Goal: Task Accomplishment & Management: Manage account settings

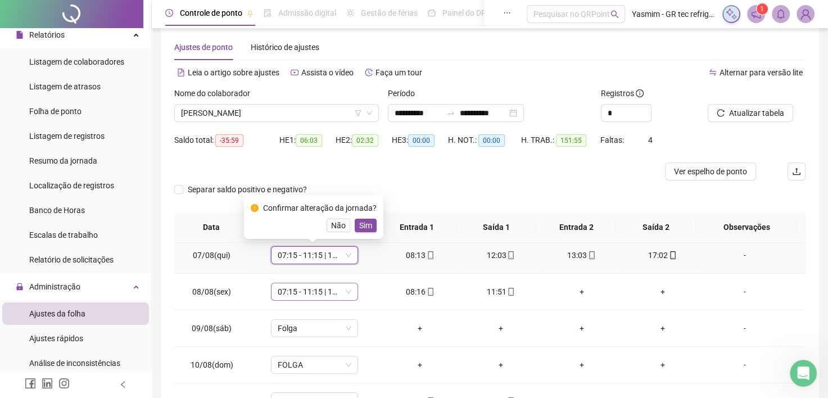
drag, startPoint x: 368, startPoint y: 224, endPoint x: 339, endPoint y: 283, distance: 66.6
click at [368, 224] on span "Sim" at bounding box center [365, 225] width 13 height 12
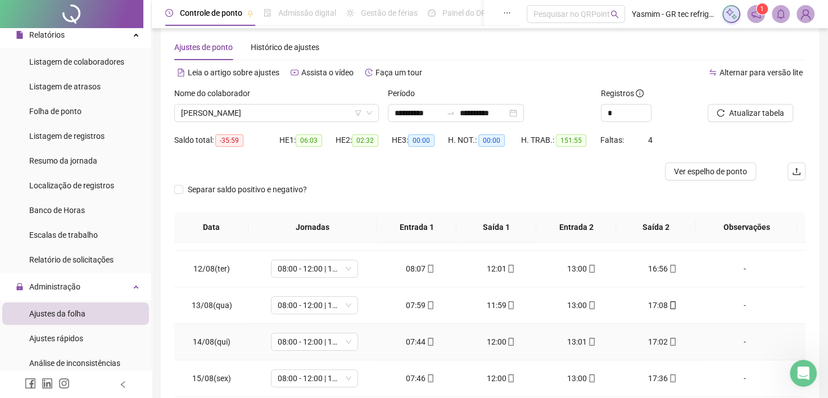
scroll to position [450, 0]
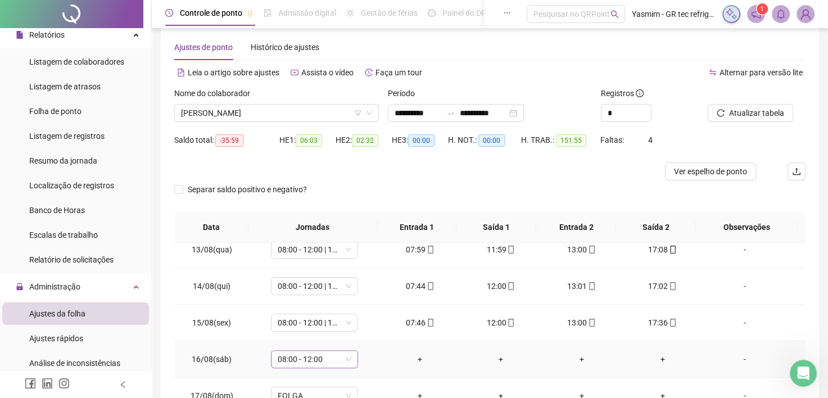
click at [340, 353] on span "08:00 - 12:00" at bounding box center [315, 359] width 74 height 17
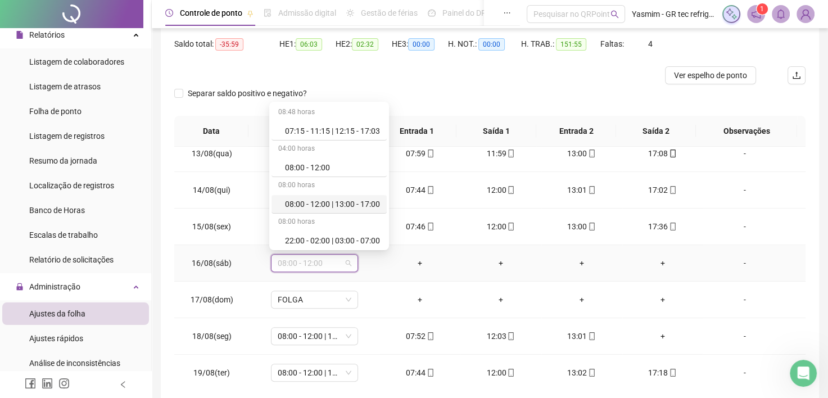
scroll to position [112, 0]
click at [317, 232] on div "Folga" at bounding box center [332, 238] width 95 height 12
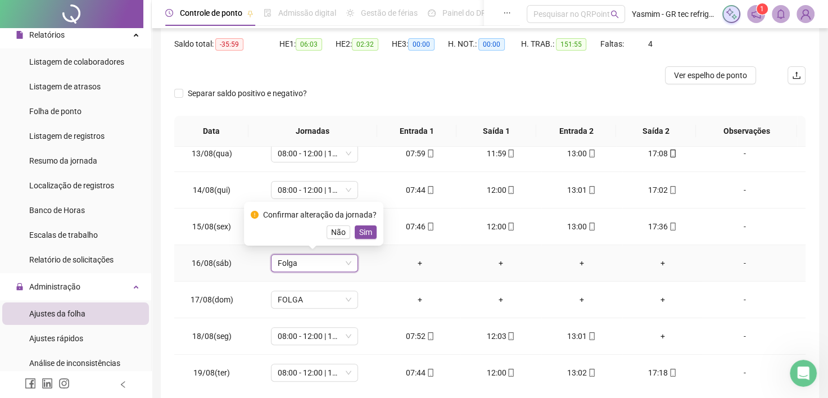
drag, startPoint x: 365, startPoint y: 228, endPoint x: 272, endPoint y: 256, distance: 97.1
click at [364, 228] on span "Sim" at bounding box center [365, 232] width 13 height 12
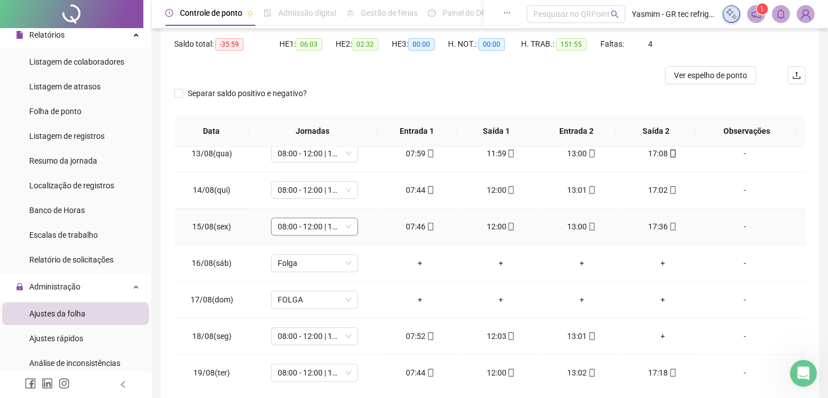
click at [288, 219] on span "08:00 - 12:00 | 13:00 - 17:00" at bounding box center [315, 226] width 74 height 17
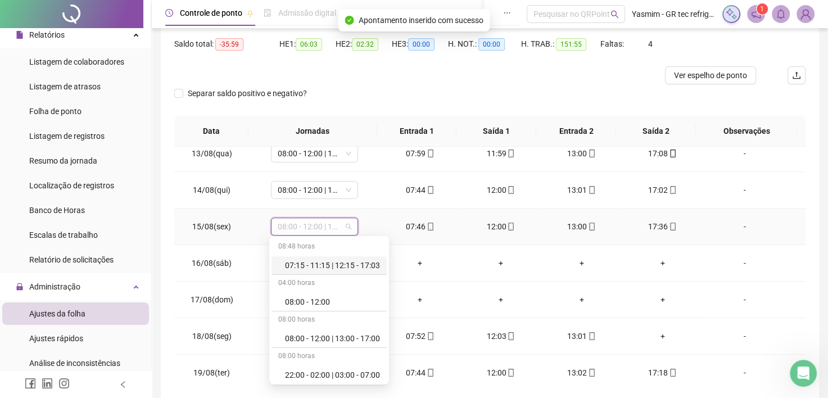
click at [301, 268] on div "07:15 - 11:15 | 12:15 - 17:03" at bounding box center [332, 265] width 95 height 12
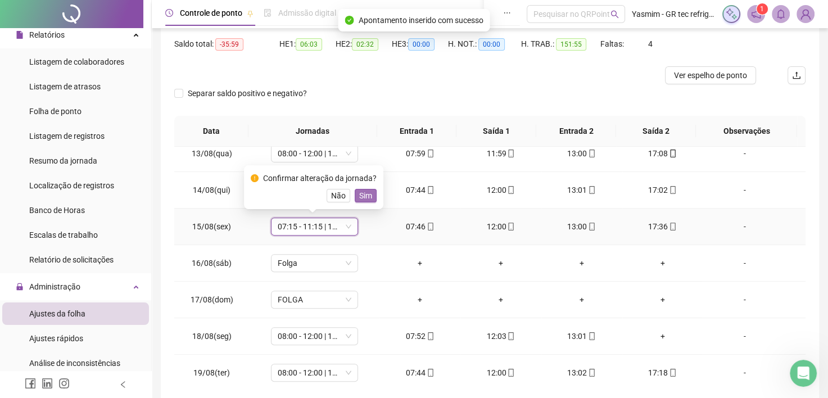
click at [367, 196] on span "Sim" at bounding box center [365, 196] width 13 height 12
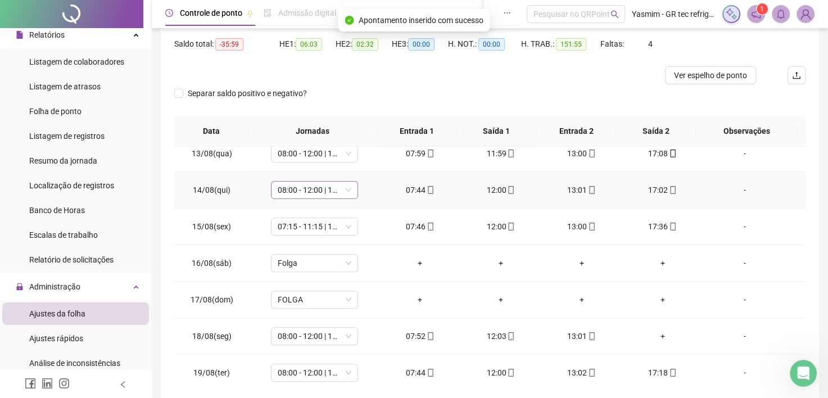
click at [342, 190] on span "08:00 - 12:00 | 13:00 - 17:00" at bounding box center [315, 190] width 74 height 17
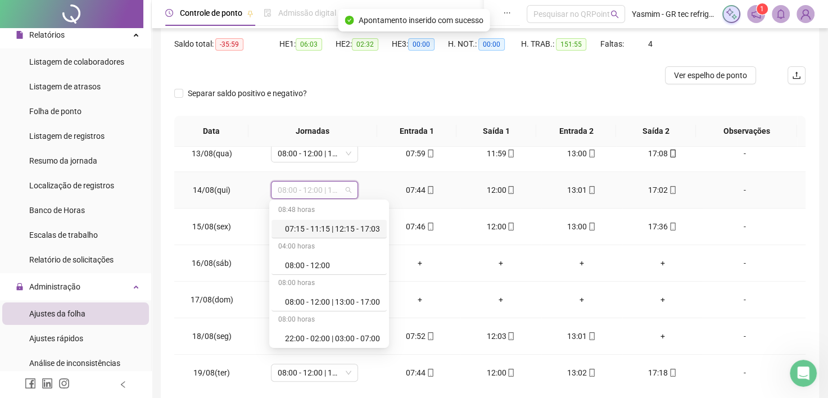
click at [358, 229] on div "07:15 - 11:15 | 12:15 - 17:03" at bounding box center [332, 229] width 95 height 12
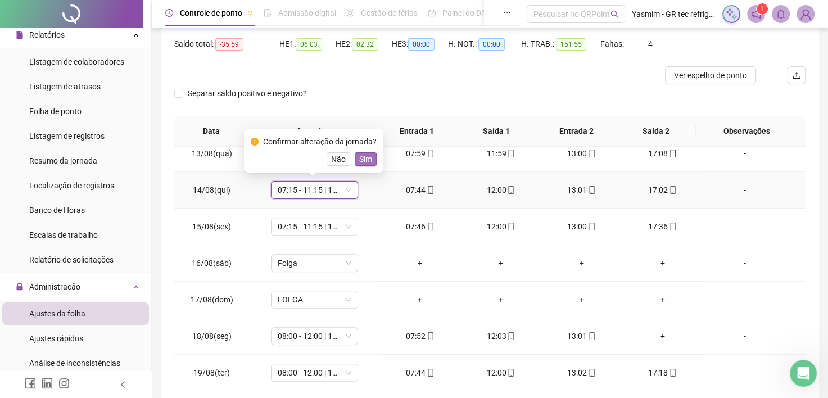
click at [363, 164] on span "Sim" at bounding box center [365, 159] width 13 height 12
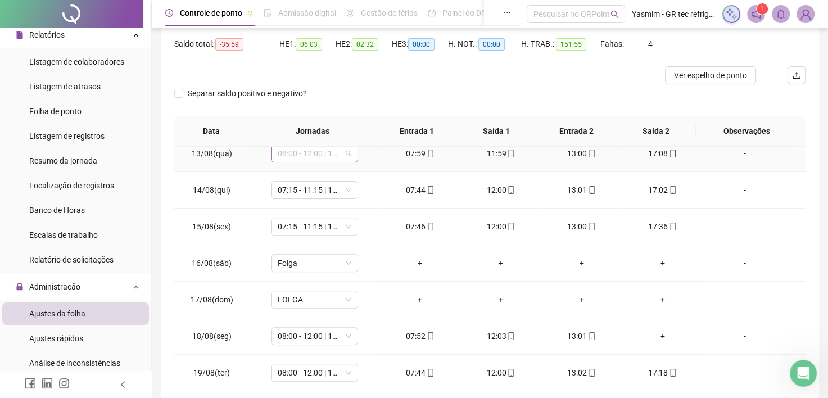
click at [336, 151] on span "08:00 - 12:00 | 13:00 - 17:00" at bounding box center [315, 153] width 74 height 17
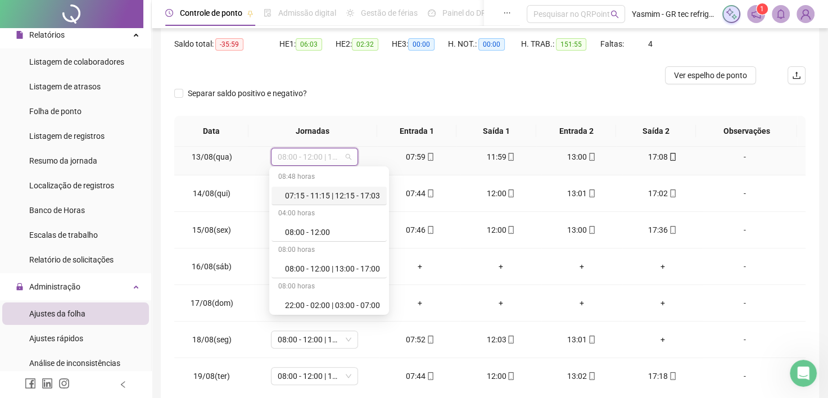
click at [345, 198] on div "07:15 - 11:15 | 12:15 - 17:03" at bounding box center [332, 196] width 95 height 12
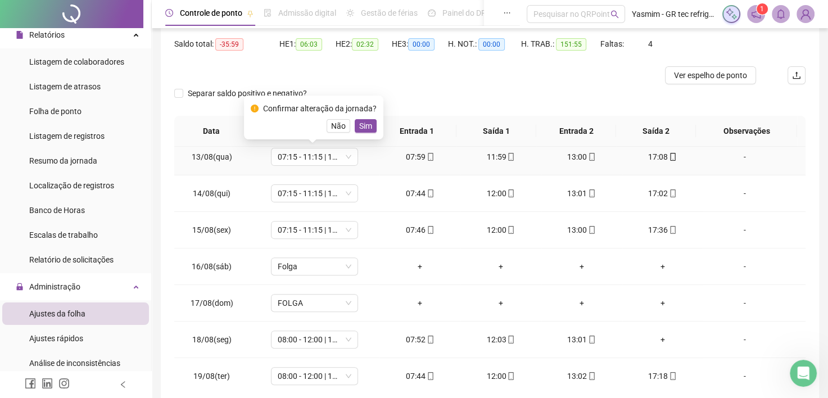
drag, startPoint x: 359, startPoint y: 121, endPoint x: 358, endPoint y: 172, distance: 50.6
click at [359, 123] on span "Sim" at bounding box center [365, 126] width 13 height 12
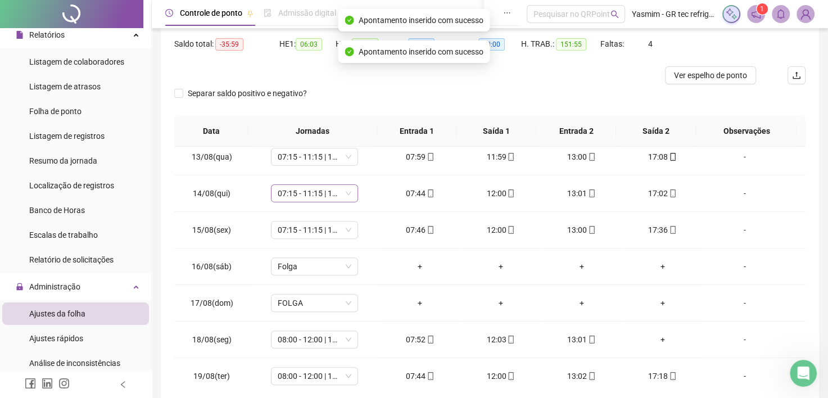
scroll to position [334, 0]
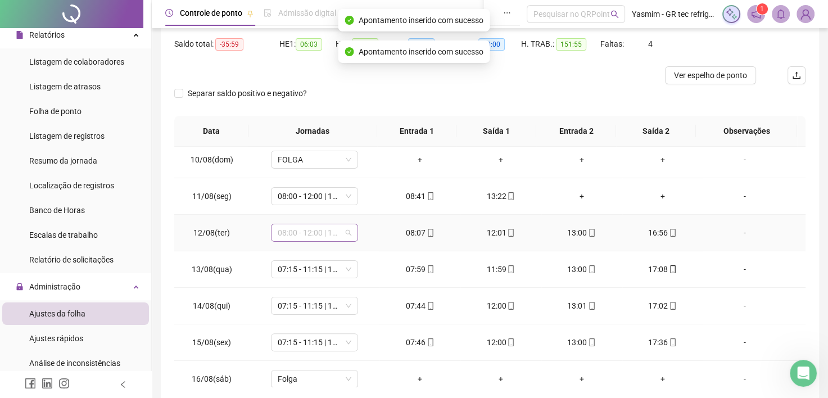
click at [323, 236] on span "08:00 - 12:00 | 13:00 - 17:00" at bounding box center [315, 232] width 74 height 17
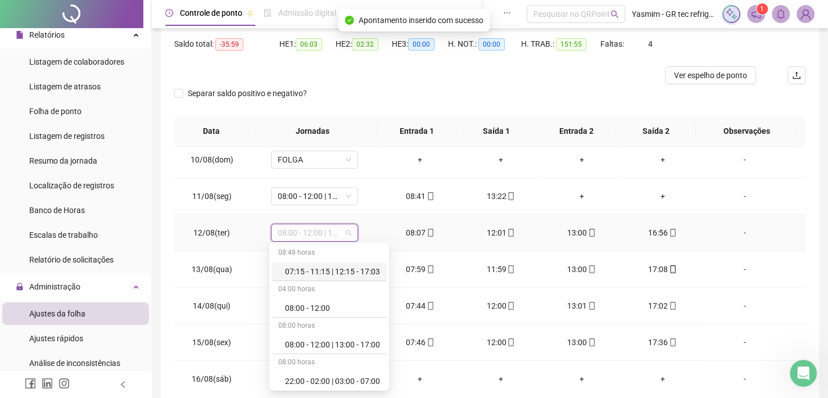
click at [345, 265] on div "07:15 - 11:15 | 12:15 - 17:03" at bounding box center [332, 271] width 95 height 12
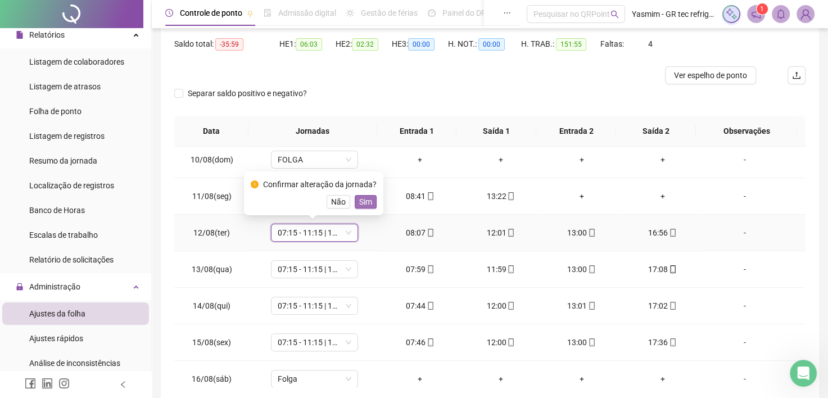
click at [360, 206] on span "Sim" at bounding box center [365, 202] width 13 height 12
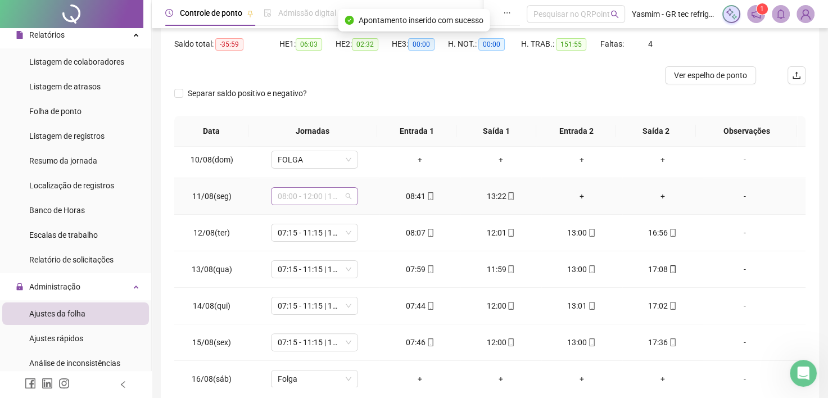
click at [352, 198] on div "08:00 - 12:00 | 13:00 - 17:00" at bounding box center [314, 196] width 87 height 18
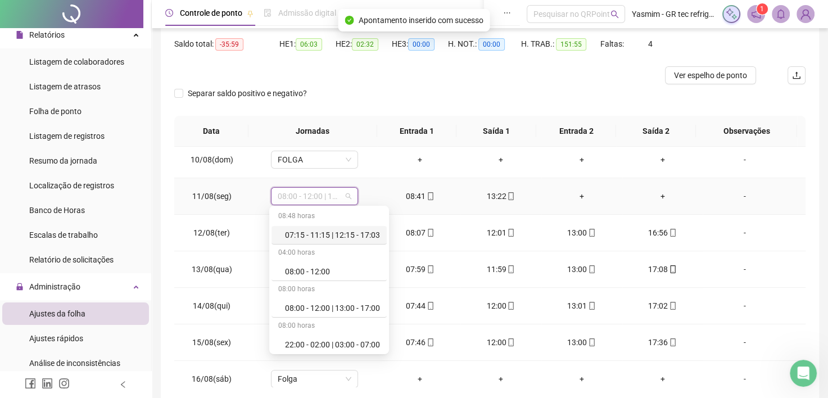
click at [352, 234] on div "07:15 - 11:15 | 12:15 - 17:03" at bounding box center [332, 235] width 95 height 12
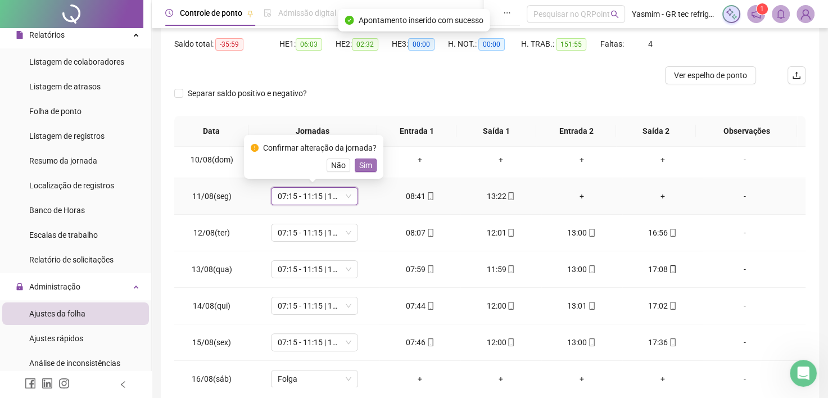
click at [366, 166] on span "Sim" at bounding box center [365, 165] width 13 height 12
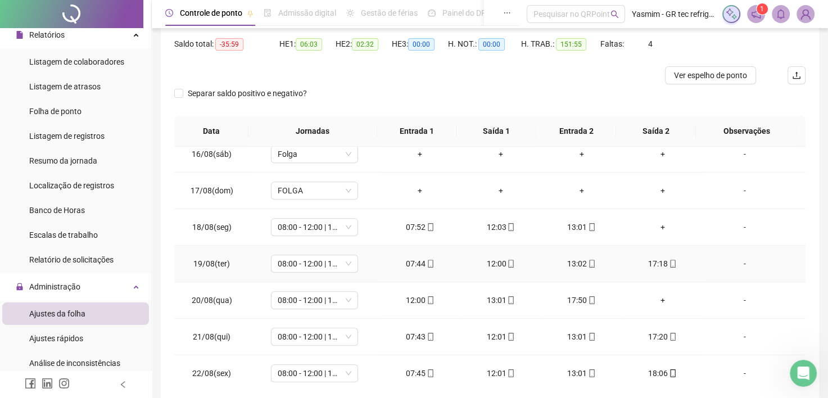
scroll to position [615, 0]
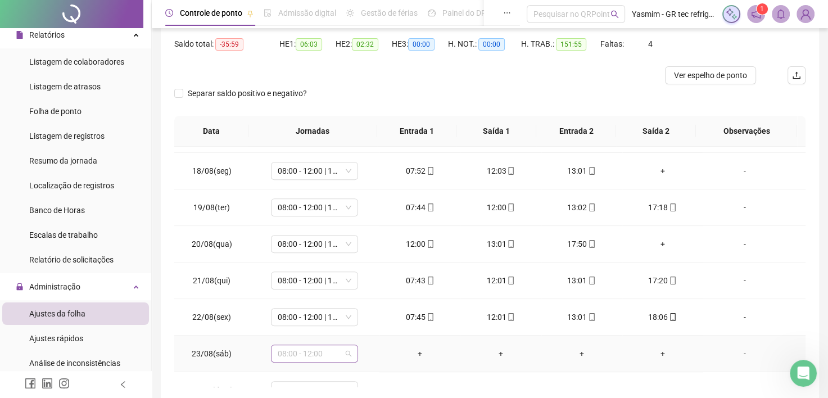
click at [333, 347] on span "08:00 - 12:00" at bounding box center [315, 353] width 74 height 17
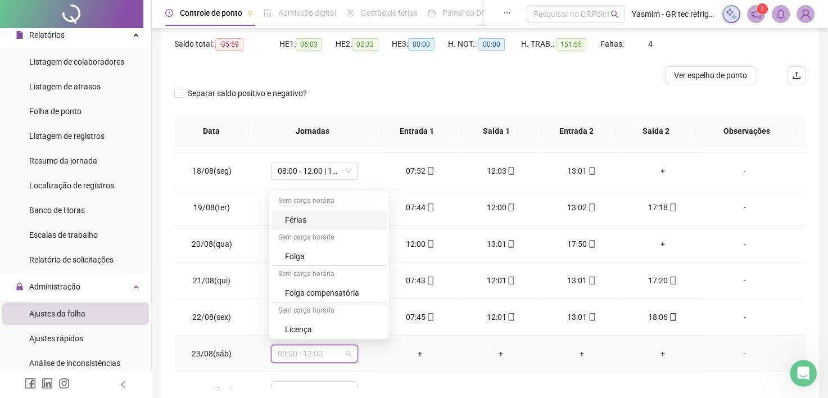
scroll to position [184, 0]
click at [333, 257] on div "Folga" at bounding box center [332, 256] width 95 height 12
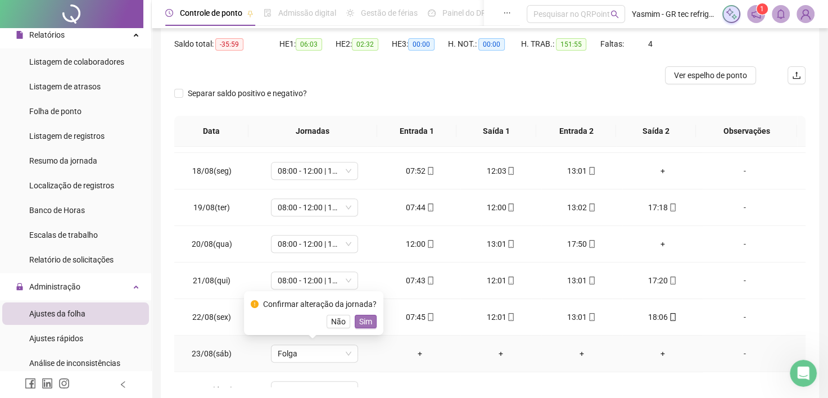
click at [362, 319] on span "Sim" at bounding box center [365, 321] width 13 height 12
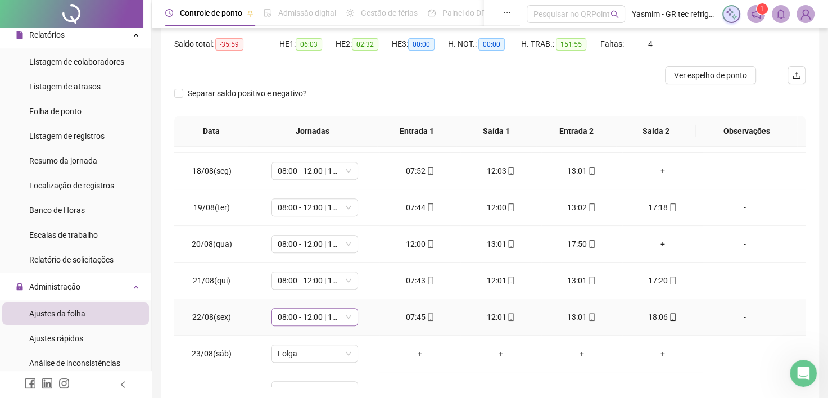
click at [328, 318] on span "08:00 - 12:00 | 13:00 - 17:00" at bounding box center [315, 317] width 74 height 17
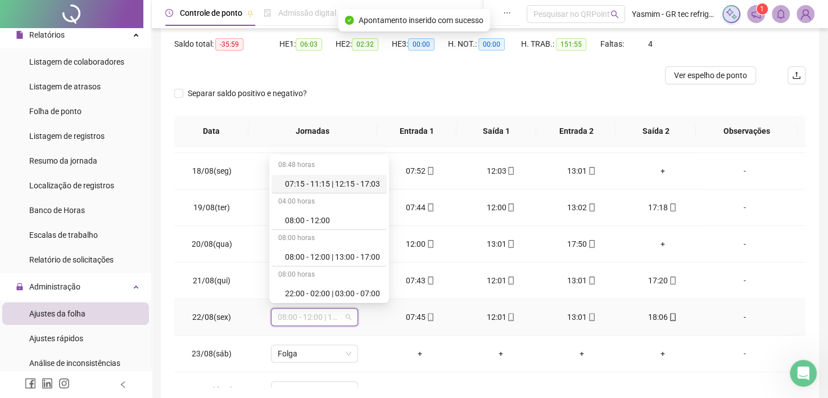
drag, startPoint x: 346, startPoint y: 183, endPoint x: 358, endPoint y: 199, distance: 20.0
click at [346, 182] on div "07:15 - 11:15 | 12:15 - 17:03" at bounding box center [332, 184] width 95 height 12
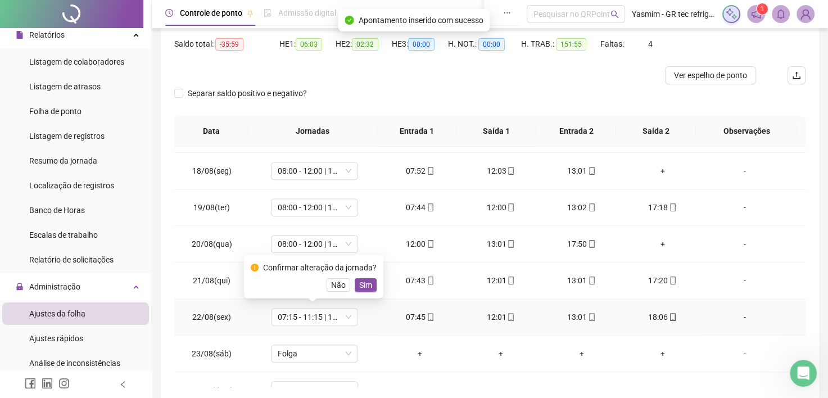
click at [362, 286] on span "Sim" at bounding box center [365, 285] width 13 height 12
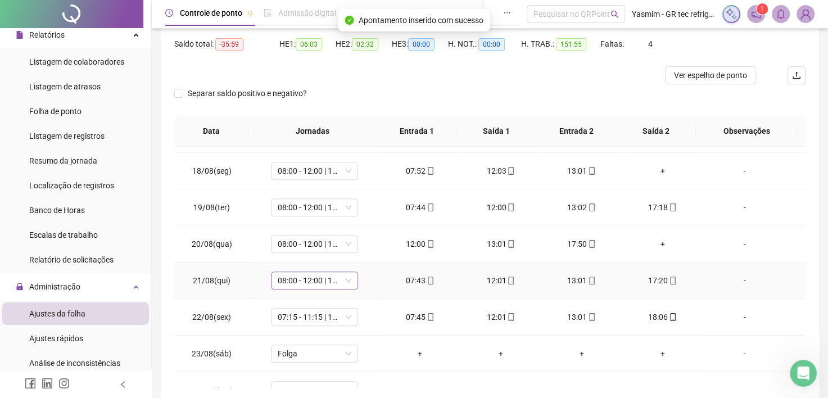
click at [340, 285] on span "08:00 - 12:00 | 13:00 - 17:00" at bounding box center [315, 280] width 74 height 17
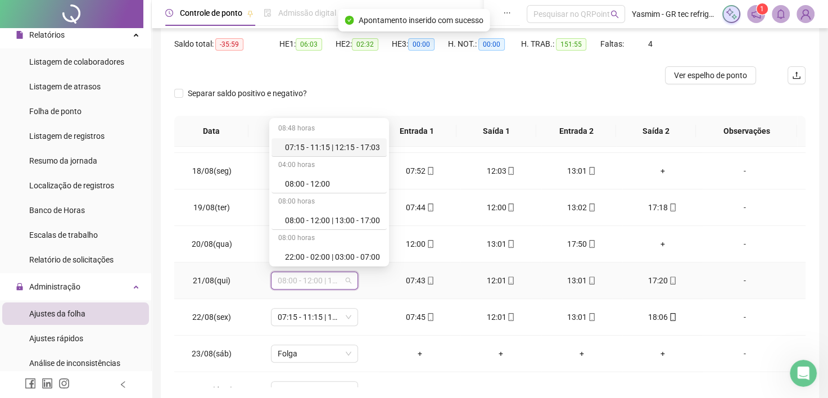
click at [353, 147] on div "07:15 - 11:15 | 12:15 - 17:03" at bounding box center [332, 147] width 95 height 12
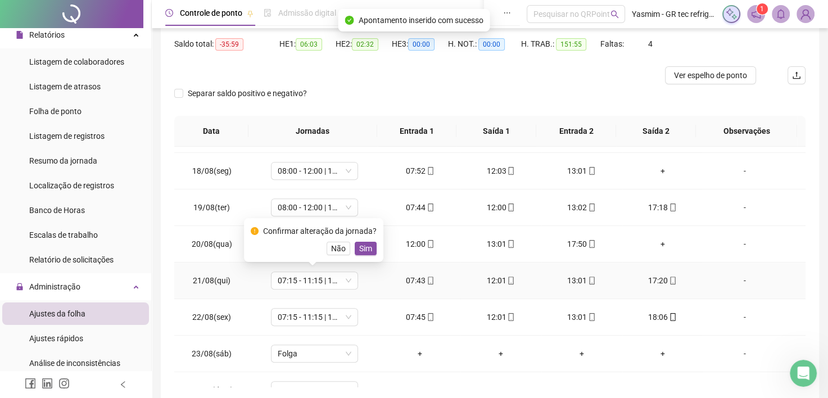
click at [367, 250] on span "Sim" at bounding box center [365, 248] width 13 height 12
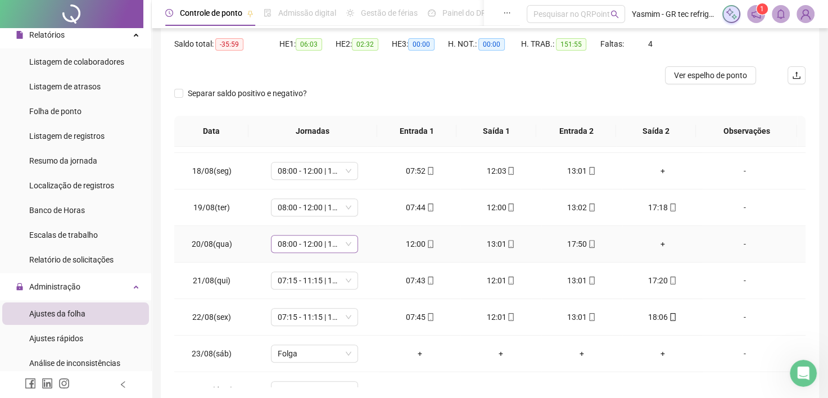
click at [337, 243] on span "08:00 - 12:00 | 13:00 - 17:00" at bounding box center [315, 244] width 74 height 17
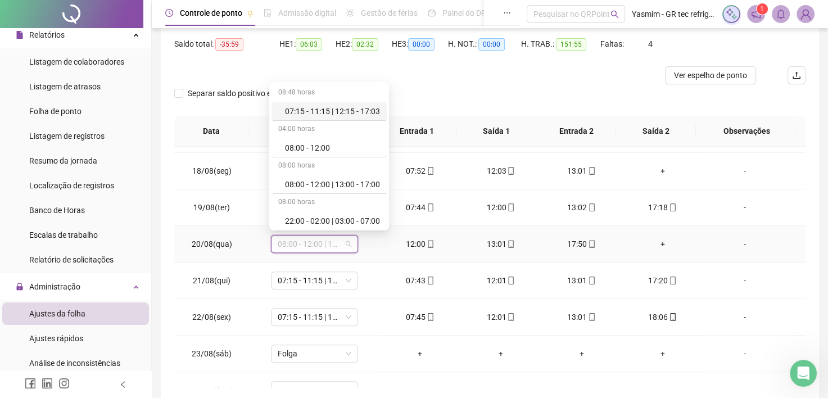
drag, startPoint x: 342, startPoint y: 112, endPoint x: 376, endPoint y: 141, distance: 44.7
click at [342, 112] on div "07:15 - 11:15 | 12:15 - 17:03" at bounding box center [332, 111] width 95 height 12
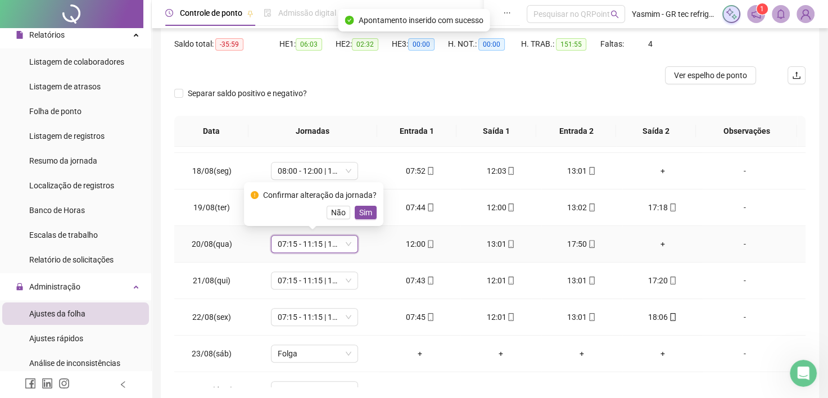
click at [364, 209] on span "Sim" at bounding box center [365, 212] width 13 height 12
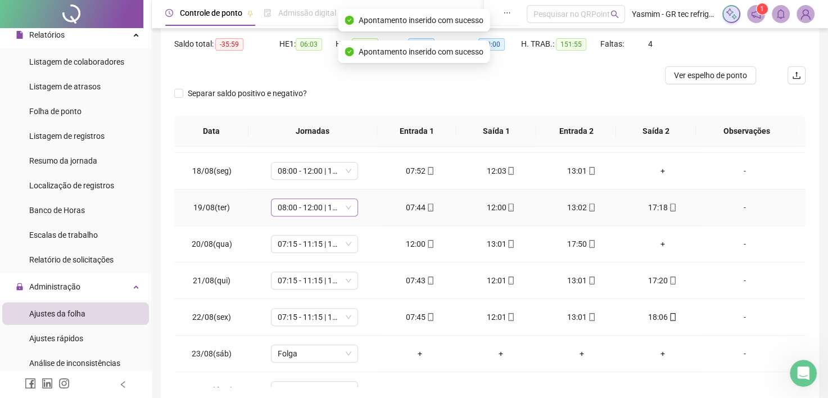
click at [341, 209] on span "08:00 - 12:00 | 13:00 - 17:00" at bounding box center [315, 207] width 74 height 17
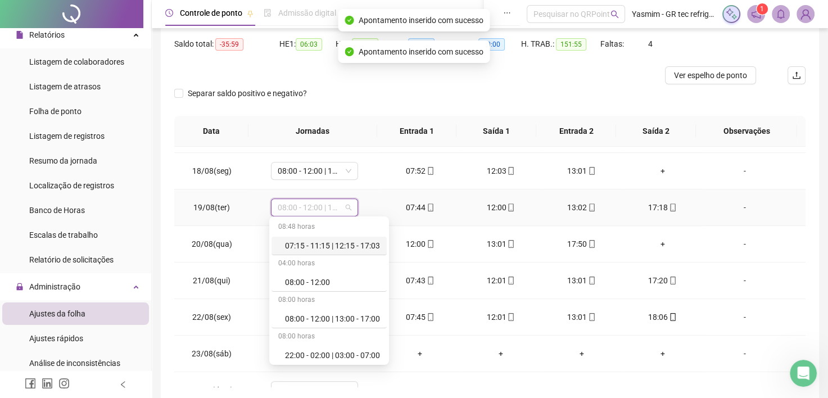
click at [346, 250] on div "07:15 - 11:15 | 12:15 - 17:03" at bounding box center [332, 246] width 95 height 12
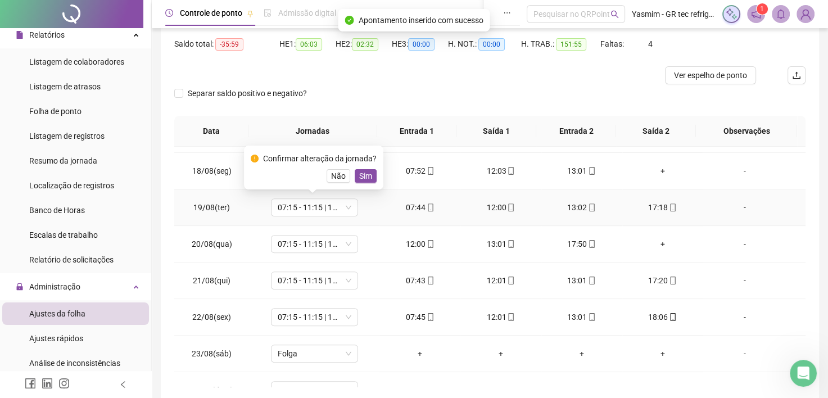
click at [366, 178] on span "Sim" at bounding box center [365, 176] width 13 height 12
click at [340, 171] on span "08:00 - 12:00 | 13:00 - 17:00" at bounding box center [315, 171] width 74 height 17
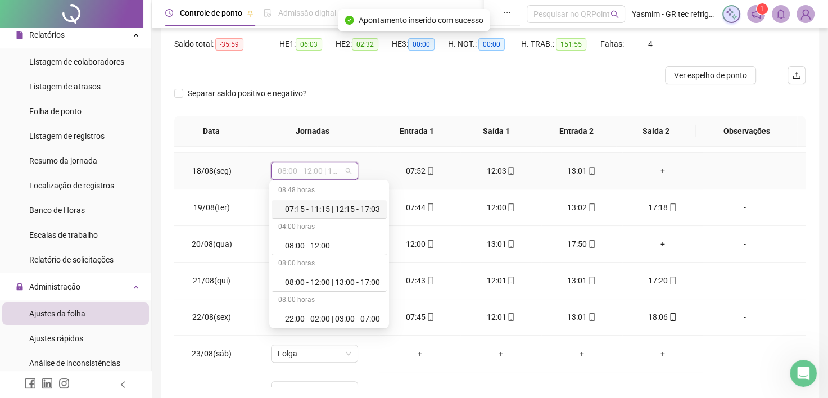
click at [347, 208] on div "07:15 - 11:15 | 12:15 - 17:03" at bounding box center [332, 209] width 95 height 12
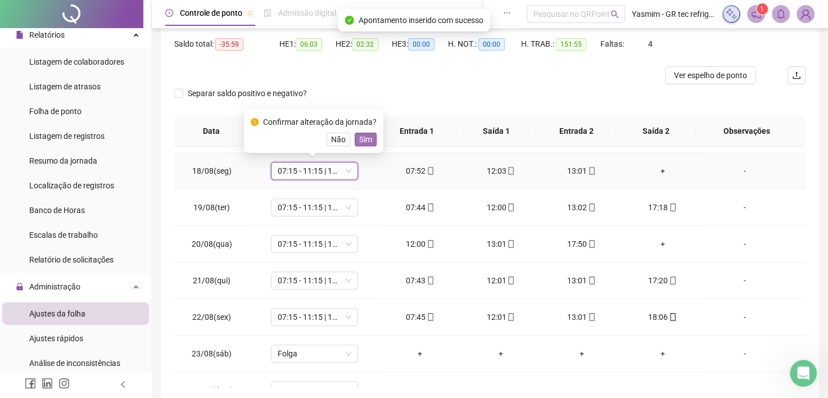
click at [361, 137] on span "Sim" at bounding box center [365, 139] width 13 height 12
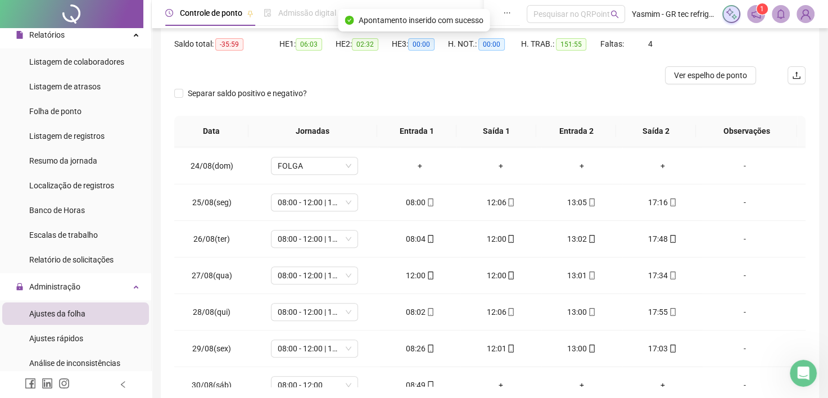
scroll to position [840, 0]
click at [337, 199] on span "08:00 - 12:00 | 13:00 - 17:00" at bounding box center [315, 201] width 74 height 17
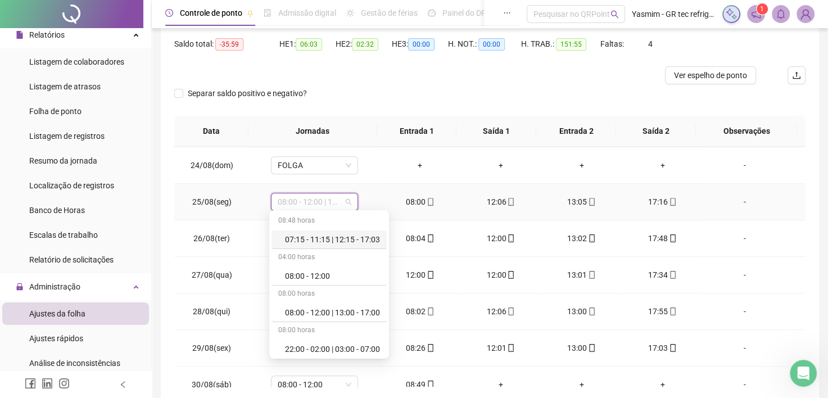
click at [355, 243] on div "07:15 - 11:15 | 12:15 - 17:03" at bounding box center [332, 239] width 95 height 12
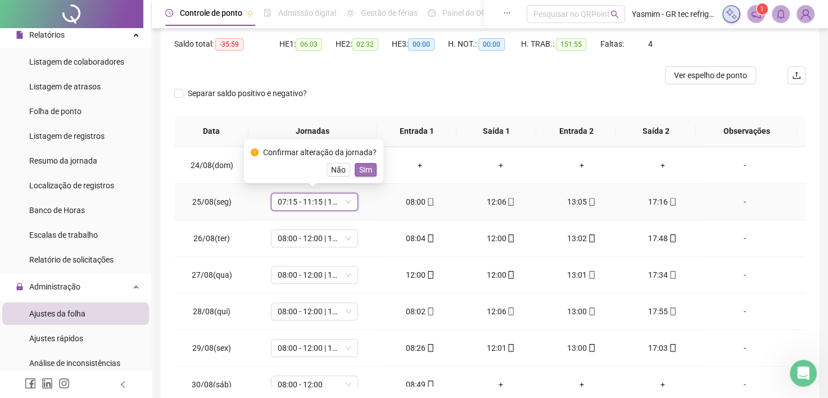
click at [362, 174] on span "Sim" at bounding box center [365, 170] width 13 height 12
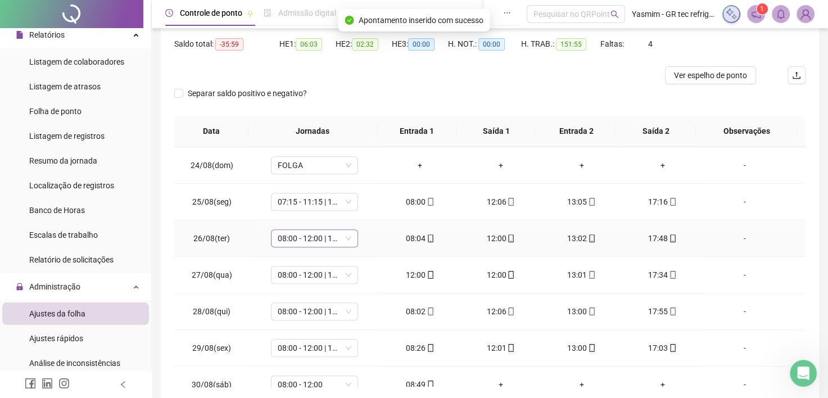
click at [343, 237] on span "08:00 - 12:00 | 13:00 - 17:00" at bounding box center [315, 238] width 74 height 17
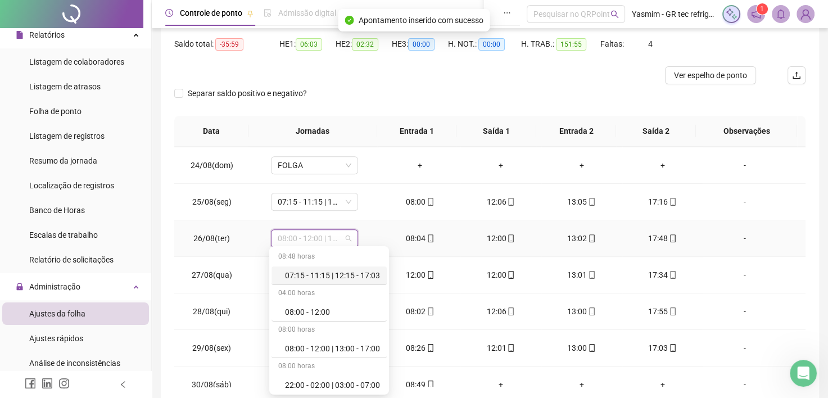
click at [363, 270] on div "07:15 - 11:15 | 12:15 - 17:03" at bounding box center [332, 275] width 95 height 12
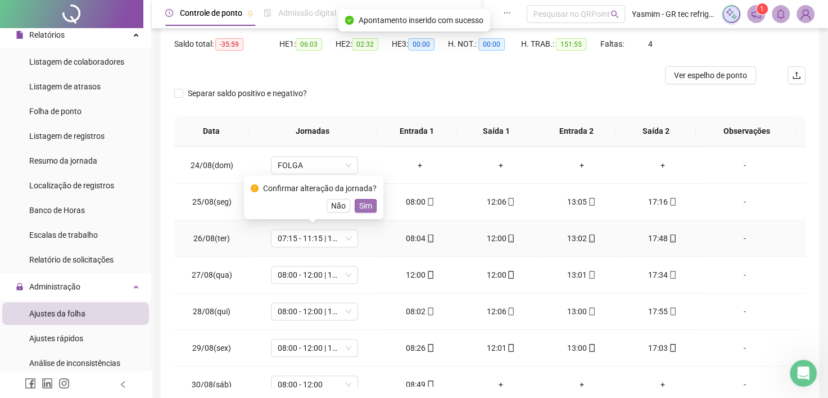
click at [369, 207] on span "Sim" at bounding box center [365, 206] width 13 height 12
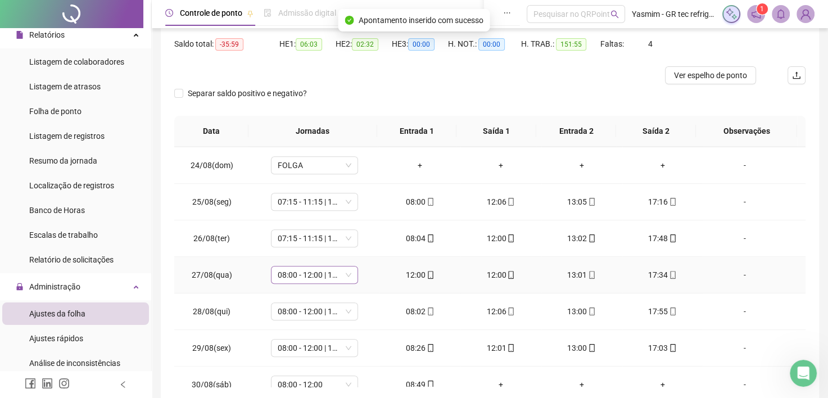
click at [352, 269] on div "08:00 - 12:00 | 13:00 - 17:00" at bounding box center [314, 275] width 87 height 18
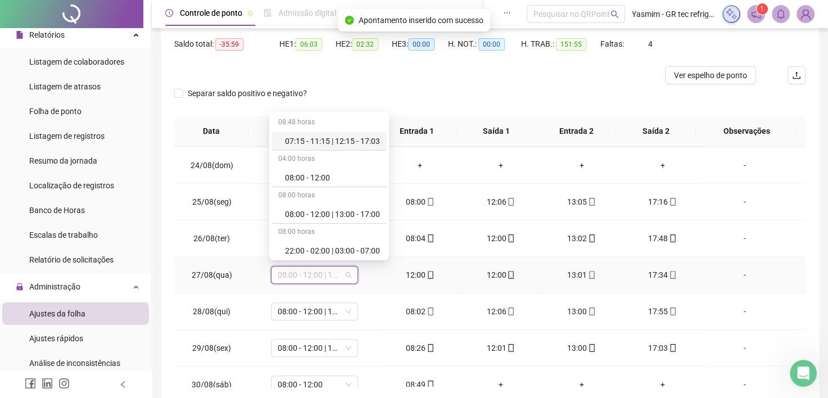
click at [360, 138] on div "07:15 - 11:15 | 12:15 - 17:03" at bounding box center [332, 141] width 95 height 12
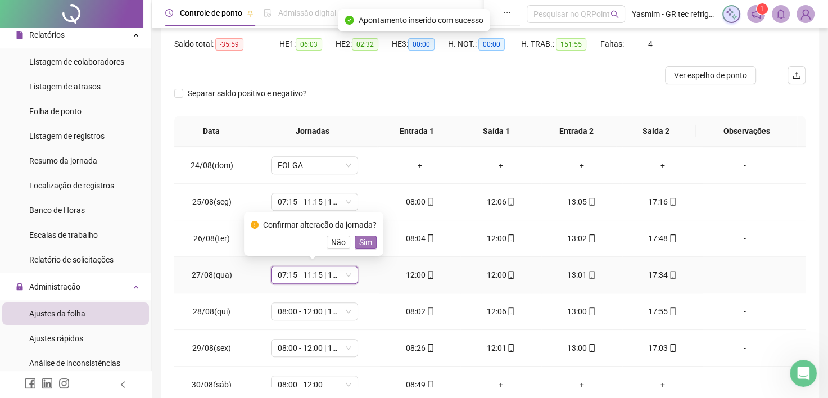
click at [356, 241] on button "Sim" at bounding box center [366, 242] width 22 height 13
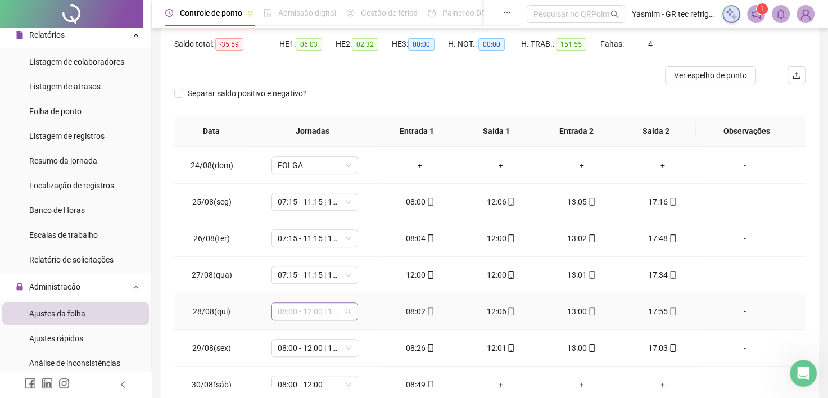
click at [328, 306] on span "08:00 - 12:00 | 13:00 - 17:00" at bounding box center [315, 311] width 74 height 17
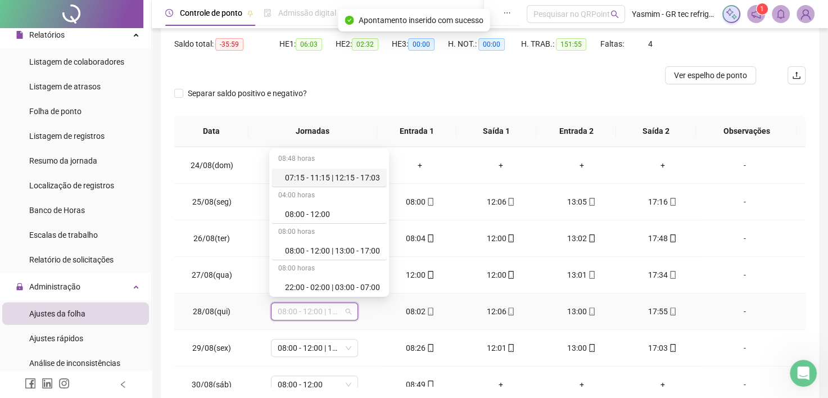
click at [353, 177] on div "07:15 - 11:15 | 12:15 - 17:03" at bounding box center [332, 178] width 95 height 12
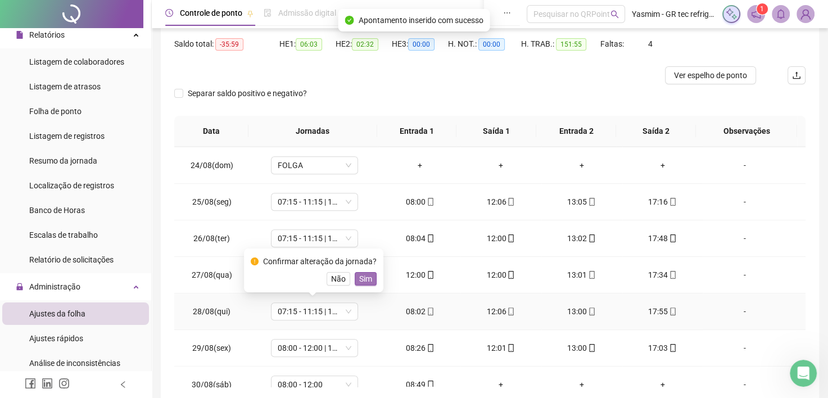
click at [369, 278] on span "Sim" at bounding box center [365, 279] width 13 height 12
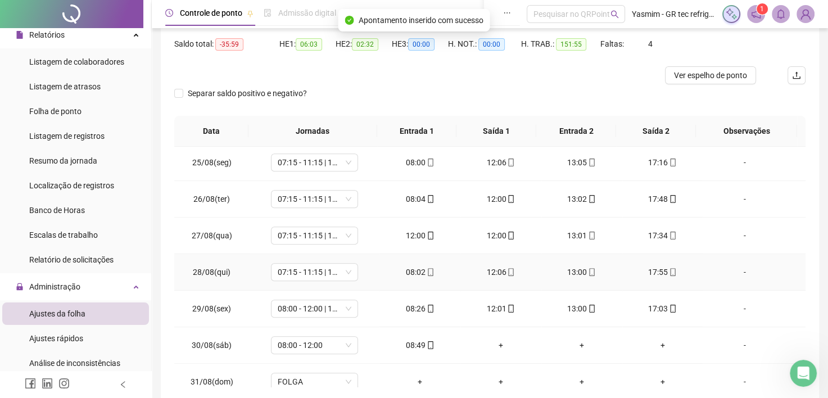
scroll to position [889, 0]
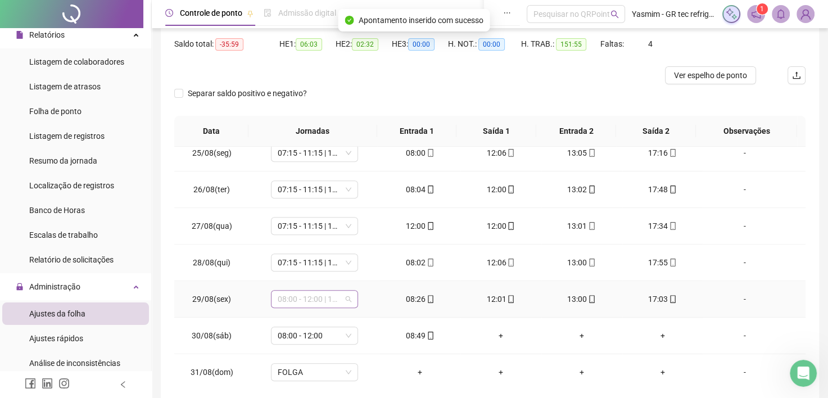
click at [351, 296] on div "08:00 - 12:00 | 13:00 - 17:00" at bounding box center [314, 299] width 87 height 18
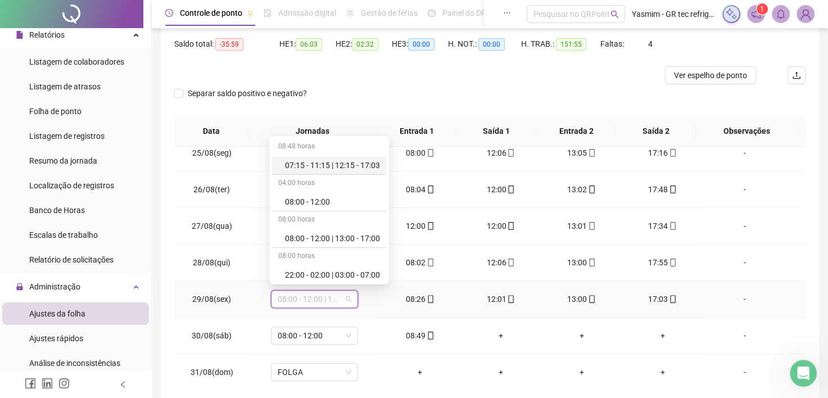
click at [355, 169] on div "07:15 - 11:15 | 12:15 - 17:03" at bounding box center [332, 165] width 95 height 12
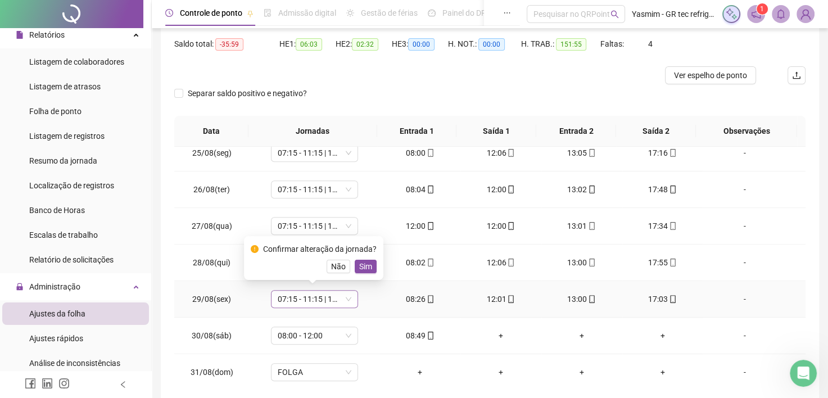
drag, startPoint x: 367, startPoint y: 268, endPoint x: 353, endPoint y: 302, distance: 36.3
click at [367, 268] on span "Sim" at bounding box center [365, 266] width 13 height 12
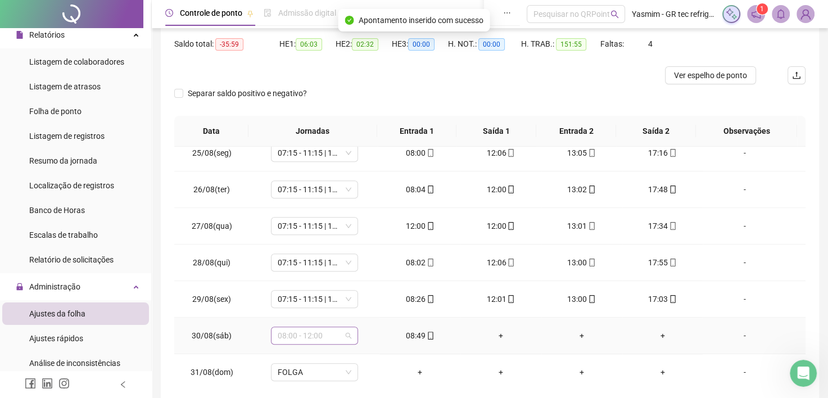
click at [339, 332] on span "08:00 - 12:00" at bounding box center [315, 335] width 74 height 17
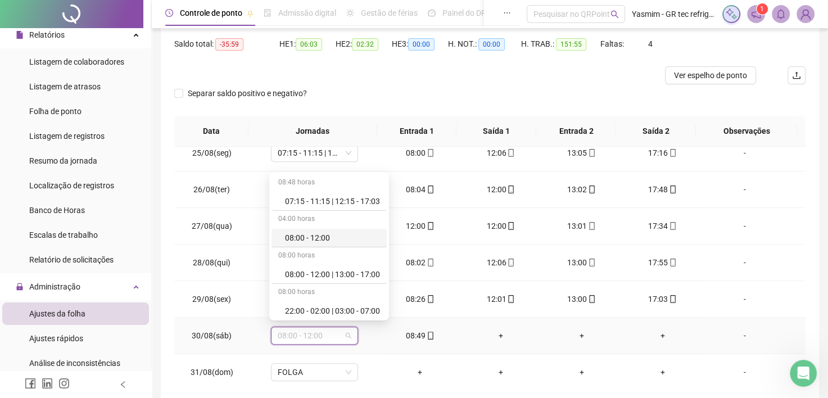
click at [323, 240] on div "08:00 - 12:00" at bounding box center [332, 238] width 95 height 12
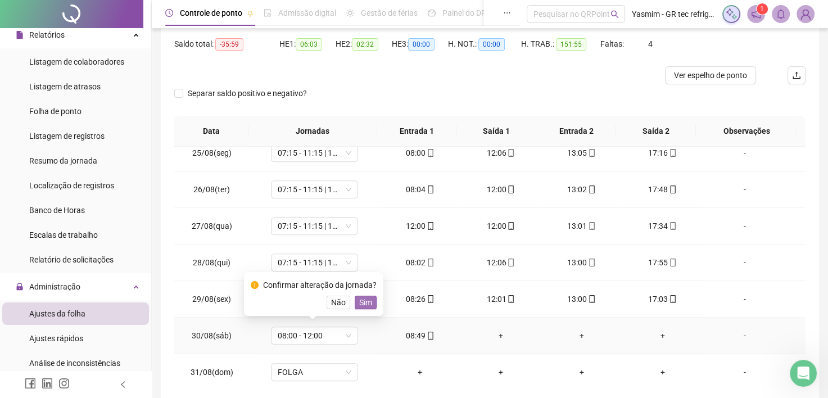
click at [362, 300] on span "Sim" at bounding box center [365, 302] width 13 height 12
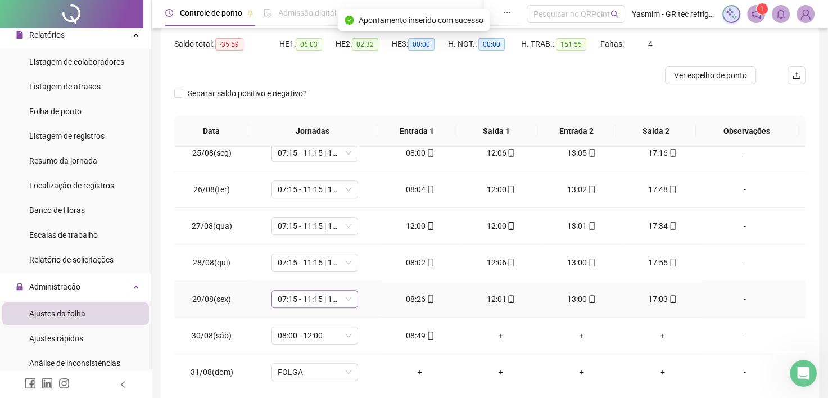
scroll to position [163, 0]
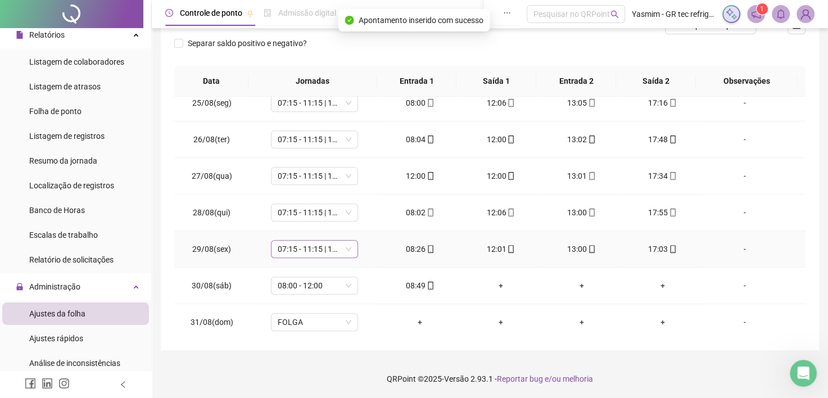
click at [335, 245] on span "07:15 - 11:15 | 12:15 - 17:03" at bounding box center [315, 249] width 74 height 17
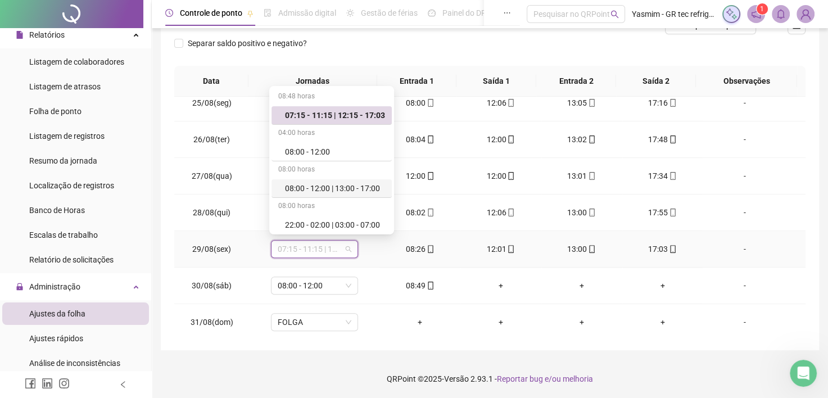
click at [339, 184] on div "08:00 - 12:00 | 13:00 - 17:00" at bounding box center [335, 188] width 100 height 12
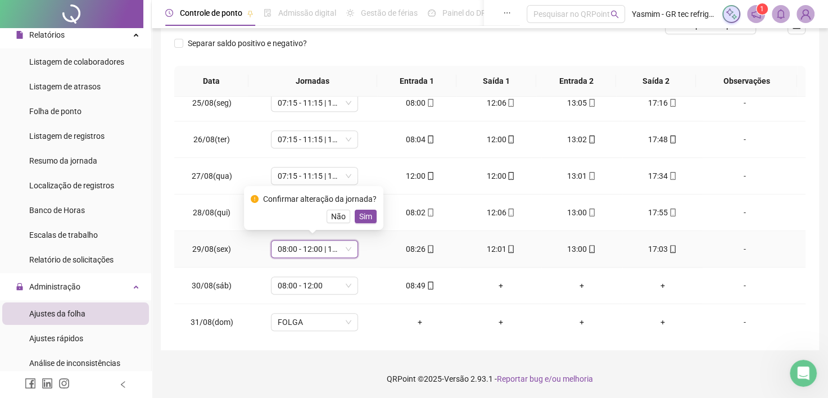
click at [366, 222] on span "Sim" at bounding box center [365, 216] width 13 height 12
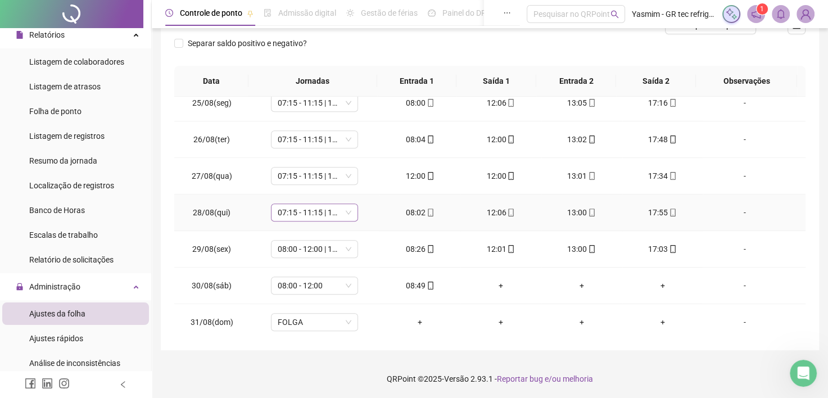
click at [323, 210] on span "07:15 - 11:15 | 12:15 - 17:03" at bounding box center [315, 212] width 74 height 17
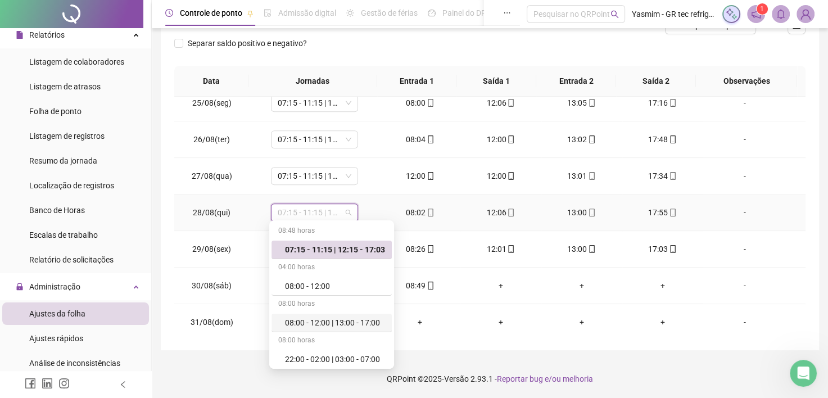
click at [317, 321] on div "08:00 - 12:00 | 13:00 - 17:00" at bounding box center [335, 323] width 100 height 12
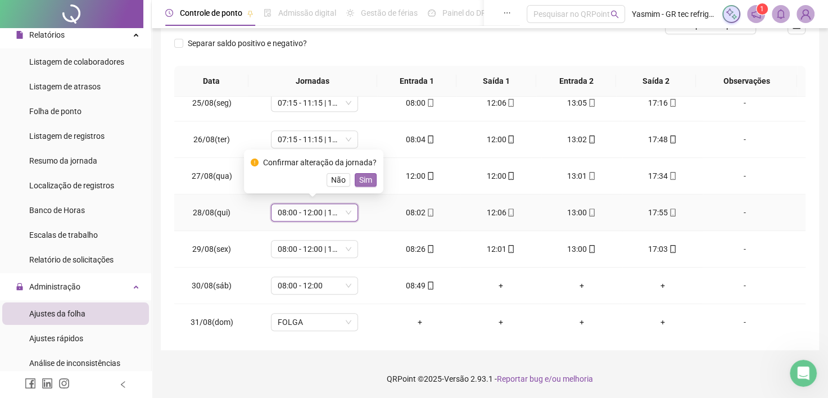
click at [361, 180] on span "Sim" at bounding box center [365, 180] width 13 height 12
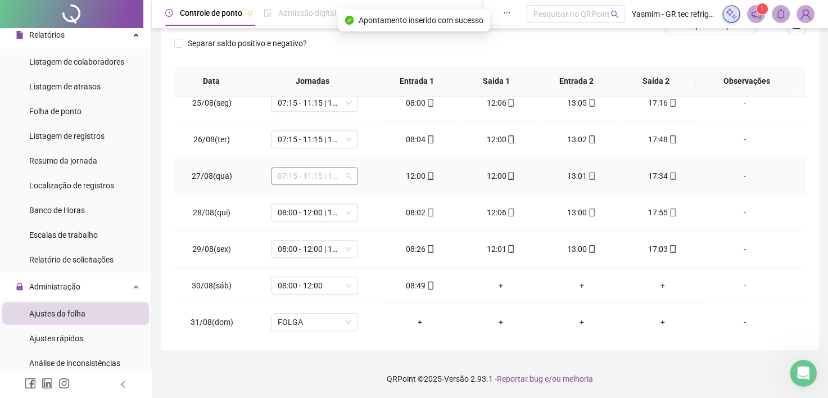
click at [322, 171] on span "07:15 - 11:15 | 12:15 - 17:03" at bounding box center [315, 176] width 74 height 17
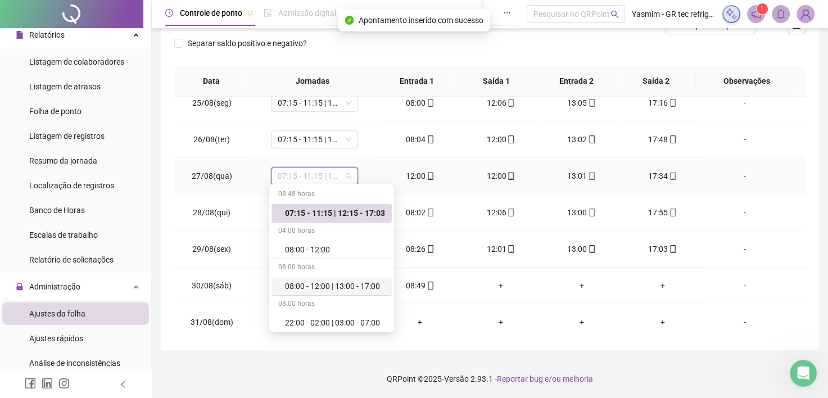
click at [328, 283] on div "08:00 - 12:00 | 13:00 - 17:00" at bounding box center [335, 286] width 100 height 12
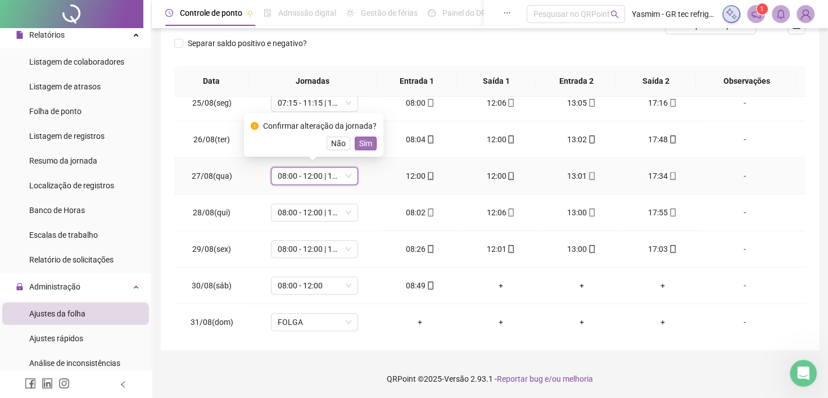
click at [361, 145] on span "Sim" at bounding box center [365, 143] width 13 height 12
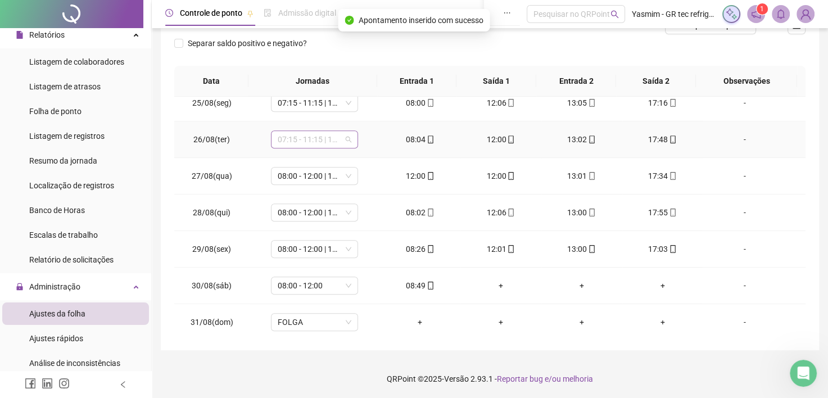
click at [330, 131] on span "07:15 - 11:15 | 12:15 - 17:03" at bounding box center [315, 139] width 74 height 17
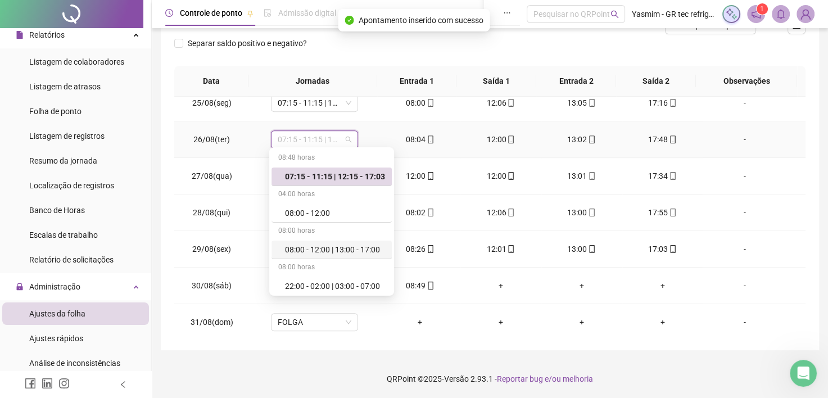
click at [329, 251] on div "08:00 - 12:00 | 13:00 - 17:00" at bounding box center [335, 250] width 100 height 12
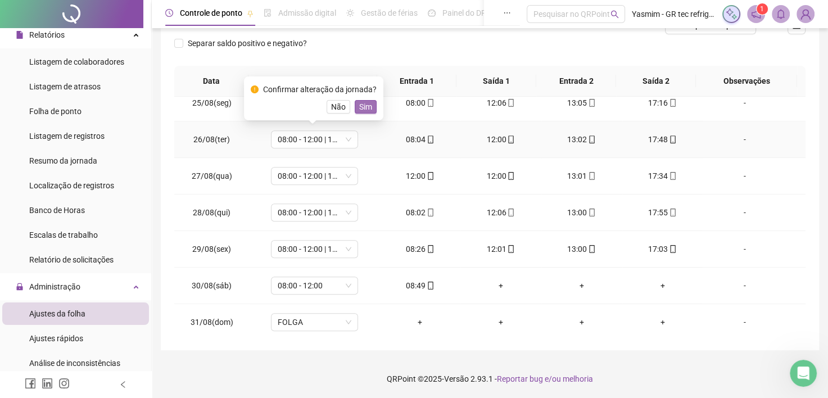
click at [361, 108] on span "Sim" at bounding box center [365, 107] width 13 height 12
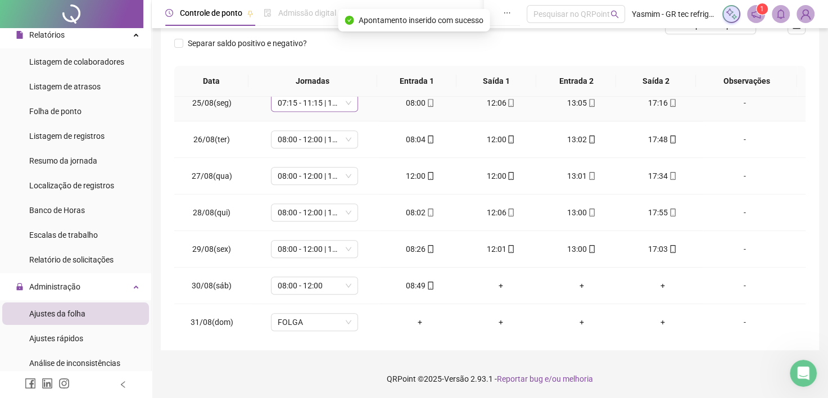
click at [342, 99] on span "07:15 - 11:15 | 12:15 - 17:03" at bounding box center [315, 102] width 74 height 17
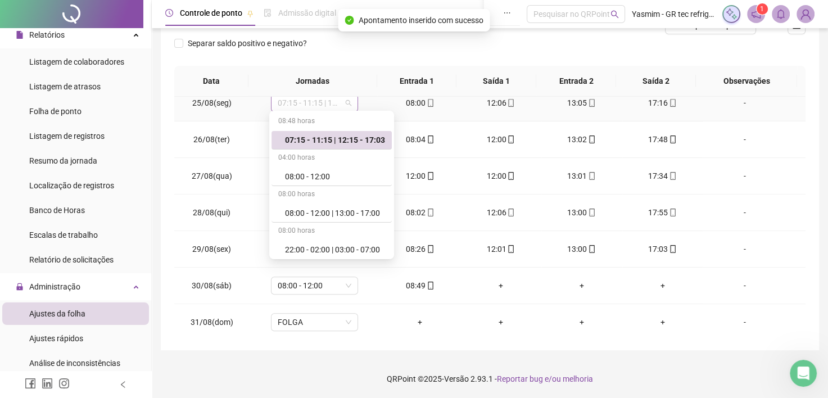
scroll to position [884, 0]
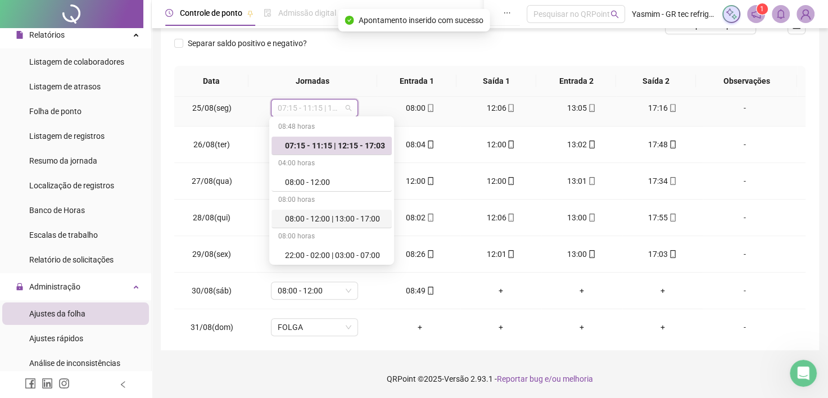
click at [342, 215] on div "08:00 - 12:00 | 13:00 - 17:00" at bounding box center [335, 219] width 100 height 12
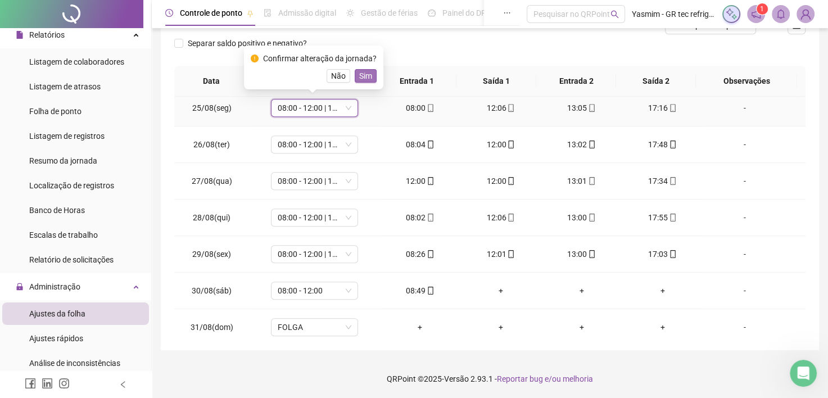
click at [364, 75] on span "Sim" at bounding box center [365, 76] width 13 height 12
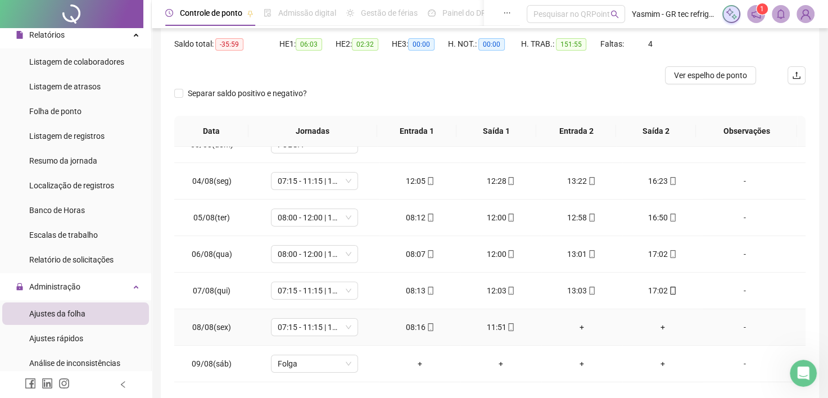
scroll to position [112, 0]
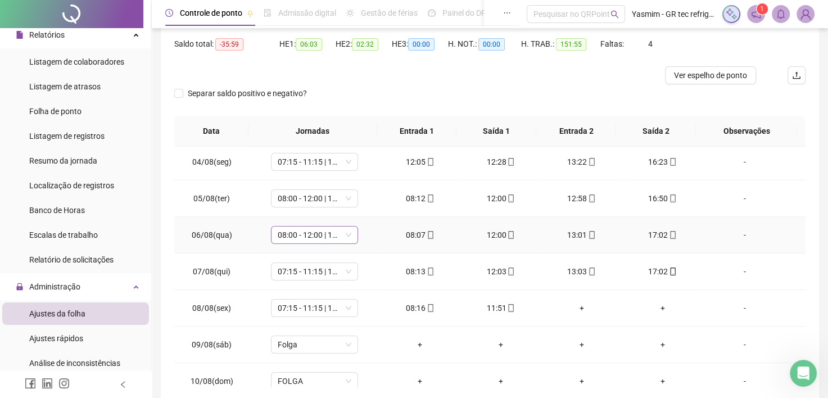
click at [328, 236] on span "08:00 - 12:00 | 13:00 - 17:00" at bounding box center [315, 235] width 74 height 17
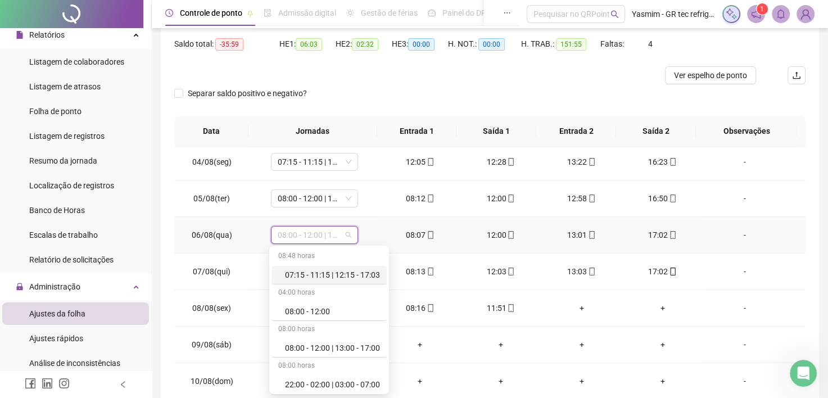
click at [342, 274] on div "07:15 - 11:15 | 12:15 - 17:03" at bounding box center [332, 275] width 95 height 12
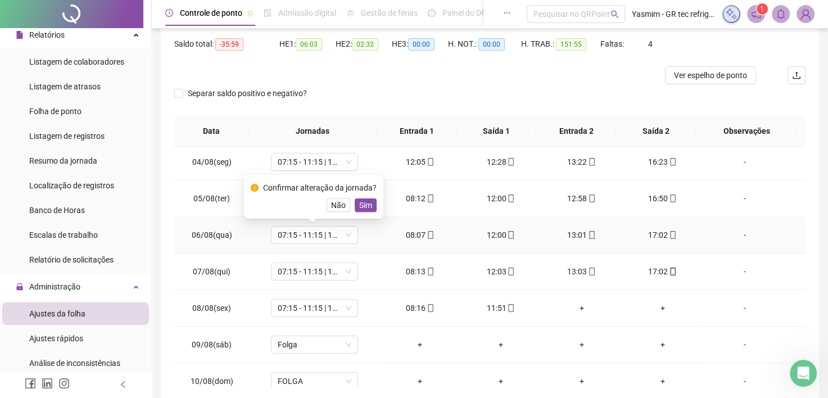
click at [360, 212] on div "Confirmar alteração da jornada? Não Sim" at bounding box center [313, 197] width 139 height 44
click at [361, 203] on span "Sim" at bounding box center [365, 205] width 13 height 12
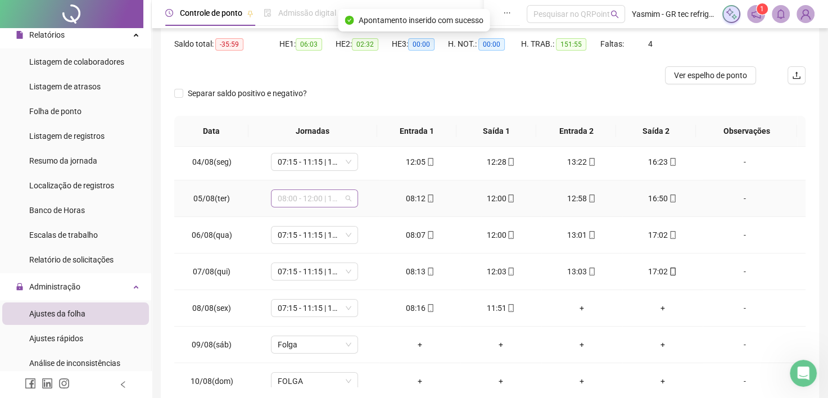
click at [336, 198] on span "08:00 - 12:00 | 13:00 - 17:00" at bounding box center [315, 198] width 74 height 17
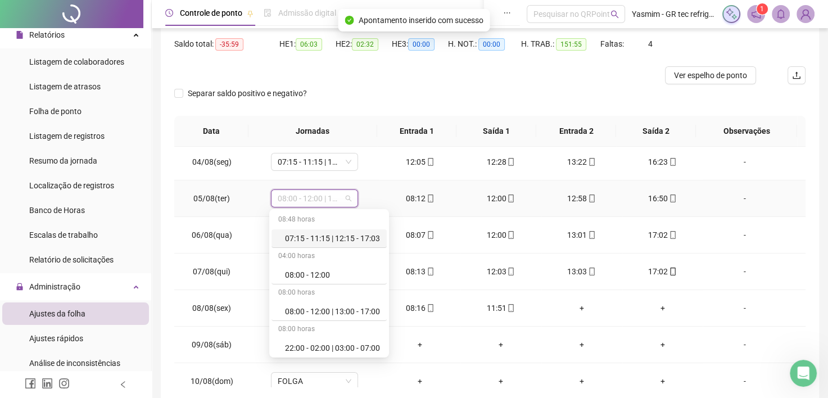
drag, startPoint x: 333, startPoint y: 236, endPoint x: 342, endPoint y: 219, distance: 19.4
click at [334, 236] on div "07:15 - 11:15 | 12:15 - 17:03" at bounding box center [332, 238] width 95 height 12
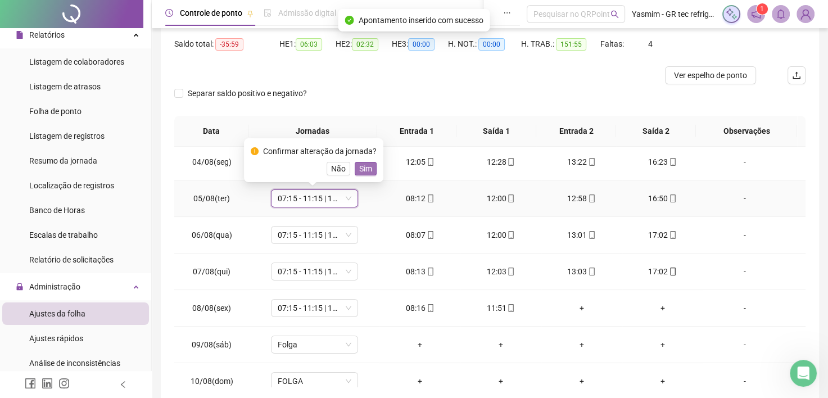
click at [360, 169] on span "Sim" at bounding box center [365, 169] width 13 height 12
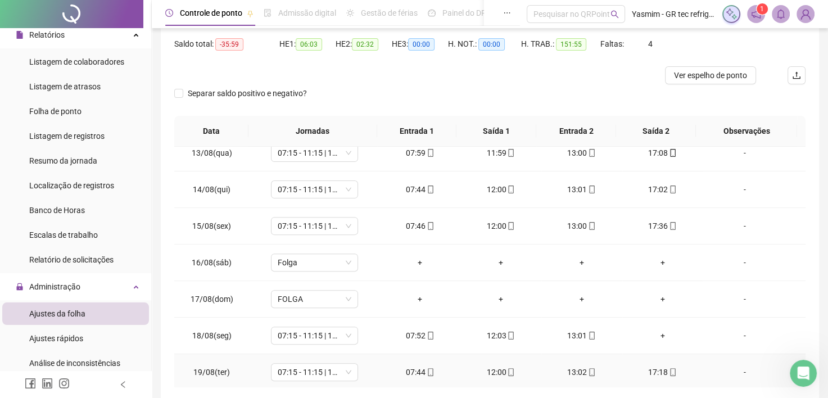
scroll to position [506, 0]
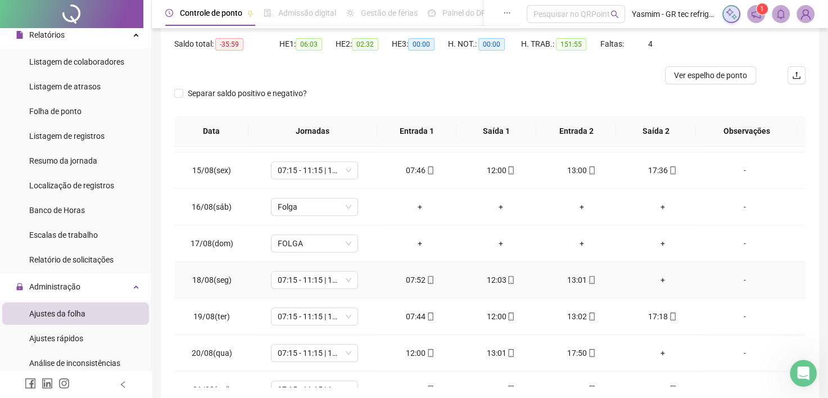
click at [655, 277] on div "+" at bounding box center [663, 280] width 63 height 12
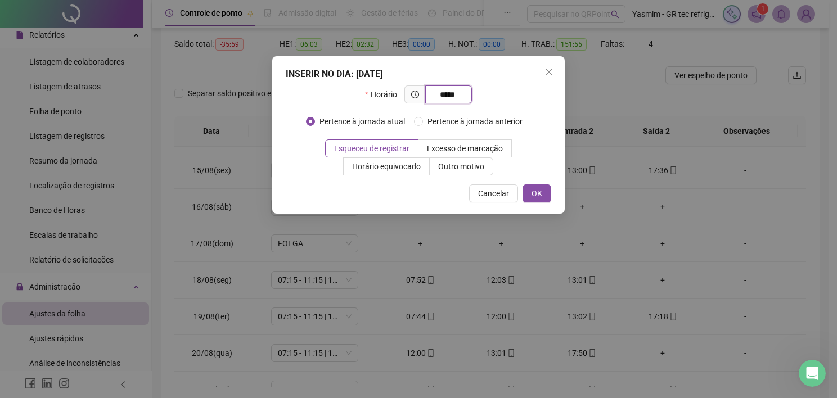
type input "*****"
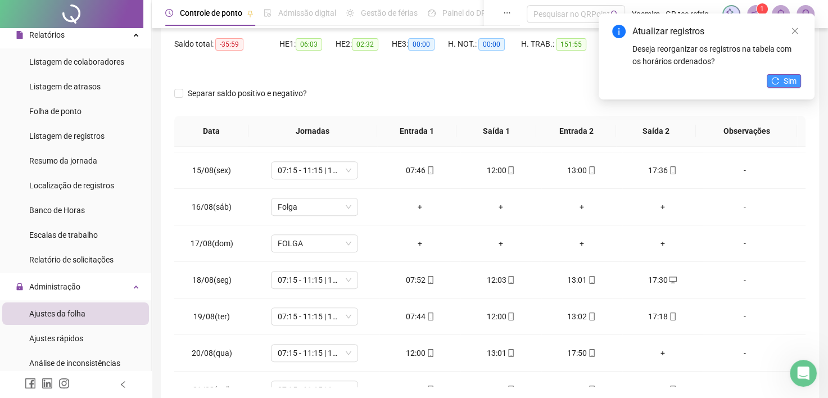
click at [788, 75] on span "Sim" at bounding box center [790, 81] width 13 height 12
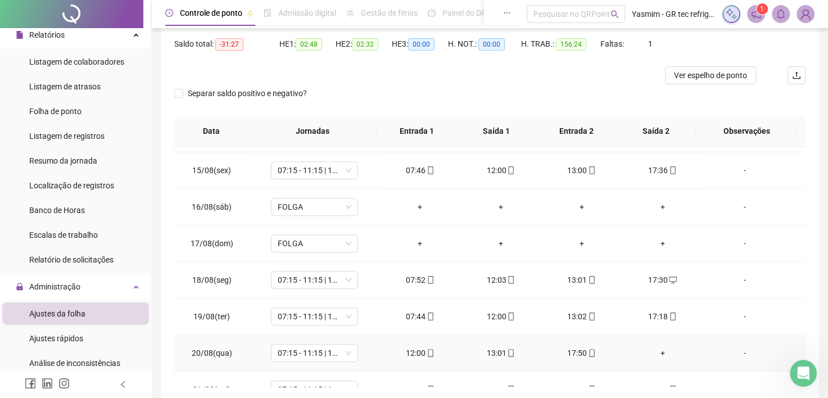
click at [655, 354] on div "+" at bounding box center [663, 353] width 63 height 12
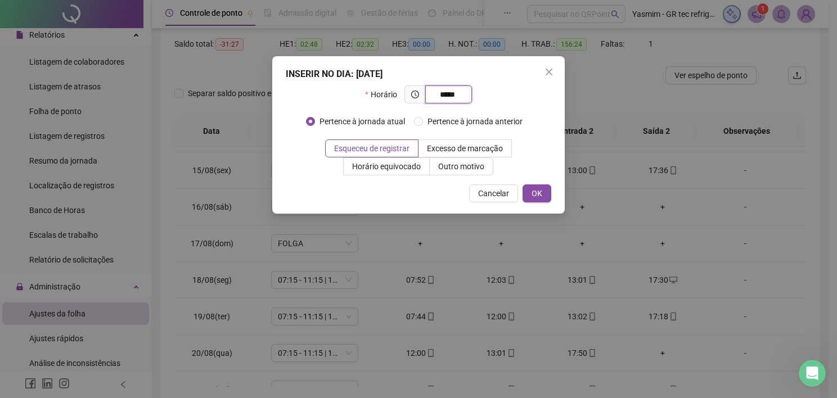
type input "*****"
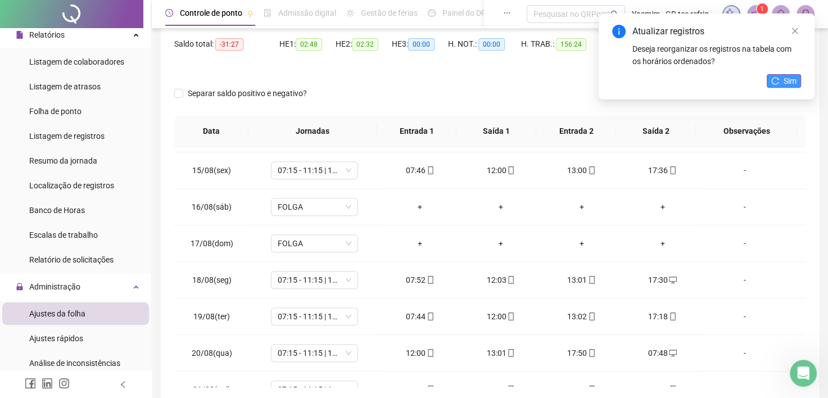
click at [788, 81] on span "Sim" at bounding box center [790, 81] width 13 height 12
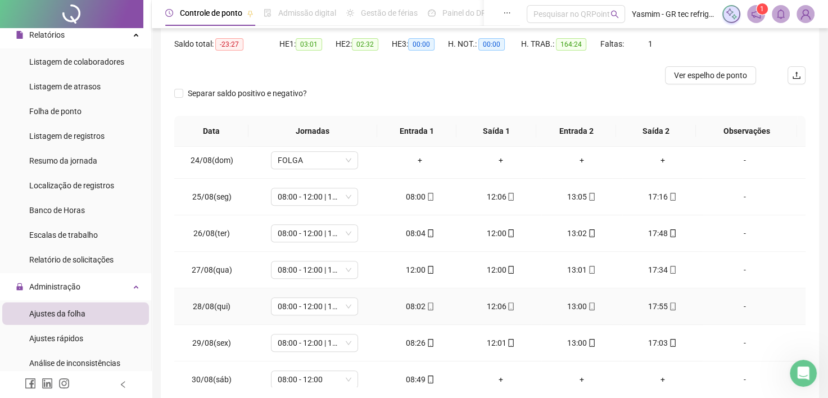
scroll to position [889, 0]
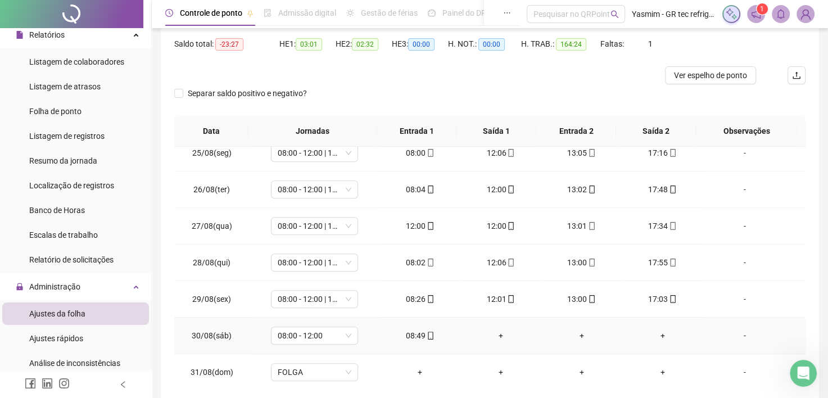
click at [502, 330] on div "+" at bounding box center [501, 336] width 63 height 12
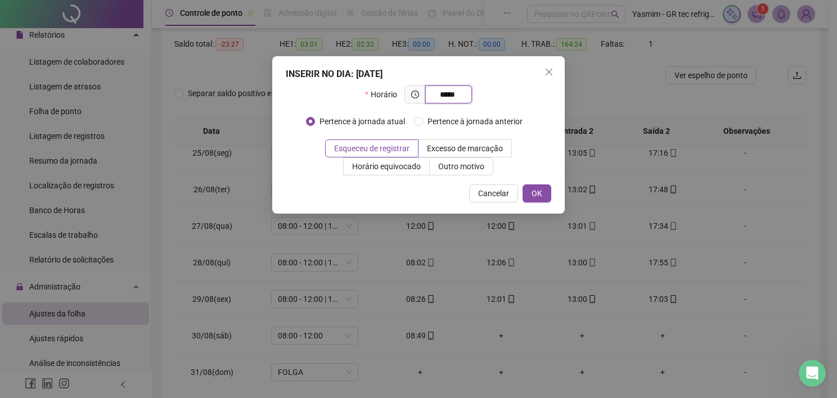
type input "*****"
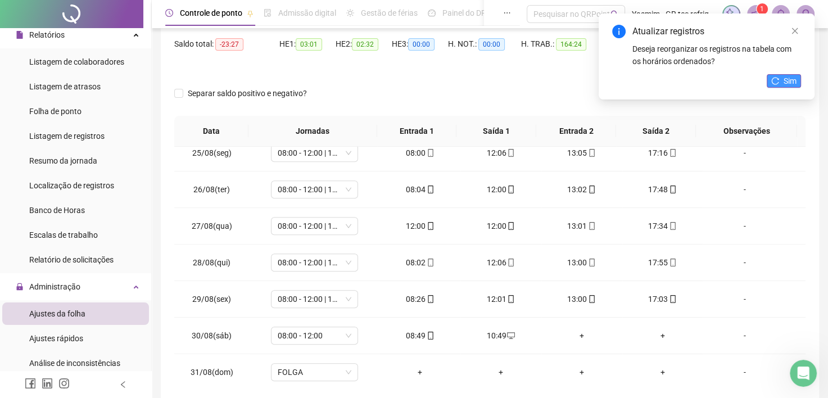
click at [781, 82] on button "Sim" at bounding box center [784, 80] width 34 height 13
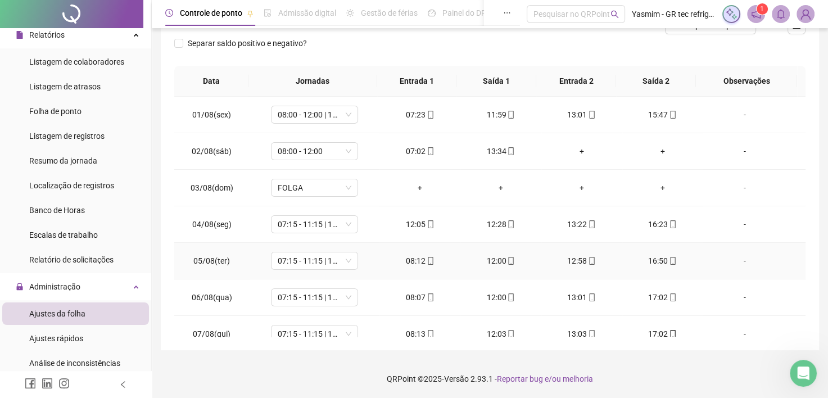
scroll to position [0, 0]
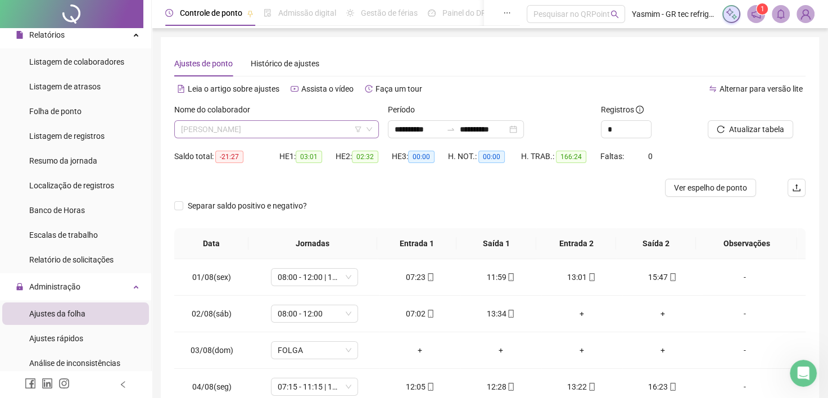
click at [316, 125] on span "[PERSON_NAME]" at bounding box center [276, 129] width 191 height 17
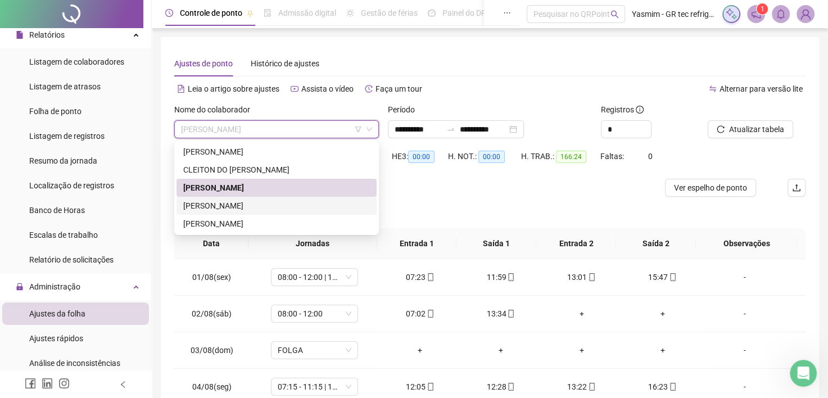
click at [274, 211] on div "[PERSON_NAME]" at bounding box center [276, 206] width 187 height 12
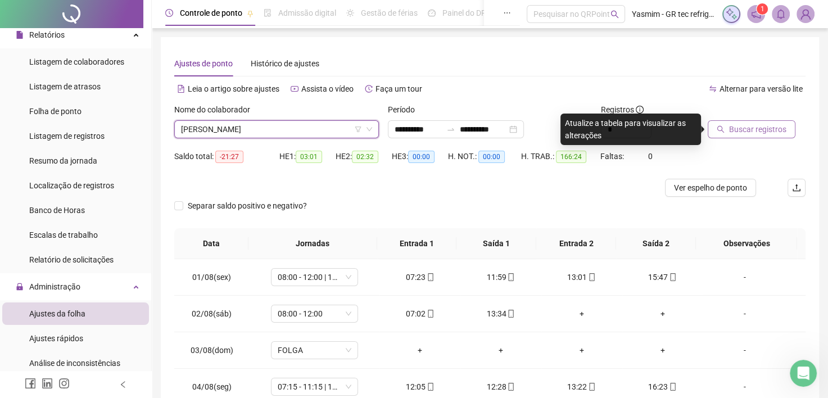
click at [737, 128] on span "Buscar registros" at bounding box center [757, 129] width 57 height 12
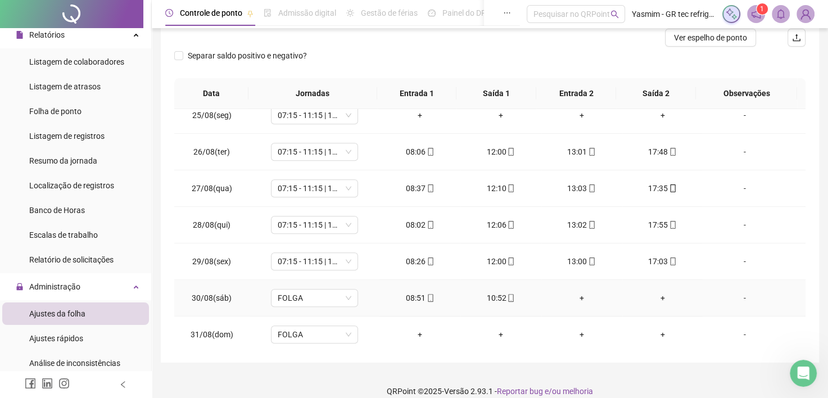
scroll to position [163, 0]
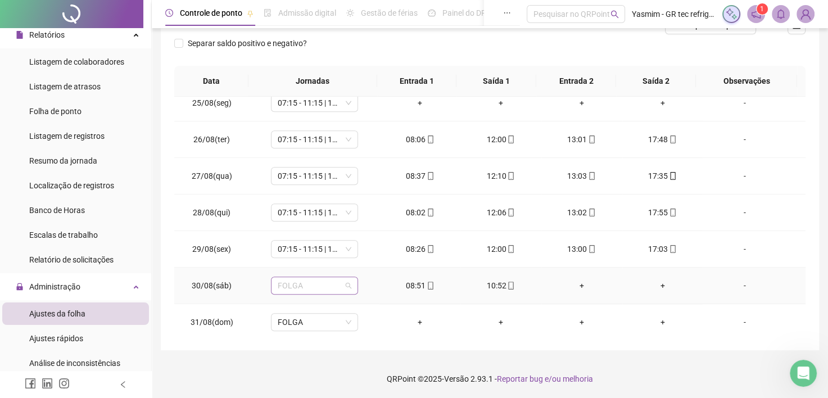
click at [336, 287] on span "FOLGA" at bounding box center [315, 285] width 74 height 17
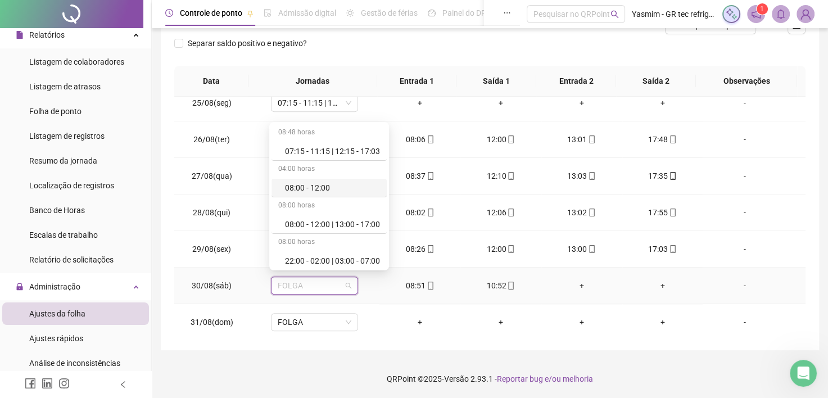
click at [322, 179] on div "08:00 - 12:00" at bounding box center [329, 188] width 115 height 19
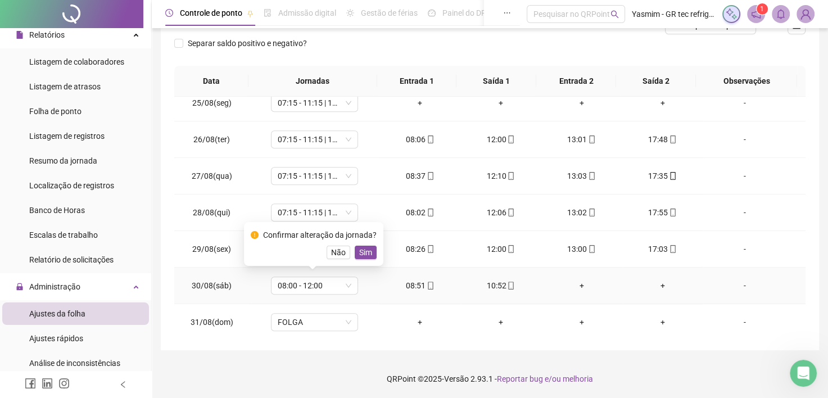
click at [360, 249] on span "Sim" at bounding box center [365, 252] width 13 height 12
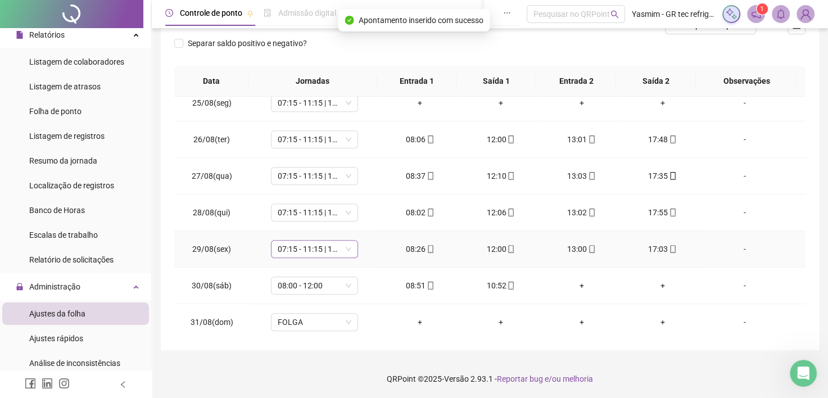
click at [342, 245] on span "07:15 - 11:15 | 12:15 - 17:03" at bounding box center [315, 249] width 74 height 17
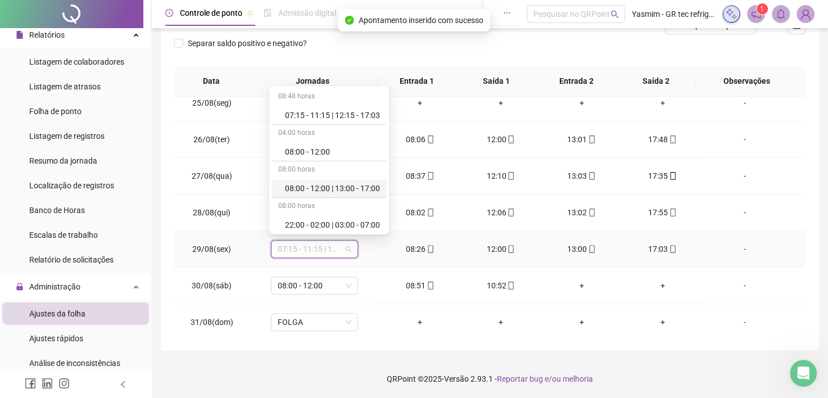
click at [331, 188] on div "08:00 - 12:00 | 13:00 - 17:00" at bounding box center [332, 188] width 95 height 12
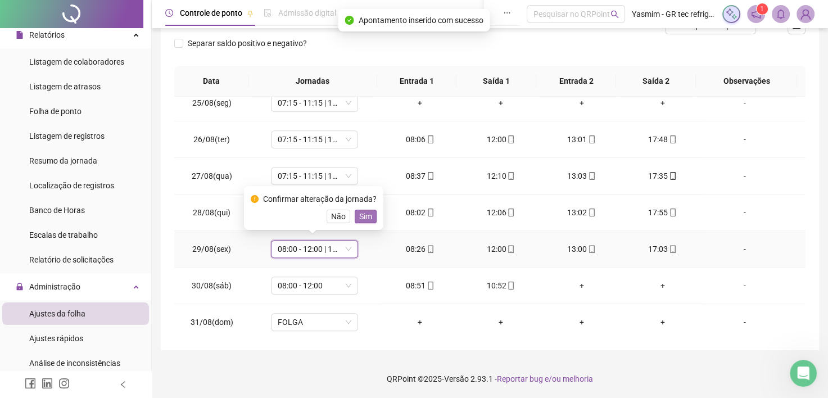
click at [360, 215] on span "Sim" at bounding box center [365, 216] width 13 height 12
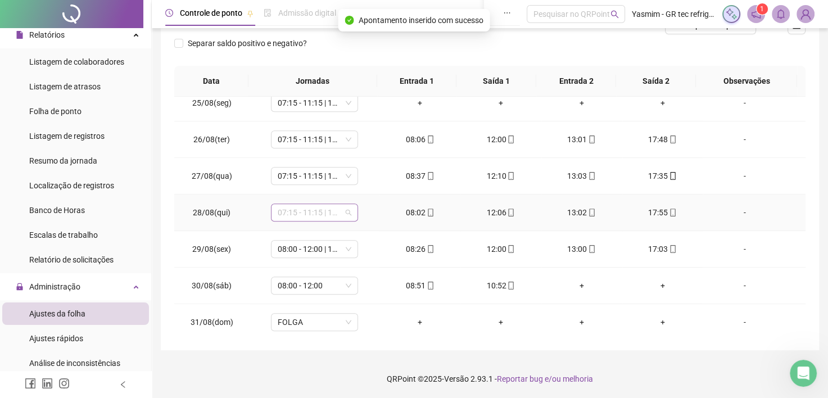
click at [337, 214] on span "07:15 - 11:15 | 12:15 - 17:03" at bounding box center [315, 212] width 74 height 17
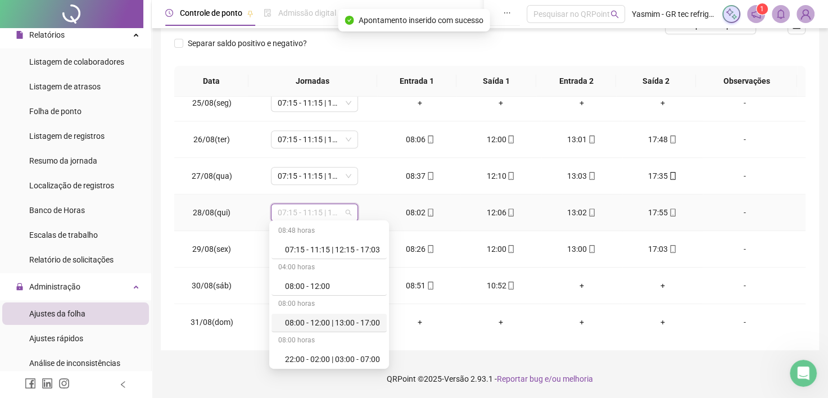
click at [350, 322] on div "08:00 - 12:00 | 13:00 - 17:00" at bounding box center [332, 323] width 95 height 12
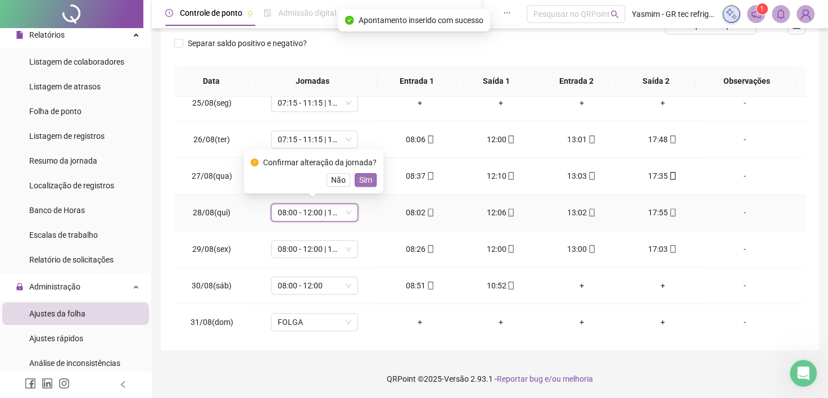
click at [360, 180] on span "Sim" at bounding box center [365, 180] width 13 height 12
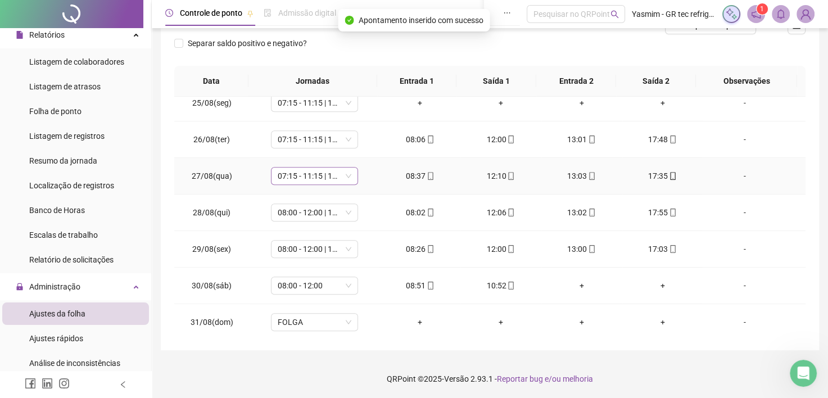
click at [337, 173] on span "07:15 - 11:15 | 12:15 - 17:03" at bounding box center [315, 176] width 74 height 17
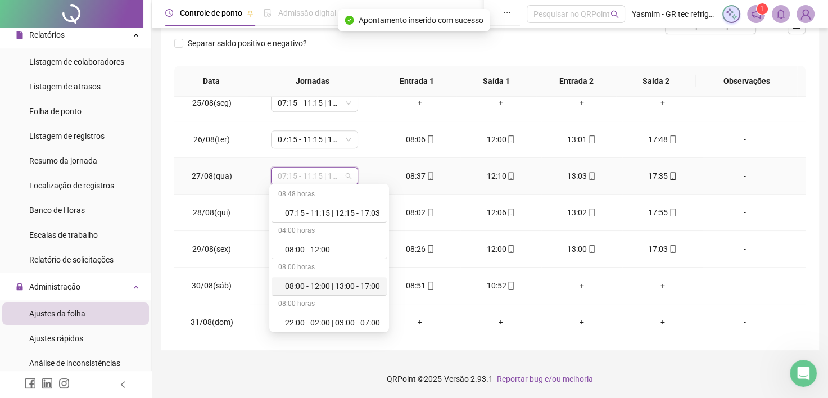
click at [334, 281] on div "08:00 - 12:00 | 13:00 - 17:00" at bounding box center [332, 286] width 95 height 12
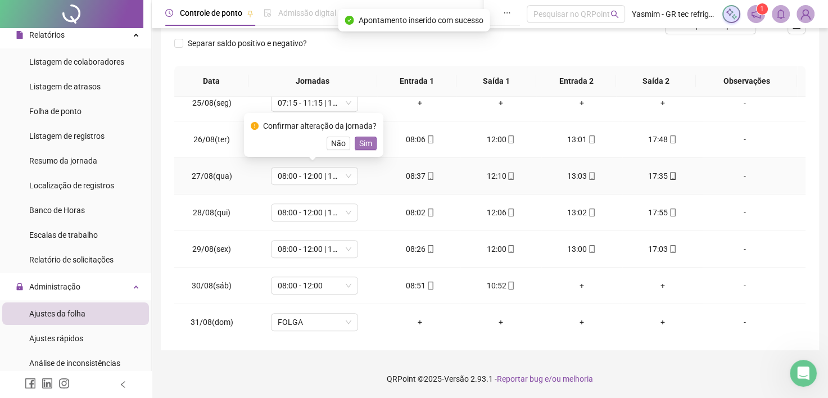
click at [366, 142] on span "Sim" at bounding box center [365, 143] width 13 height 12
click at [349, 139] on span "07:15 - 11:15 | 12:15 - 17:03" at bounding box center [315, 139] width 74 height 17
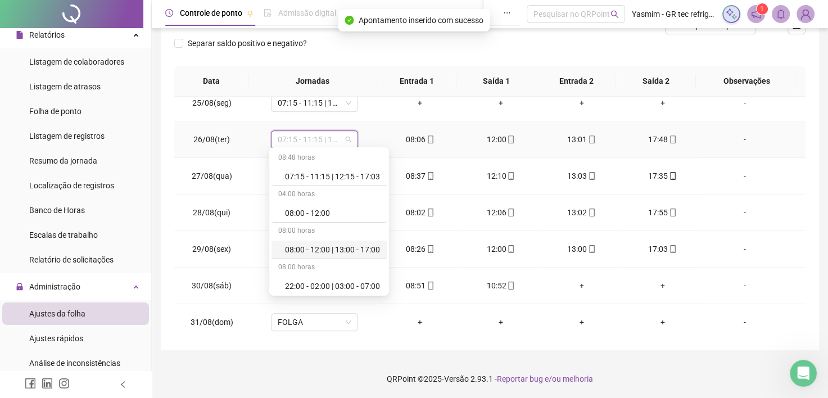
click at [351, 250] on div "08:00 - 12:00 | 13:00 - 17:00" at bounding box center [332, 250] width 95 height 12
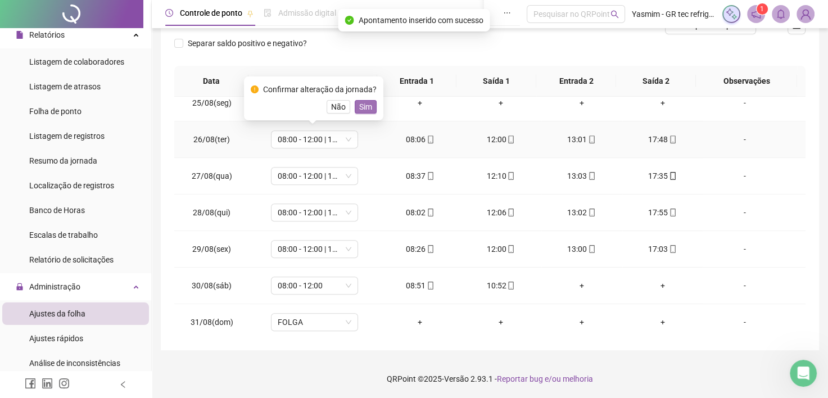
click at [367, 103] on span "Sim" at bounding box center [365, 107] width 13 height 12
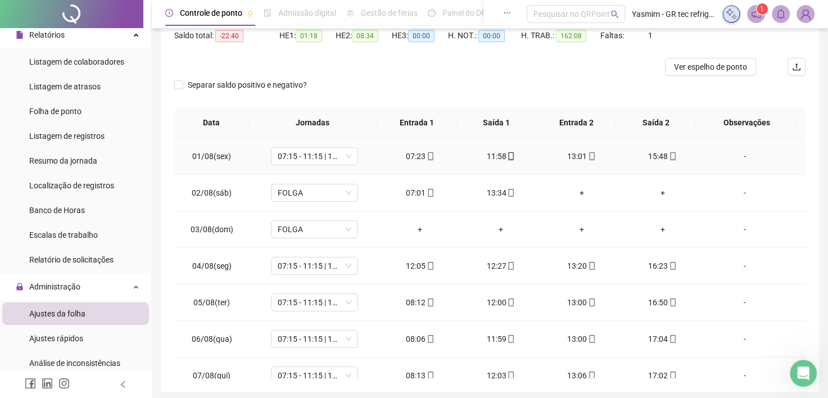
scroll to position [106, 0]
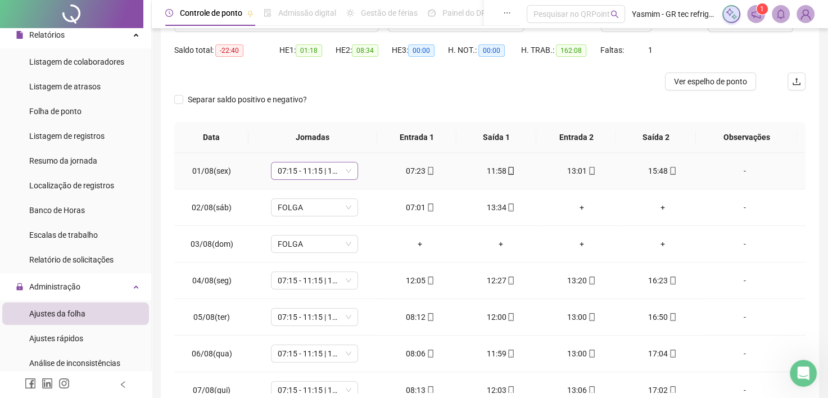
click at [319, 171] on span "07:15 - 11:15 | 12:15 - 17:03" at bounding box center [315, 171] width 74 height 17
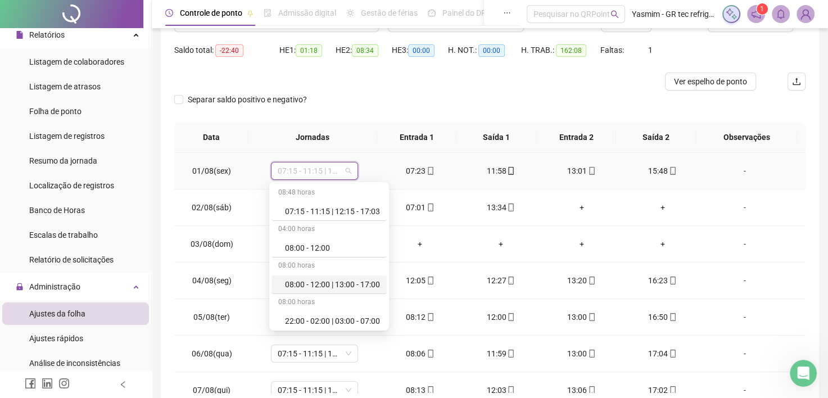
drag, startPoint x: 345, startPoint y: 281, endPoint x: 375, endPoint y: 220, distance: 67.4
click at [346, 281] on div "08:00 - 12:00 | 13:00 - 17:00" at bounding box center [332, 284] width 95 height 12
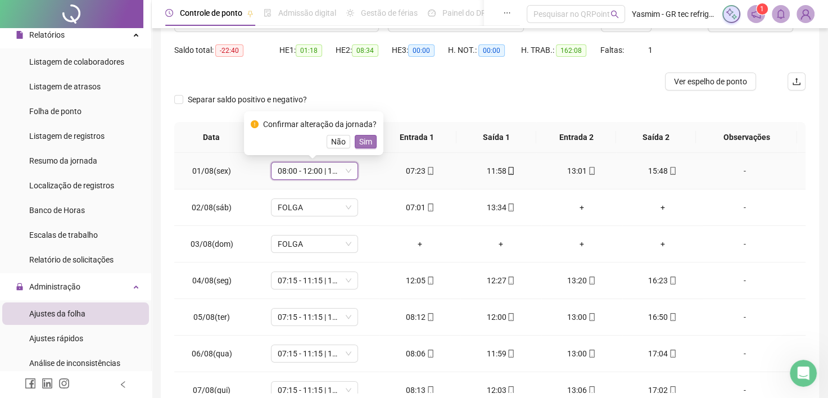
click at [367, 137] on span "Sim" at bounding box center [365, 142] width 13 height 12
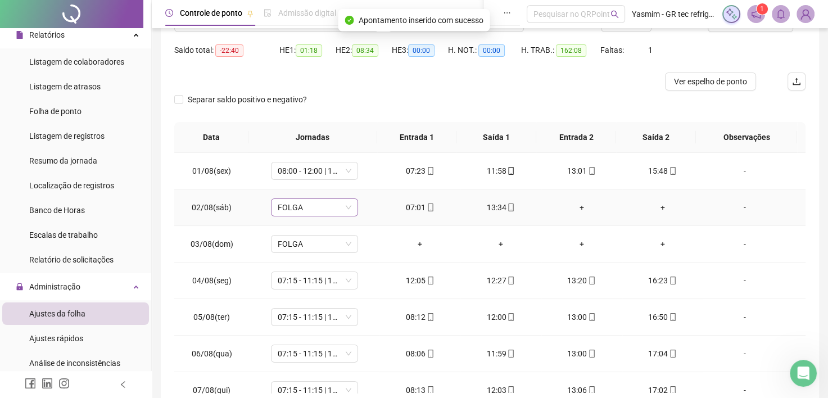
click at [335, 209] on span "FOLGA" at bounding box center [315, 207] width 74 height 17
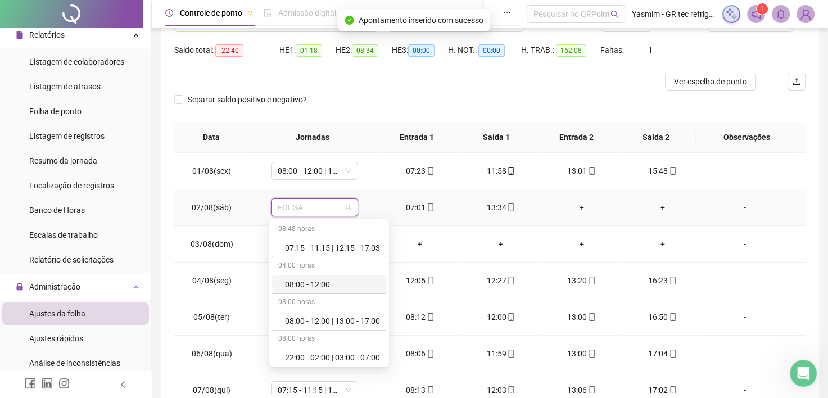
click at [344, 283] on div "08:00 - 12:00" at bounding box center [332, 284] width 95 height 12
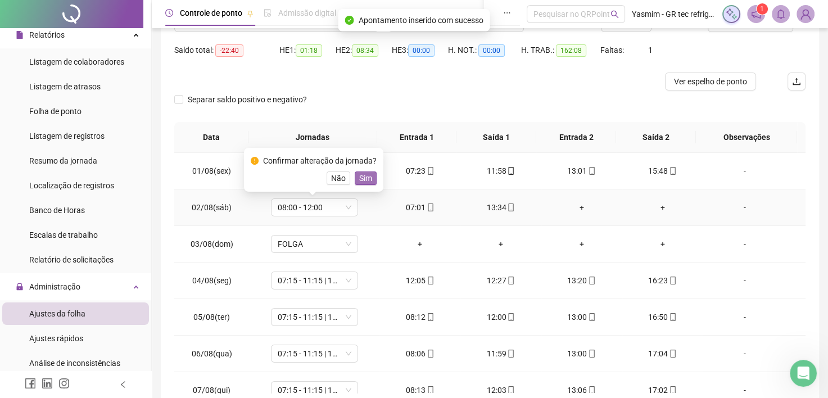
click at [363, 178] on span "Sim" at bounding box center [365, 178] width 13 height 12
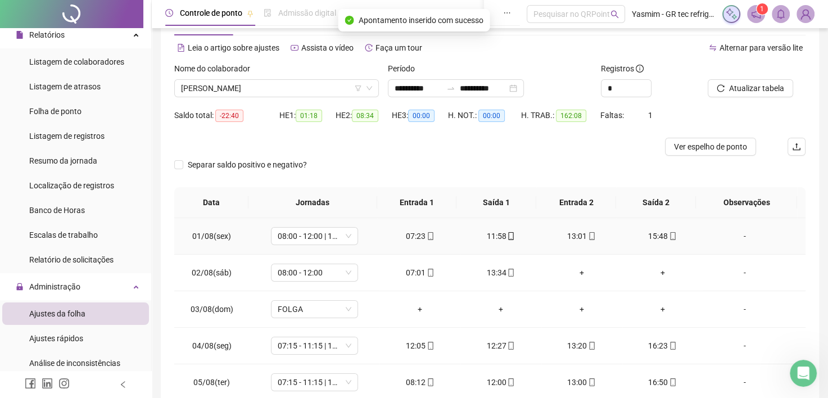
scroll to position [0, 0]
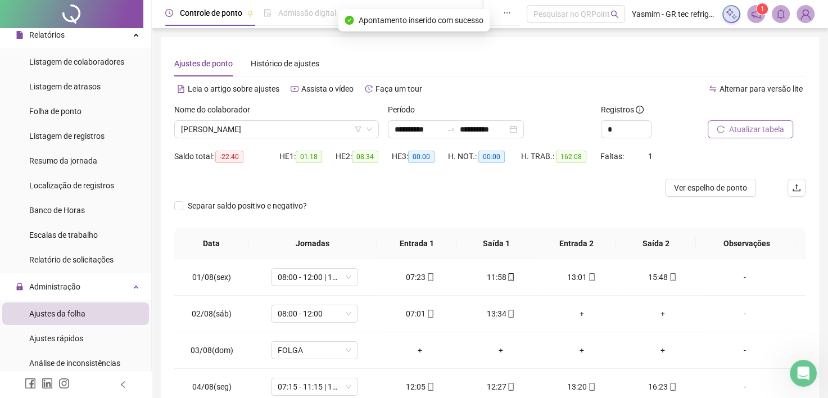
click at [751, 133] on span "Atualizar tabela" at bounding box center [756, 129] width 55 height 12
click at [318, 135] on span "[PERSON_NAME]" at bounding box center [276, 129] width 191 height 17
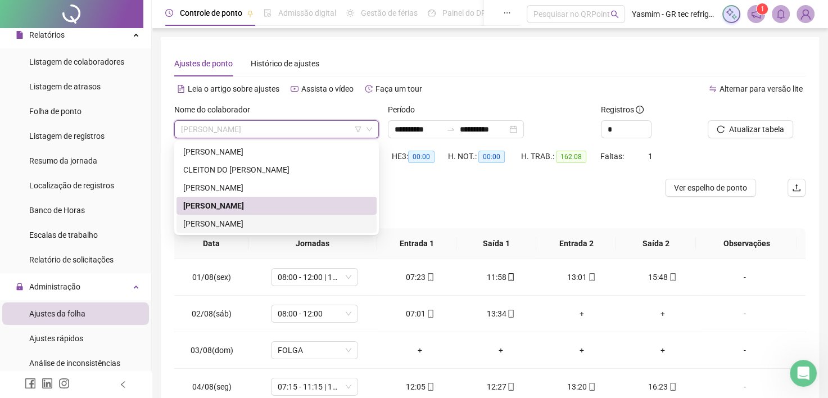
click at [269, 223] on div "[PERSON_NAME]" at bounding box center [276, 224] width 187 height 12
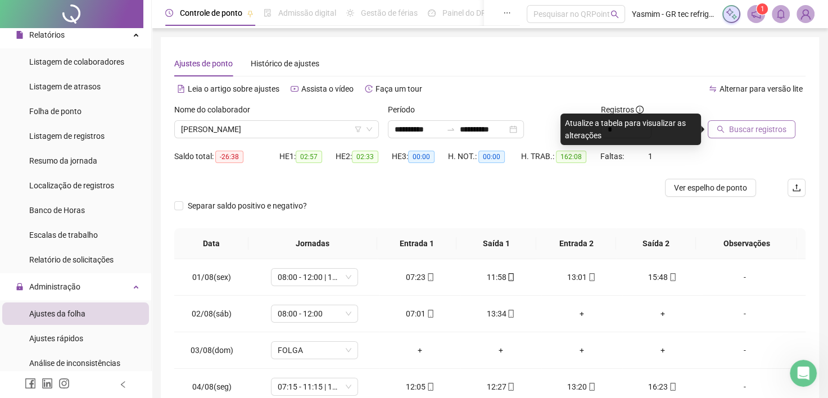
click at [745, 128] on span "Buscar registros" at bounding box center [757, 129] width 57 height 12
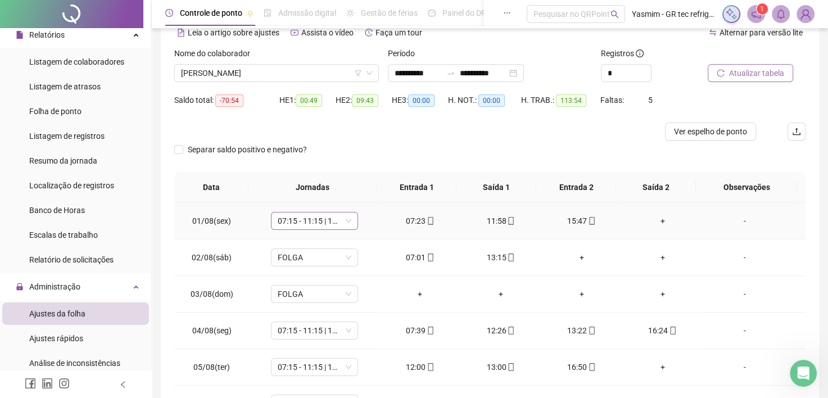
click at [331, 219] on span "07:15 - 11:15 | 12:15 - 17:03" at bounding box center [315, 221] width 74 height 17
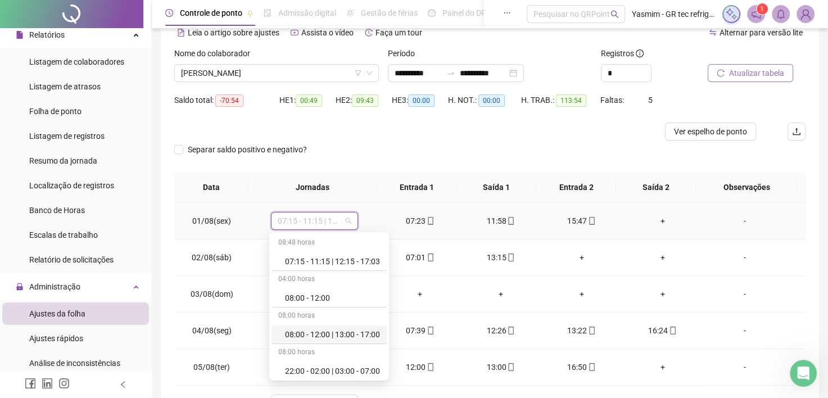
click at [342, 328] on div "08:00 - 12:00 | 13:00 - 17:00" at bounding box center [332, 334] width 95 height 12
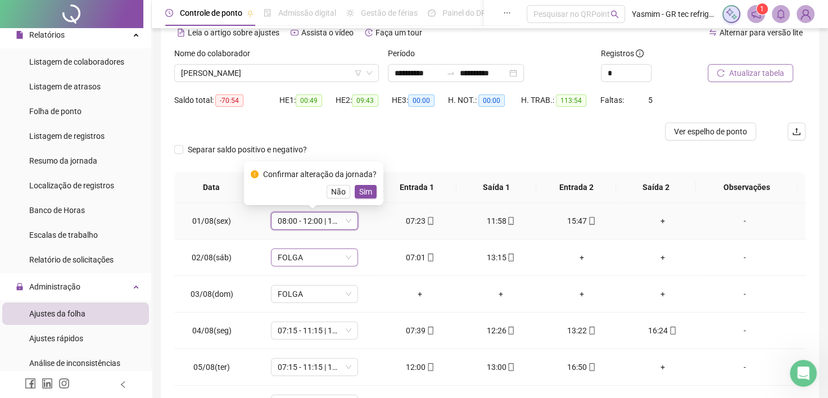
drag, startPoint x: 370, startPoint y: 191, endPoint x: 334, endPoint y: 254, distance: 72.1
click at [369, 191] on button "Sim" at bounding box center [366, 191] width 22 height 13
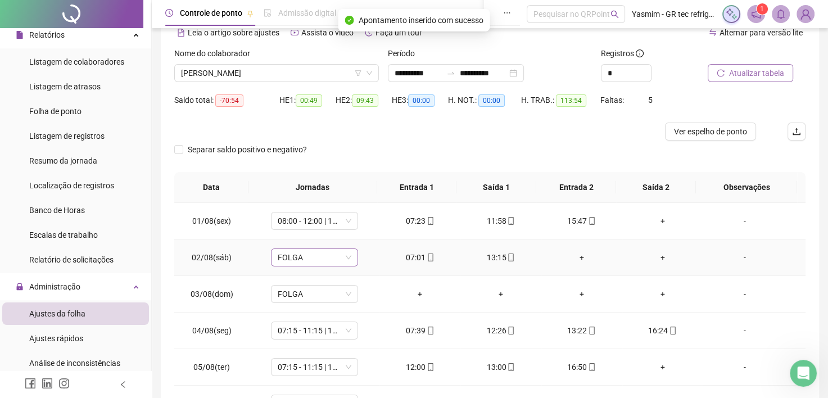
click at [333, 255] on span "FOLGA" at bounding box center [315, 257] width 74 height 17
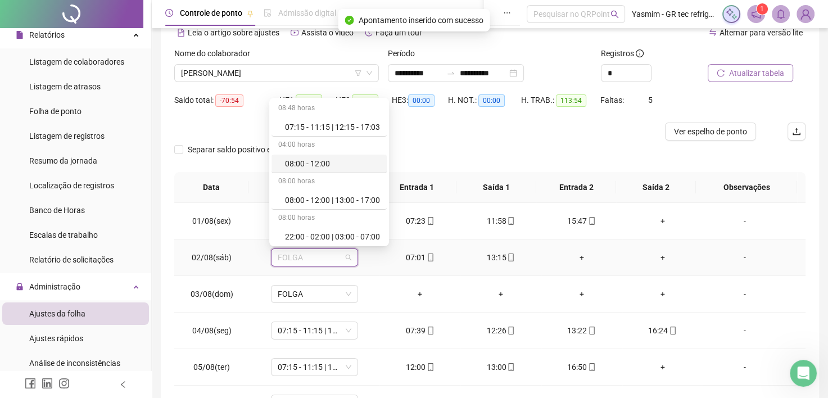
click at [335, 170] on div "08:00 - 12:00" at bounding box center [329, 164] width 115 height 19
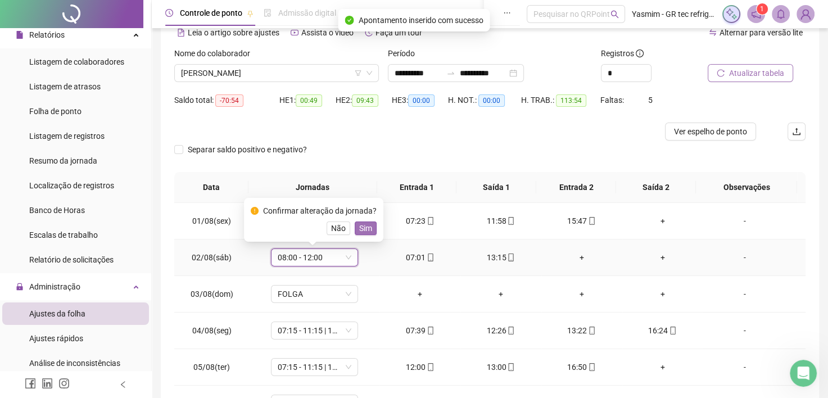
click at [365, 227] on span "Sim" at bounding box center [365, 228] width 13 height 12
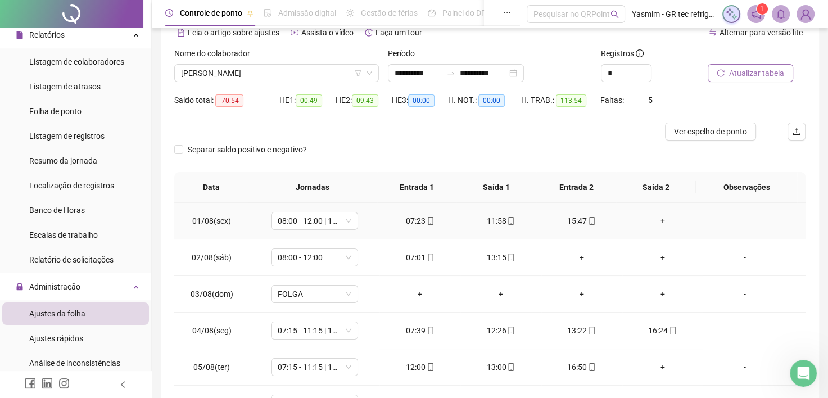
click at [656, 222] on div "+" at bounding box center [663, 221] width 63 height 12
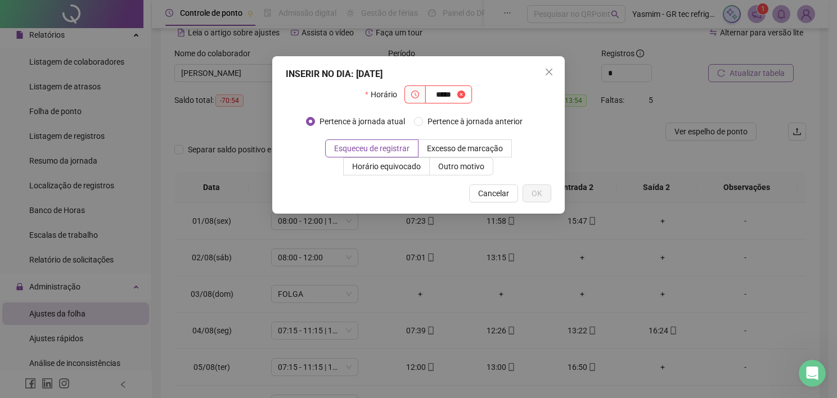
type input "*****"
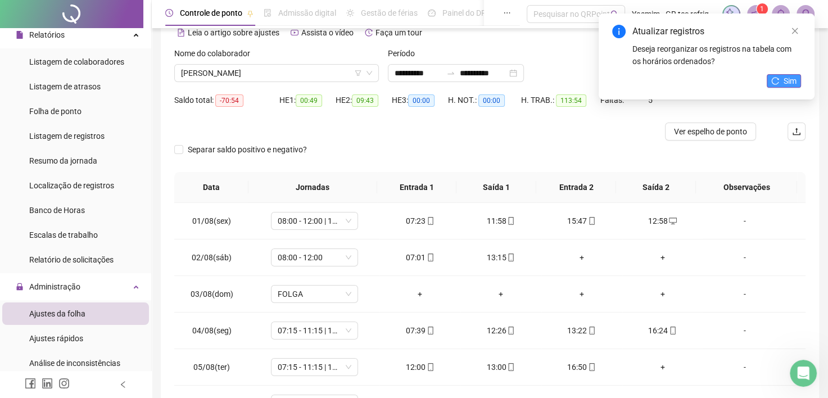
click at [788, 82] on span "Sim" at bounding box center [790, 81] width 13 height 12
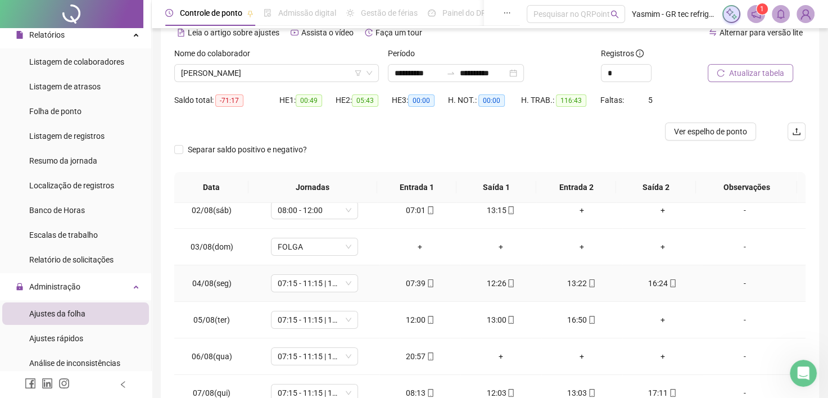
scroll to position [56, 0]
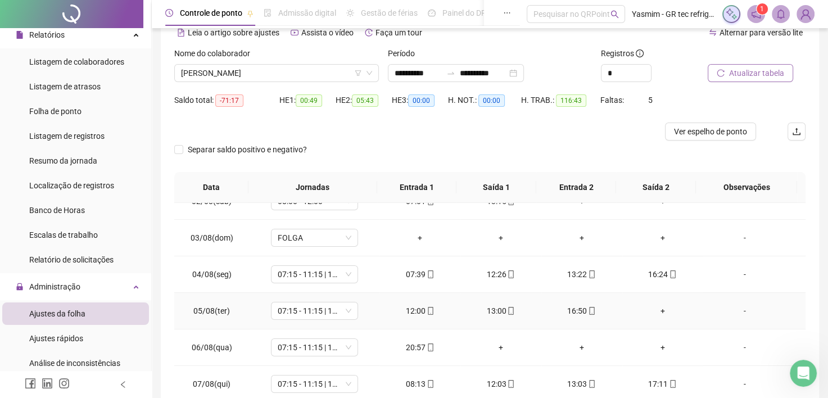
click at [653, 312] on div "+" at bounding box center [663, 311] width 63 height 12
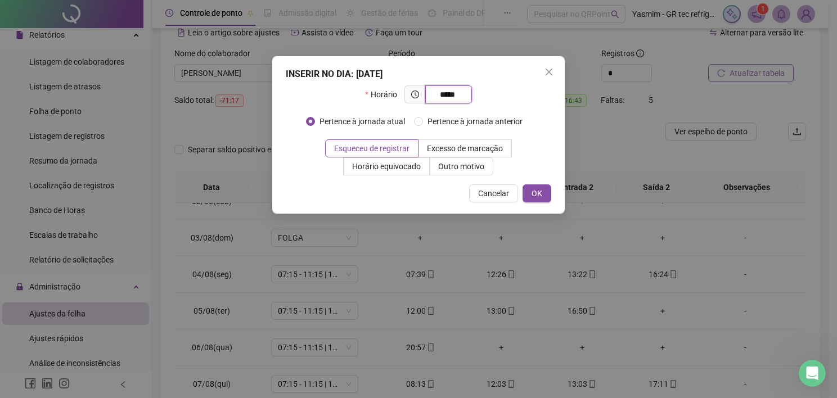
type input "*****"
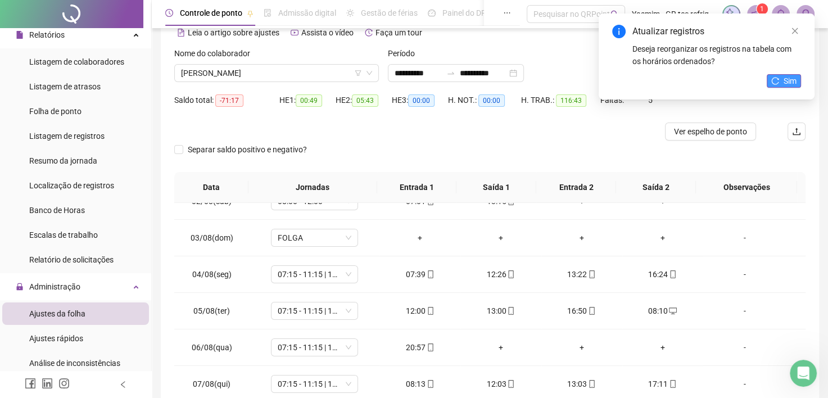
click at [780, 76] on button "Sim" at bounding box center [784, 80] width 34 height 13
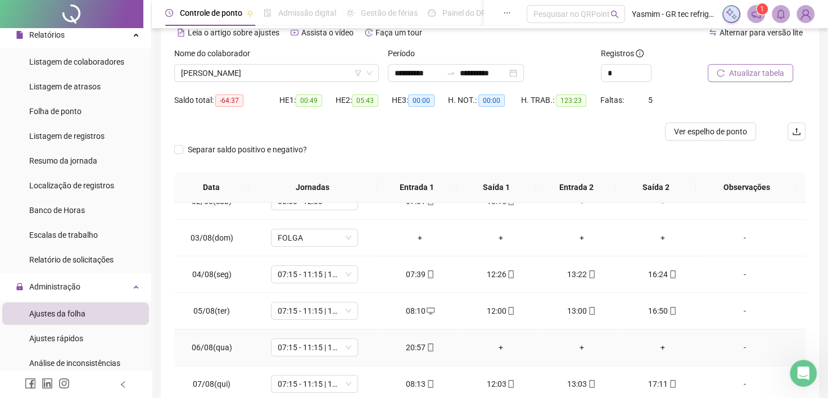
click at [418, 346] on div "20:57" at bounding box center [420, 347] width 63 height 12
type input "**********"
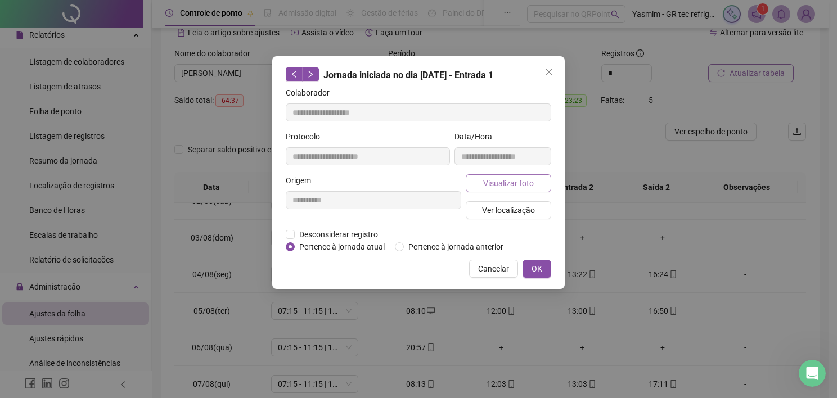
click at [531, 187] on span "Visualizar foto" at bounding box center [508, 183] width 51 height 12
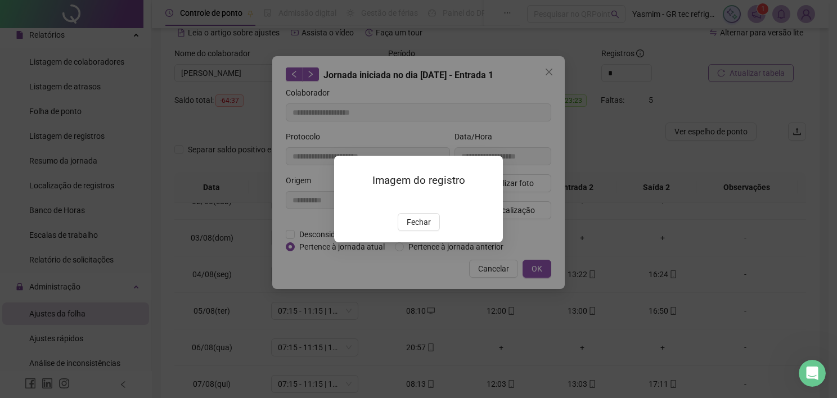
drag, startPoint x: 416, startPoint y: 283, endPoint x: 487, endPoint y: 247, distance: 80.2
click at [416, 228] on span "Fechar" at bounding box center [419, 222] width 24 height 12
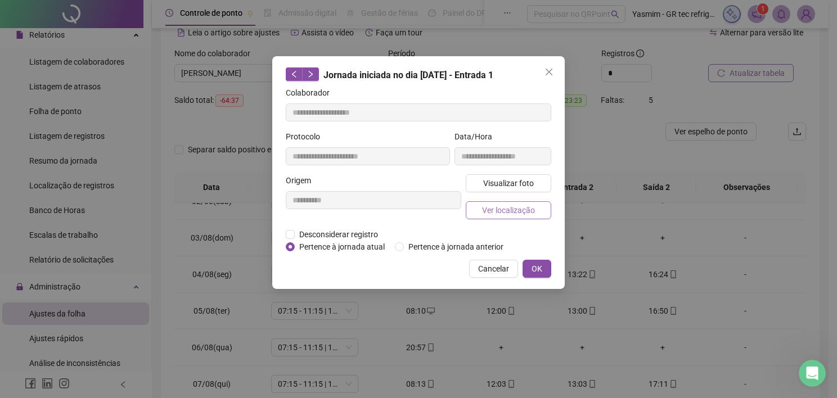
click at [512, 212] on span "Ver localização" at bounding box center [508, 210] width 53 height 12
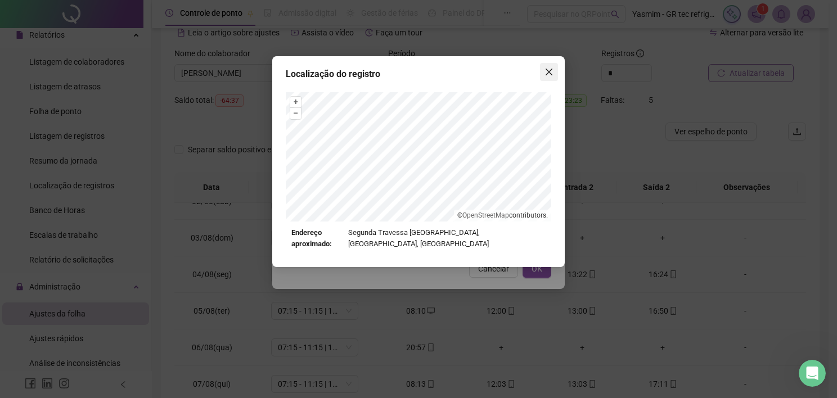
click at [547, 74] on icon "close" at bounding box center [548, 72] width 7 height 7
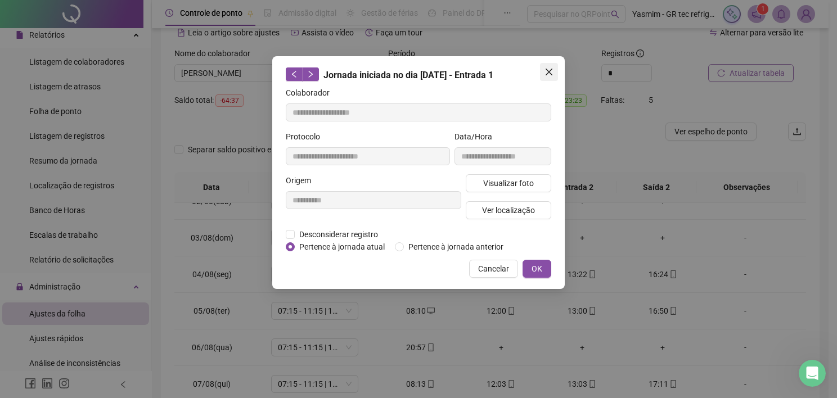
click at [547, 73] on icon "close" at bounding box center [548, 72] width 7 height 7
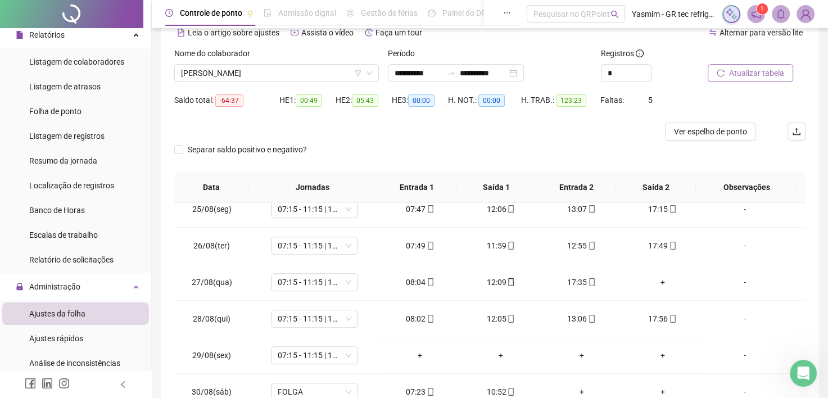
scroll to position [163, 0]
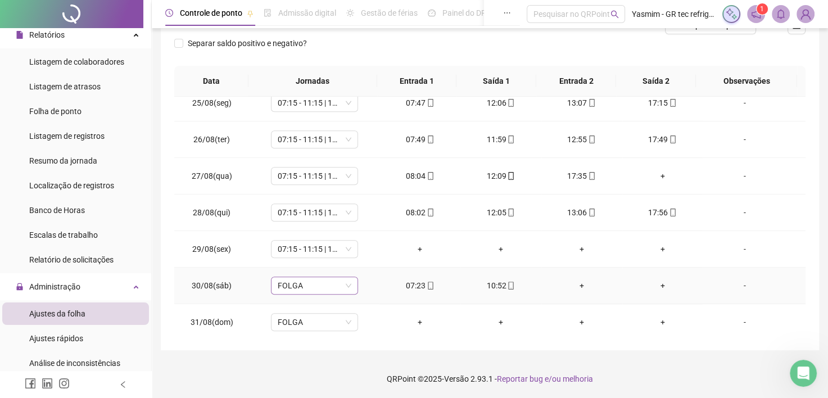
click at [324, 287] on span "FOLGA" at bounding box center [315, 285] width 74 height 17
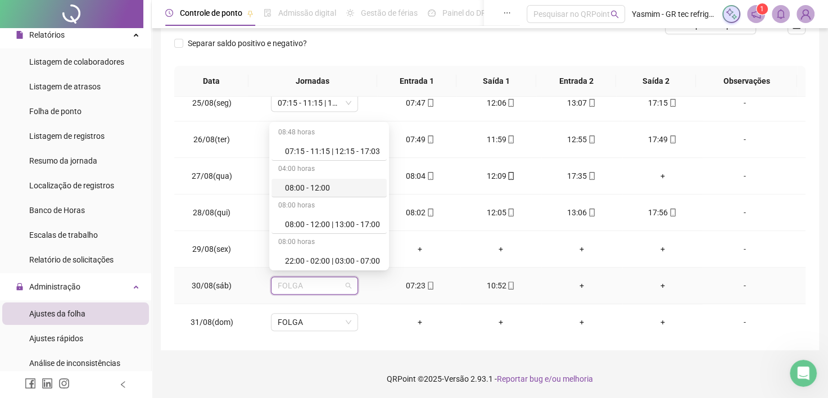
click at [328, 191] on div "08:00 - 12:00" at bounding box center [332, 188] width 95 height 12
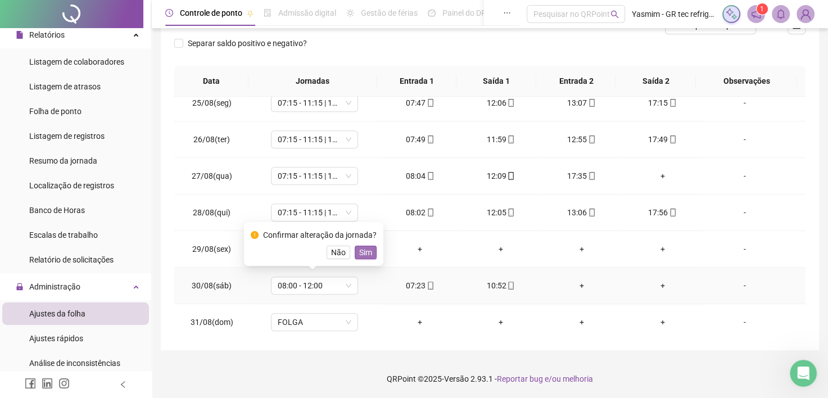
click at [359, 251] on span "Sim" at bounding box center [365, 252] width 13 height 12
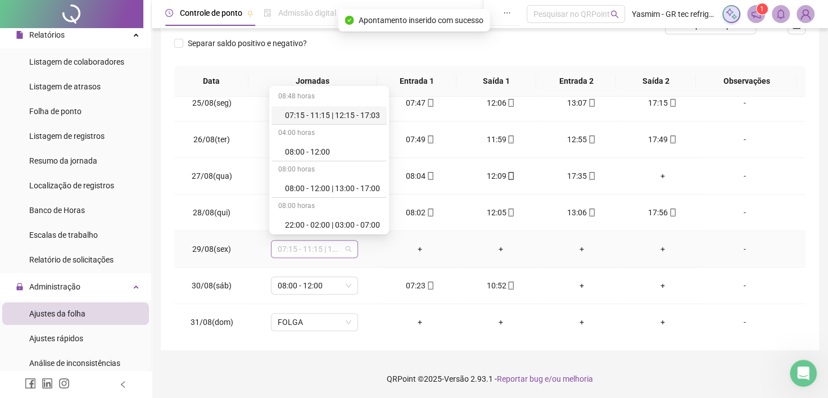
click at [333, 251] on span "07:15 - 11:15 | 12:15 - 17:03" at bounding box center [315, 249] width 74 height 17
click at [358, 192] on div "08:00 - 12:00 | 13:00 - 17:00" at bounding box center [332, 188] width 95 height 12
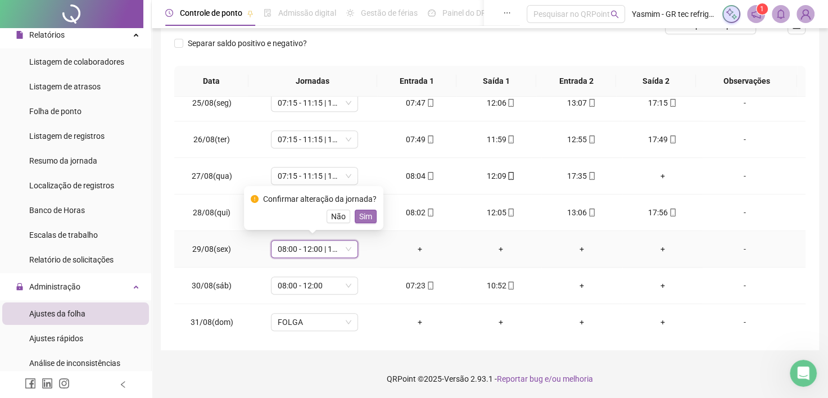
click at [362, 218] on span "Sim" at bounding box center [365, 216] width 13 height 12
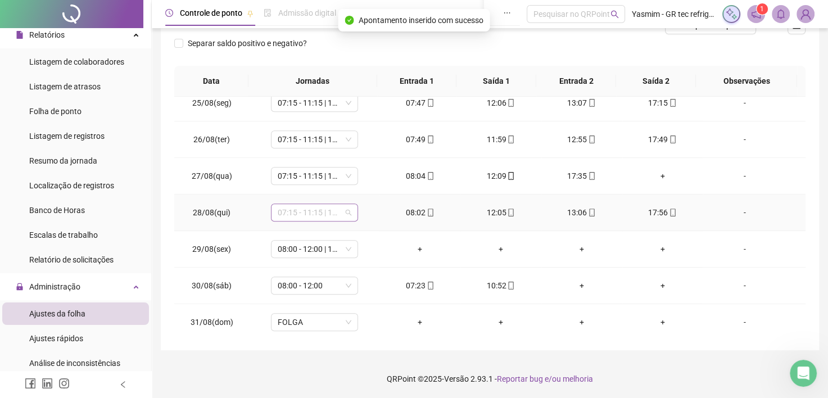
click at [327, 213] on span "07:15 - 11:15 | 12:15 - 17:03" at bounding box center [315, 212] width 74 height 17
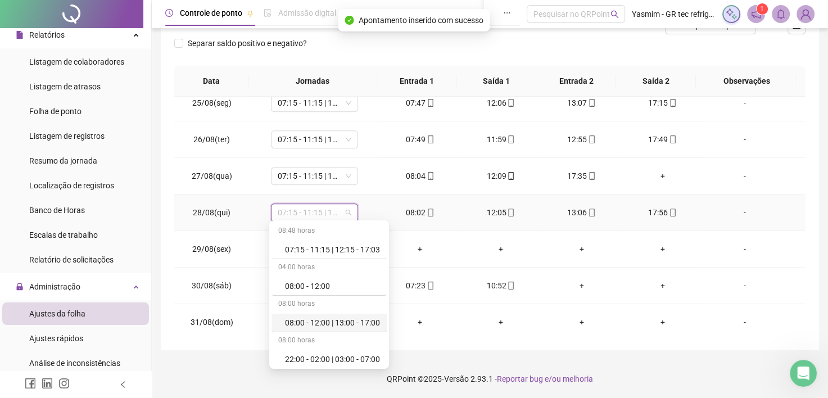
drag, startPoint x: 340, startPoint y: 319, endPoint x: 342, endPoint y: 238, distance: 81.0
click at [340, 319] on div "08:00 - 12:00 | 13:00 - 17:00" at bounding box center [332, 323] width 95 height 12
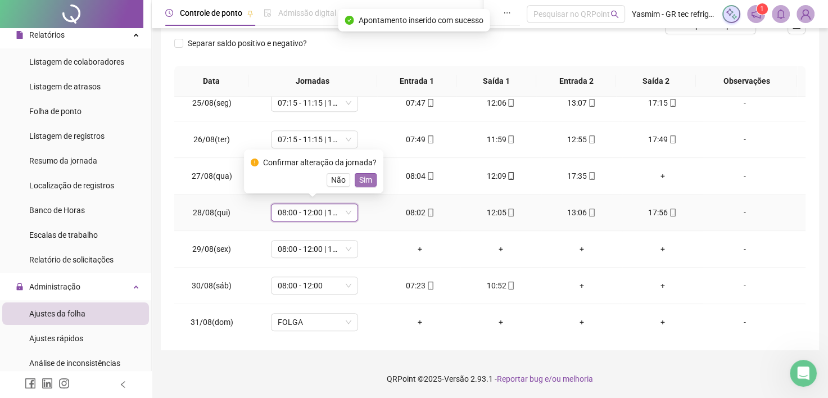
click at [364, 178] on span "Sim" at bounding box center [365, 180] width 13 height 12
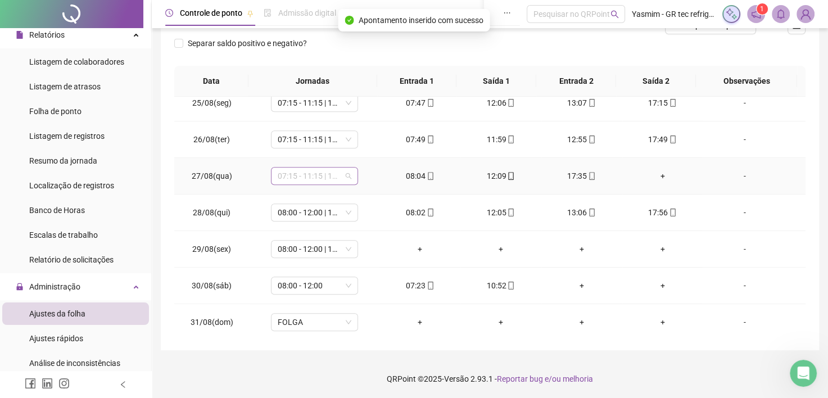
click at [345, 175] on span "07:15 - 11:15 | 12:15 - 17:03" at bounding box center [315, 176] width 74 height 17
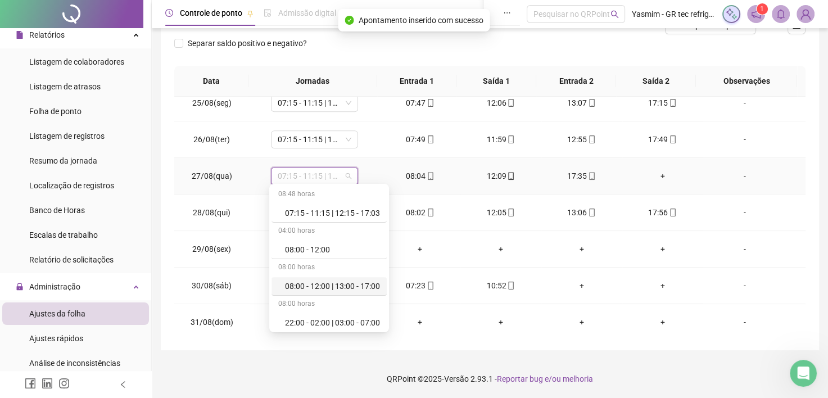
click at [348, 294] on div "08:00 - 12:00 | 13:00 - 17:00" at bounding box center [329, 286] width 115 height 19
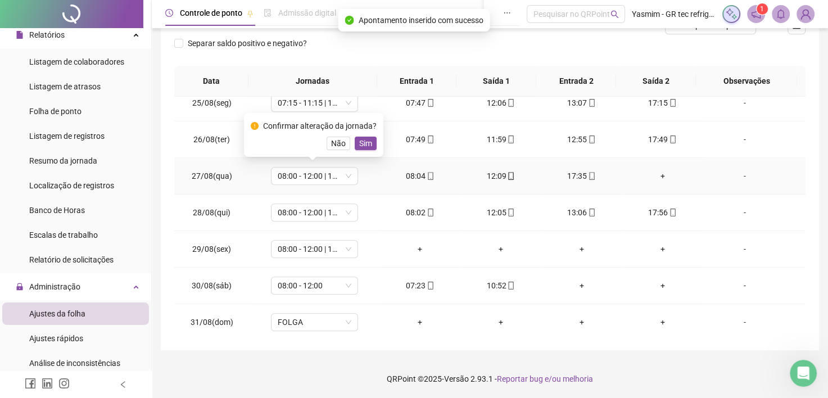
drag, startPoint x: 367, startPoint y: 142, endPoint x: 353, endPoint y: 148, distance: 16.1
click at [367, 142] on span "Sim" at bounding box center [365, 143] width 13 height 12
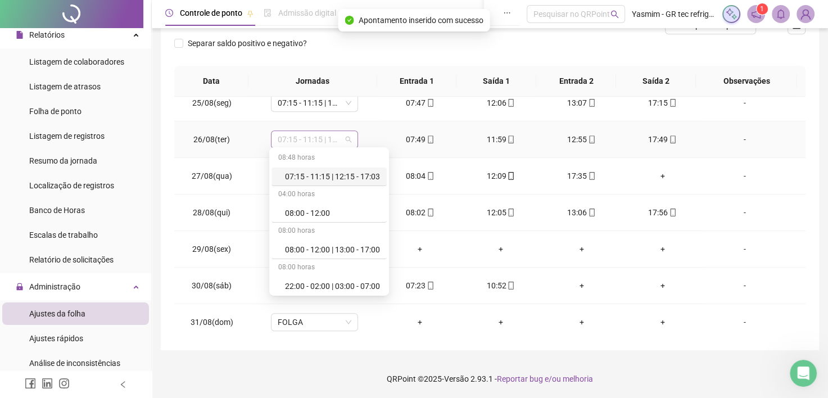
click at [326, 135] on span "07:15 - 11:15 | 12:15 - 17:03" at bounding box center [315, 139] width 74 height 17
click at [338, 247] on div "08:00 - 12:00 | 13:00 - 17:00" at bounding box center [332, 250] width 95 height 12
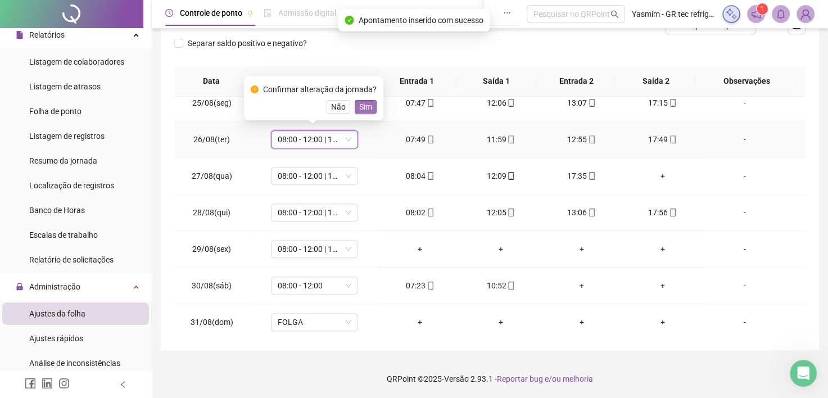
click at [366, 107] on span "Sim" at bounding box center [365, 107] width 13 height 12
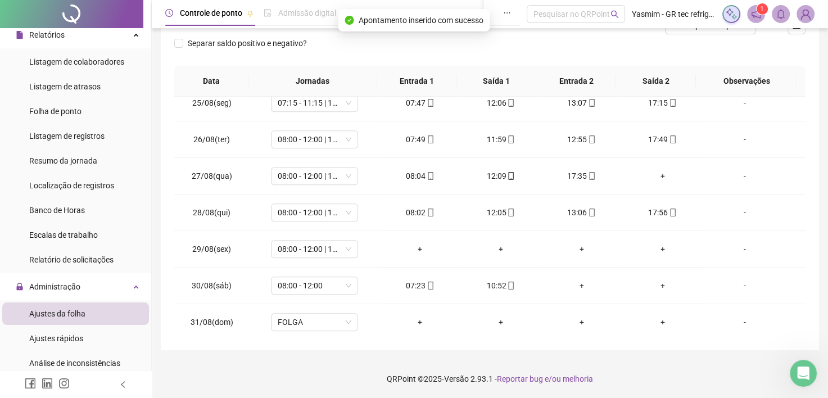
click at [332, 92] on th "Jornadas" at bounding box center [313, 81] width 128 height 31
click at [332, 103] on span "07:15 - 11:15 | 12:15 - 17:03" at bounding box center [315, 102] width 74 height 17
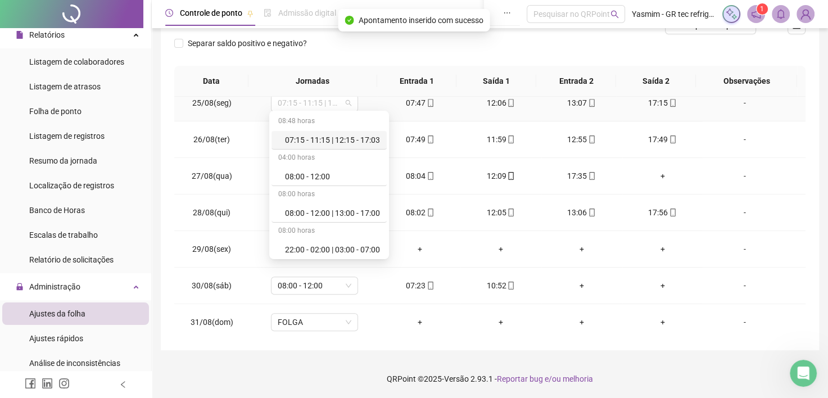
scroll to position [884, 0]
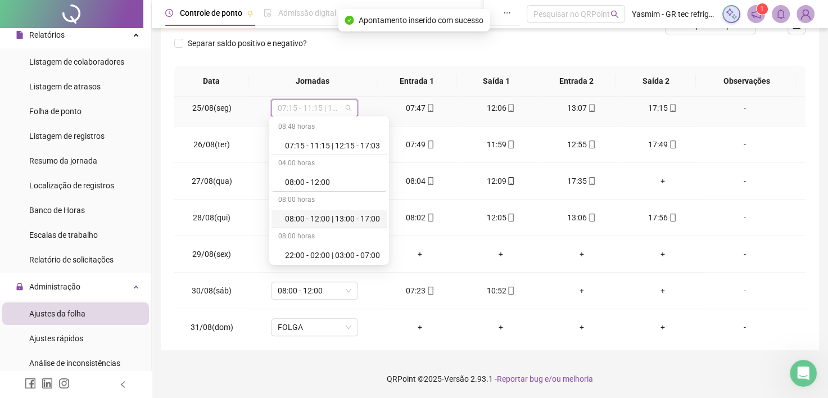
click at [340, 224] on div "08:00 - 12:00 | 13:00 - 17:00" at bounding box center [329, 219] width 115 height 19
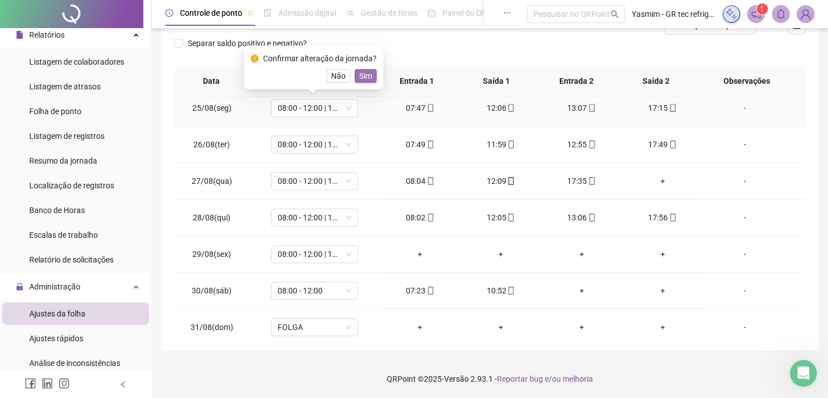
click at [371, 81] on button "Sim" at bounding box center [366, 75] width 22 height 13
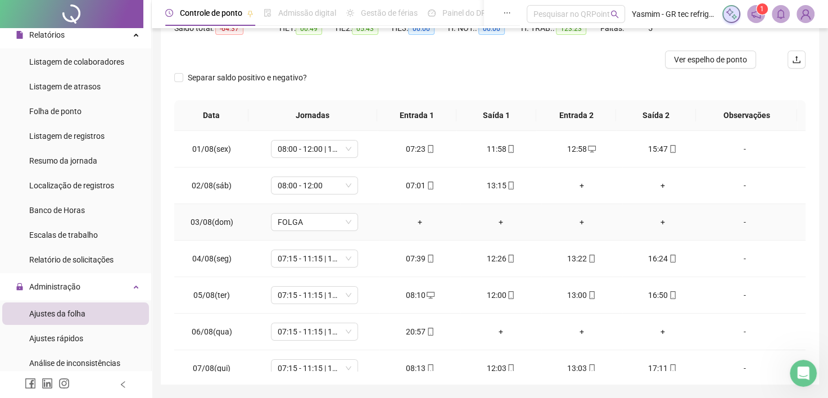
scroll to position [106, 0]
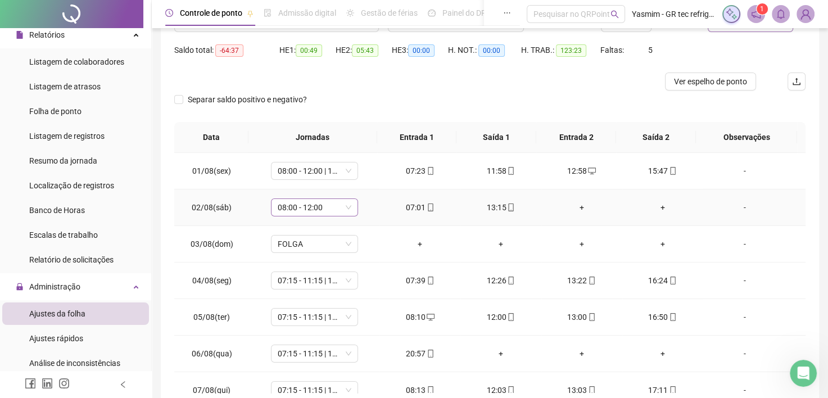
click at [322, 207] on span "08:00 - 12:00" at bounding box center [315, 207] width 74 height 17
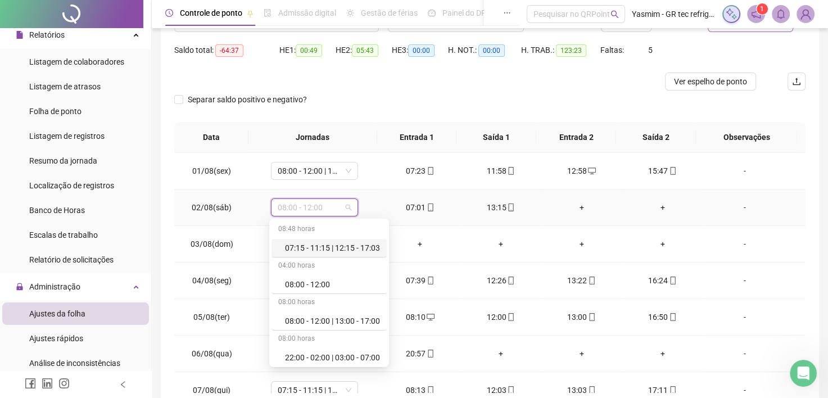
click at [322, 207] on span "08:00 - 12:00" at bounding box center [315, 207] width 74 height 17
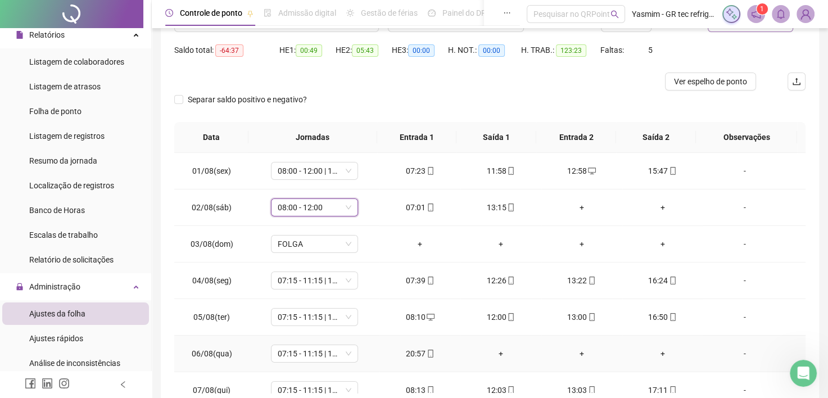
click at [497, 351] on div "+" at bounding box center [501, 354] width 63 height 12
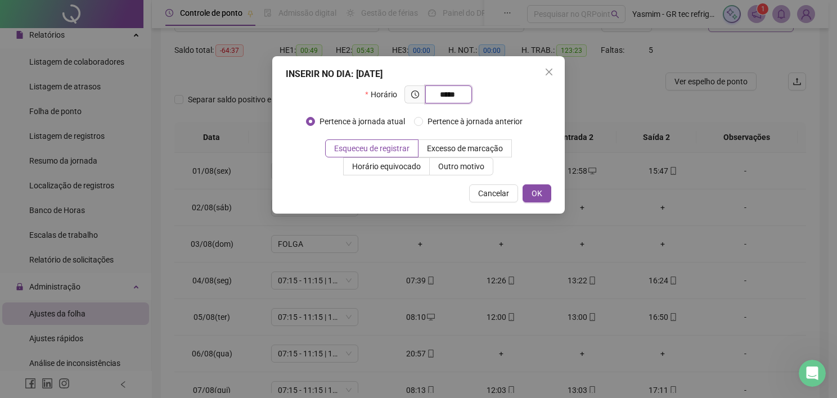
type input "*****"
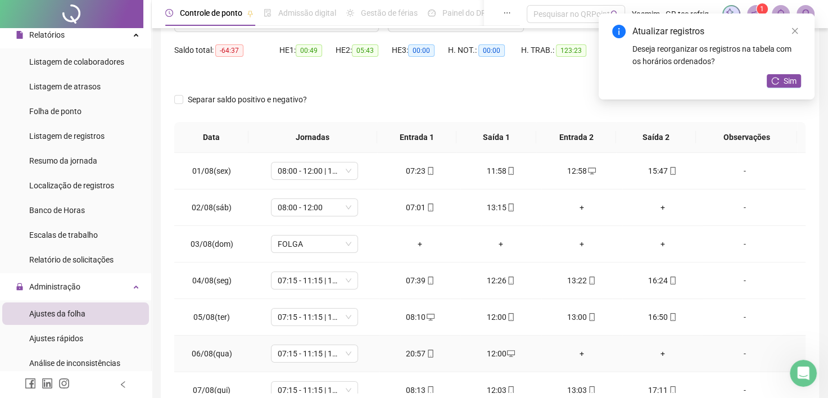
click at [576, 349] on div "+" at bounding box center [582, 354] width 63 height 12
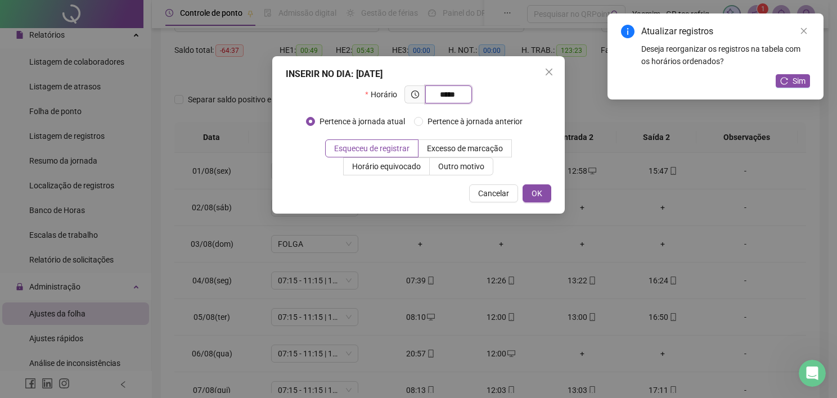
type input "*****"
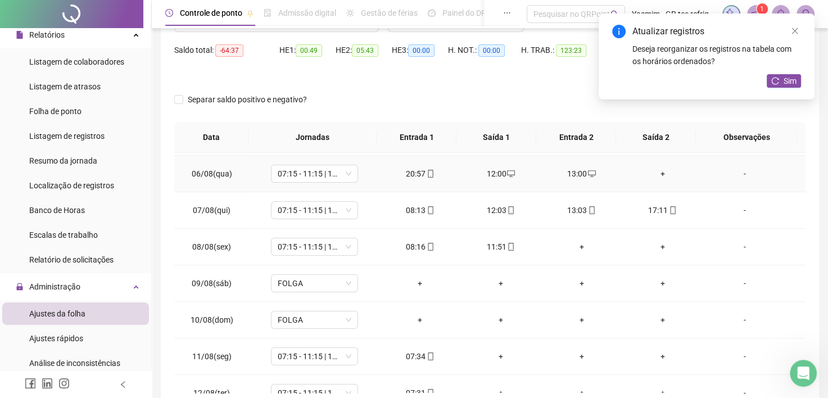
scroll to position [225, 0]
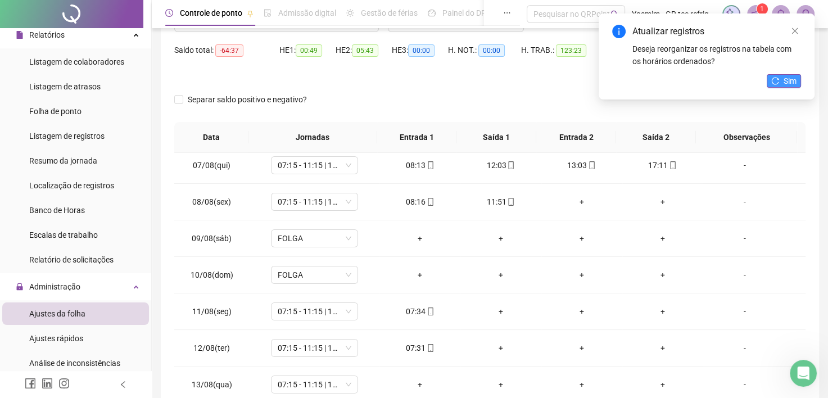
click at [784, 79] on span "Sim" at bounding box center [790, 81] width 13 height 12
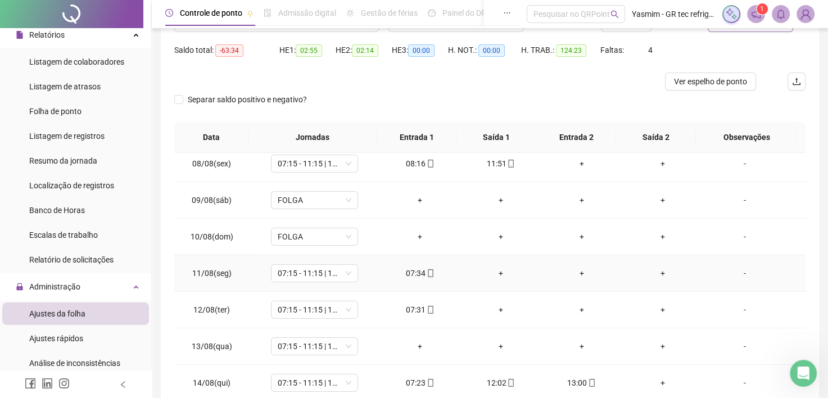
scroll to position [281, 0]
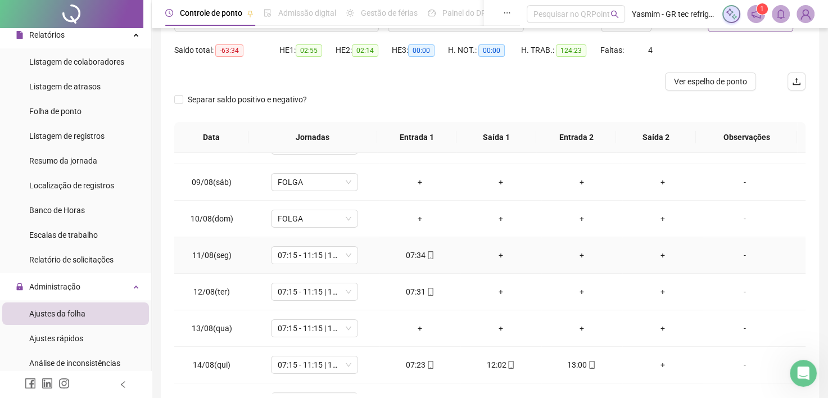
click at [499, 256] on div "+" at bounding box center [501, 255] width 63 height 12
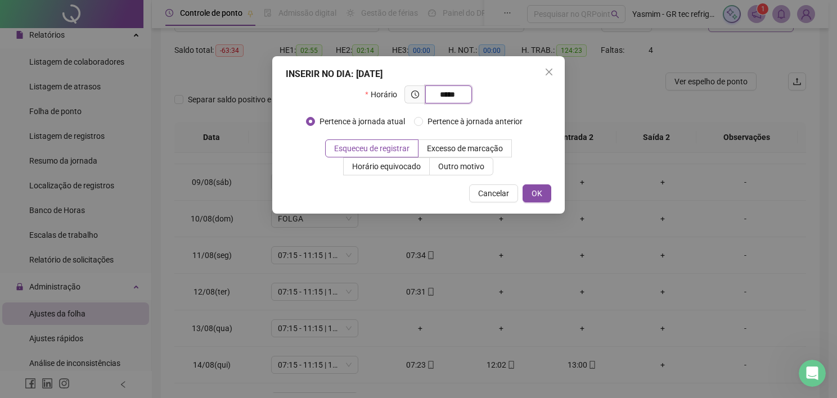
type input "*****"
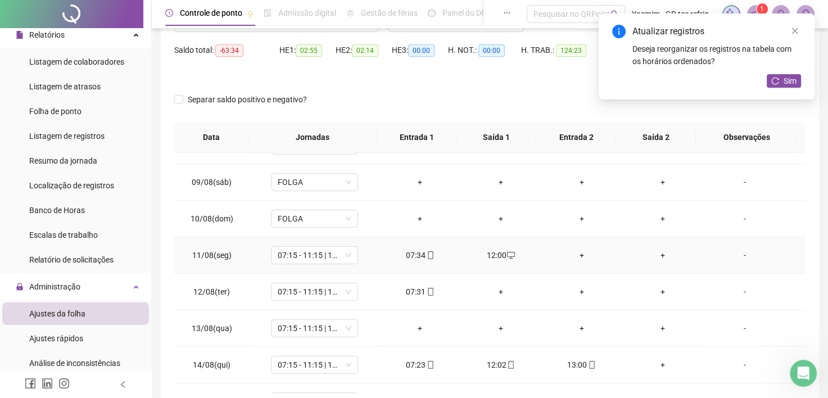
click at [563, 250] on div "+" at bounding box center [582, 255] width 63 height 12
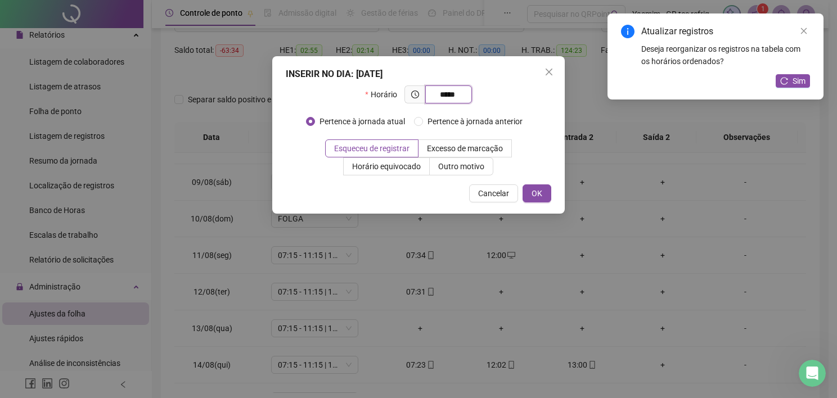
type input "*****"
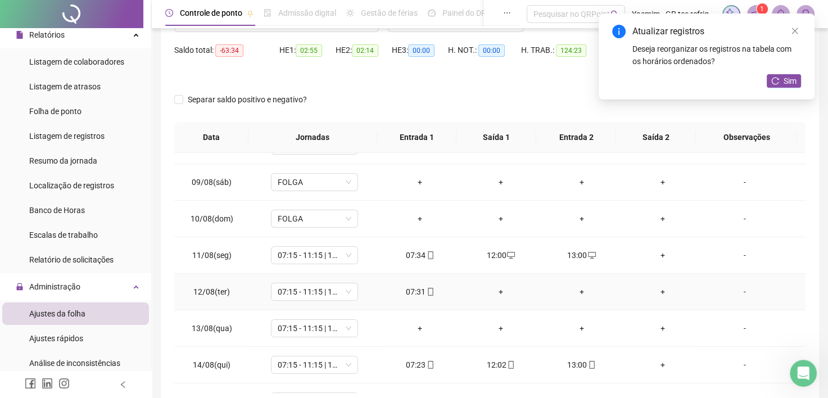
click at [490, 286] on div "+" at bounding box center [501, 292] width 63 height 12
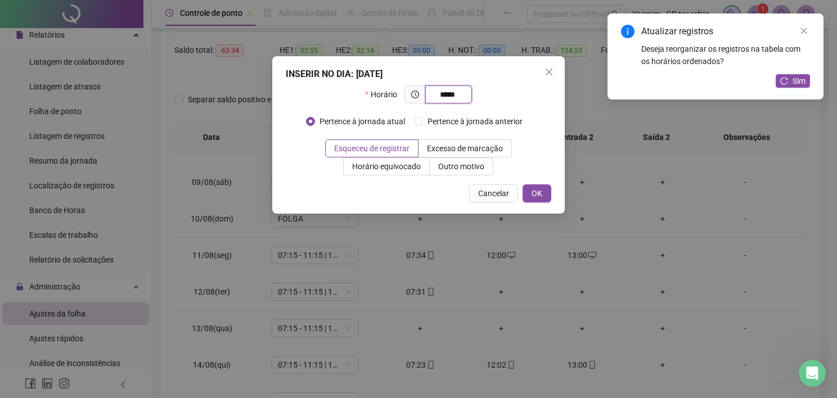
type input "*****"
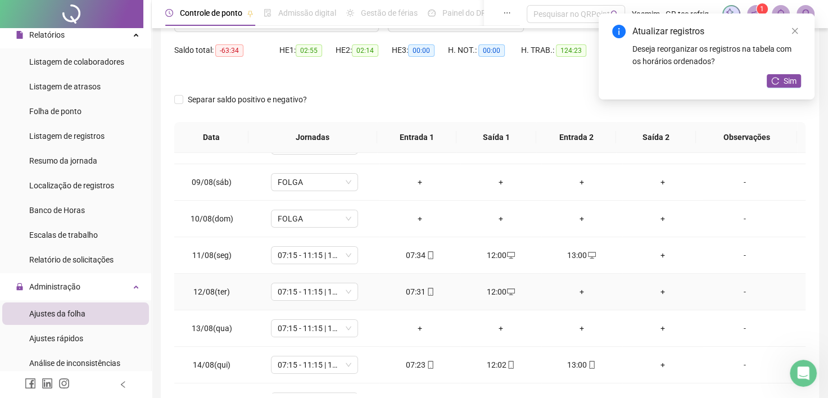
click at [570, 294] on div "+" at bounding box center [582, 292] width 63 height 12
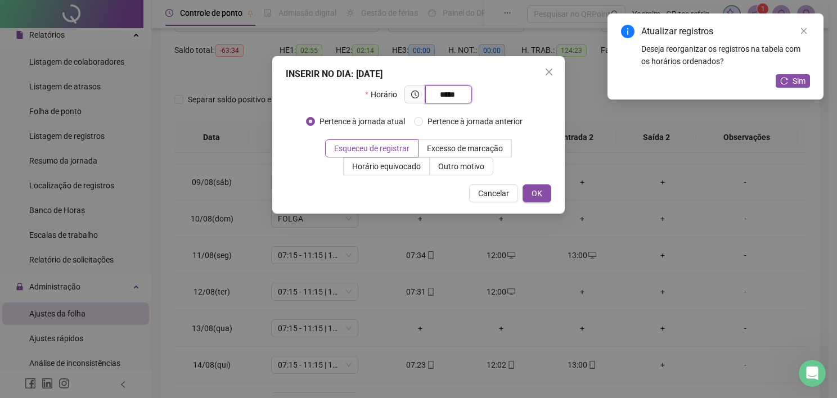
type input "*****"
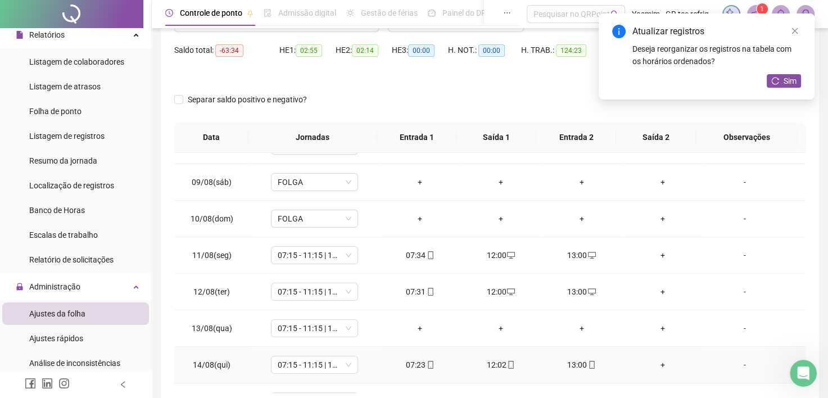
click at [657, 360] on div "+" at bounding box center [663, 365] width 63 height 12
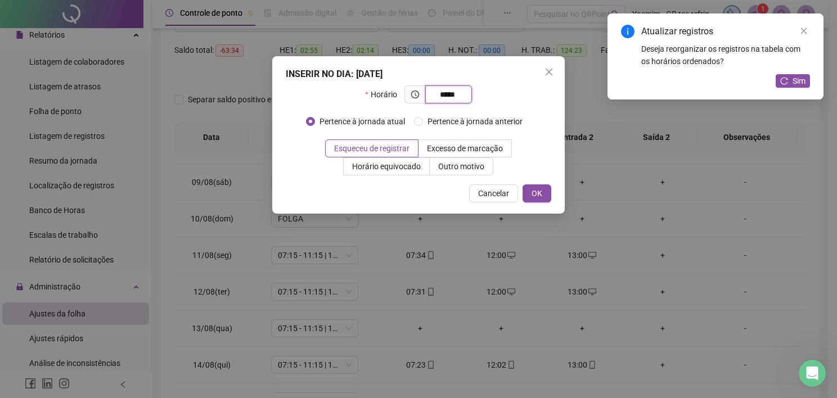
type input "*****"
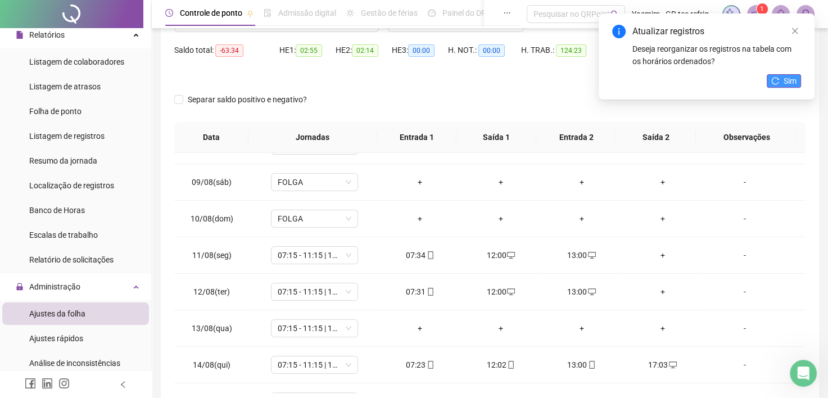
click at [778, 78] on icon "reload" at bounding box center [776, 81] width 8 height 8
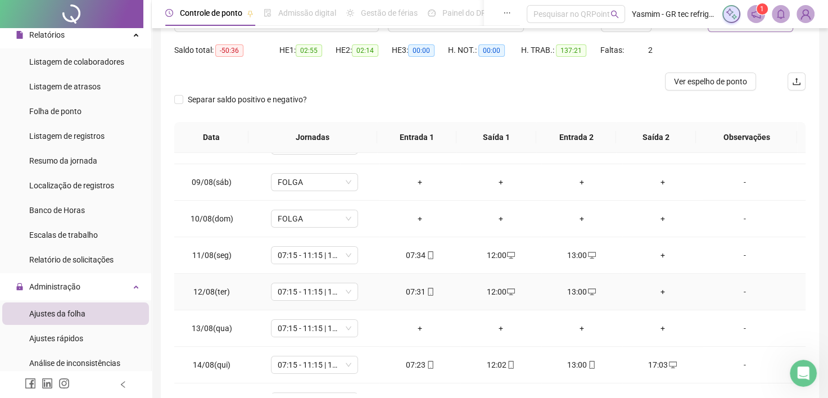
click at [657, 289] on div "+" at bounding box center [663, 292] width 63 height 12
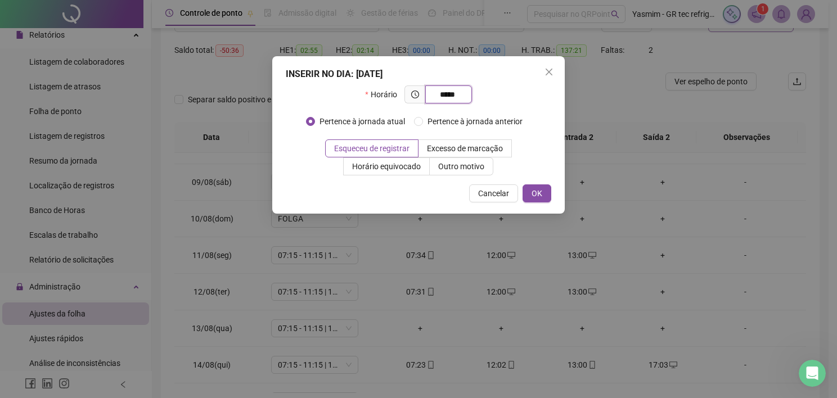
type input "*****"
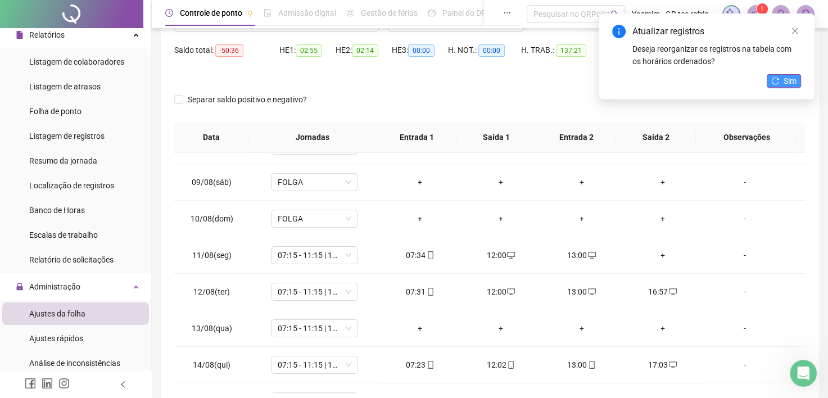
click at [772, 84] on icon "reload" at bounding box center [776, 81] width 8 height 8
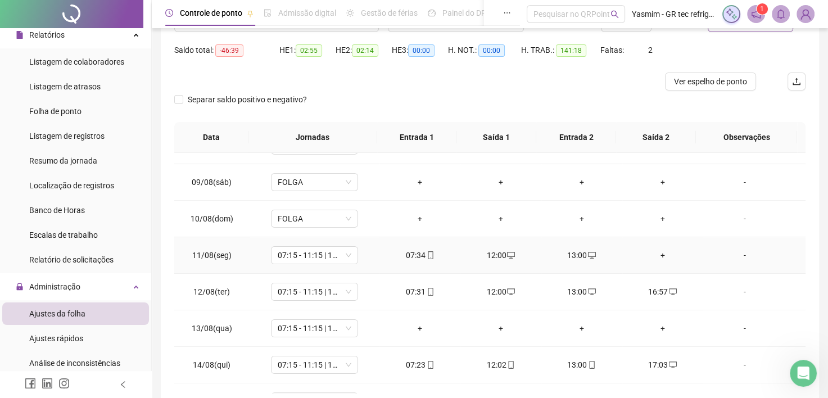
click at [657, 255] on div "+" at bounding box center [663, 255] width 63 height 12
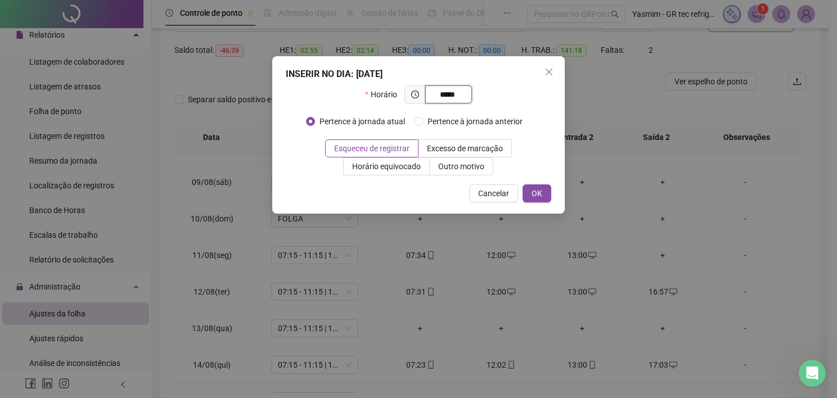
type input "*****"
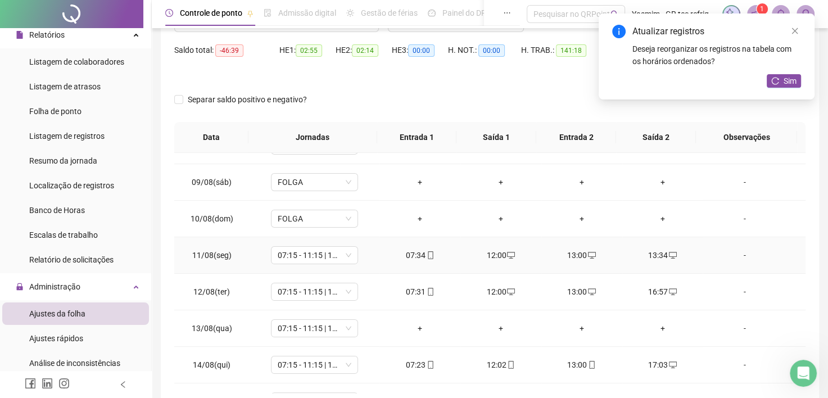
click at [578, 251] on div "13:00" at bounding box center [582, 255] width 63 height 12
type input "**********"
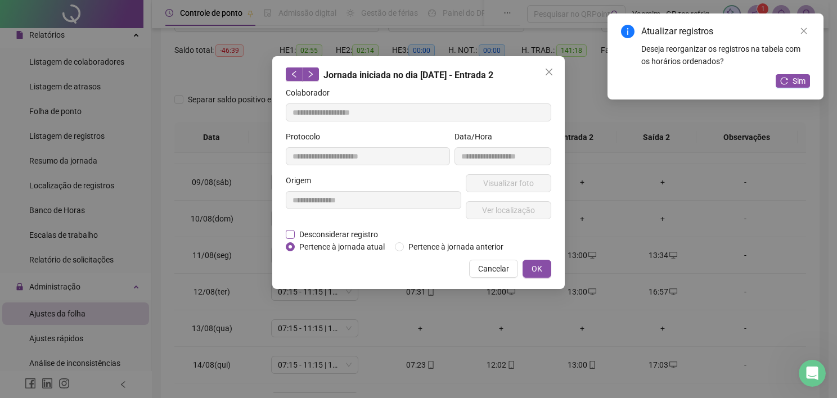
click at [377, 238] on span "Desconsiderar registro" at bounding box center [339, 234] width 88 height 12
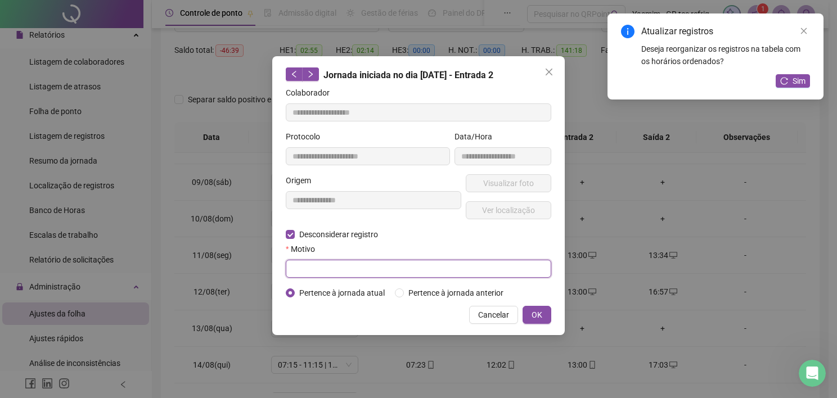
click at [376, 261] on input "text" at bounding box center [418, 269] width 265 height 18
type input "****"
click at [532, 313] on span "OK" at bounding box center [536, 315] width 11 height 12
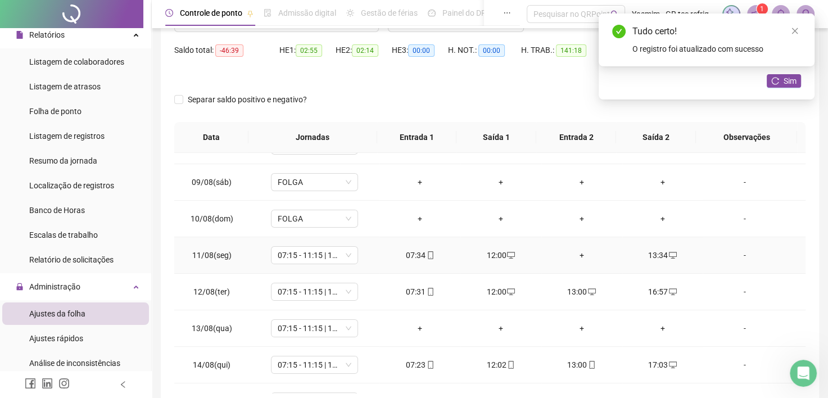
drag, startPoint x: 474, startPoint y: 251, endPoint x: 483, endPoint y: 252, distance: 8.5
click at [477, 251] on div "12:00" at bounding box center [501, 255] width 63 height 12
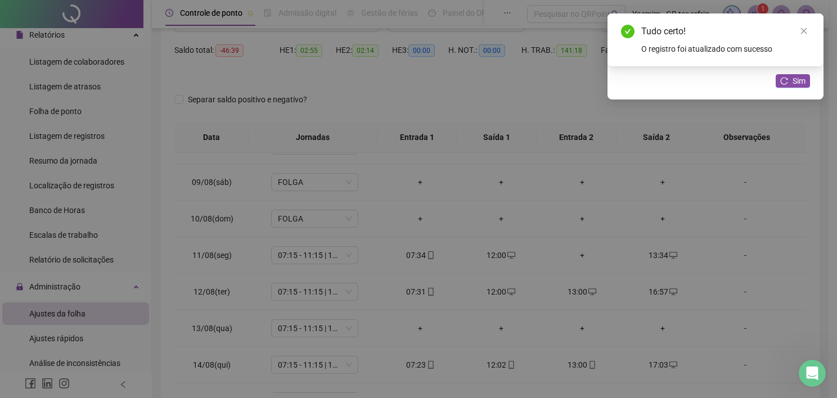
type input "**********"
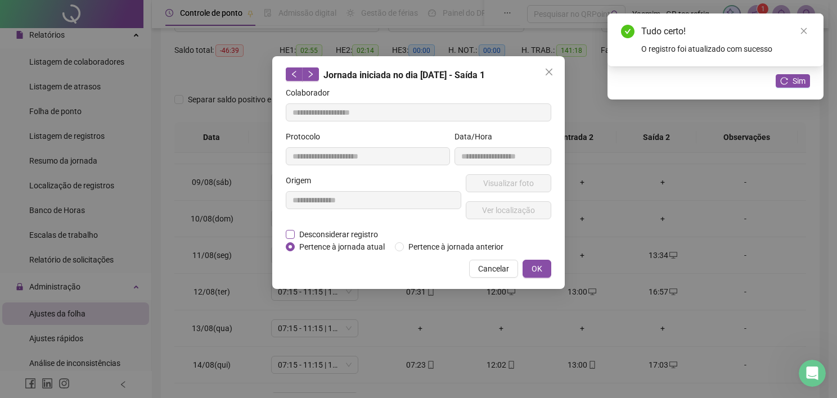
click at [345, 238] on span "Desconsiderar registro" at bounding box center [339, 234] width 88 height 12
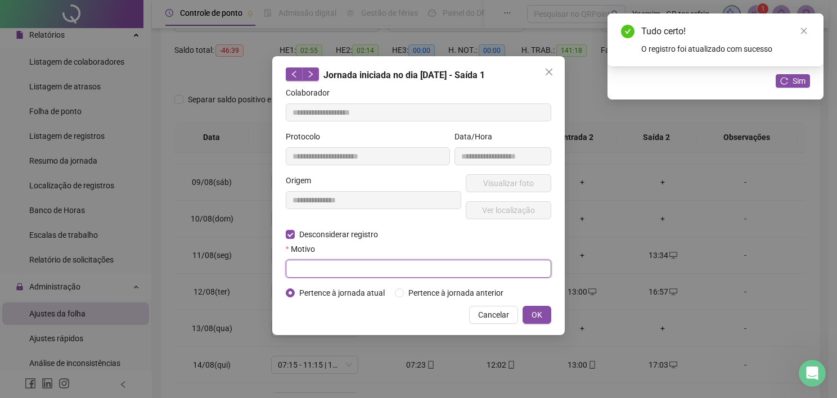
click at [342, 268] on input "text" at bounding box center [418, 269] width 265 height 18
type input "****"
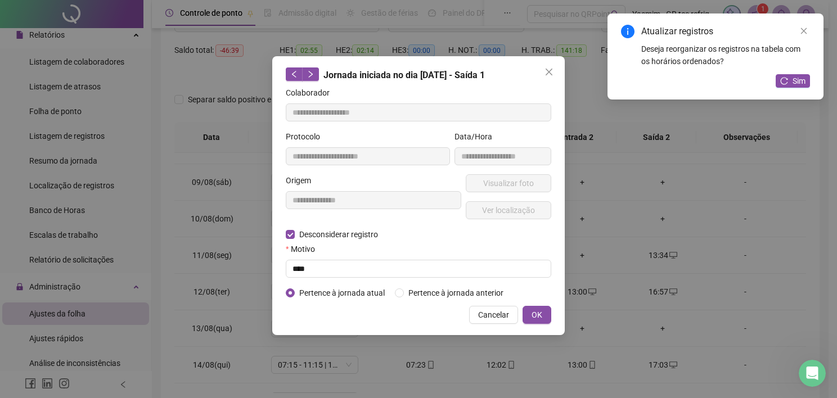
click at [534, 303] on div "**********" at bounding box center [418, 195] width 292 height 279
click at [534, 308] on button "OK" at bounding box center [536, 315] width 29 height 18
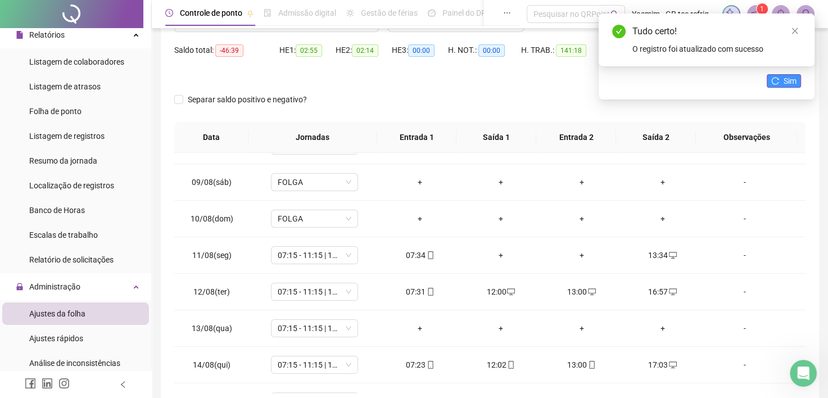
click at [780, 82] on button "Sim" at bounding box center [784, 80] width 34 height 13
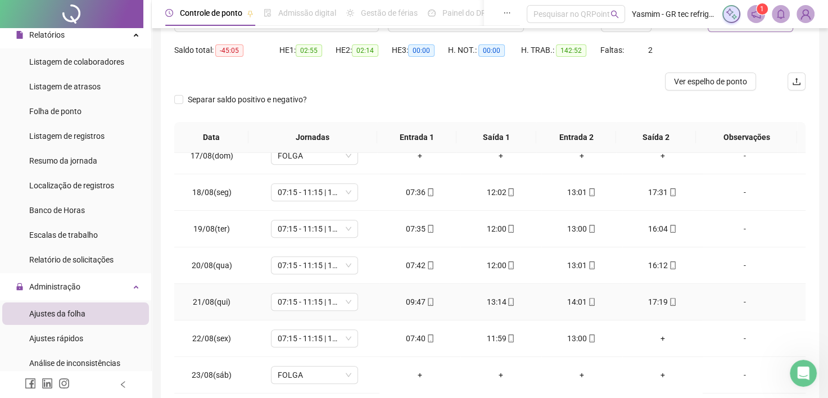
scroll to position [619, 0]
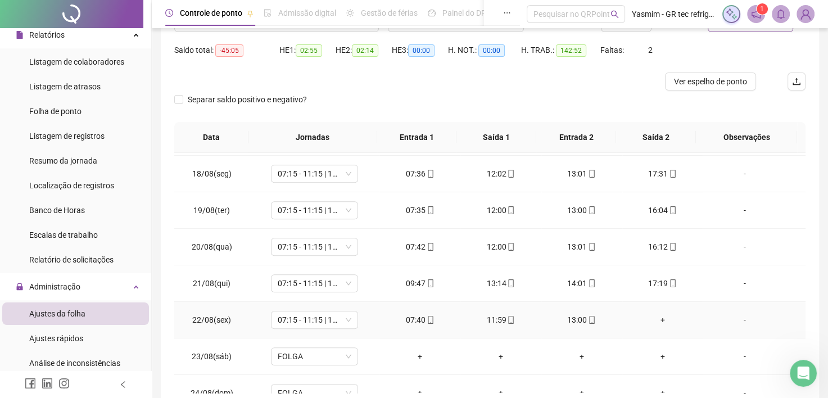
click at [655, 319] on div "+" at bounding box center [663, 320] width 63 height 12
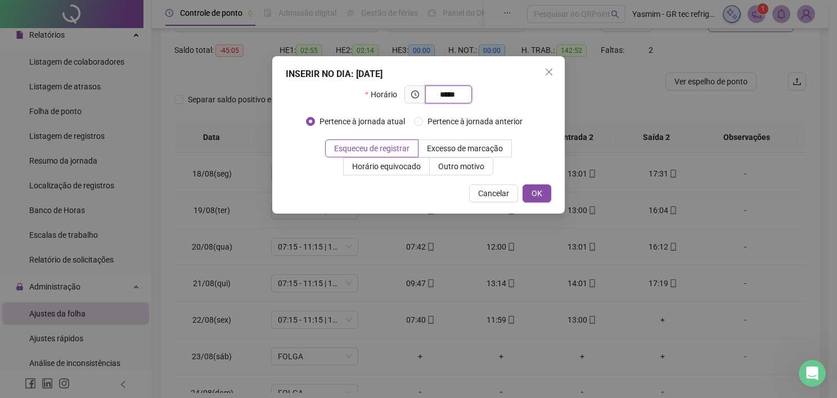
type input "*****"
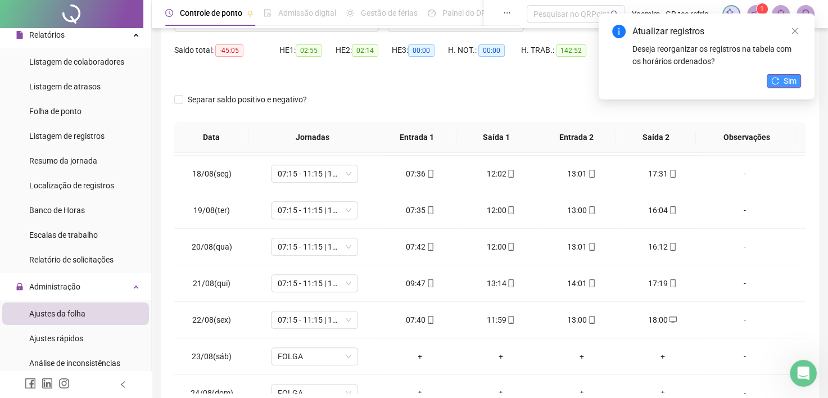
click at [777, 87] on button "Sim" at bounding box center [784, 80] width 34 height 13
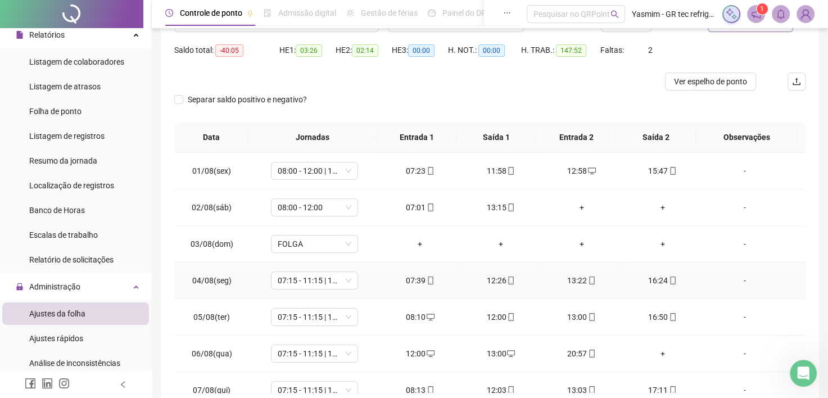
scroll to position [0, 0]
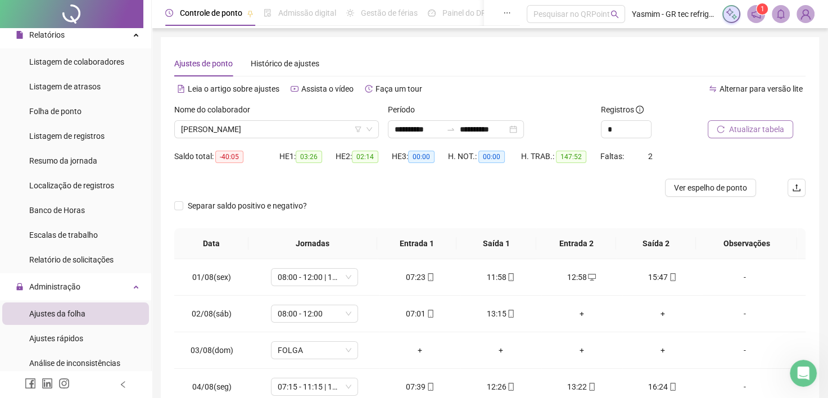
click at [737, 131] on span "Atualizar tabela" at bounding box center [756, 129] width 55 height 12
click at [321, 124] on span "[PERSON_NAME]" at bounding box center [276, 129] width 191 height 17
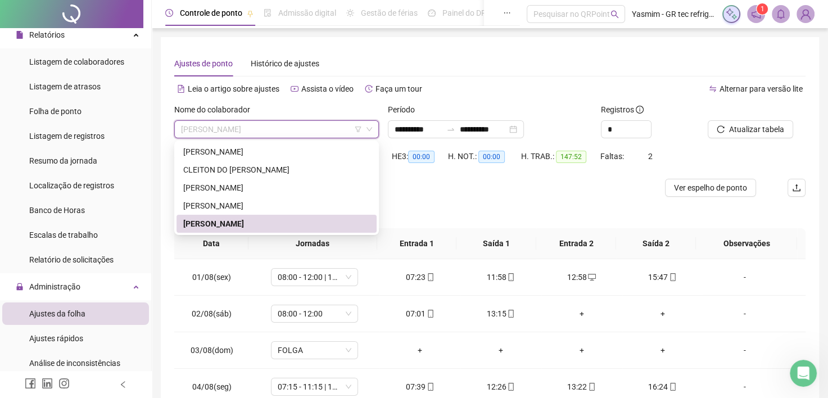
click at [297, 221] on div "[PERSON_NAME]" at bounding box center [276, 224] width 187 height 12
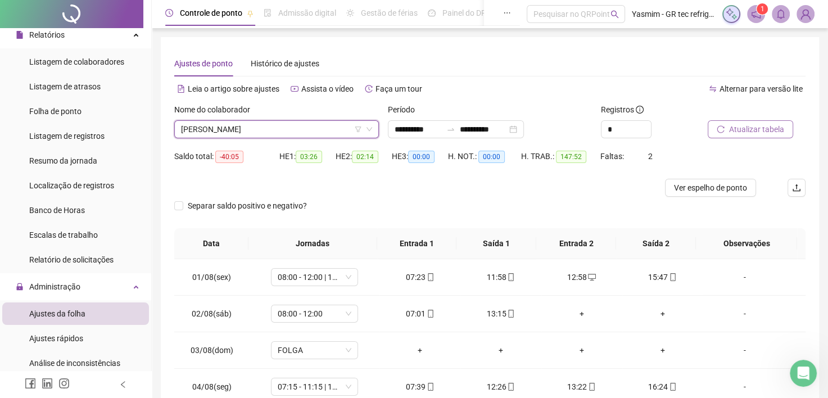
click at [734, 130] on span "Atualizar tabela" at bounding box center [756, 129] width 55 height 12
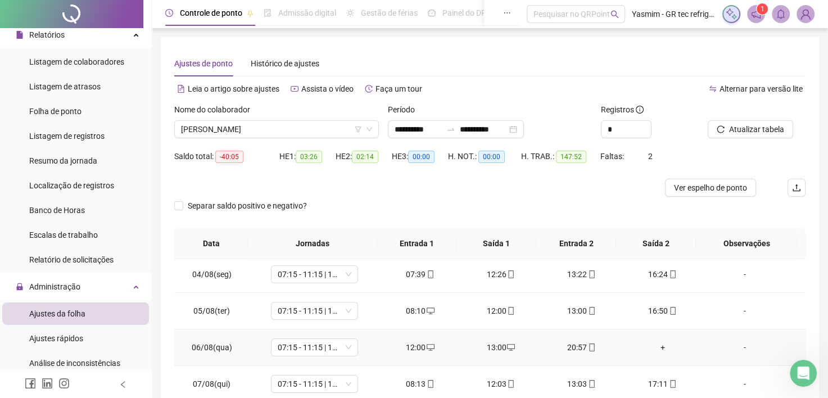
click at [656, 351] on div "+" at bounding box center [663, 347] width 63 height 12
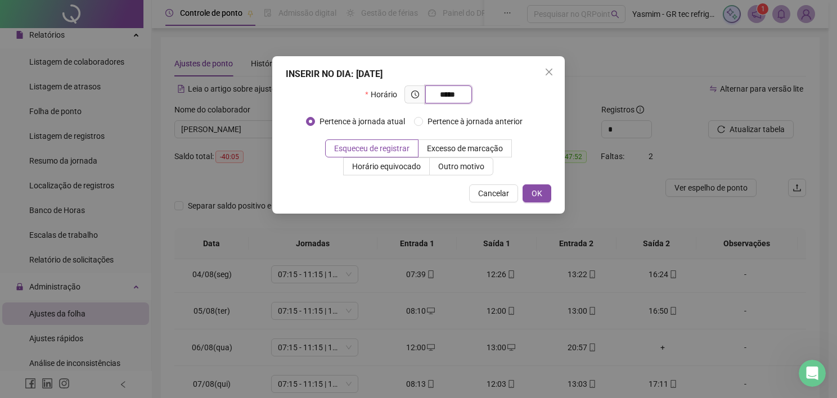
type input "*****"
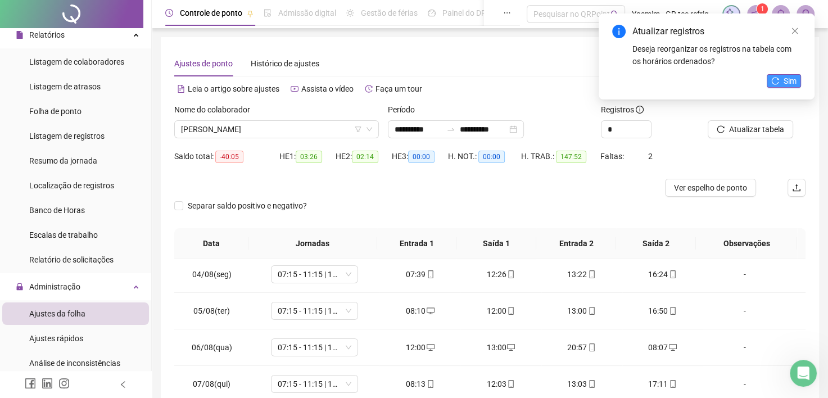
click at [791, 78] on span "Sim" at bounding box center [790, 81] width 13 height 12
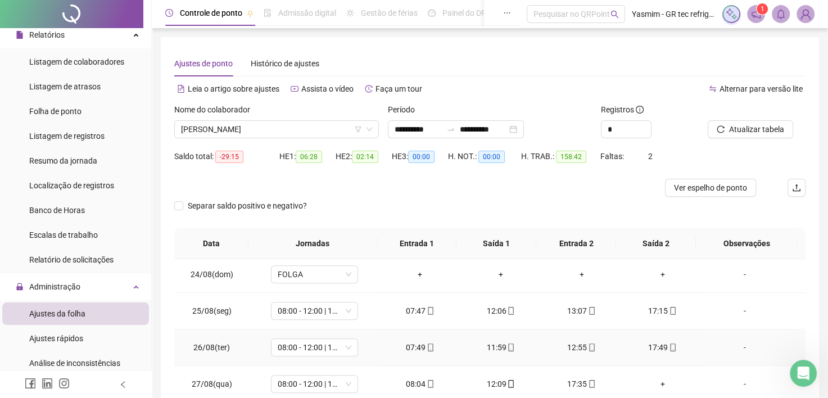
scroll to position [889, 0]
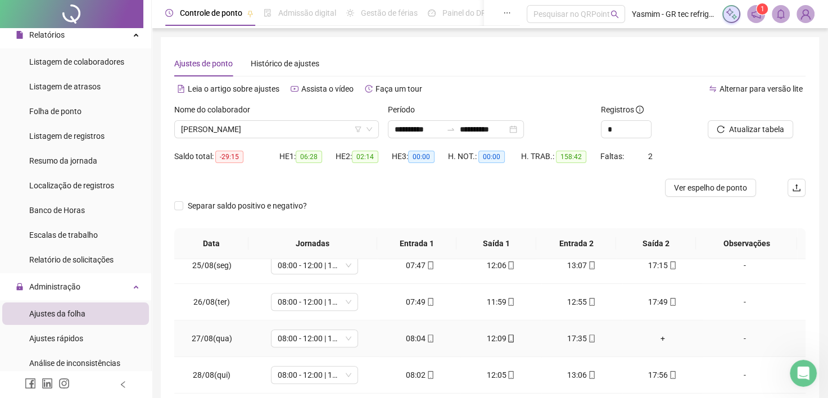
click at [653, 332] on div "+" at bounding box center [663, 338] width 63 height 12
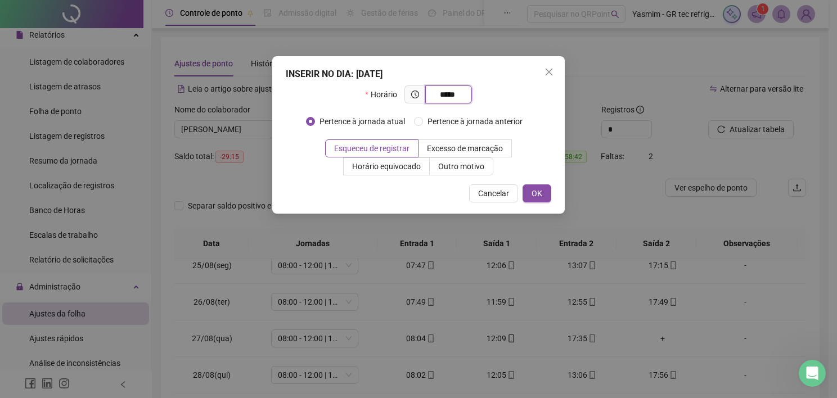
type input "*****"
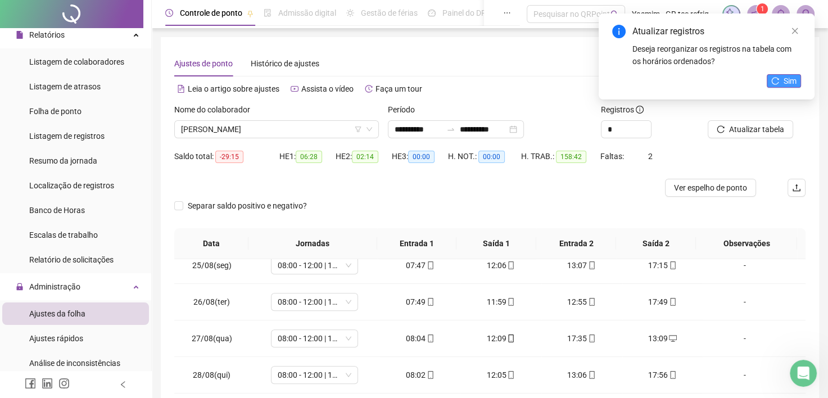
click at [773, 80] on icon "reload" at bounding box center [776, 81] width 8 height 8
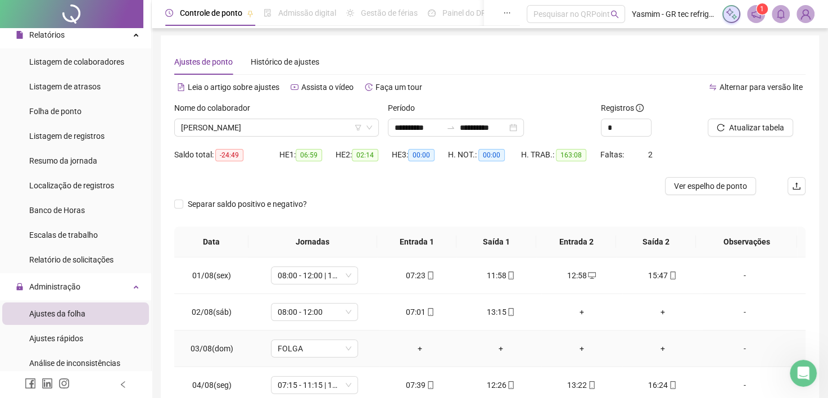
scroll to position [0, 0]
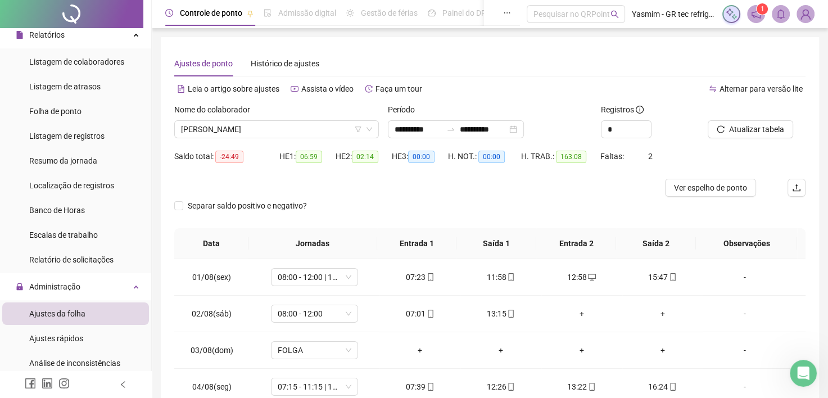
click at [572, 92] on div "Alternar para versão lite" at bounding box center [648, 89] width 316 height 18
click at [232, 124] on span "[PERSON_NAME]" at bounding box center [276, 129] width 191 height 17
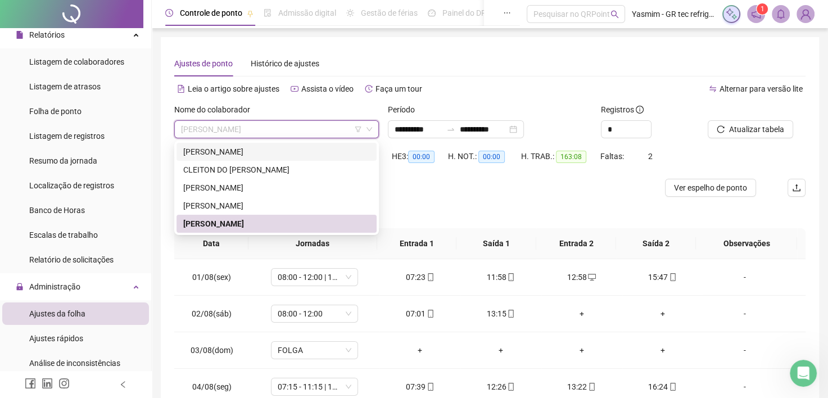
click at [214, 153] on div "[PERSON_NAME]" at bounding box center [276, 152] width 187 height 12
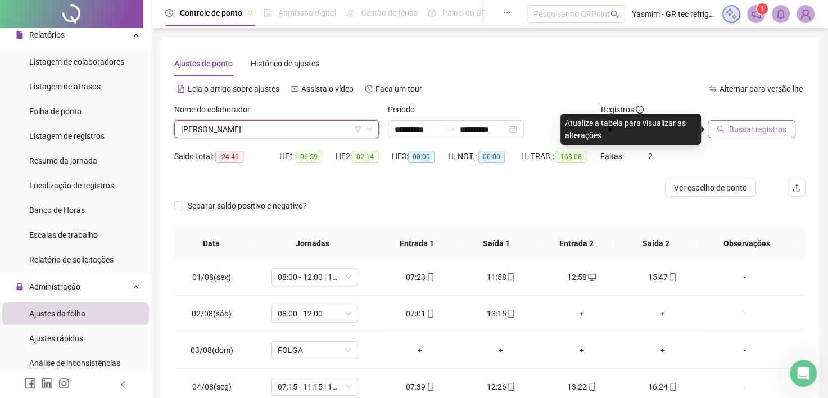
click at [748, 130] on span "Buscar registros" at bounding box center [757, 129] width 57 height 12
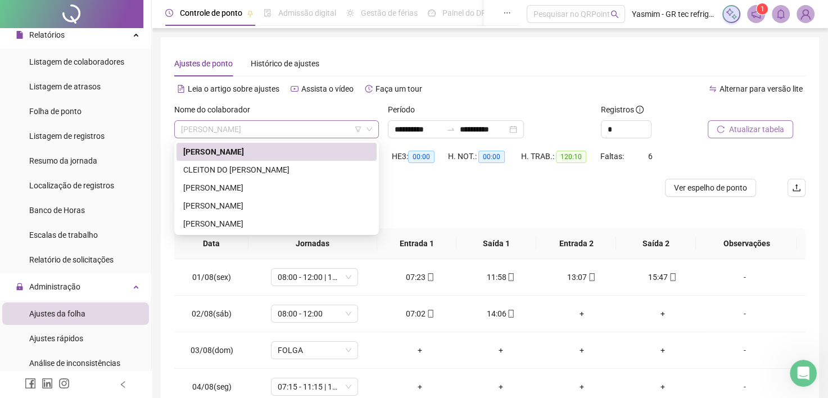
click at [344, 121] on span "[PERSON_NAME]" at bounding box center [276, 129] width 191 height 17
click at [208, 223] on div "[PERSON_NAME]" at bounding box center [276, 224] width 187 height 12
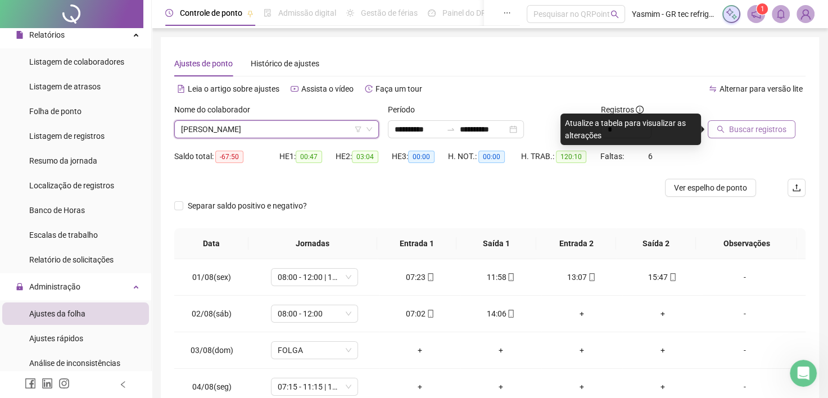
click at [741, 124] on span "Buscar registros" at bounding box center [757, 129] width 57 height 12
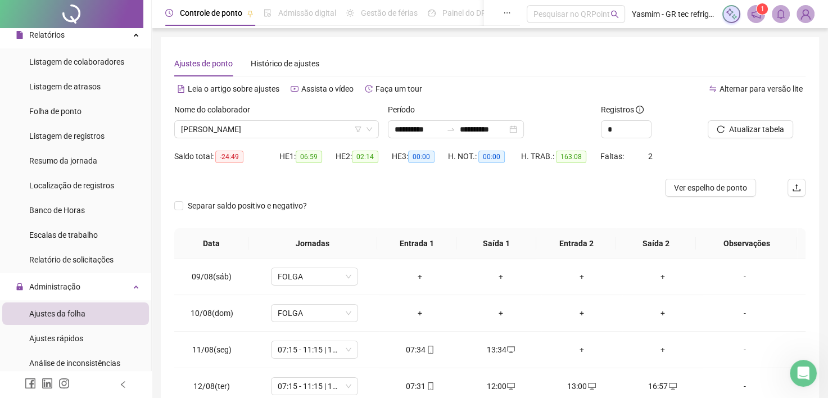
scroll to position [394, 0]
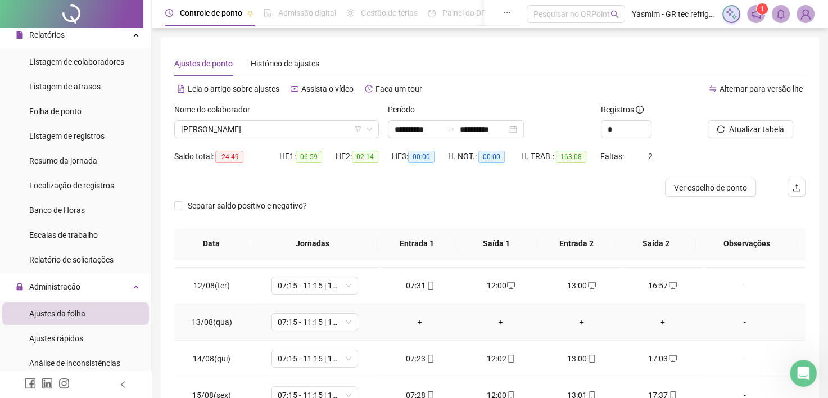
click at [407, 320] on div "+" at bounding box center [420, 322] width 63 height 12
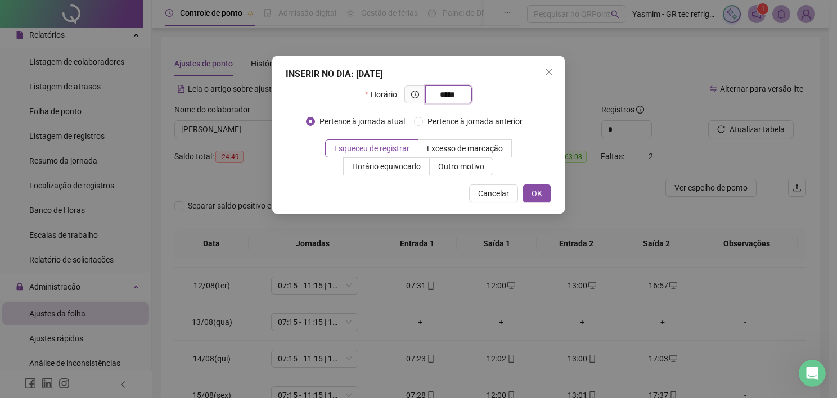
type input "*****"
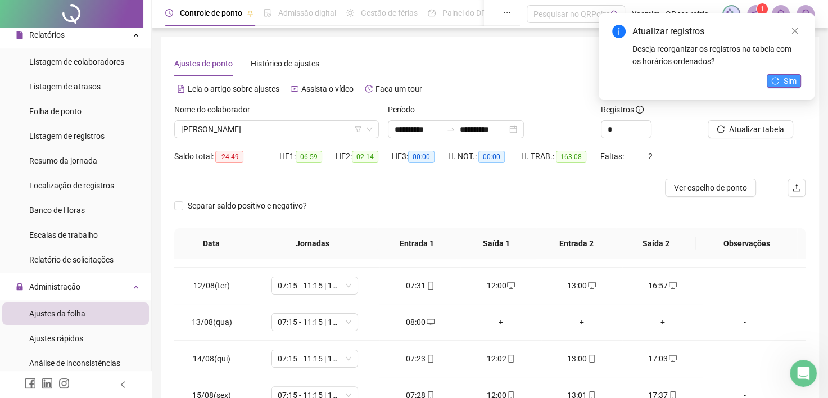
click at [792, 76] on span "Sim" at bounding box center [790, 81] width 13 height 12
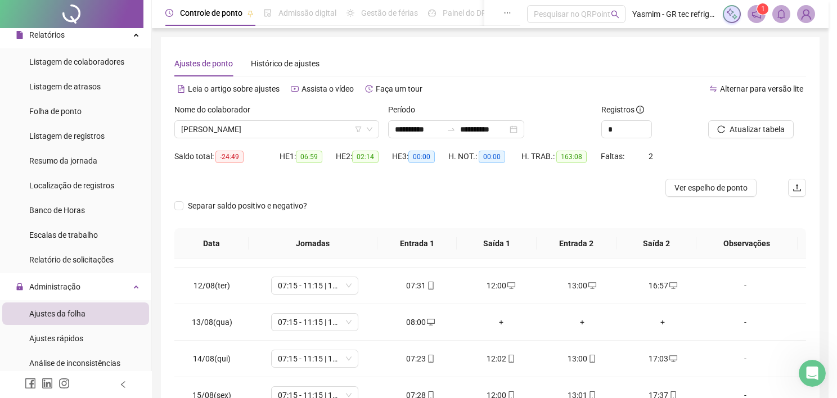
click at [496, 319] on div "Atualizando tabela Atualizando e reorganizando os registros... OK" at bounding box center [418, 199] width 837 height 398
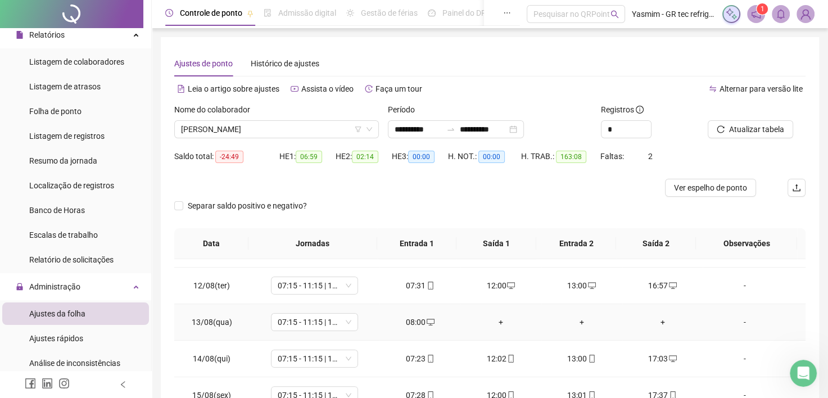
click at [497, 322] on div "+" at bounding box center [501, 322] width 63 height 12
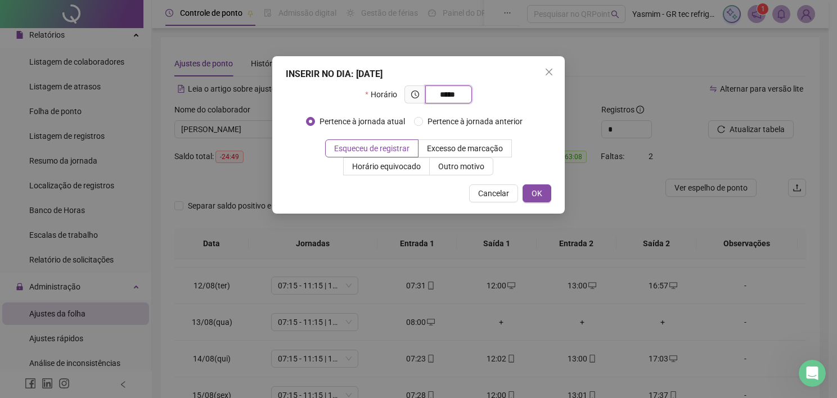
type input "*****"
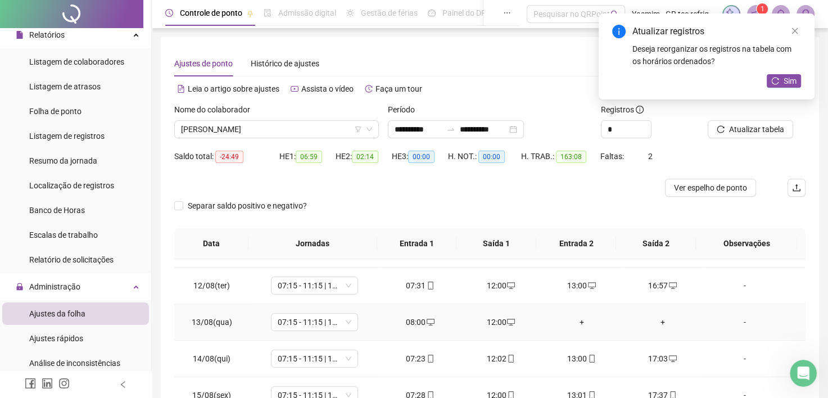
click at [572, 320] on div "+" at bounding box center [582, 322] width 63 height 12
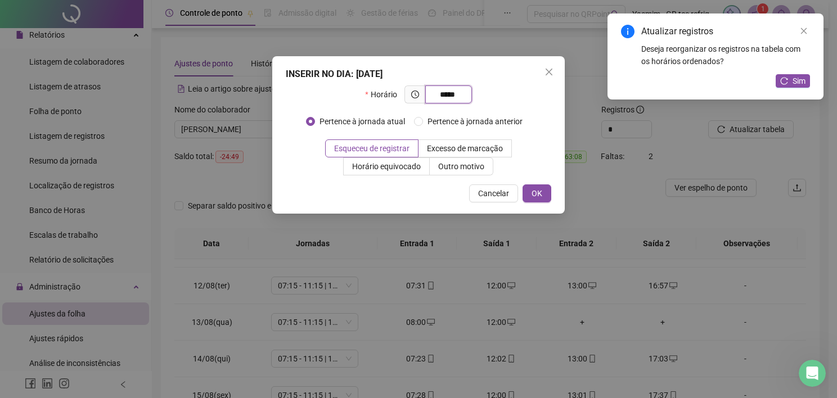
type input "*****"
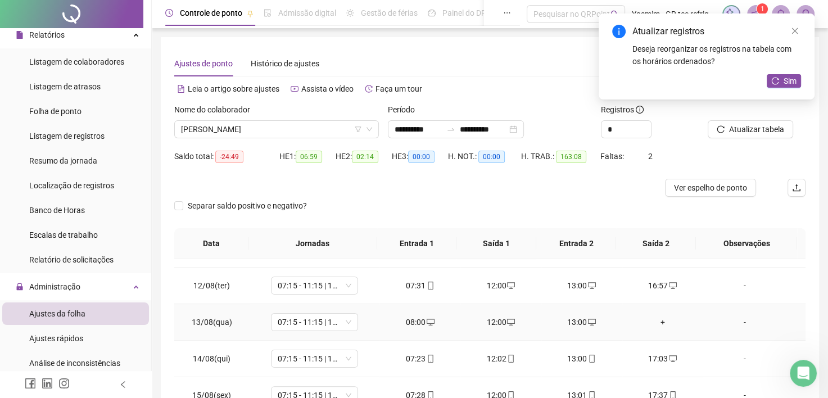
click at [654, 323] on div "+" at bounding box center [663, 322] width 63 height 12
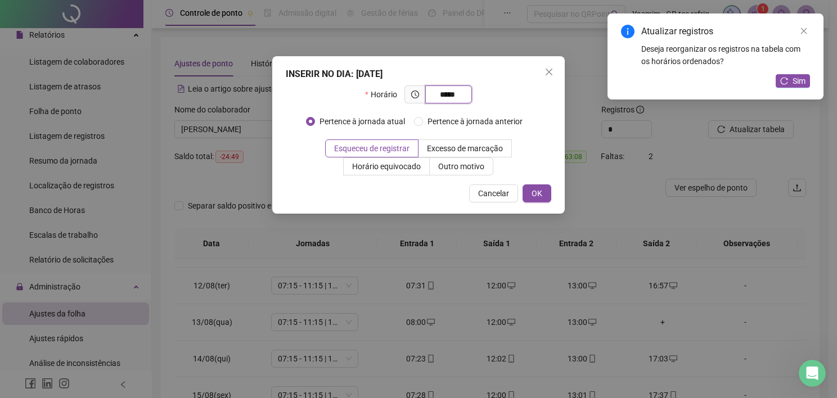
type input "*****"
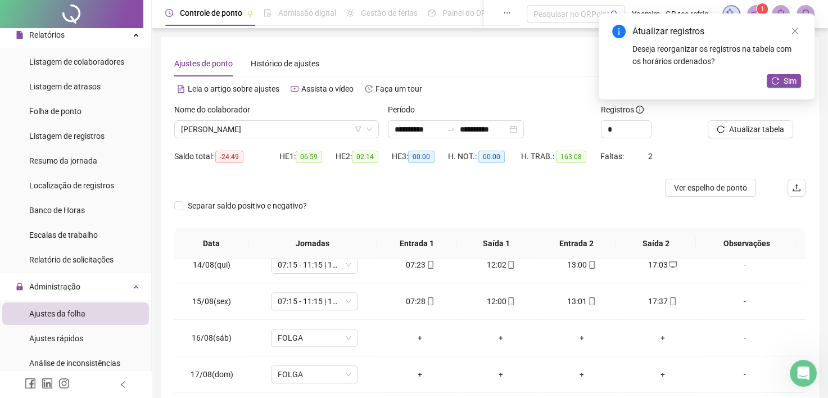
scroll to position [506, 0]
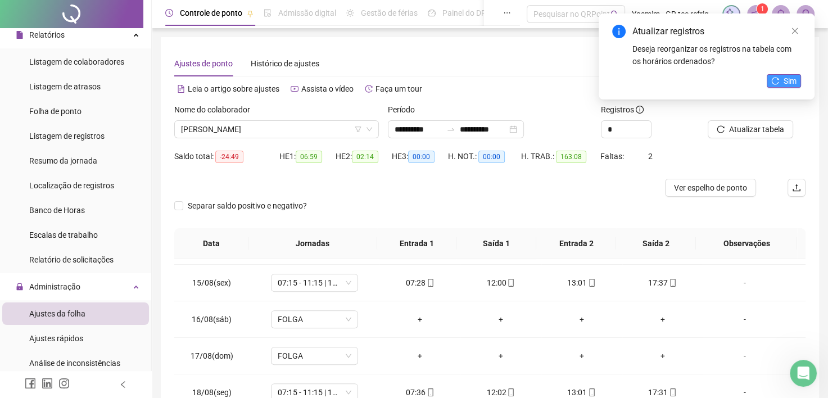
click at [773, 81] on icon "reload" at bounding box center [776, 81] width 8 height 8
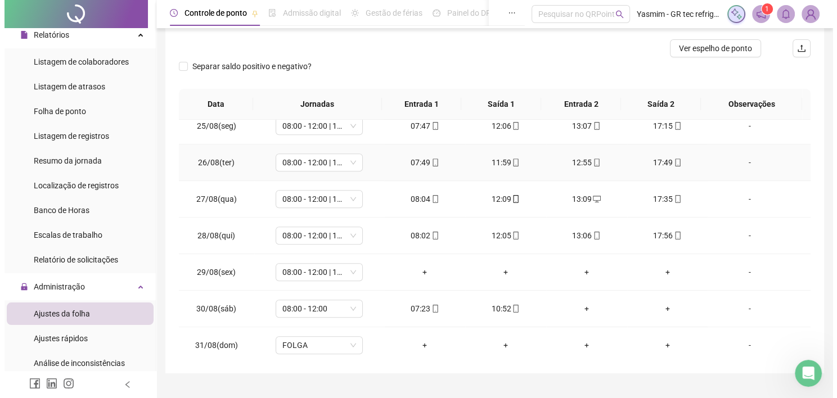
scroll to position [163, 0]
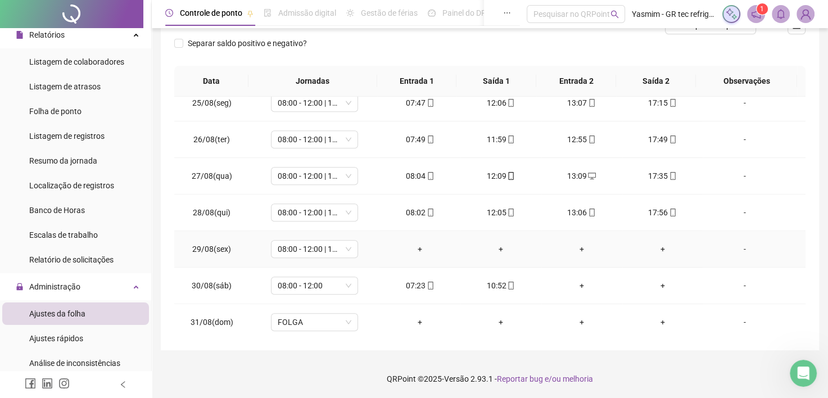
click at [422, 243] on div "+" at bounding box center [420, 249] width 63 height 12
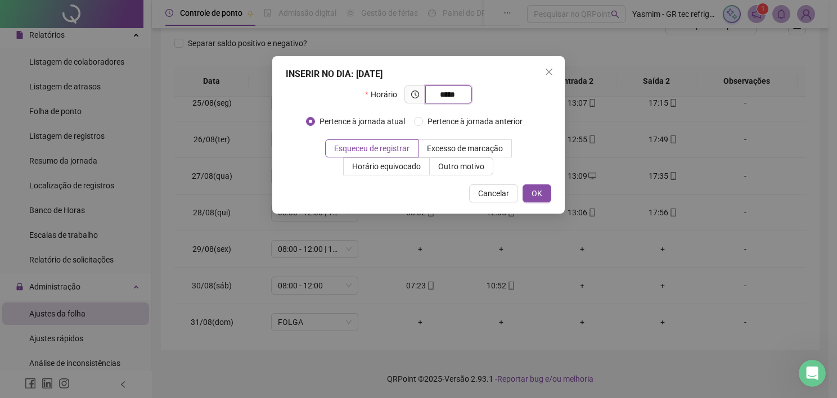
type input "*****"
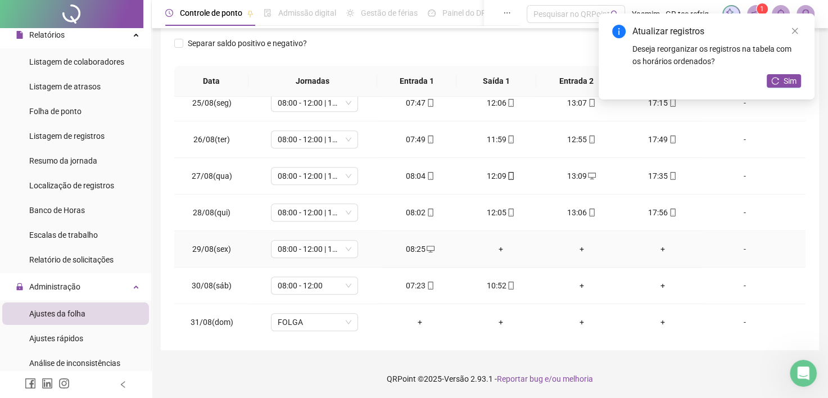
click at [498, 245] on div "+" at bounding box center [501, 249] width 63 height 12
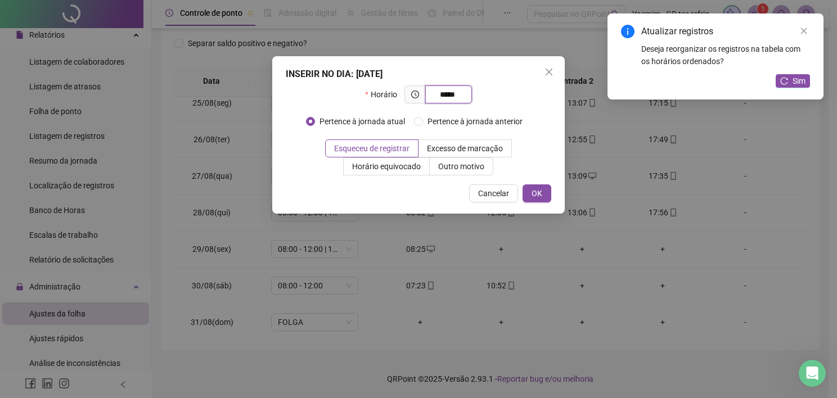
type input "*****"
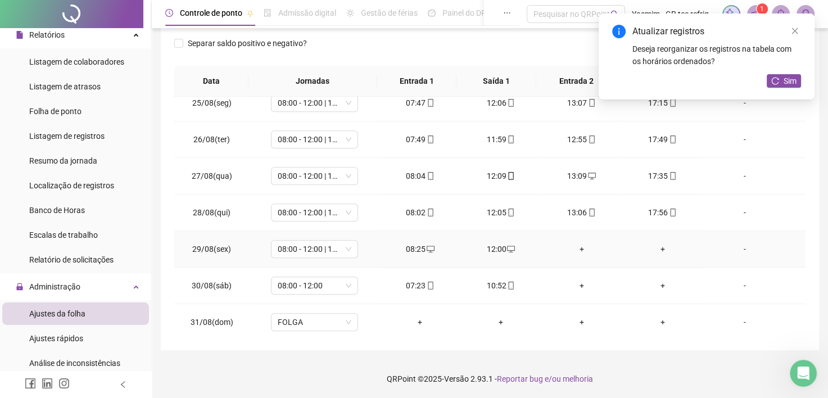
click at [575, 244] on div "+" at bounding box center [582, 249] width 63 height 12
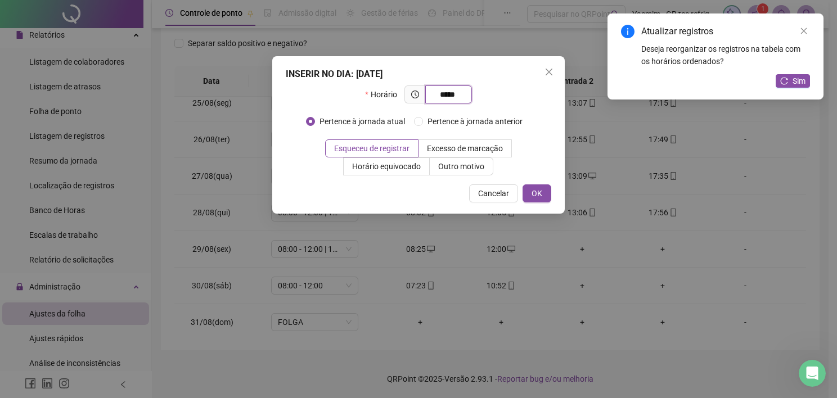
type input "*****"
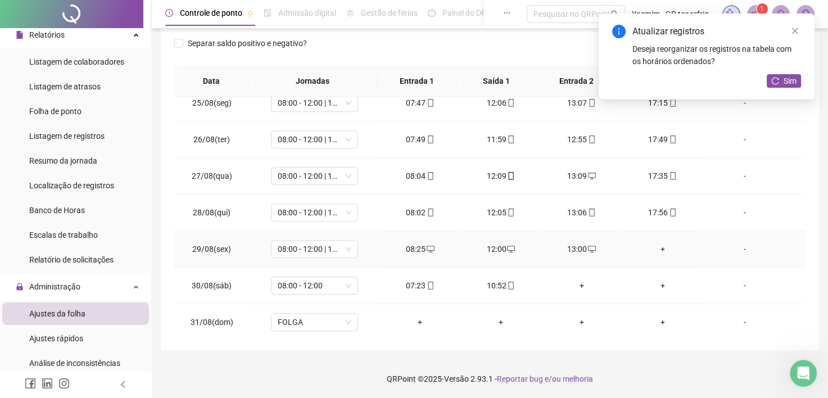
click at [652, 243] on div "+" at bounding box center [663, 249] width 63 height 12
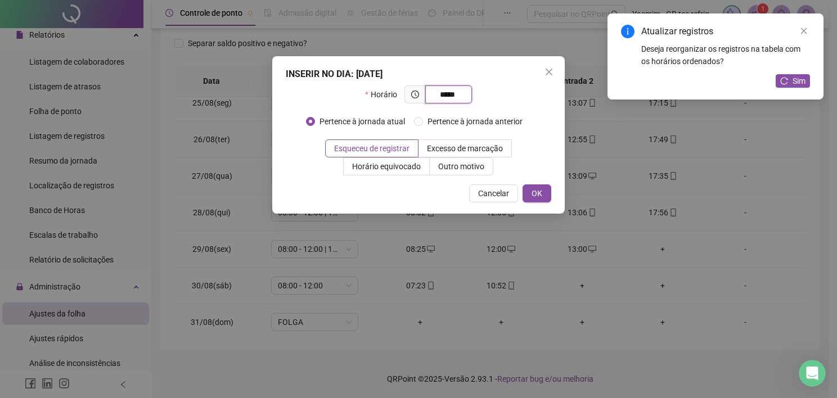
type input "*****"
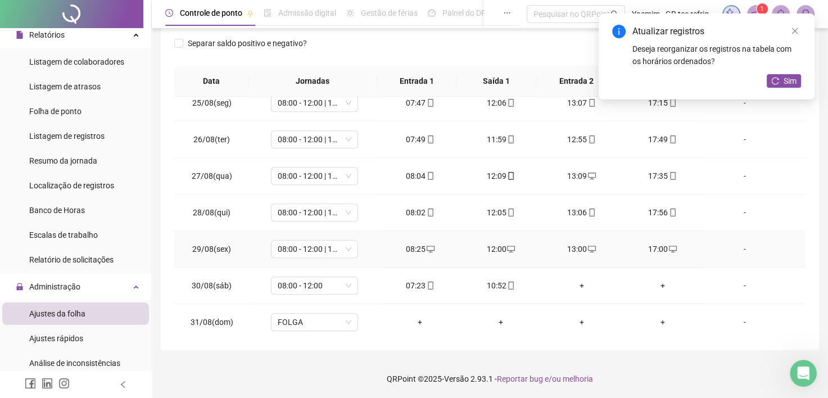
click at [733, 243] on div "-" at bounding box center [745, 249] width 66 height 12
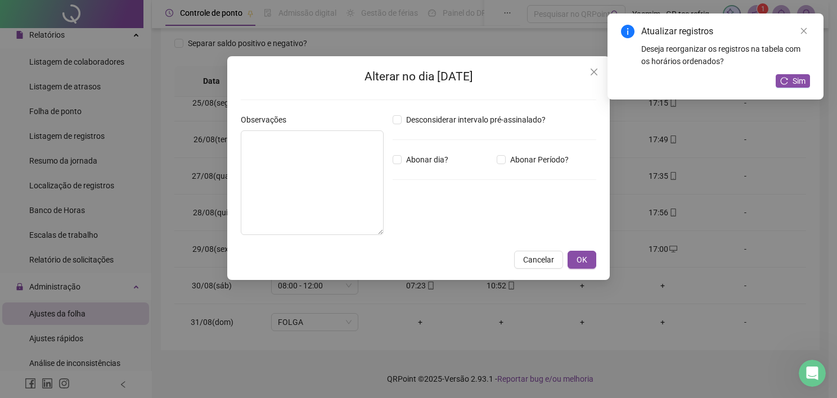
drag, startPoint x: 529, startPoint y: 155, endPoint x: 530, endPoint y: 169, distance: 14.1
click at [530, 155] on span "Abonar Período?" at bounding box center [539, 160] width 67 height 12
drag, startPoint x: 427, startPoint y: 223, endPoint x: 438, endPoint y: 220, distance: 11.0
click at [427, 223] on input "*****" at bounding box center [421, 221] width 45 height 13
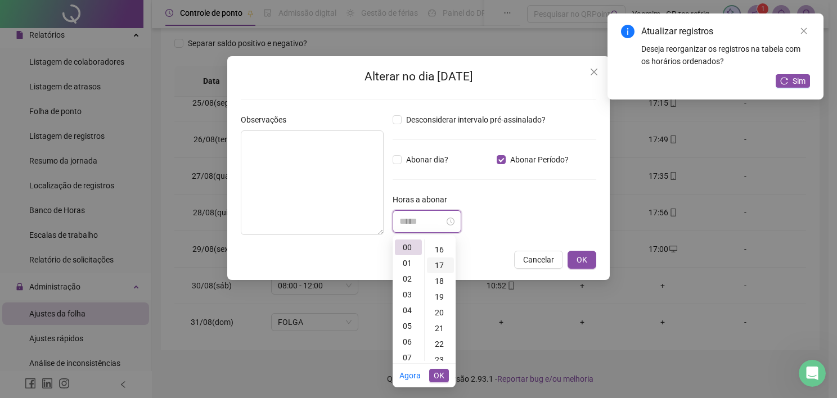
scroll to position [281, 0]
click at [441, 358] on div "25" at bounding box center [440, 360] width 27 height 16
type input "*****"
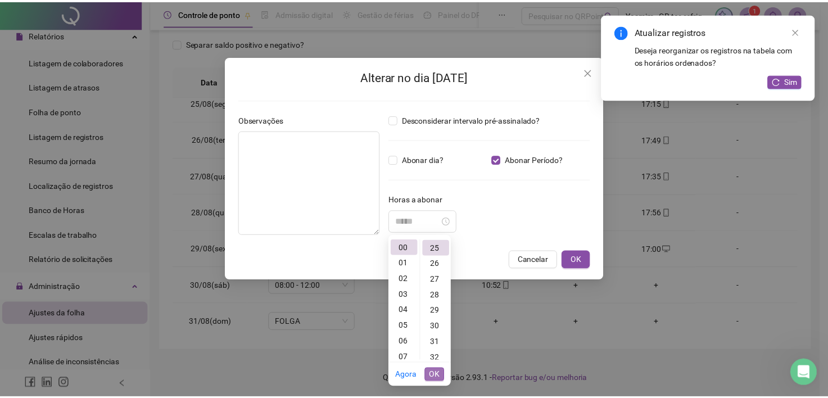
scroll to position [394, 0]
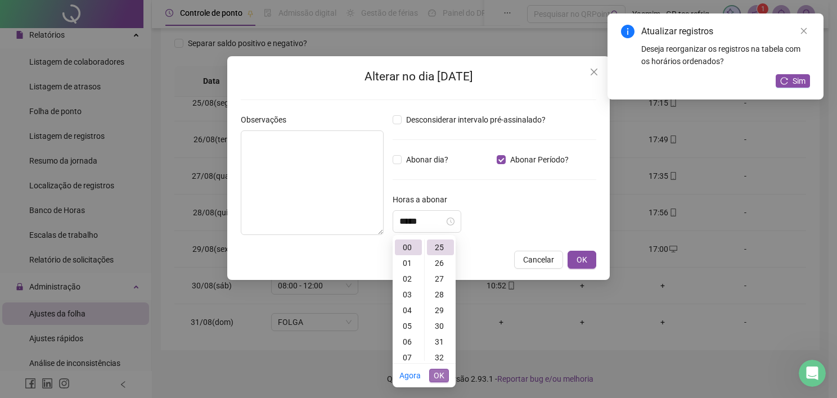
click at [435, 372] on span "OK" at bounding box center [439, 375] width 11 height 12
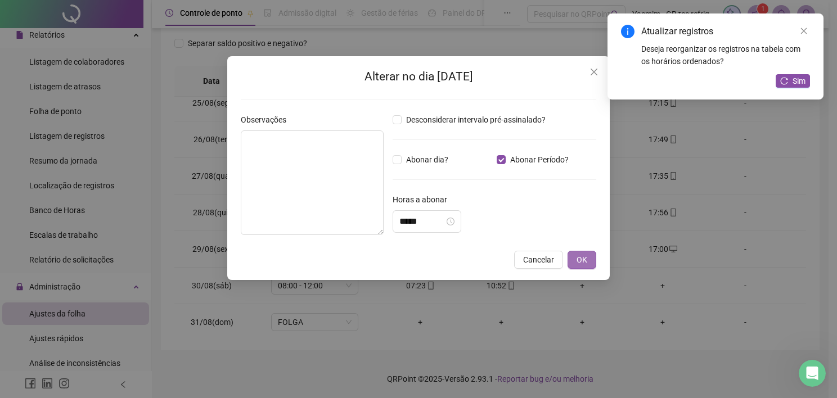
click at [578, 256] on span "OK" at bounding box center [581, 260] width 11 height 12
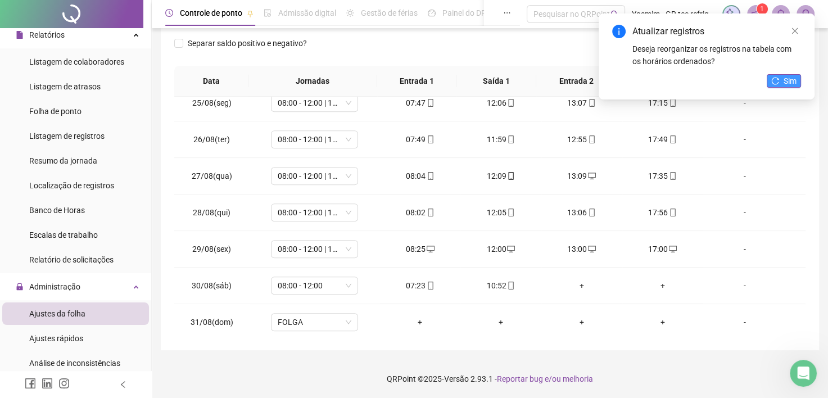
click at [781, 79] on button "Sim" at bounding box center [784, 80] width 34 height 13
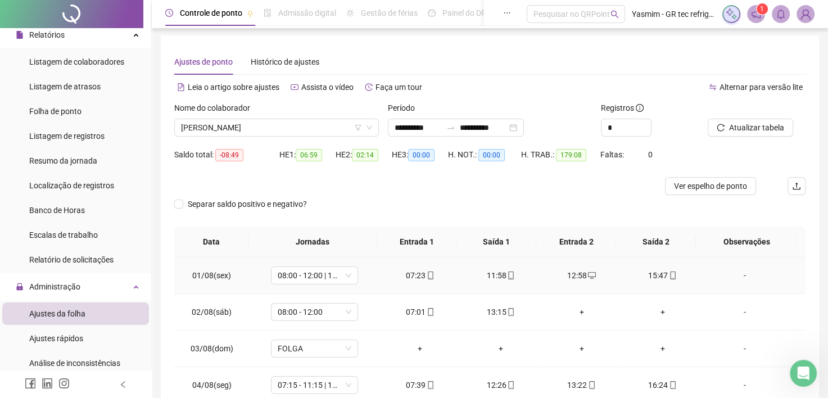
scroll to position [0, 0]
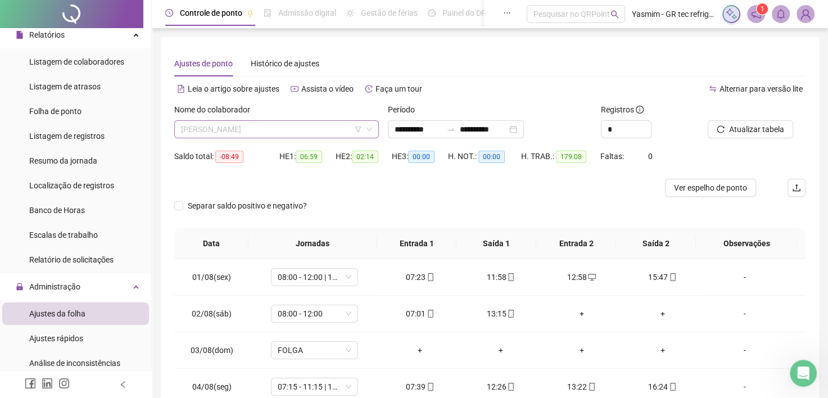
click at [297, 126] on span "[PERSON_NAME]" at bounding box center [276, 129] width 191 height 17
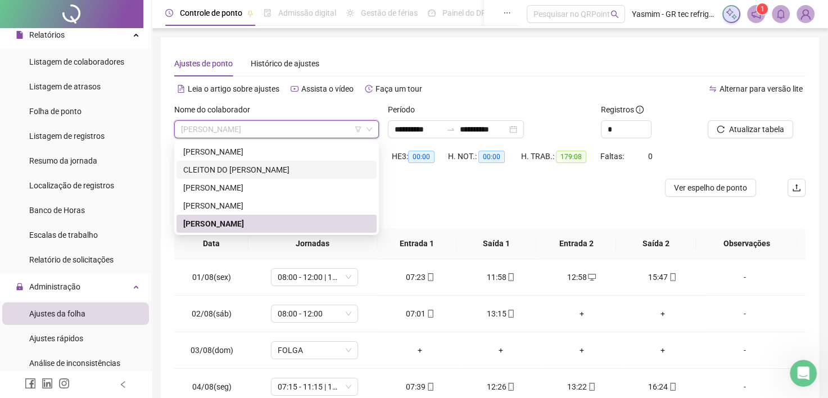
click at [256, 166] on div "CLEITON DO [PERSON_NAME]" at bounding box center [276, 170] width 187 height 12
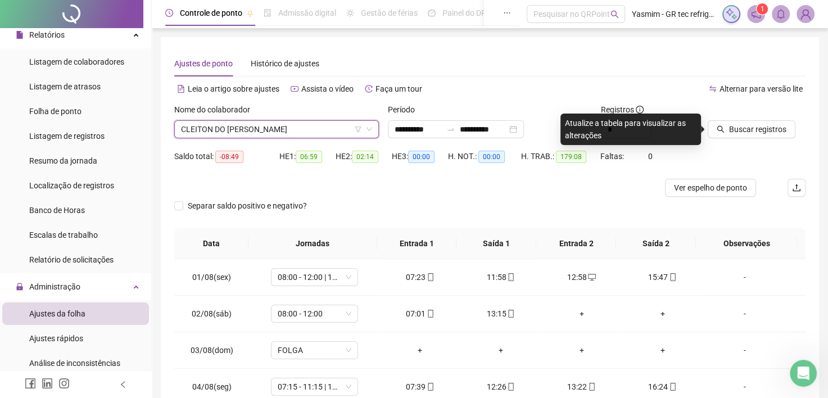
click at [259, 150] on div "Saldo total: -08:49" at bounding box center [226, 156] width 105 height 13
click at [269, 128] on span "CLEITON DO [PERSON_NAME]" at bounding box center [276, 129] width 191 height 17
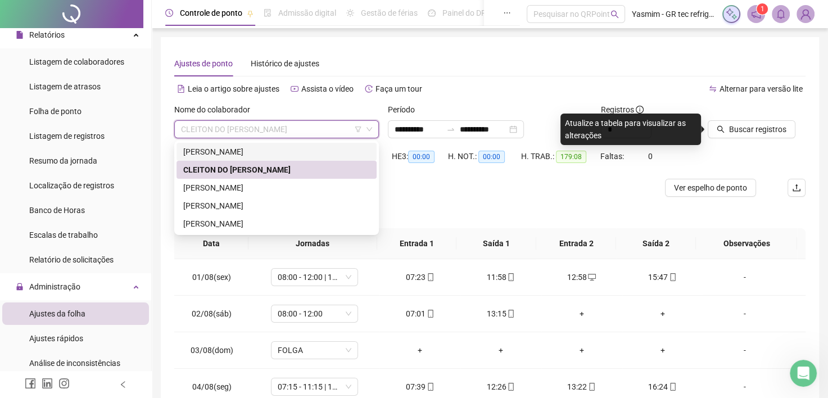
click at [263, 155] on div "[PERSON_NAME]" at bounding box center [276, 152] width 187 height 12
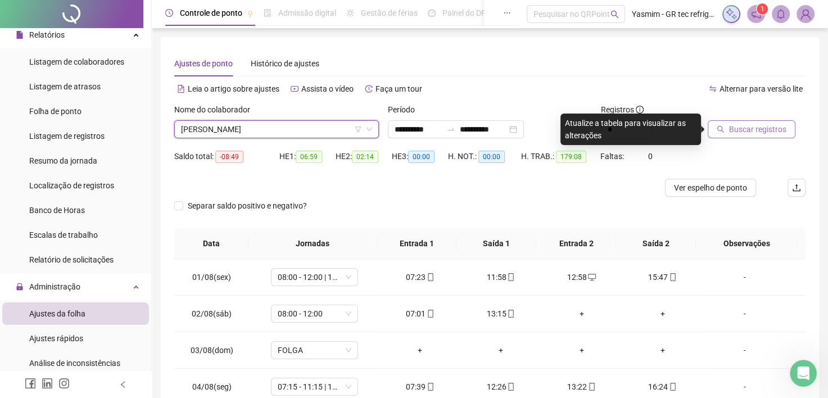
click at [756, 127] on span "Buscar registros" at bounding box center [757, 129] width 57 height 12
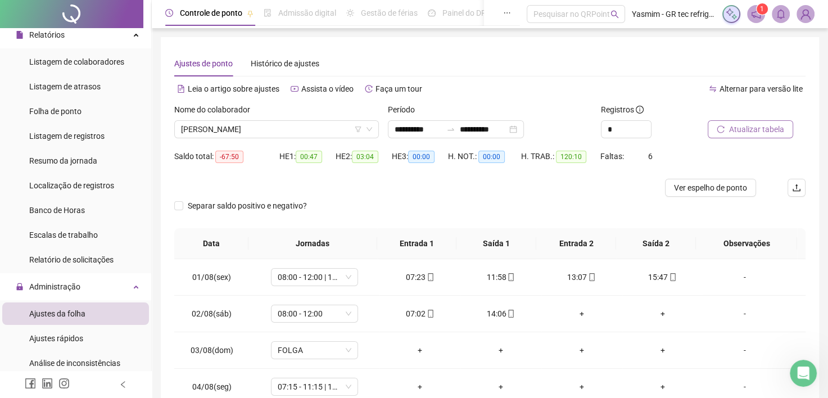
scroll to position [112, 0]
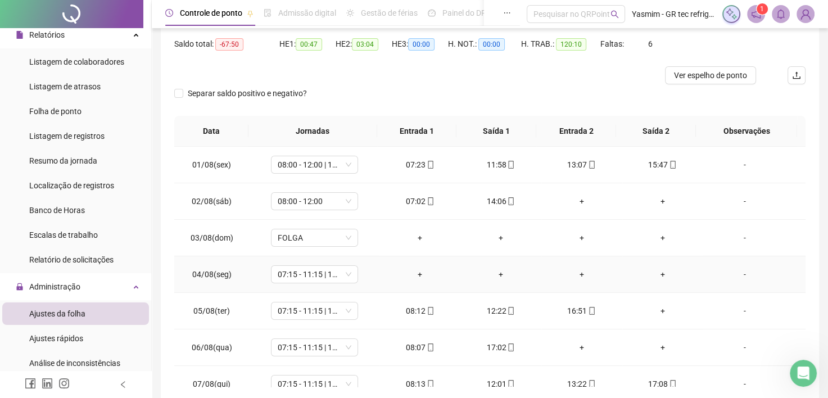
click at [416, 276] on div "+" at bounding box center [420, 274] width 63 height 12
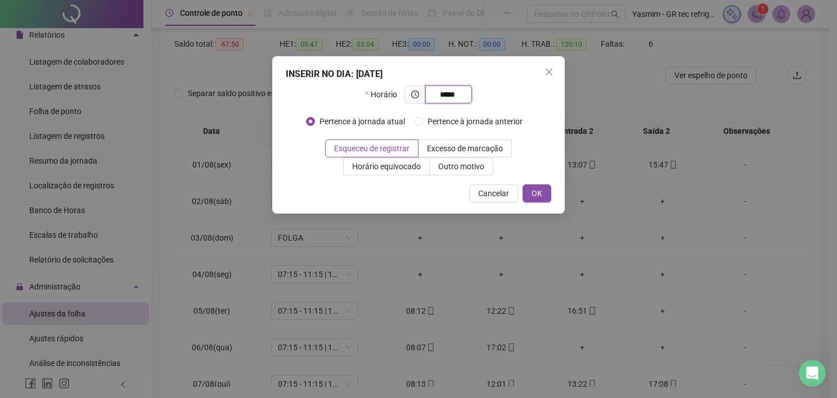
type input "*****"
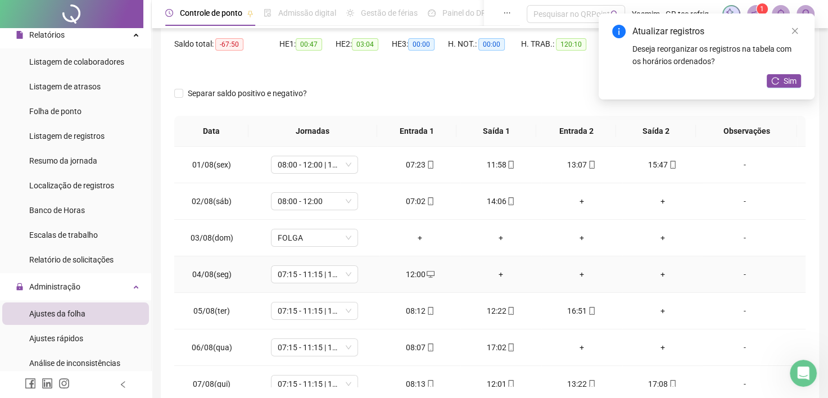
click at [488, 272] on div "+" at bounding box center [501, 274] width 63 height 12
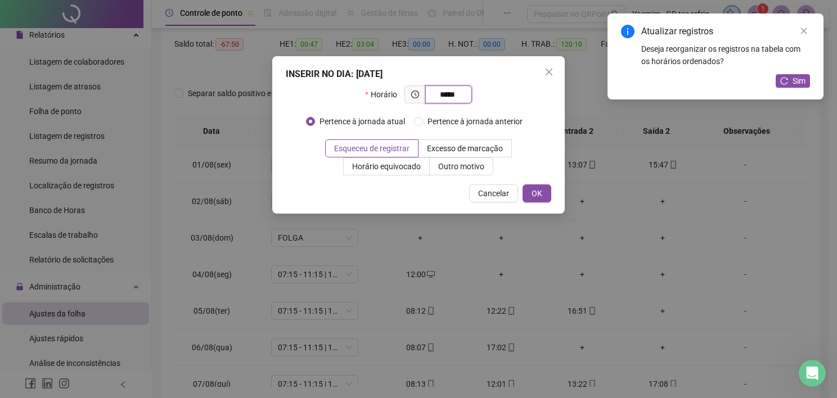
type input "*****"
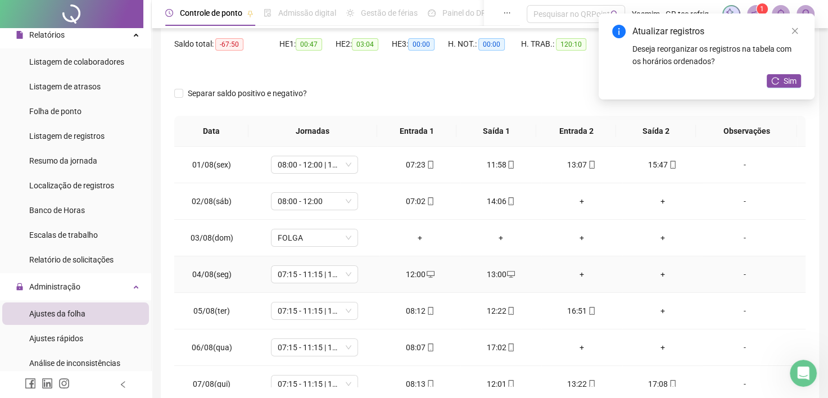
click at [554, 279] on div "+" at bounding box center [582, 274] width 63 height 12
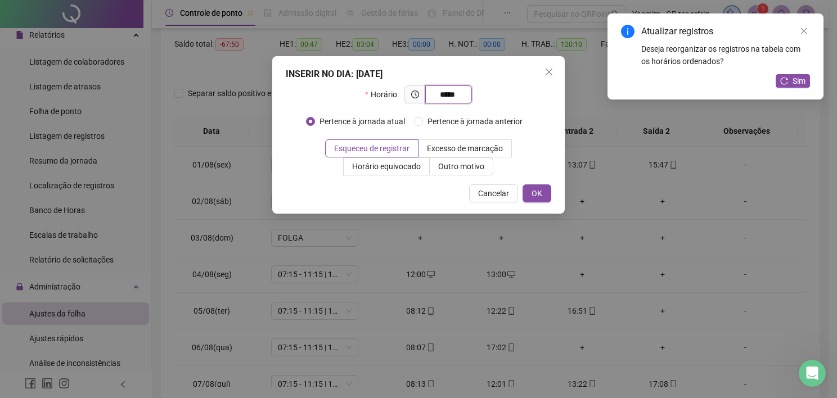
type input "*****"
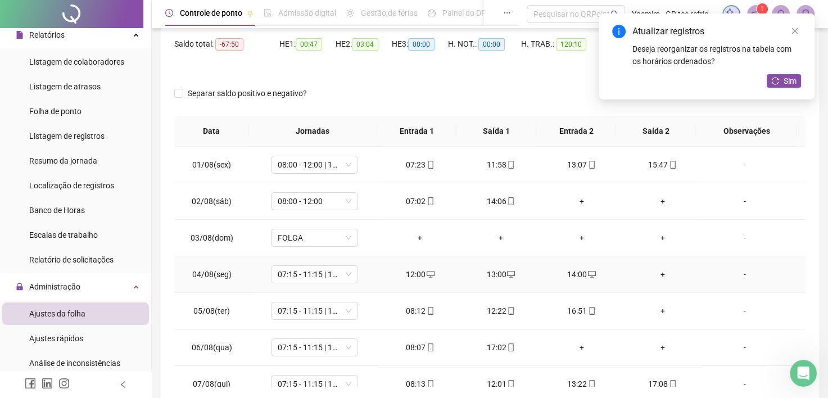
click at [657, 274] on div "+" at bounding box center [663, 274] width 63 height 12
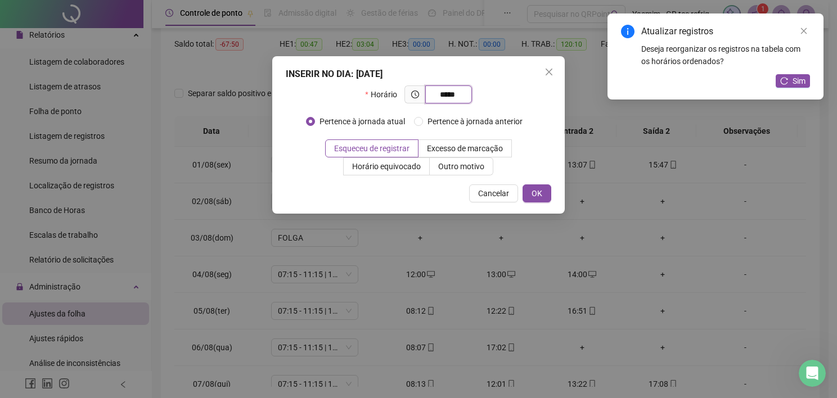
type input "*****"
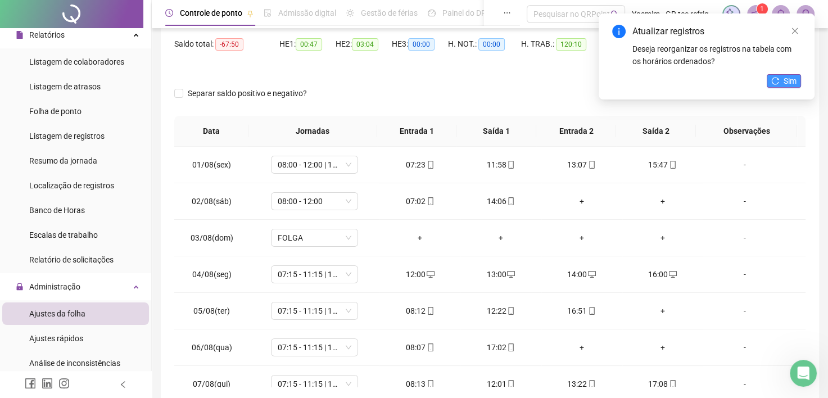
click at [776, 82] on icon "reload" at bounding box center [776, 81] width 8 height 8
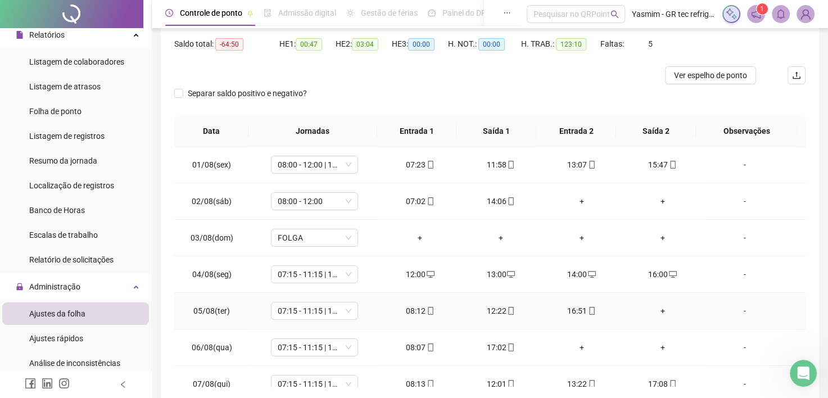
click at [641, 311] on div "+" at bounding box center [663, 311] width 63 height 12
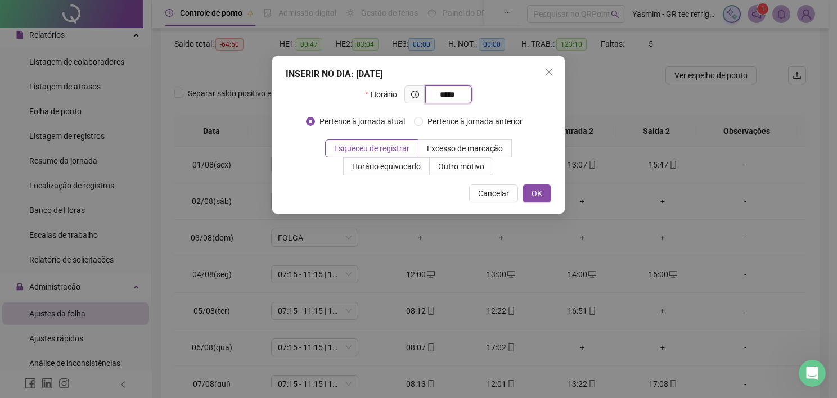
type input "*****"
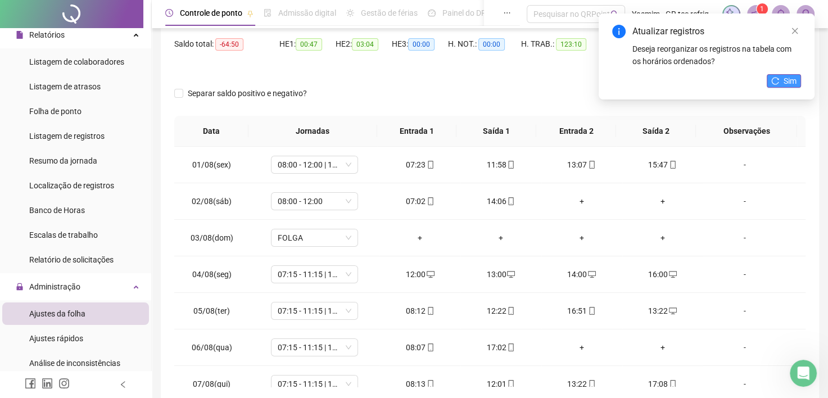
click at [772, 80] on icon "reload" at bounding box center [775, 80] width 7 height 7
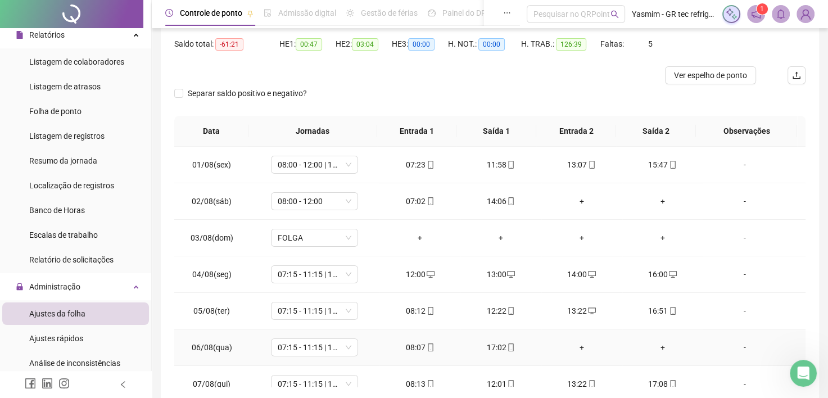
click at [580, 350] on div "+" at bounding box center [582, 347] width 63 height 12
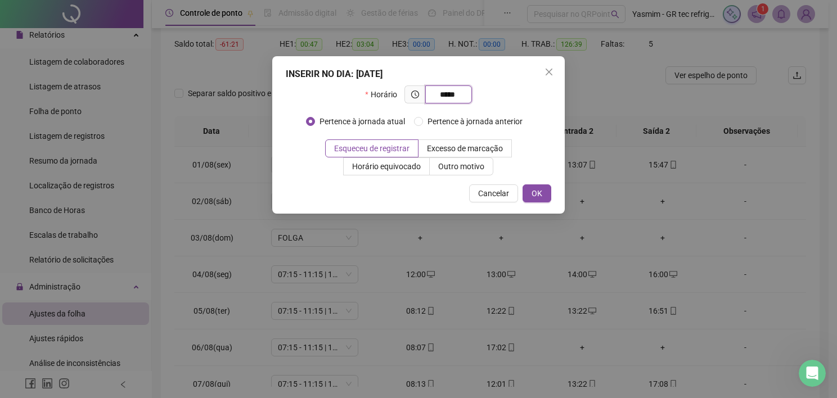
type input "*****"
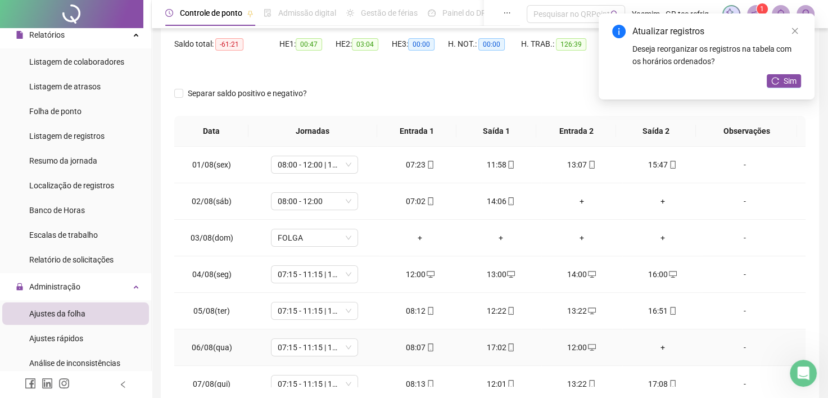
click at [643, 346] on div "+" at bounding box center [663, 347] width 63 height 12
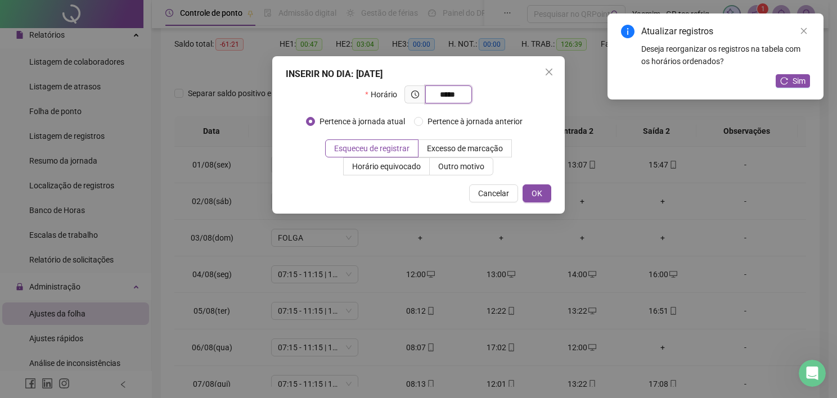
type input "*****"
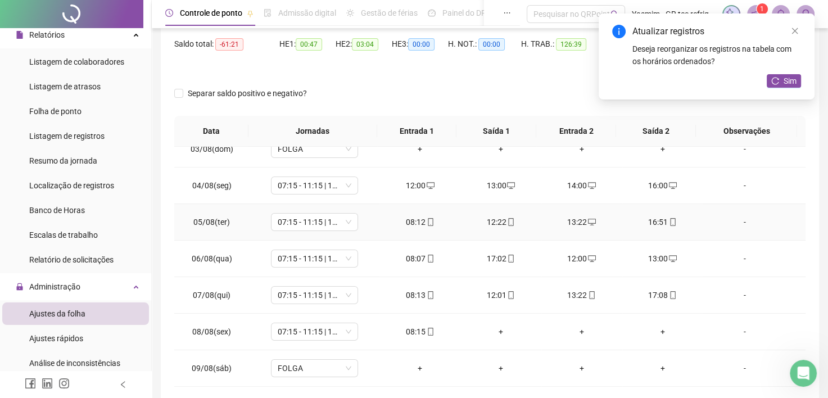
scroll to position [169, 0]
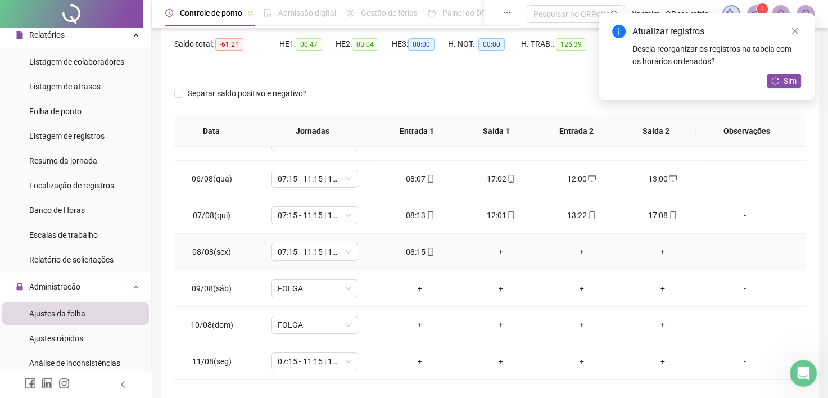
click at [493, 253] on div "+" at bounding box center [501, 252] width 63 height 12
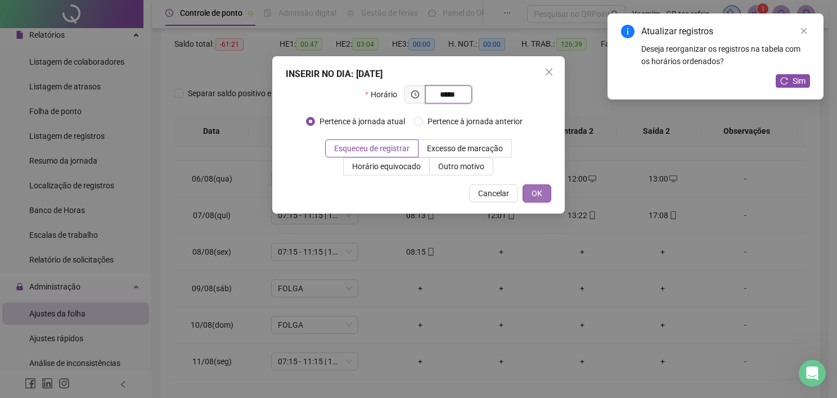
type input "*****"
click at [538, 194] on span "OK" at bounding box center [536, 193] width 11 height 12
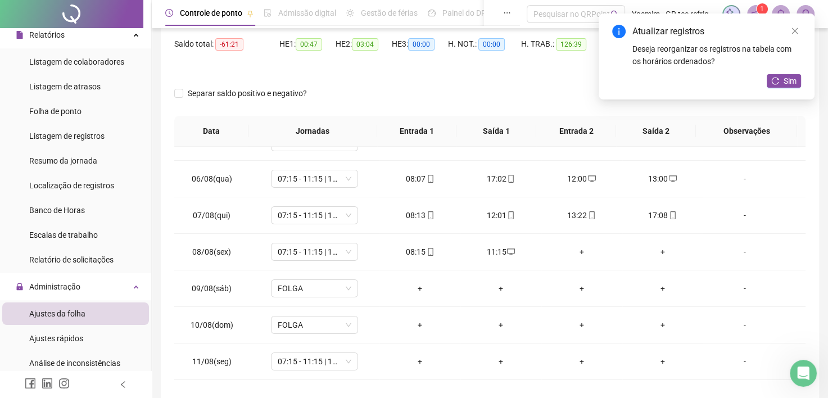
click at [774, 76] on button "Sim" at bounding box center [784, 80] width 34 height 13
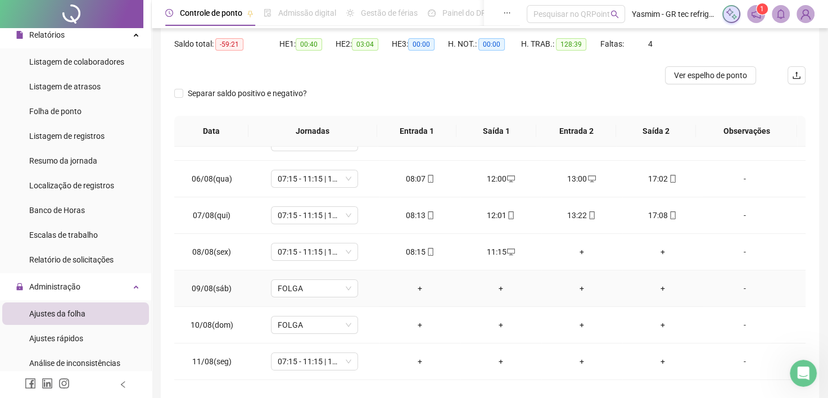
scroll to position [225, 0]
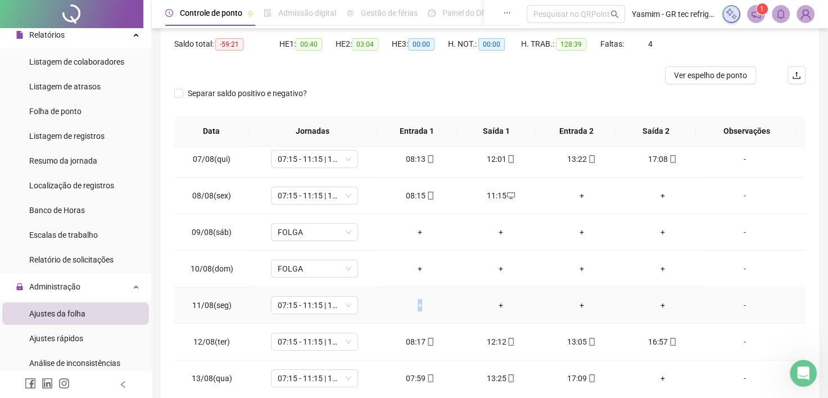
click at [416, 303] on div "+" at bounding box center [420, 305] width 63 height 12
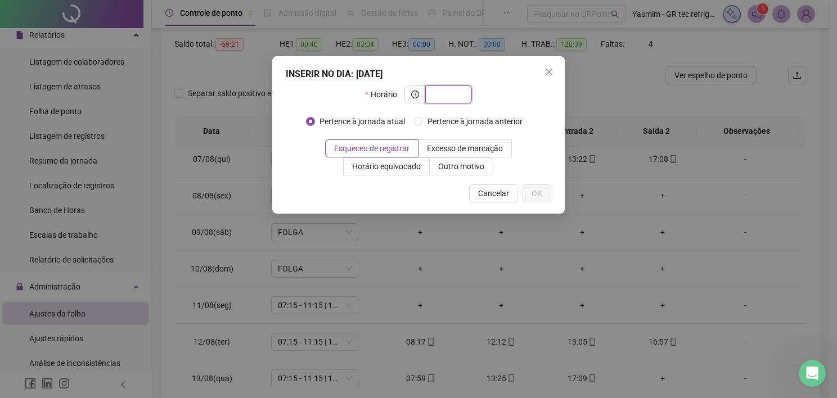
click at [459, 100] on input "text" at bounding box center [447, 94] width 31 height 12
type input "*****"
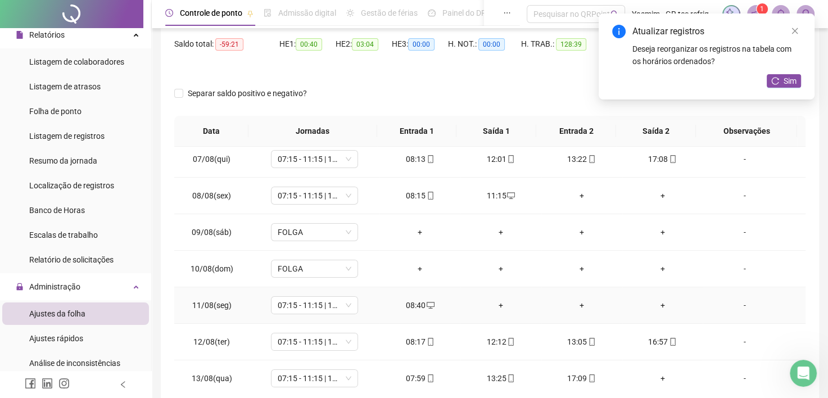
click at [497, 303] on div "+" at bounding box center [501, 305] width 63 height 12
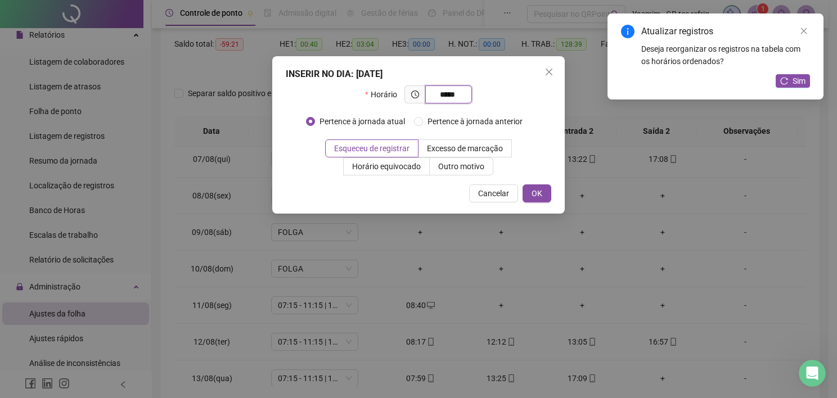
type input "*****"
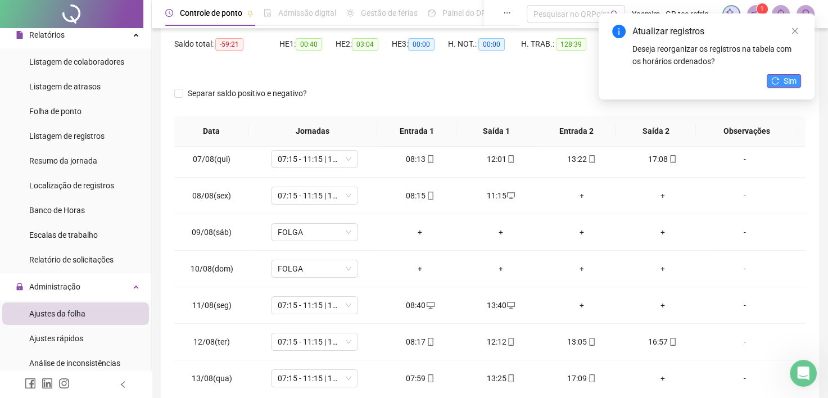
click at [772, 85] on button "Sim" at bounding box center [784, 80] width 34 height 13
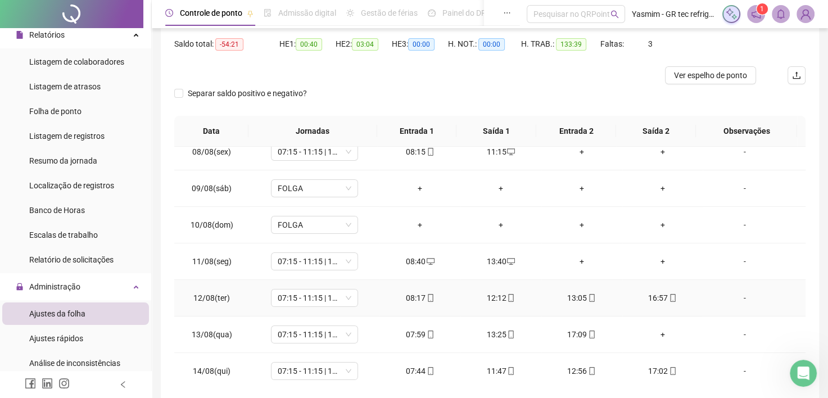
scroll to position [281, 0]
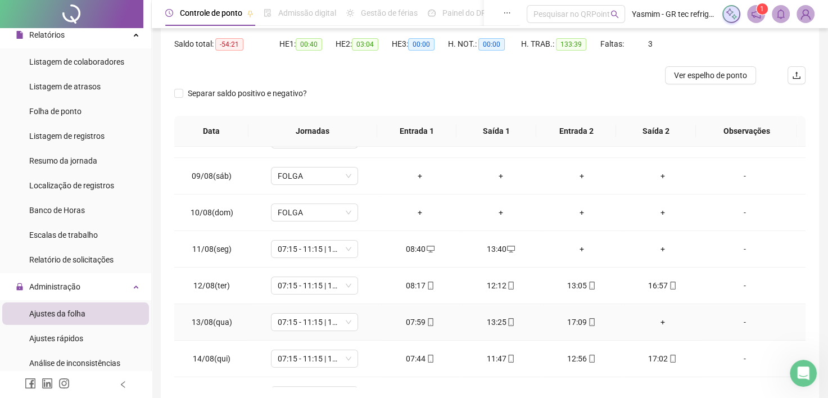
click at [652, 319] on div "+" at bounding box center [663, 322] width 63 height 12
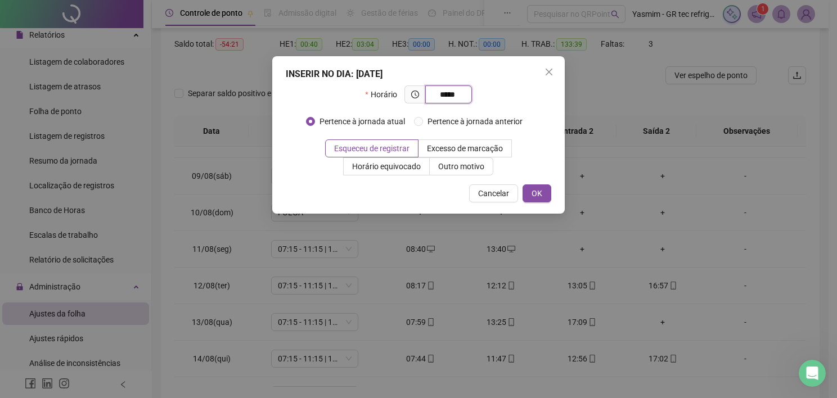
type input "*****"
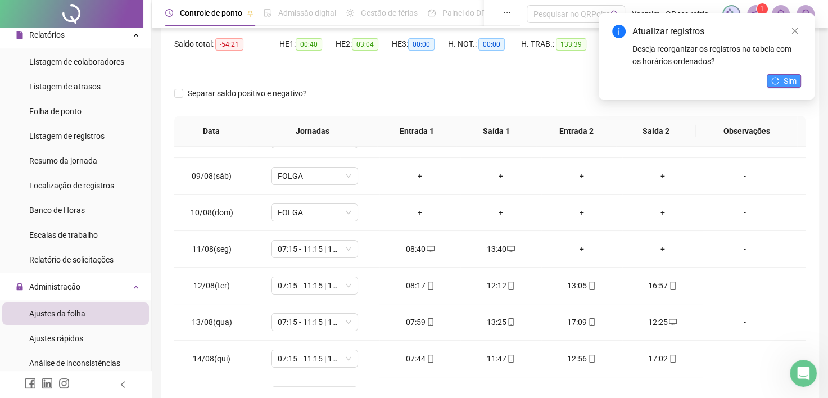
click at [776, 83] on icon "reload" at bounding box center [776, 81] width 8 height 8
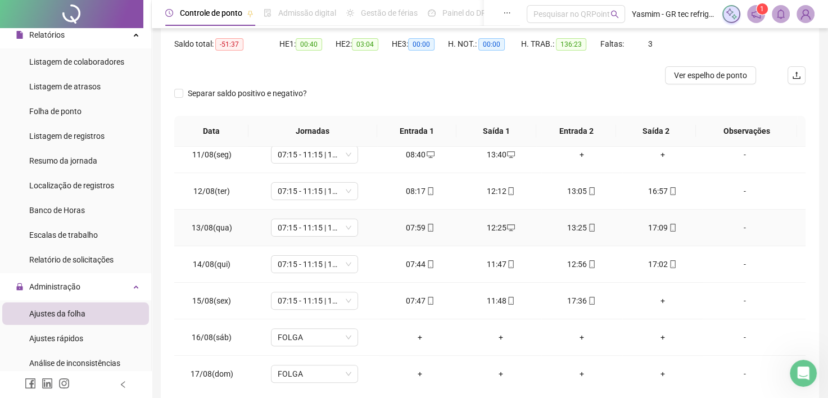
scroll to position [394, 0]
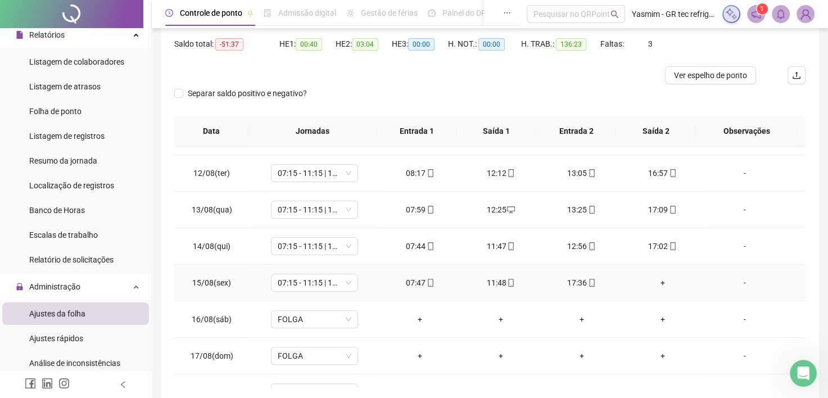
click at [653, 281] on div "+" at bounding box center [663, 283] width 63 height 12
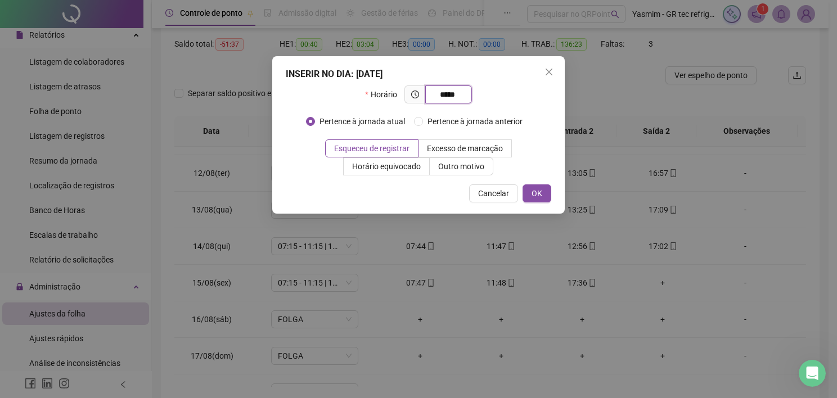
type input "*****"
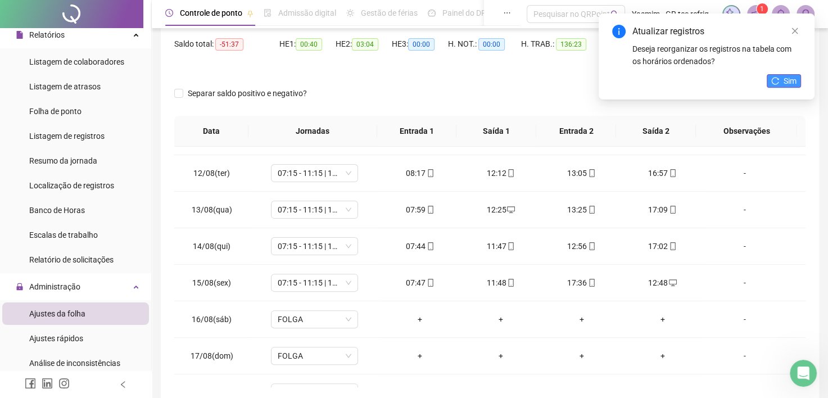
click at [777, 84] on icon "reload" at bounding box center [776, 81] width 8 height 8
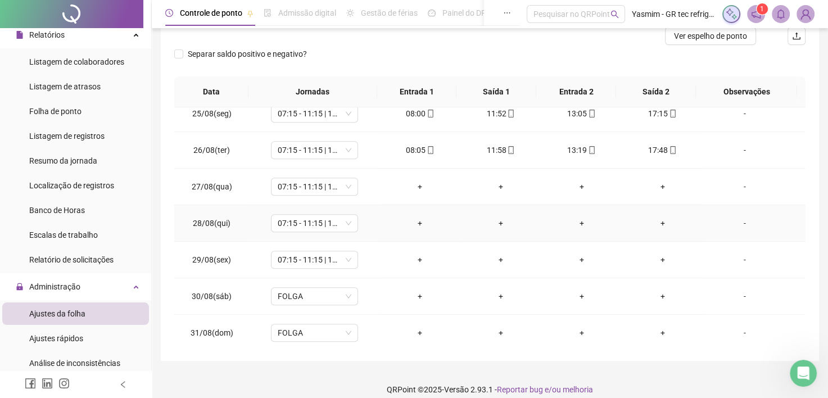
scroll to position [163, 0]
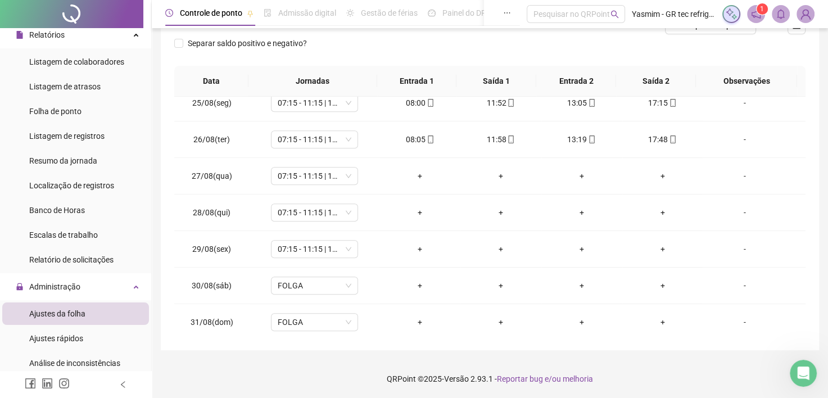
click at [414, 170] on div "+" at bounding box center [420, 176] width 63 height 12
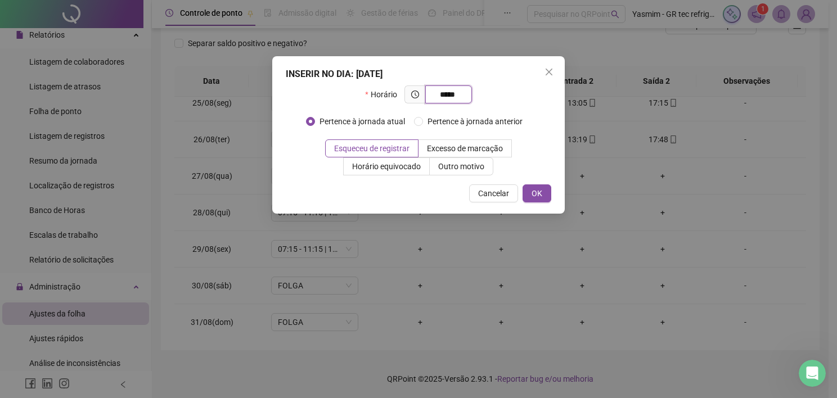
type input "*****"
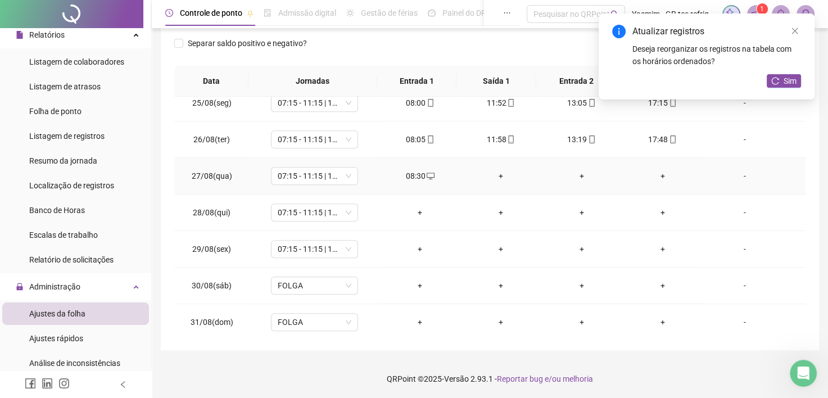
click at [493, 173] on div "+" at bounding box center [501, 176] width 63 height 12
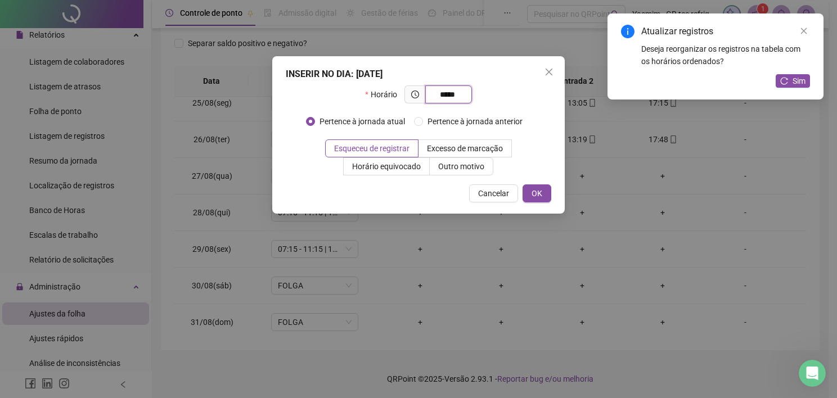
type input "*****"
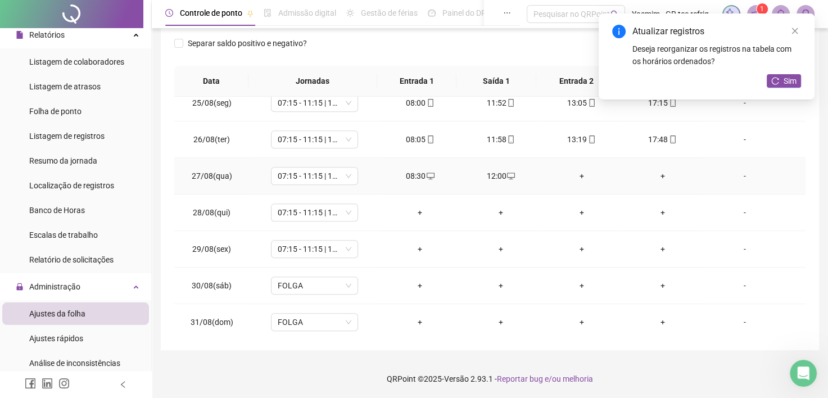
click at [571, 171] on div "+" at bounding box center [582, 176] width 63 height 12
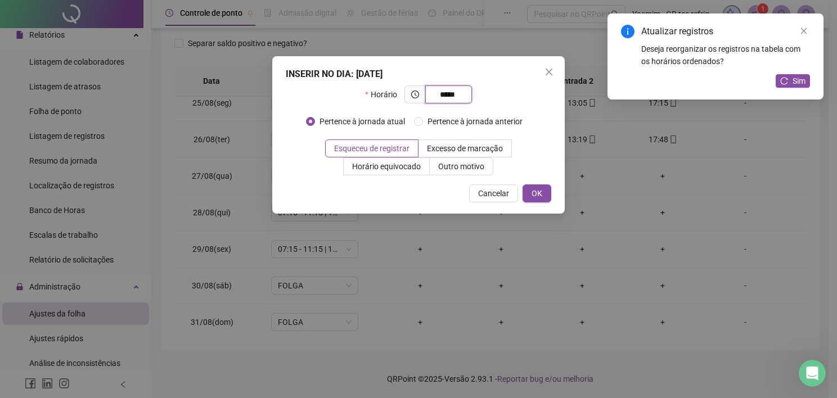
type input "*****"
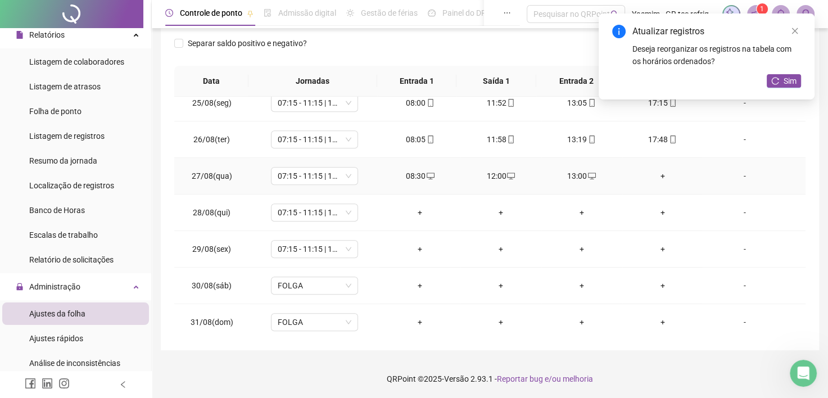
click at [655, 171] on div "+" at bounding box center [663, 176] width 63 height 12
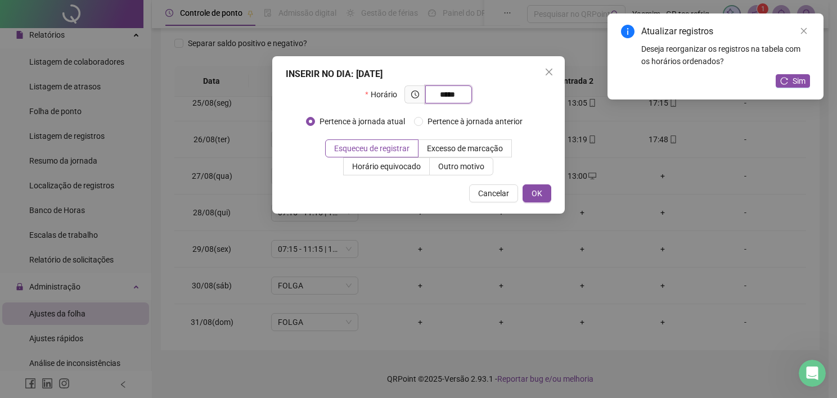
type input "*****"
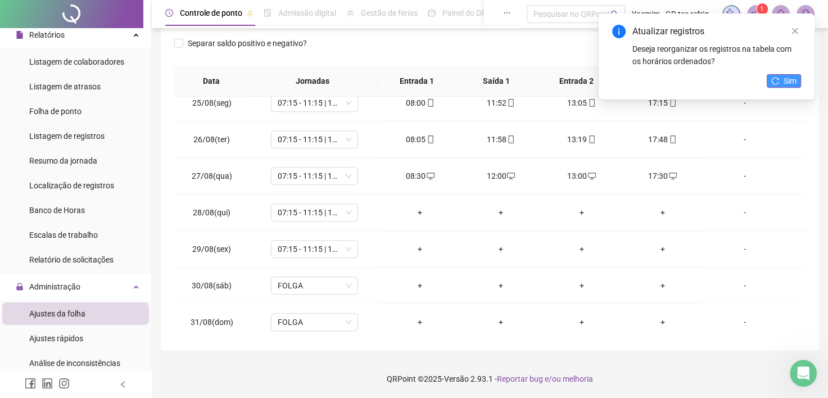
click at [777, 78] on icon "reload" at bounding box center [776, 81] width 8 height 8
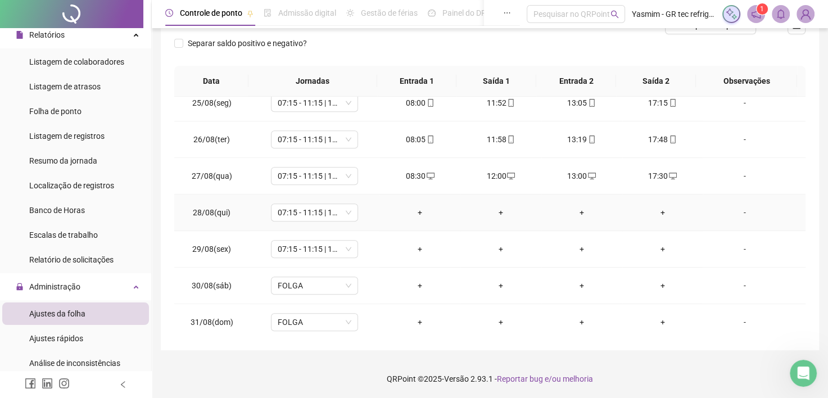
click at [414, 206] on div "+" at bounding box center [420, 212] width 63 height 12
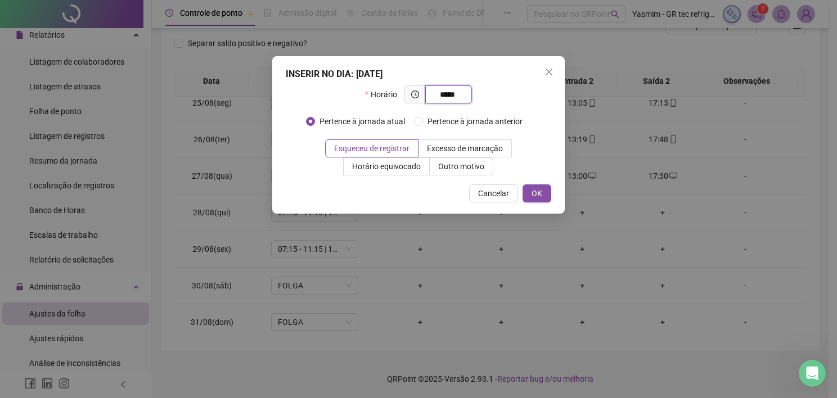
type input "*****"
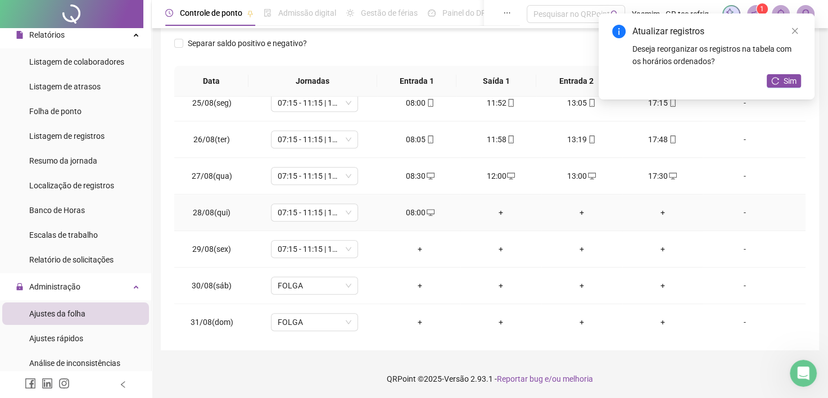
click at [482, 206] on div "+" at bounding box center [501, 212] width 63 height 12
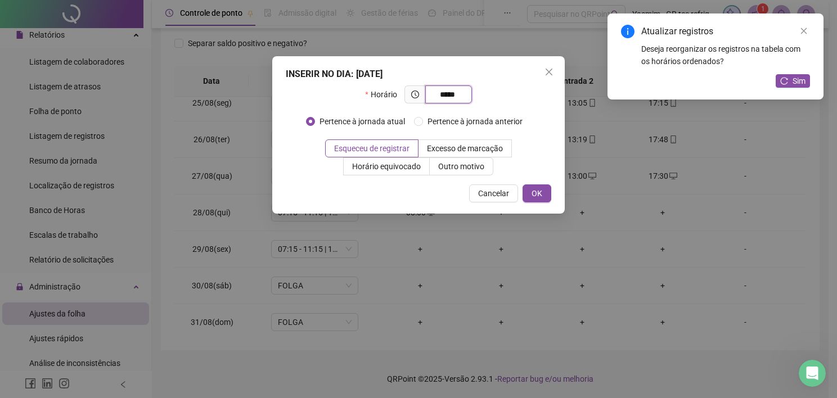
type input "*****"
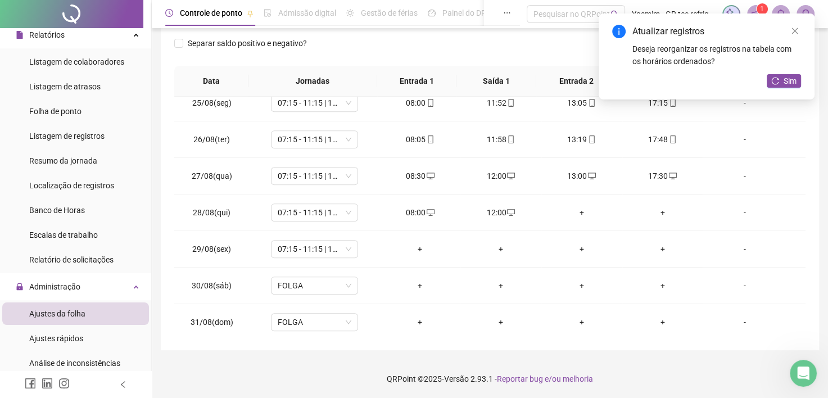
click at [567, 211] on div "+" at bounding box center [582, 212] width 63 height 12
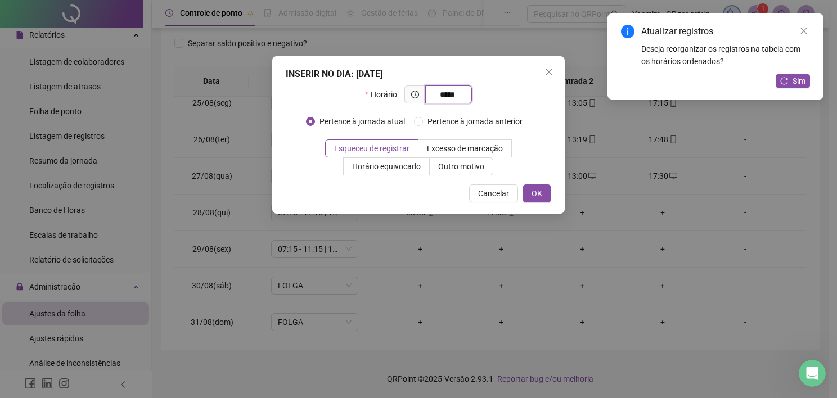
type input "*****"
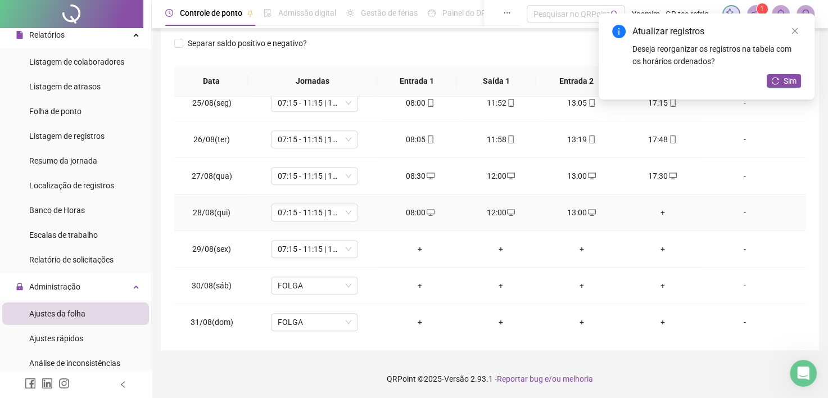
click at [657, 206] on div "+" at bounding box center [663, 212] width 63 height 12
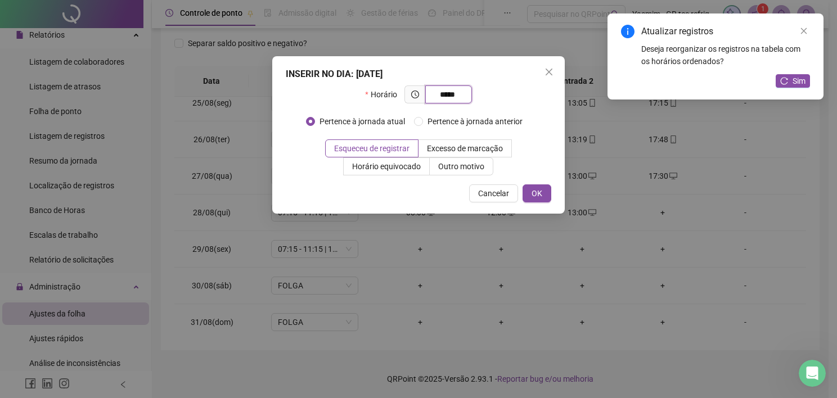
type input "*****"
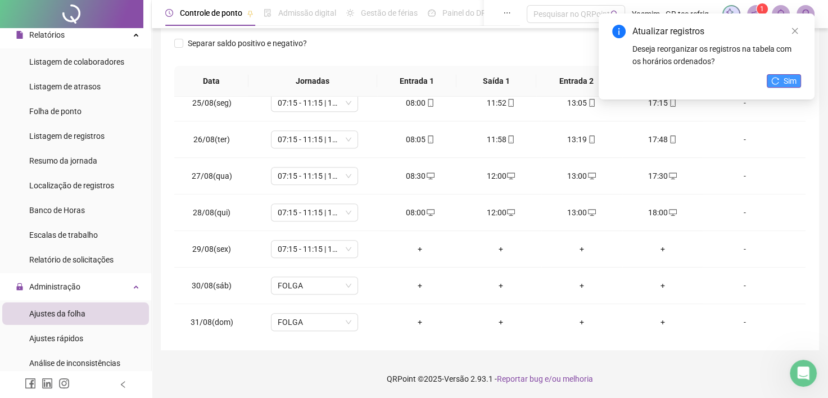
click at [777, 79] on icon "reload" at bounding box center [776, 81] width 8 height 8
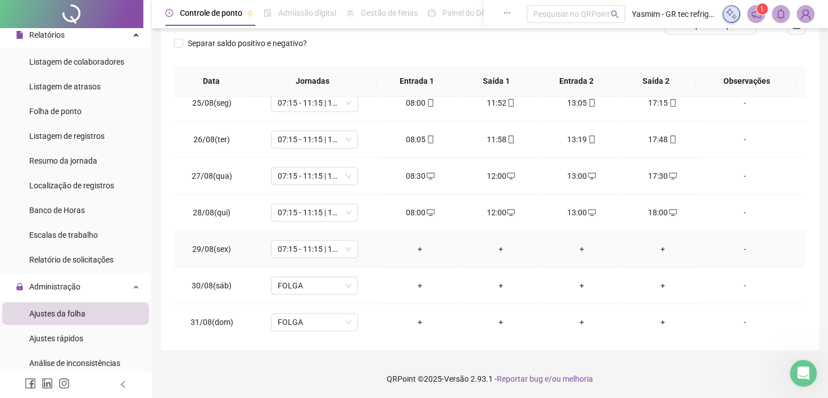
click at [414, 246] on div "+" at bounding box center [420, 249] width 63 height 12
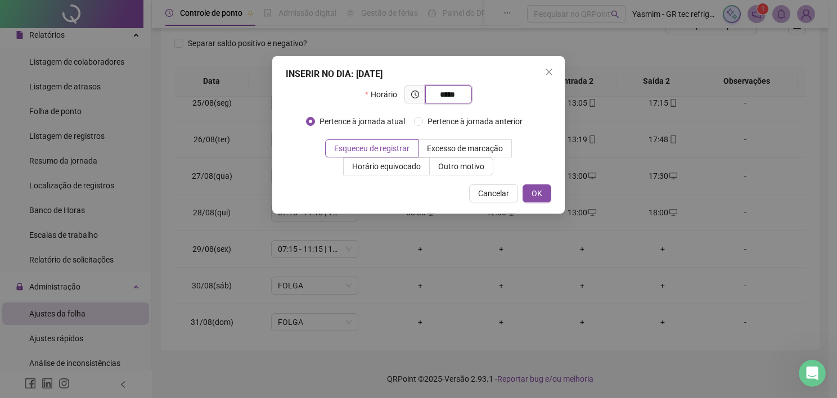
type input "*****"
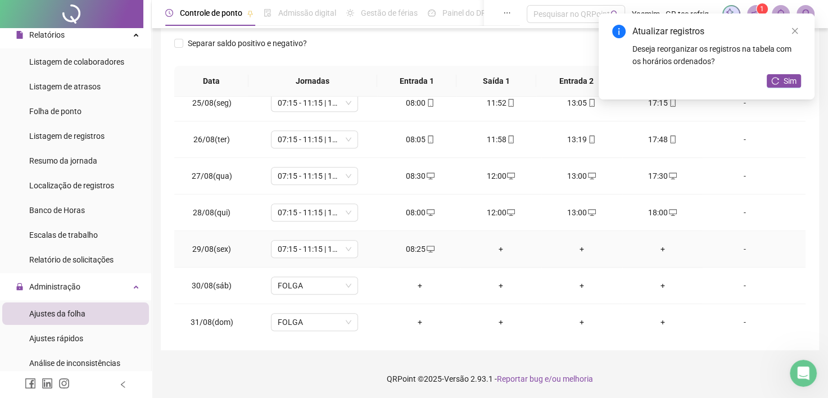
click at [495, 243] on div "+" at bounding box center [501, 249] width 63 height 12
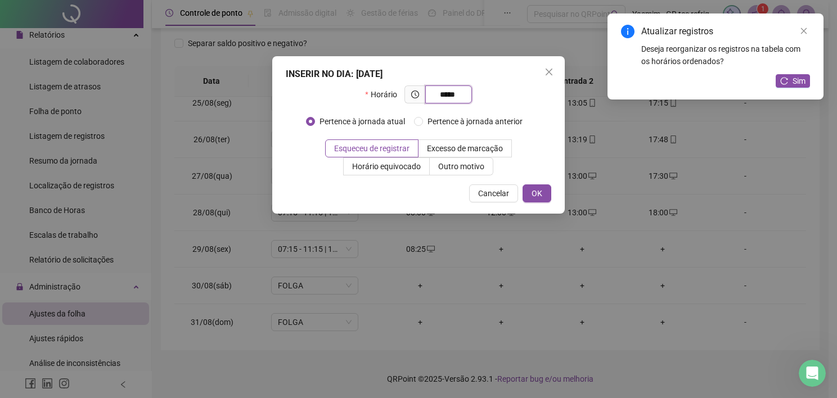
type input "*****"
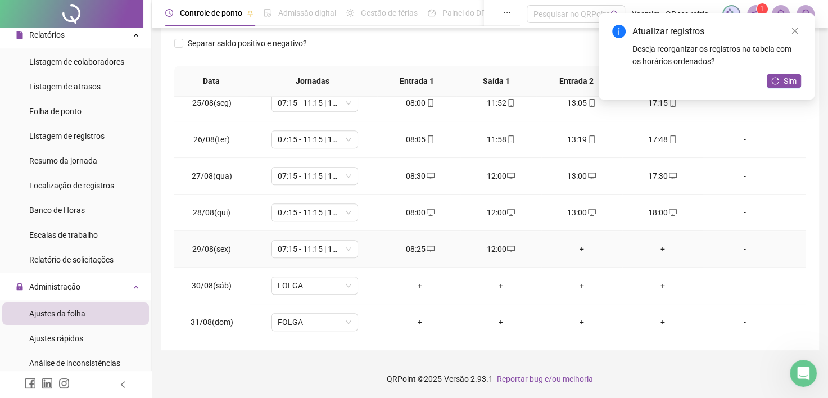
click at [573, 243] on div "+" at bounding box center [582, 249] width 63 height 12
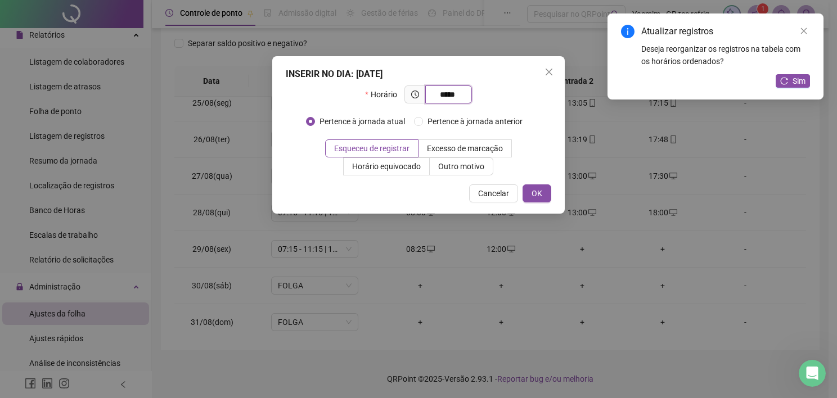
type input "*****"
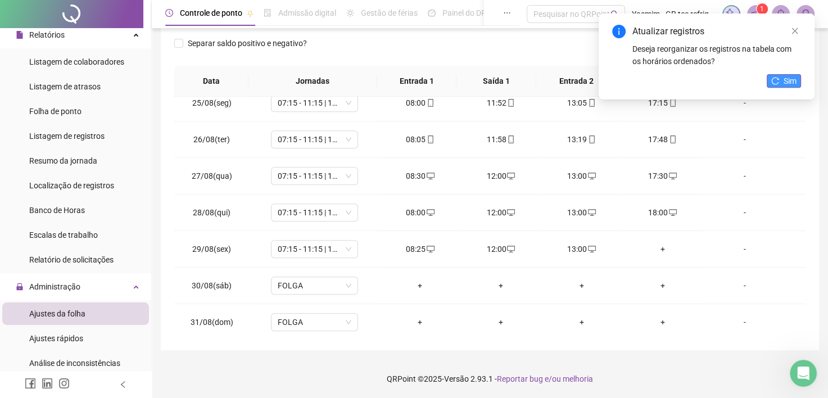
click at [785, 80] on span "Sim" at bounding box center [790, 81] width 13 height 12
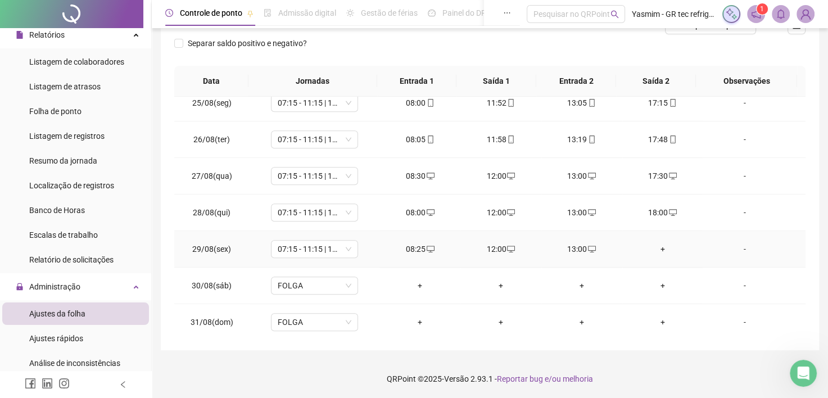
click at [651, 247] on div "+" at bounding box center [663, 249] width 63 height 12
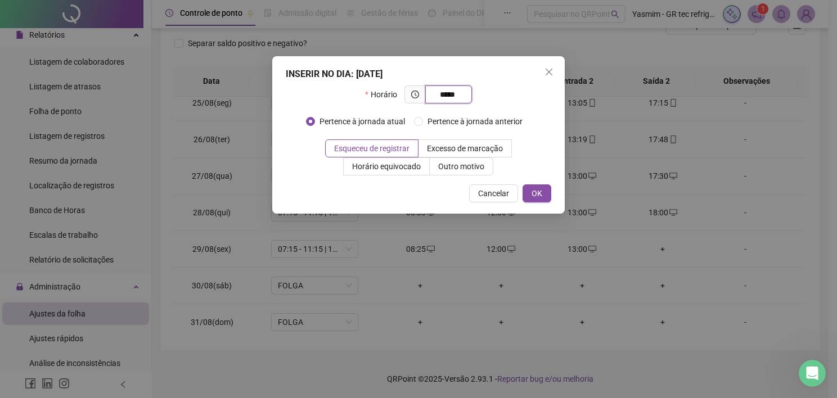
type input "*****"
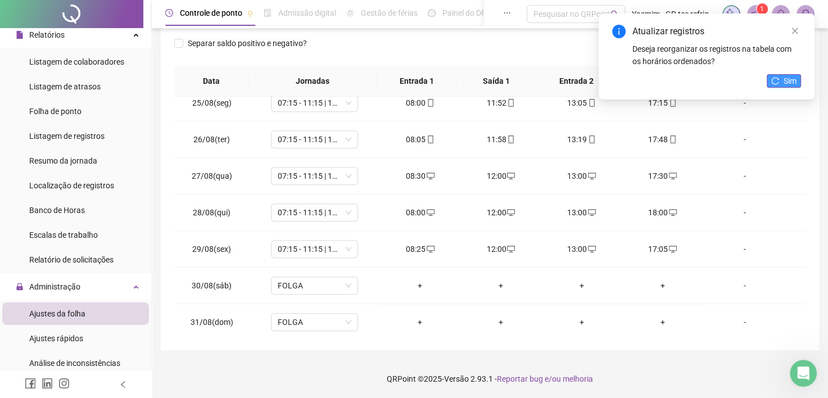
click at [783, 85] on button "Sim" at bounding box center [784, 80] width 34 height 13
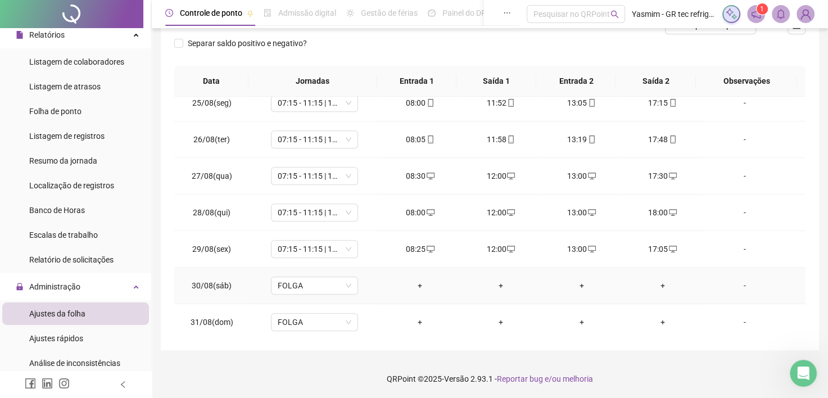
click at [418, 283] on div "+" at bounding box center [420, 285] width 63 height 12
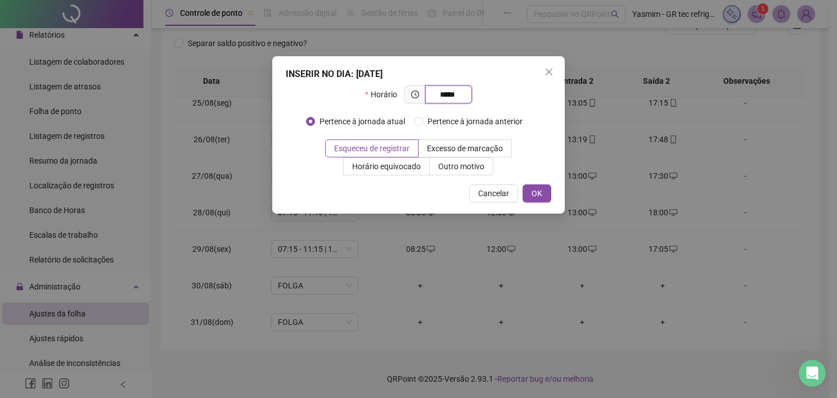
type input "*****"
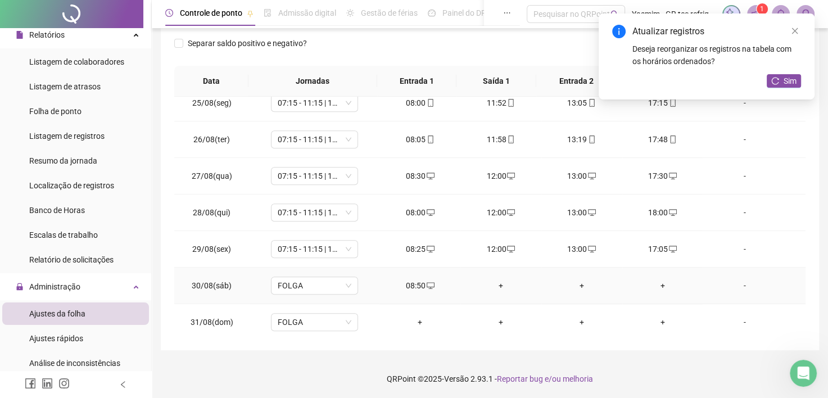
click at [494, 279] on div "+" at bounding box center [501, 285] width 63 height 12
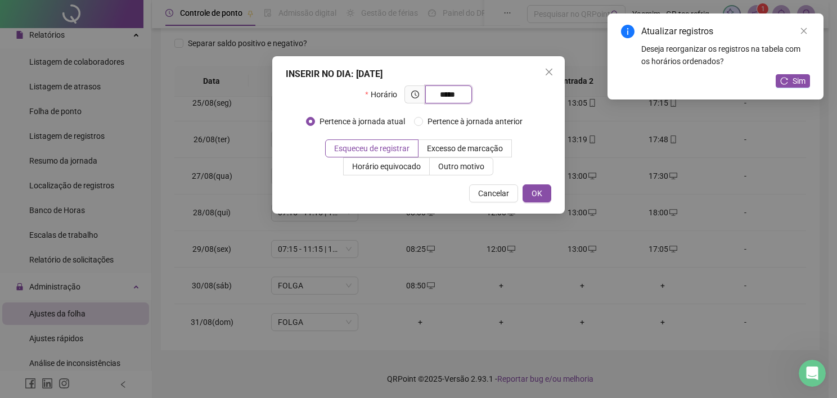
type input "*****"
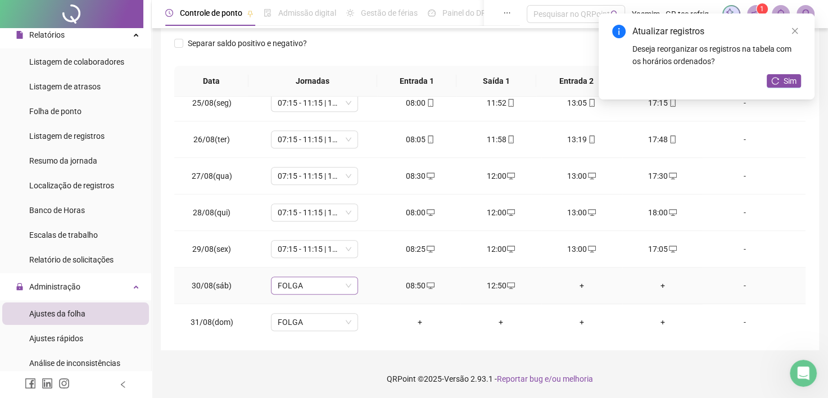
click at [296, 277] on span "FOLGA" at bounding box center [315, 285] width 74 height 17
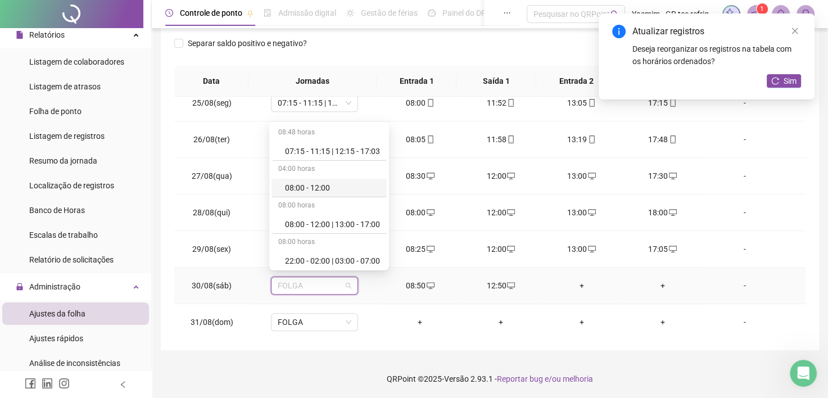
click at [312, 187] on div "08:00 - 12:00" at bounding box center [332, 188] width 95 height 12
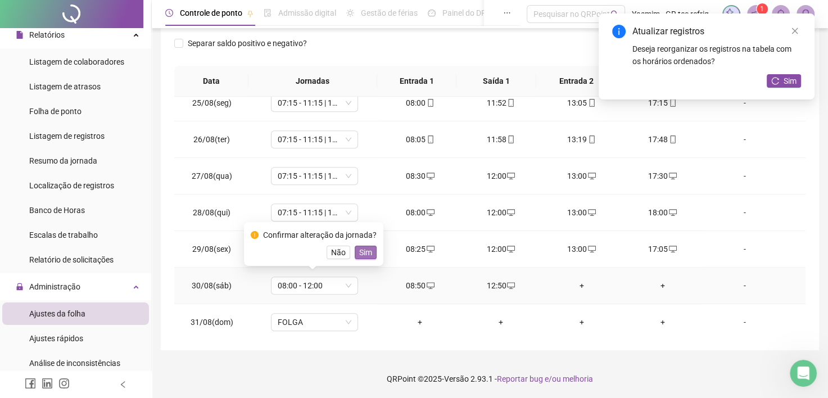
click at [359, 249] on span "Sim" at bounding box center [365, 252] width 13 height 12
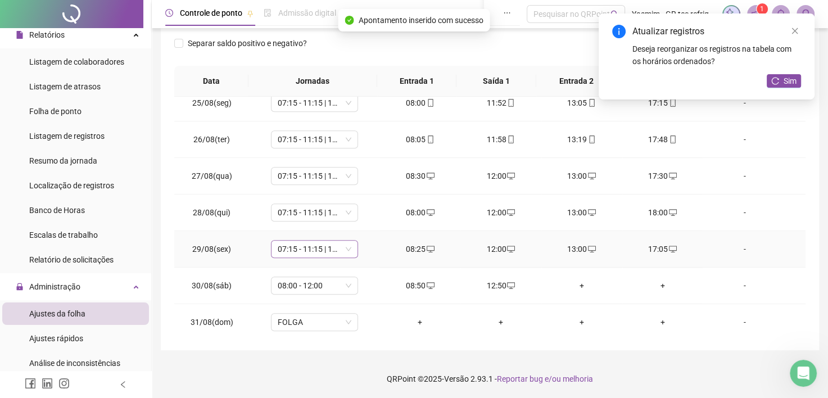
click at [331, 246] on span "07:15 - 11:15 | 12:15 - 17:03" at bounding box center [315, 249] width 74 height 17
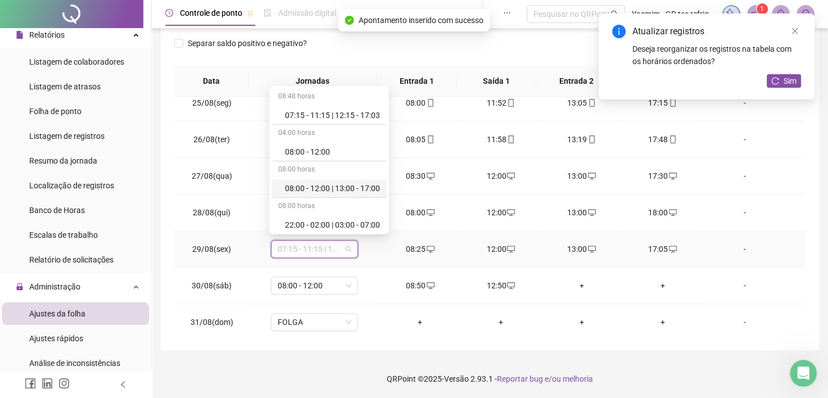
click at [326, 187] on div "08:00 - 12:00 | 13:00 - 17:00" at bounding box center [332, 188] width 95 height 12
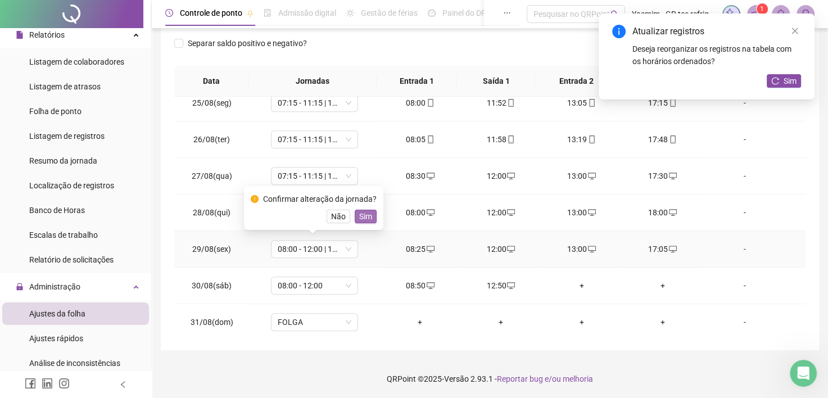
click at [363, 210] on span "Sim" at bounding box center [365, 216] width 13 height 12
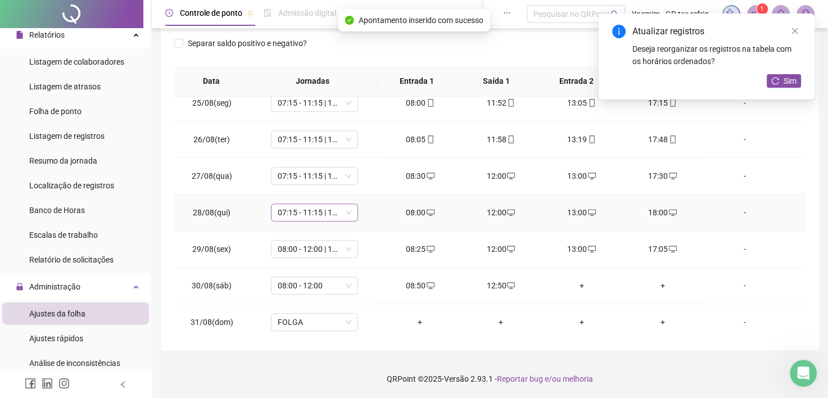
click at [340, 204] on span "07:15 - 11:15 | 12:15 - 17:03" at bounding box center [315, 212] width 74 height 17
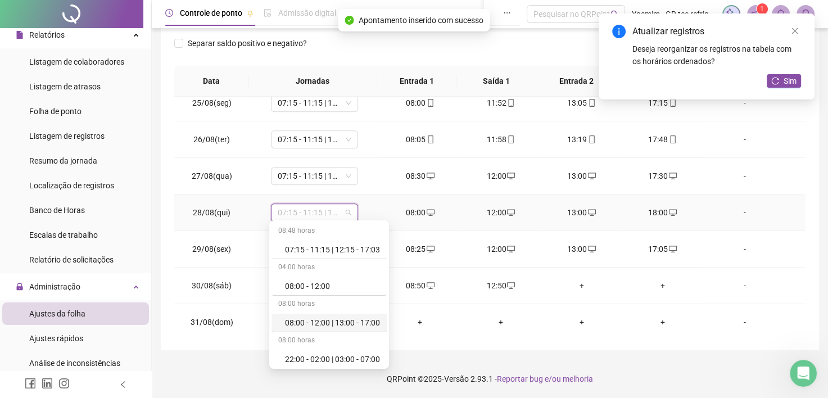
click at [353, 319] on div "08:00 - 12:00 | 13:00 - 17:00" at bounding box center [332, 323] width 95 height 12
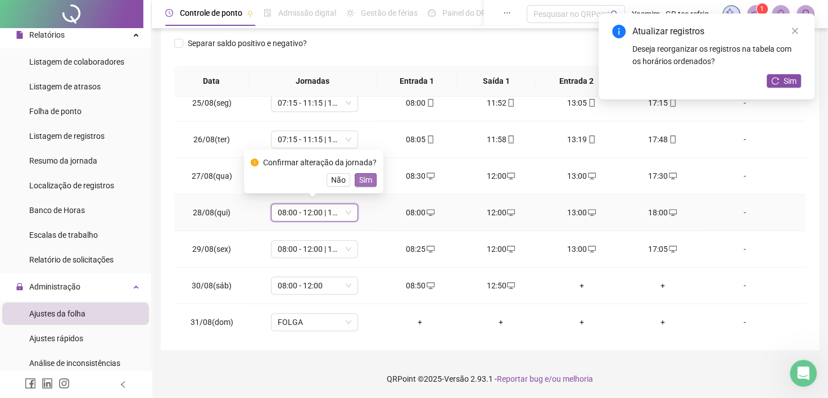
click at [359, 176] on span "Sim" at bounding box center [365, 180] width 13 height 12
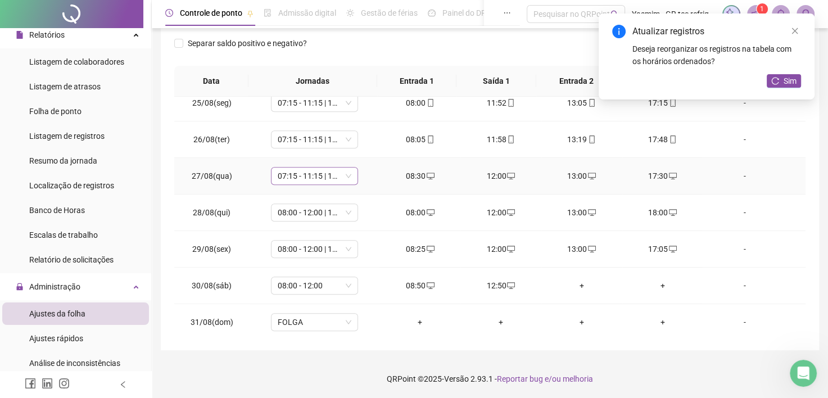
click at [354, 173] on div "07:15 - 11:15 | 12:15 - 17:03" at bounding box center [314, 176] width 87 height 18
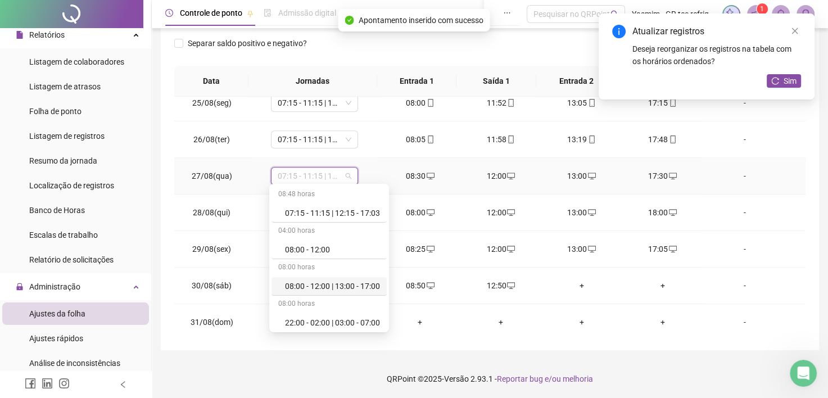
click at [351, 286] on div "08:00 - 12:00 | 13:00 - 17:00" at bounding box center [332, 286] width 95 height 12
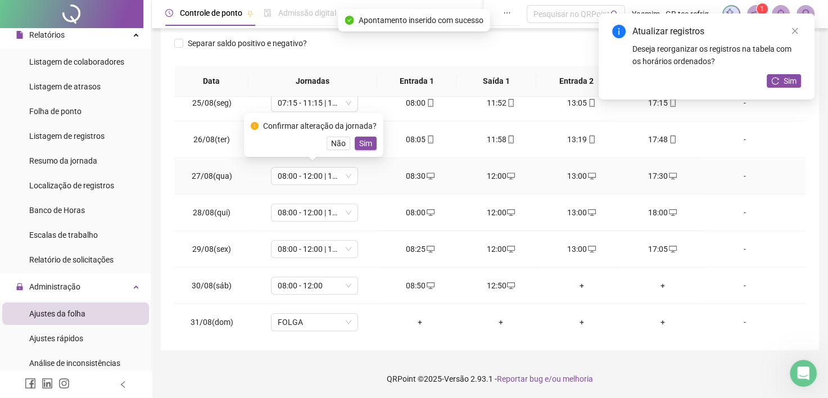
click at [360, 151] on div "Confirmar alteração da jornada? Não Sim" at bounding box center [313, 135] width 139 height 44
drag, startPoint x: 360, startPoint y: 146, endPoint x: 353, endPoint y: 139, distance: 9.5
click at [360, 146] on span "Sim" at bounding box center [365, 143] width 13 height 12
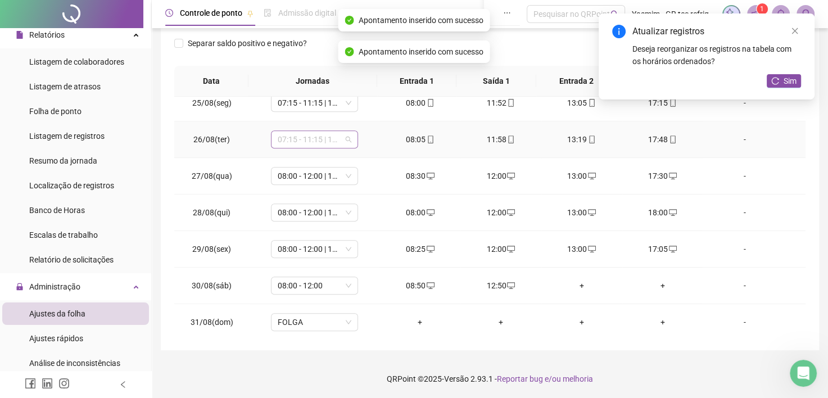
click at [345, 133] on span "07:15 - 11:15 | 12:15 - 17:03" at bounding box center [315, 139] width 74 height 17
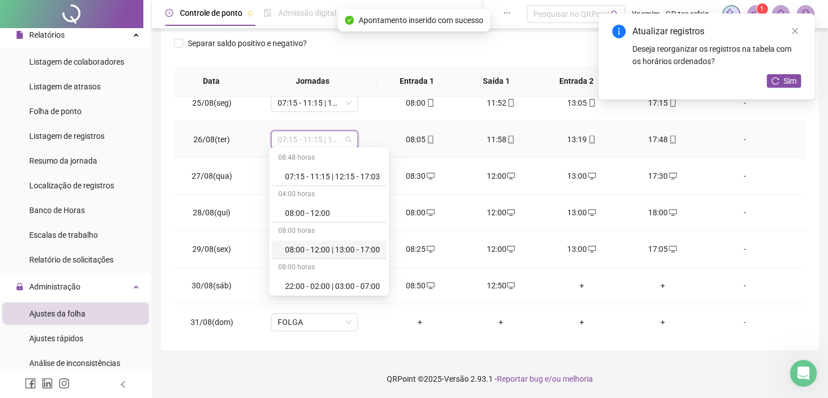
click at [344, 256] on div "08:00 - 12:00 | 13:00 - 17:00" at bounding box center [329, 250] width 115 height 19
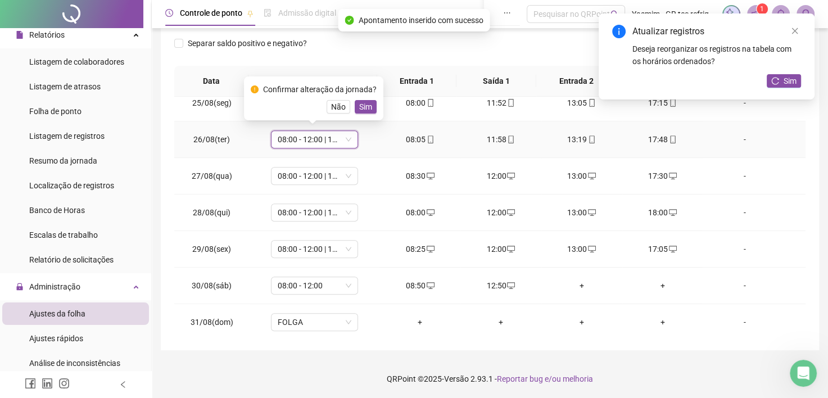
click at [369, 108] on span "Sim" at bounding box center [365, 107] width 13 height 12
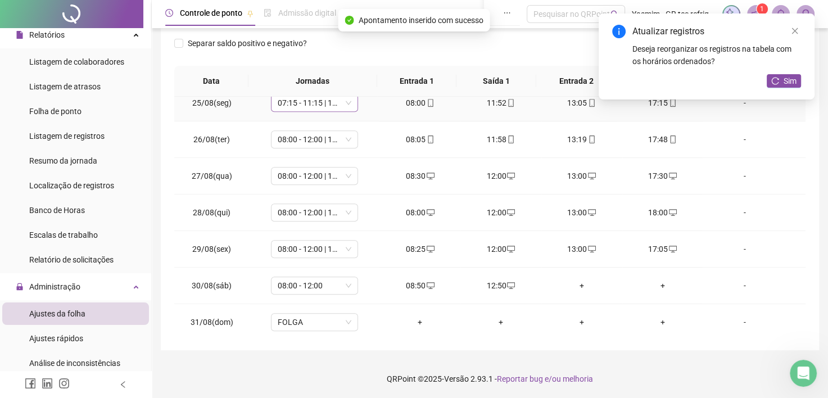
click at [350, 101] on div "07:15 - 11:15 | 12:15 - 17:03" at bounding box center [314, 103] width 87 height 18
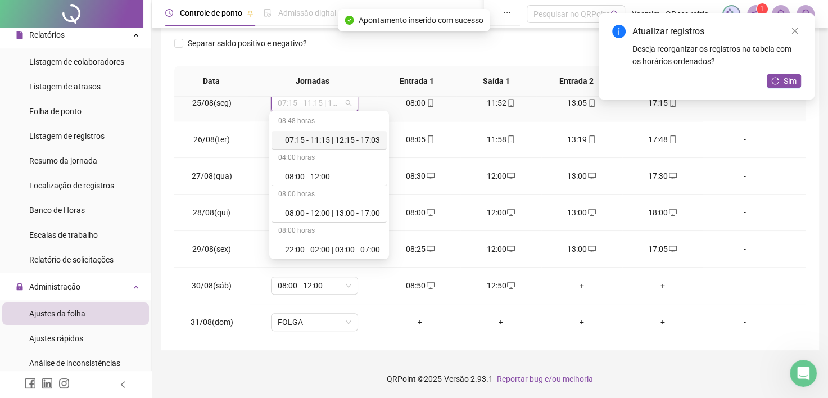
scroll to position [884, 0]
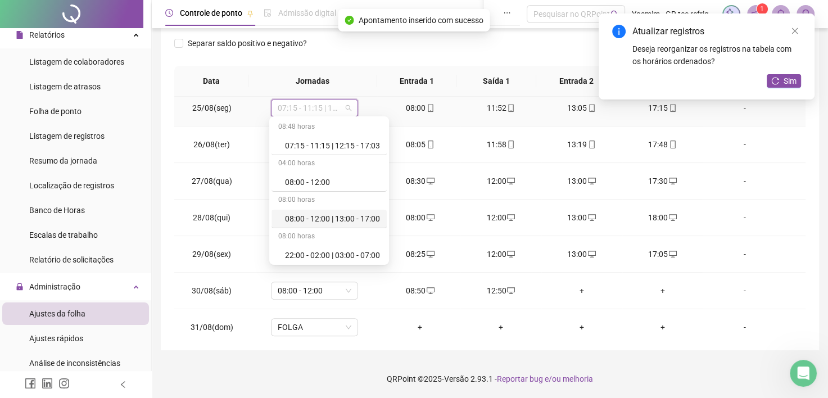
click at [343, 218] on div "08:00 - 12:00 | 13:00 - 17:00" at bounding box center [332, 219] width 95 height 12
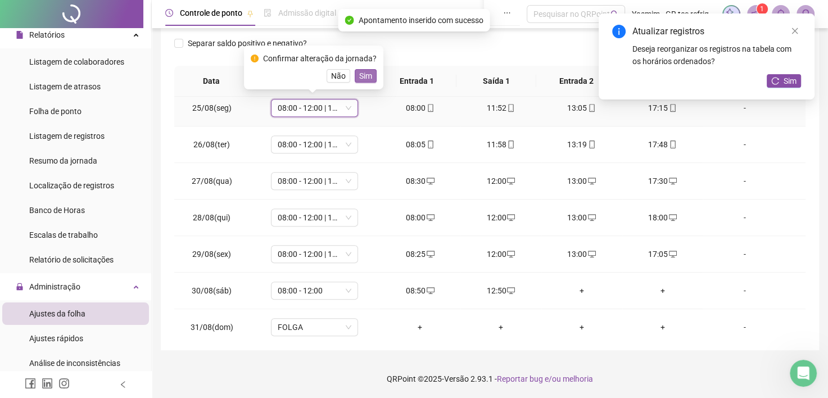
click at [362, 76] on span "Sim" at bounding box center [365, 76] width 13 height 12
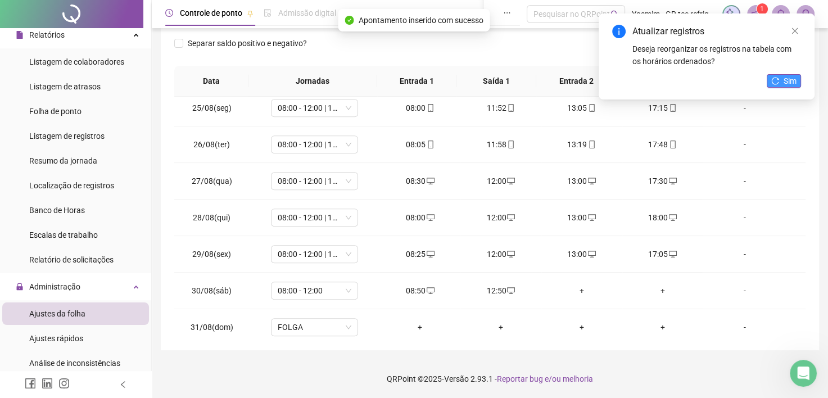
click at [773, 81] on icon "reload" at bounding box center [776, 81] width 8 height 8
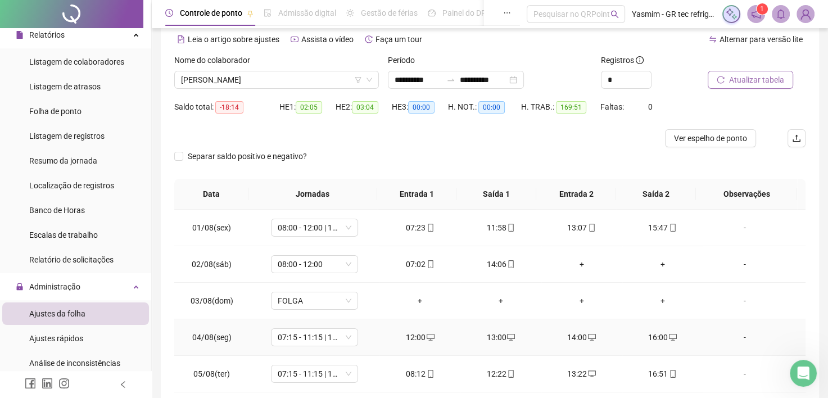
scroll to position [0, 0]
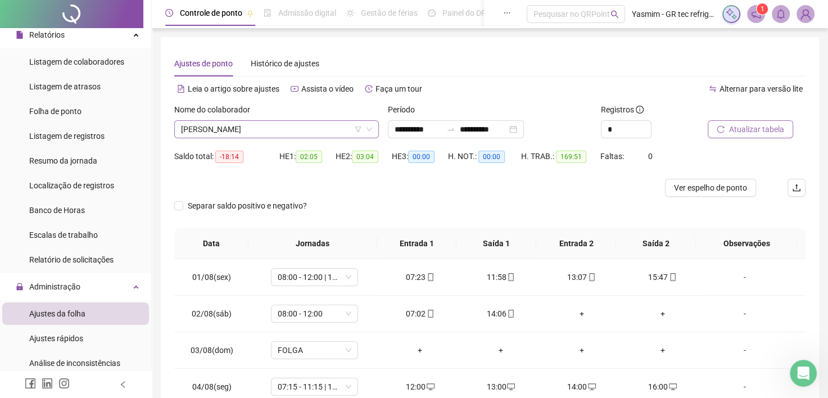
click at [335, 130] on span "[PERSON_NAME]" at bounding box center [276, 129] width 191 height 17
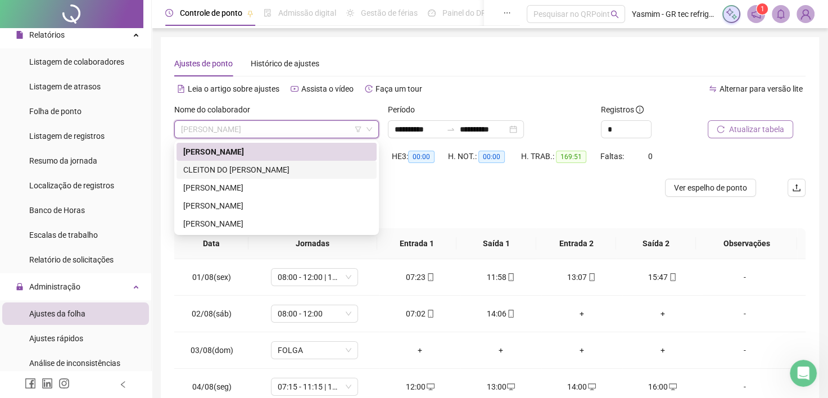
click at [259, 162] on div "CLEITON DO [PERSON_NAME]" at bounding box center [277, 170] width 200 height 18
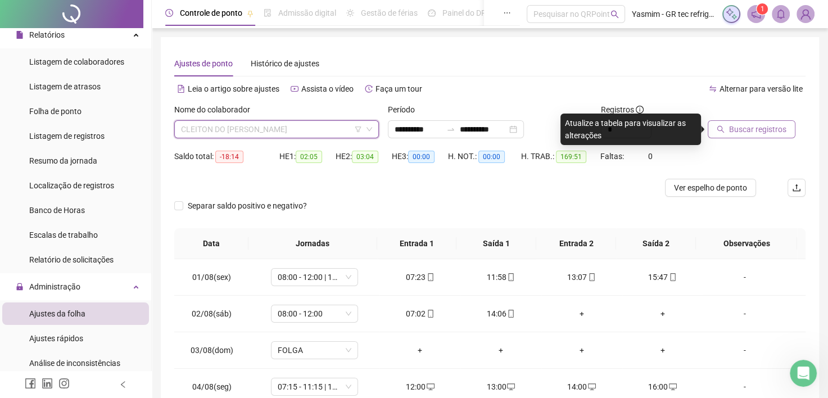
click at [265, 121] on span "CLEITON DO [PERSON_NAME]" at bounding box center [276, 129] width 191 height 17
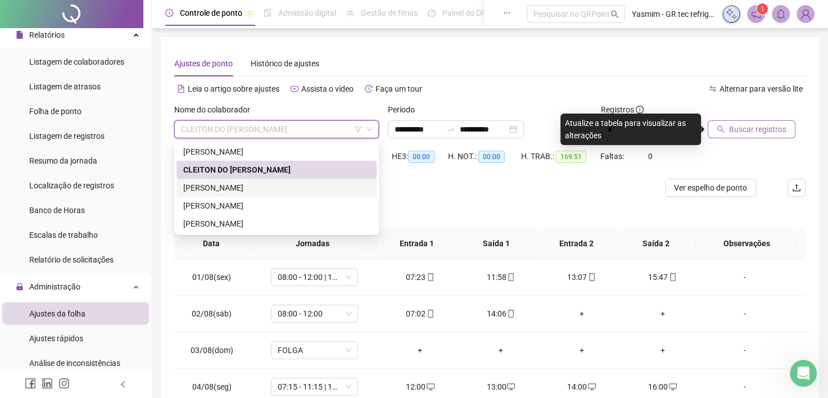
click at [248, 186] on div "[PERSON_NAME]" at bounding box center [276, 188] width 187 height 12
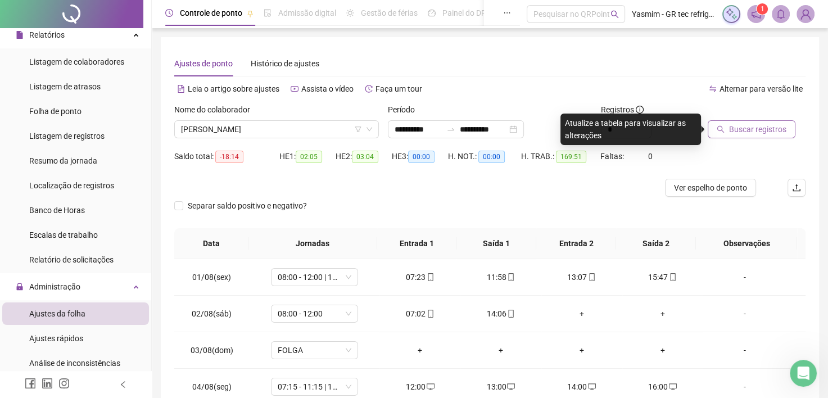
click at [730, 128] on span "Buscar registros" at bounding box center [757, 129] width 57 height 12
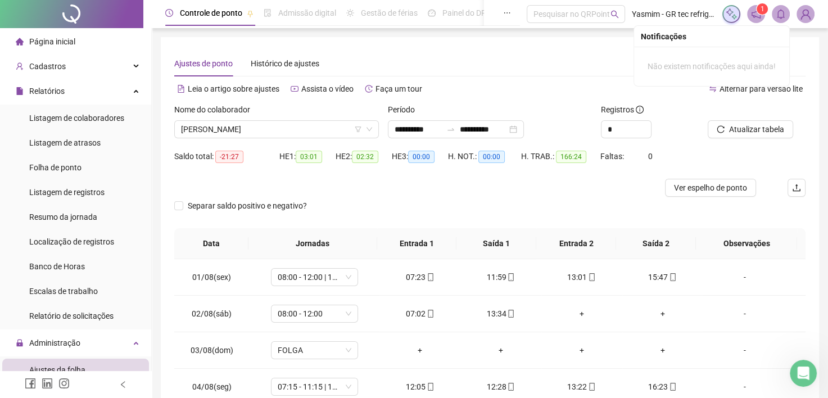
click at [778, 20] on span at bounding box center [781, 14] width 18 height 18
click at [757, 16] on icon "notification" at bounding box center [756, 14] width 9 height 9
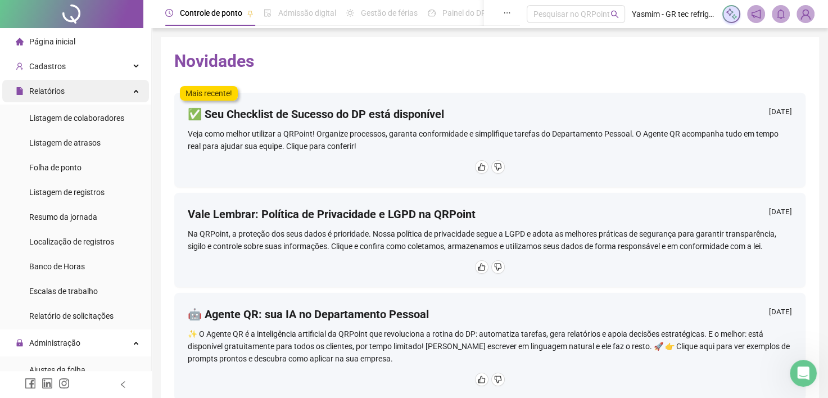
click at [75, 95] on div "Relatórios" at bounding box center [75, 91] width 147 height 22
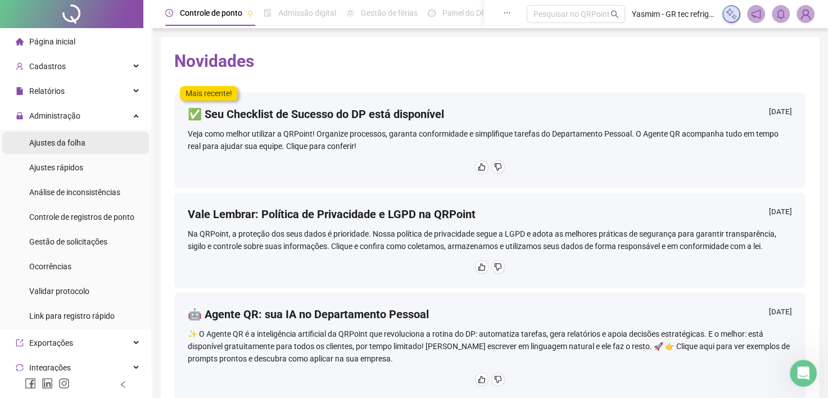
click at [70, 143] on span "Ajustes da folha" at bounding box center [57, 142] width 56 height 9
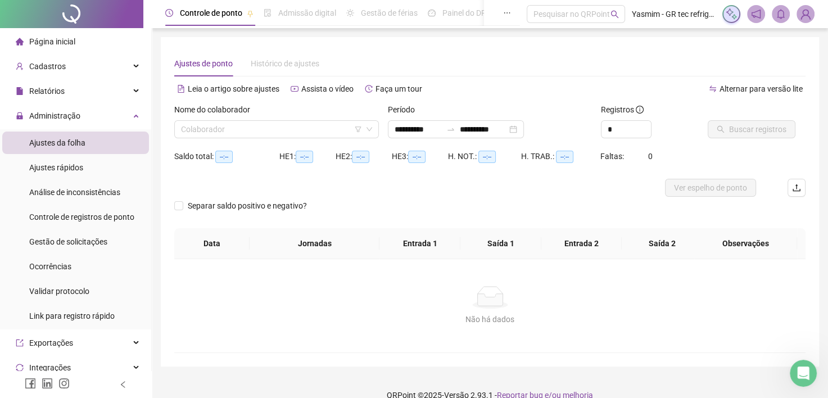
type input "**********"
click at [67, 92] on div "Relatórios" at bounding box center [75, 91] width 147 height 22
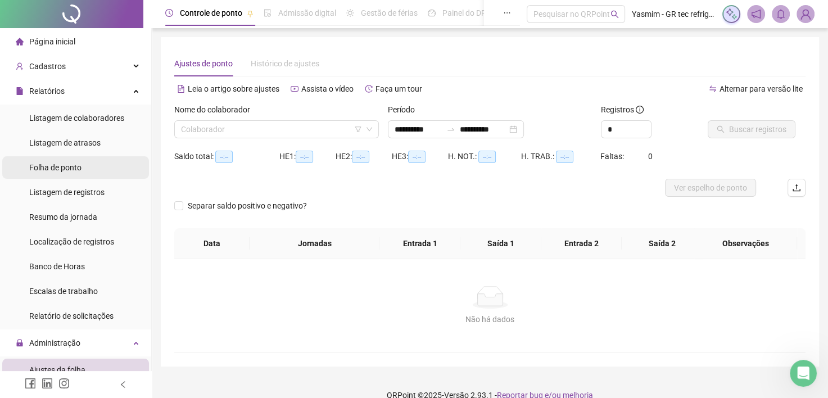
click at [68, 166] on span "Folha de ponto" at bounding box center [55, 167] width 52 height 9
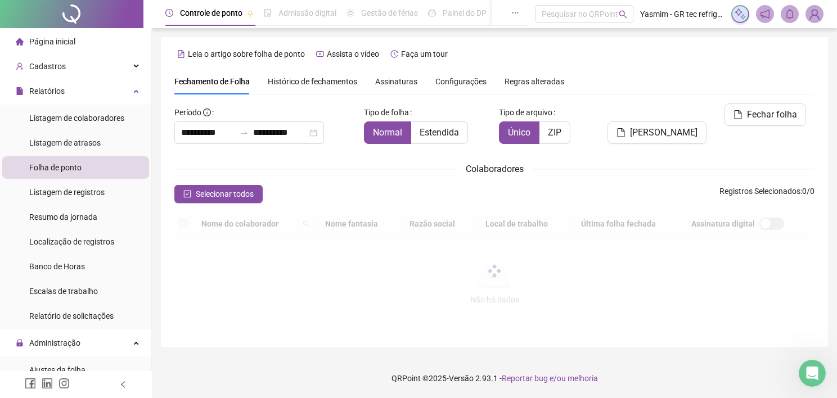
click at [211, 162] on div "Colaboradores" at bounding box center [494, 169] width 640 height 14
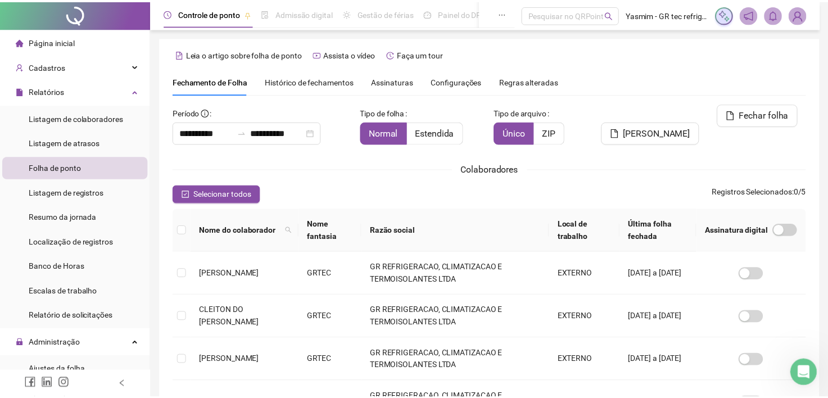
scroll to position [31, 0]
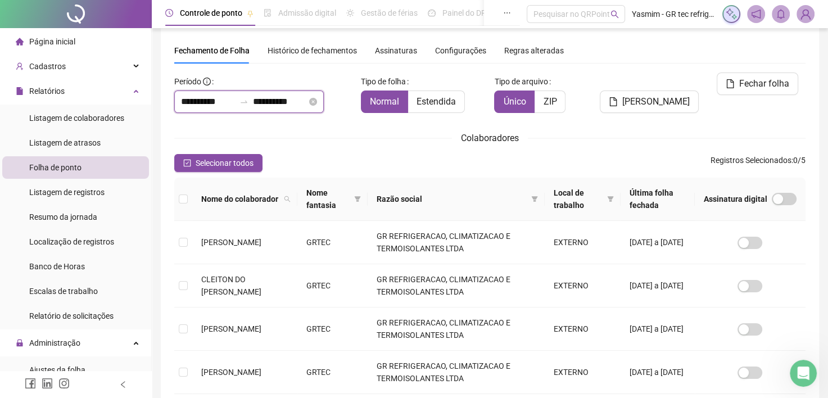
click at [190, 99] on input "**********" at bounding box center [208, 101] width 54 height 13
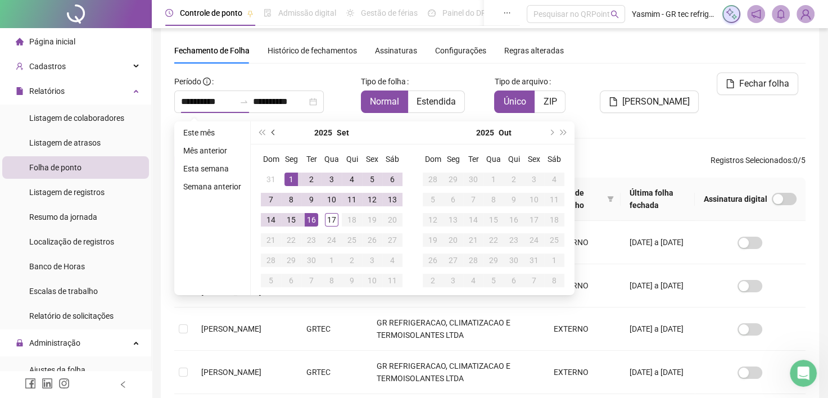
click at [272, 131] on span "prev-year" at bounding box center [275, 133] width 6 height 6
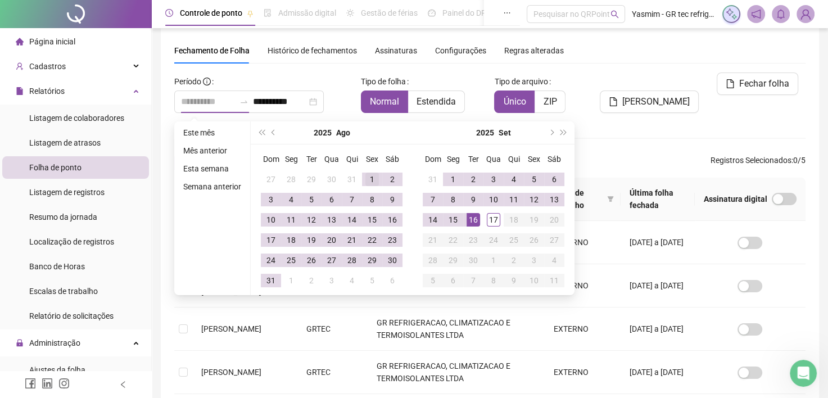
type input "**********"
click at [363, 178] on td "1" at bounding box center [372, 179] width 20 height 20
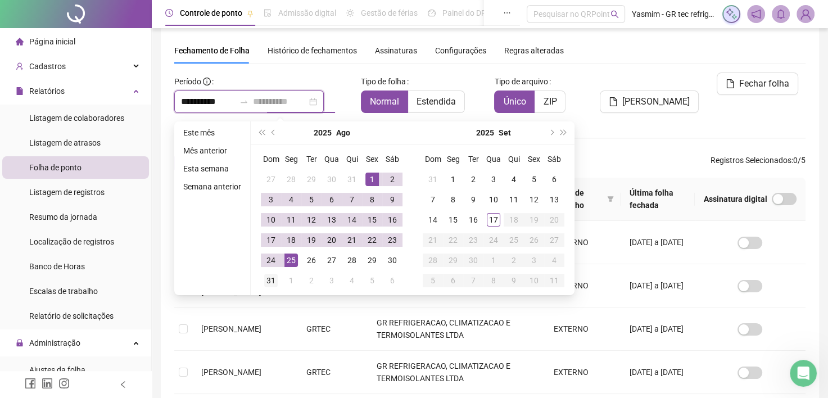
type input "**********"
click at [274, 276] on div "31" at bounding box center [270, 280] width 13 height 13
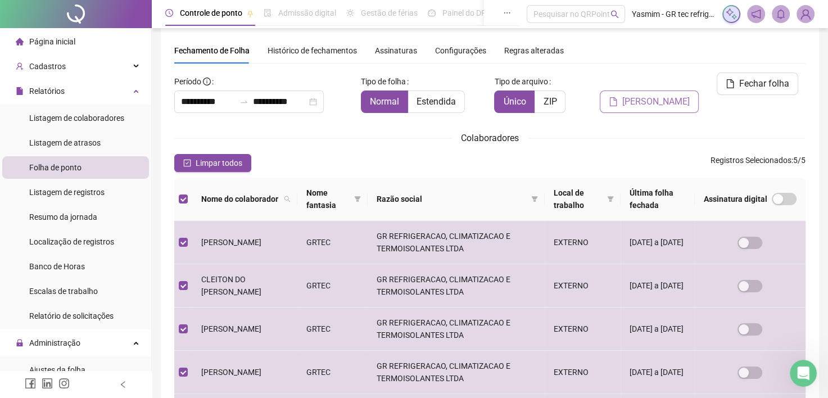
click at [679, 95] on span "[PERSON_NAME]" at bounding box center [656, 101] width 67 height 13
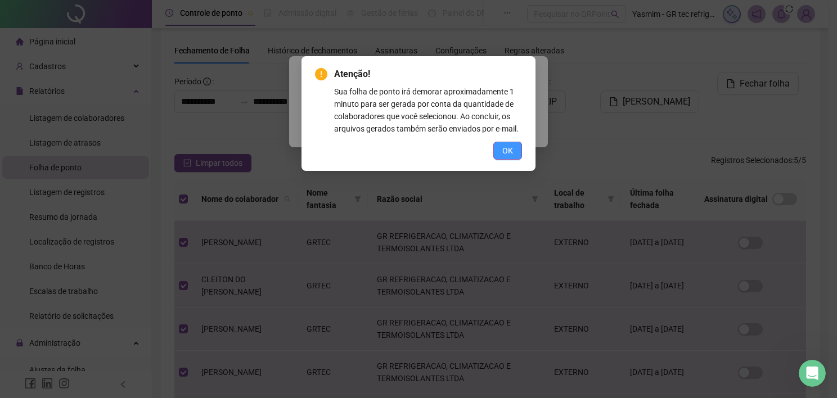
click at [512, 151] on span "OK" at bounding box center [507, 151] width 11 height 12
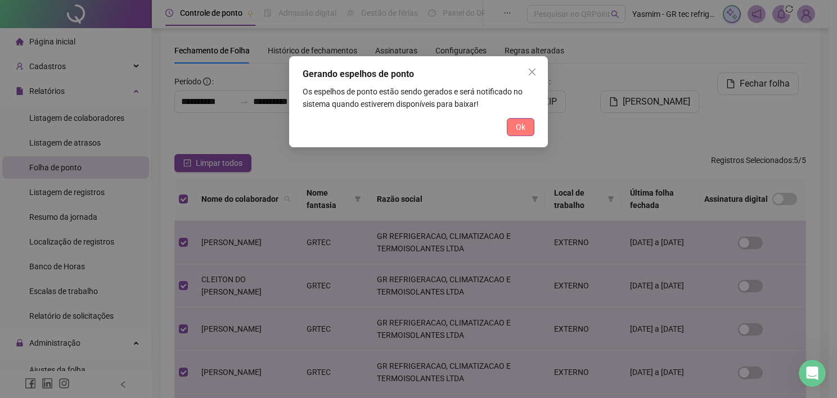
click at [516, 127] on span "Ok" at bounding box center [521, 127] width 10 height 12
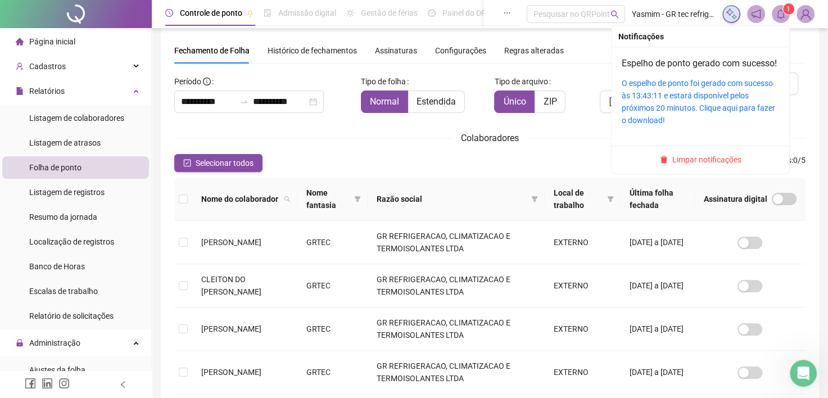
click at [777, 11] on icon "bell" at bounding box center [781, 14] width 10 height 10
click at [697, 108] on link "O espelho de ponto foi gerado com sucesso às 13:43:11 e estará disponível pelos…" at bounding box center [699, 102] width 154 height 46
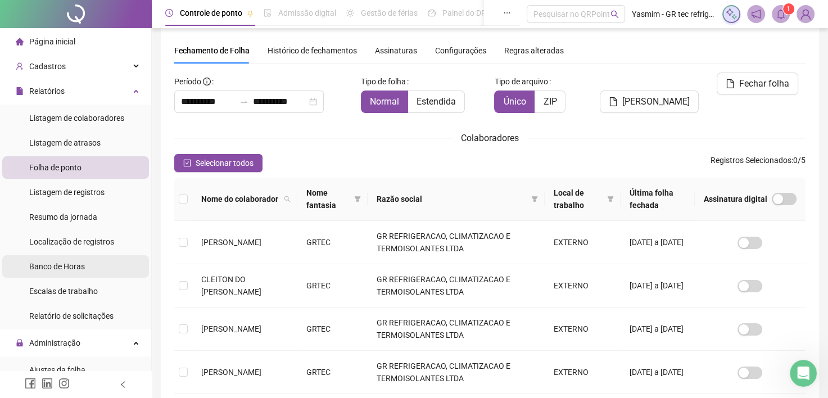
scroll to position [56, 0]
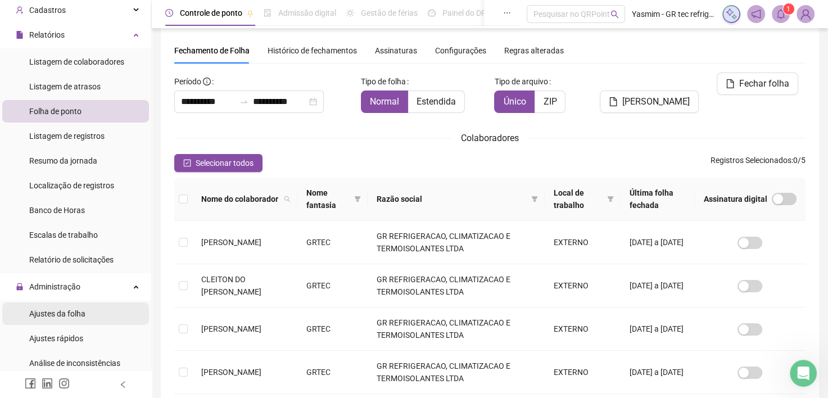
click at [74, 309] on span "Ajustes da folha" at bounding box center [57, 313] width 56 height 9
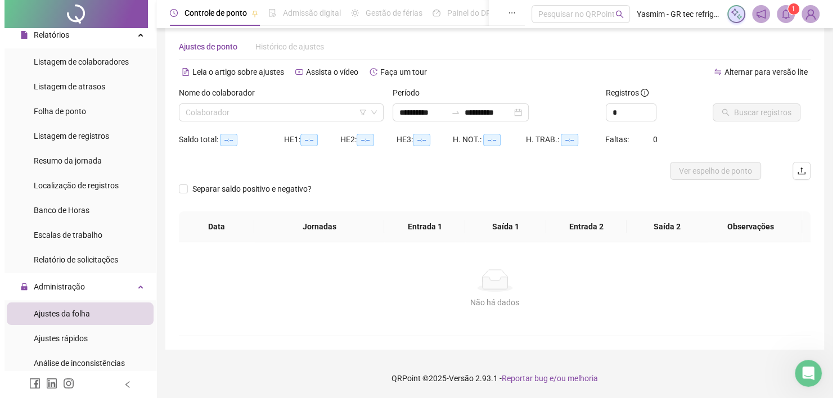
scroll to position [16, 0]
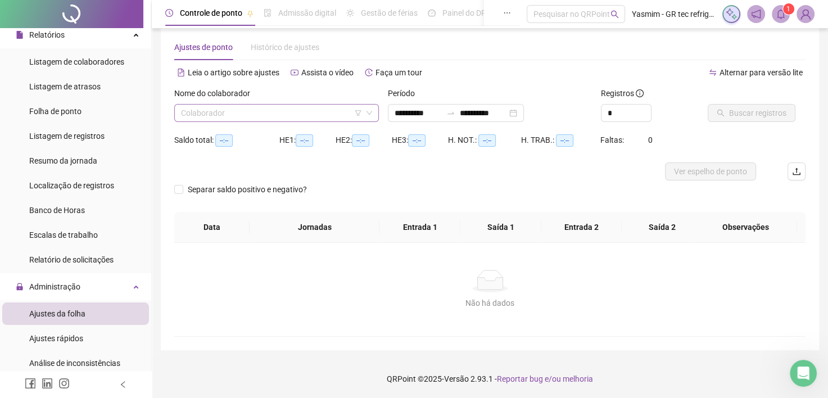
click at [202, 112] on input "search" at bounding box center [271, 113] width 181 height 17
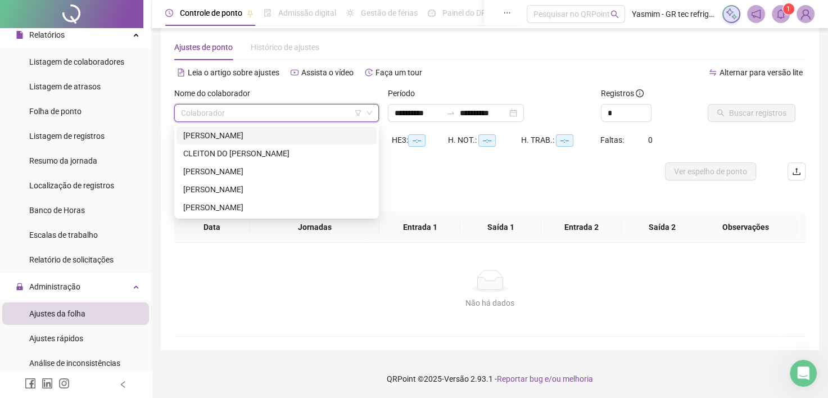
click at [203, 136] on div "[PERSON_NAME]" at bounding box center [276, 135] width 187 height 12
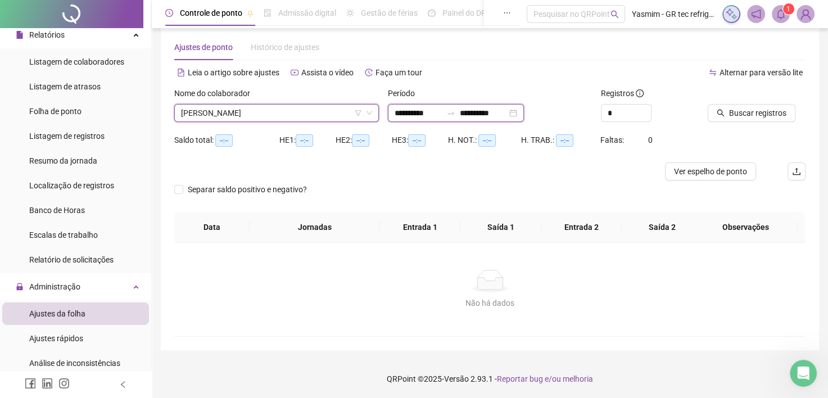
click at [436, 115] on input "**********" at bounding box center [418, 113] width 47 height 12
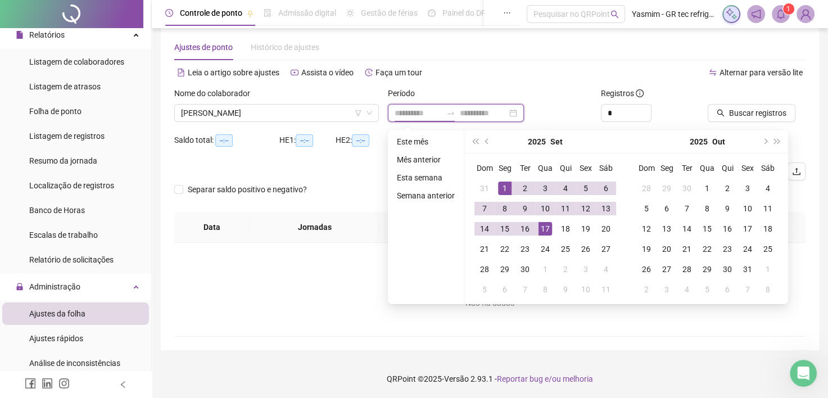
type input "**********"
click at [481, 145] on button "prev-year" at bounding box center [487, 141] width 12 height 22
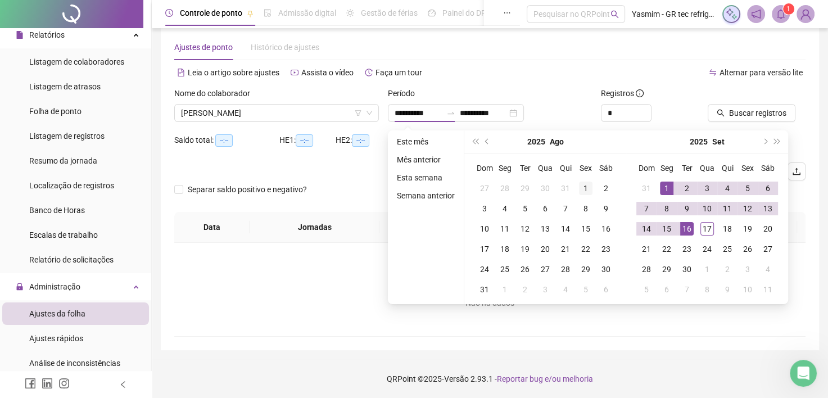
type input "**********"
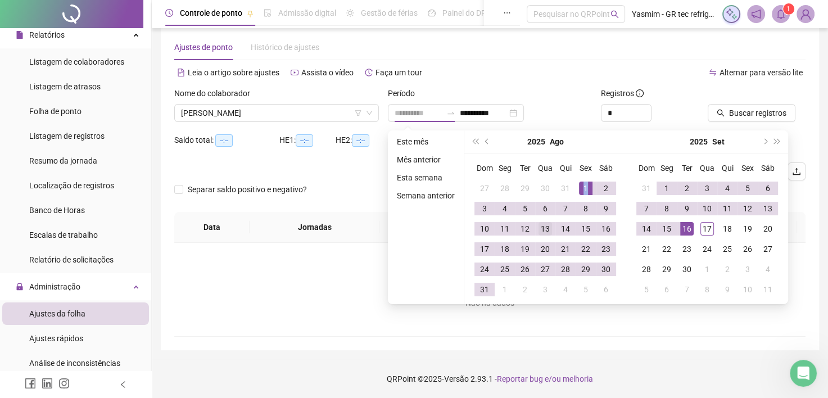
drag, startPoint x: 585, startPoint y: 187, endPoint x: 547, endPoint y: 227, distance: 55.3
click at [583, 187] on div "1" at bounding box center [585, 188] width 13 height 13
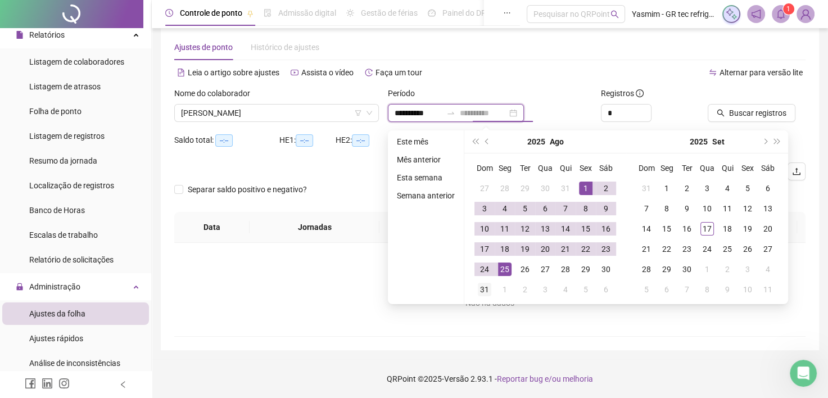
type input "**********"
click at [479, 286] on div "31" at bounding box center [484, 289] width 13 height 13
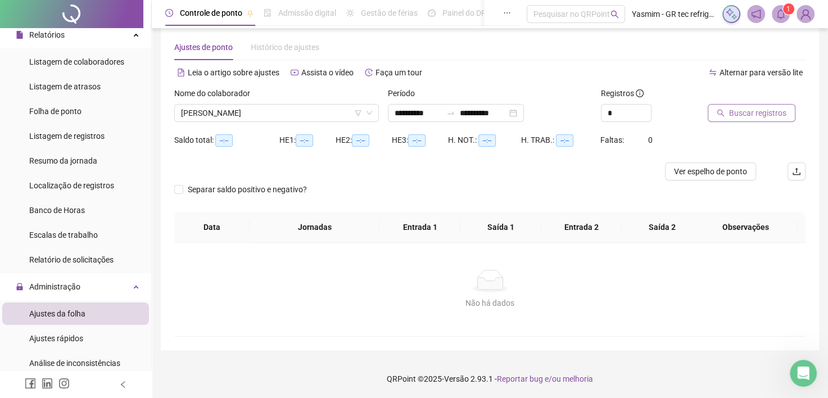
click at [758, 105] on button "Buscar registros" at bounding box center [752, 113] width 88 height 18
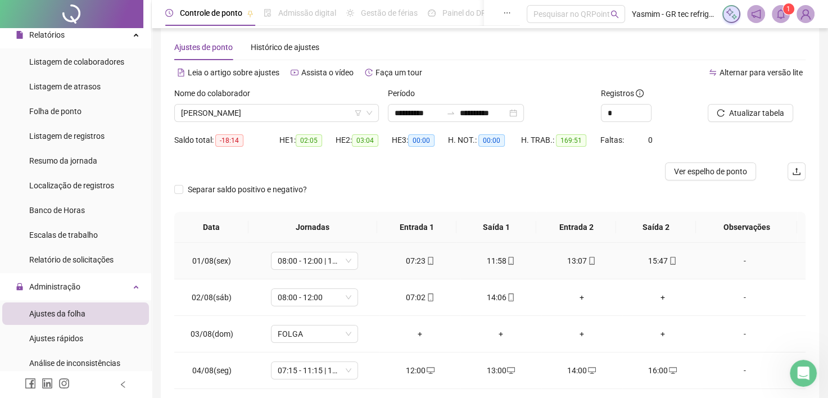
click at [740, 265] on div "-" at bounding box center [745, 261] width 66 height 12
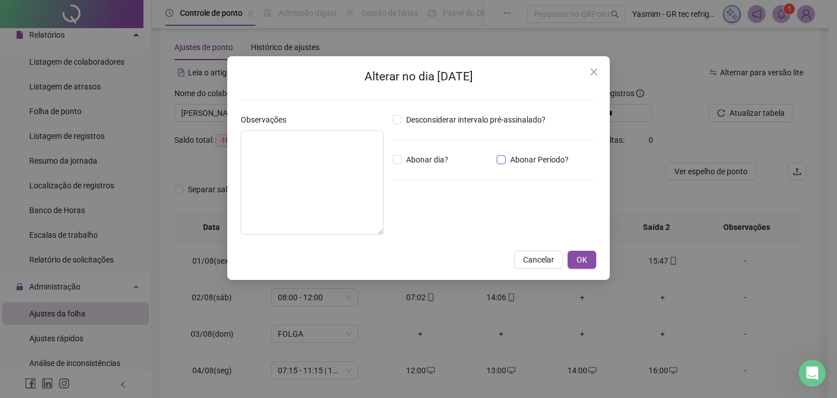
click at [506, 162] on span "Abonar Período?" at bounding box center [539, 160] width 67 height 12
click at [448, 210] on div "*****" at bounding box center [427, 221] width 69 height 22
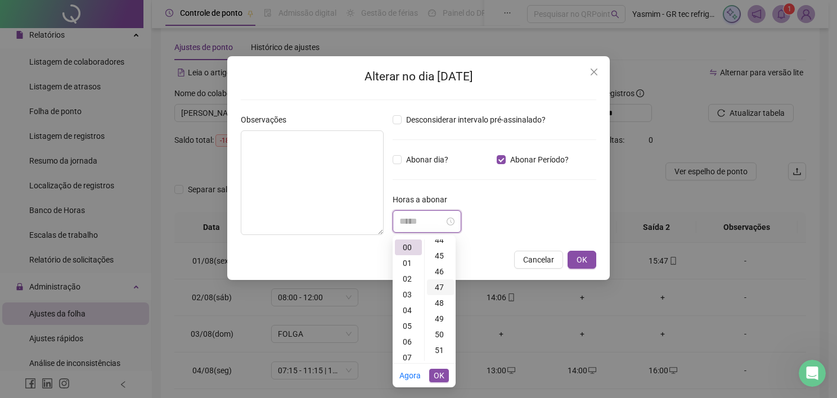
scroll to position [675, 0]
click at [438, 283] on div "45" at bounding box center [440, 281] width 27 height 16
click at [440, 371] on span "OK" at bounding box center [439, 375] width 11 height 12
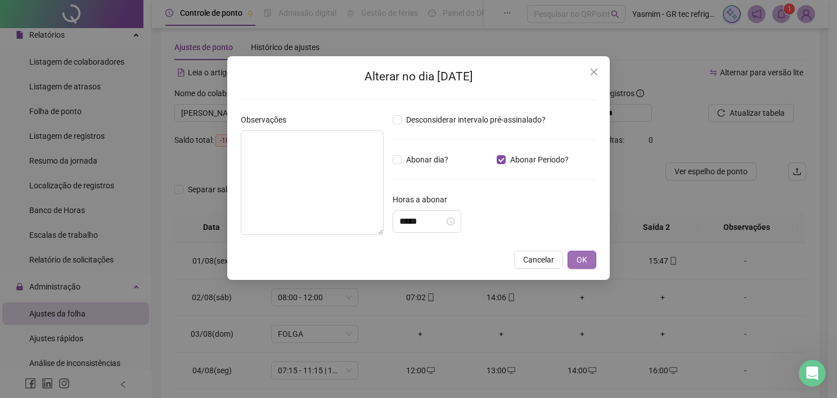
click at [575, 262] on button "OK" at bounding box center [581, 260] width 29 height 18
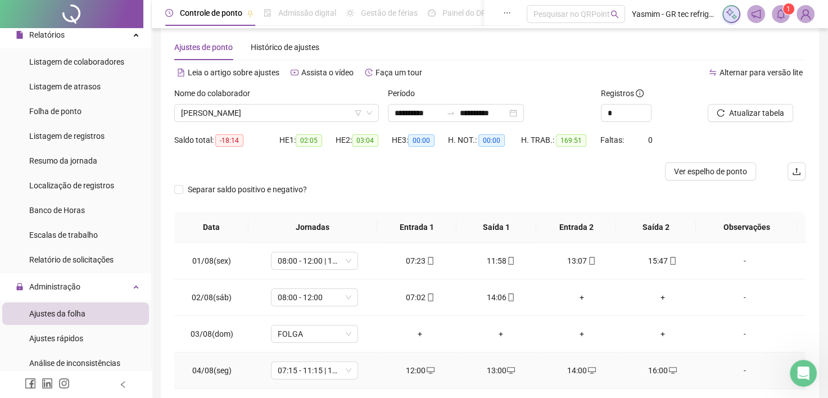
click at [728, 364] on div "-" at bounding box center [745, 370] width 66 height 12
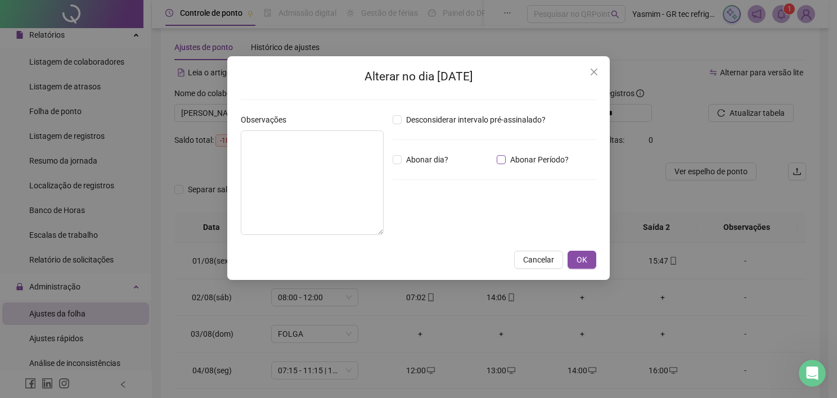
click at [518, 156] on span "Abonar Período?" at bounding box center [539, 160] width 67 height 12
click at [444, 217] on input "*****" at bounding box center [421, 221] width 45 height 13
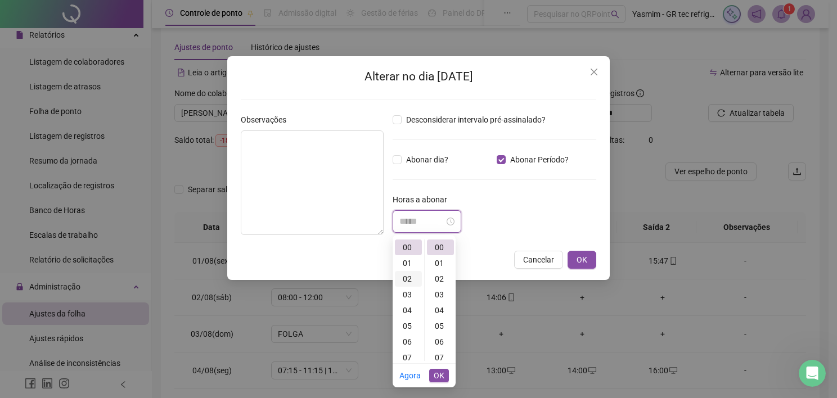
scroll to position [0, 0]
click at [405, 327] on div "05" at bounding box center [408, 326] width 27 height 16
click at [441, 328] on div "48" at bounding box center [440, 329] width 27 height 16
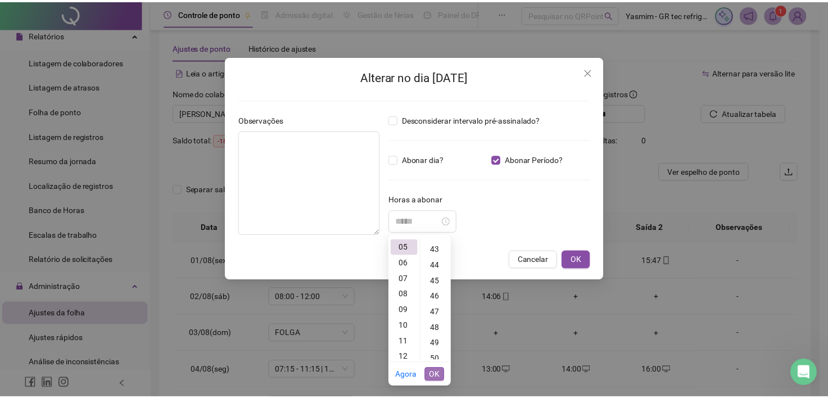
scroll to position [756, 0]
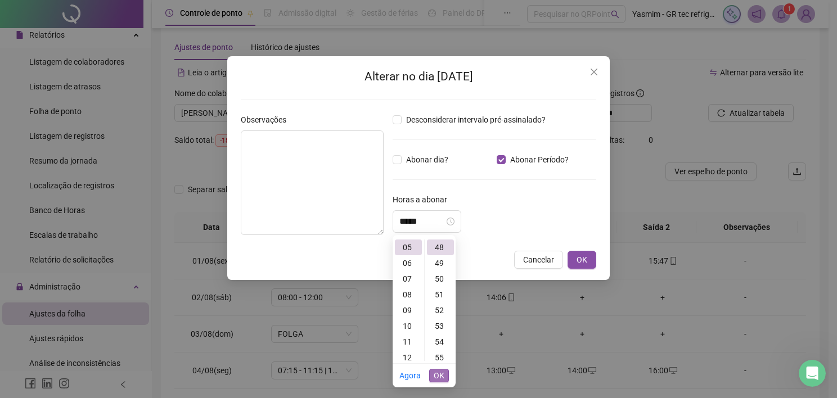
click at [437, 375] on span "OK" at bounding box center [439, 375] width 11 height 12
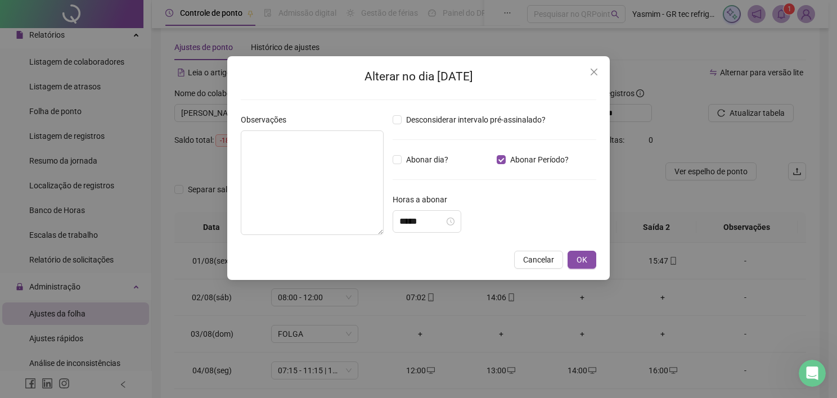
click at [566, 261] on div "Cancelar OK" at bounding box center [418, 260] width 355 height 18
click at [572, 261] on button "OK" at bounding box center [581, 260] width 29 height 18
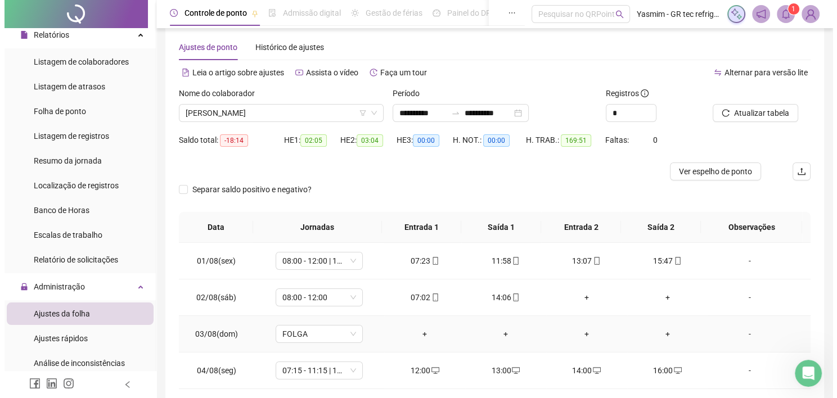
scroll to position [56, 0]
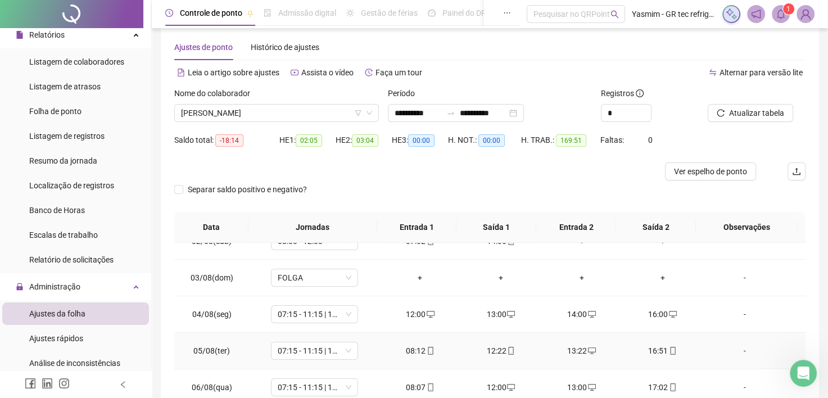
drag, startPoint x: 742, startPoint y: 346, endPoint x: 585, endPoint y: 268, distance: 175.5
click at [742, 347] on div "-" at bounding box center [745, 351] width 66 height 12
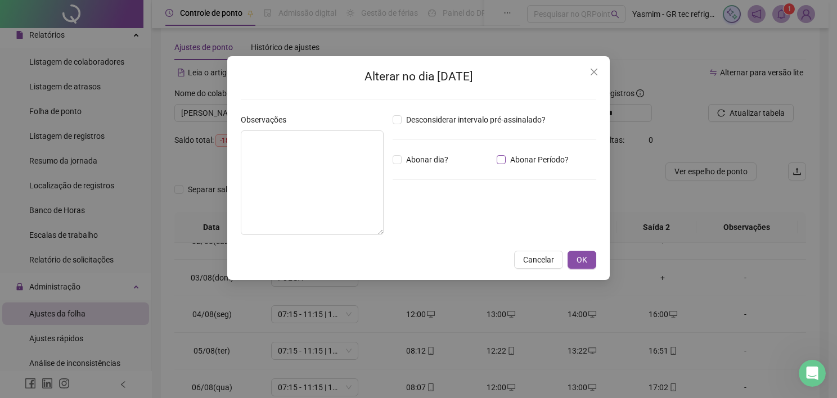
click at [531, 160] on span "Abonar Período?" at bounding box center [539, 160] width 67 height 12
click at [423, 226] on input "*****" at bounding box center [421, 221] width 45 height 13
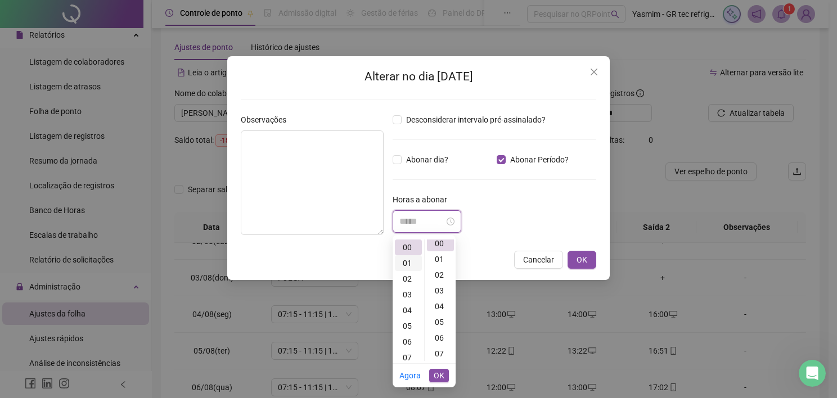
scroll to position [0, 0]
click at [405, 268] on div "01" at bounding box center [408, 263] width 27 height 16
click at [440, 276] on div "09" at bounding box center [440, 277] width 27 height 16
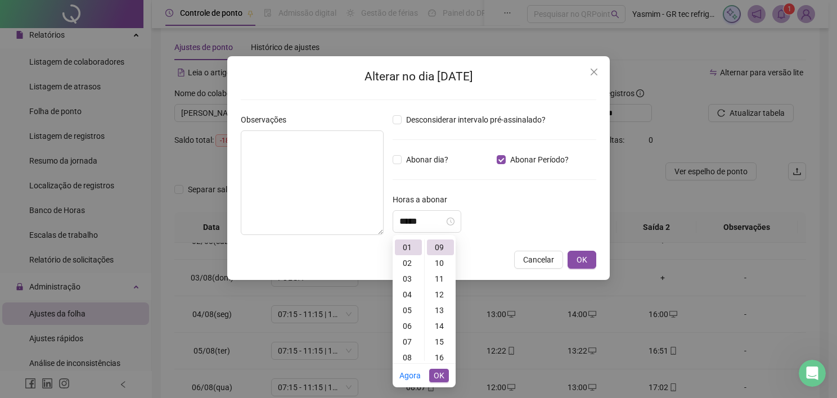
click at [446, 374] on button "OK" at bounding box center [439, 375] width 20 height 13
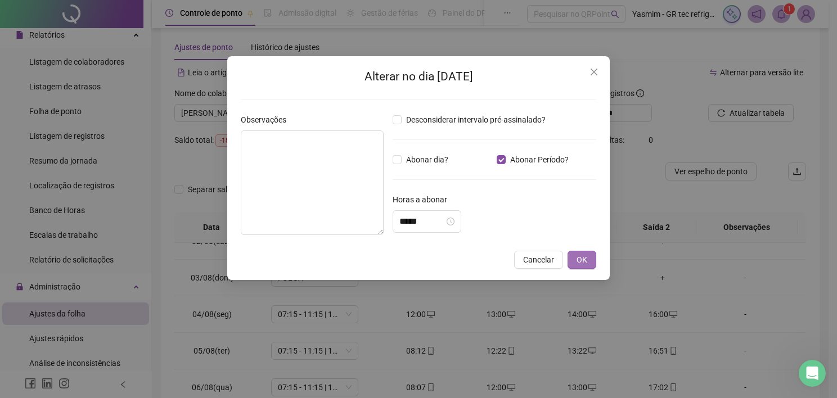
click at [575, 261] on button "OK" at bounding box center [581, 260] width 29 height 18
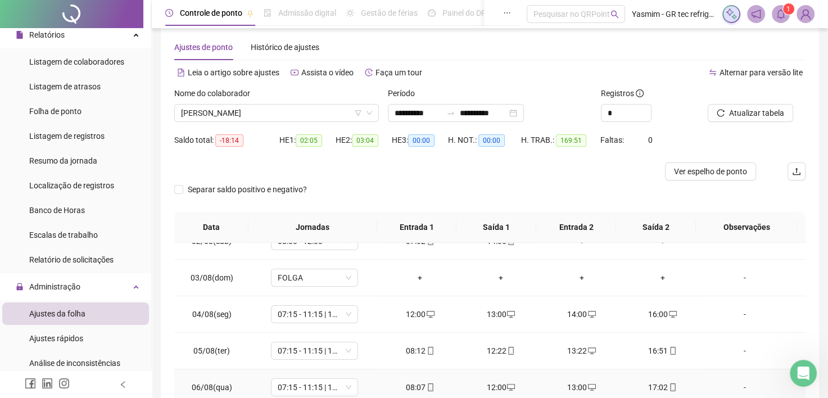
click at [741, 387] on div "-" at bounding box center [745, 387] width 66 height 12
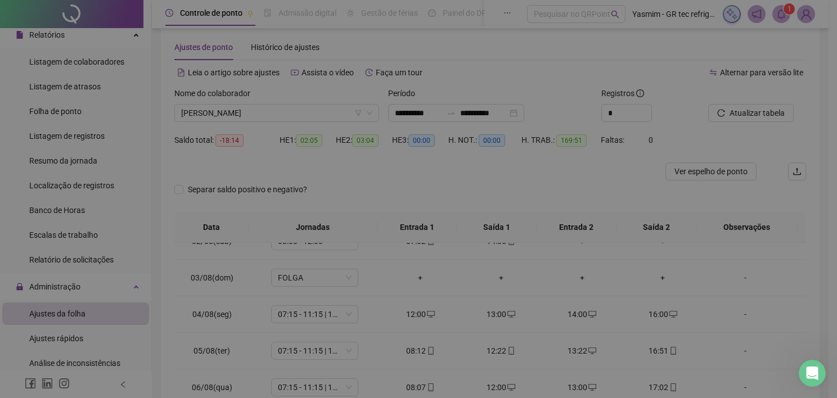
type input "*****"
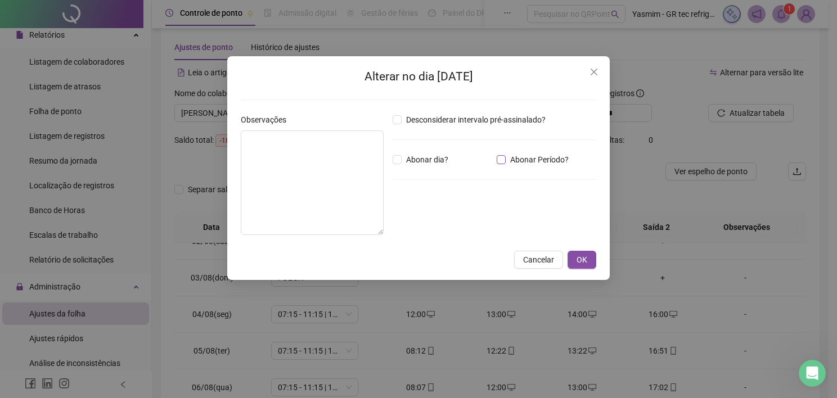
click at [553, 164] on span "Abonar Período?" at bounding box center [539, 160] width 67 height 12
click at [454, 218] on icon "close-circle" at bounding box center [451, 222] width 8 height 8
click at [444, 223] on input at bounding box center [421, 221] width 45 height 13
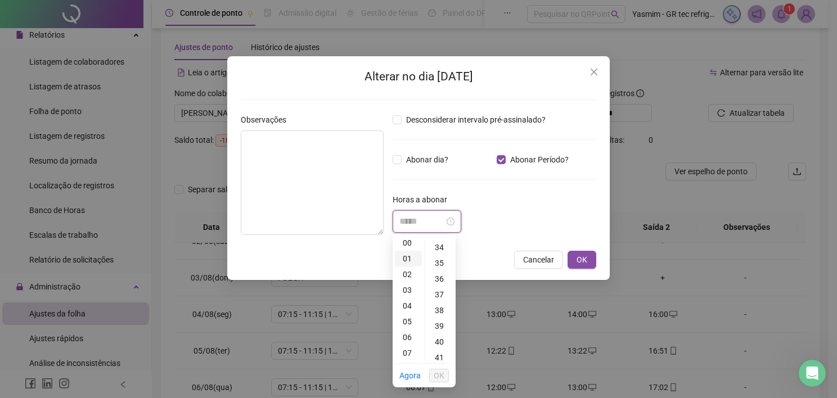
scroll to position [0, 0]
click at [410, 247] on div "00" at bounding box center [408, 248] width 27 height 16
click at [439, 263] on div "53" at bounding box center [440, 266] width 27 height 16
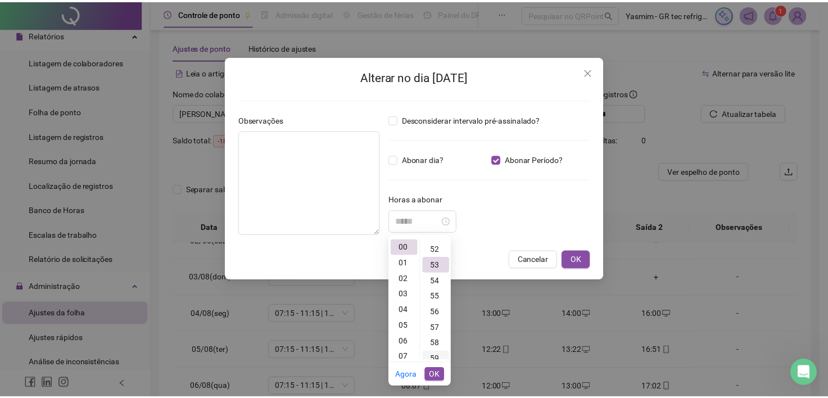
scroll to position [835, 0]
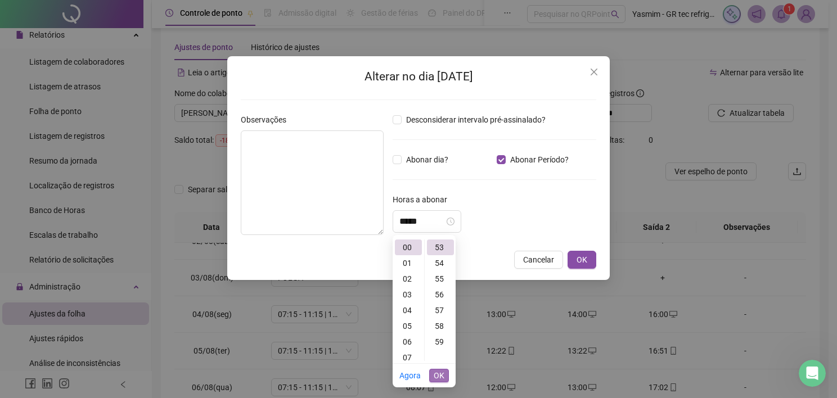
click at [438, 377] on span "OK" at bounding box center [439, 375] width 11 height 12
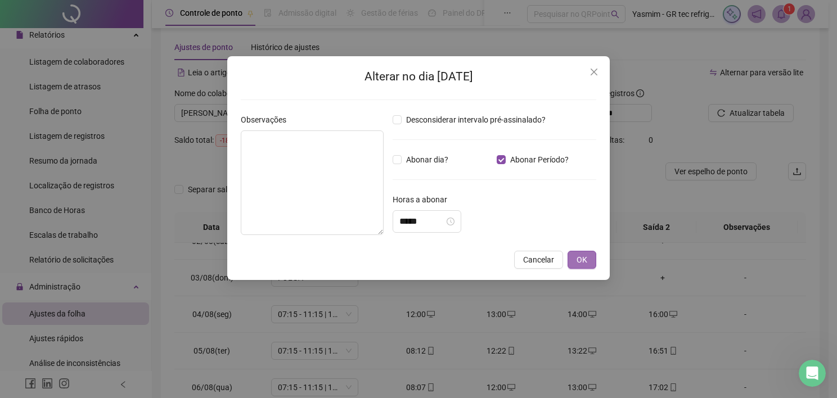
click at [576, 255] on span "OK" at bounding box center [581, 260] width 11 height 12
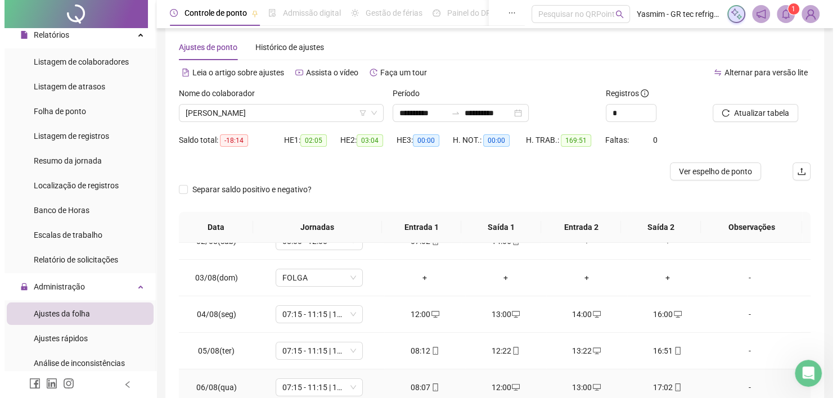
scroll to position [112, 0]
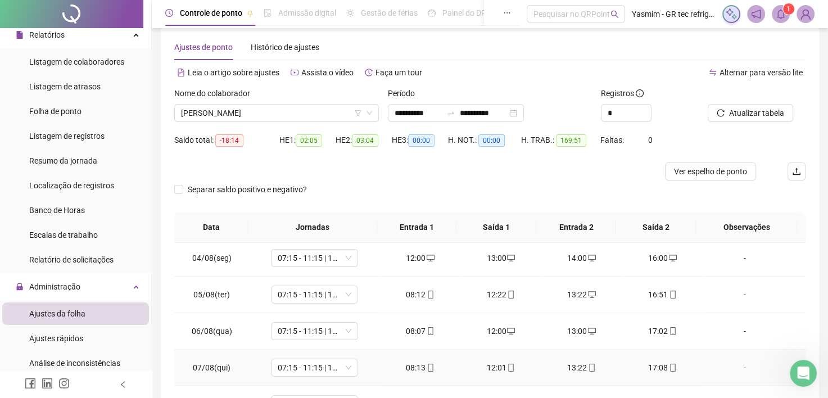
drag, startPoint x: 740, startPoint y: 363, endPoint x: 718, endPoint y: 360, distance: 22.7
click at [740, 363] on div "-" at bounding box center [745, 368] width 66 height 12
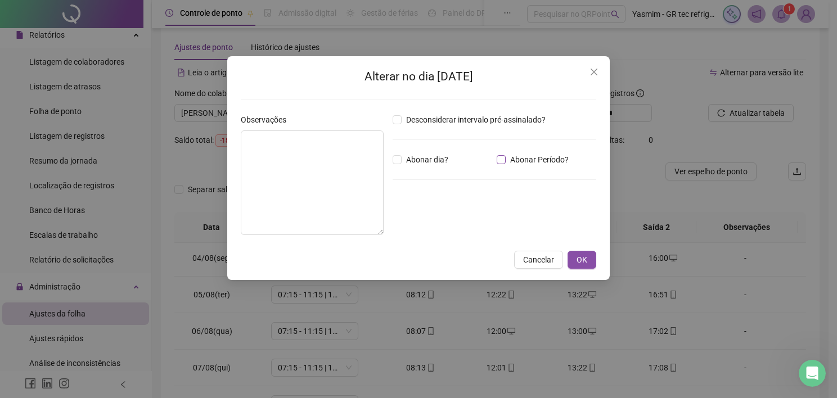
click at [540, 154] on span "Abonar Período?" at bounding box center [539, 160] width 67 height 12
click at [421, 217] on input "*****" at bounding box center [421, 221] width 45 height 13
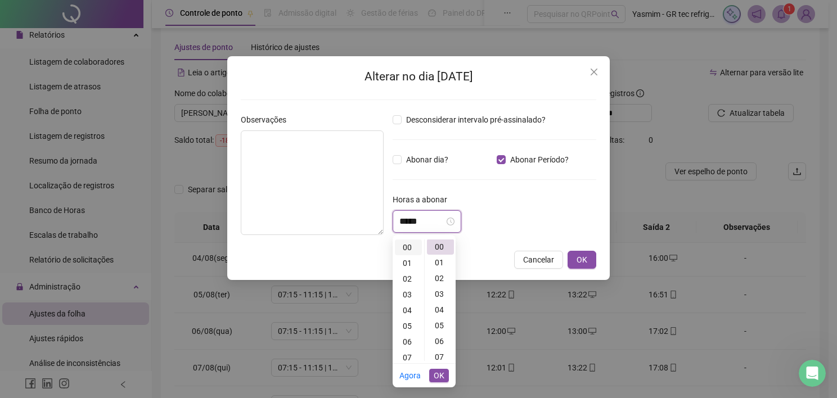
scroll to position [0, 0]
click at [407, 259] on div "01" at bounding box center [408, 263] width 27 height 16
click at [440, 297] on div "14" at bounding box center [440, 299] width 27 height 16
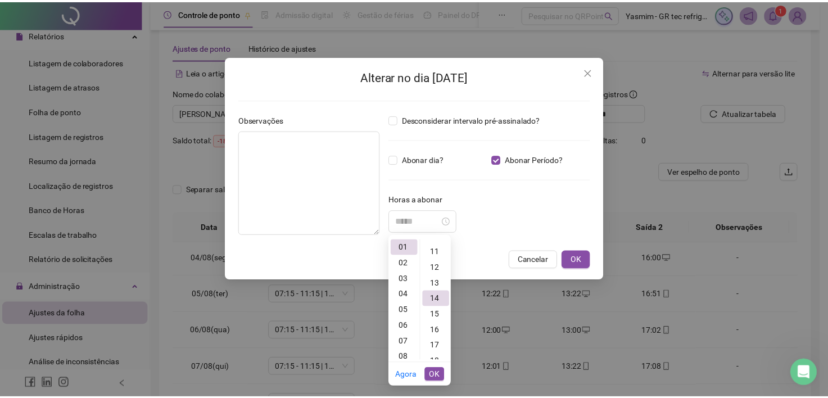
scroll to position [220, 0]
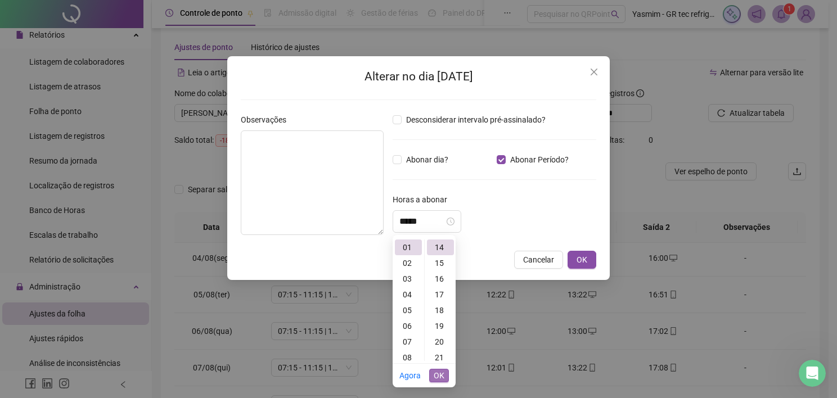
click at [438, 374] on span "OK" at bounding box center [439, 375] width 11 height 12
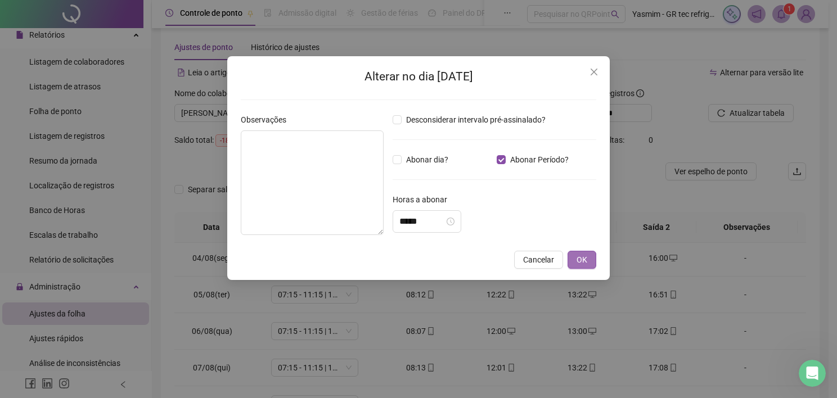
click at [581, 254] on span "OK" at bounding box center [581, 260] width 11 height 12
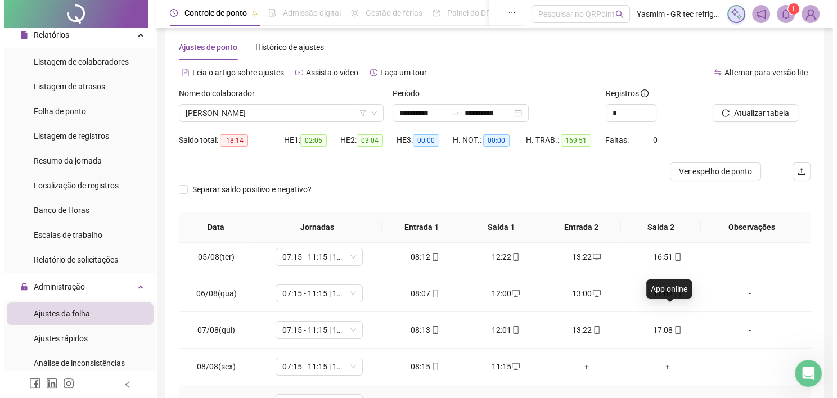
scroll to position [169, 0]
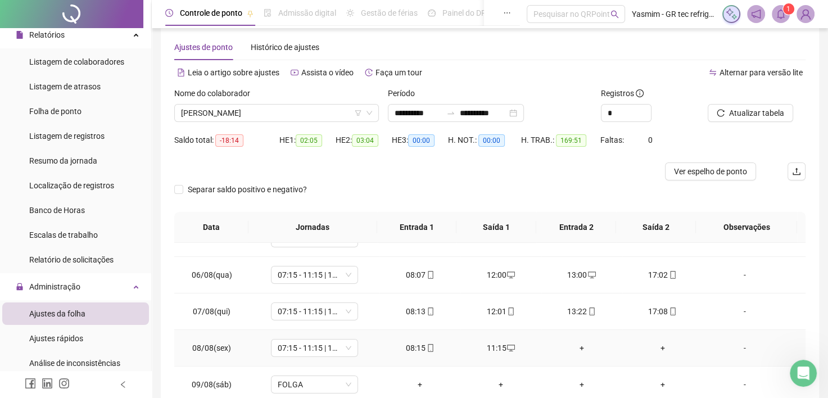
click at [743, 342] on div "-" at bounding box center [745, 348] width 66 height 12
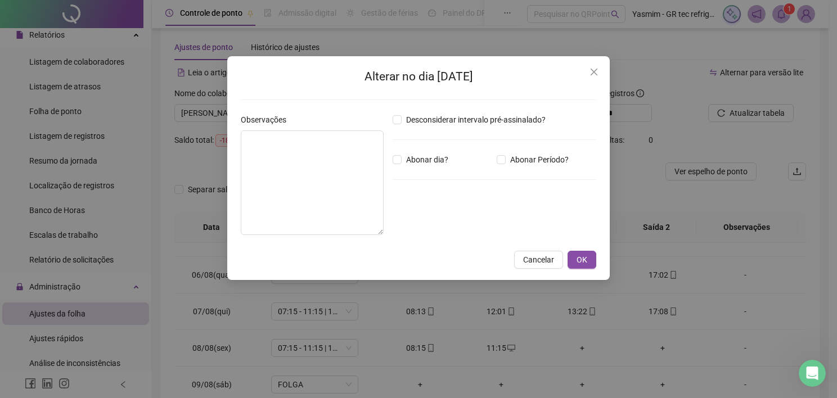
click at [513, 166] on div "Desconsiderar intervalo pré-assinalado? Abonar dia? Abonar Período? Horas a abo…" at bounding box center [494, 179] width 213 height 130
click at [513, 156] on span "Abonar Período?" at bounding box center [539, 160] width 67 height 12
click at [429, 217] on input "*****" at bounding box center [421, 221] width 45 height 13
click at [404, 218] on input "*****" at bounding box center [421, 221] width 45 height 13
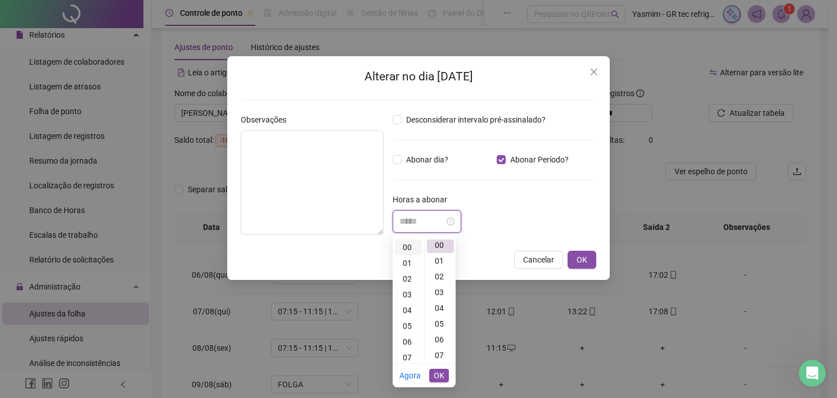
scroll to position [0, 0]
click at [407, 326] on div "05" at bounding box center [408, 326] width 27 height 16
click at [441, 322] on div "48" at bounding box center [440, 329] width 27 height 16
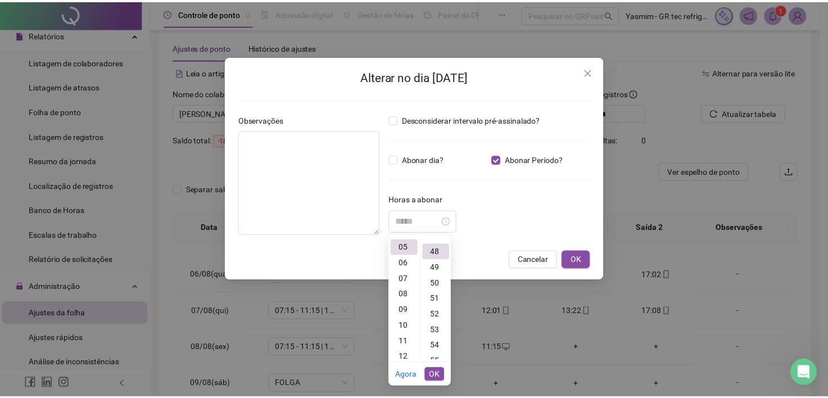
scroll to position [756, 0]
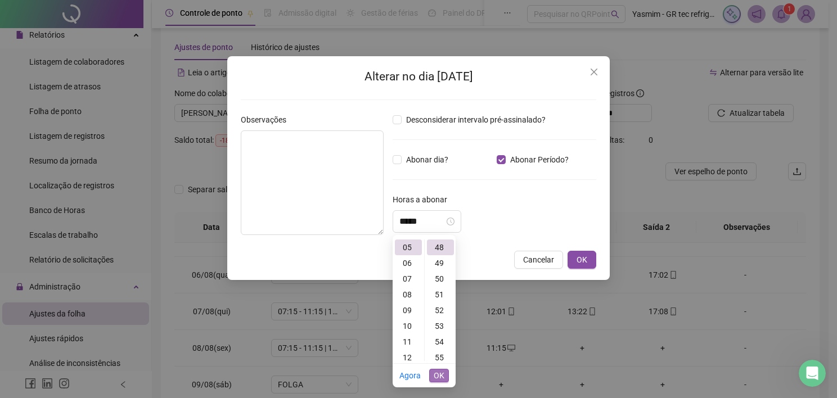
click at [436, 372] on span "OK" at bounding box center [439, 375] width 11 height 12
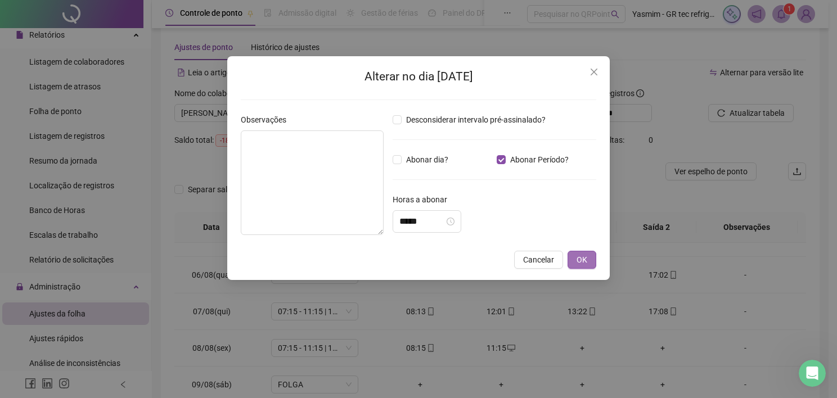
click at [572, 261] on button "OK" at bounding box center [581, 260] width 29 height 18
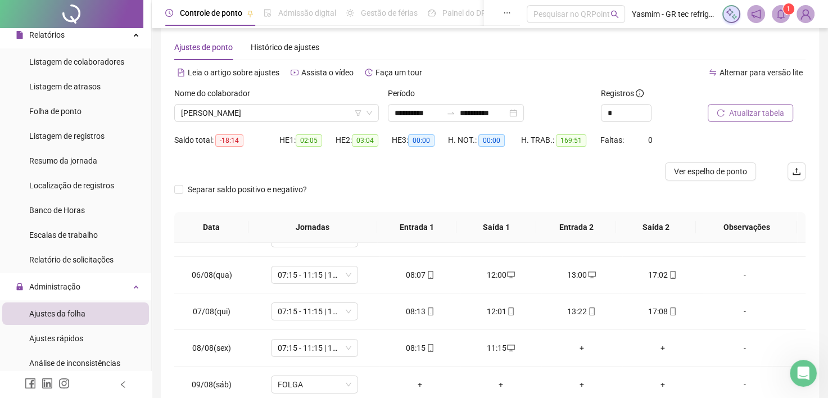
click at [776, 107] on span "Atualizar tabela" at bounding box center [756, 113] width 55 height 12
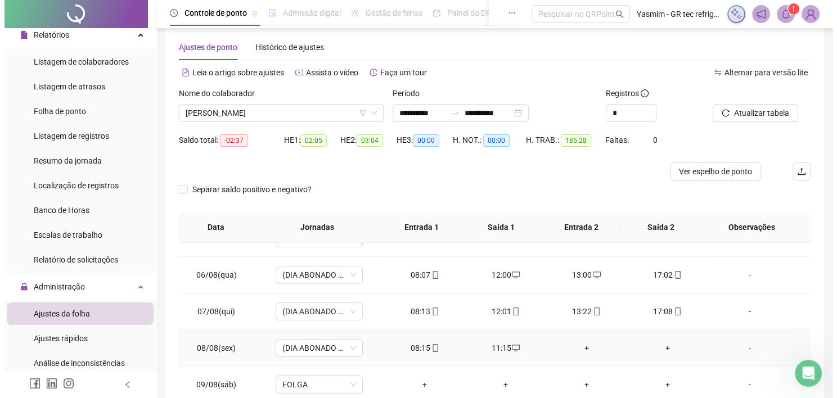
scroll to position [337, 0]
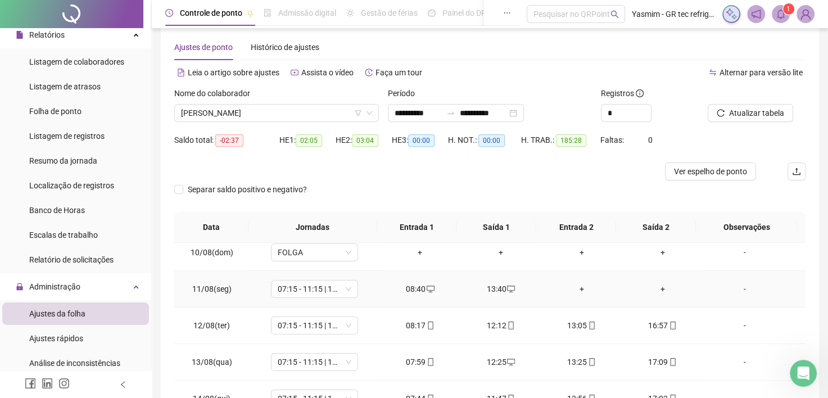
click at [742, 286] on div "-" at bounding box center [745, 289] width 66 height 12
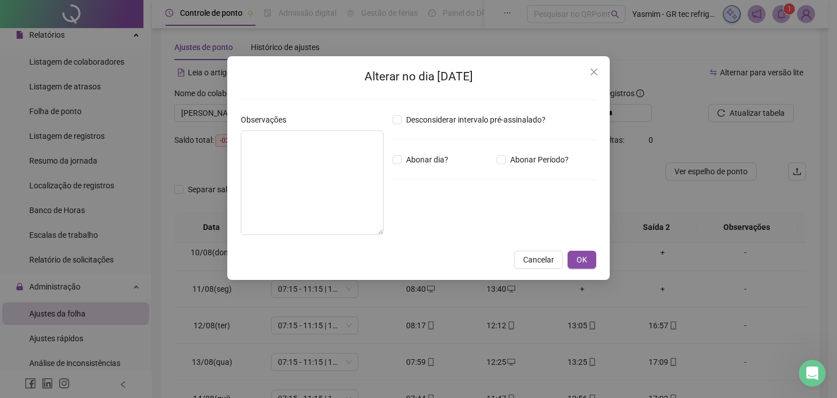
drag, startPoint x: 512, startPoint y: 155, endPoint x: 470, endPoint y: 211, distance: 69.8
click at [511, 155] on span "Abonar Período?" at bounding box center [539, 160] width 67 height 12
click at [406, 220] on input "*****" at bounding box center [421, 221] width 45 height 13
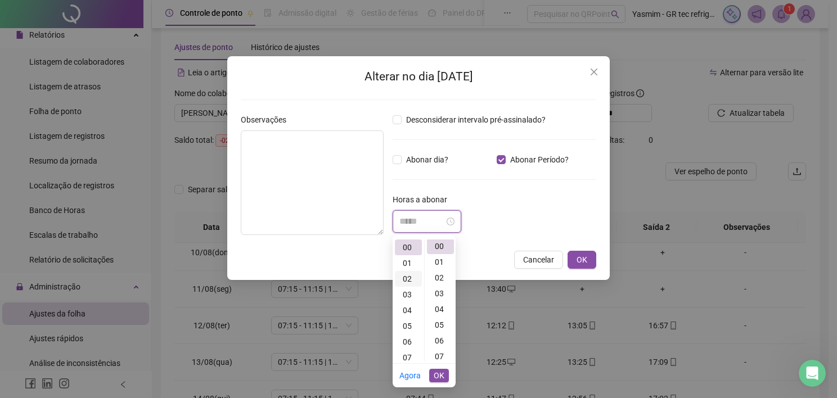
scroll to position [0, 0]
click at [408, 292] on div "03" at bounding box center [408, 295] width 27 height 16
click at [440, 325] on div "48" at bounding box center [440, 329] width 27 height 16
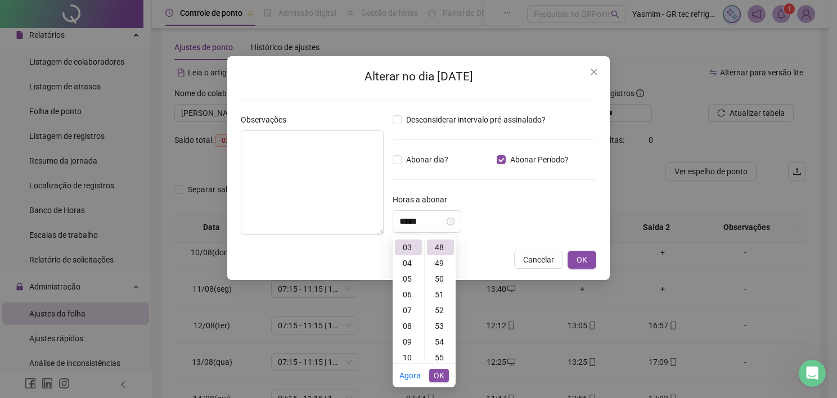
click at [444, 372] on span "OK" at bounding box center [439, 375] width 11 height 12
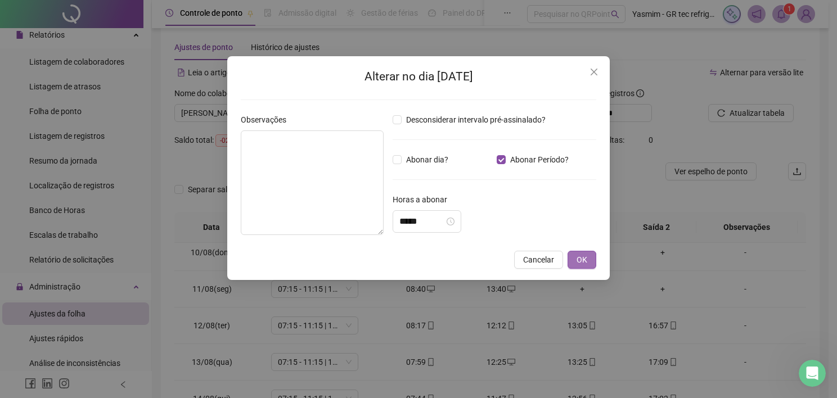
click at [574, 260] on button "OK" at bounding box center [581, 260] width 29 height 18
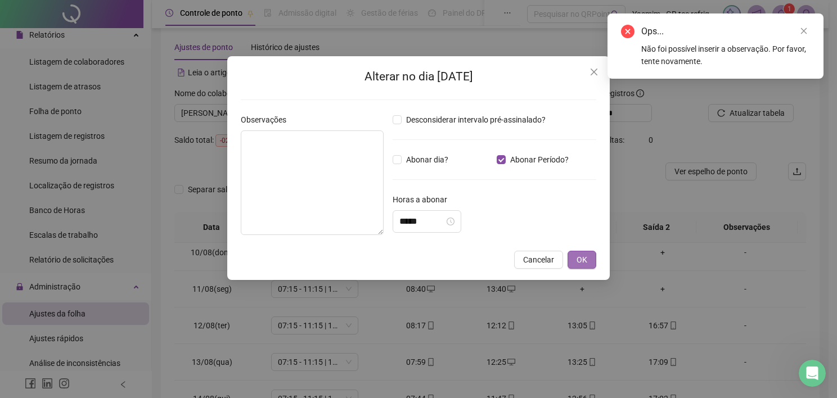
click at [582, 260] on span "OK" at bounding box center [581, 260] width 11 height 12
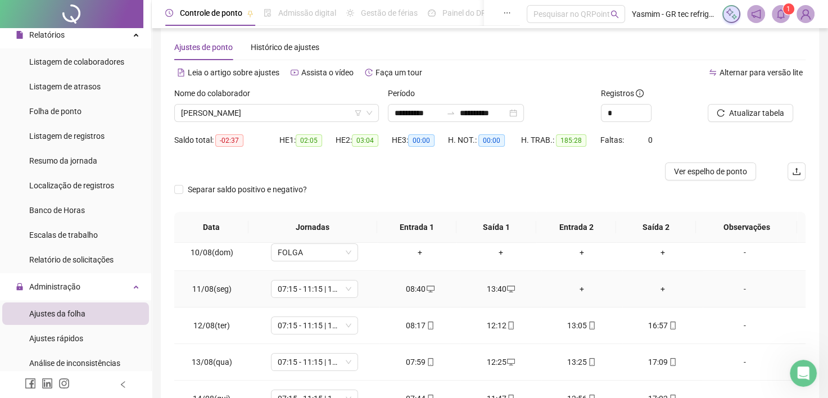
click at [733, 288] on div "-" at bounding box center [745, 289] width 66 height 12
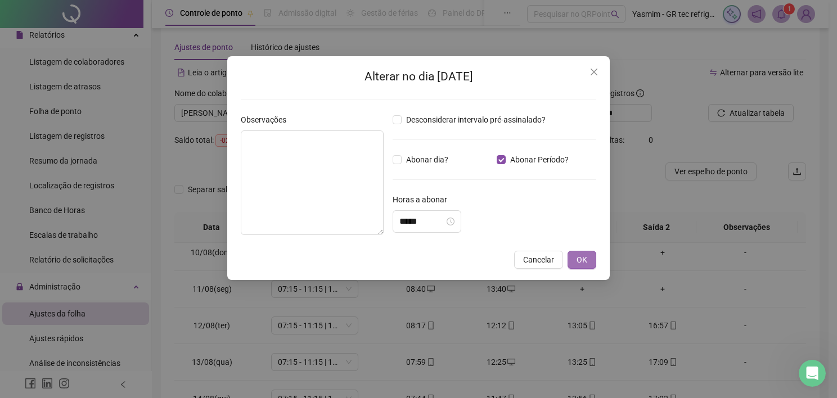
click at [581, 267] on button "OK" at bounding box center [581, 260] width 29 height 18
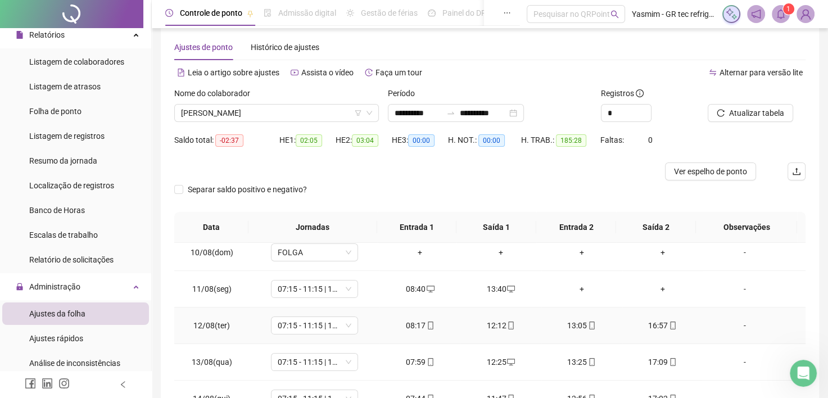
click at [740, 324] on div "-" at bounding box center [745, 325] width 66 height 12
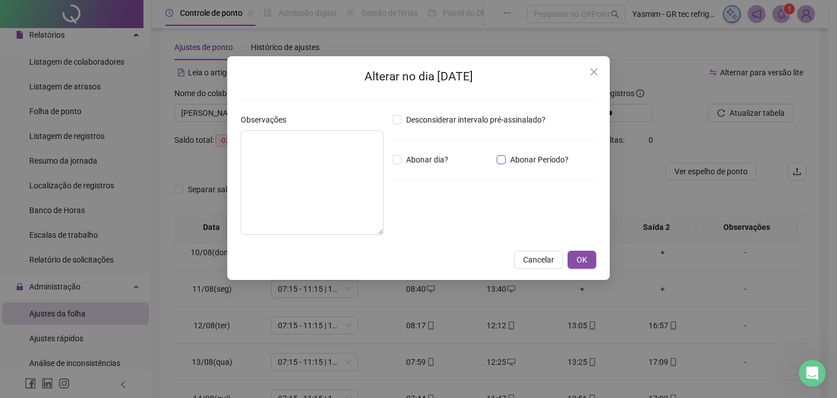
click at [502, 164] on label "Abonar Período?" at bounding box center [535, 160] width 76 height 12
click at [411, 223] on input "*****" at bounding box center [421, 221] width 45 height 13
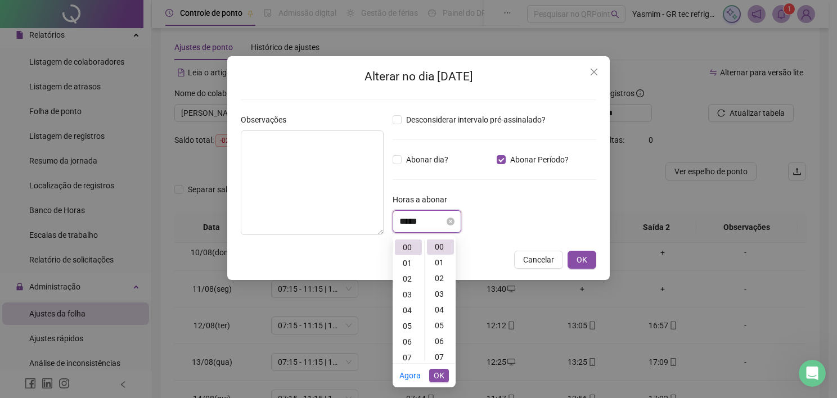
scroll to position [0, 0]
drag, startPoint x: 406, startPoint y: 260, endPoint x: 427, endPoint y: 260, distance: 21.4
click at [407, 260] on div "01" at bounding box center [408, 263] width 27 height 16
click at [436, 261] on div "01" at bounding box center [440, 263] width 27 height 16
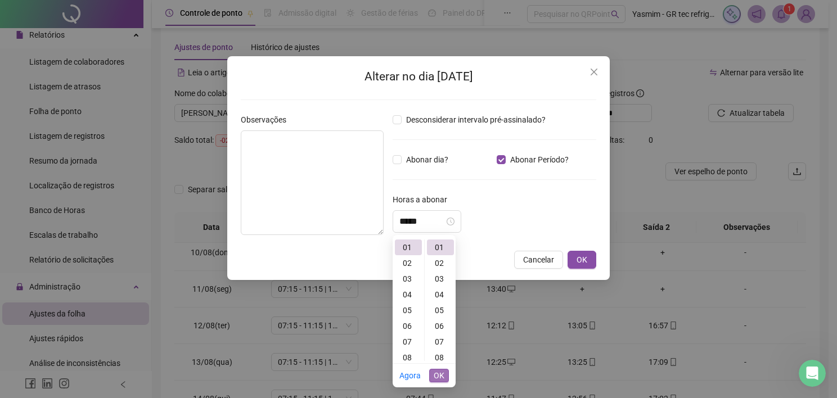
click at [439, 376] on span "OK" at bounding box center [439, 375] width 11 height 12
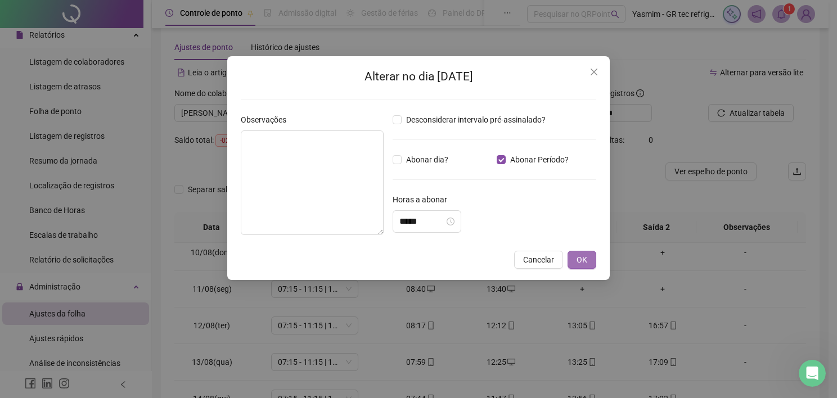
click at [589, 260] on button "OK" at bounding box center [581, 260] width 29 height 18
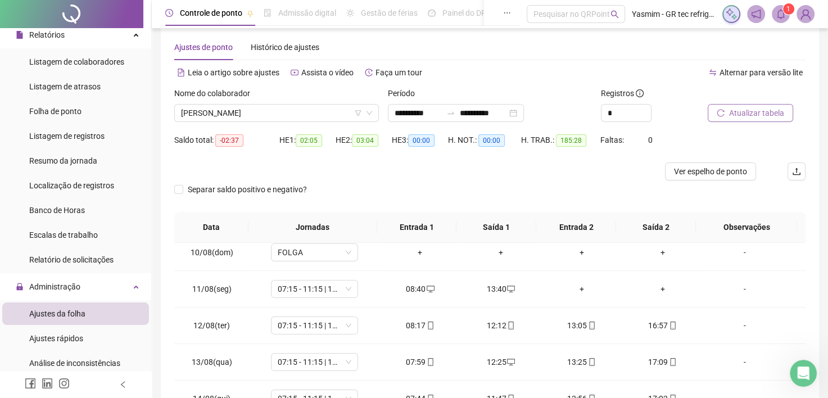
click at [729, 105] on button "Atualizar tabela" at bounding box center [750, 113] width 85 height 18
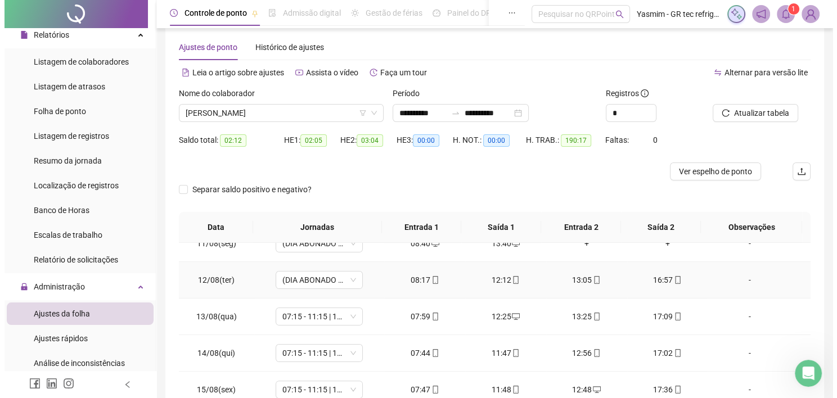
scroll to position [394, 0]
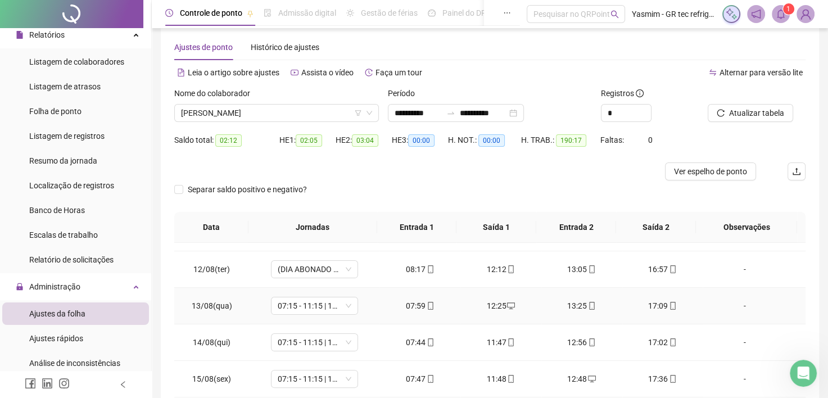
click at [741, 303] on div "-" at bounding box center [745, 306] width 66 height 12
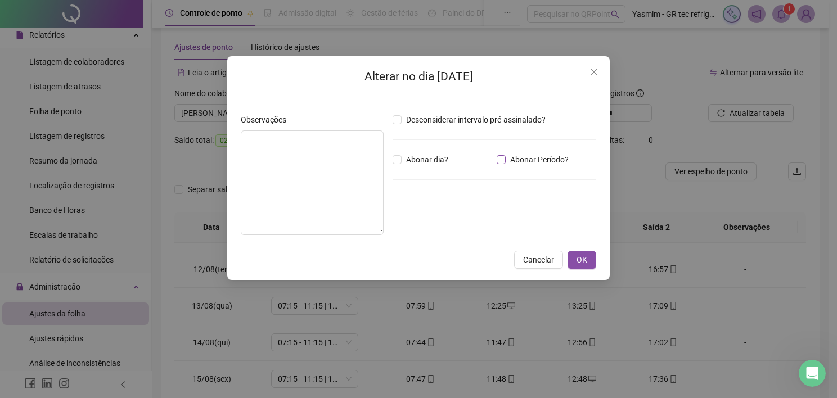
click at [554, 161] on span "Abonar Período?" at bounding box center [539, 160] width 67 height 12
click at [436, 224] on input "*****" at bounding box center [421, 221] width 45 height 13
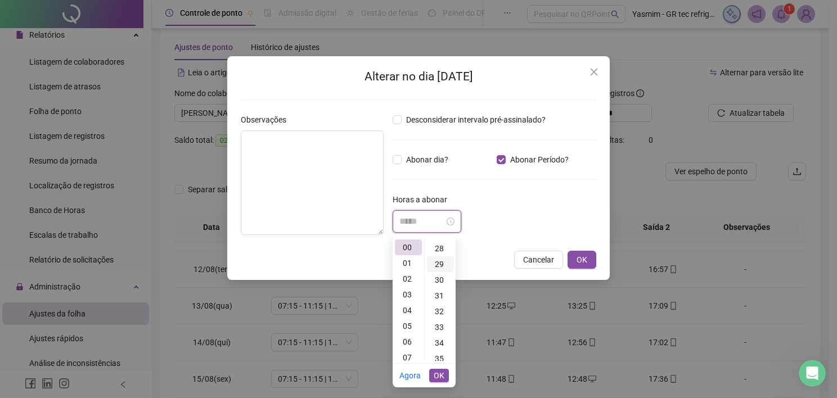
scroll to position [450, 0]
click at [438, 339] on div "38" at bounding box center [440, 340] width 27 height 16
click at [436, 378] on span "OK" at bounding box center [439, 375] width 11 height 12
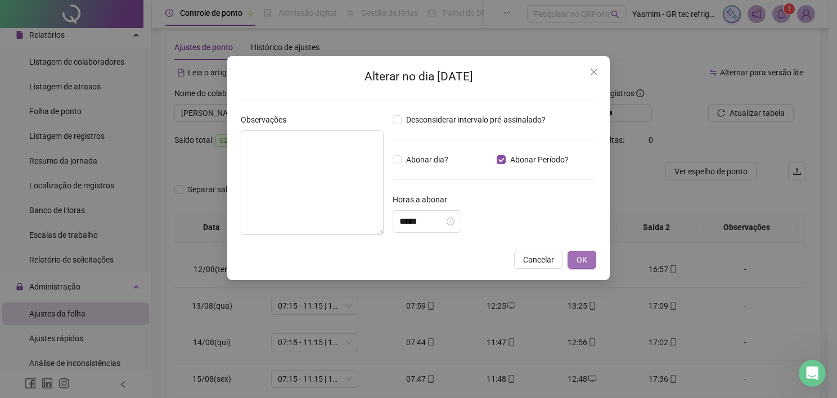
click at [584, 259] on span "OK" at bounding box center [581, 260] width 11 height 12
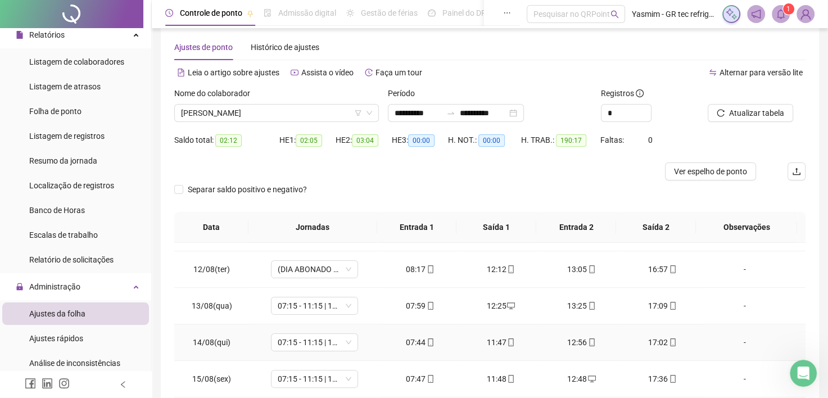
click at [742, 337] on div "-" at bounding box center [745, 342] width 66 height 12
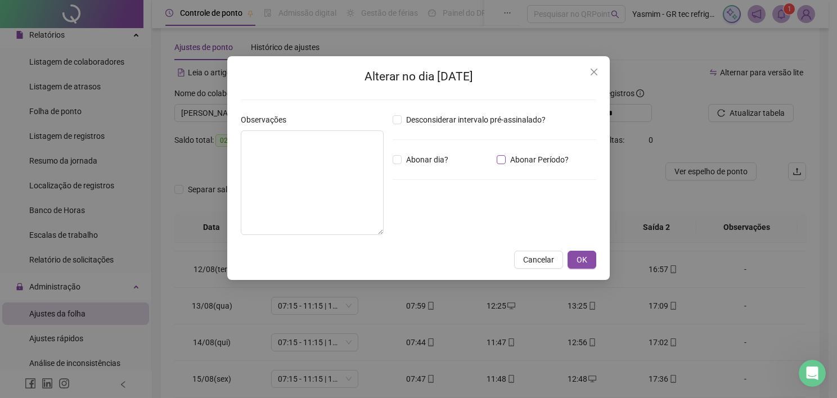
click at [529, 164] on span "Abonar Período?" at bounding box center [539, 160] width 67 height 12
click at [454, 220] on div "Desconsiderar intervalo pré-assinalado? Abonar dia? Abonar Período? Horas a abo…" at bounding box center [494, 179] width 213 height 130
click at [516, 156] on span "Abonar Período?" at bounding box center [539, 160] width 67 height 12
click at [435, 223] on input "*****" at bounding box center [421, 221] width 45 height 13
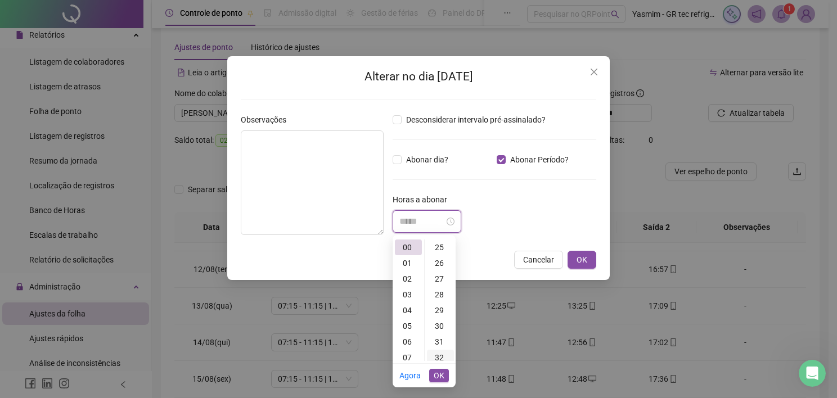
scroll to position [506, 0]
click at [439, 355] on div "39" at bounding box center [440, 356] width 27 height 16
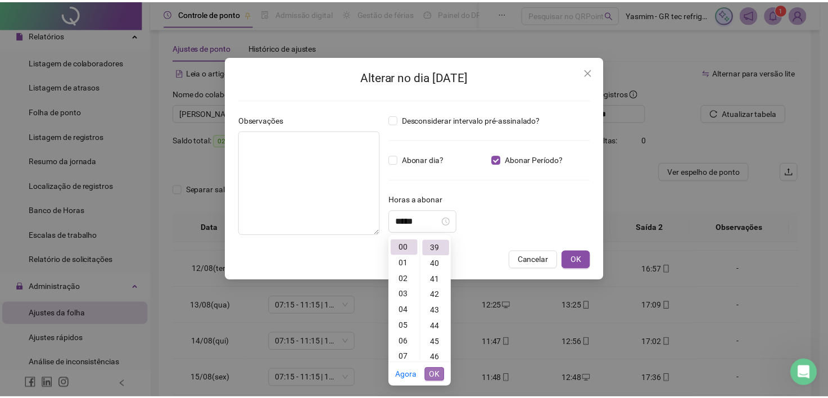
scroll to position [614, 0]
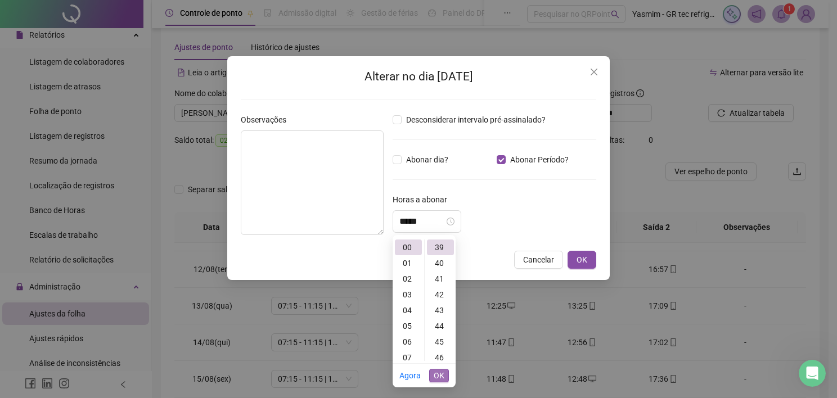
click at [435, 374] on span "OK" at bounding box center [439, 375] width 11 height 12
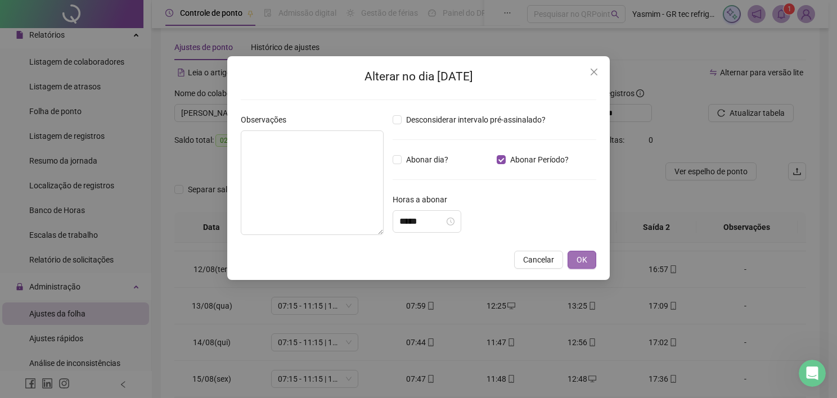
click at [582, 258] on span "OK" at bounding box center [581, 260] width 11 height 12
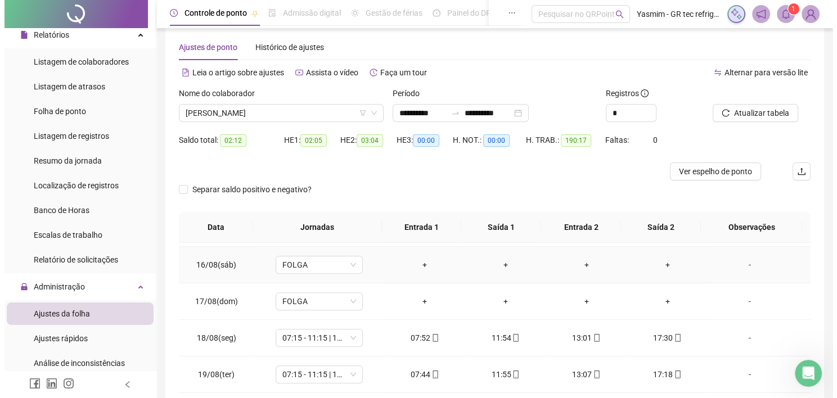
scroll to position [562, 0]
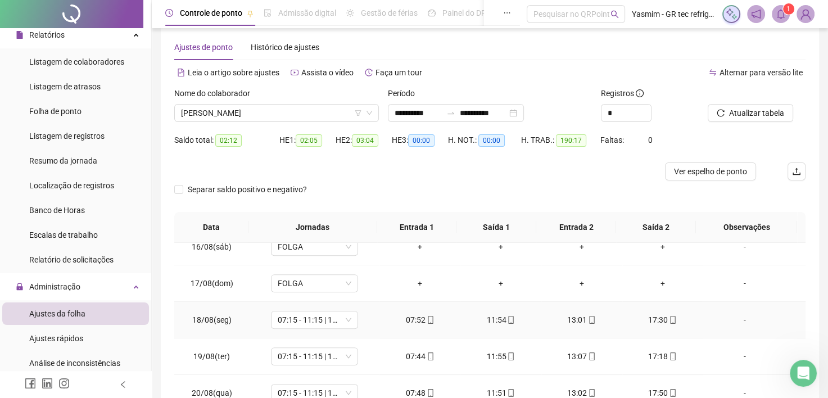
click at [733, 321] on div "-" at bounding box center [745, 320] width 66 height 12
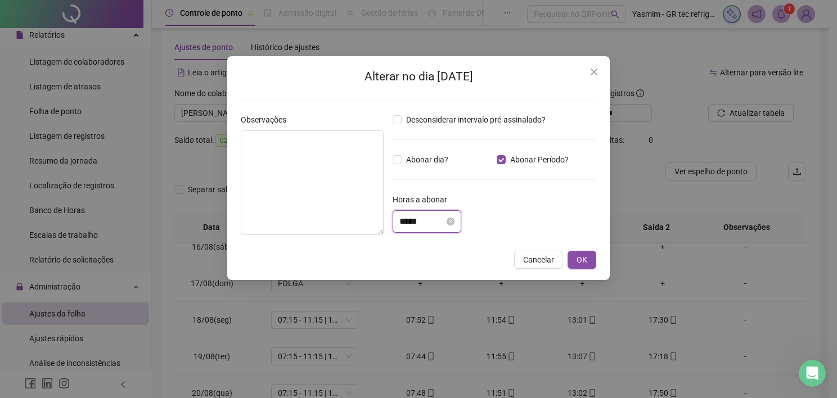
click at [444, 218] on input "*****" at bounding box center [421, 221] width 45 height 13
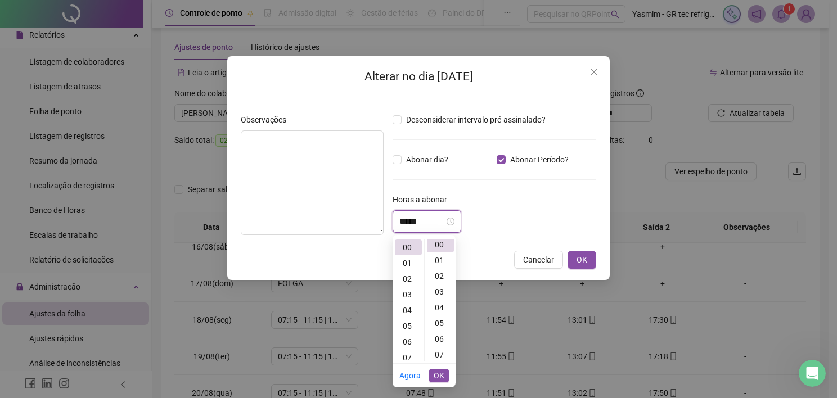
scroll to position [0, 0]
click at [442, 295] on div "17" at bounding box center [440, 290] width 27 height 16
click at [439, 373] on span "OK" at bounding box center [439, 375] width 11 height 12
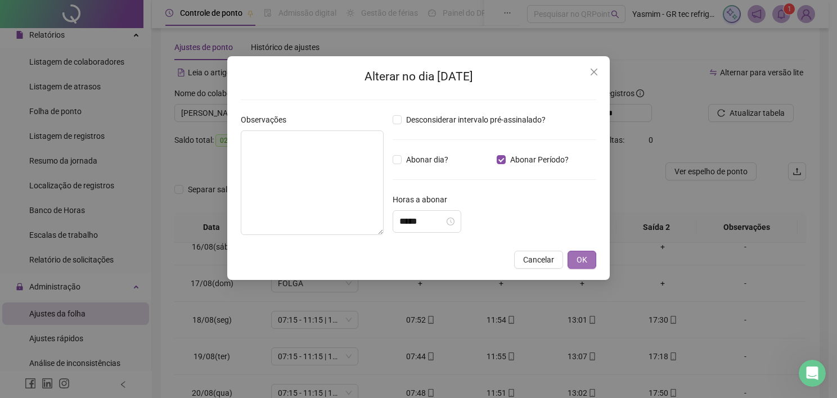
click at [575, 259] on button "OK" at bounding box center [581, 260] width 29 height 18
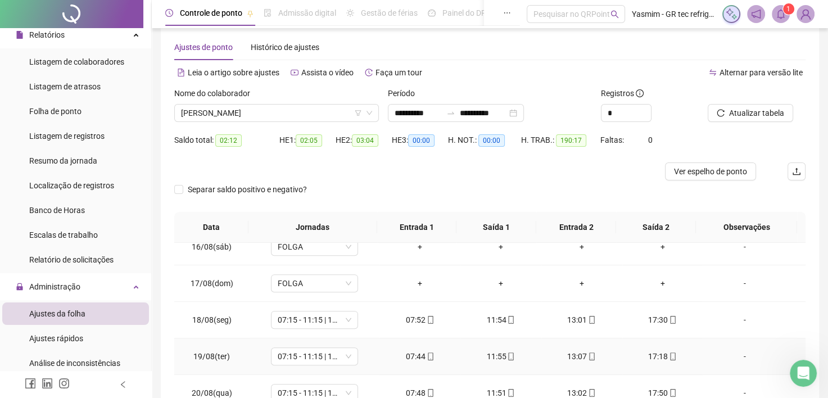
click at [730, 355] on div "-" at bounding box center [745, 356] width 66 height 12
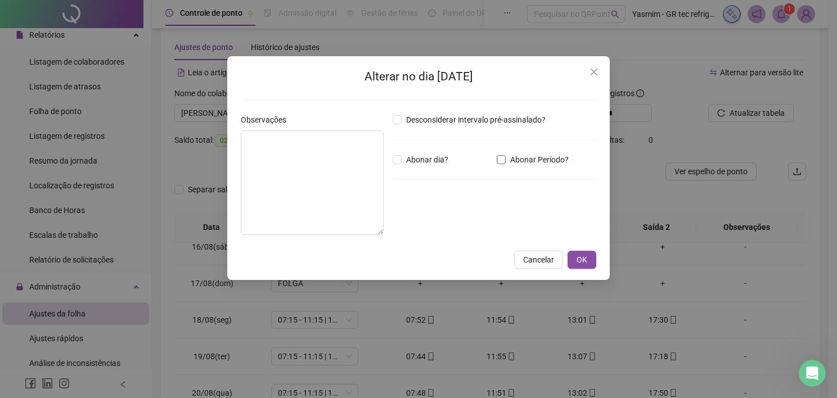
click at [525, 162] on span "Abonar Período?" at bounding box center [539, 160] width 67 height 12
click at [434, 231] on div "*****" at bounding box center [427, 221] width 69 height 22
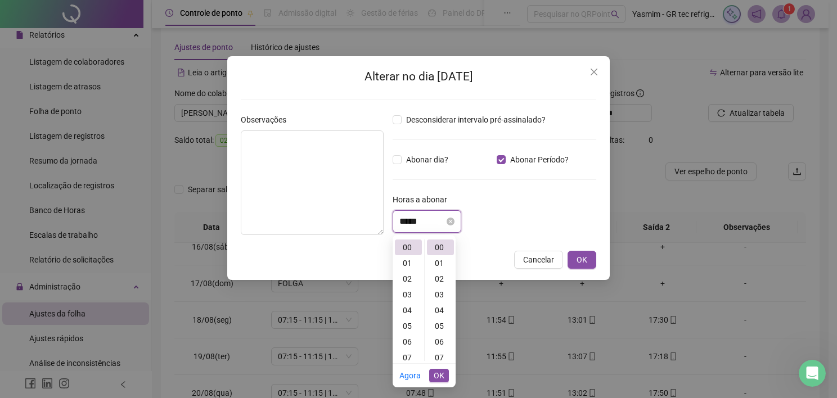
scroll to position [0, 0]
click at [441, 319] on div "26" at bounding box center [440, 320] width 27 height 16
type input "*****"
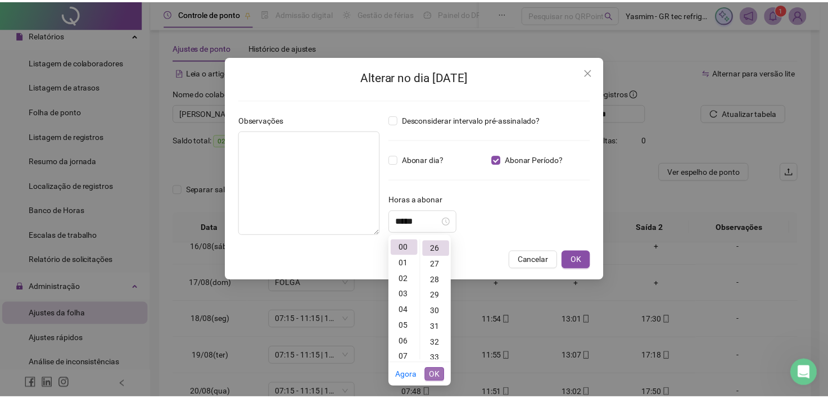
scroll to position [409, 0]
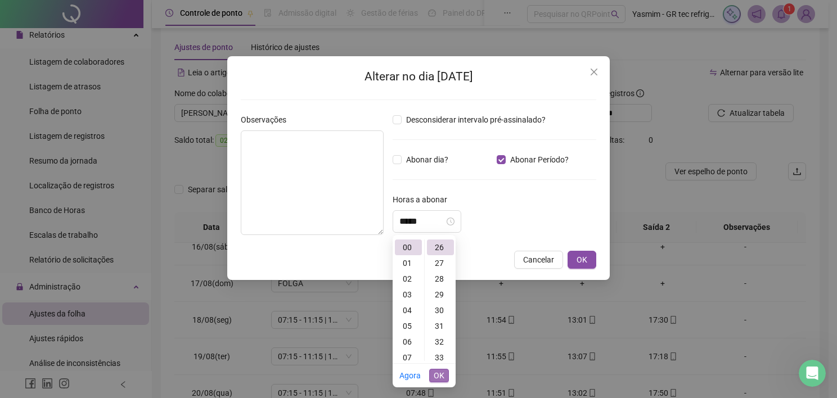
click at [441, 376] on span "OK" at bounding box center [439, 375] width 11 height 12
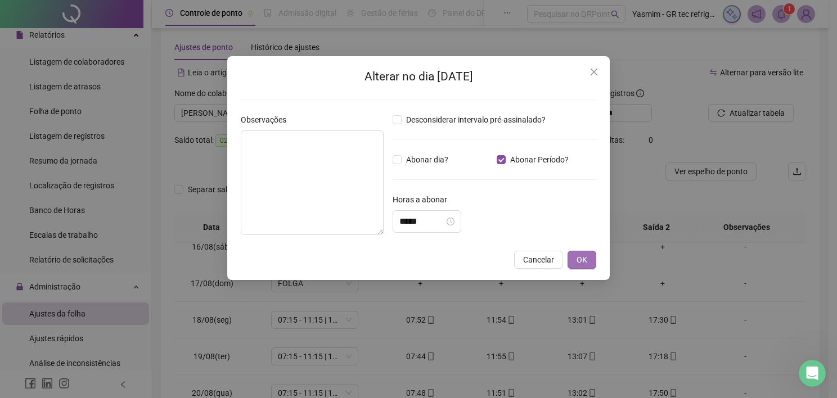
click at [584, 255] on span "OK" at bounding box center [581, 260] width 11 height 12
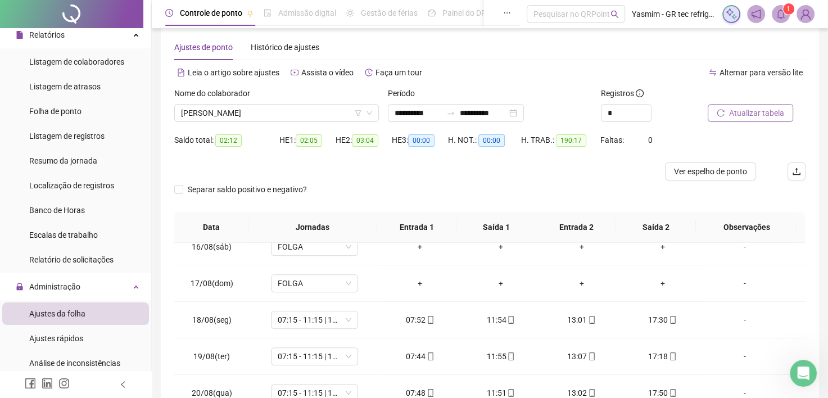
click at [782, 108] on span "Atualizar tabela" at bounding box center [756, 113] width 55 height 12
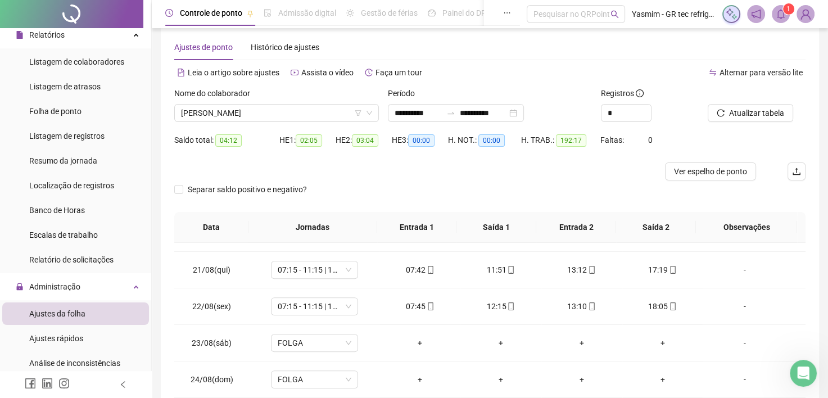
scroll to position [731, 0]
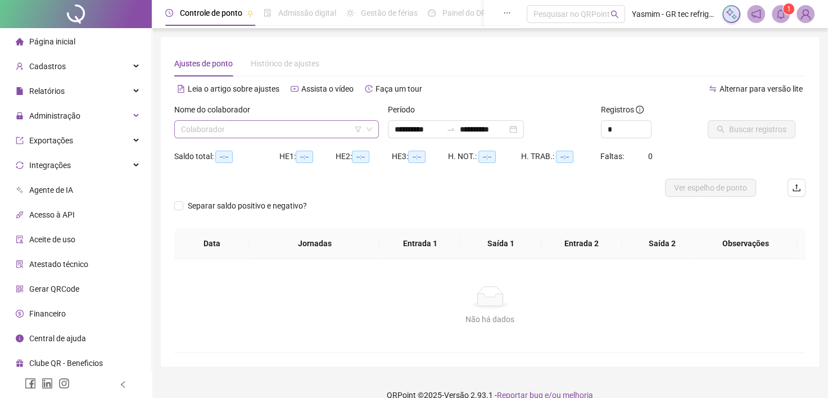
click at [288, 132] on input "search" at bounding box center [271, 129] width 181 height 17
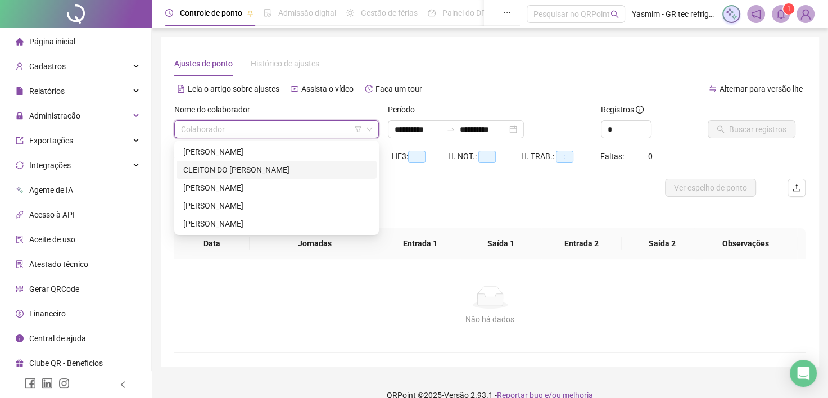
click at [226, 173] on div "CLEITON DO [PERSON_NAME]" at bounding box center [276, 170] width 187 height 12
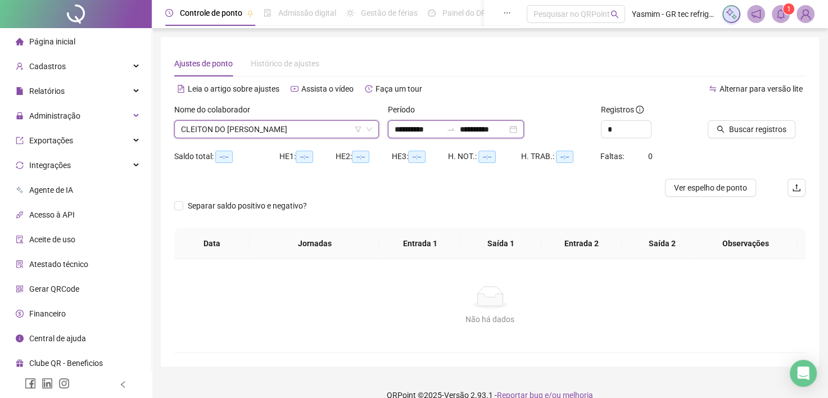
click at [497, 130] on input "**********" at bounding box center [483, 129] width 47 height 12
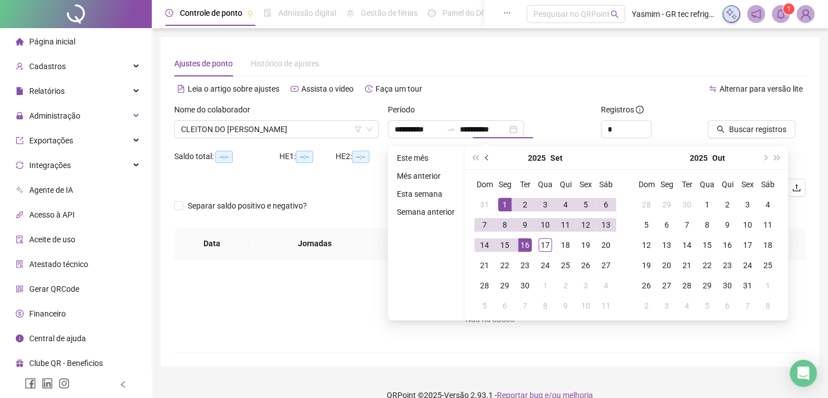
click at [486, 156] on span "prev-year" at bounding box center [488, 158] width 6 height 6
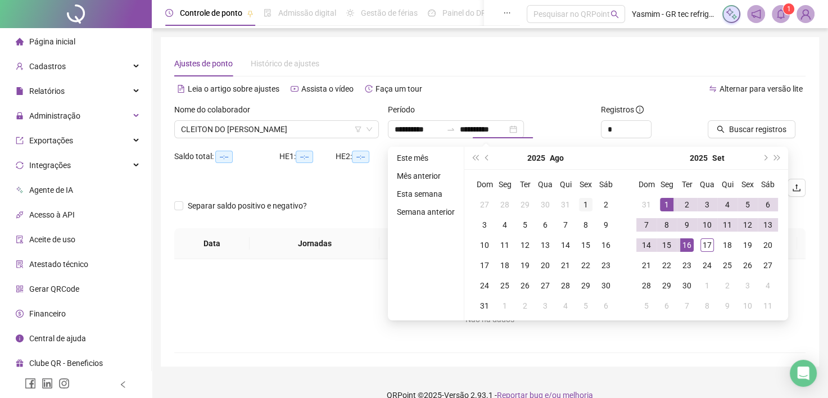
type input "**********"
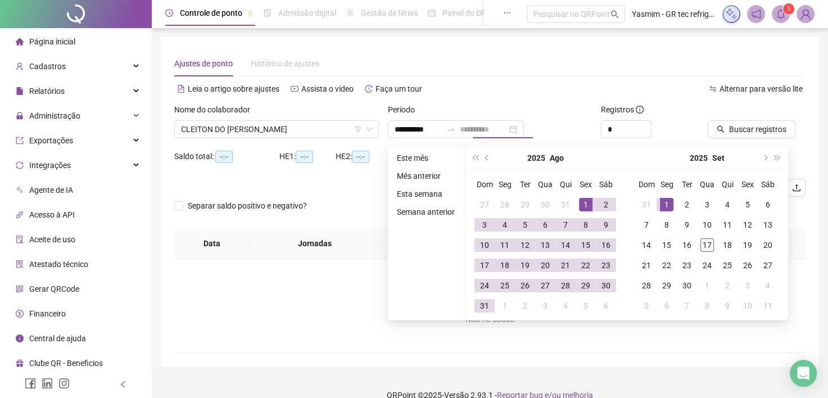
click at [584, 204] on div "1" at bounding box center [585, 204] width 13 height 13
click at [482, 304] on div "31" at bounding box center [484, 305] width 13 height 13
type input "**********"
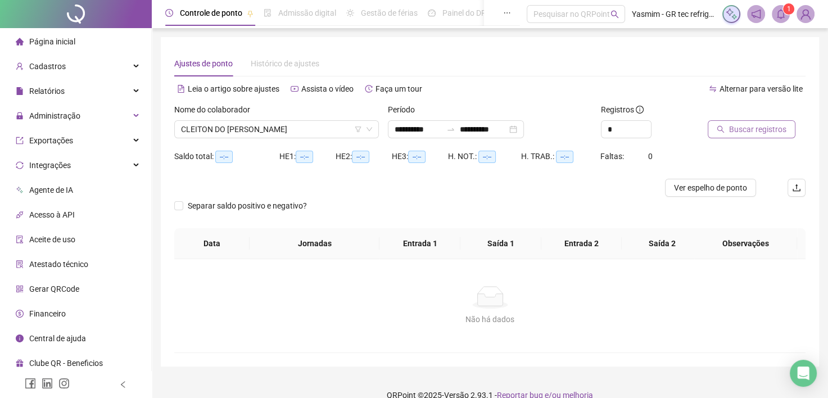
click at [732, 128] on span "Buscar registros" at bounding box center [757, 129] width 57 height 12
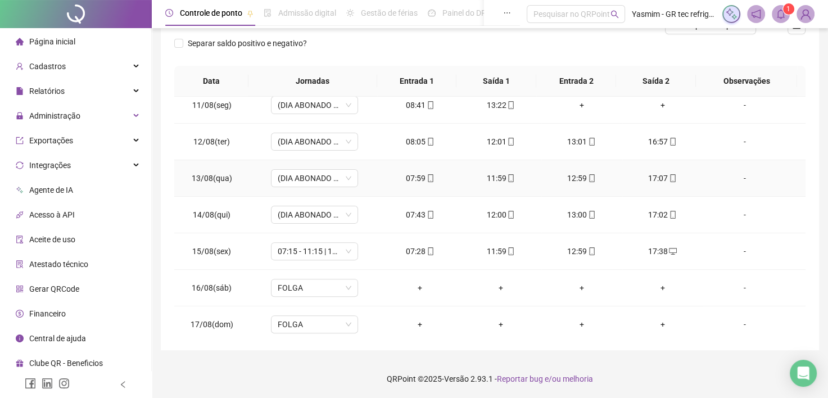
scroll to position [394, 0]
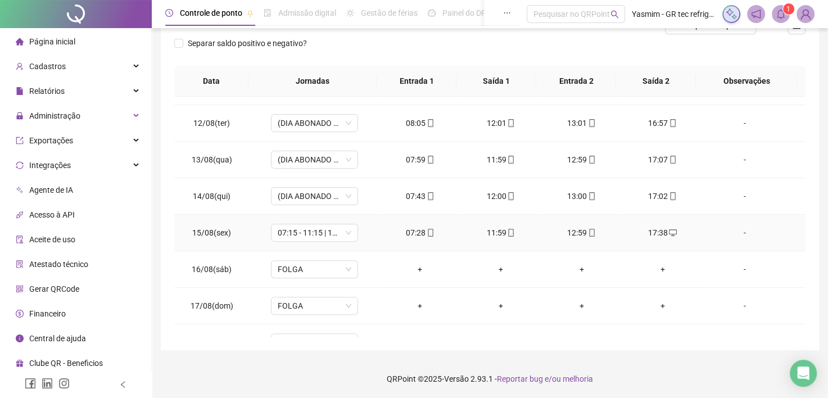
click at [653, 235] on div "17:38" at bounding box center [663, 233] width 63 height 12
type input "**********"
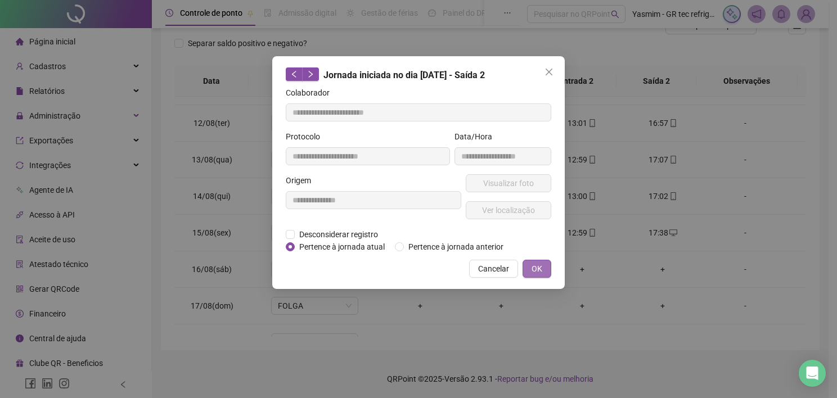
click at [539, 272] on span "OK" at bounding box center [536, 269] width 11 height 12
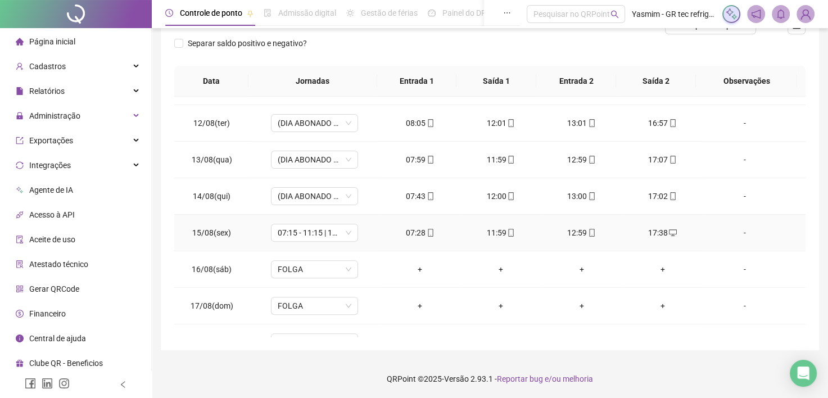
click at [569, 227] on div "12:59" at bounding box center [582, 233] width 63 height 12
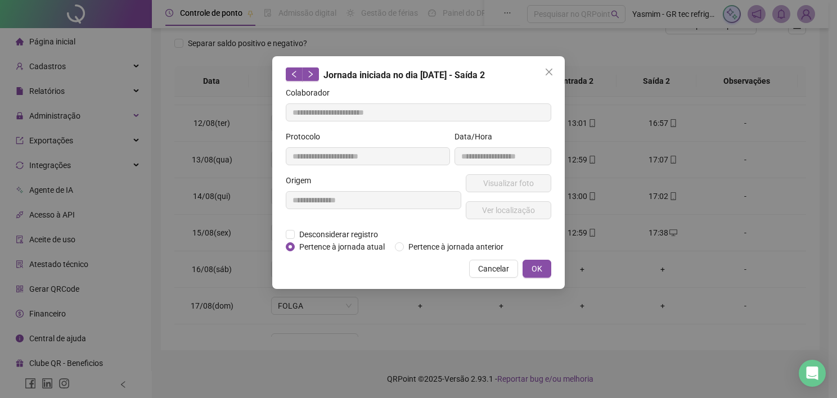
type input "**********"
click at [549, 72] on icon "close" at bounding box center [548, 71] width 9 height 9
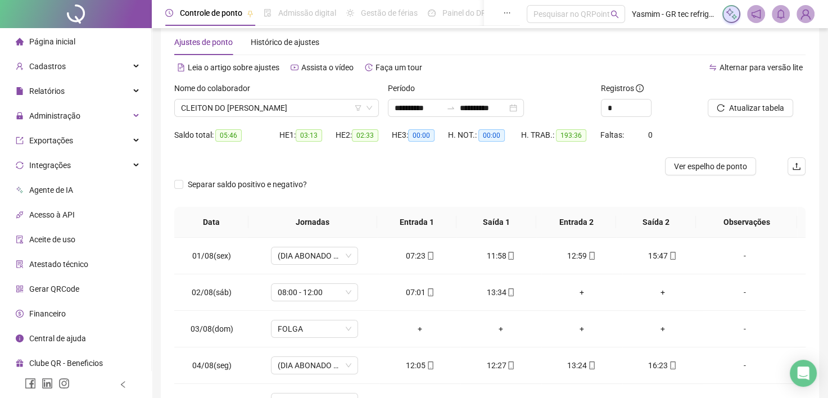
scroll to position [0, 0]
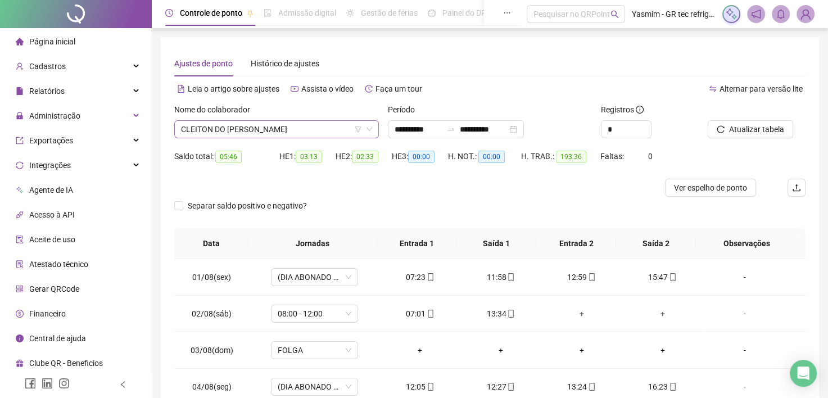
click at [268, 128] on span "CLEITON DO [PERSON_NAME]" at bounding box center [276, 129] width 191 height 17
click at [326, 124] on span "CLEITON DO [PERSON_NAME]" at bounding box center [276, 129] width 191 height 17
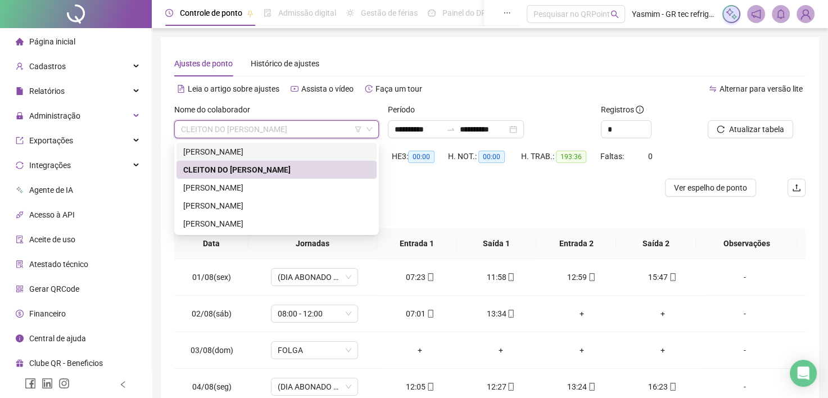
drag, startPoint x: 280, startPoint y: 157, endPoint x: 508, endPoint y: 146, distance: 228.6
click at [279, 157] on div "[PERSON_NAME]" at bounding box center [276, 152] width 187 height 12
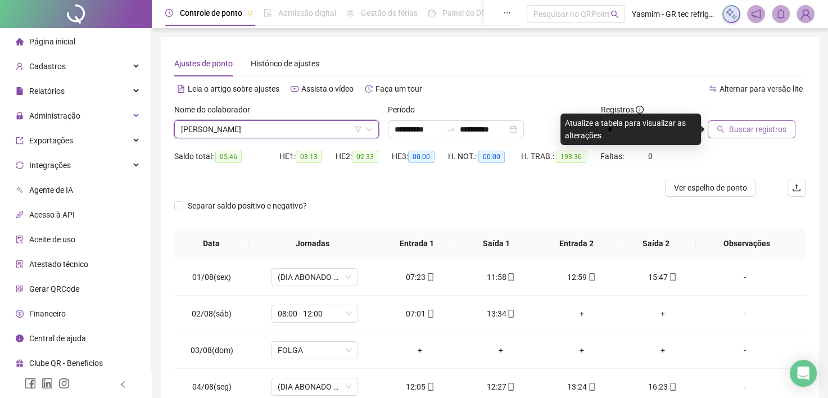
click at [722, 121] on button "Buscar registros" at bounding box center [752, 129] width 88 height 18
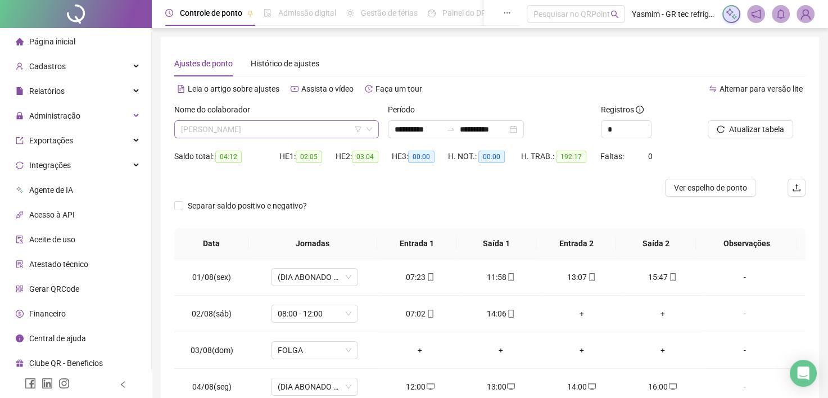
click at [303, 128] on span "[PERSON_NAME]" at bounding box center [276, 129] width 191 height 17
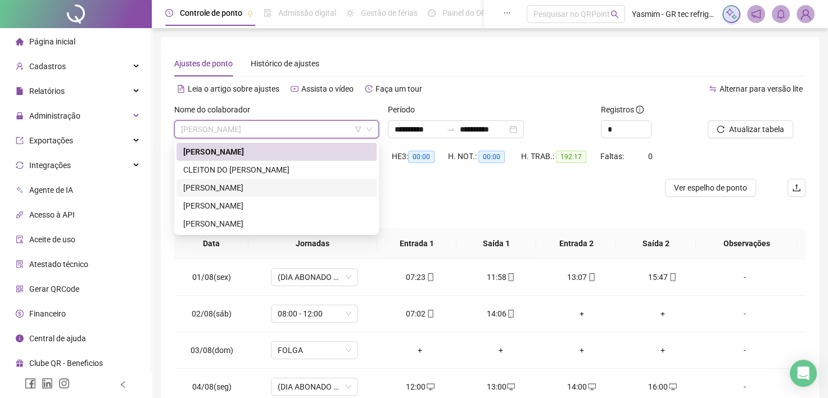
scroll to position [112, 0]
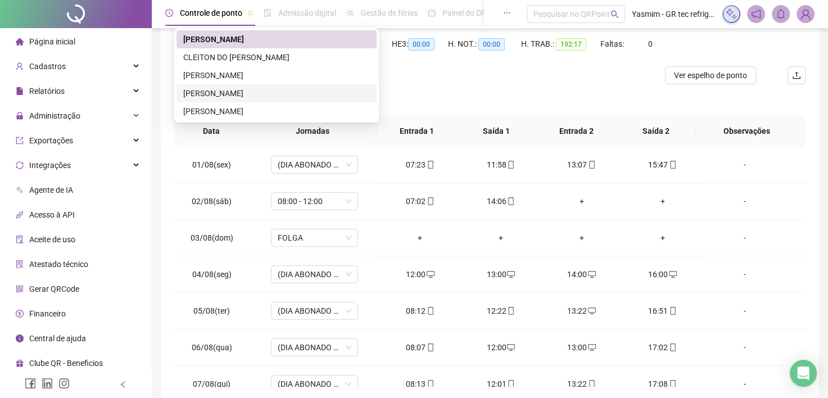
click at [244, 101] on div "[PERSON_NAME]" at bounding box center [277, 93] width 200 height 18
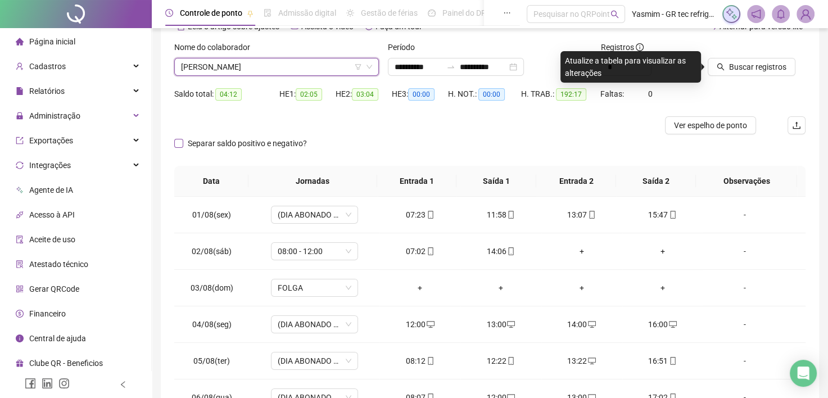
scroll to position [56, 0]
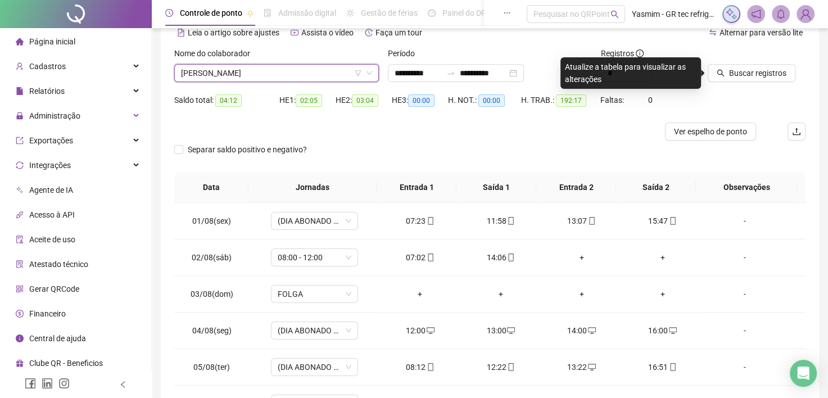
click at [252, 75] on span "[PERSON_NAME]" at bounding box center [276, 73] width 191 height 17
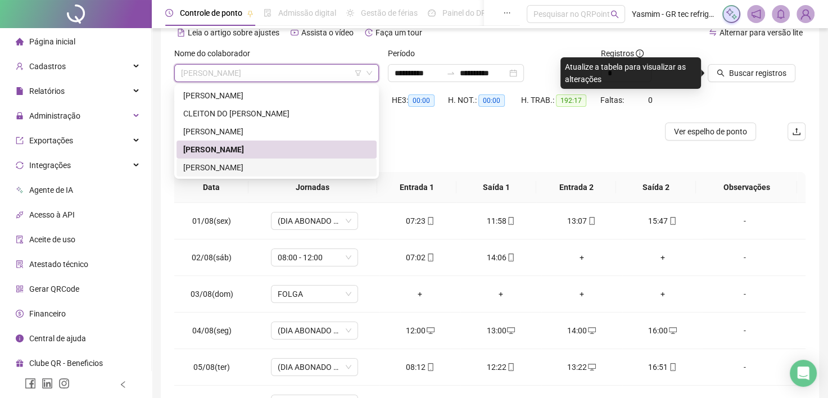
click at [243, 164] on div "[PERSON_NAME]" at bounding box center [276, 167] width 187 height 12
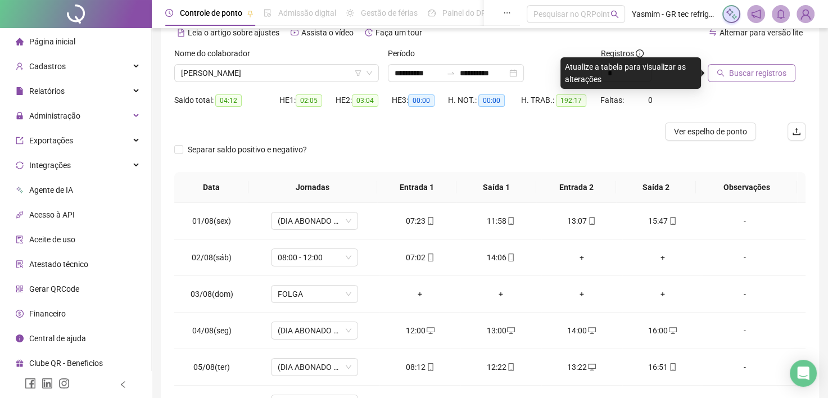
click at [738, 74] on span "Buscar registros" at bounding box center [757, 73] width 57 height 12
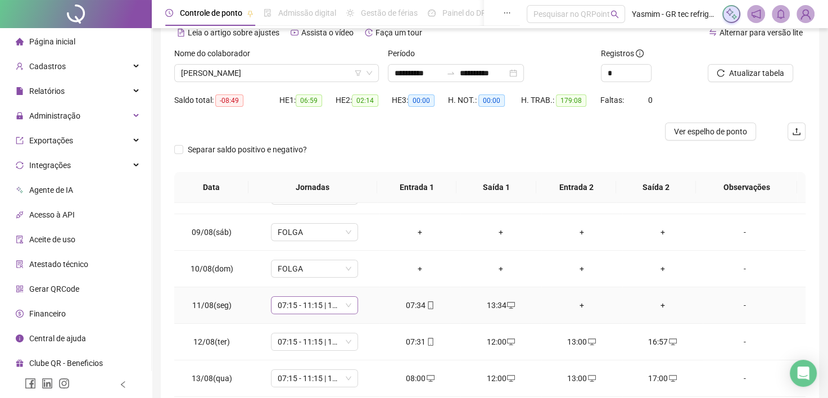
scroll to position [394, 0]
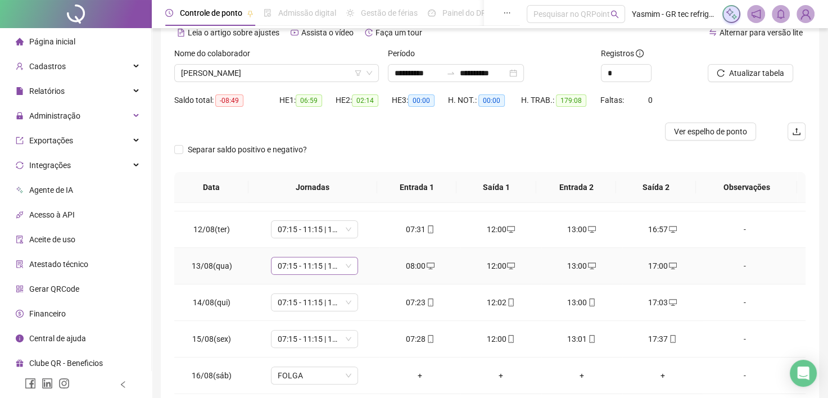
click at [310, 265] on span "07:15 - 11:15 | 12:15 - 17:03" at bounding box center [315, 266] width 74 height 17
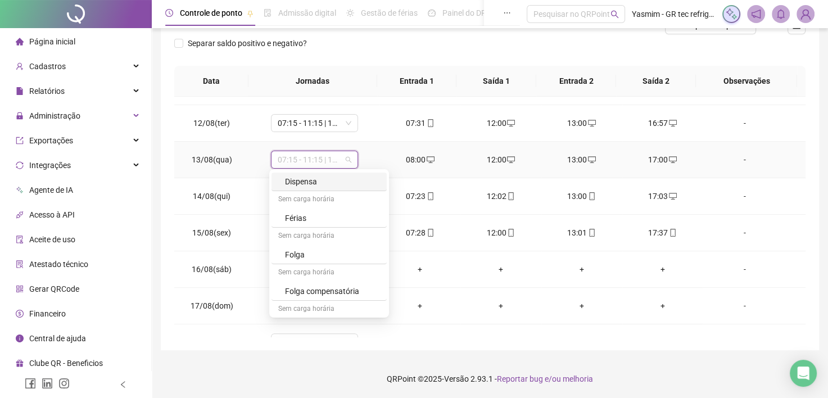
scroll to position [184, 0]
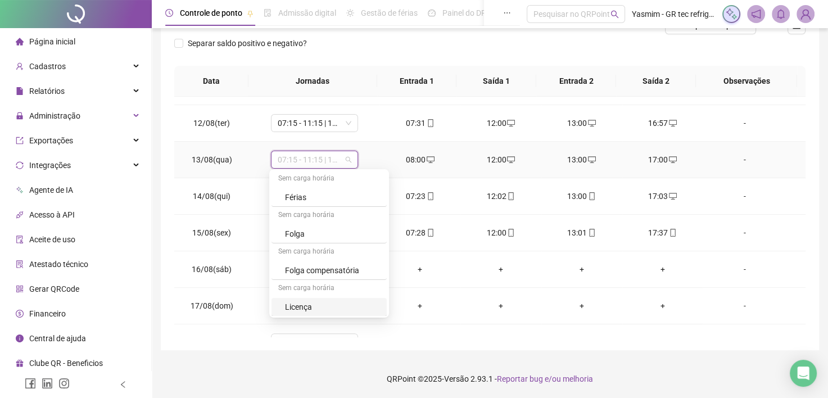
click at [310, 306] on div "Licença" at bounding box center [332, 307] width 95 height 12
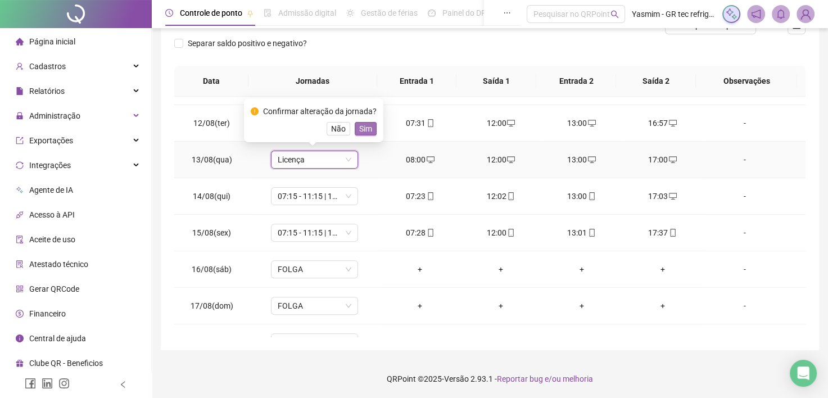
click at [367, 129] on span "Sim" at bounding box center [365, 129] width 13 height 12
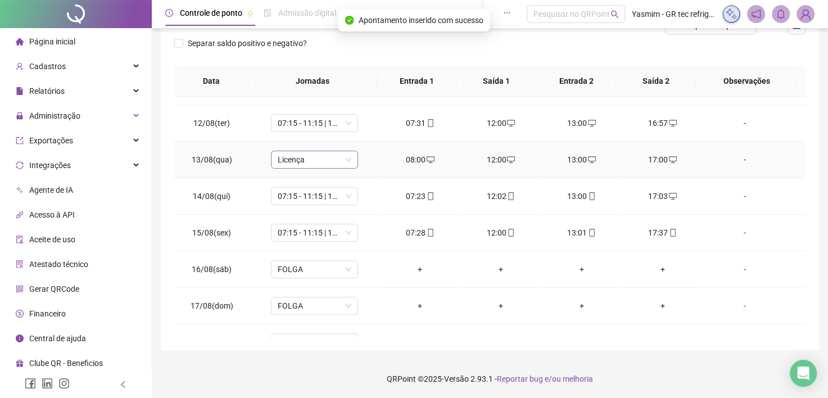
click at [336, 158] on span "Licença" at bounding box center [315, 159] width 74 height 17
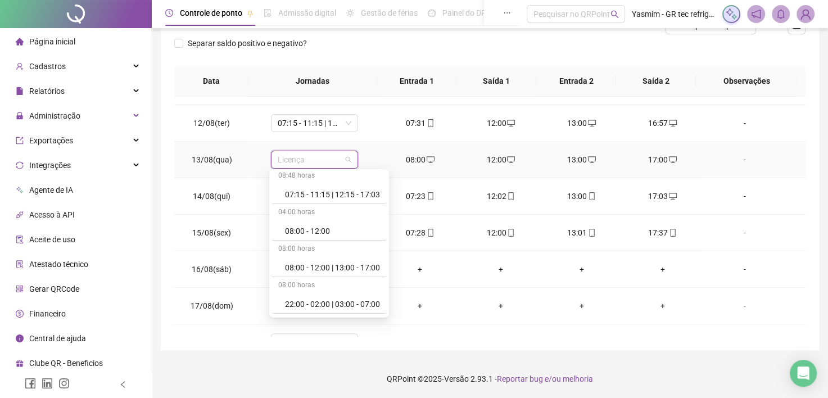
scroll to position [0, 0]
click at [331, 157] on span "Licença" at bounding box center [315, 159] width 74 height 17
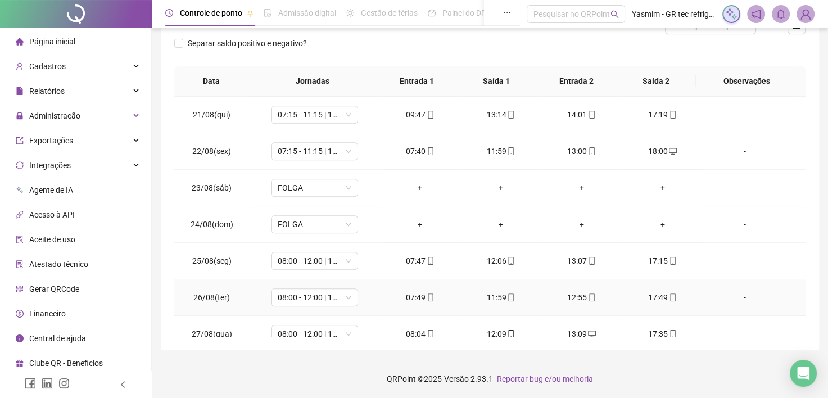
scroll to position [889, 0]
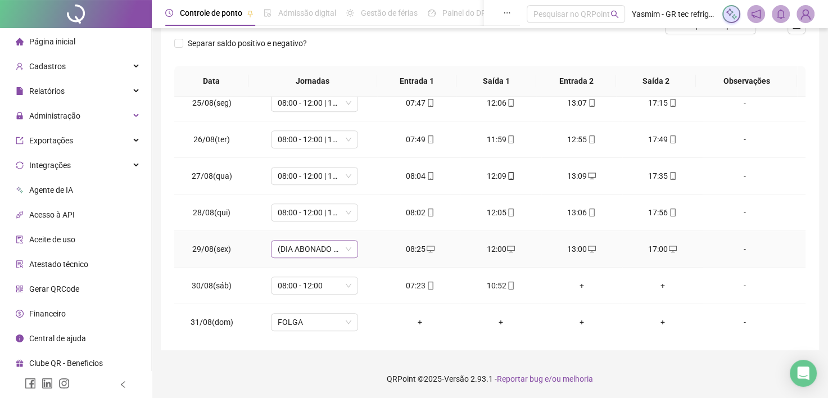
click at [316, 249] on span "(DIA ABONADO PARCIALMENTE)" at bounding box center [315, 249] width 74 height 17
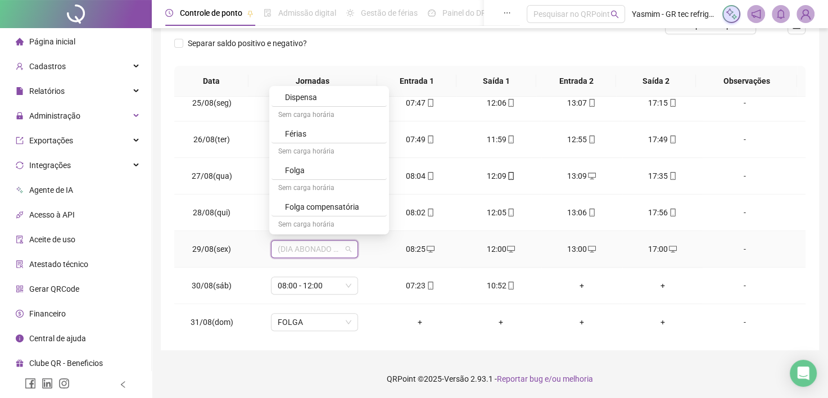
scroll to position [184, 0]
click at [310, 222] on div "Licença" at bounding box center [332, 224] width 95 height 12
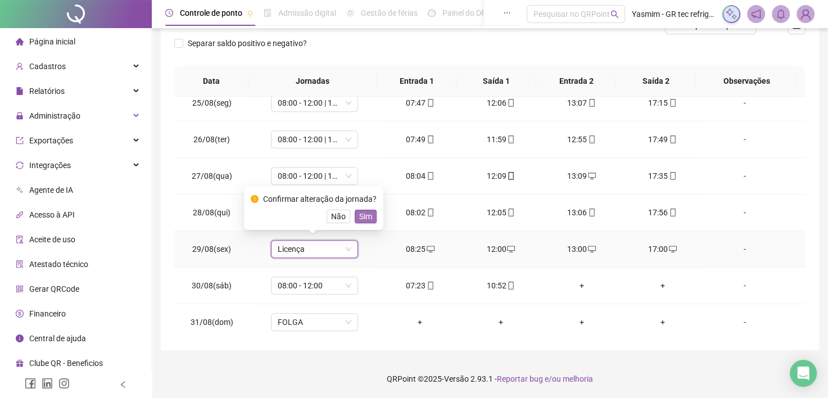
click at [363, 213] on span "Sim" at bounding box center [365, 216] width 13 height 12
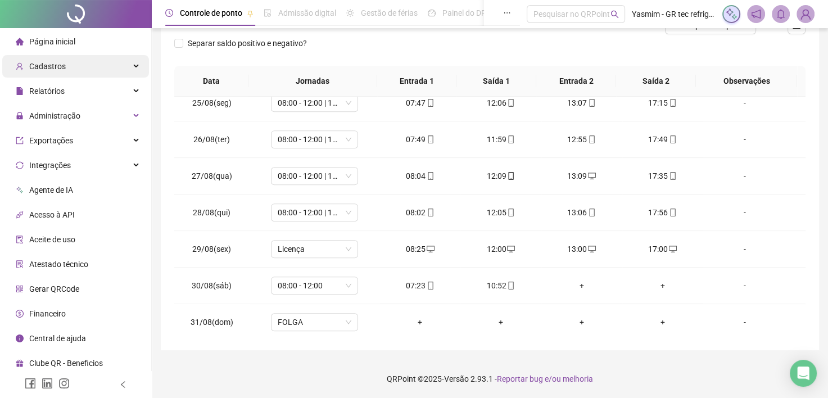
click at [67, 72] on div "Cadastros" at bounding box center [75, 66] width 147 height 22
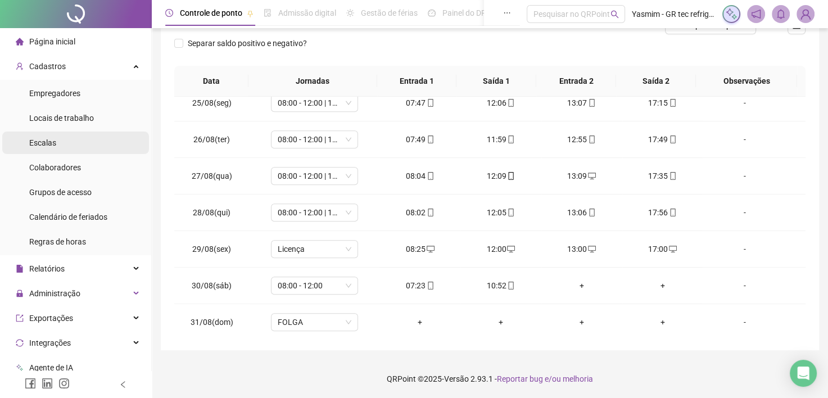
click at [57, 143] on li "Escalas" at bounding box center [75, 143] width 147 height 22
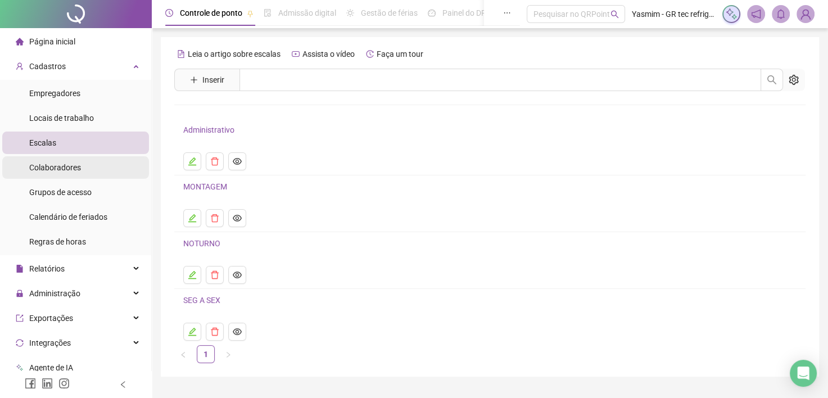
click at [75, 173] on div "Colaboradores" at bounding box center [55, 167] width 52 height 22
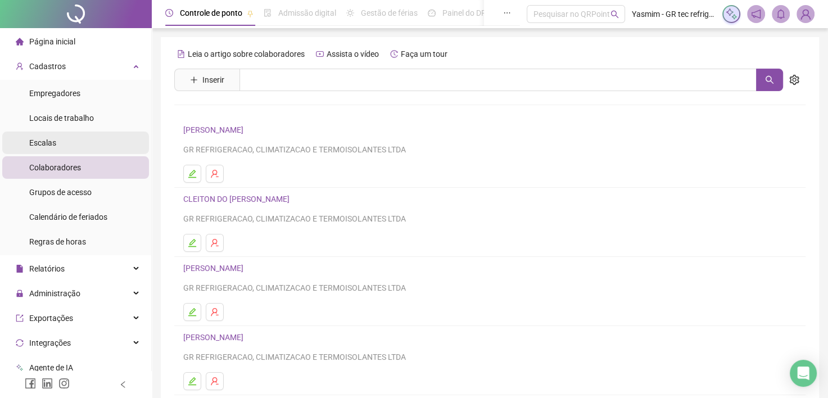
click at [74, 148] on li "Escalas" at bounding box center [75, 143] width 147 height 22
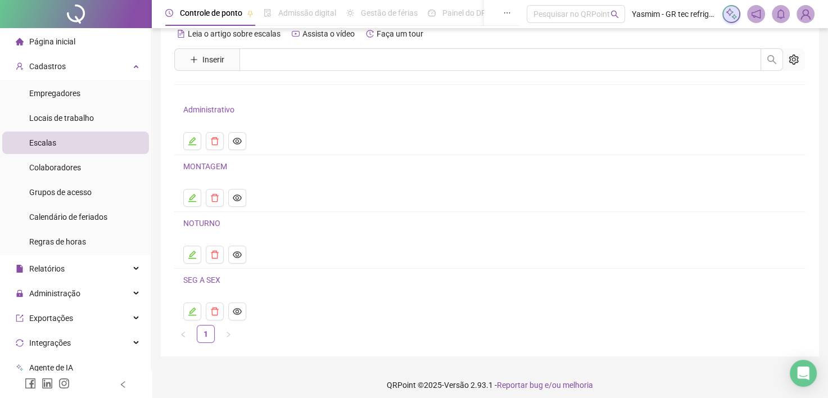
scroll to position [26, 0]
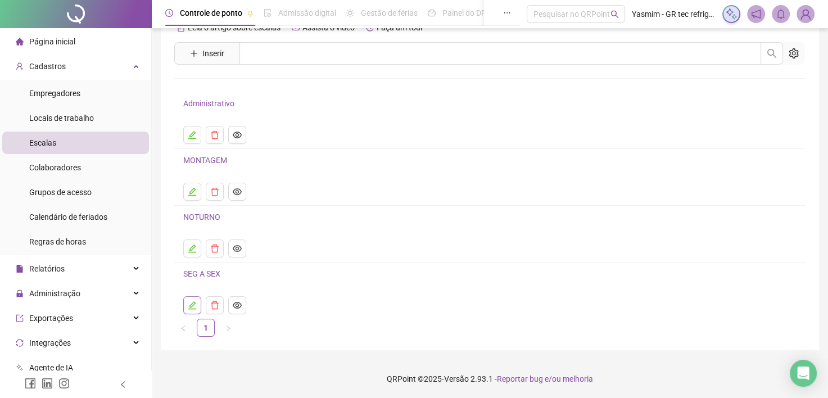
click at [197, 303] on button "button" at bounding box center [192, 305] width 18 height 18
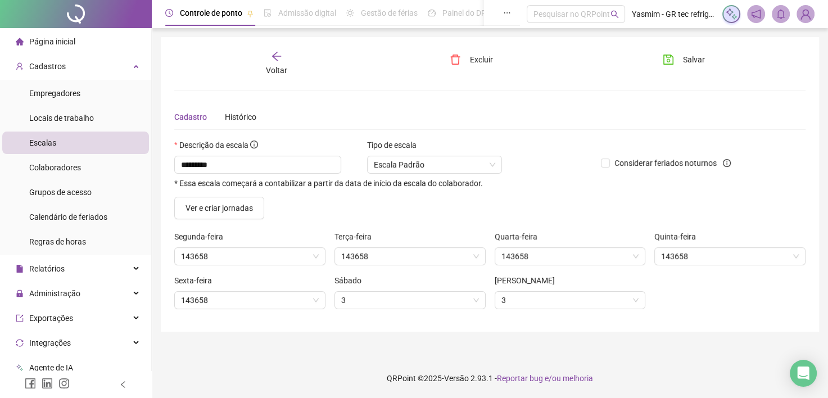
scroll to position [0, 0]
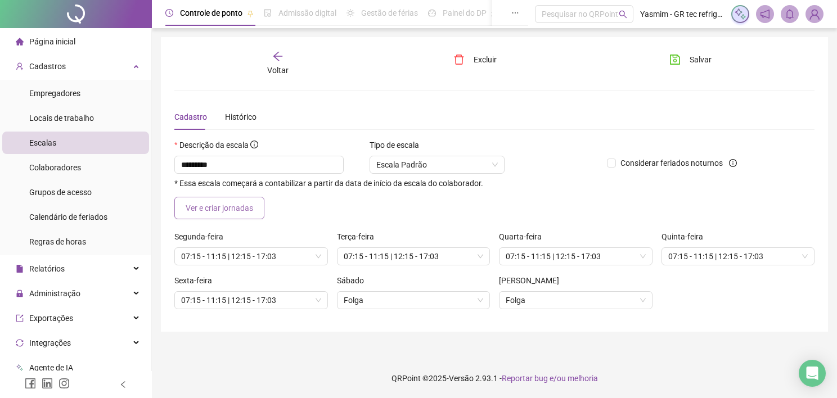
click at [213, 212] on span "Ver e criar jornadas" at bounding box center [219, 208] width 67 height 12
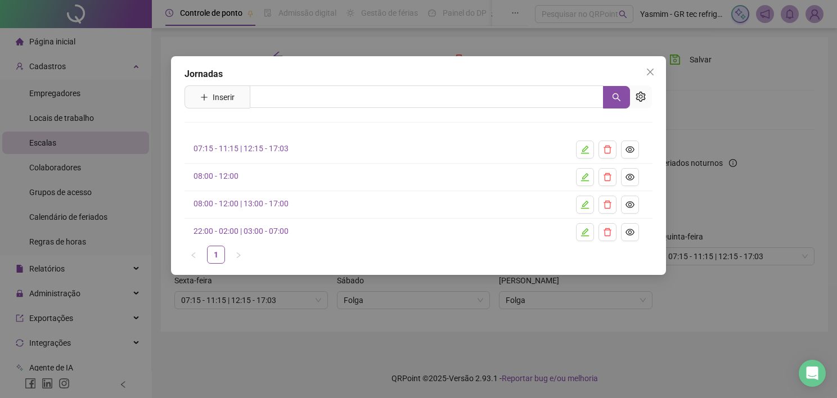
click at [224, 87] on span "Inserir" at bounding box center [216, 96] width 65 height 23
click at [226, 103] on button "Inserir" at bounding box center [217, 97] width 52 height 18
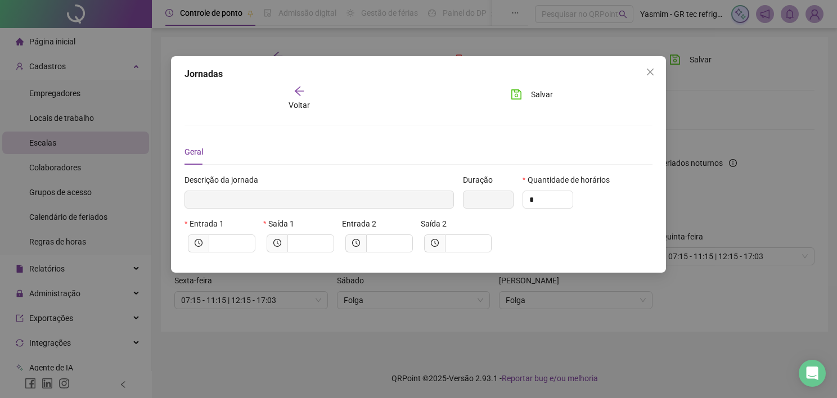
click at [313, 94] on div "Voltar" at bounding box center [299, 98] width 70 height 26
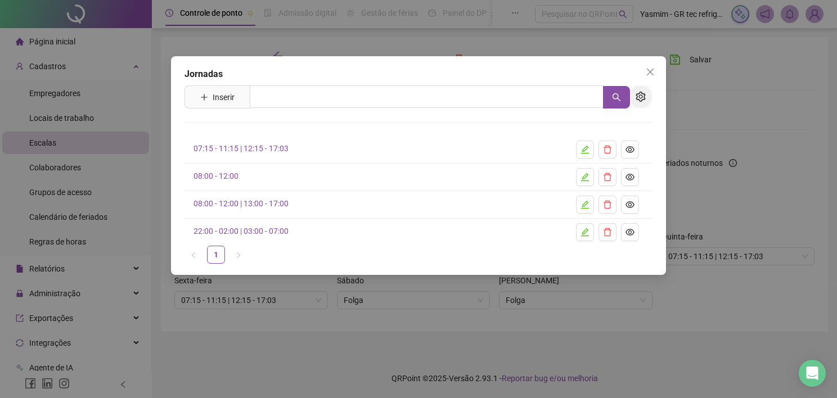
click at [642, 94] on icon "setting" at bounding box center [640, 97] width 10 height 10
click at [648, 68] on icon "close" at bounding box center [650, 71] width 9 height 9
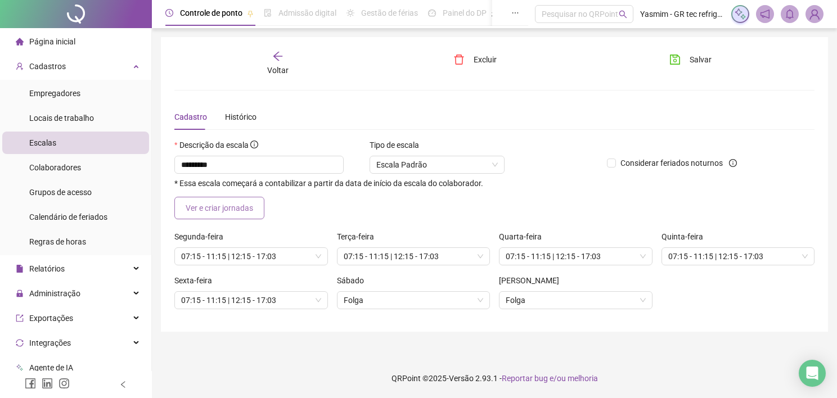
click at [214, 205] on span "Ver e criar jornadas" at bounding box center [219, 208] width 67 height 12
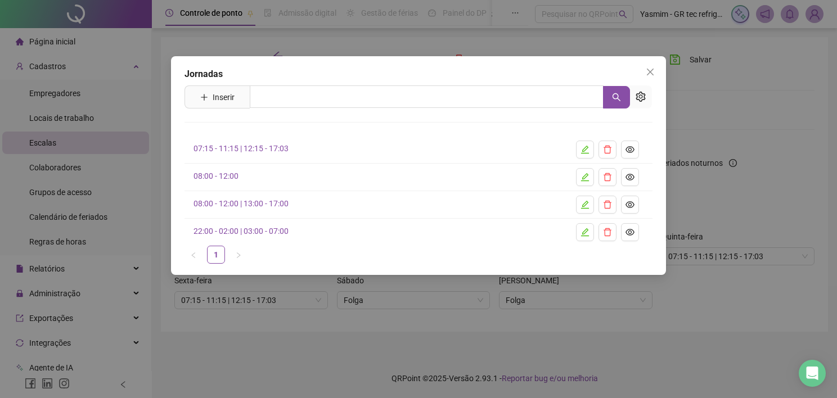
click at [230, 108] on span "Inserir" at bounding box center [216, 96] width 65 height 23
click at [229, 100] on span "Inserir" at bounding box center [224, 97] width 22 height 12
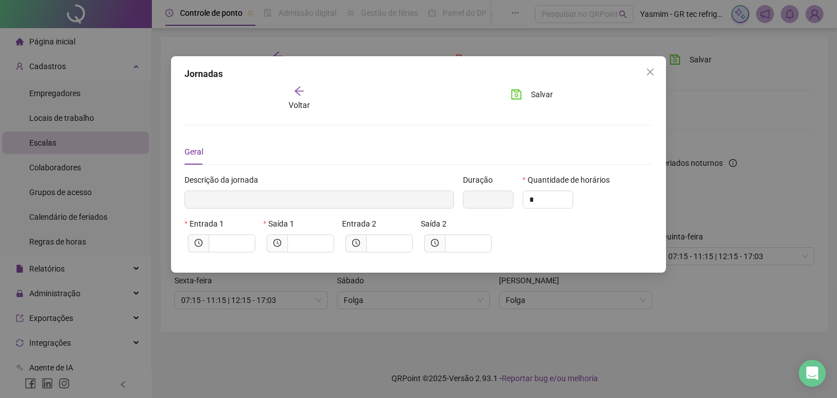
click at [288, 96] on div "Voltar" at bounding box center [299, 98] width 70 height 26
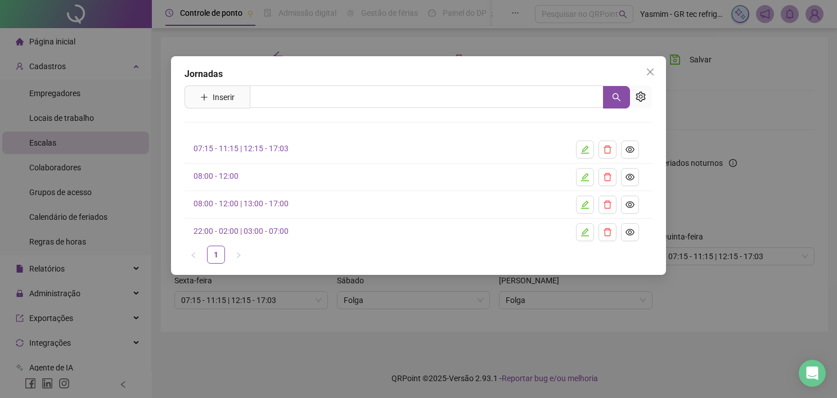
click at [647, 71] on icon "close" at bounding box center [650, 71] width 9 height 9
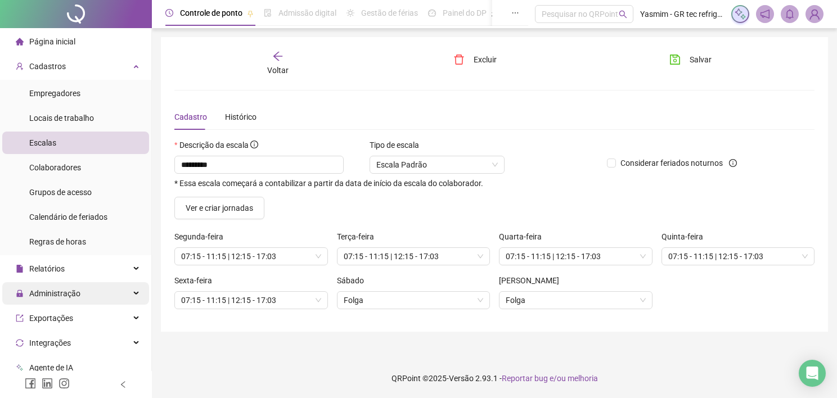
click at [61, 296] on span "Administração" at bounding box center [54, 293] width 51 height 9
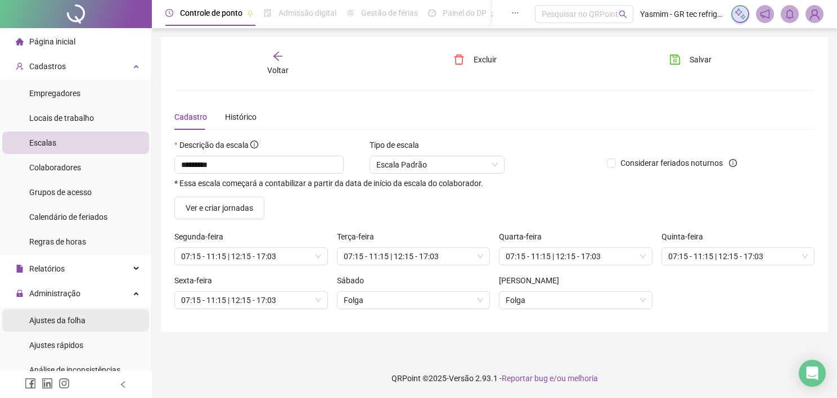
click at [74, 322] on span "Ajustes da folha" at bounding box center [57, 320] width 56 height 9
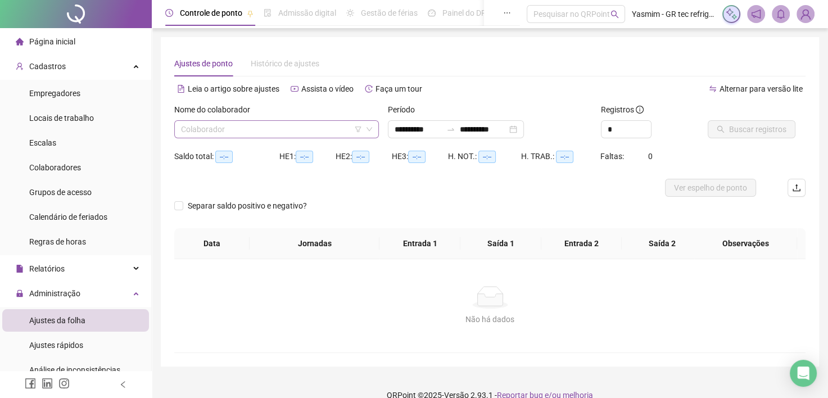
click at [214, 128] on input "search" at bounding box center [271, 129] width 181 height 17
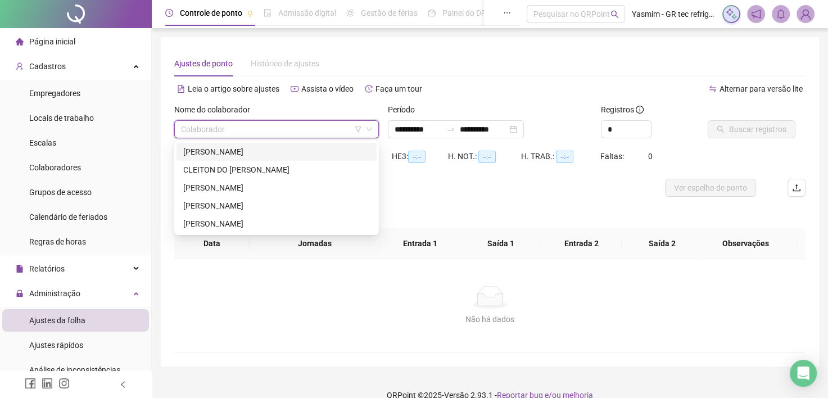
click at [214, 146] on div "[PERSON_NAME]" at bounding box center [276, 152] width 187 height 12
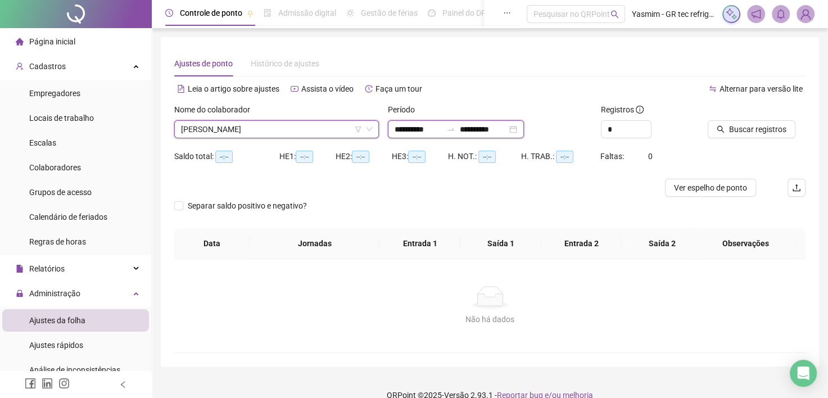
click at [429, 127] on input "**********" at bounding box center [418, 129] width 47 height 12
type input "**********"
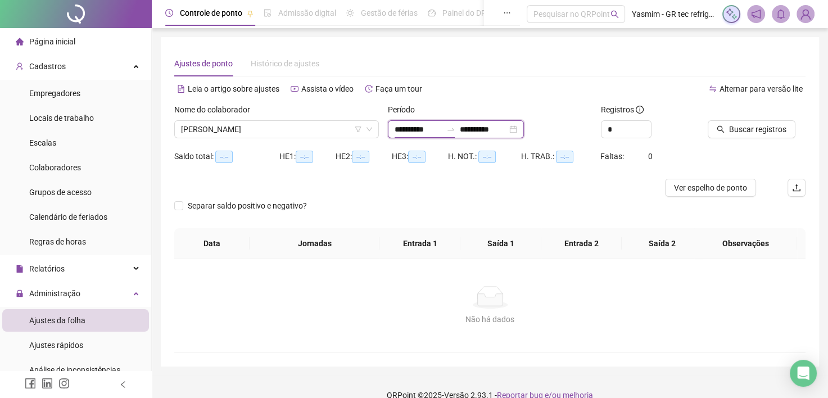
type input "**********"
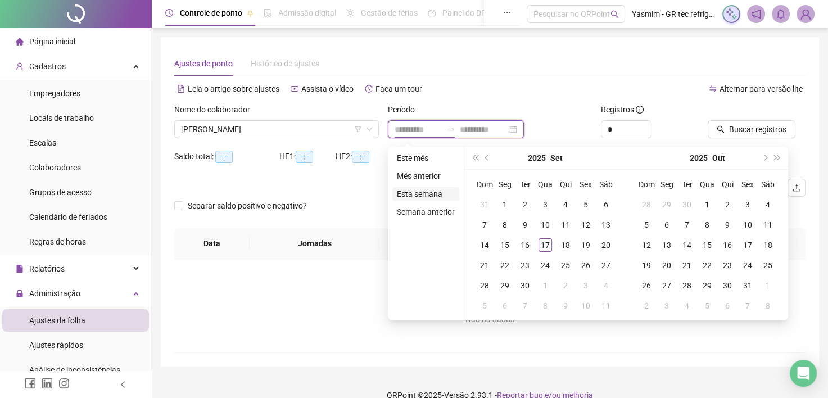
type input "**********"
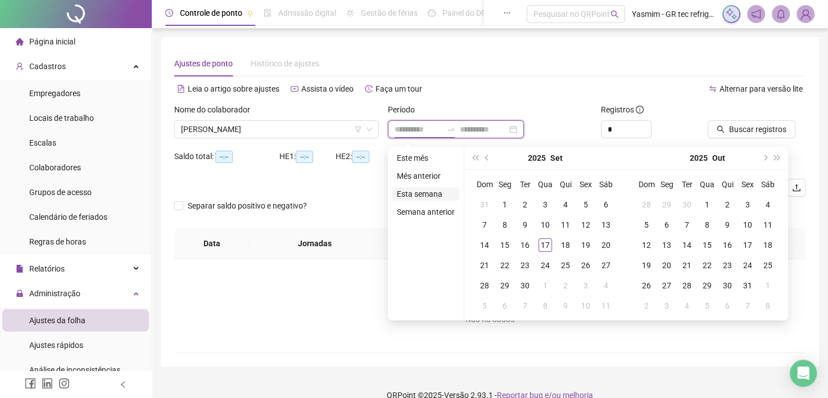
type input "**********"
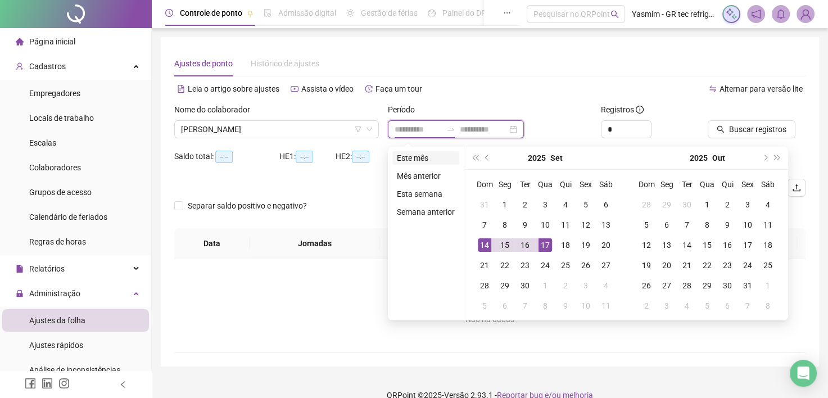
type input "**********"
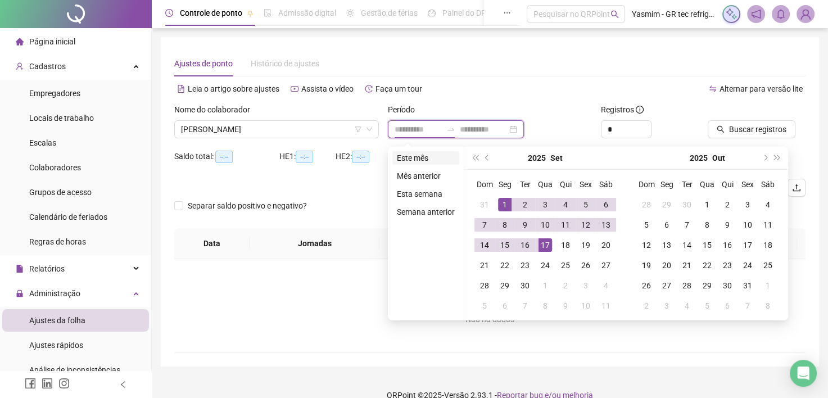
type input "**********"
click at [488, 156] on button "prev-year" at bounding box center [487, 158] width 12 height 22
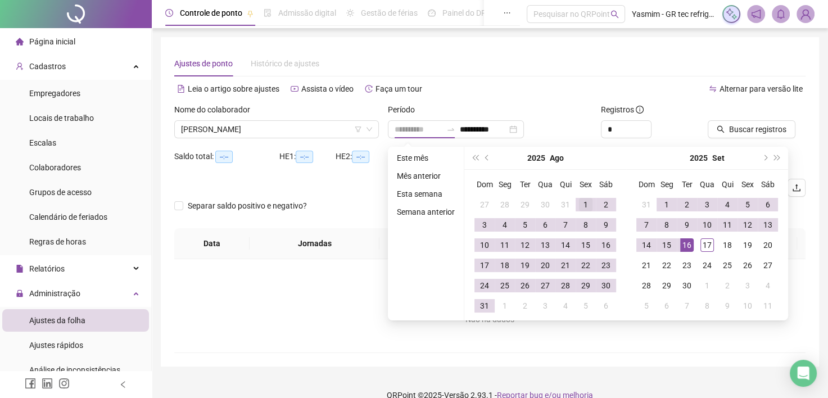
type input "**********"
drag, startPoint x: 582, startPoint y: 203, endPoint x: 558, endPoint y: 221, distance: 29.7
click at [581, 202] on div "1" at bounding box center [585, 204] width 13 height 13
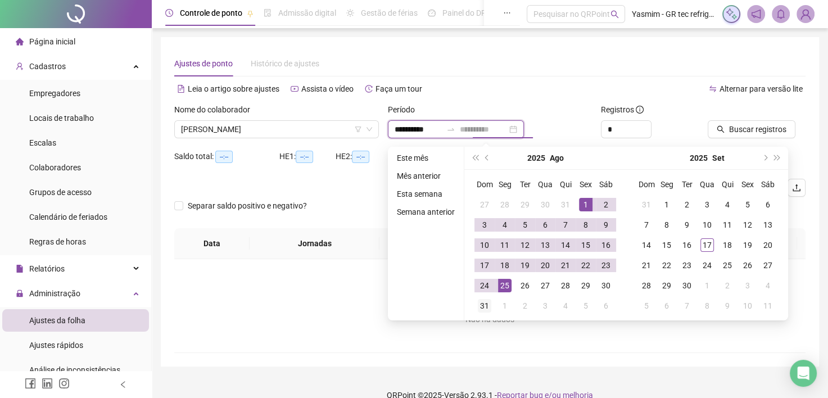
type input "**********"
drag, startPoint x: 480, startPoint y: 304, endPoint x: 485, endPoint y: 298, distance: 7.2
click at [481, 303] on div "31" at bounding box center [484, 305] width 13 height 13
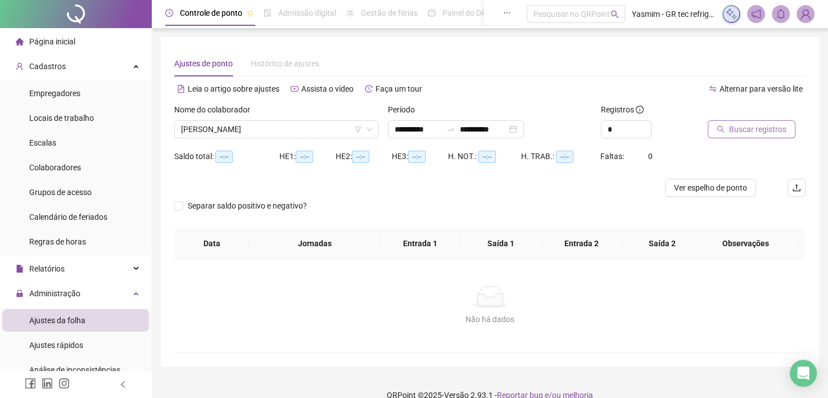
click at [733, 129] on span "Buscar registros" at bounding box center [757, 129] width 57 height 12
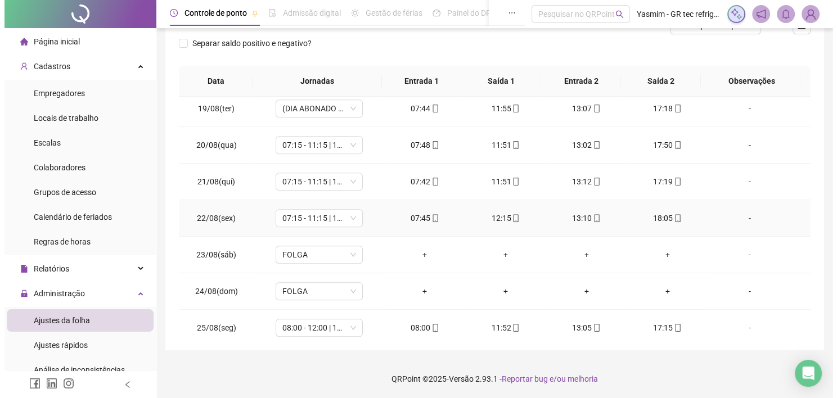
scroll to position [608, 0]
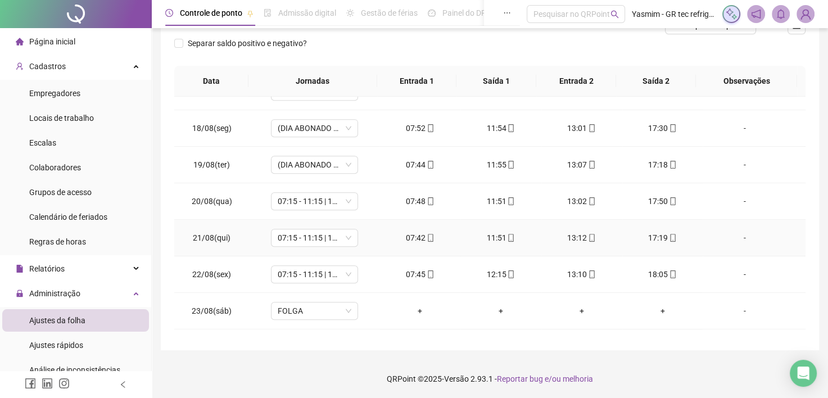
click at [734, 236] on div "-" at bounding box center [745, 238] width 66 height 12
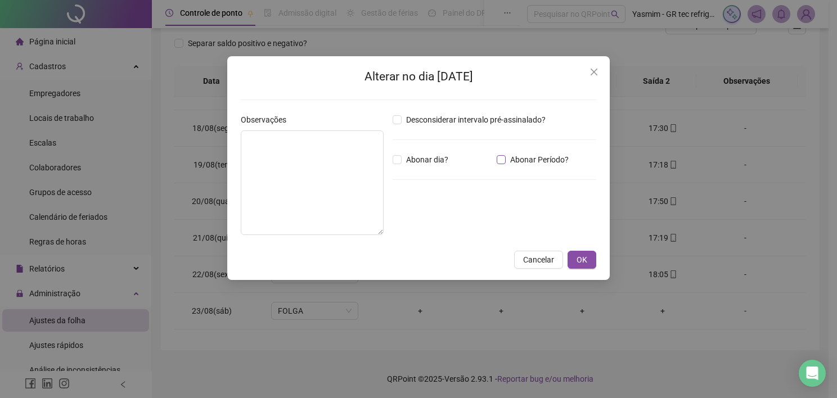
click at [506, 158] on label "Abonar Período?" at bounding box center [535, 160] width 76 height 12
click at [444, 220] on input "*****" at bounding box center [421, 221] width 45 height 13
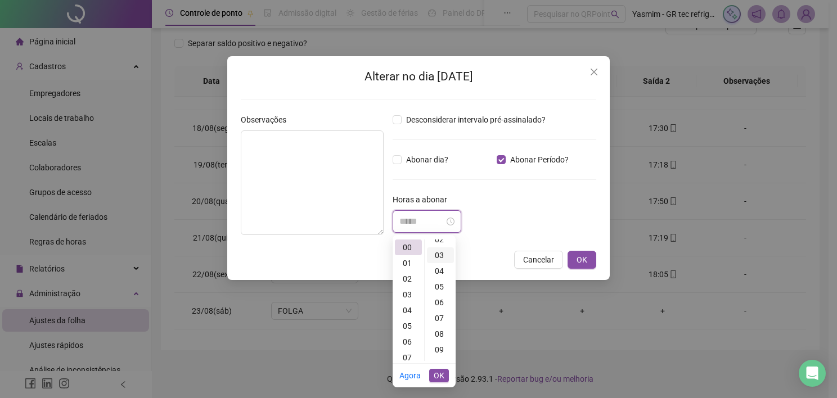
scroll to position [450, 0]
click at [440, 303] on div "32" at bounding box center [440, 302] width 27 height 16
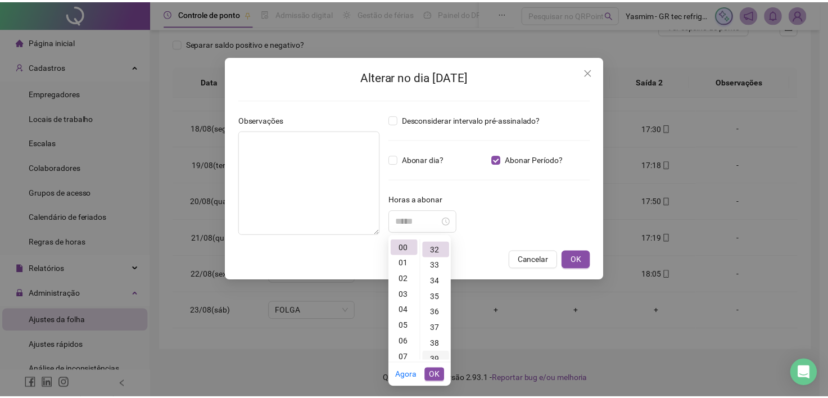
scroll to position [504, 0]
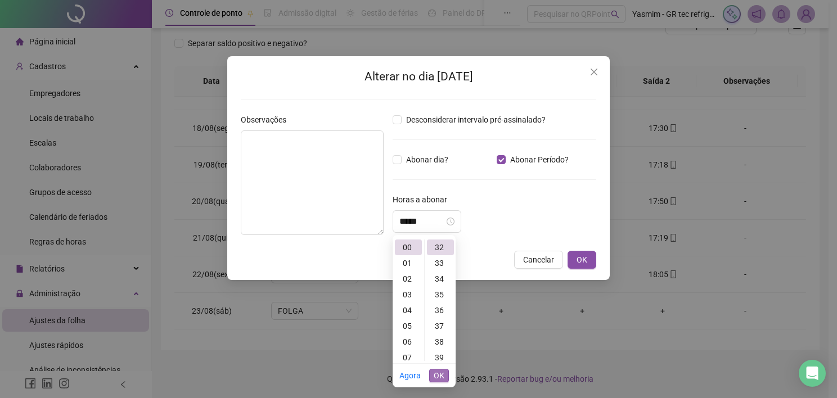
click at [441, 376] on span "OK" at bounding box center [439, 375] width 11 height 12
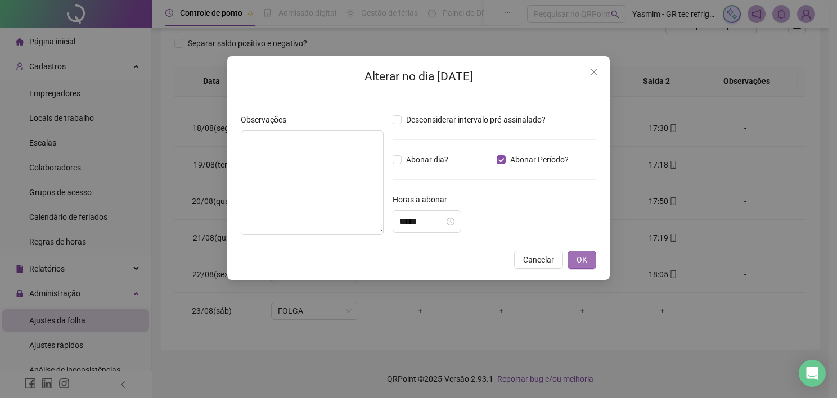
click at [575, 261] on button "OK" at bounding box center [581, 260] width 29 height 18
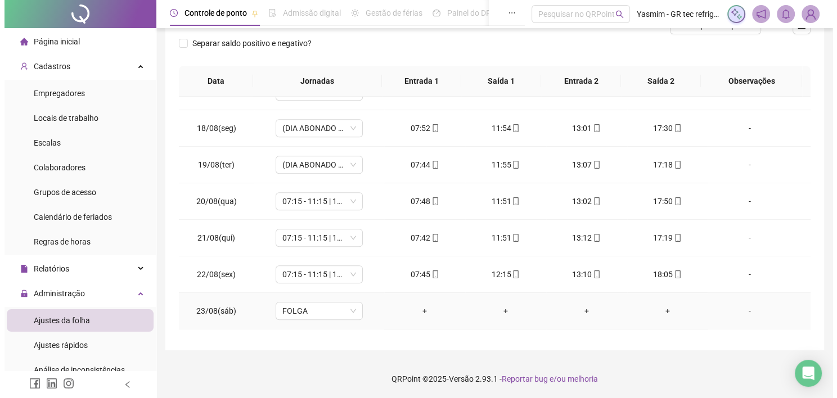
scroll to position [889, 0]
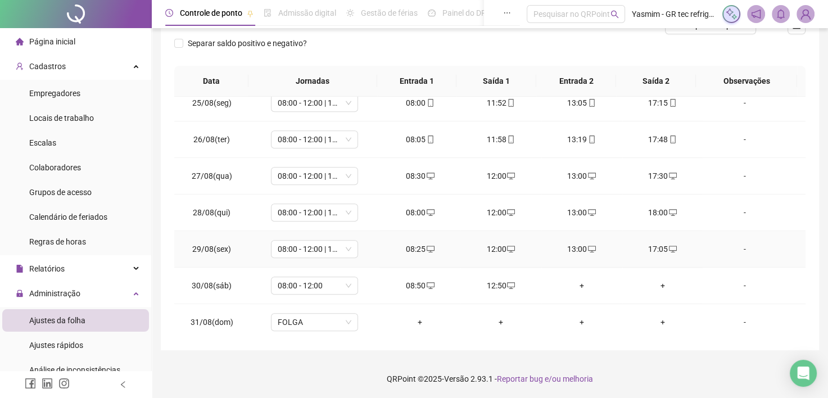
click at [735, 250] on div "-" at bounding box center [745, 249] width 66 height 12
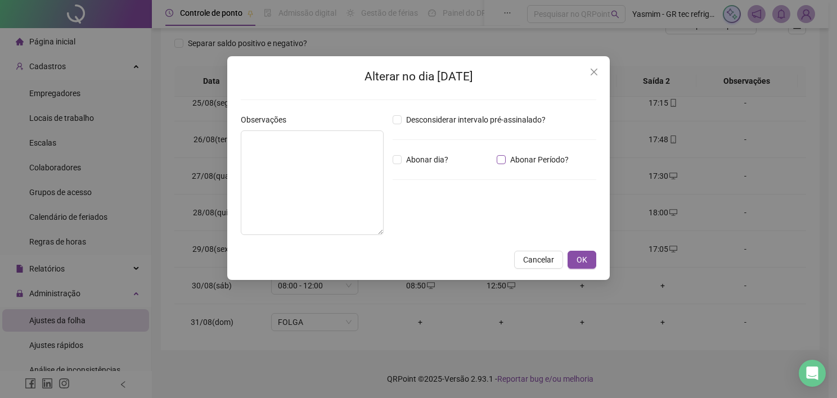
click at [538, 162] on span "Abonar Período?" at bounding box center [539, 160] width 67 height 12
click at [427, 219] on input "*****" at bounding box center [421, 221] width 45 height 13
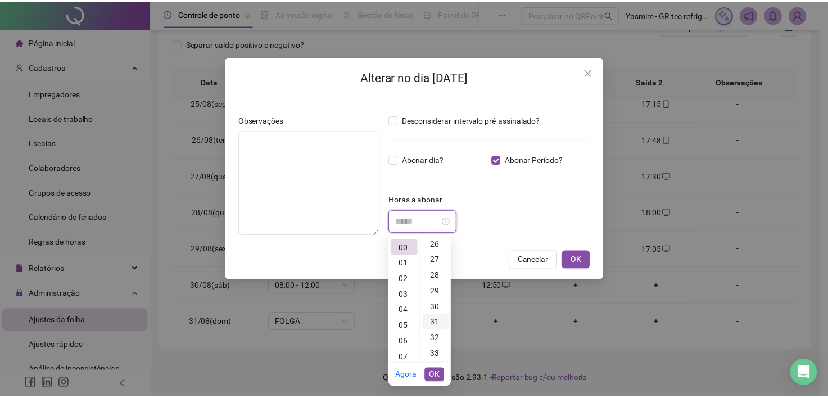
scroll to position [394, 0]
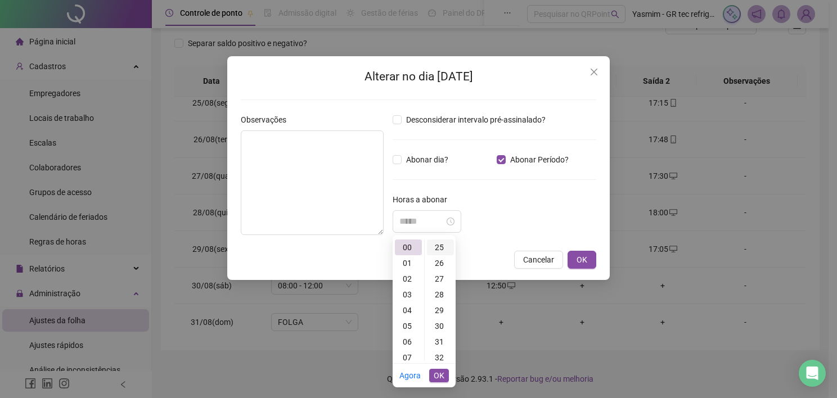
click at [441, 244] on div "25" at bounding box center [440, 248] width 27 height 16
click at [438, 371] on span "OK" at bounding box center [439, 375] width 11 height 12
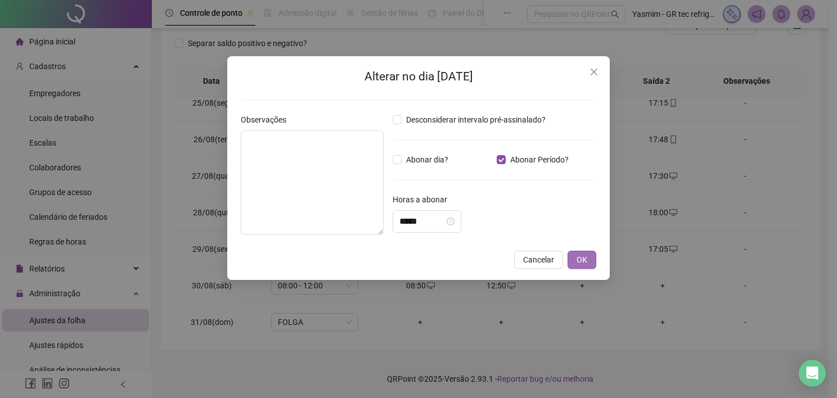
click at [583, 262] on span "OK" at bounding box center [581, 260] width 11 height 12
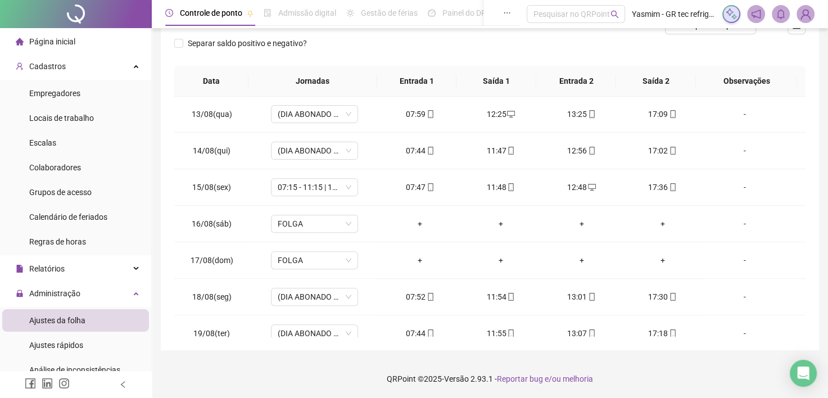
scroll to position [0, 0]
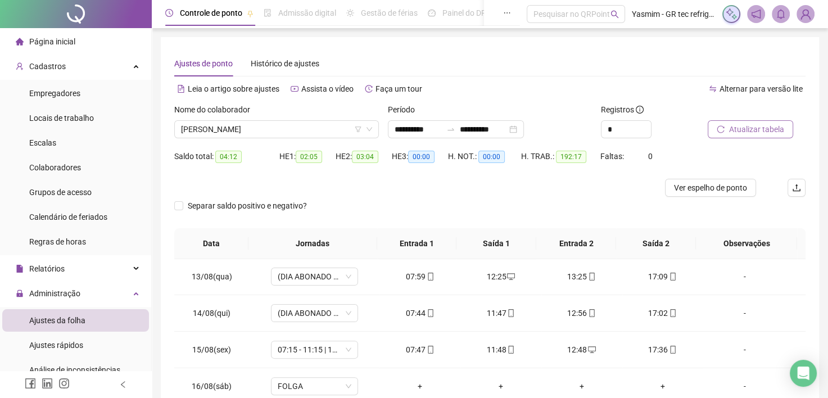
click at [749, 132] on span "Atualizar tabela" at bounding box center [756, 129] width 55 height 12
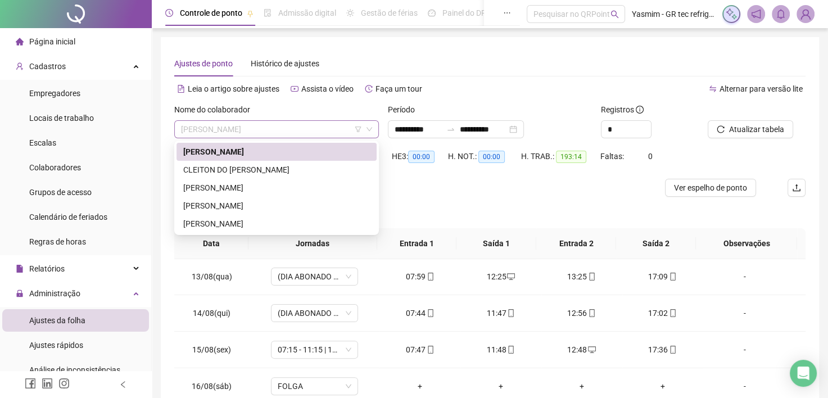
click at [305, 128] on span "[PERSON_NAME]" at bounding box center [276, 129] width 191 height 17
click at [277, 171] on div "CLEITON DO [PERSON_NAME]" at bounding box center [276, 170] width 187 height 12
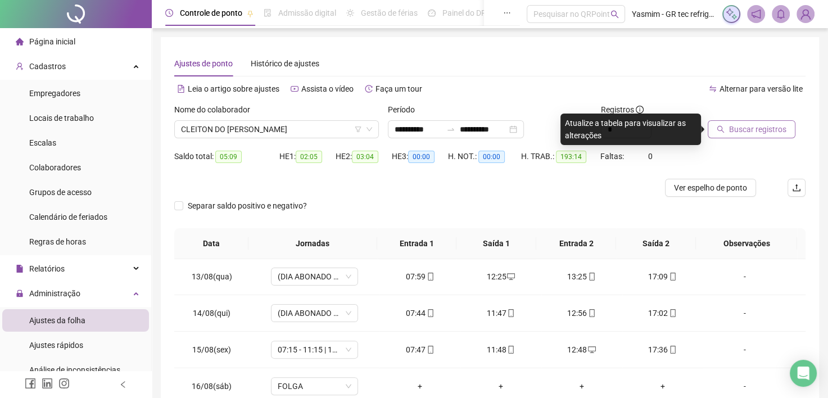
click at [738, 127] on span "Buscar registros" at bounding box center [757, 129] width 57 height 12
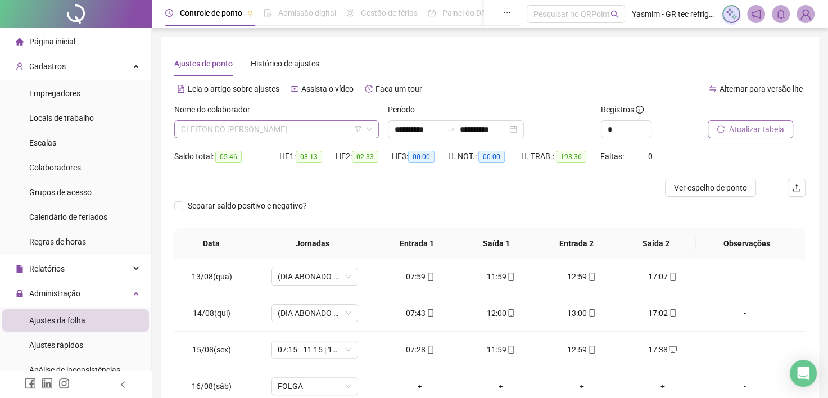
click at [333, 128] on span "CLEITON DO [PERSON_NAME]" at bounding box center [276, 129] width 191 height 17
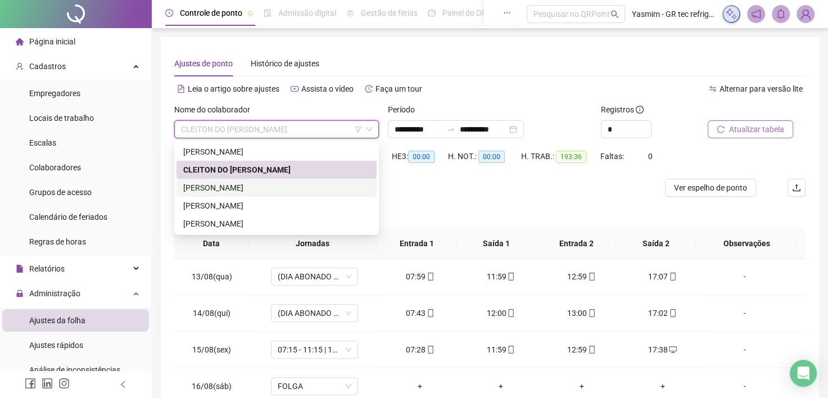
click at [280, 188] on div "[PERSON_NAME]" at bounding box center [276, 188] width 187 height 12
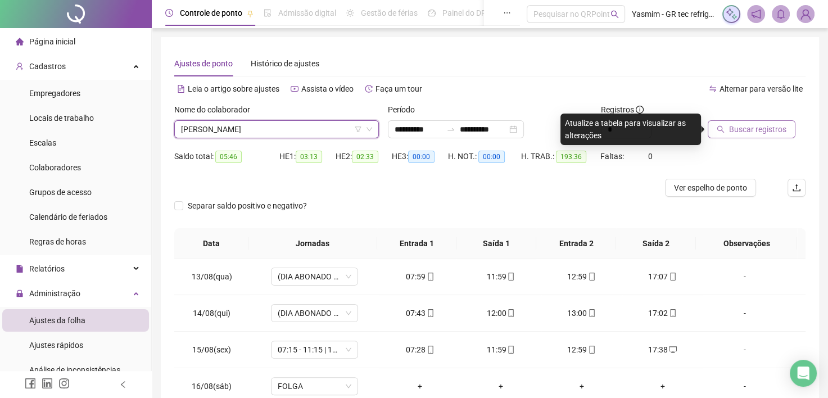
click at [729, 139] on div "Buscar registros" at bounding box center [757, 125] width 107 height 44
click at [731, 137] on button "Buscar registros" at bounding box center [752, 129] width 88 height 18
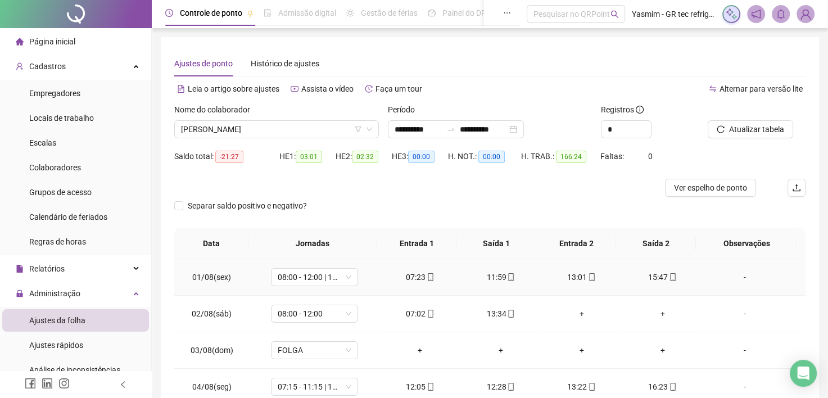
click at [736, 279] on div "-" at bounding box center [745, 277] width 66 height 12
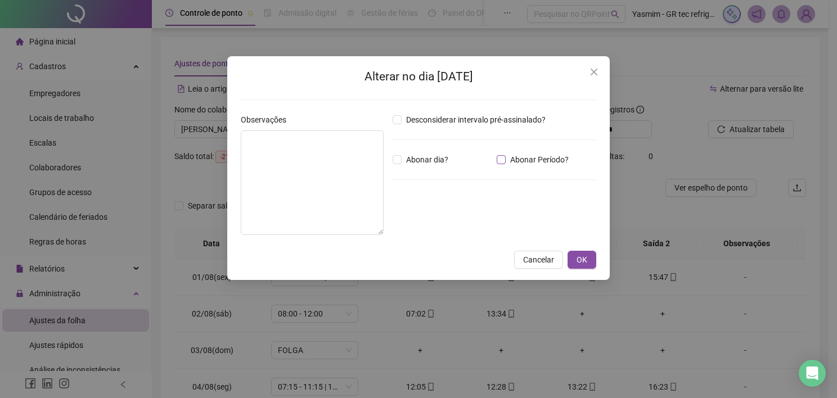
click at [532, 159] on span "Abonar Período?" at bounding box center [539, 160] width 67 height 12
click at [444, 216] on input "*****" at bounding box center [421, 221] width 45 height 13
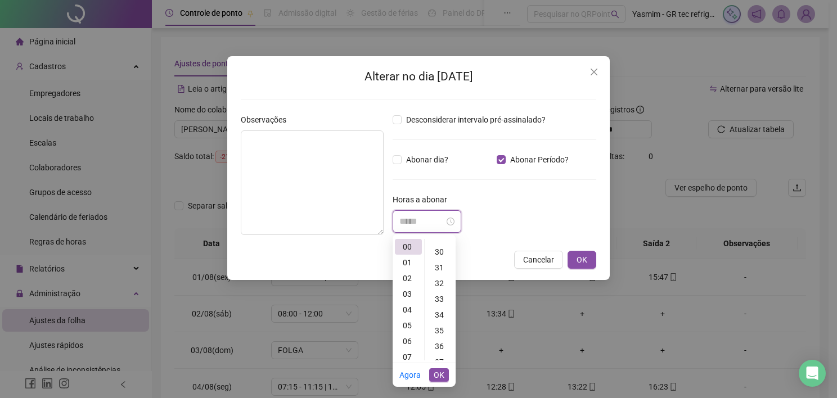
scroll to position [506, 0]
click at [438, 338] on div "38" at bounding box center [440, 339] width 27 height 16
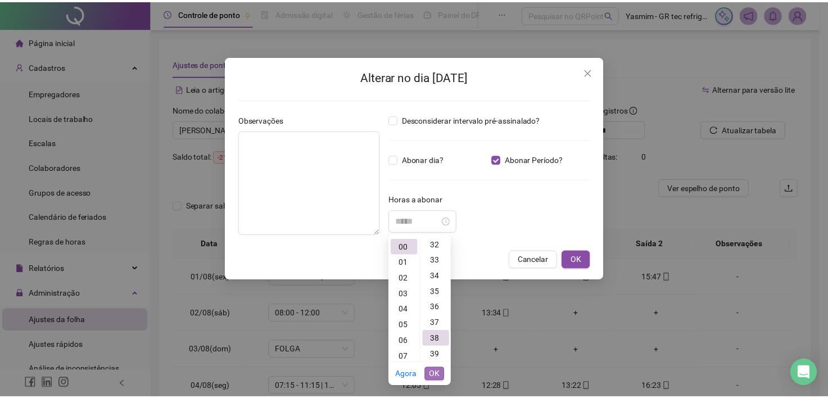
scroll to position [598, 0]
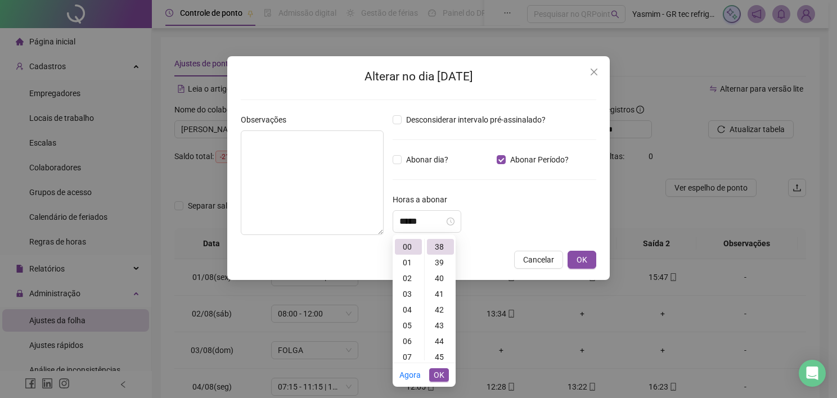
click at [443, 377] on span "OK" at bounding box center [439, 375] width 11 height 12
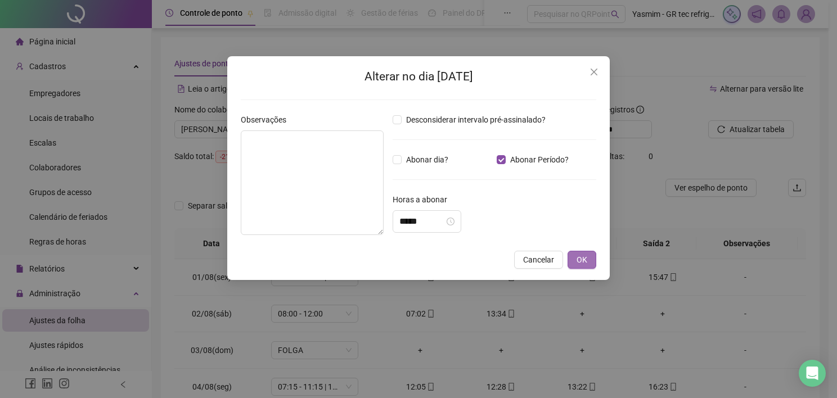
click at [578, 261] on span "OK" at bounding box center [581, 260] width 11 height 12
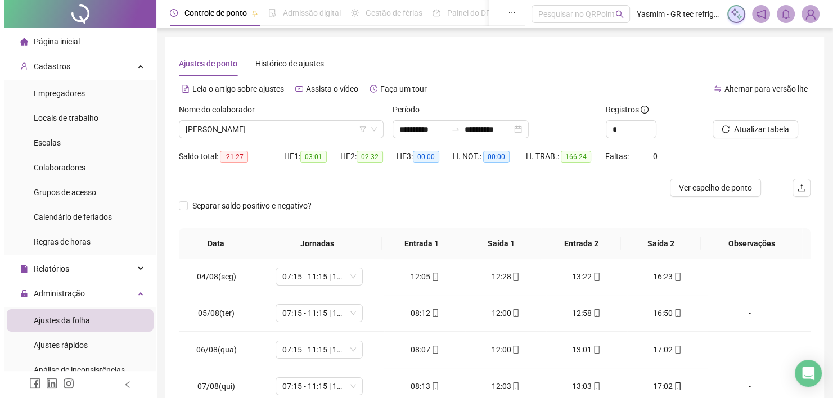
scroll to position [112, 0]
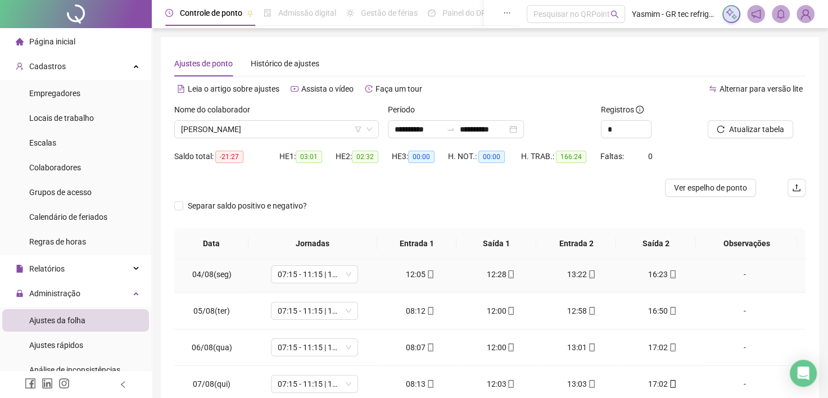
click at [736, 276] on div "-" at bounding box center [745, 274] width 66 height 12
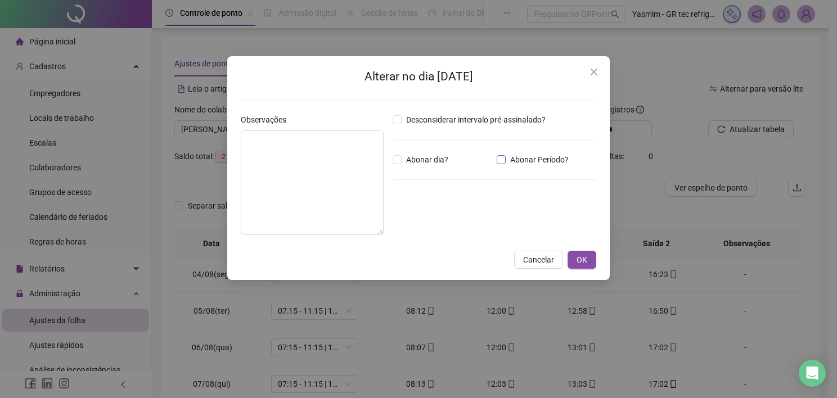
click at [538, 158] on span "Abonar Período?" at bounding box center [539, 160] width 67 height 12
click at [439, 222] on input "*****" at bounding box center [421, 221] width 45 height 13
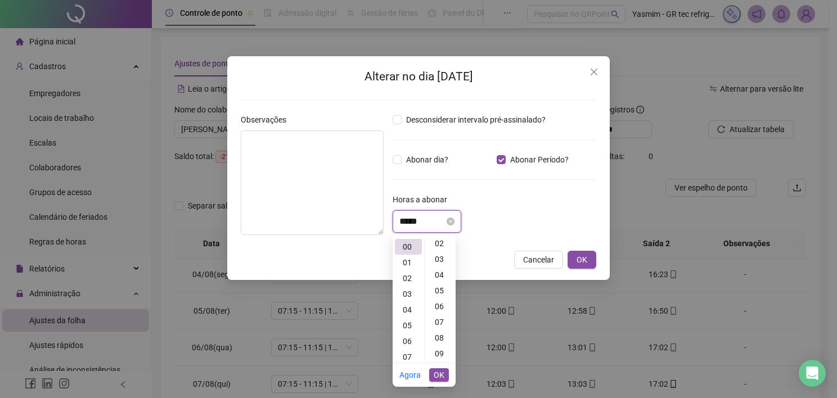
scroll to position [0, 0]
click at [409, 328] on div "05" at bounding box center [408, 326] width 27 height 16
click at [440, 344] on div "24" at bounding box center [440, 344] width 27 height 16
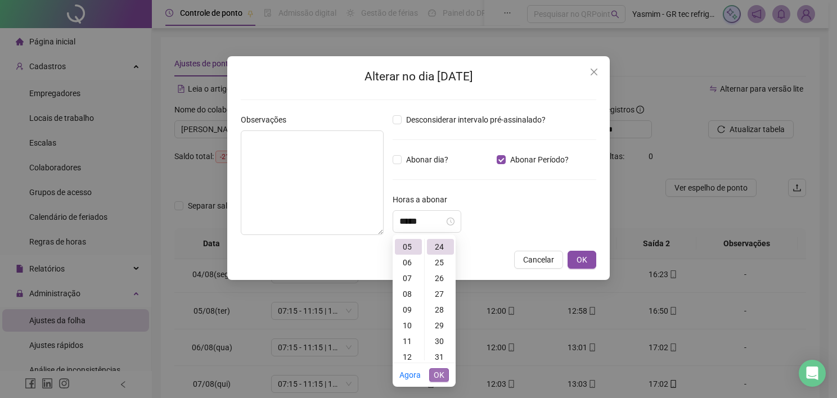
click at [442, 373] on span "OK" at bounding box center [439, 375] width 11 height 12
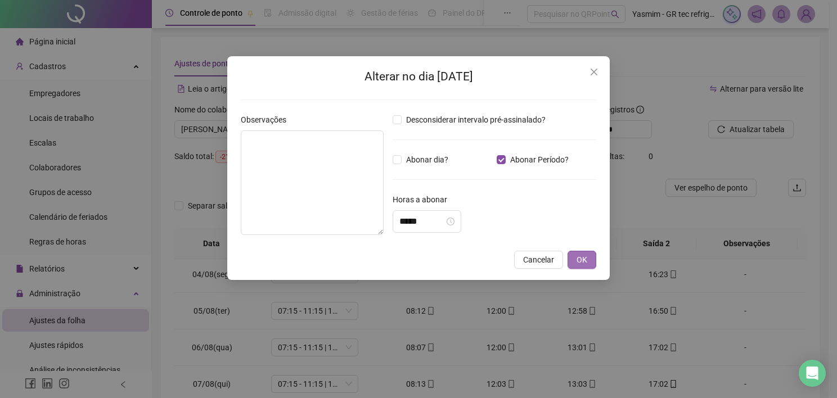
click at [588, 257] on button "OK" at bounding box center [581, 260] width 29 height 18
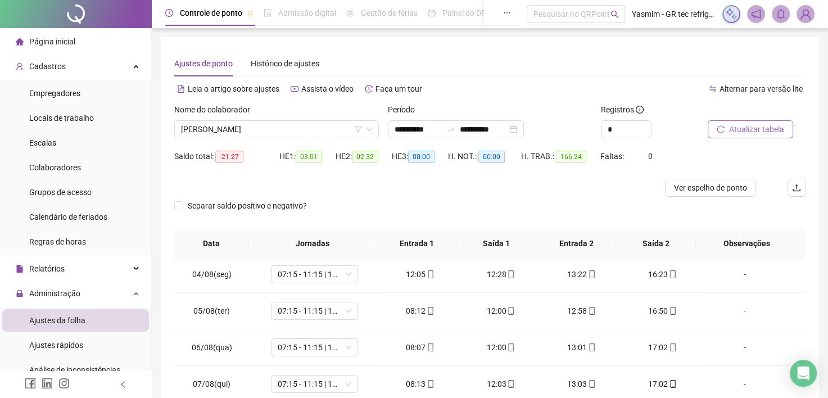
click at [737, 128] on span "Atualizar tabela" at bounding box center [756, 129] width 55 height 12
click at [736, 309] on div "-" at bounding box center [745, 311] width 66 height 12
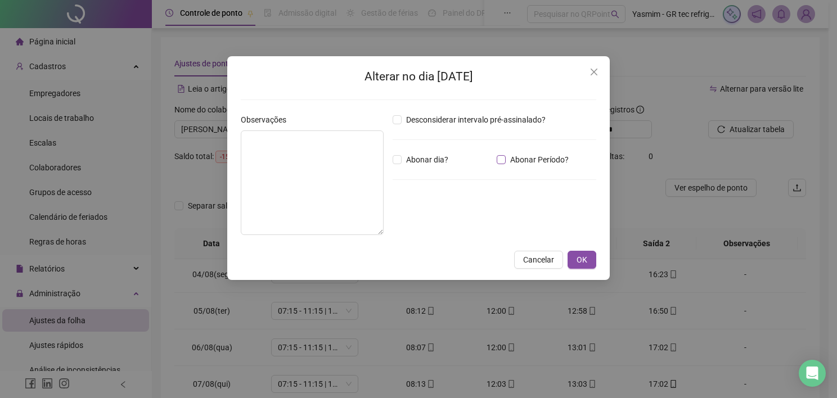
click at [511, 155] on span "Abonar Período?" at bounding box center [539, 160] width 67 height 12
click at [443, 221] on div "Desconsiderar intervalo pré-assinalado? Abonar dia? Abonar Período? Horas a abo…" at bounding box center [494, 179] width 213 height 130
click at [523, 163] on span "Abonar Período?" at bounding box center [539, 160] width 67 height 12
click at [427, 229] on div "*****" at bounding box center [427, 221] width 69 height 22
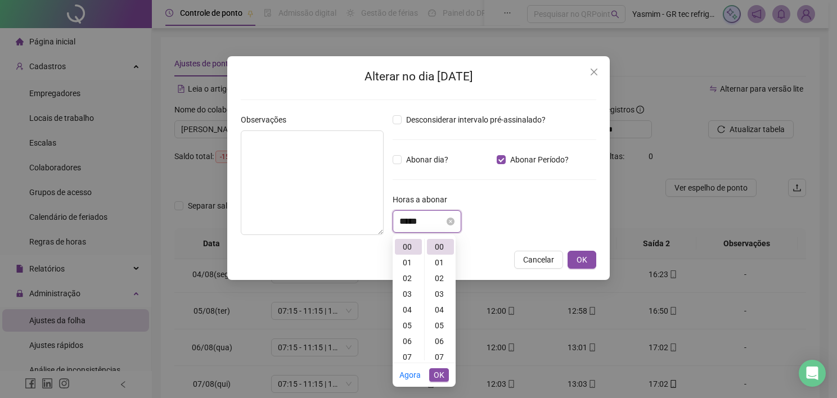
scroll to position [0, 0]
click at [411, 262] on div "01" at bounding box center [408, 263] width 27 height 16
click at [438, 316] on div "08" at bounding box center [440, 317] width 27 height 16
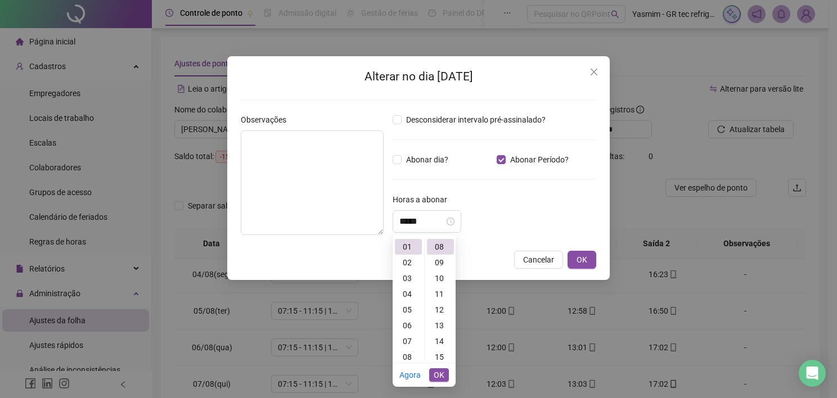
drag, startPoint x: 439, startPoint y: 373, endPoint x: 488, endPoint y: 336, distance: 61.8
click at [439, 374] on span "OK" at bounding box center [439, 375] width 11 height 12
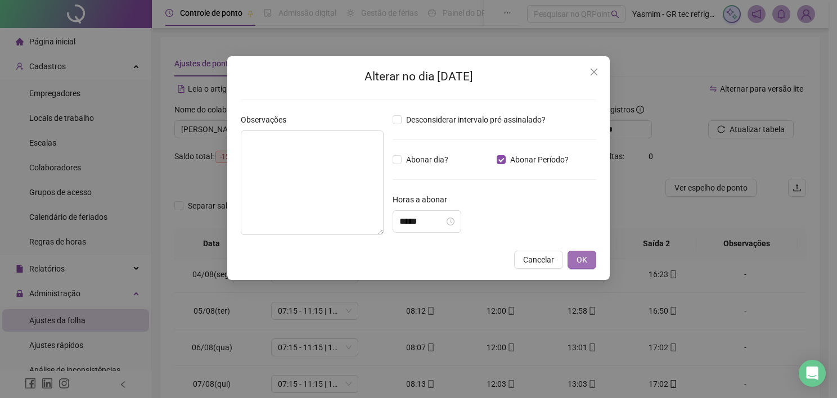
click at [580, 261] on span "OK" at bounding box center [581, 260] width 11 height 12
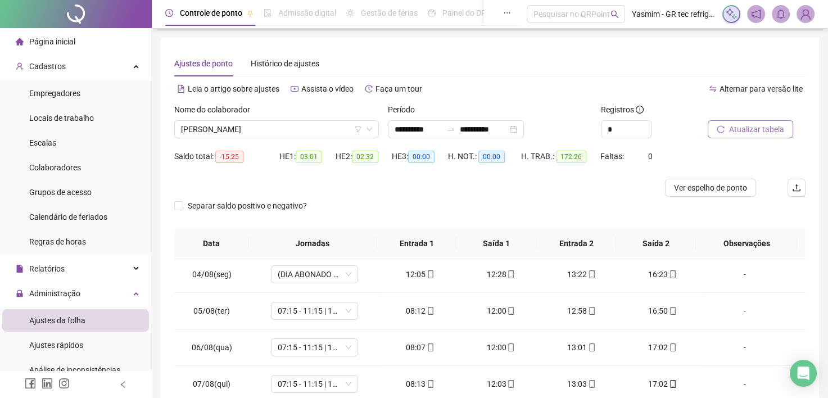
click at [747, 136] on button "Atualizar tabela" at bounding box center [750, 129] width 85 height 18
click at [737, 350] on div "-" at bounding box center [745, 347] width 66 height 12
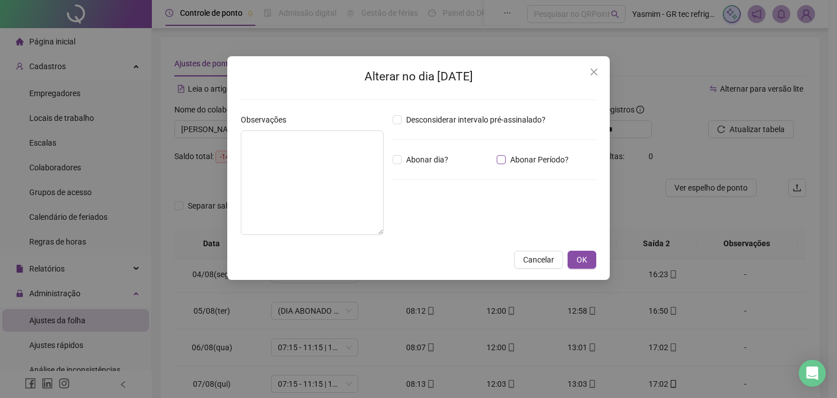
click at [550, 160] on span "Abonar Período?" at bounding box center [539, 160] width 67 height 12
click at [439, 225] on input "*****" at bounding box center [421, 221] width 45 height 13
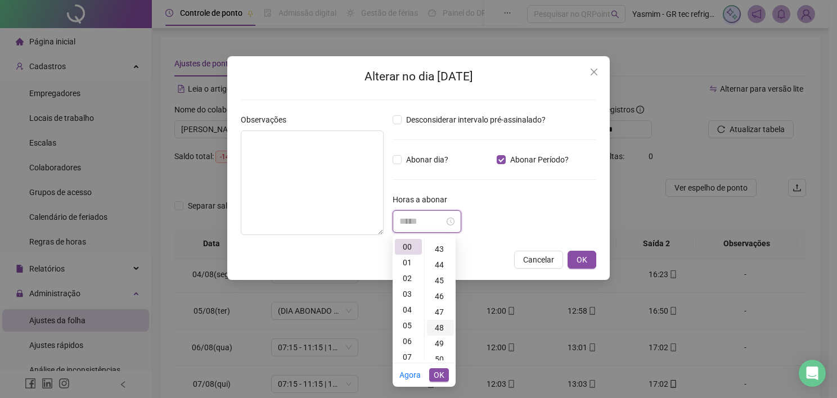
scroll to position [787, 0]
click at [441, 310] on div "54" at bounding box center [440, 310] width 27 height 16
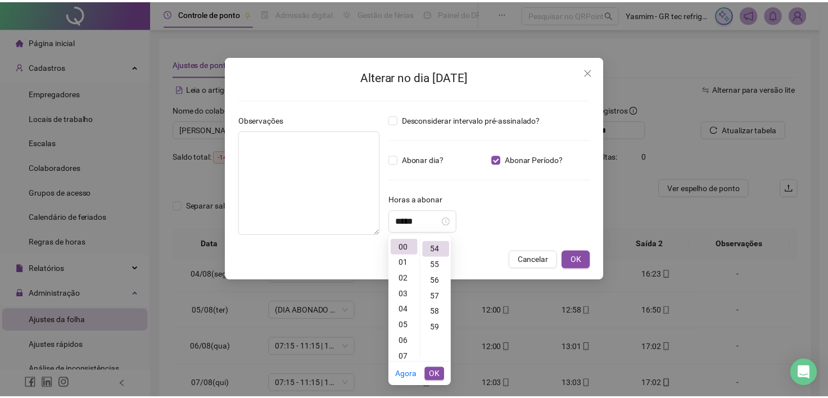
scroll to position [850, 0]
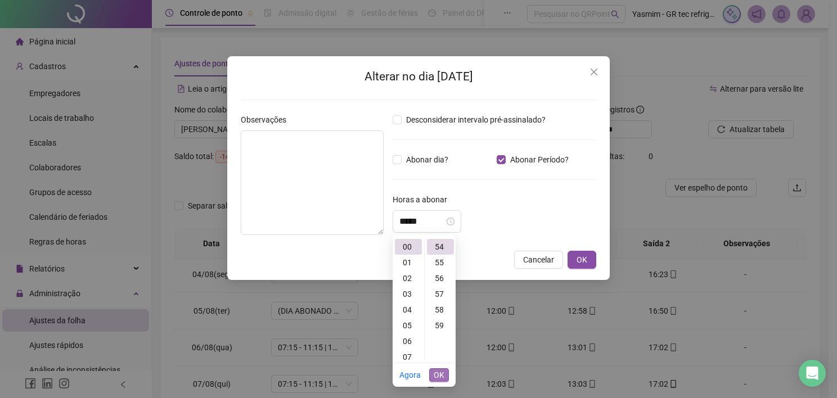
click at [439, 371] on span "OK" at bounding box center [439, 375] width 11 height 12
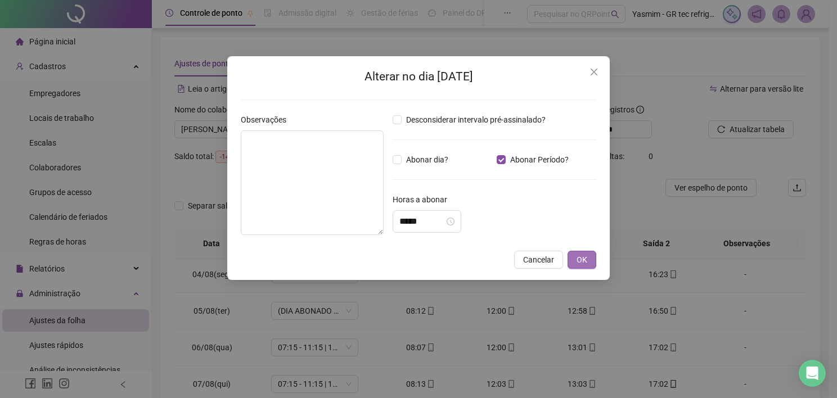
click at [572, 256] on button "OK" at bounding box center [581, 260] width 29 height 18
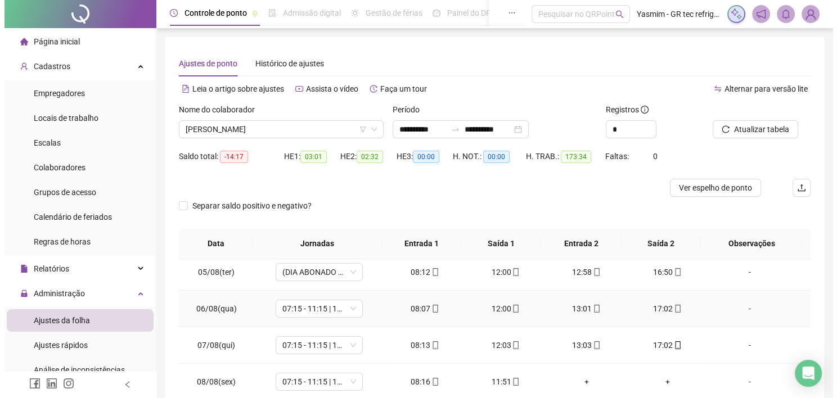
scroll to position [169, 0]
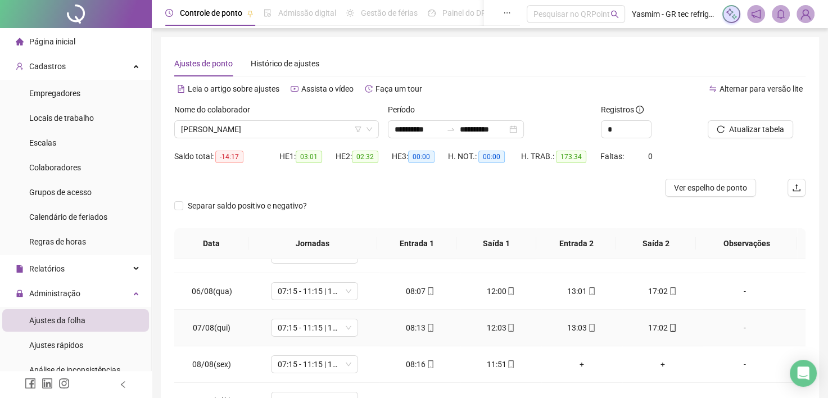
click at [743, 324] on div "-" at bounding box center [745, 328] width 66 height 12
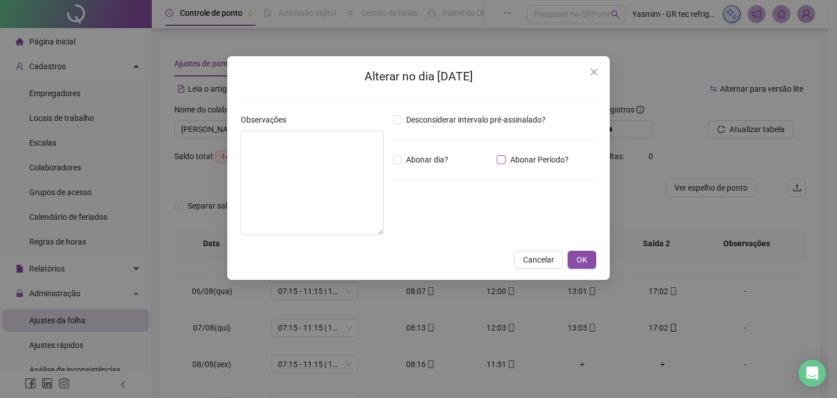
click at [520, 161] on span "Abonar Período?" at bounding box center [539, 160] width 67 height 12
click at [444, 220] on input "*****" at bounding box center [421, 221] width 45 height 13
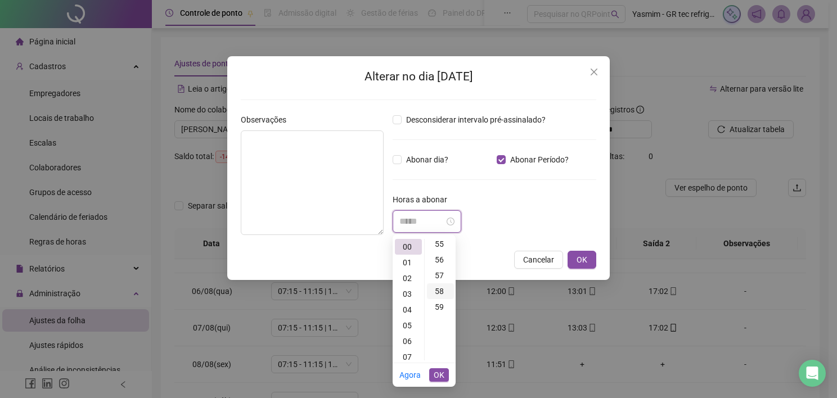
scroll to position [929, 0]
click at [442, 250] on div "59" at bounding box center [440, 247] width 27 height 16
click at [438, 377] on span "OK" at bounding box center [439, 375] width 11 height 12
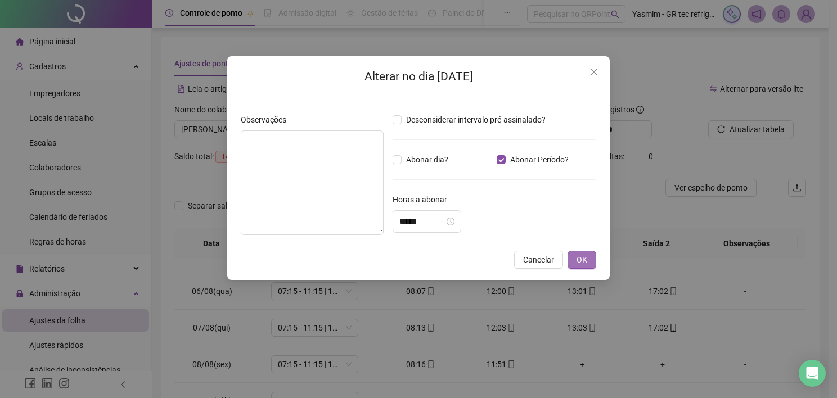
click at [574, 256] on button "OK" at bounding box center [581, 260] width 29 height 18
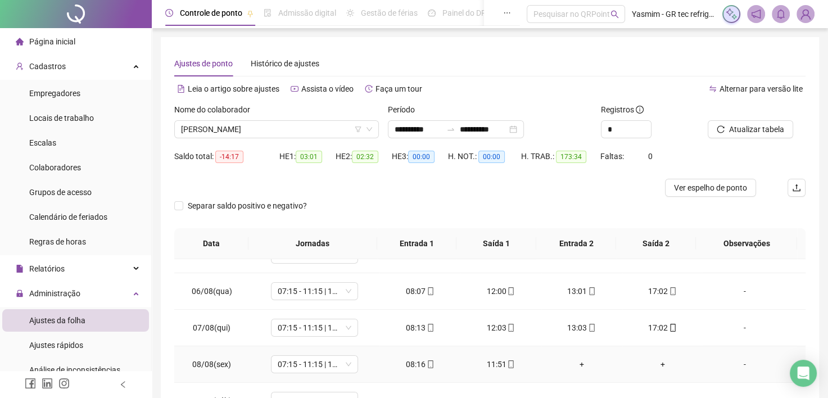
click at [733, 363] on div "-" at bounding box center [745, 364] width 66 height 12
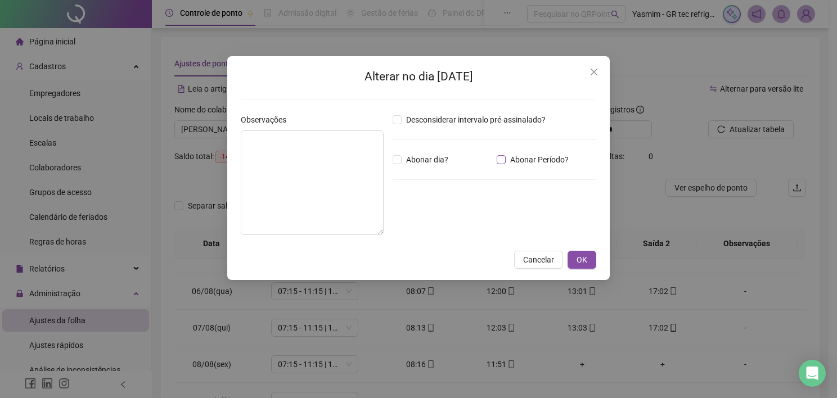
click at [530, 163] on span "Abonar Período?" at bounding box center [539, 160] width 67 height 12
click at [421, 217] on input "*****" at bounding box center [421, 221] width 45 height 13
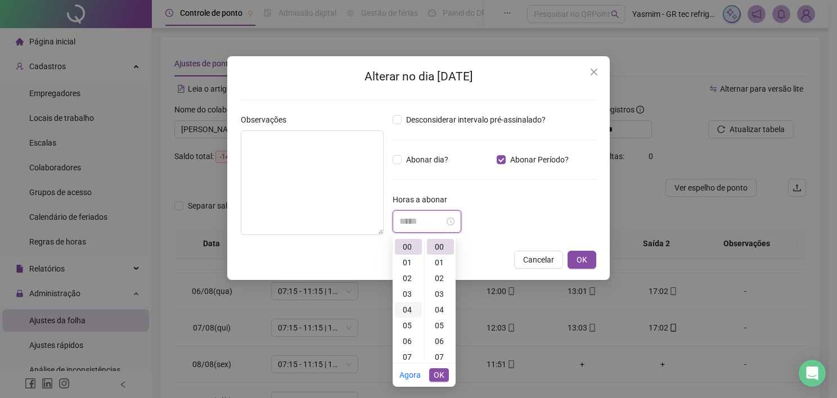
scroll to position [0, 0]
click at [407, 331] on div "05" at bounding box center [408, 326] width 27 height 16
click at [439, 340] on div "13" at bounding box center [440, 339] width 27 height 16
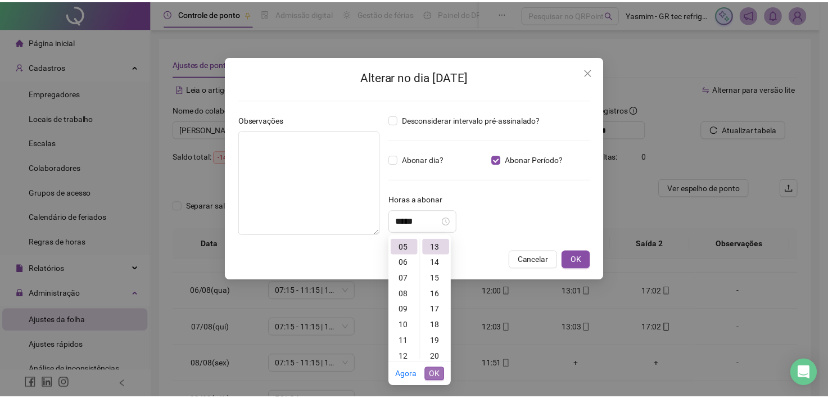
scroll to position [205, 0]
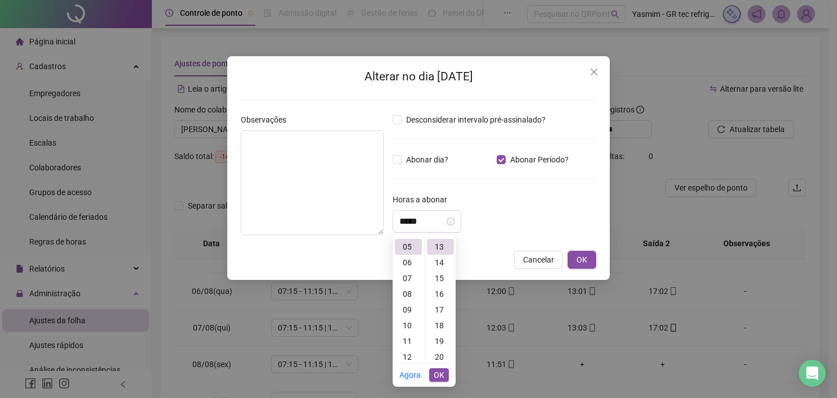
drag, startPoint x: 440, startPoint y: 377, endPoint x: 508, endPoint y: 323, distance: 86.9
click at [440, 377] on span "OK" at bounding box center [439, 375] width 11 height 12
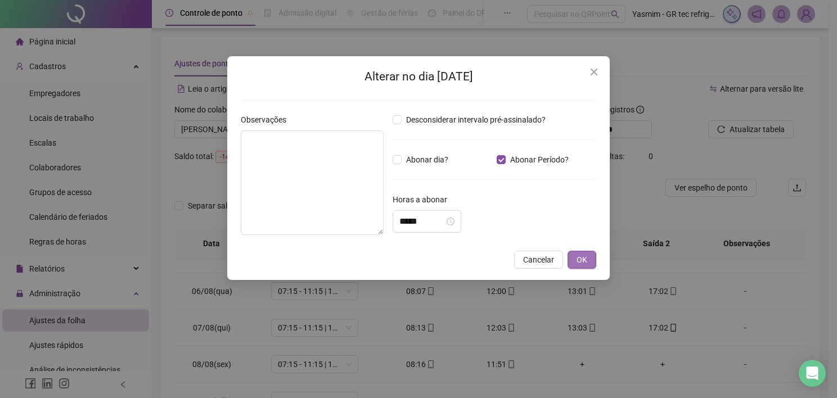
click at [589, 259] on button "OK" at bounding box center [581, 260] width 29 height 18
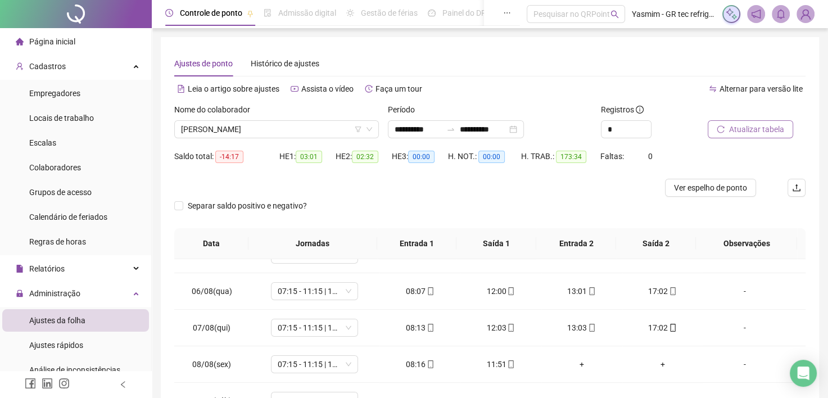
click at [736, 120] on button "Atualizar tabela" at bounding box center [750, 129] width 85 height 18
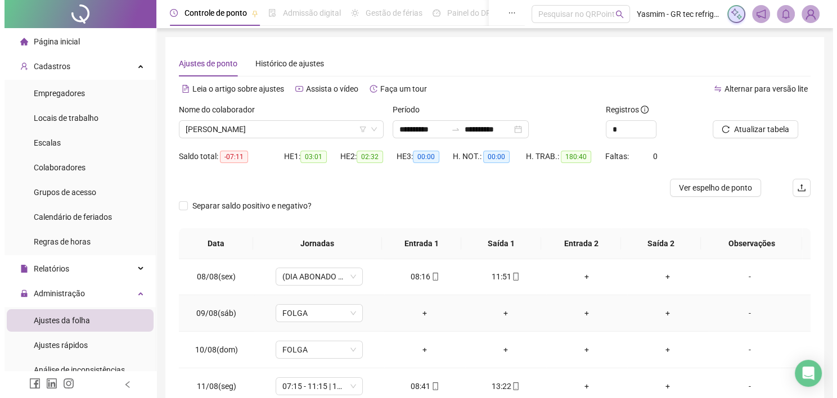
scroll to position [281, 0]
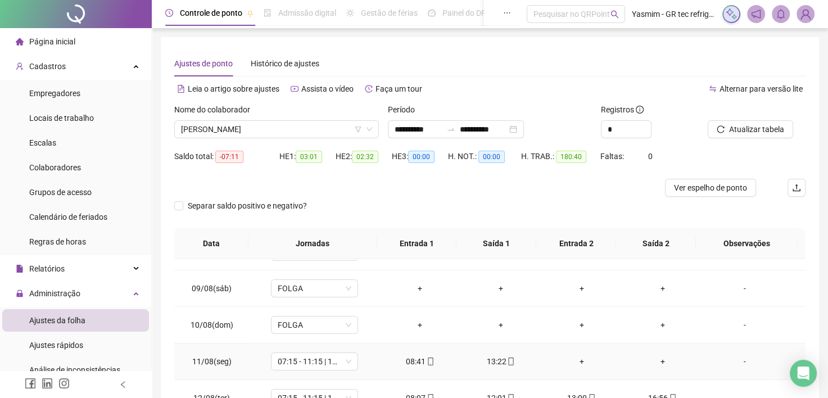
click at [738, 360] on div "-" at bounding box center [745, 361] width 66 height 12
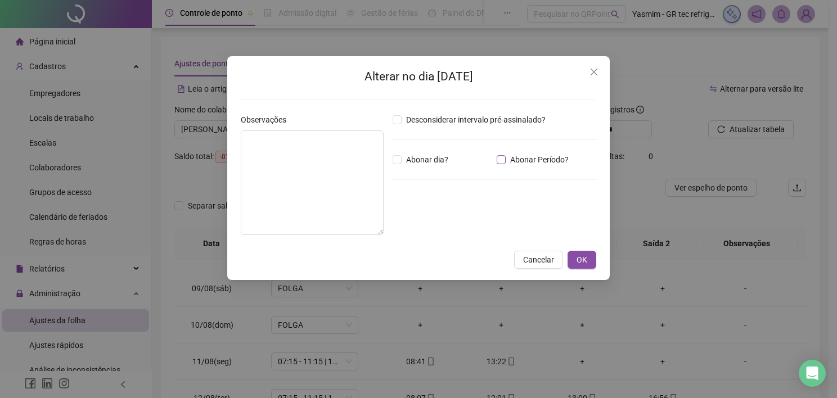
click at [535, 156] on span "Abonar Período?" at bounding box center [539, 160] width 67 height 12
click at [436, 224] on input "*****" at bounding box center [421, 221] width 45 height 13
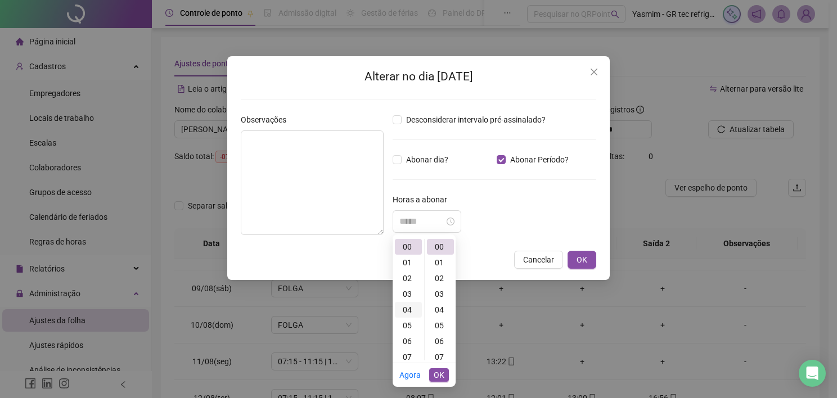
click at [408, 307] on div "04" at bounding box center [408, 310] width 27 height 16
click at [442, 358] on div "07" at bounding box center [440, 357] width 27 height 16
click at [439, 376] on span "OK" at bounding box center [439, 375] width 11 height 12
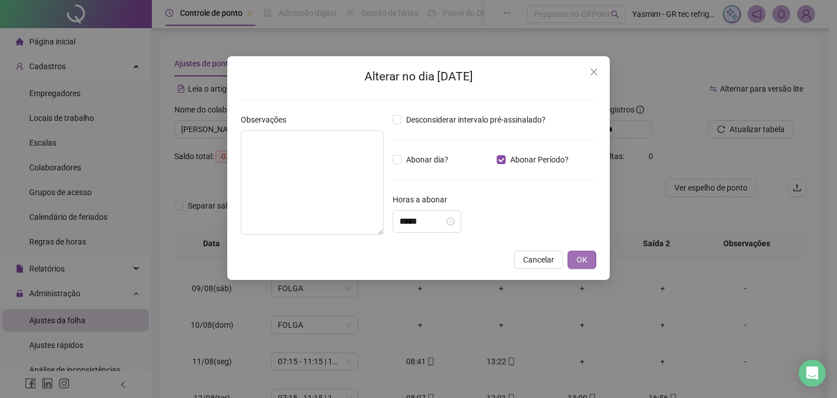
click at [578, 266] on button "OK" at bounding box center [581, 260] width 29 height 18
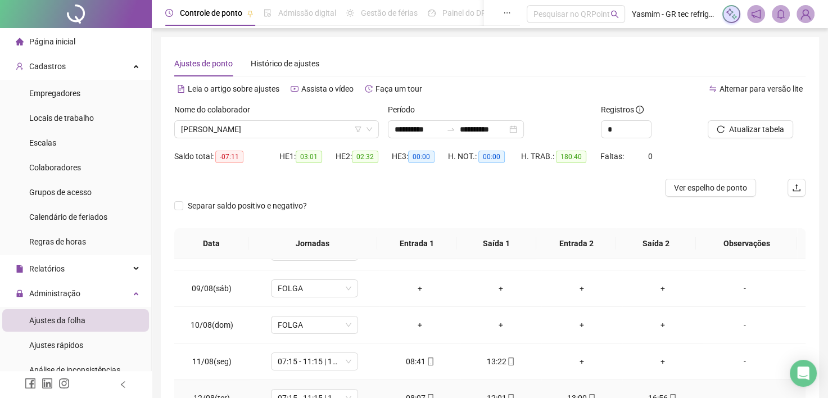
click at [738, 394] on div "-" at bounding box center [745, 398] width 66 height 12
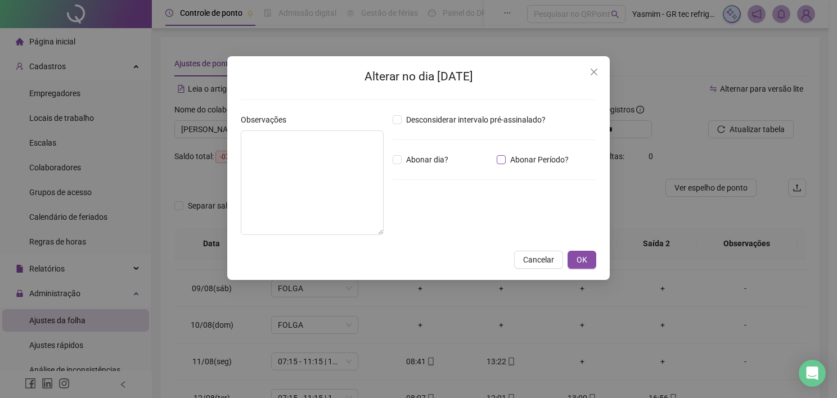
click at [540, 159] on span "Abonar Período?" at bounding box center [539, 160] width 67 height 12
click at [438, 223] on input "*****" at bounding box center [421, 221] width 45 height 13
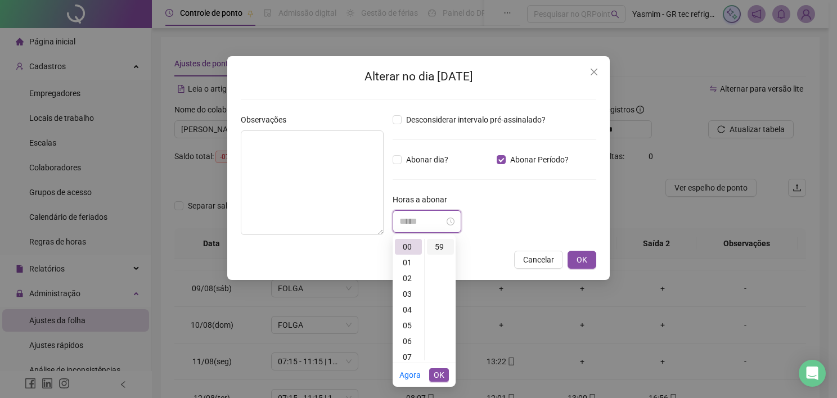
scroll to position [873, 0]
click at [439, 285] on div "58" at bounding box center [440, 287] width 27 height 16
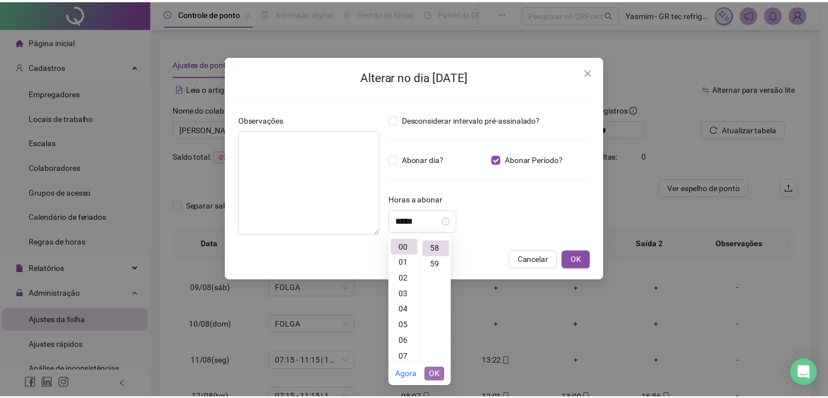
scroll to position [913, 0]
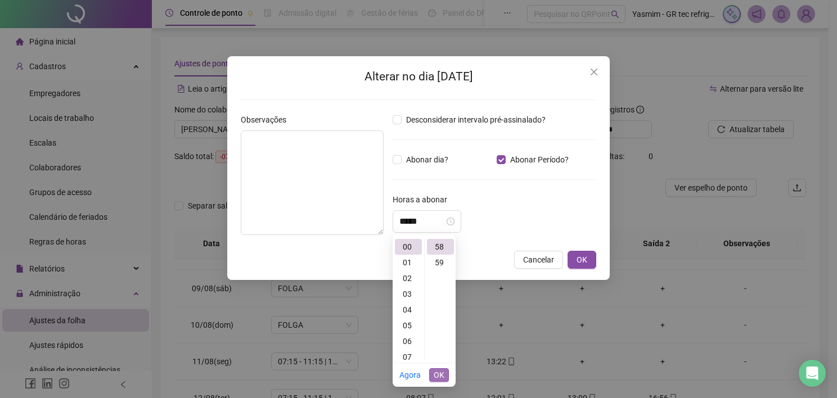
click at [438, 380] on span "OK" at bounding box center [439, 375] width 11 height 12
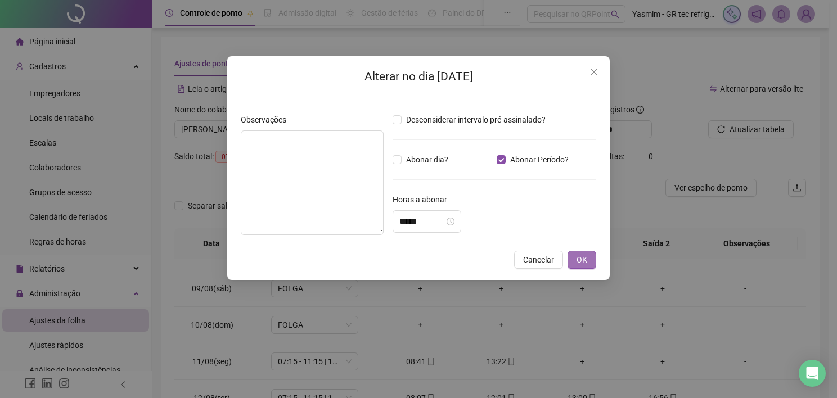
click at [581, 261] on span "OK" at bounding box center [581, 260] width 11 height 12
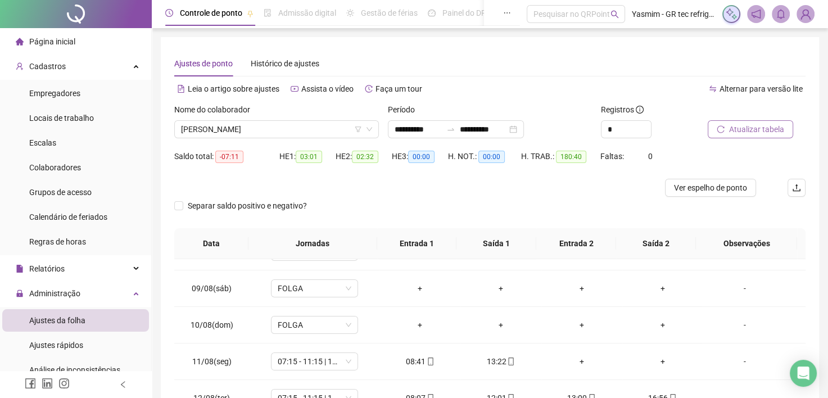
click at [731, 126] on span "Atualizar tabela" at bounding box center [756, 129] width 55 height 12
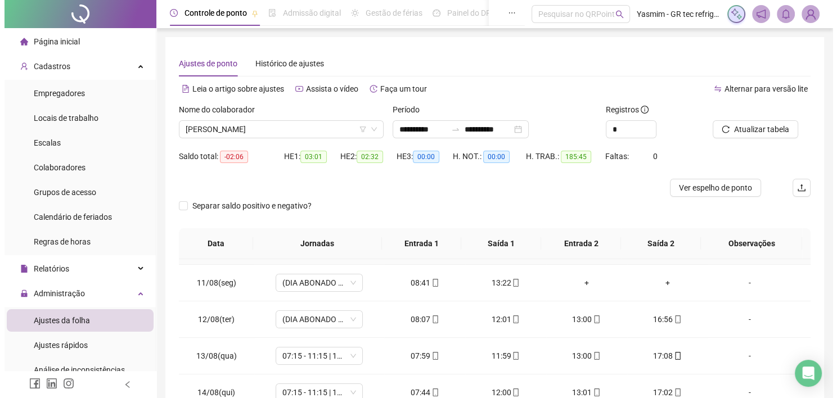
scroll to position [394, 0]
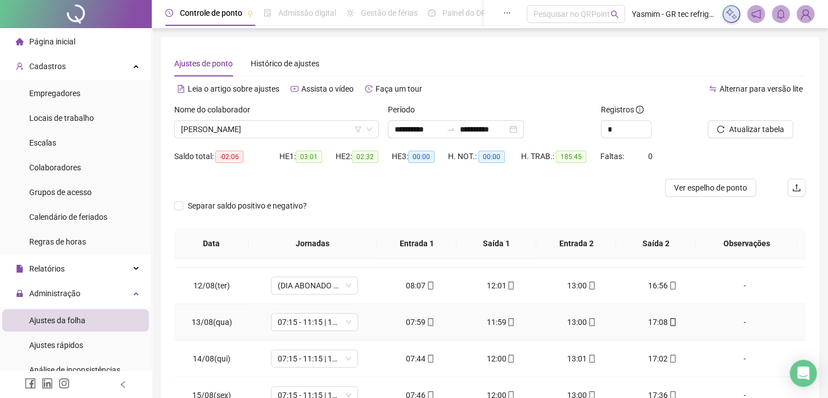
click at [729, 319] on div "-" at bounding box center [745, 322] width 66 height 12
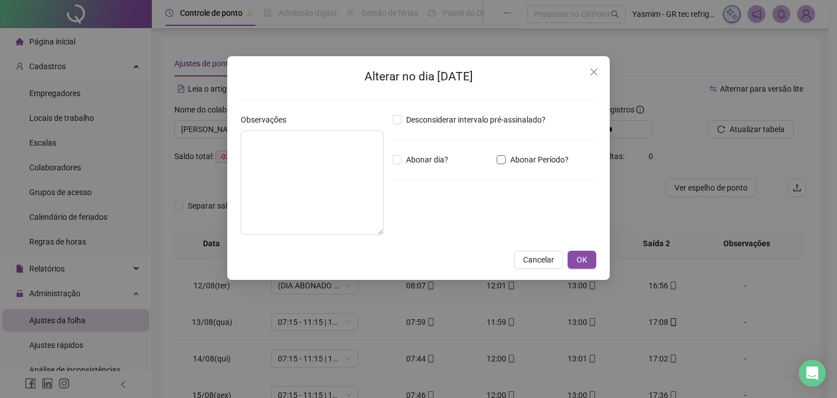
click at [552, 154] on span "Abonar Período?" at bounding box center [539, 160] width 67 height 12
click at [440, 222] on input "*****" at bounding box center [421, 221] width 45 height 13
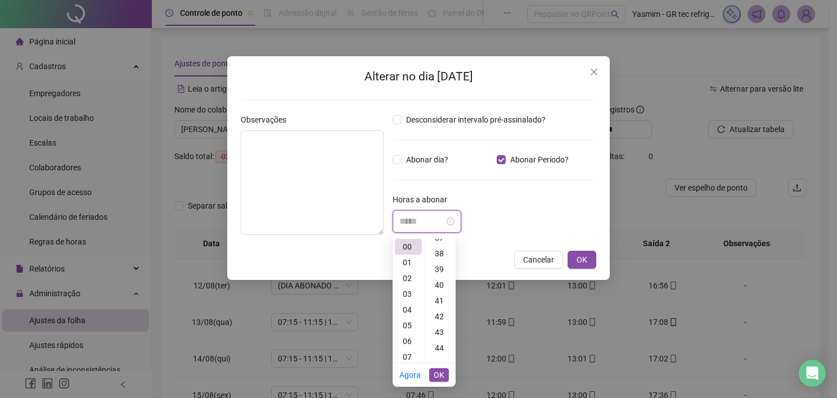
scroll to position [619, 0]
click at [445, 254] on div "40" at bounding box center [440, 258] width 27 height 16
click at [437, 369] on span "OK" at bounding box center [439, 375] width 11 height 12
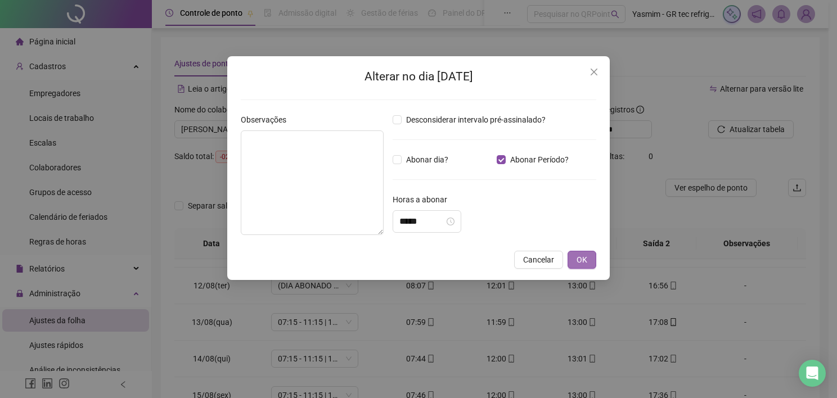
click at [581, 261] on span "OK" at bounding box center [581, 260] width 11 height 12
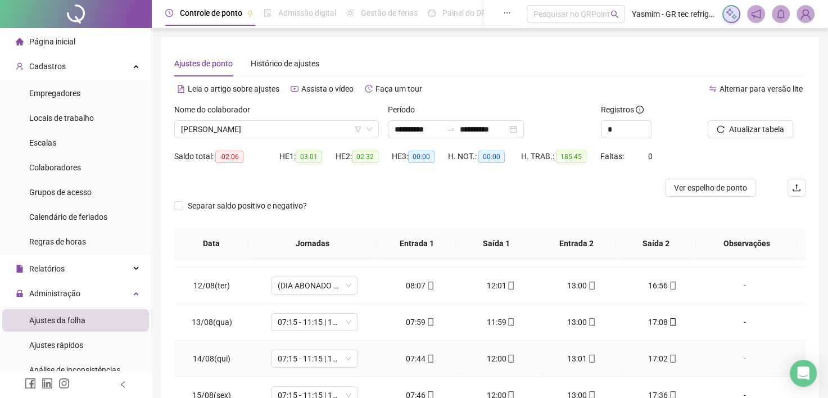
click at [736, 358] on div "-" at bounding box center [745, 359] width 66 height 12
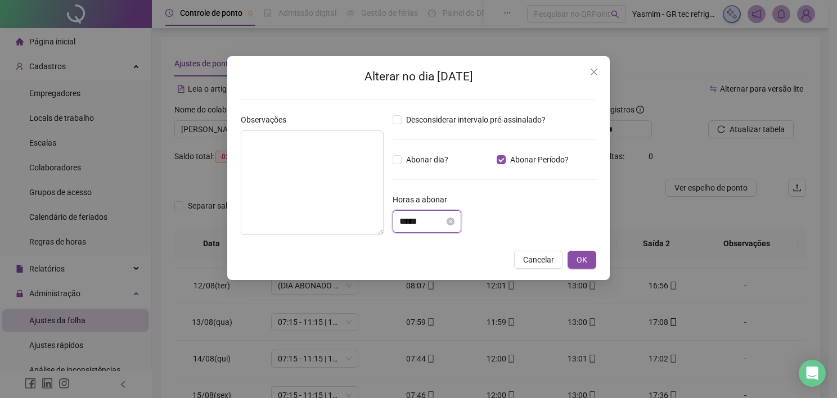
click at [444, 220] on input "*****" at bounding box center [421, 221] width 45 height 13
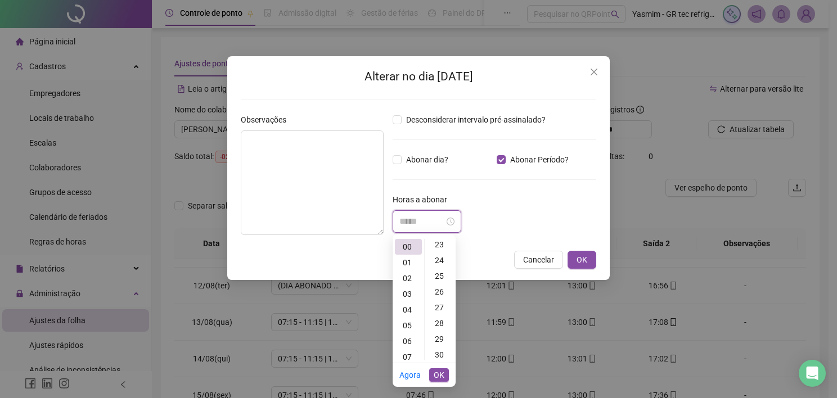
scroll to position [394, 0]
click at [438, 339] on div "31" at bounding box center [440, 341] width 27 height 16
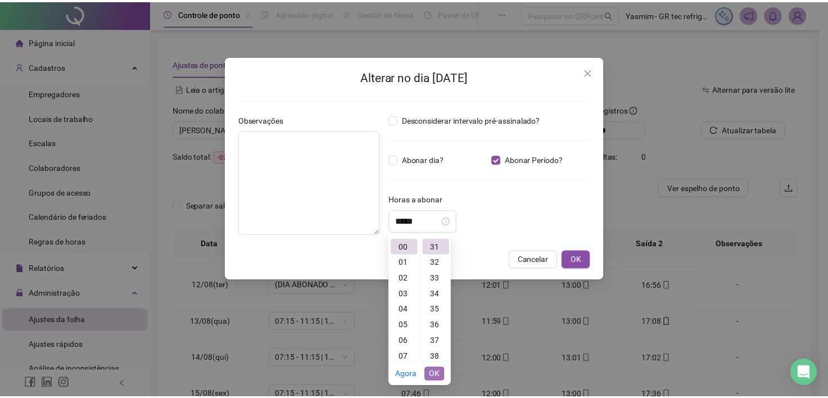
scroll to position [488, 0]
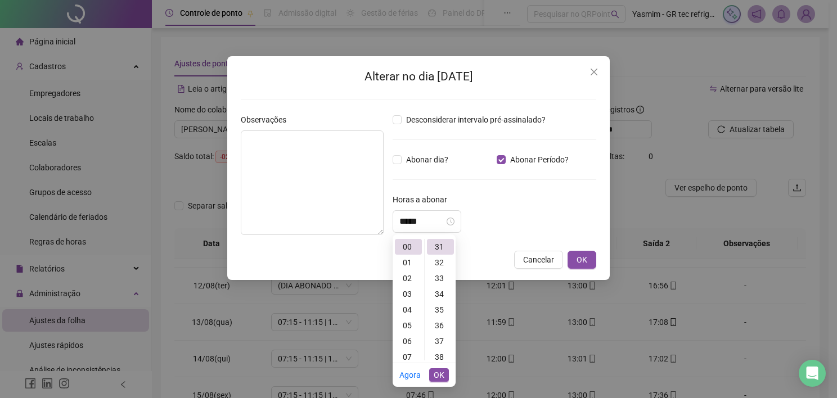
drag, startPoint x: 434, startPoint y: 378, endPoint x: 475, endPoint y: 354, distance: 47.6
click at [439, 377] on span "OK" at bounding box center [439, 375] width 11 height 12
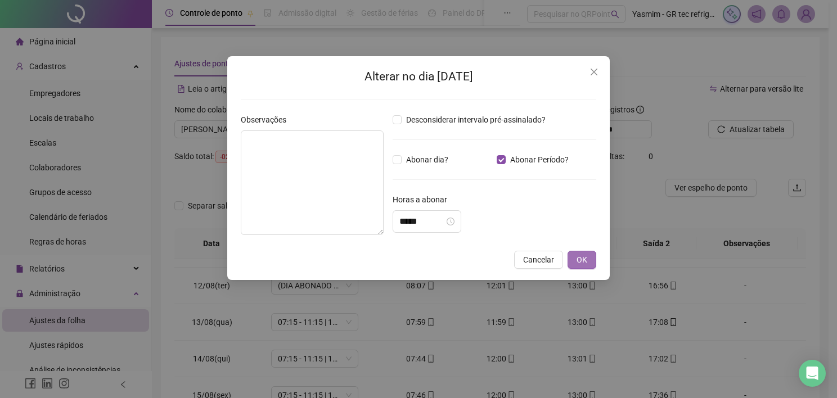
click at [583, 263] on span "OK" at bounding box center [581, 260] width 11 height 12
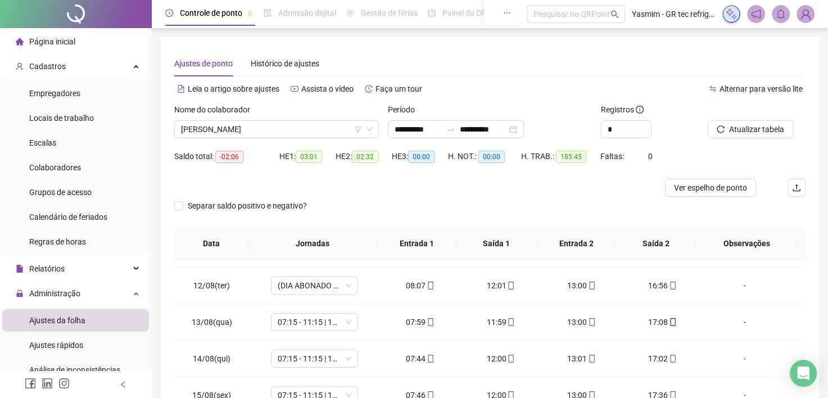
click at [752, 129] on span "Atualizar tabela" at bounding box center [756, 129] width 55 height 12
click at [553, 194] on div at bounding box center [411, 188] width 474 height 18
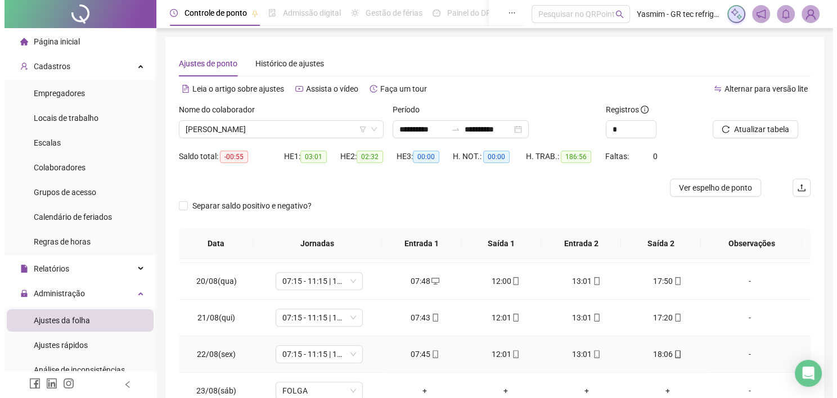
scroll to position [619, 0]
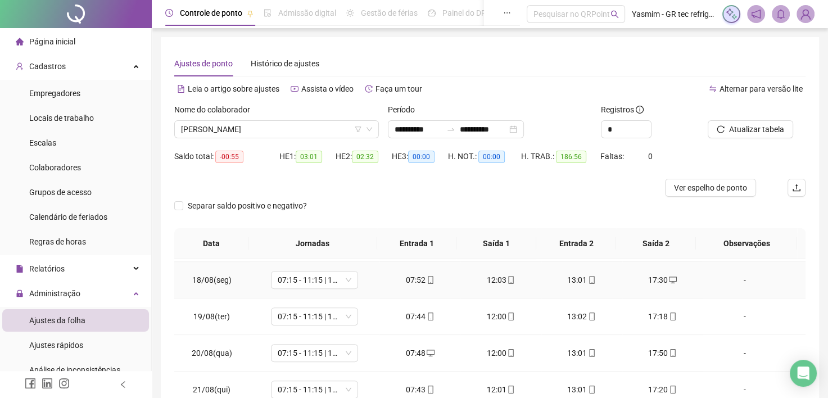
click at [731, 274] on div "-" at bounding box center [745, 280] width 66 height 12
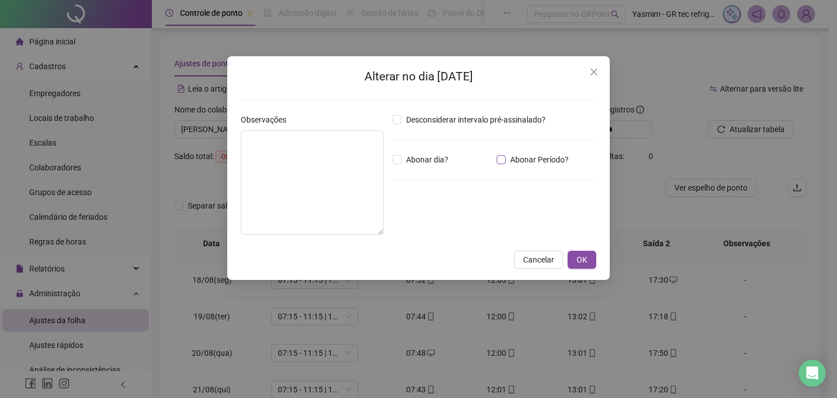
click at [538, 163] on span "Abonar Período?" at bounding box center [539, 160] width 67 height 12
click at [435, 216] on input "*****" at bounding box center [421, 221] width 45 height 13
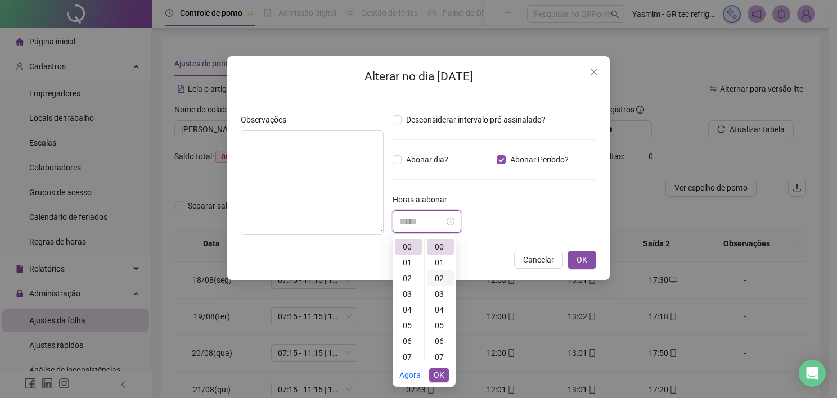
scroll to position [56, 0]
click at [436, 317] on div "08" at bounding box center [440, 317] width 27 height 16
click at [436, 371] on span "OK" at bounding box center [439, 375] width 11 height 12
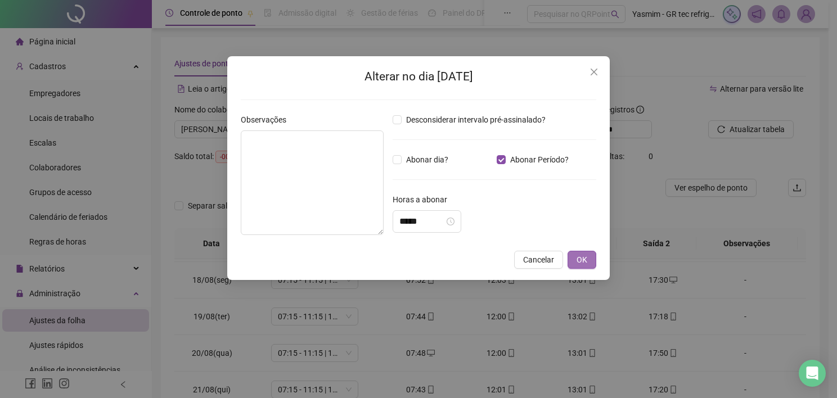
click at [579, 255] on span "OK" at bounding box center [581, 260] width 11 height 12
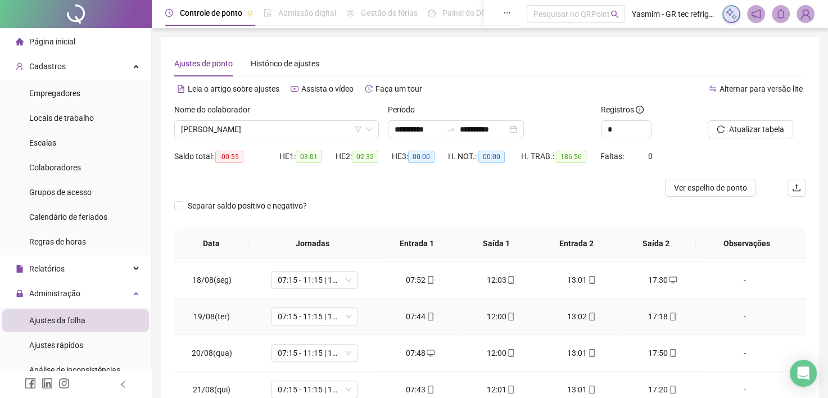
click at [731, 317] on div "-" at bounding box center [745, 316] width 66 height 12
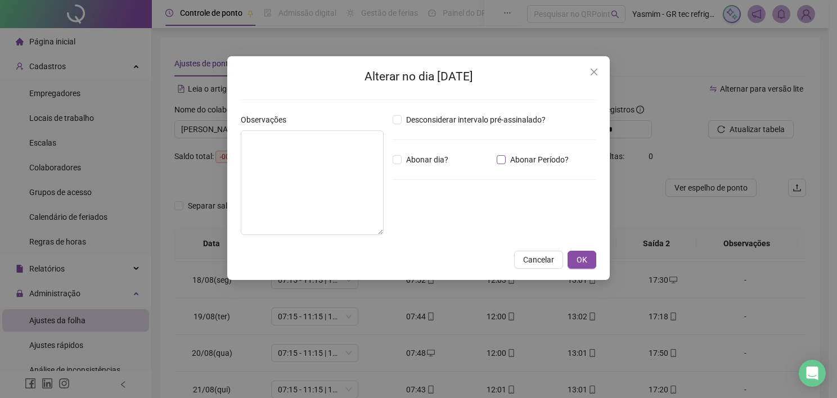
click at [538, 155] on span "Abonar Período?" at bounding box center [539, 160] width 67 height 12
click at [444, 219] on input "*****" at bounding box center [421, 221] width 45 height 13
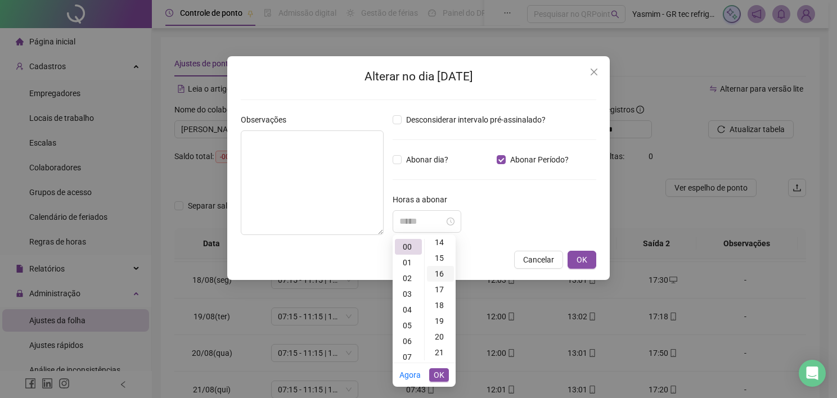
click at [439, 274] on div "16" at bounding box center [440, 274] width 27 height 16
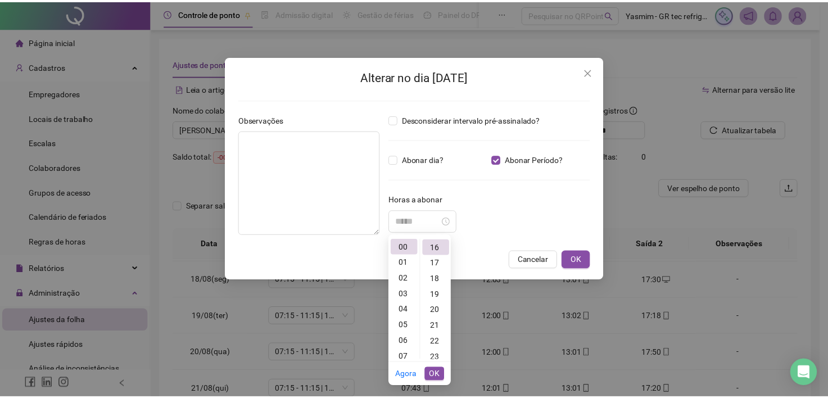
scroll to position [252, 0]
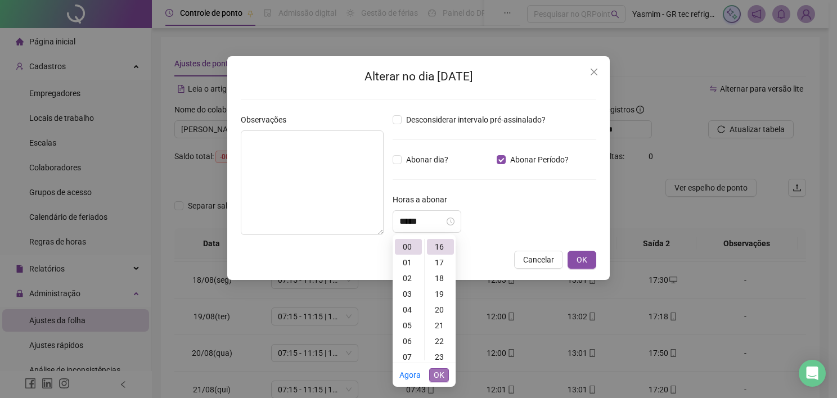
click at [436, 378] on span "OK" at bounding box center [439, 375] width 11 height 12
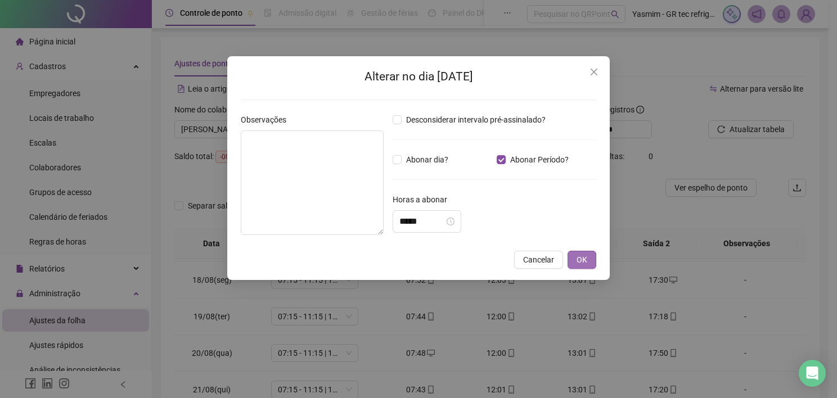
click at [576, 260] on span "OK" at bounding box center [581, 260] width 11 height 12
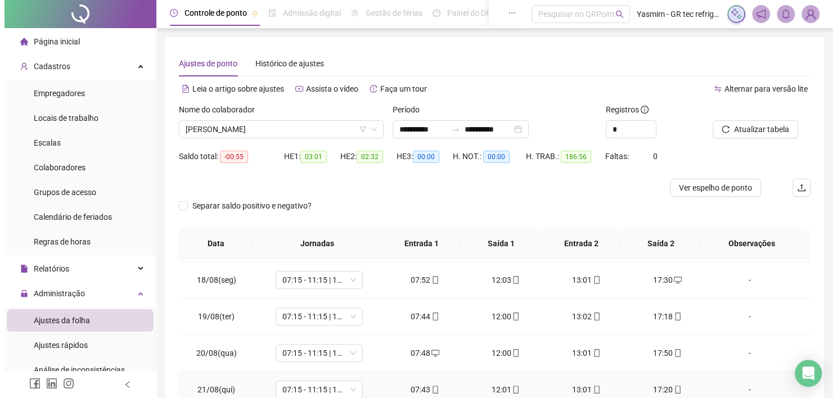
scroll to position [675, 0]
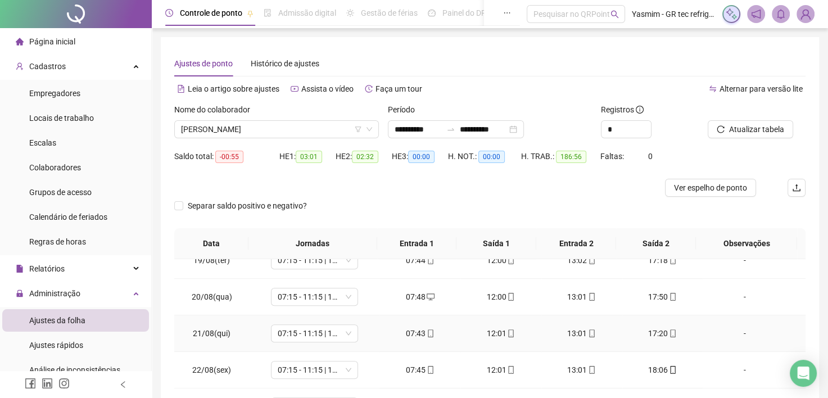
click at [732, 330] on div "-" at bounding box center [745, 333] width 66 height 12
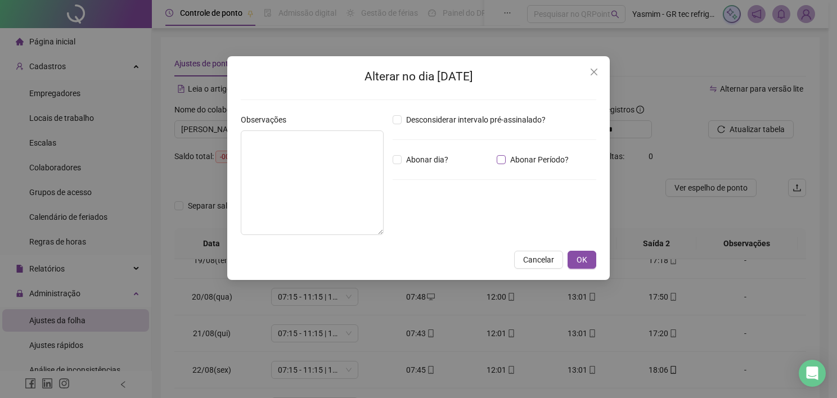
click at [530, 157] on span "Abonar Período?" at bounding box center [539, 160] width 67 height 12
click at [444, 224] on input "*****" at bounding box center [421, 221] width 45 height 13
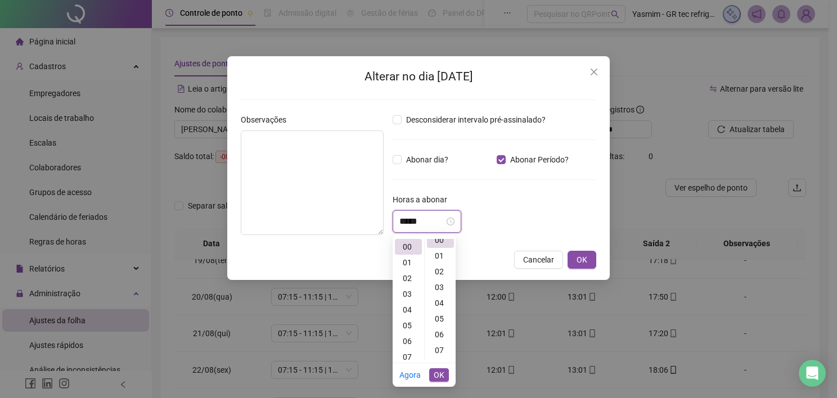
scroll to position [0, 0]
click at [440, 306] on div "11" at bounding box center [440, 308] width 27 height 16
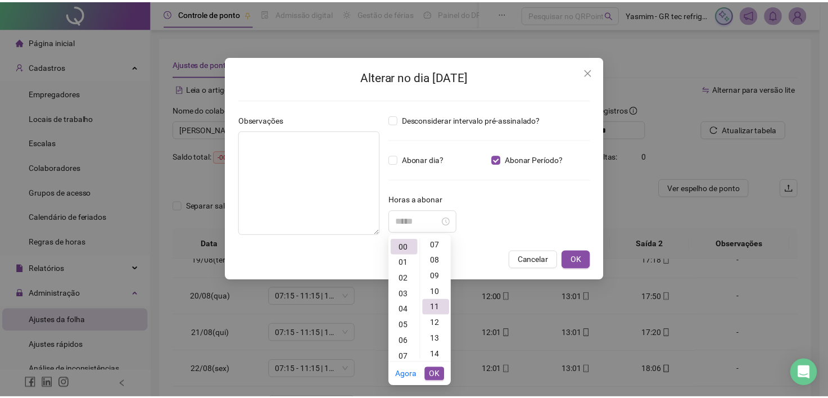
scroll to position [173, 0]
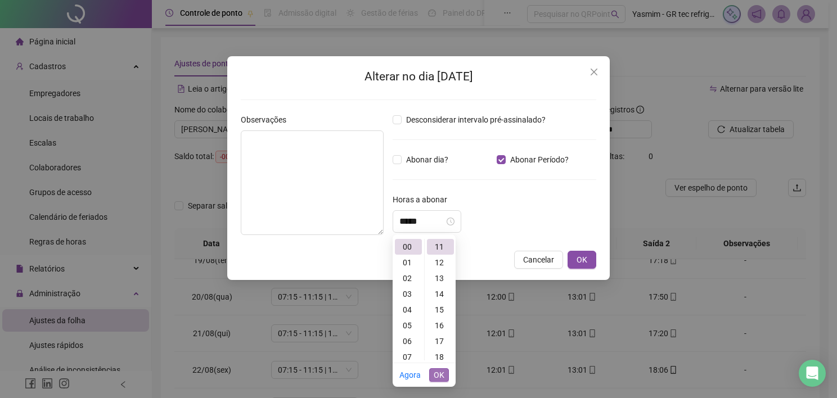
click at [436, 371] on span "OK" at bounding box center [439, 375] width 11 height 12
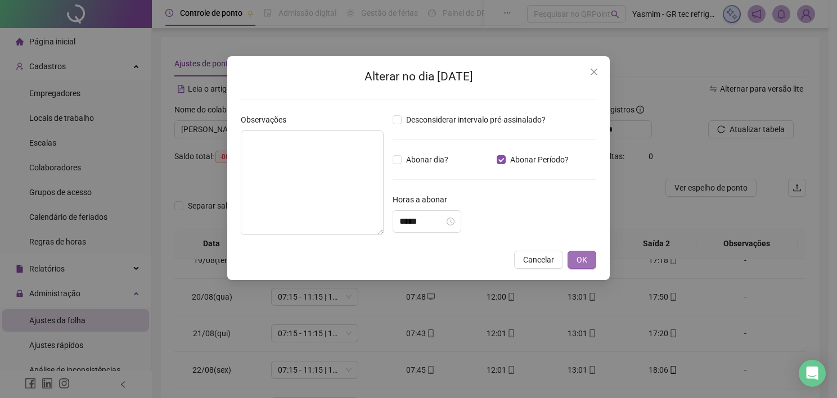
click at [578, 264] on span "OK" at bounding box center [581, 260] width 11 height 12
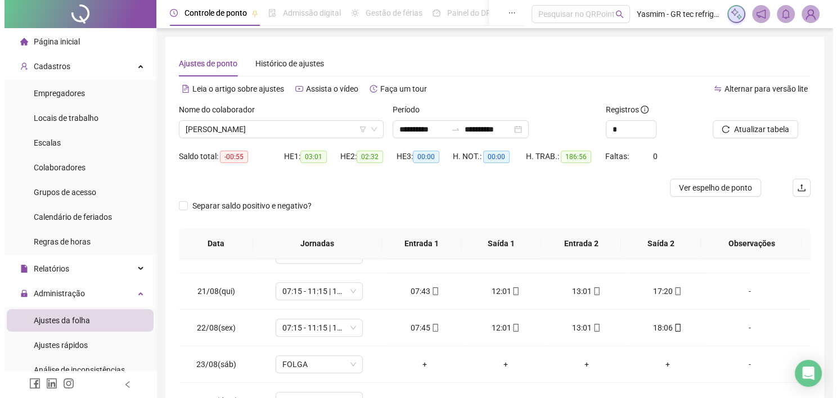
scroll to position [844, 0]
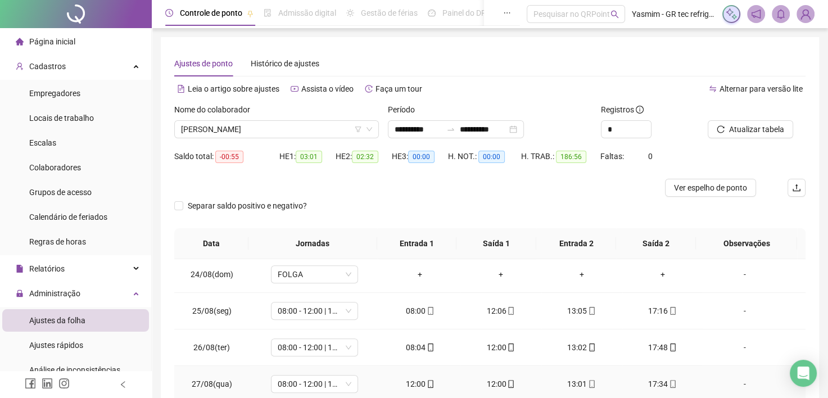
click at [724, 380] on div "-" at bounding box center [745, 384] width 66 height 12
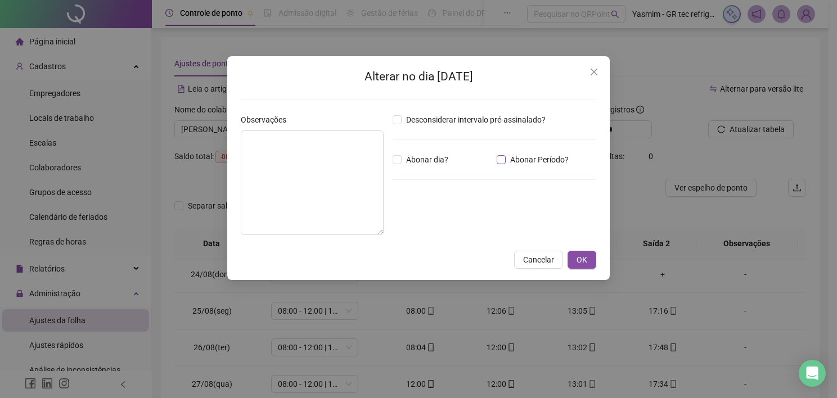
click at [547, 157] on span "Abonar Período?" at bounding box center [539, 160] width 67 height 12
click at [444, 216] on input "*****" at bounding box center [421, 221] width 45 height 13
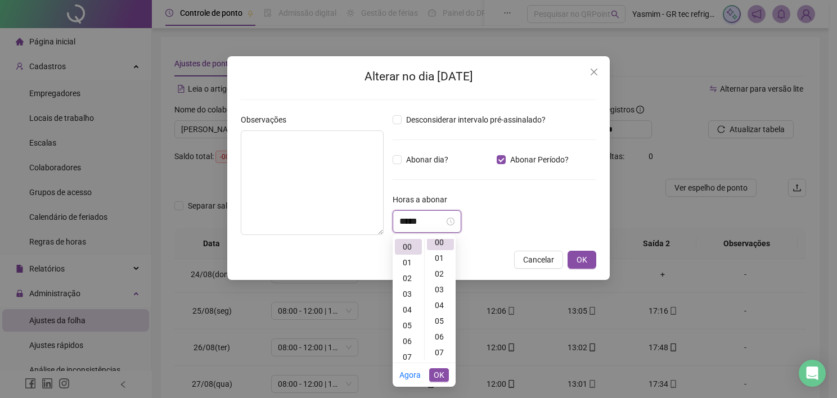
scroll to position [0, 0]
click at [408, 296] on div "03" at bounding box center [408, 294] width 27 height 16
drag, startPoint x: 443, startPoint y: 281, endPoint x: 440, endPoint y: 299, distance: 18.2
click at [443, 281] on div "27" at bounding box center [440, 278] width 27 height 16
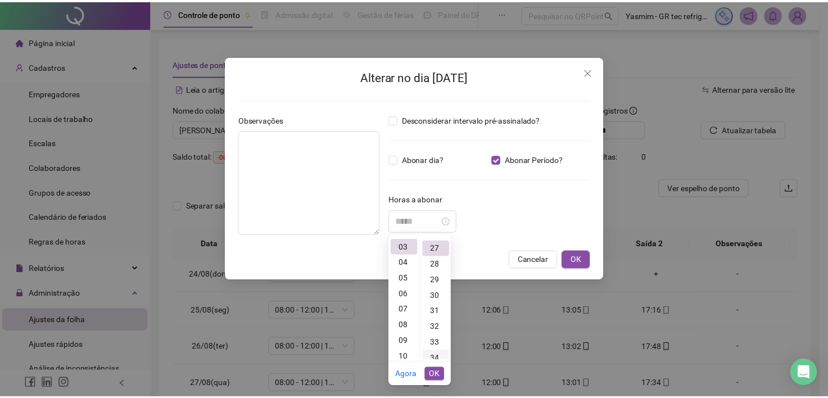
scroll to position [425, 0]
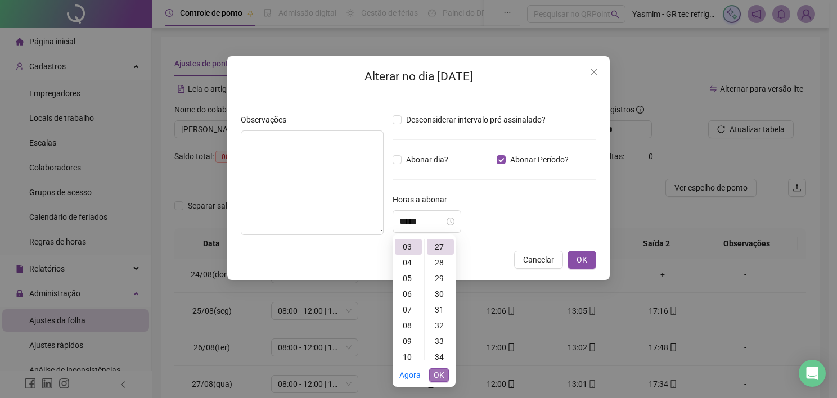
click at [439, 371] on span "OK" at bounding box center [439, 375] width 11 height 12
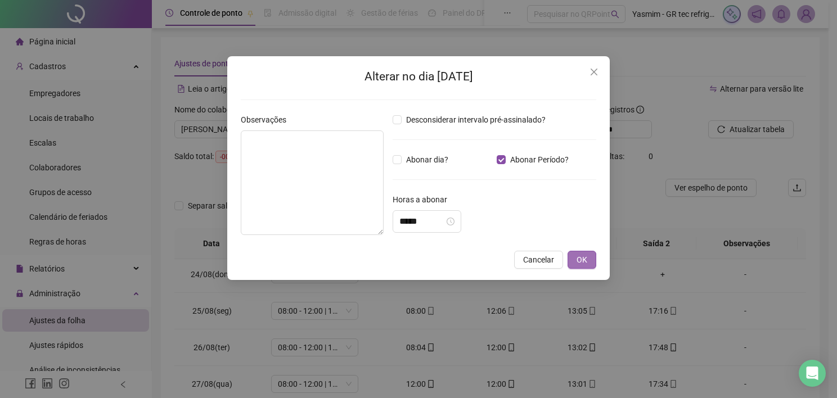
click at [571, 256] on button "OK" at bounding box center [581, 260] width 29 height 18
click at [581, 259] on span "OK" at bounding box center [581, 260] width 11 height 12
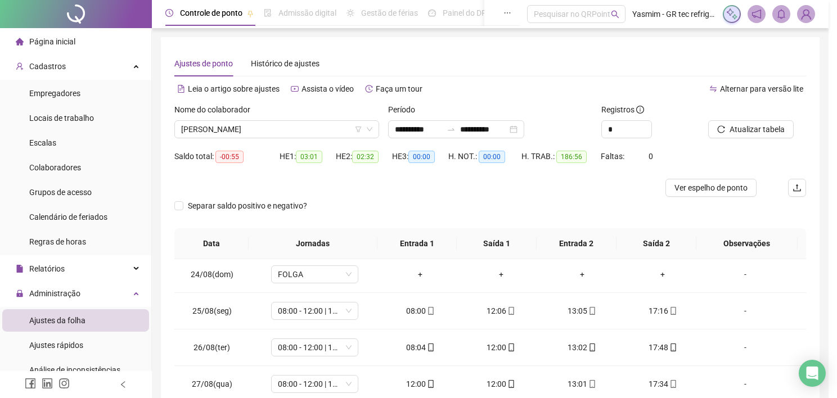
click at [583, 259] on div "Alterar no dia 27/08/2025 Observações Desconsiderar intervalo pré-assinalado? A…" at bounding box center [418, 199] width 837 height 398
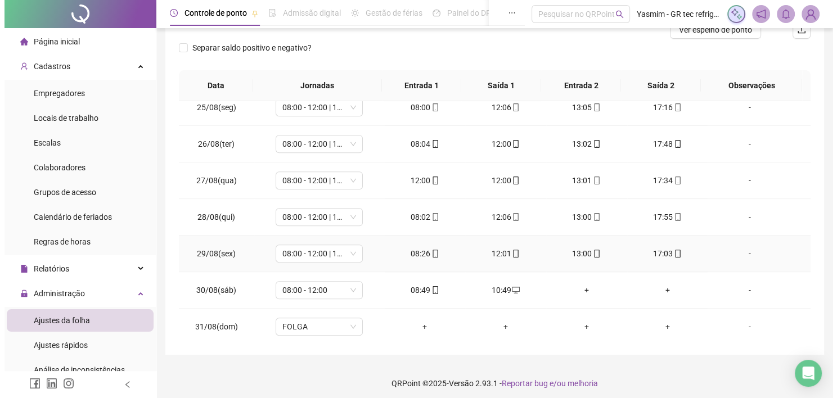
scroll to position [163, 0]
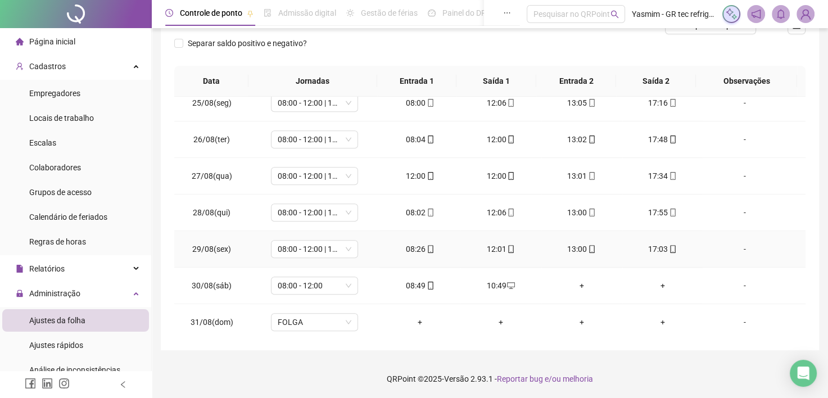
click at [740, 250] on div "-" at bounding box center [745, 249] width 66 height 12
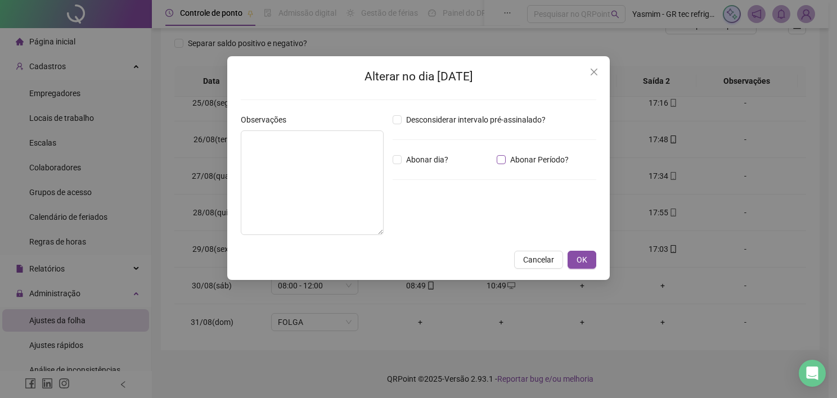
click at [506, 156] on span "Abonar Período?" at bounding box center [539, 160] width 67 height 12
click at [451, 213] on div "*****" at bounding box center [427, 221] width 69 height 22
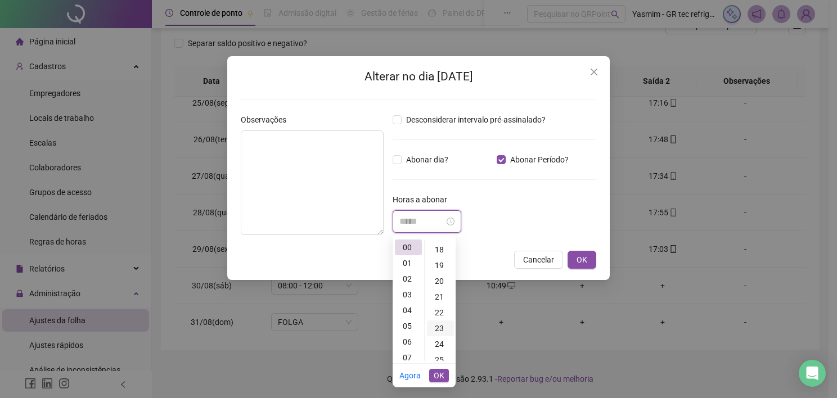
scroll to position [337, 0]
click at [438, 319] on div "26" at bounding box center [440, 320] width 27 height 16
click at [438, 372] on span "OK" at bounding box center [439, 375] width 11 height 12
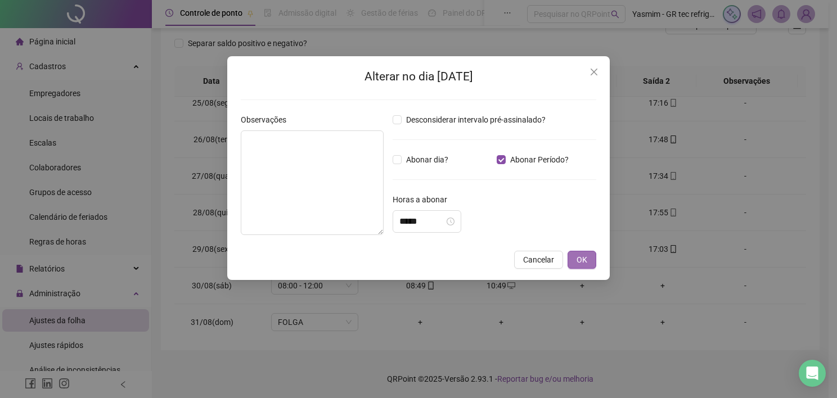
click at [581, 258] on span "OK" at bounding box center [581, 260] width 11 height 12
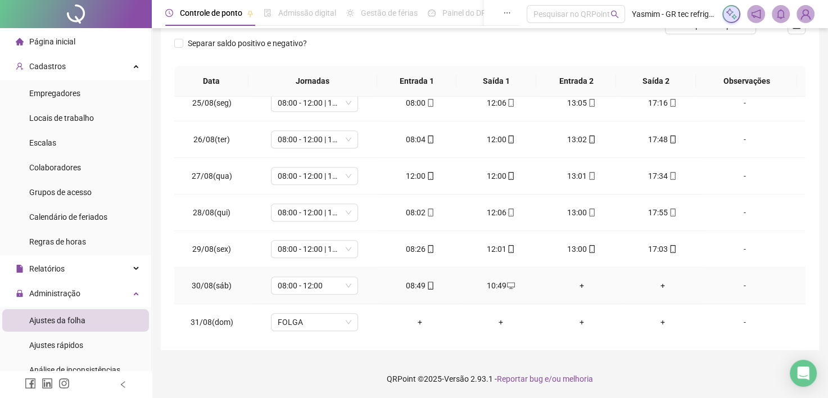
click at [734, 288] on td "-" at bounding box center [754, 286] width 103 height 37
click at [734, 283] on div "-" at bounding box center [745, 285] width 66 height 12
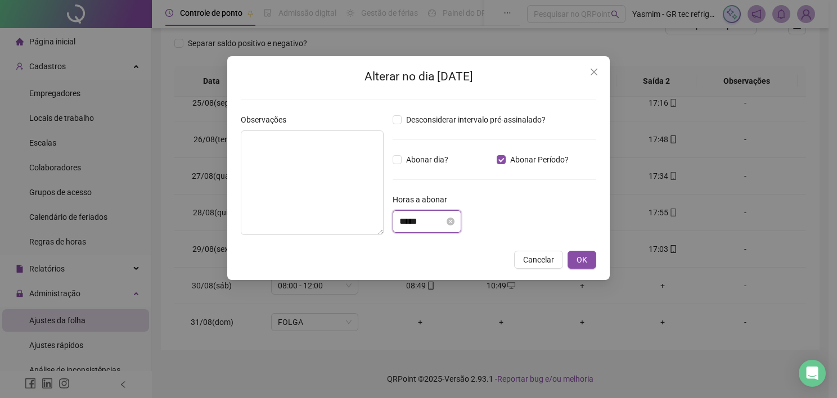
click at [422, 219] on input "*****" at bounding box center [421, 221] width 45 height 13
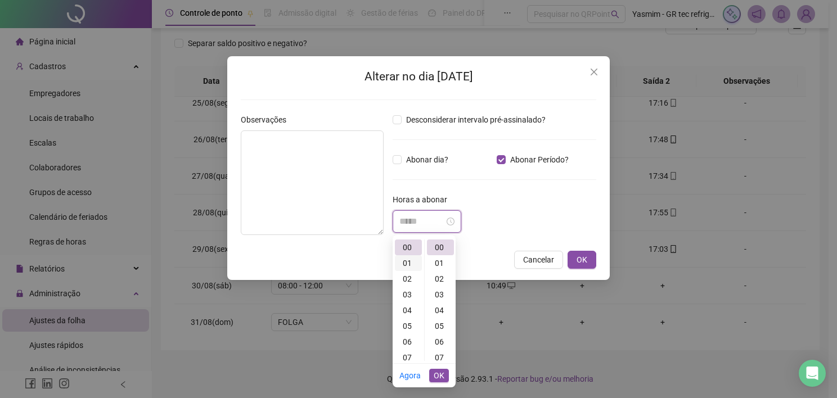
scroll to position [0, 0]
click at [408, 277] on div "02" at bounding box center [408, 279] width 27 height 16
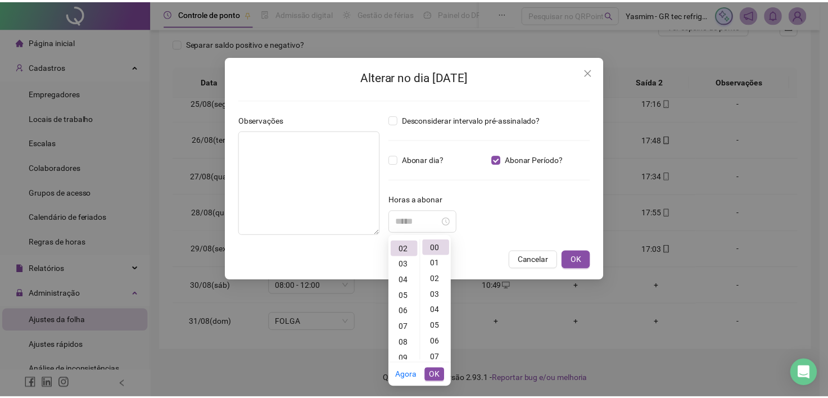
scroll to position [31, 0]
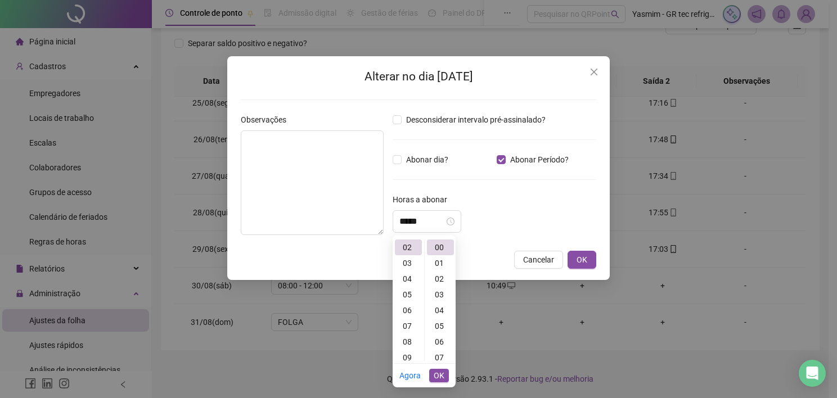
drag, startPoint x: 441, startPoint y: 373, endPoint x: 477, endPoint y: 351, distance: 42.1
click at [440, 373] on span "OK" at bounding box center [439, 375] width 11 height 12
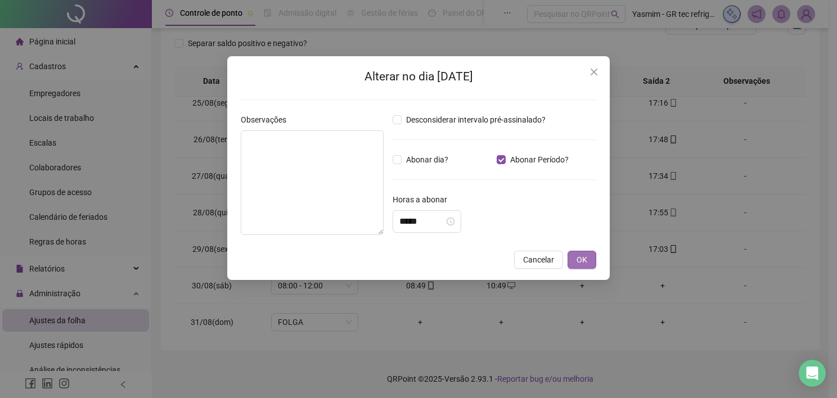
click at [580, 254] on span "OK" at bounding box center [581, 260] width 11 height 12
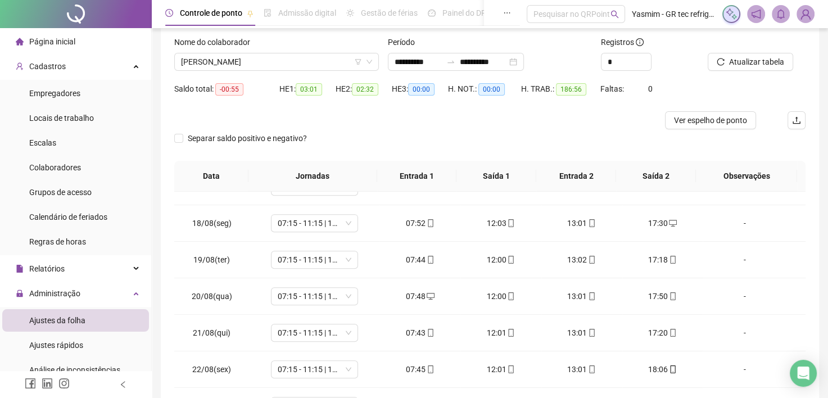
scroll to position [0, 0]
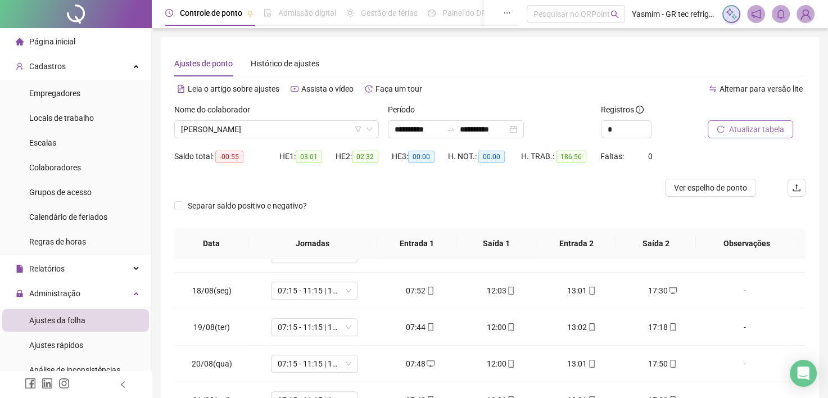
click at [745, 128] on span "Atualizar tabela" at bounding box center [756, 129] width 55 height 12
click at [335, 130] on span "[PERSON_NAME]" at bounding box center [276, 129] width 191 height 17
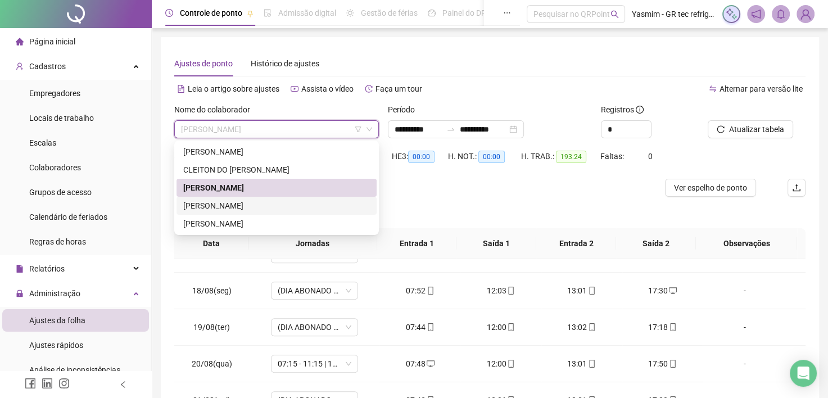
click at [255, 207] on div "[PERSON_NAME]" at bounding box center [276, 206] width 187 height 12
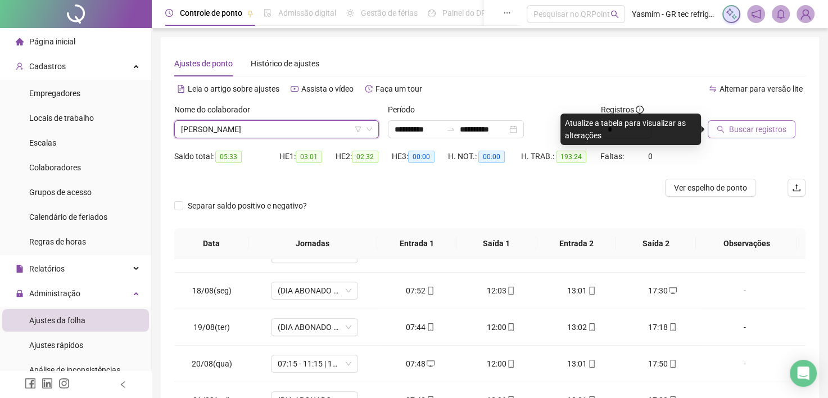
click at [734, 128] on span "Buscar registros" at bounding box center [757, 129] width 57 height 12
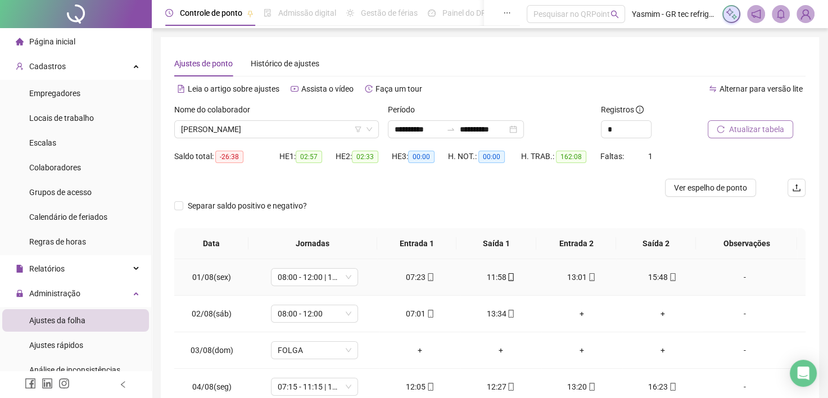
click at [731, 276] on div "-" at bounding box center [745, 277] width 66 height 12
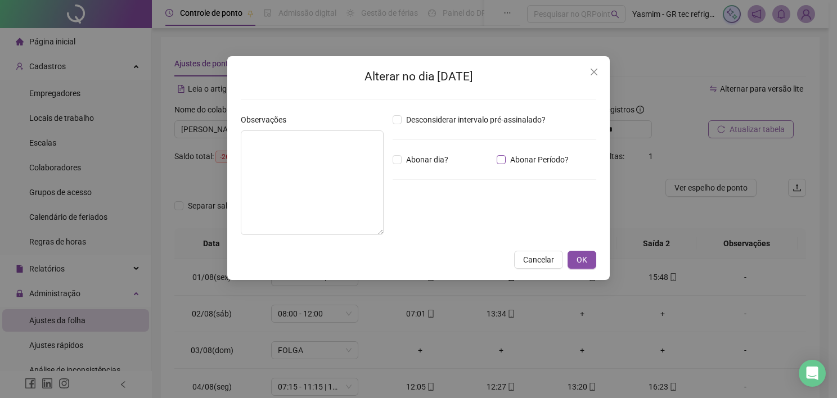
click at [543, 160] on span "Abonar Período?" at bounding box center [539, 160] width 67 height 12
click at [422, 225] on input "*****" at bounding box center [421, 221] width 45 height 13
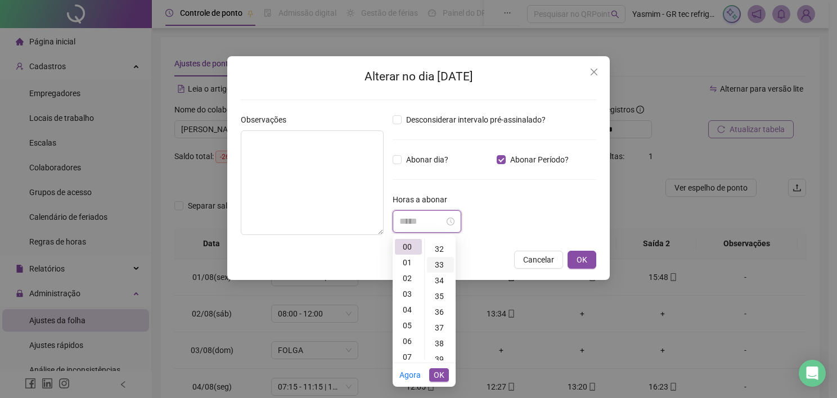
scroll to position [506, 0]
click at [442, 340] on div "38" at bounding box center [440, 339] width 27 height 16
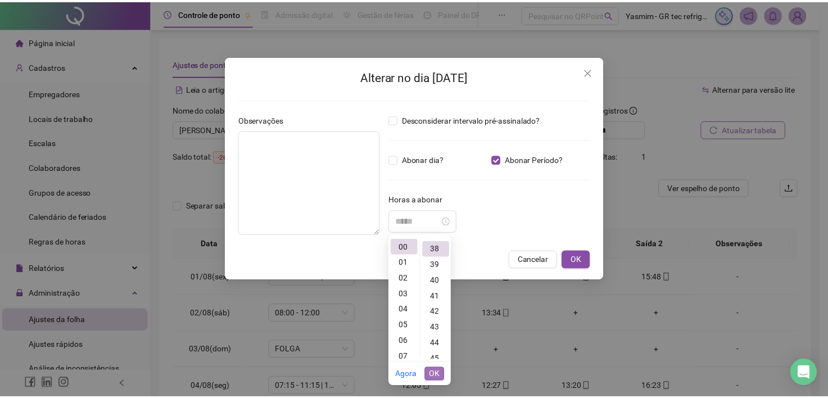
scroll to position [598, 0]
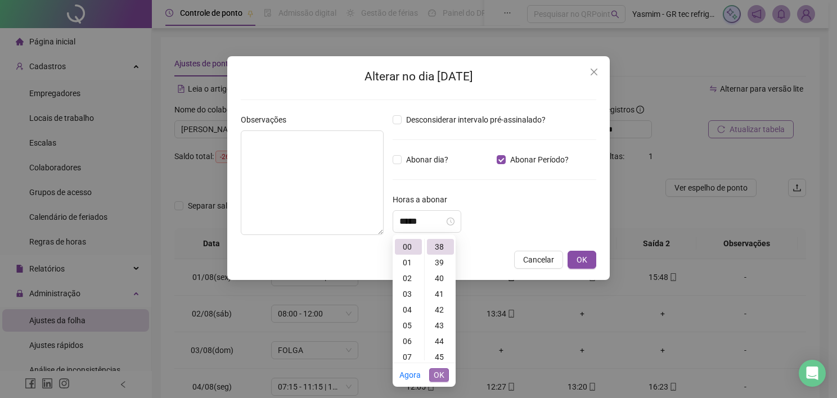
click at [441, 378] on span "OK" at bounding box center [439, 375] width 11 height 12
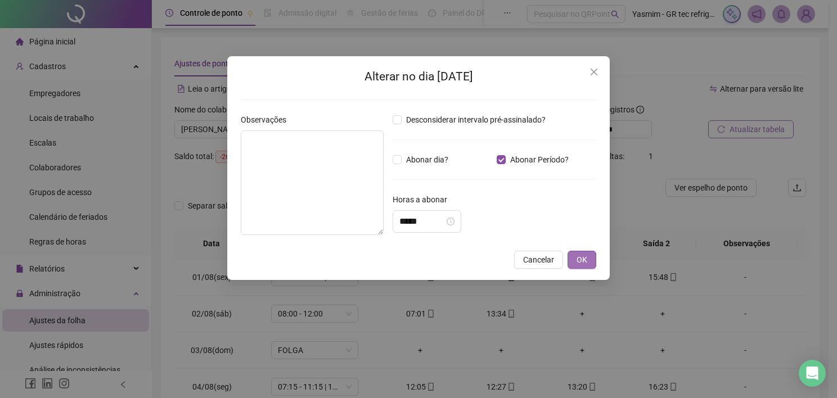
click at [584, 260] on span "OK" at bounding box center [581, 260] width 11 height 12
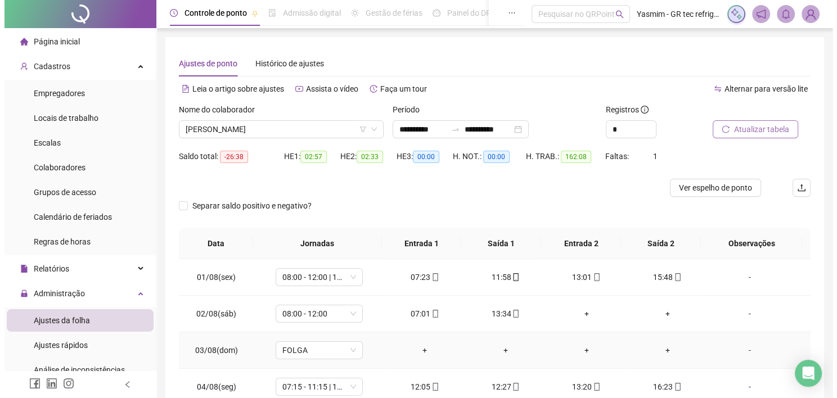
scroll to position [56, 0]
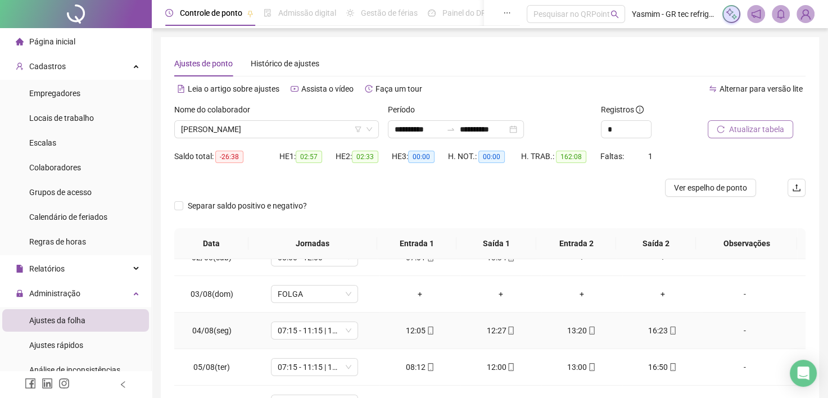
click at [731, 330] on div "-" at bounding box center [745, 330] width 66 height 12
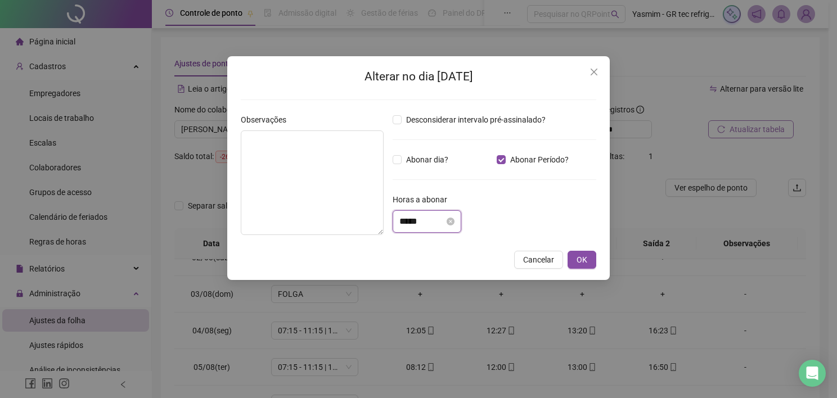
click at [413, 219] on input "*****" at bounding box center [421, 221] width 45 height 13
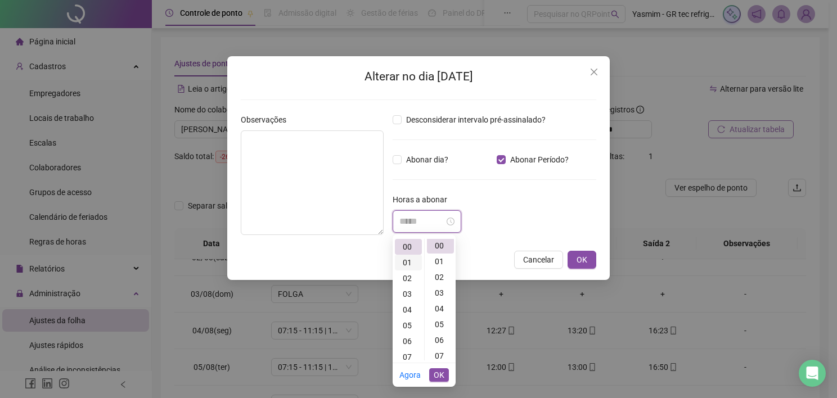
scroll to position [0, 0]
click at [404, 331] on div "05" at bounding box center [408, 326] width 27 height 16
click at [438, 267] on div "23" at bounding box center [440, 272] width 27 height 16
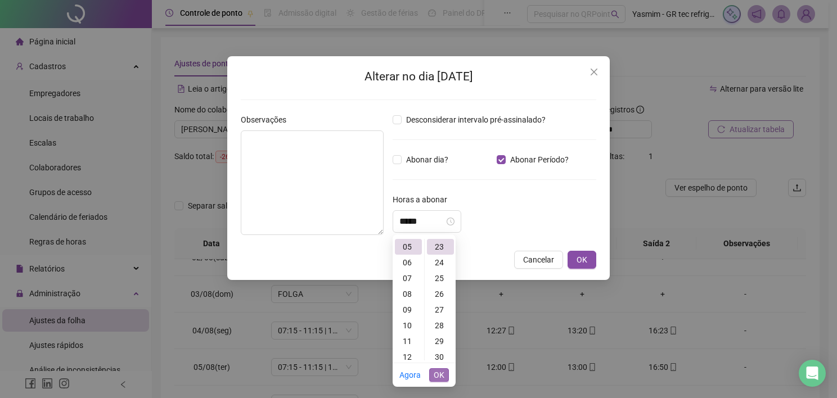
click at [439, 369] on span "OK" at bounding box center [439, 375] width 11 height 12
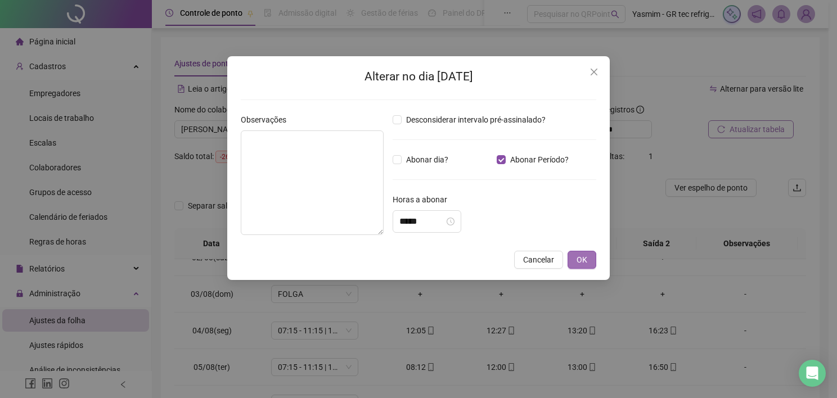
click at [574, 254] on button "OK" at bounding box center [581, 260] width 29 height 18
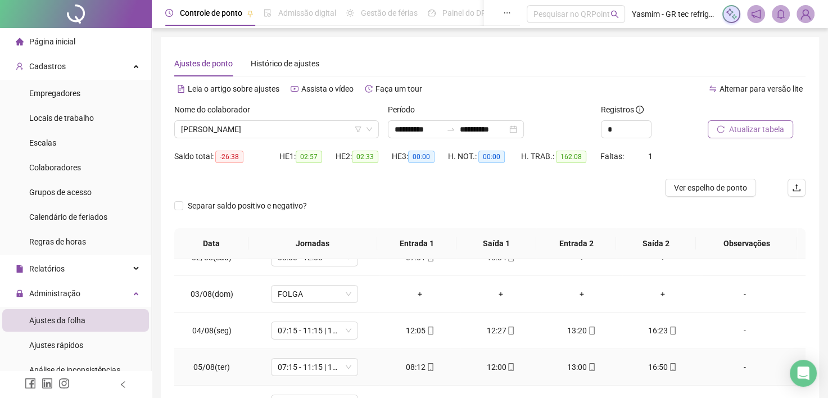
click at [739, 367] on div "-" at bounding box center [745, 367] width 66 height 12
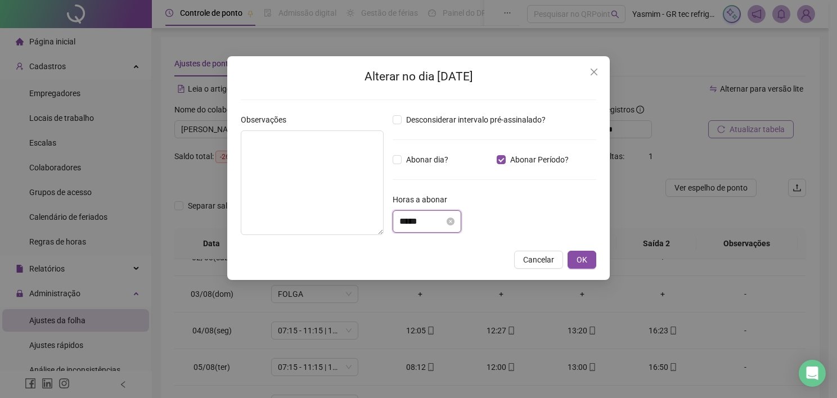
click at [430, 223] on input "*****" at bounding box center [421, 221] width 45 height 13
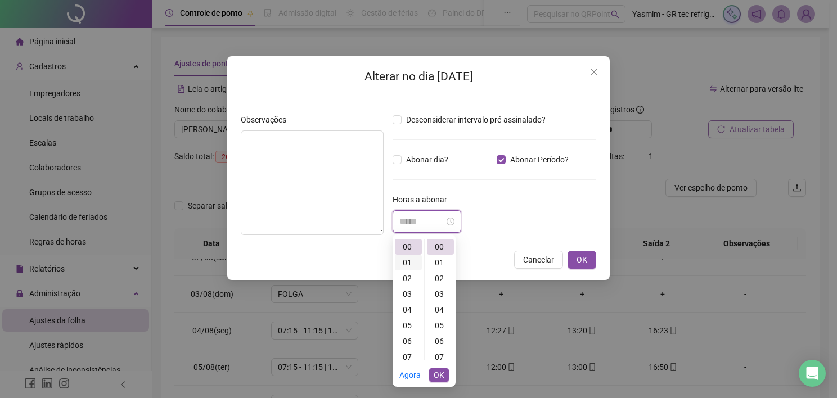
scroll to position [0, 0]
click at [412, 265] on div "01" at bounding box center [408, 263] width 27 height 16
click at [440, 292] on div "10" at bounding box center [440, 292] width 27 height 16
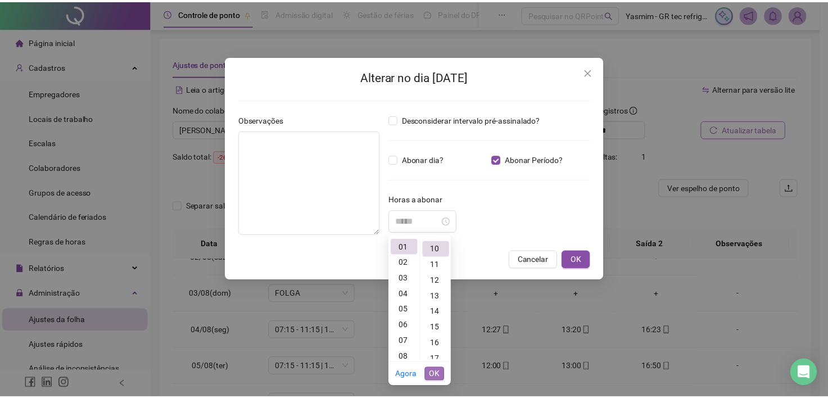
scroll to position [157, 0]
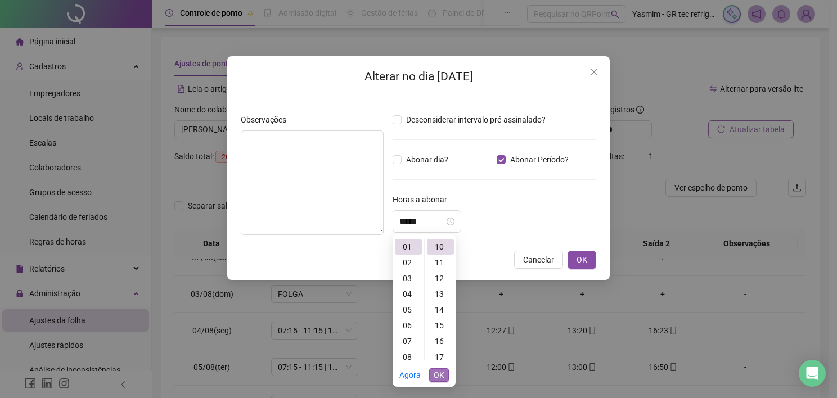
click at [441, 376] on span "OK" at bounding box center [439, 375] width 11 height 12
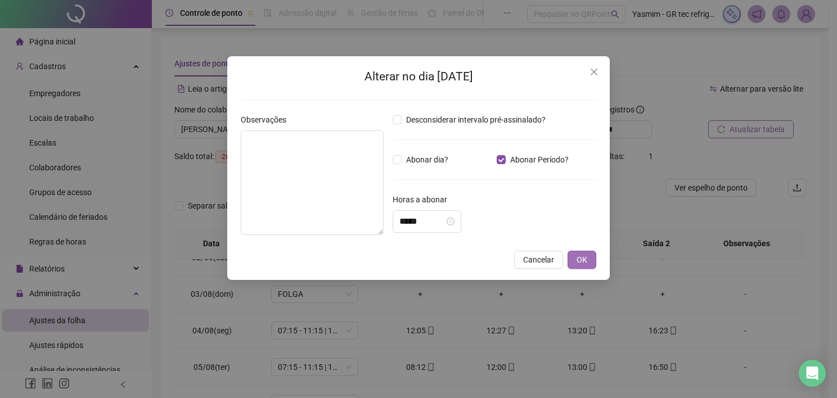
click at [576, 256] on span "OK" at bounding box center [581, 260] width 11 height 12
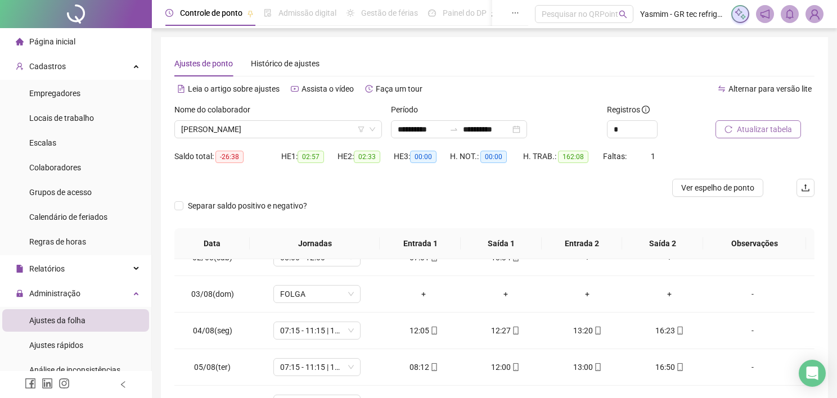
click at [580, 261] on div "+" at bounding box center [588, 257] width 64 height 12
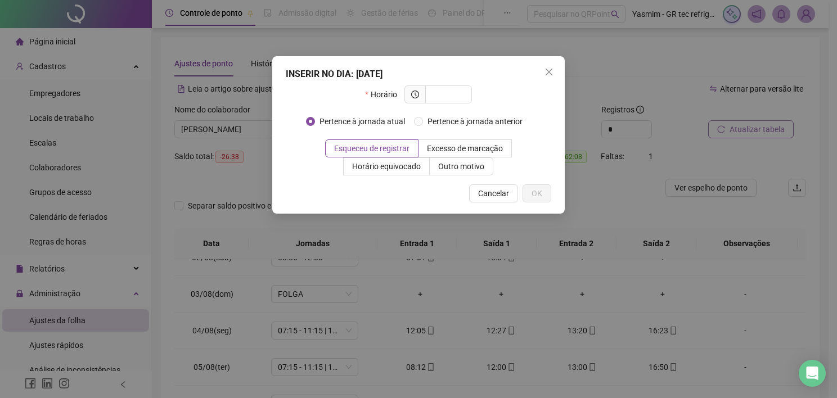
click at [547, 70] on icon "close" at bounding box center [548, 71] width 9 height 9
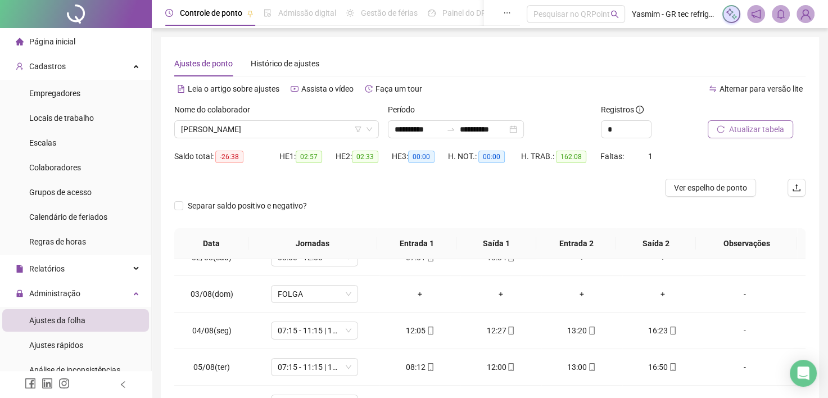
click at [727, 129] on button "Atualizar tabela" at bounding box center [750, 129] width 85 height 18
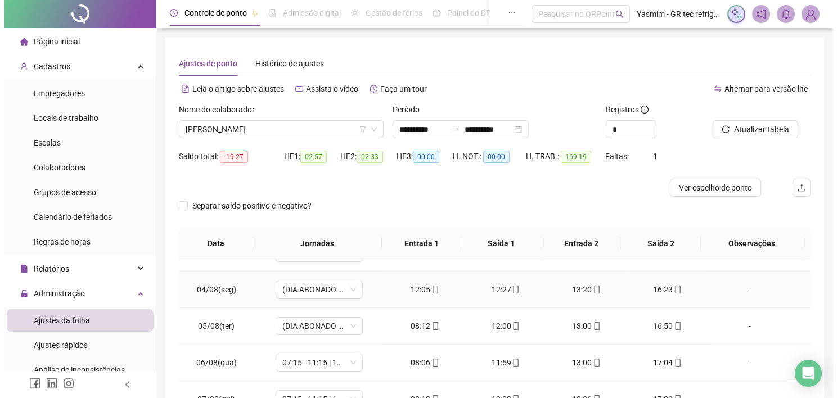
scroll to position [112, 0]
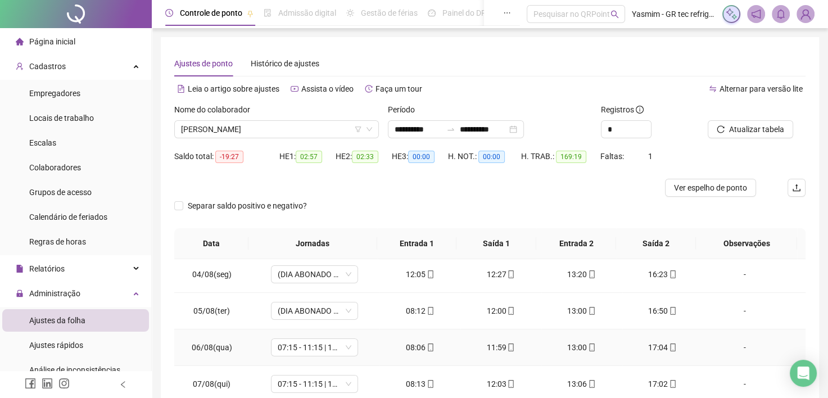
click at [738, 346] on div "-" at bounding box center [745, 347] width 66 height 12
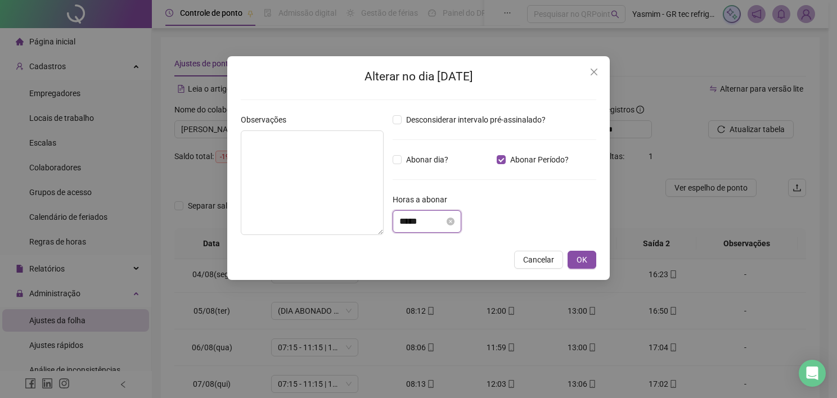
click at [444, 220] on input "*****" at bounding box center [421, 221] width 45 height 13
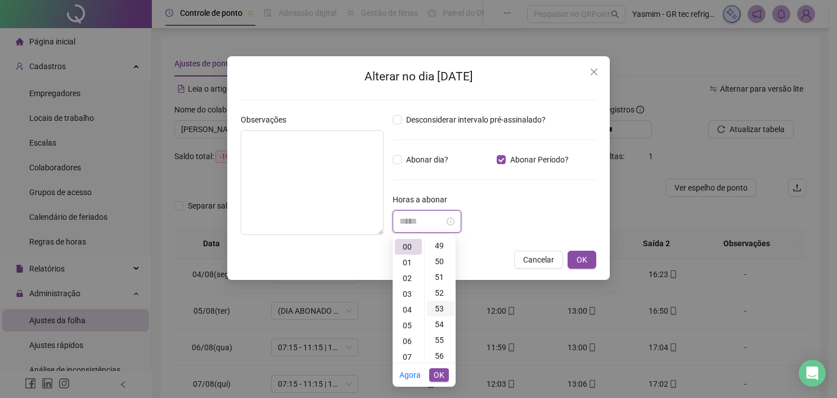
scroll to position [787, 0]
click at [441, 340] on div "56" at bounding box center [440, 341] width 27 height 16
click at [434, 380] on span "OK" at bounding box center [439, 375] width 11 height 12
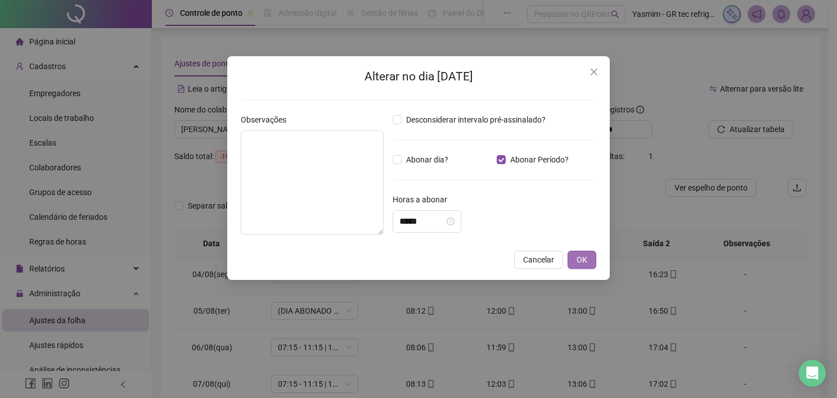
click at [577, 259] on span "OK" at bounding box center [581, 260] width 11 height 12
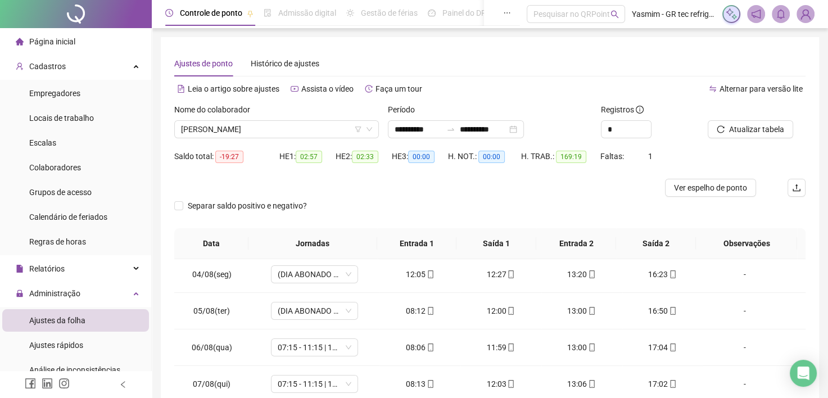
click at [751, 139] on div "Atualizar tabela" at bounding box center [757, 125] width 107 height 44
click at [747, 124] on span "Atualizar tabela" at bounding box center [756, 129] width 55 height 12
drag, startPoint x: 738, startPoint y: 346, endPoint x: 520, endPoint y: 321, distance: 219.2
click at [738, 346] on div "-" at bounding box center [745, 347] width 66 height 12
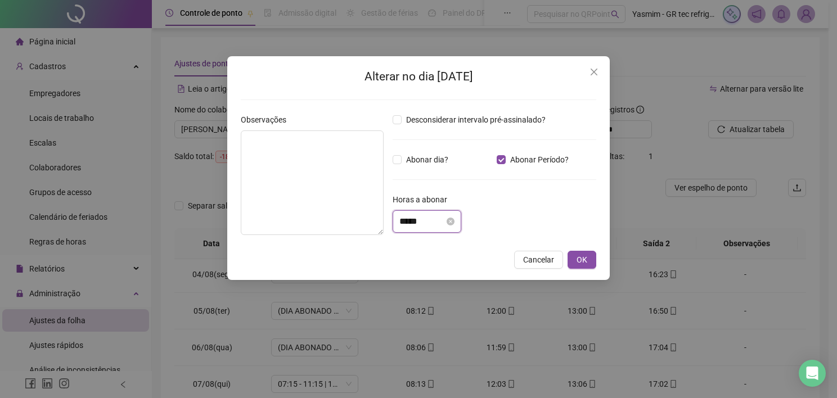
click at [434, 215] on input "*****" at bounding box center [421, 221] width 45 height 13
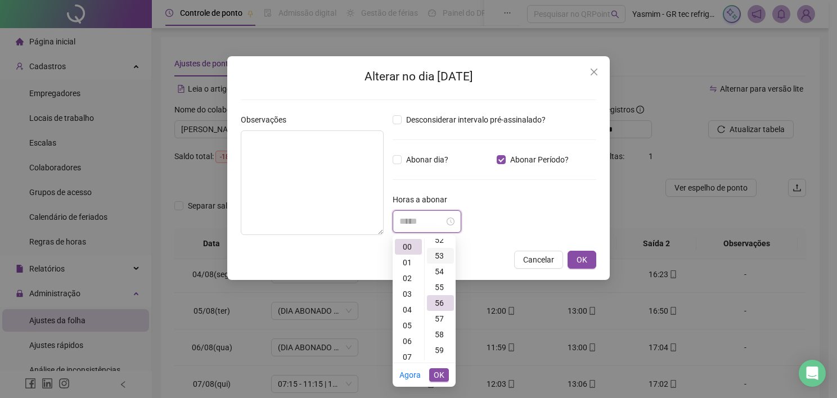
scroll to position [769, 0]
click at [441, 281] on div "51" at bounding box center [440, 281] width 27 height 16
click at [439, 381] on button "OK" at bounding box center [439, 374] width 20 height 13
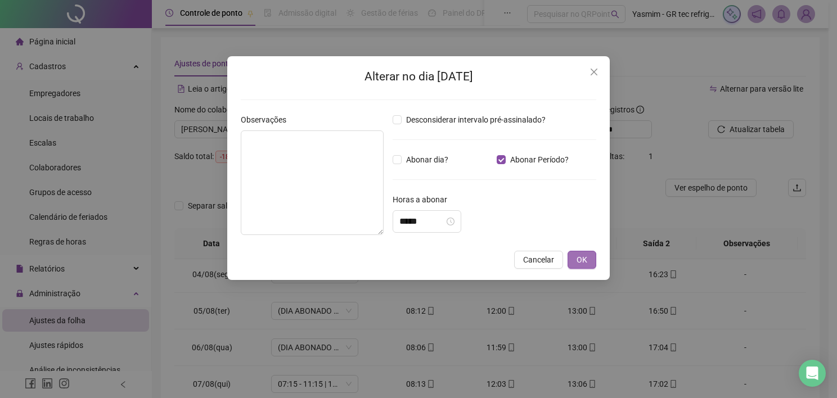
click at [576, 260] on button "OK" at bounding box center [581, 260] width 29 height 18
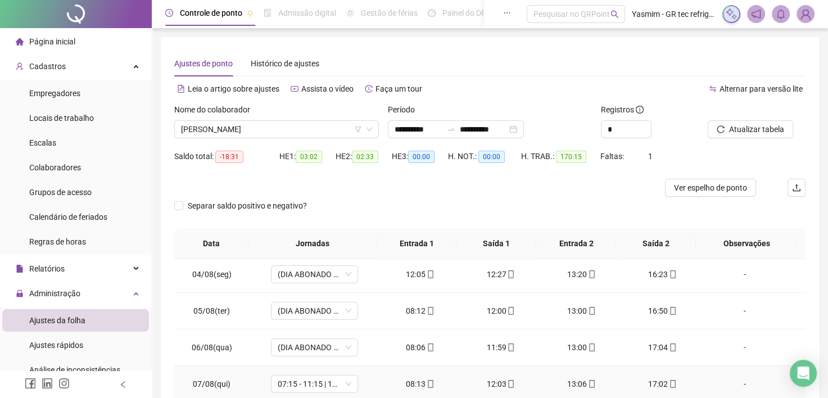
click at [732, 383] on div "-" at bounding box center [745, 384] width 66 height 12
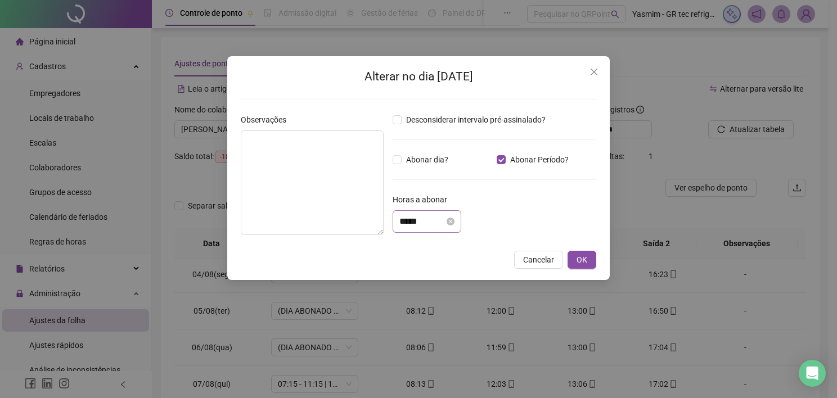
click at [430, 214] on div "*****" at bounding box center [427, 221] width 69 height 22
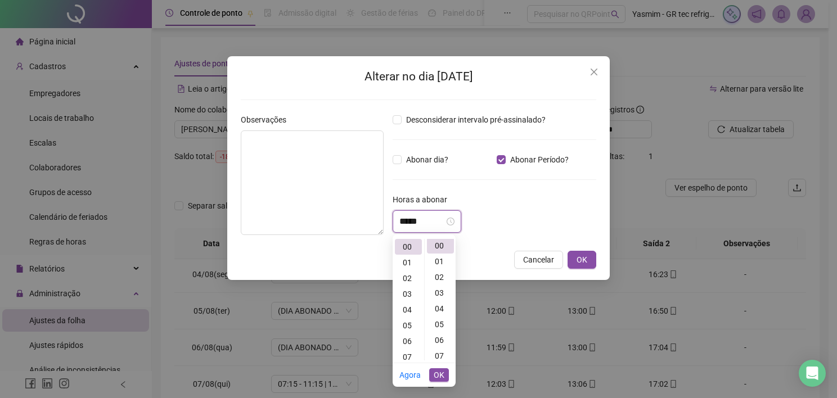
scroll to position [0, 0]
click at [411, 260] on div "01" at bounding box center [408, 263] width 27 height 16
click at [443, 282] on div "02" at bounding box center [440, 278] width 27 height 16
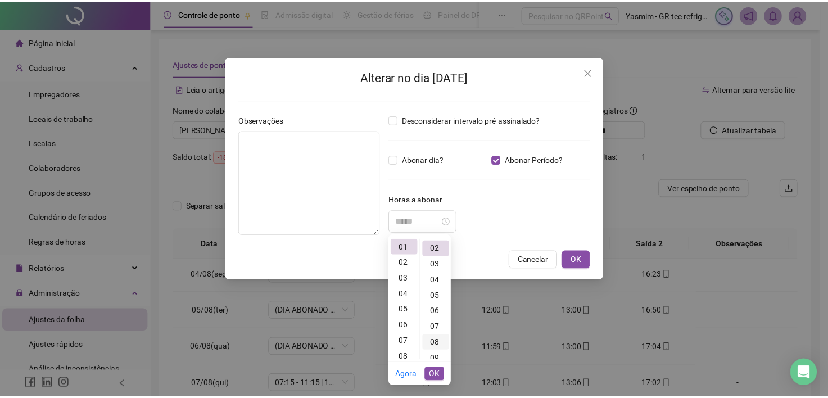
scroll to position [31, 0]
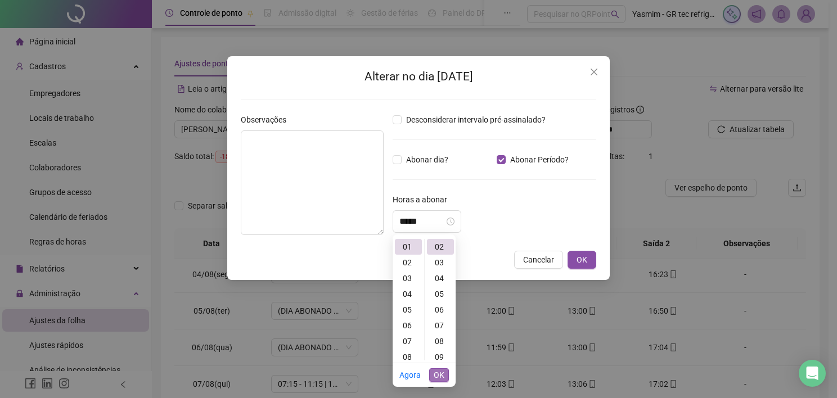
click at [440, 371] on span "OK" at bounding box center [439, 375] width 11 height 12
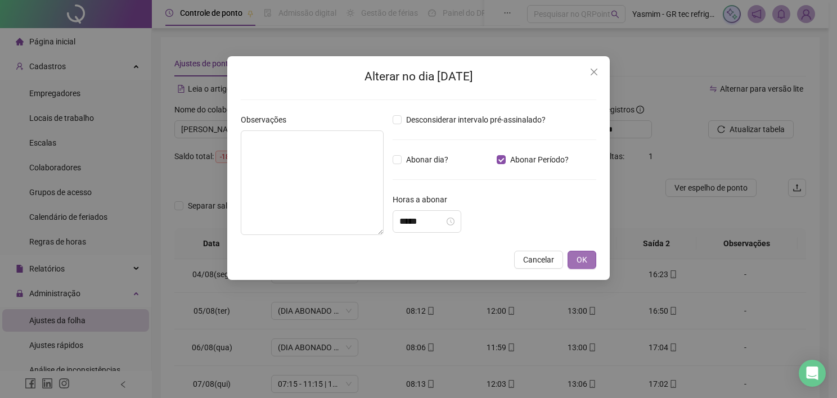
click at [583, 258] on span "OK" at bounding box center [581, 260] width 11 height 12
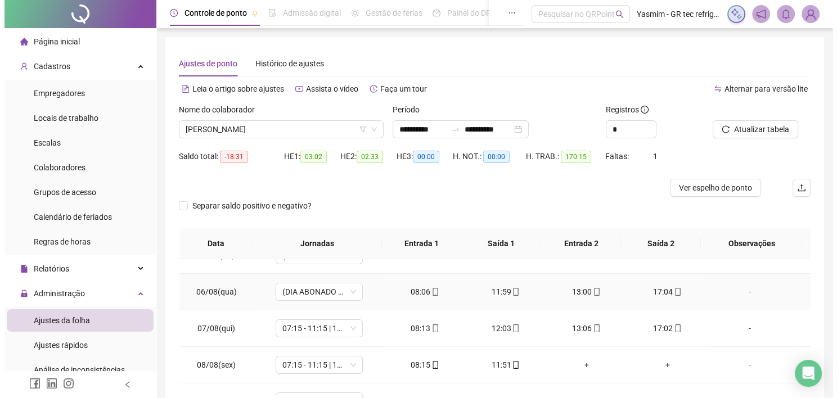
scroll to position [169, 0]
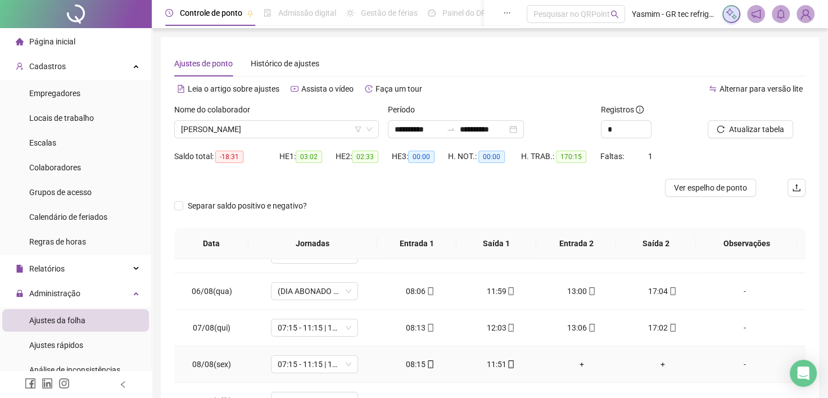
click at [733, 358] on div "-" at bounding box center [745, 364] width 66 height 12
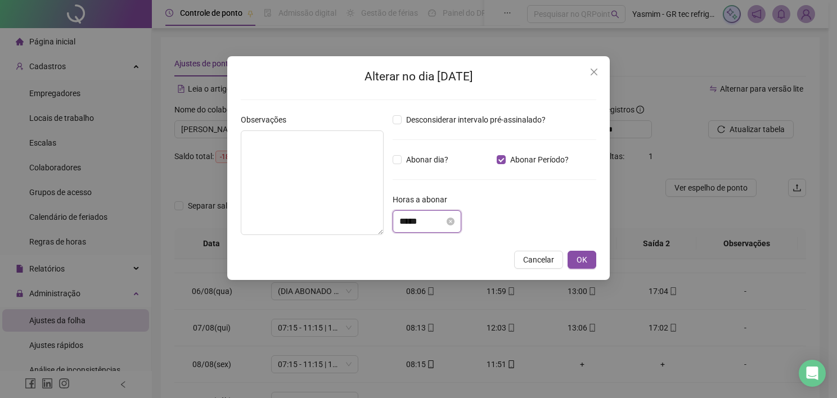
click at [419, 219] on input "*****" at bounding box center [421, 221] width 45 height 13
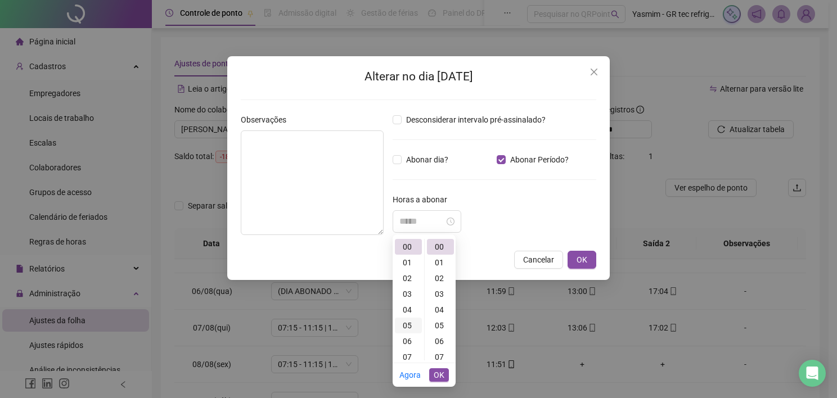
click at [408, 324] on div "05" at bounding box center [408, 326] width 27 height 16
click at [439, 267] on div "12" at bounding box center [440, 267] width 27 height 16
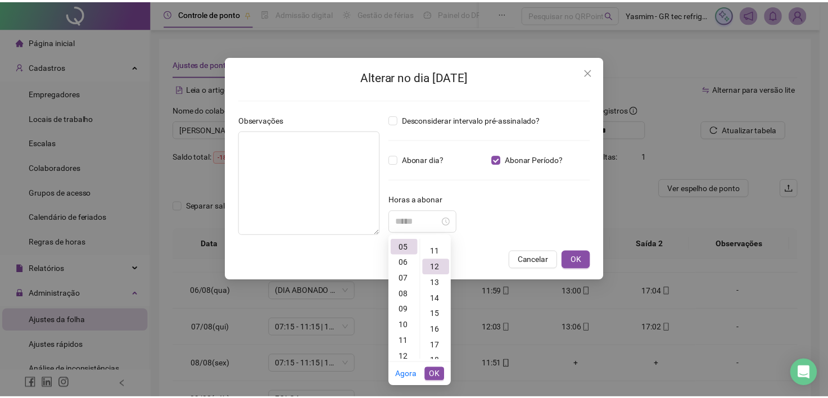
scroll to position [189, 0]
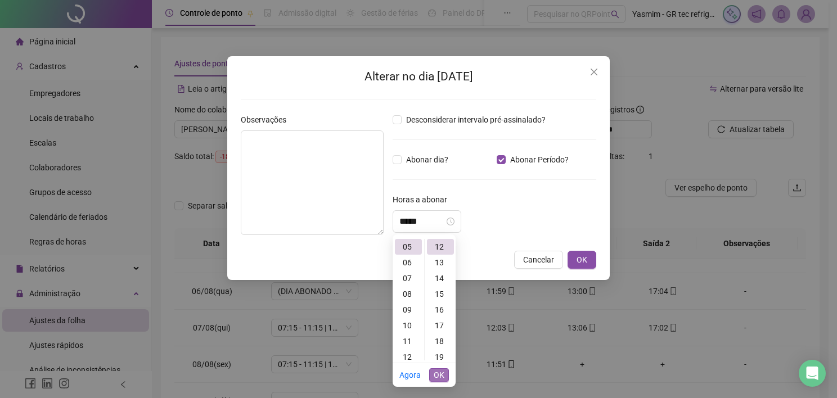
click at [440, 380] on span "OK" at bounding box center [439, 375] width 11 height 12
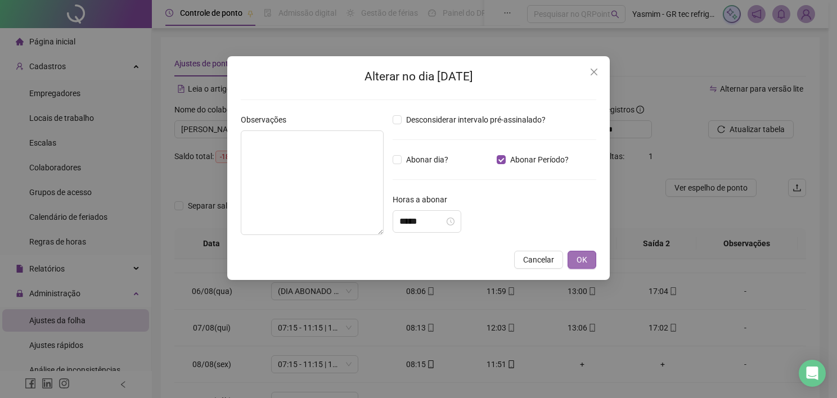
click at [578, 261] on span "OK" at bounding box center [581, 260] width 11 height 12
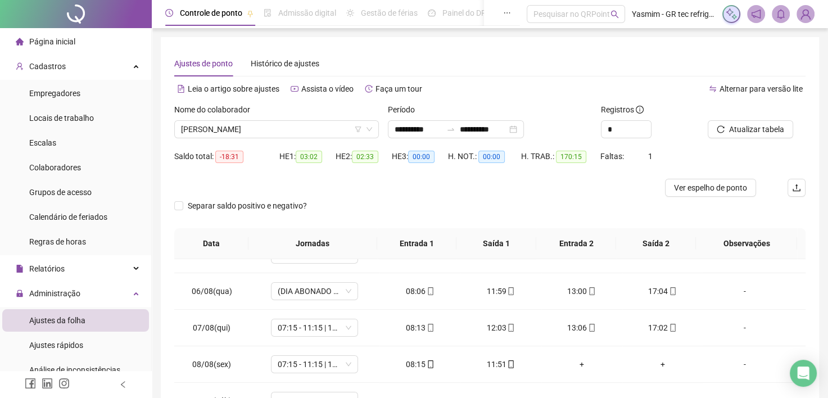
click at [738, 139] on div "Atualizar tabela" at bounding box center [757, 125] width 107 height 44
click at [738, 129] on span "Atualizar tabela" at bounding box center [756, 129] width 55 height 12
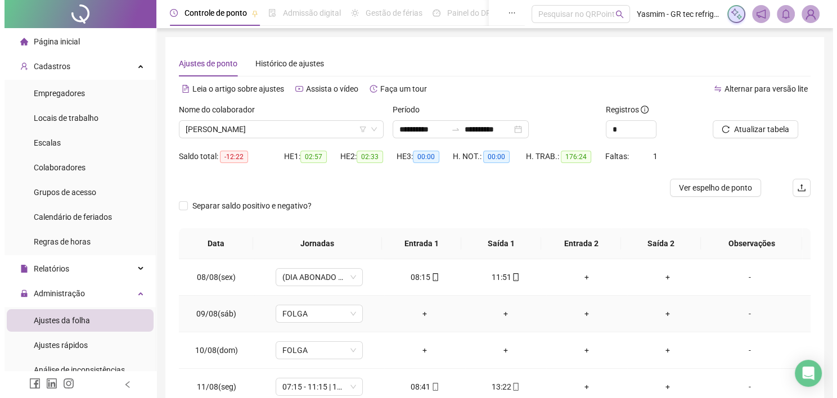
scroll to position [337, 0]
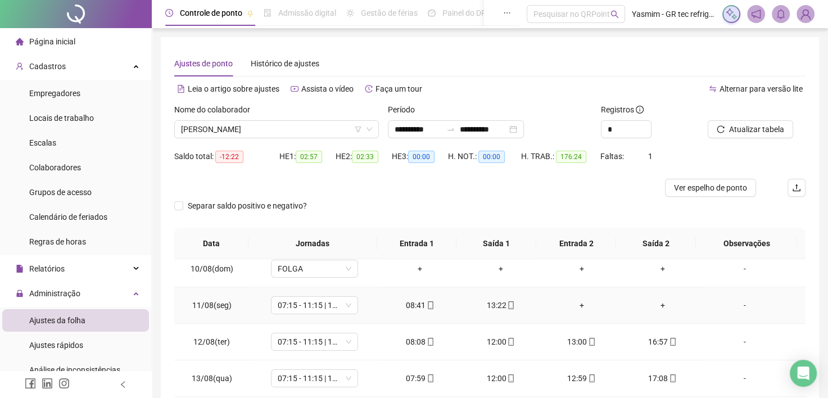
click at [733, 304] on div "-" at bounding box center [745, 305] width 66 height 12
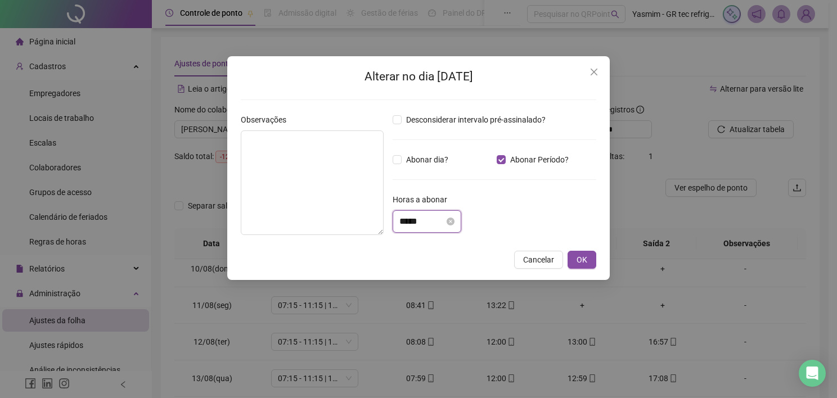
click at [440, 223] on input "*****" at bounding box center [421, 221] width 45 height 13
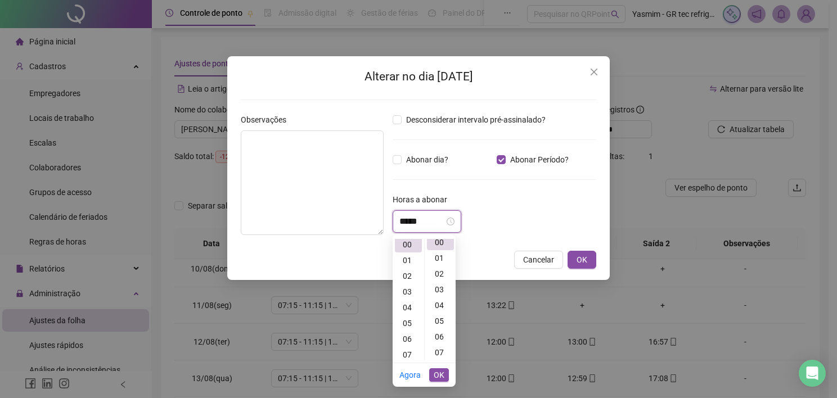
scroll to position [0, 0]
click at [407, 310] on div "04" at bounding box center [408, 310] width 27 height 16
click at [439, 353] on div "07" at bounding box center [440, 357] width 27 height 16
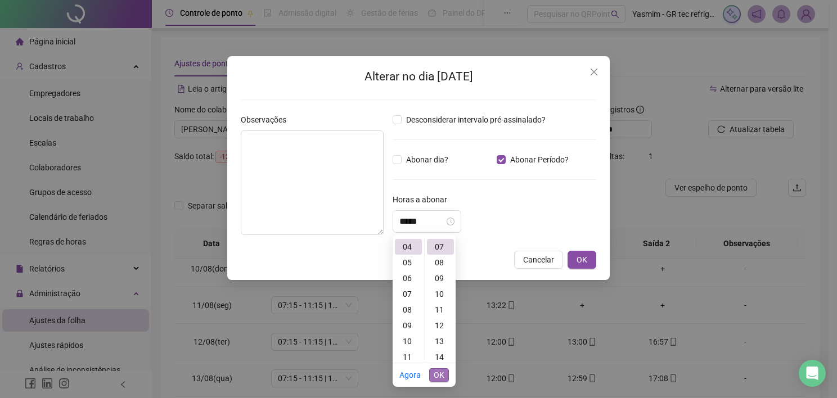
click at [439, 374] on span "OK" at bounding box center [439, 375] width 11 height 12
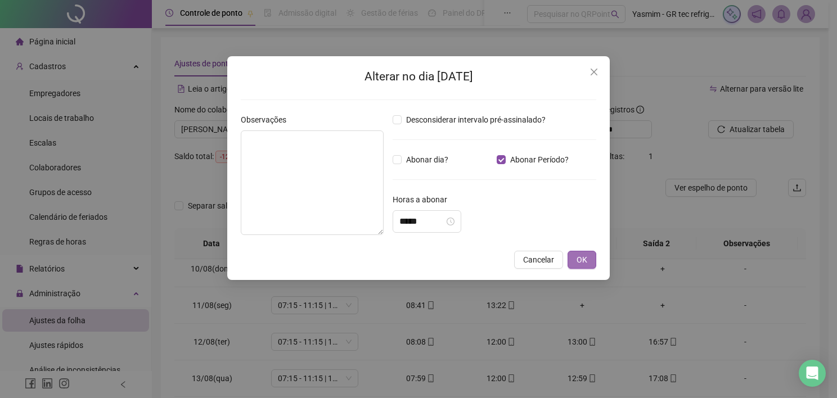
click at [581, 264] on span "OK" at bounding box center [581, 260] width 11 height 12
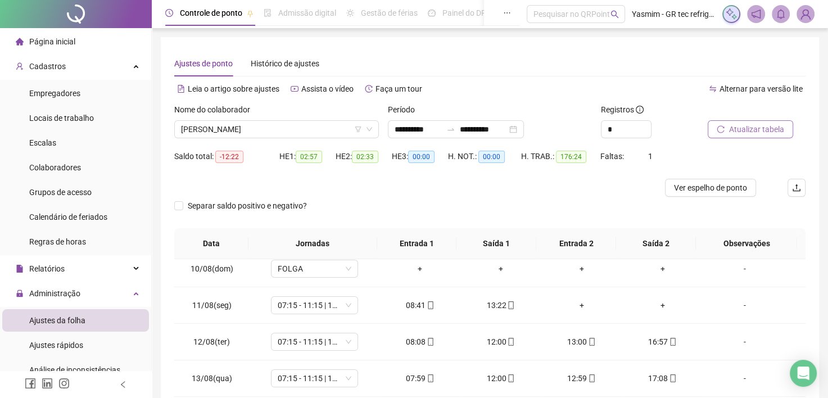
click at [740, 130] on span "Atualizar tabela" at bounding box center [756, 129] width 55 height 12
click at [740, 344] on div "-" at bounding box center [745, 342] width 66 height 12
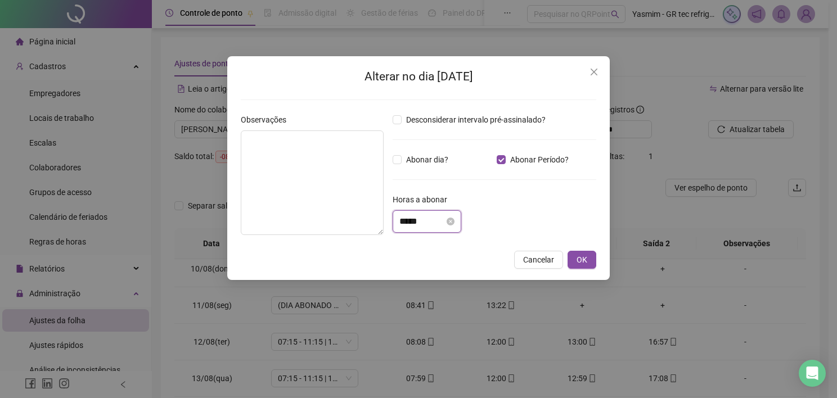
click at [439, 218] on input "*****" at bounding box center [421, 221] width 45 height 13
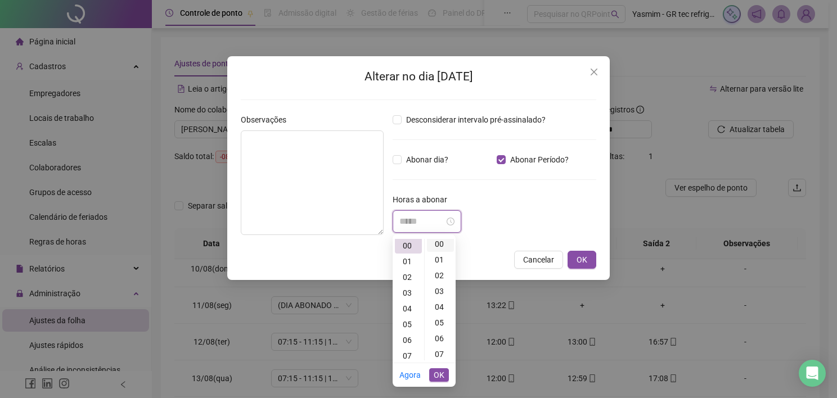
scroll to position [0, 0]
click at [440, 333] on div "59" at bounding box center [440, 332] width 27 height 16
click at [439, 376] on span "OK" at bounding box center [439, 375] width 11 height 12
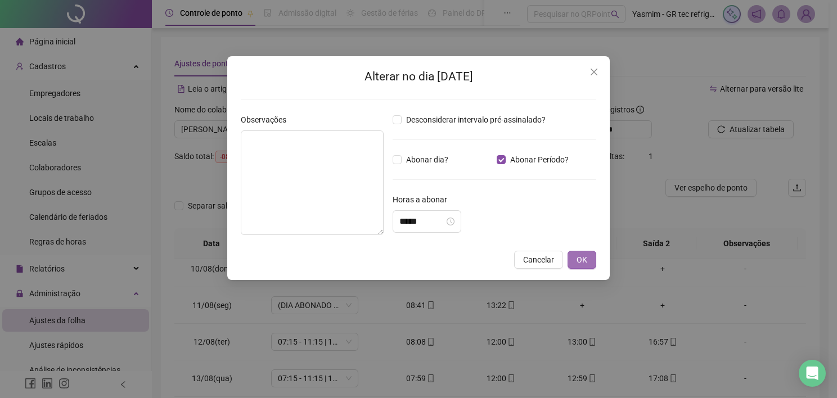
click at [574, 262] on button "OK" at bounding box center [581, 260] width 29 height 18
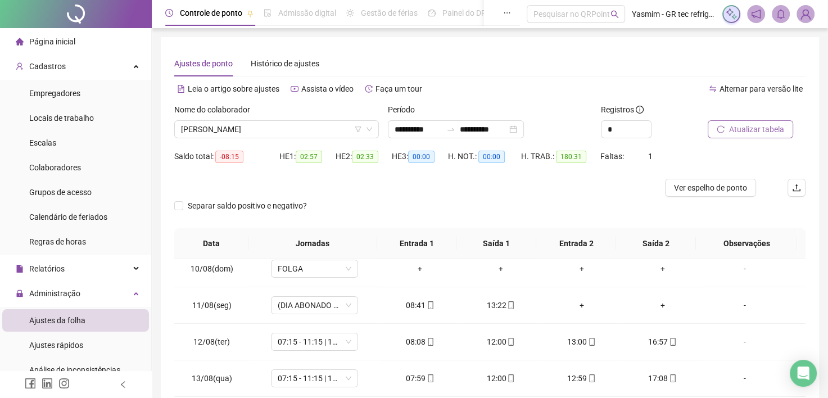
click at [729, 133] on button "Atualizar tabela" at bounding box center [750, 129] width 85 height 18
drag, startPoint x: 740, startPoint y: 377, endPoint x: 593, endPoint y: 294, distance: 168.9
click at [740, 377] on div "-" at bounding box center [745, 378] width 66 height 12
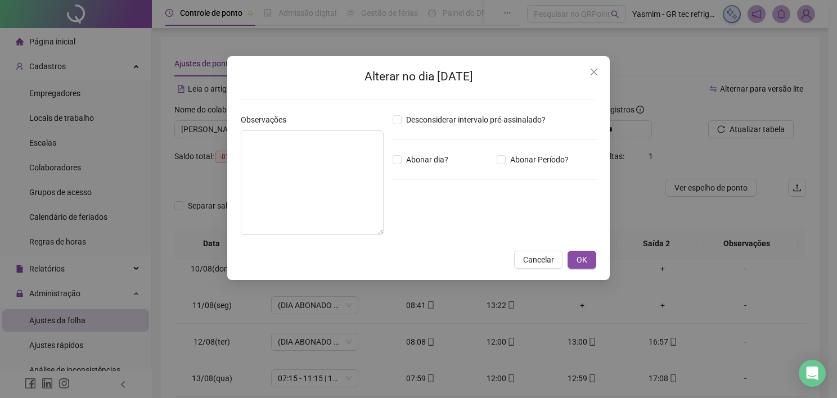
drag, startPoint x: 549, startPoint y: 162, endPoint x: 541, endPoint y: 166, distance: 8.8
click at [548, 162] on span "Abonar Período?" at bounding box center [539, 160] width 67 height 12
click at [444, 218] on input "*****" at bounding box center [421, 221] width 45 height 13
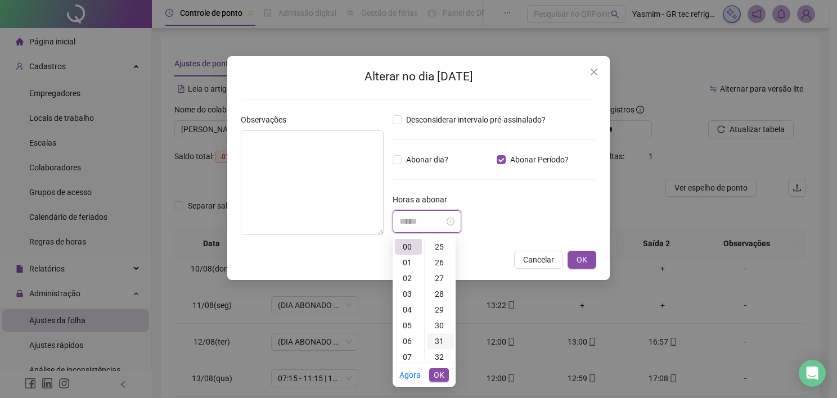
scroll to position [450, 0]
click at [439, 335] on div "38" at bounding box center [440, 339] width 27 height 16
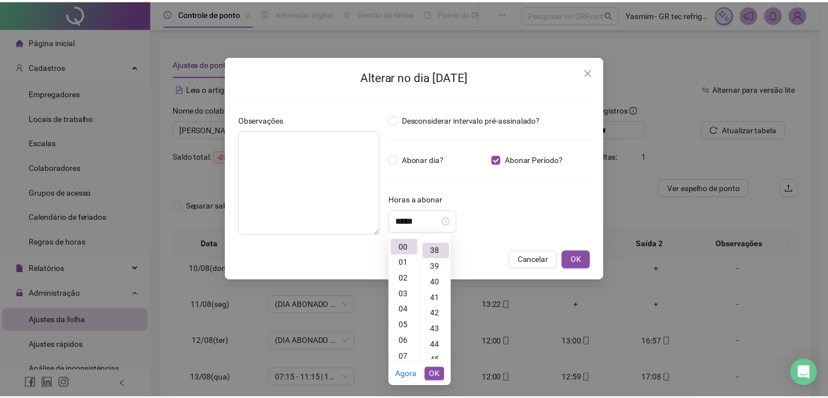
scroll to position [598, 0]
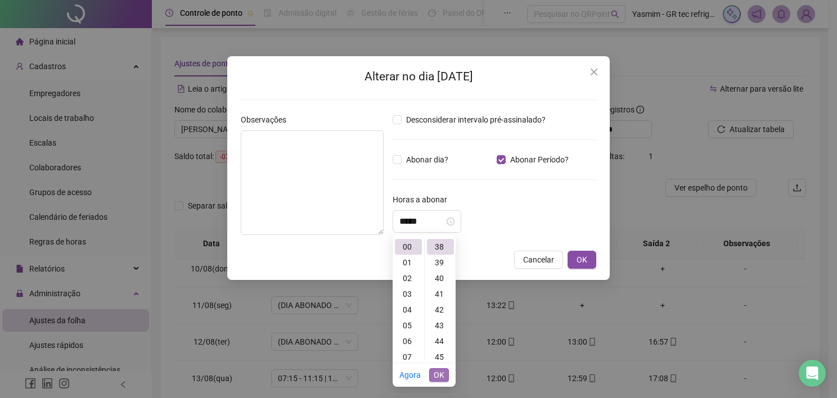
click at [441, 375] on span "OK" at bounding box center [439, 375] width 11 height 12
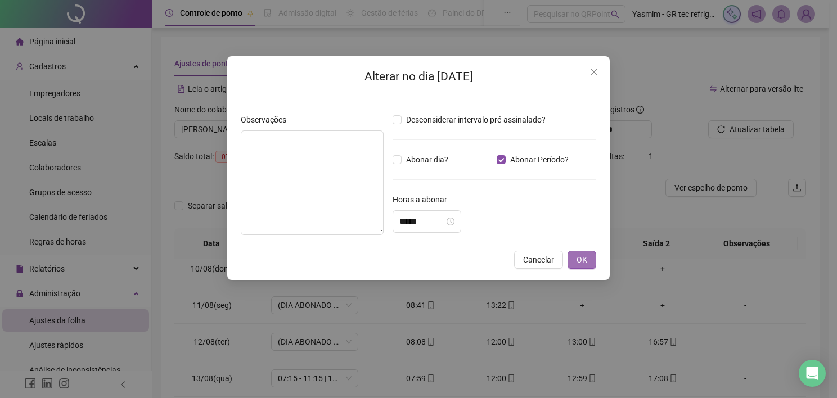
click at [583, 256] on span "OK" at bounding box center [581, 260] width 11 height 12
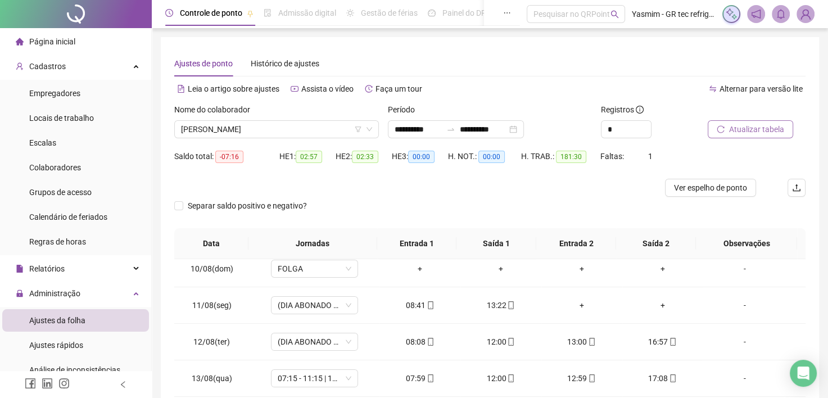
click at [760, 136] on button "Atualizar tabela" at bounding box center [750, 129] width 85 height 18
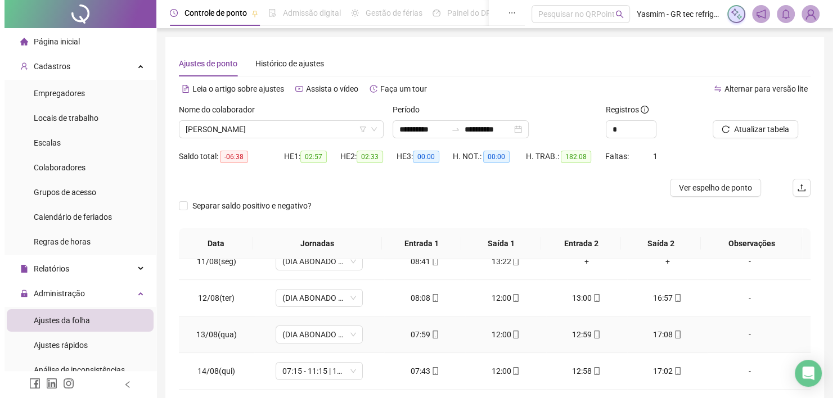
scroll to position [394, 0]
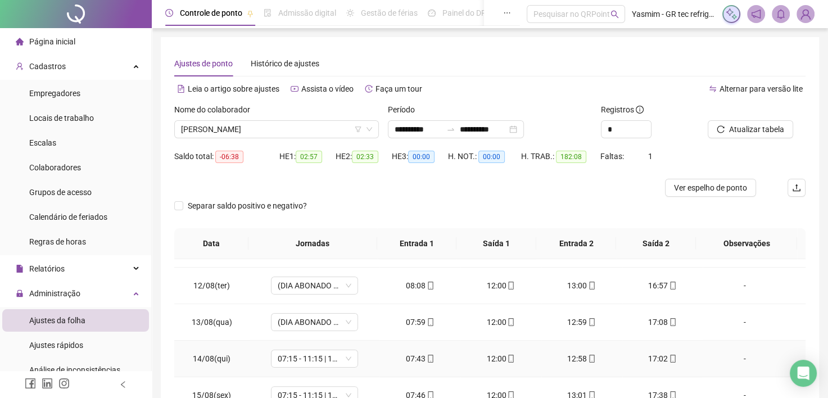
click at [738, 358] on div "-" at bounding box center [745, 359] width 66 height 12
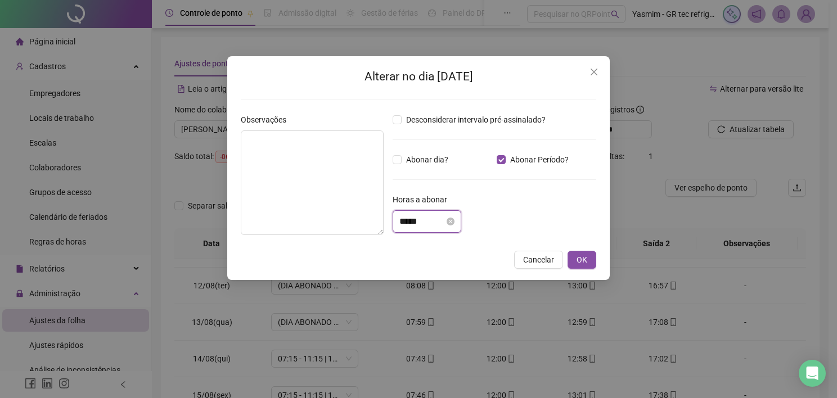
click at [444, 225] on input "*****" at bounding box center [421, 221] width 45 height 13
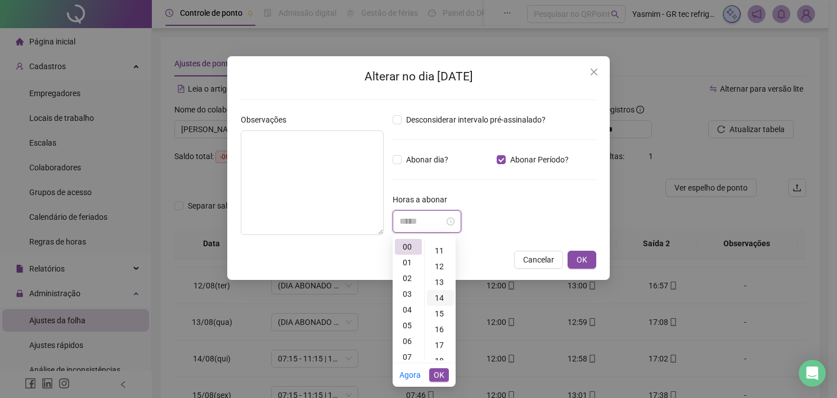
scroll to position [337, 0]
click at [439, 336] on div "27" at bounding box center [440, 335] width 27 height 16
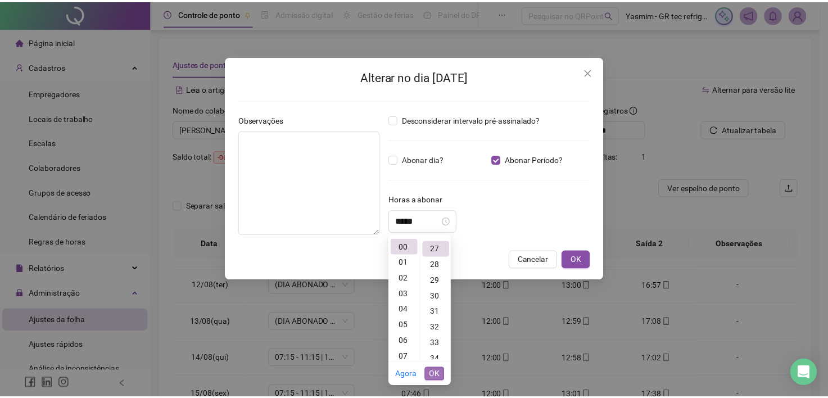
scroll to position [425, 0]
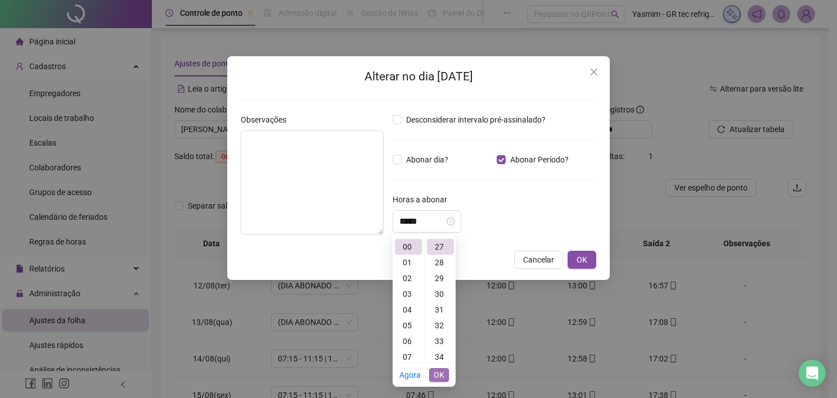
click at [440, 376] on span "OK" at bounding box center [439, 375] width 11 height 12
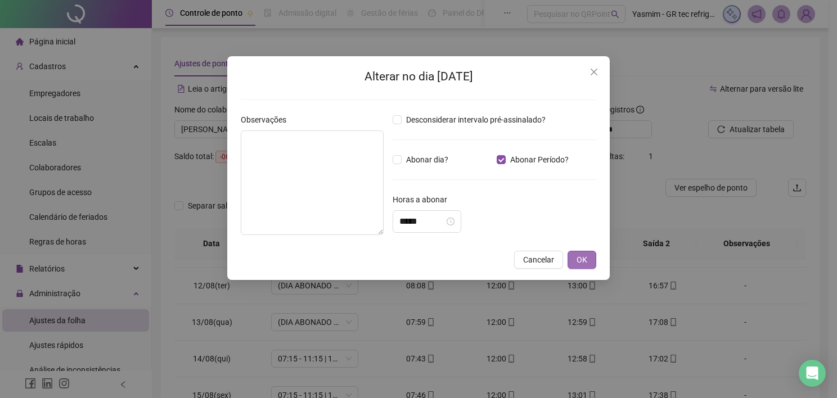
click at [580, 258] on span "OK" at bounding box center [581, 260] width 11 height 12
click at [581, 259] on div "Alterar no dia [DATE] Observações Desconsiderar intervalo pré-assinalado? Abona…" at bounding box center [418, 199] width 837 height 398
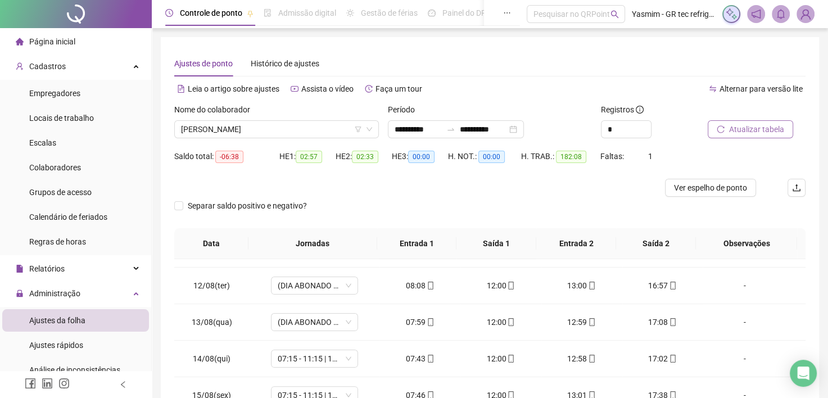
click at [736, 123] on span "Atualizar tabela" at bounding box center [756, 129] width 55 height 12
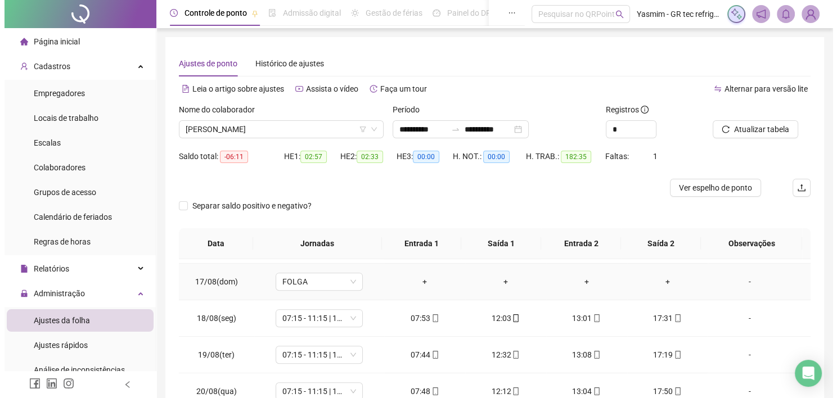
scroll to position [619, 0]
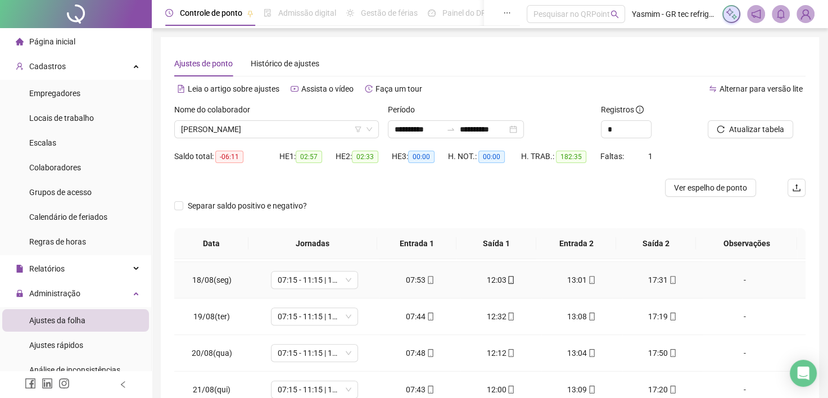
click at [734, 283] on div "-" at bounding box center [745, 280] width 66 height 12
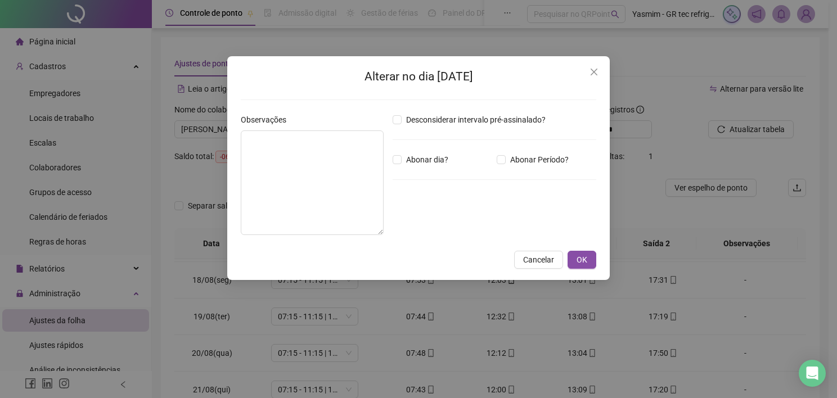
drag, startPoint x: 551, startPoint y: 163, endPoint x: 445, endPoint y: 198, distance: 111.3
click at [551, 163] on span "Abonar Período?" at bounding box center [539, 160] width 67 height 12
click at [421, 217] on input "*****" at bounding box center [421, 221] width 45 height 13
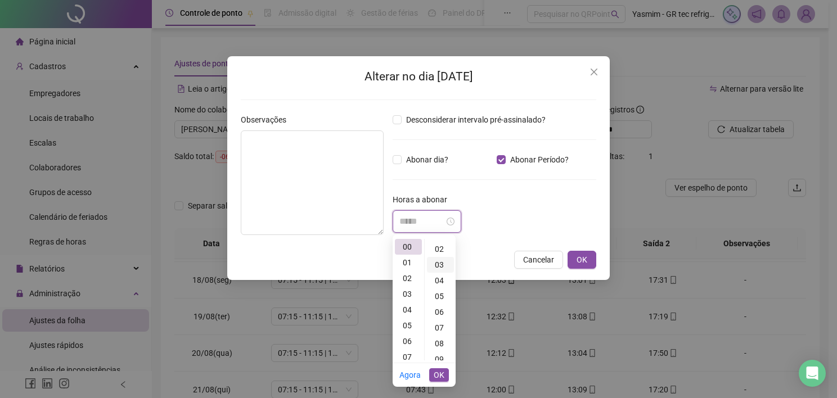
scroll to position [56, 0]
click at [436, 314] on div "08" at bounding box center [440, 317] width 27 height 16
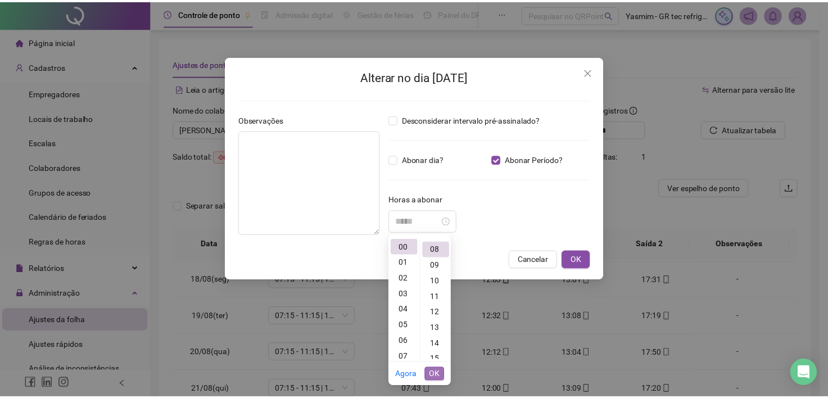
scroll to position [126, 0]
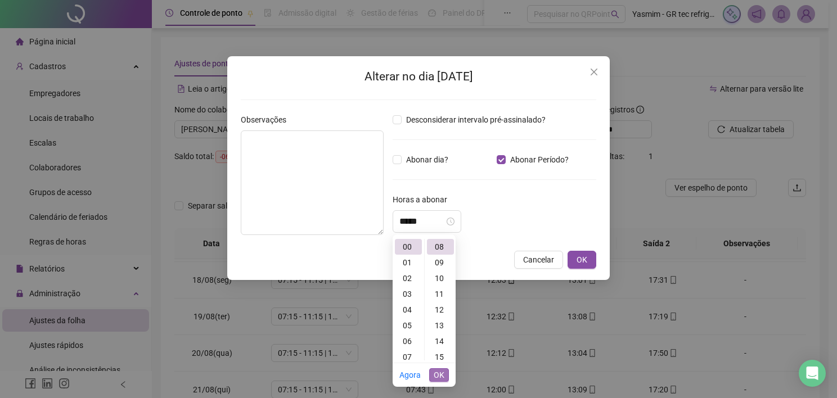
click at [436, 379] on span "OK" at bounding box center [439, 375] width 11 height 12
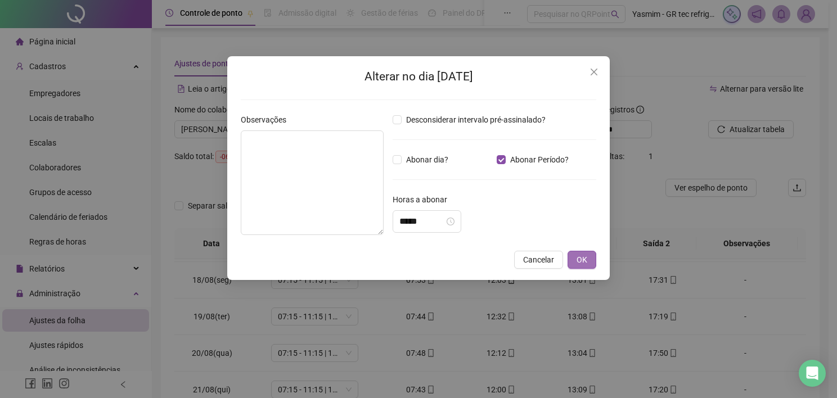
click at [573, 254] on button "OK" at bounding box center [581, 260] width 29 height 18
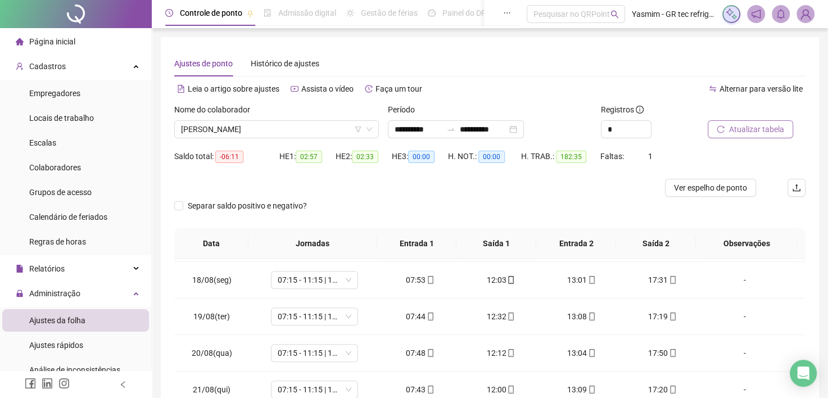
click at [728, 126] on button "Atualizar tabela" at bounding box center [750, 129] width 85 height 18
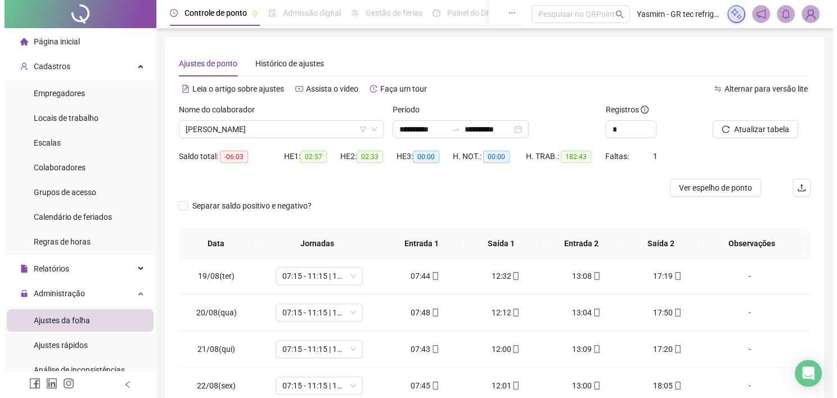
scroll to position [675, 0]
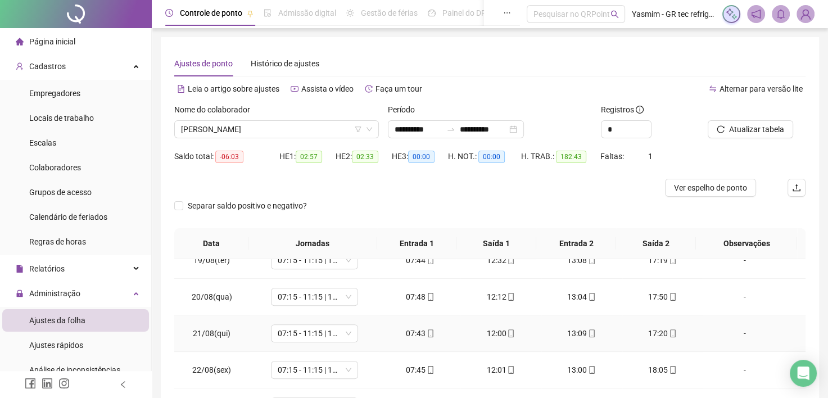
click at [741, 333] on div "-" at bounding box center [745, 333] width 66 height 12
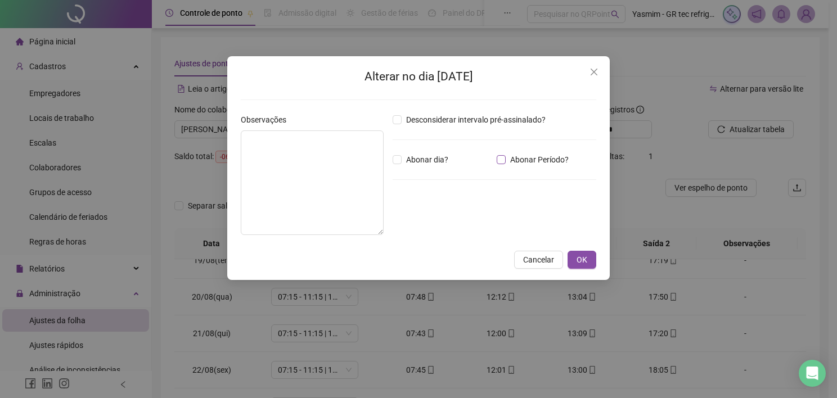
click at [531, 159] on span "Abonar Período?" at bounding box center [539, 160] width 67 height 12
click at [418, 230] on div "*****" at bounding box center [427, 221] width 69 height 22
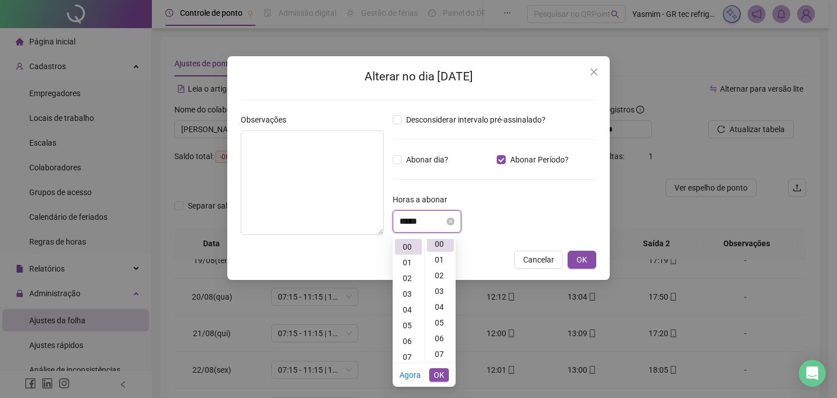
scroll to position [0, 0]
click at [440, 286] on div "20" at bounding box center [440, 281] width 27 height 16
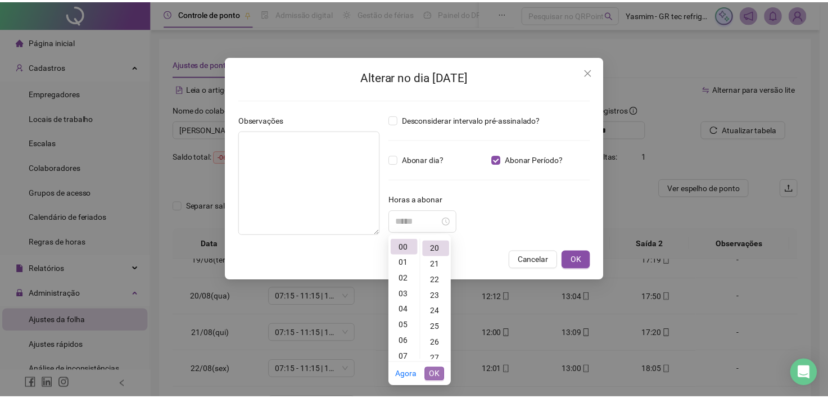
scroll to position [315, 0]
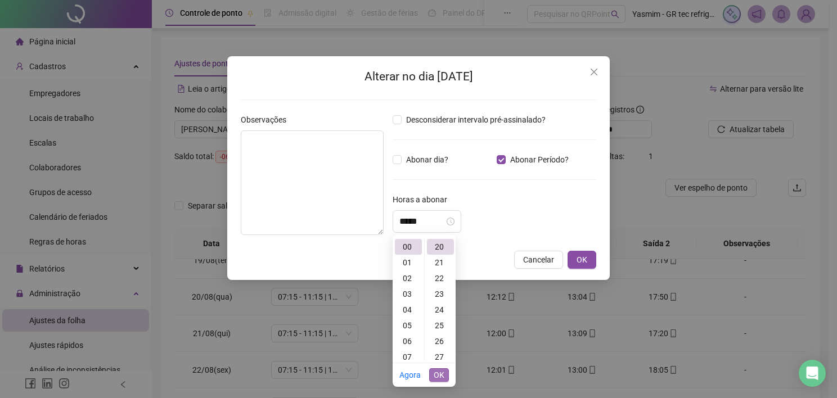
click at [439, 378] on span "OK" at bounding box center [439, 375] width 11 height 12
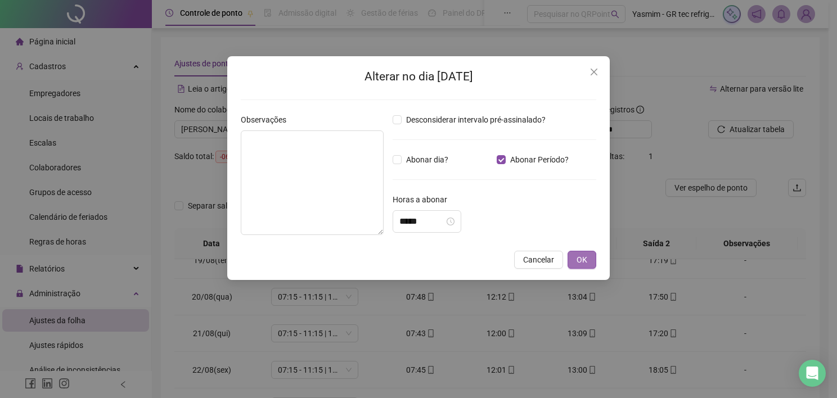
click at [581, 263] on span "OK" at bounding box center [581, 260] width 11 height 12
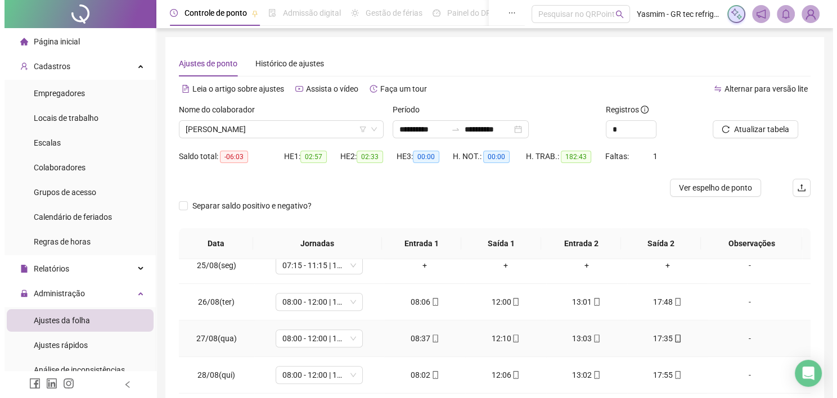
scroll to position [112, 0]
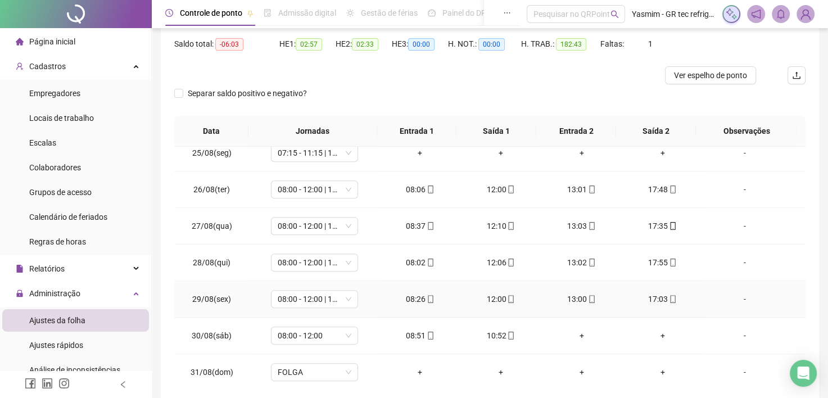
click at [734, 294] on div "-" at bounding box center [745, 299] width 66 height 12
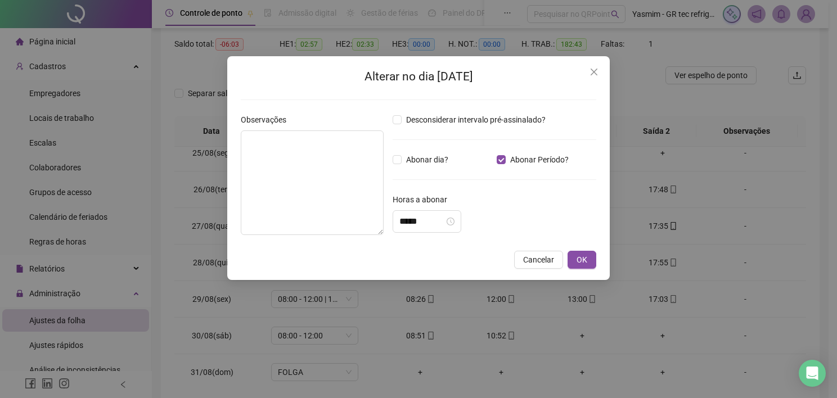
click at [446, 222] on div "Desconsiderar intervalo pré-assinalado? Abonar dia? Abonar Período? Horas a abo…" at bounding box center [494, 179] width 213 height 130
drag, startPoint x: 507, startPoint y: 163, endPoint x: 499, endPoint y: 177, distance: 15.9
click at [507, 163] on span "Abonar Período?" at bounding box center [539, 160] width 67 height 12
click at [444, 220] on input "*****" at bounding box center [421, 221] width 45 height 13
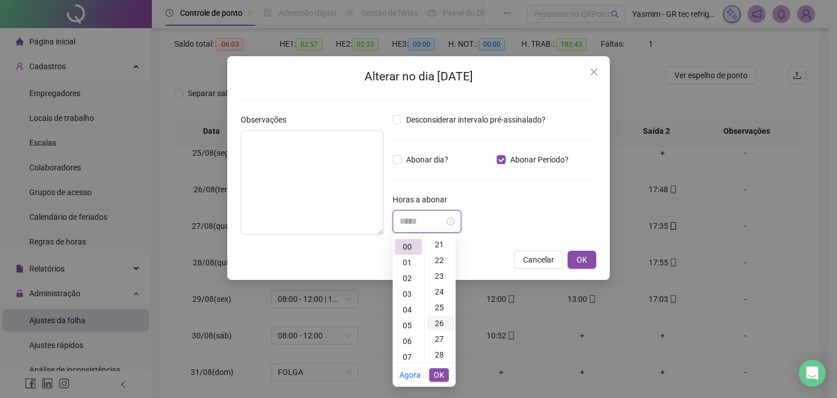
scroll to position [337, 0]
click at [441, 321] on div "26" at bounding box center [440, 319] width 27 height 16
click at [441, 373] on span "OK" at bounding box center [439, 375] width 11 height 12
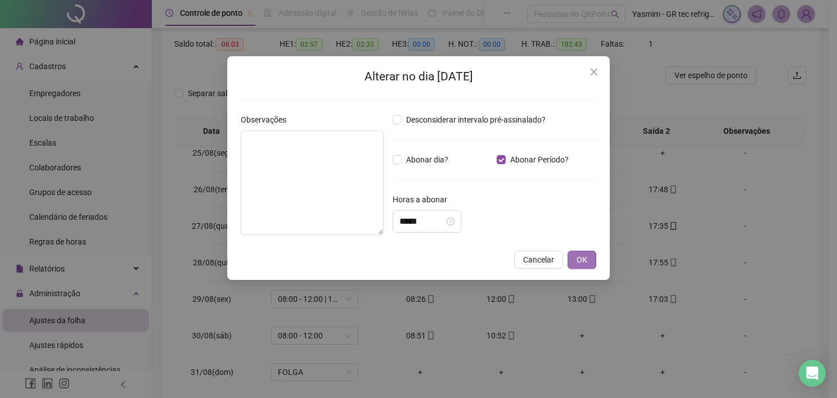
click at [574, 260] on button "OK" at bounding box center [581, 260] width 29 height 18
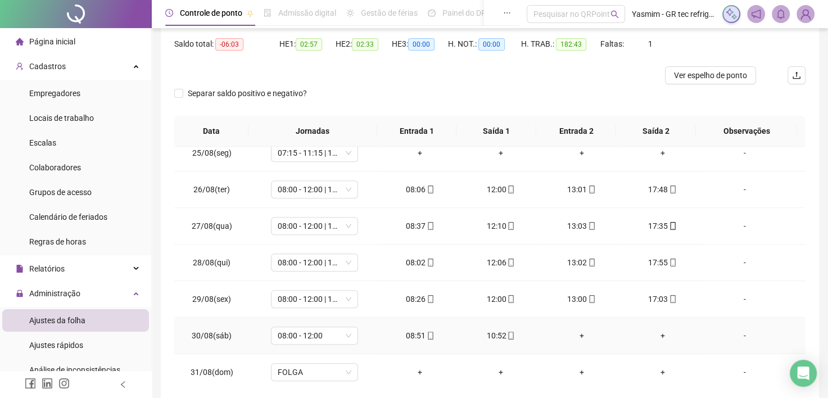
click at [736, 330] on div "-" at bounding box center [745, 336] width 66 height 12
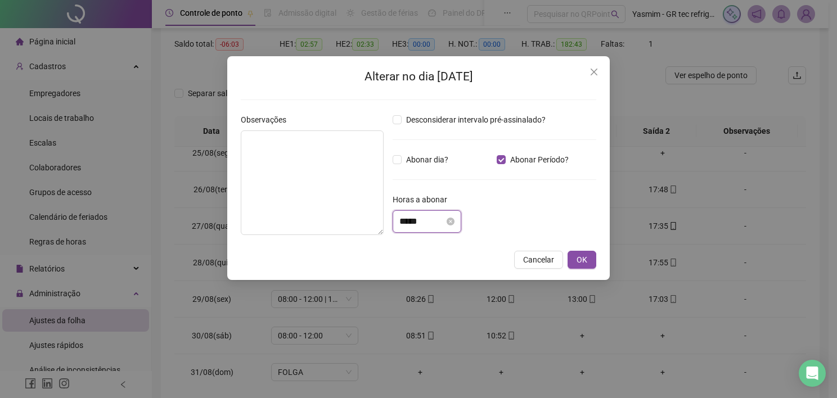
click at [444, 220] on input "*****" at bounding box center [421, 221] width 45 height 13
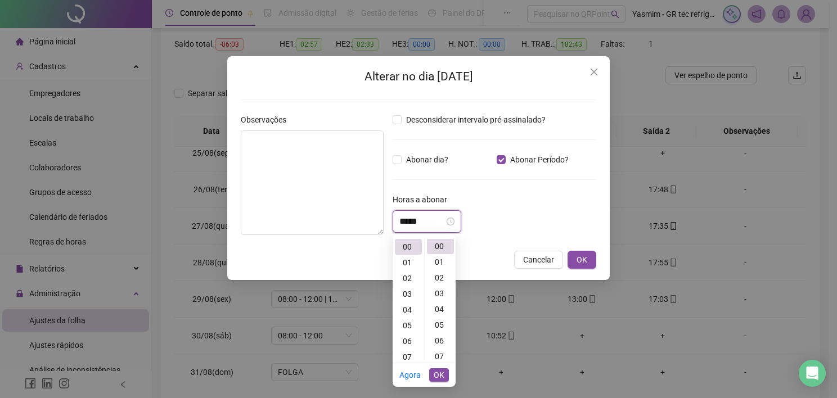
scroll to position [0, 0]
click at [409, 266] on div "01" at bounding box center [408, 263] width 27 height 16
click at [438, 333] on div "59" at bounding box center [440, 332] width 27 height 16
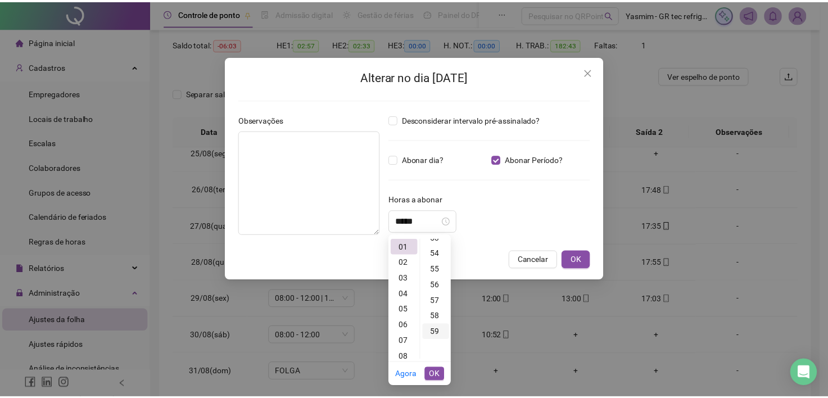
scroll to position [929, 0]
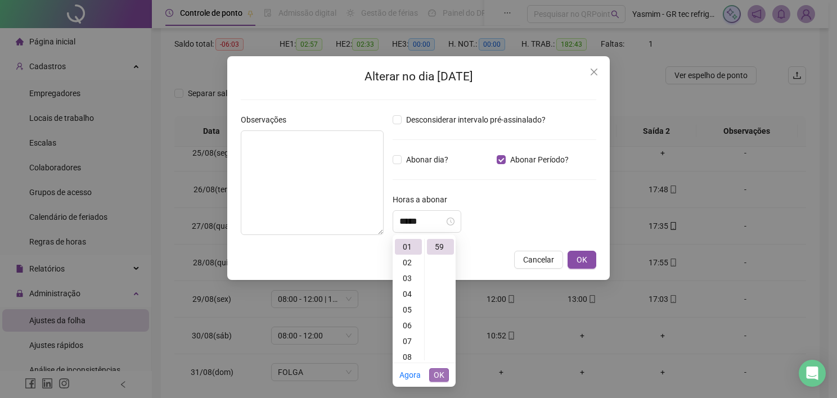
click at [436, 373] on span "OK" at bounding box center [439, 375] width 11 height 12
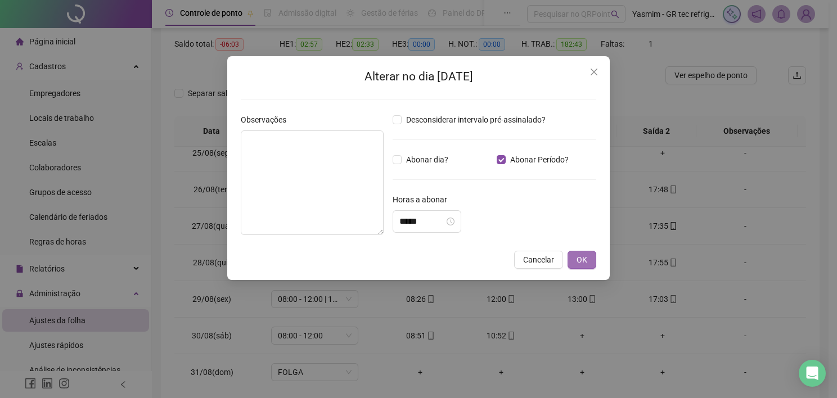
click at [576, 259] on button "OK" at bounding box center [581, 260] width 29 height 18
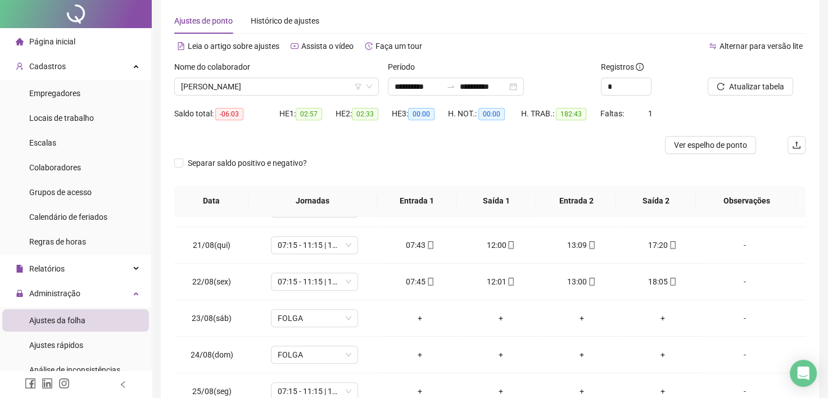
scroll to position [0, 0]
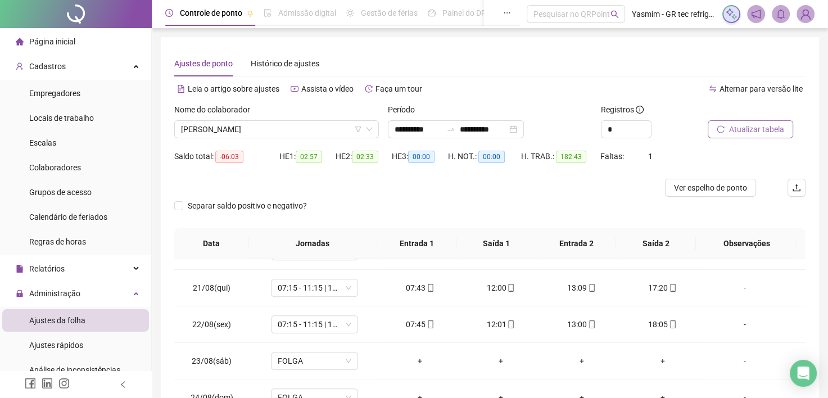
click at [721, 129] on icon "reload" at bounding box center [721, 129] width 8 height 8
click at [742, 127] on span "Atualizar tabela" at bounding box center [756, 129] width 55 height 12
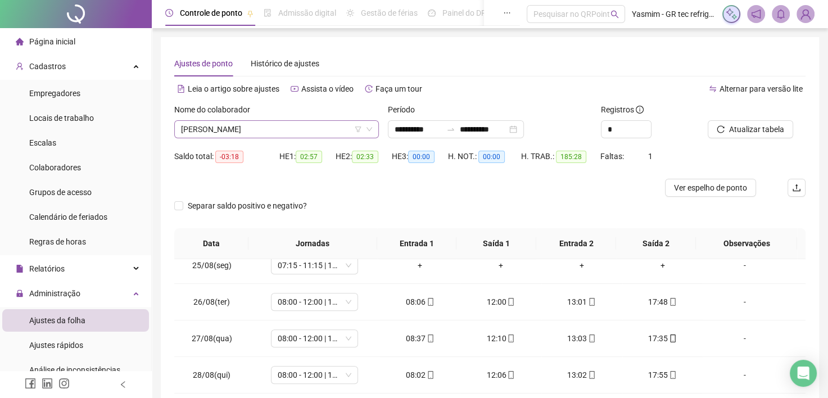
click at [330, 125] on span "[PERSON_NAME]" at bounding box center [276, 129] width 191 height 17
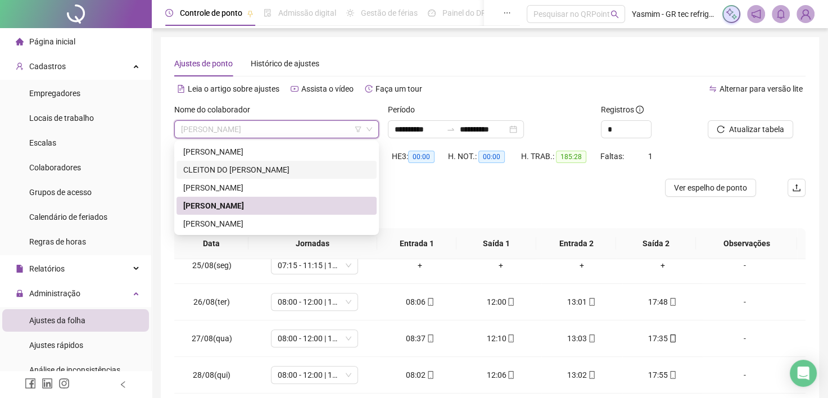
click at [261, 163] on div "CLEITON DO [PERSON_NAME]" at bounding box center [277, 170] width 200 height 18
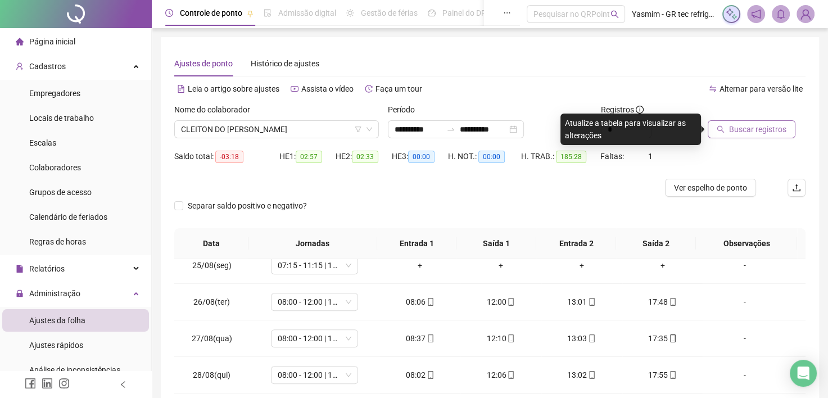
click at [733, 128] on span "Buscar registros" at bounding box center [757, 129] width 57 height 12
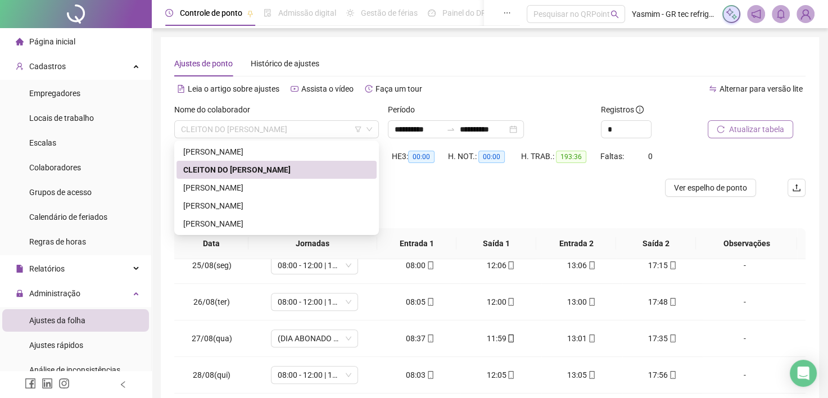
drag, startPoint x: 309, startPoint y: 128, endPoint x: 305, endPoint y: 144, distance: 16.7
click at [308, 128] on span "CLEITON DO [PERSON_NAME]" at bounding box center [276, 129] width 191 height 17
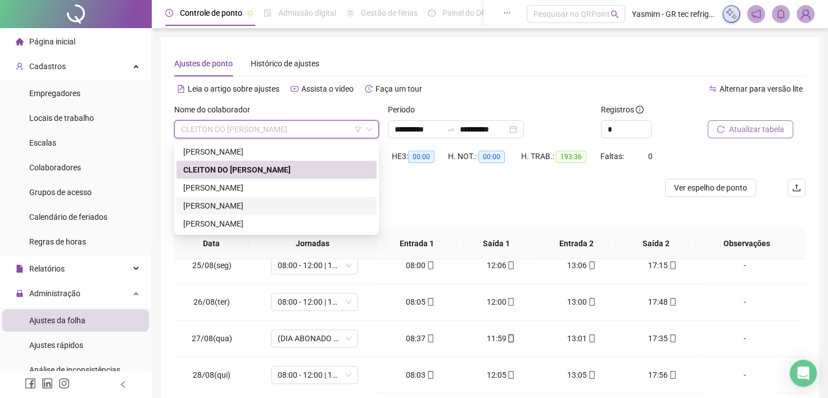
click at [266, 206] on div "[PERSON_NAME]" at bounding box center [276, 206] width 187 height 12
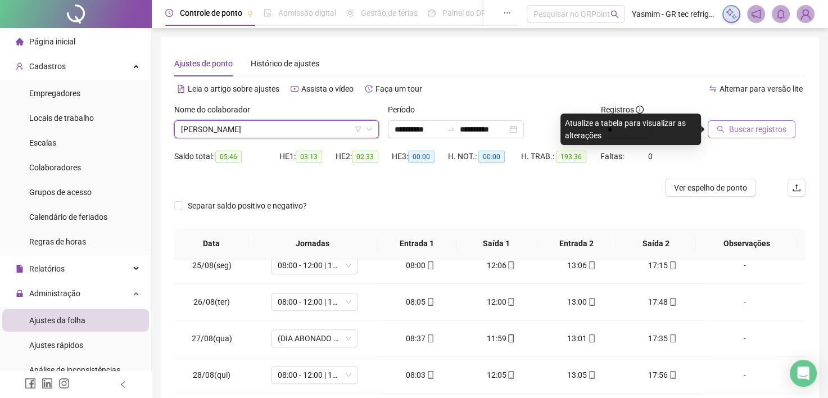
click at [761, 129] on span "Buscar registros" at bounding box center [757, 129] width 57 height 12
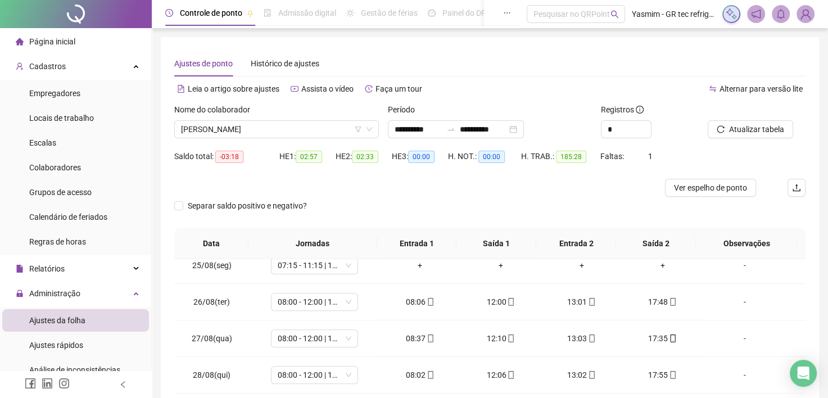
click at [328, 129] on span "[PERSON_NAME]" at bounding box center [276, 129] width 191 height 17
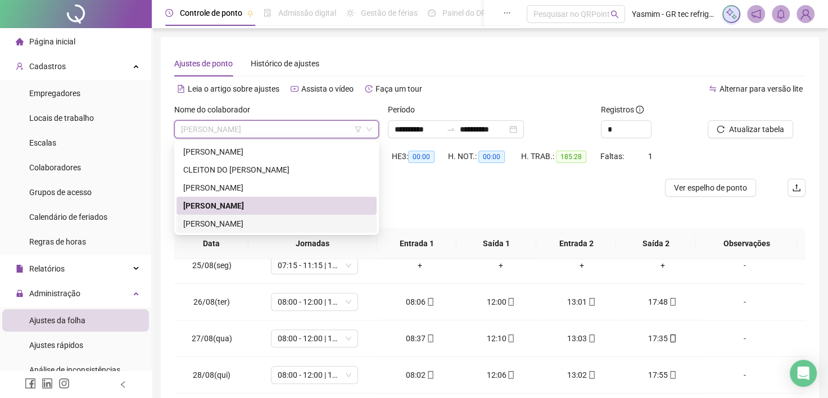
click at [276, 223] on div "[PERSON_NAME]" at bounding box center [276, 224] width 187 height 12
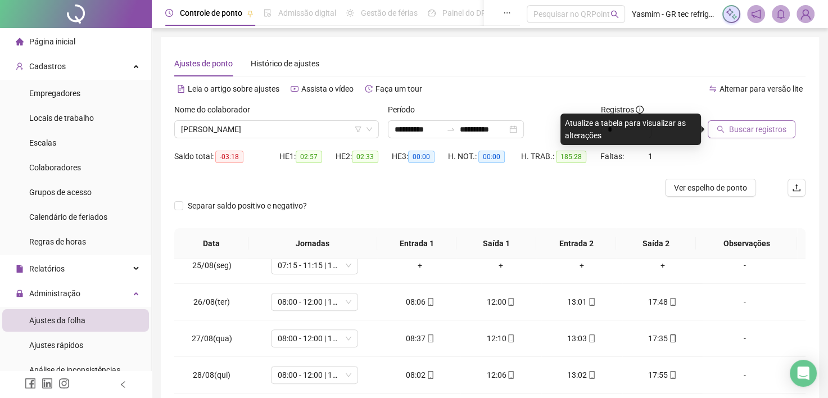
click at [763, 135] on span "Buscar registros" at bounding box center [757, 129] width 57 height 12
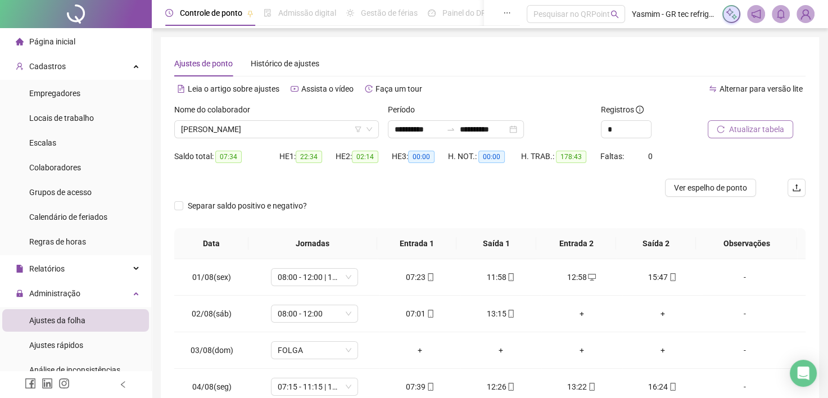
click at [745, 127] on span "Atualizar tabela" at bounding box center [756, 129] width 55 height 12
click at [736, 276] on div "-" at bounding box center [745, 277] width 66 height 12
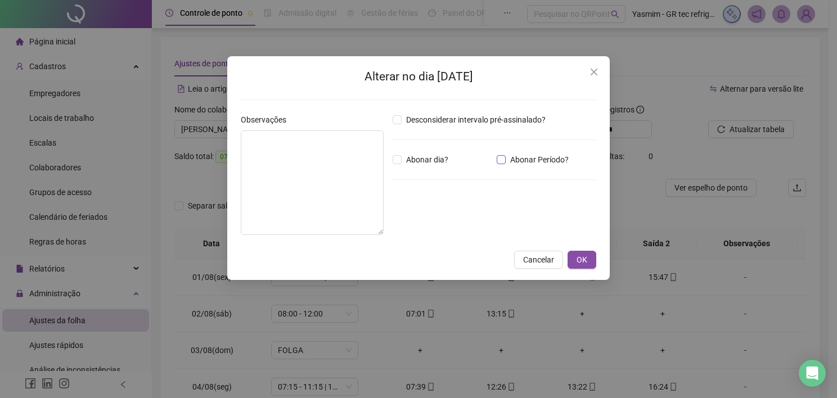
click at [529, 164] on span "Abonar Período?" at bounding box center [539, 160] width 67 height 12
click at [422, 219] on input "*****" at bounding box center [421, 221] width 45 height 13
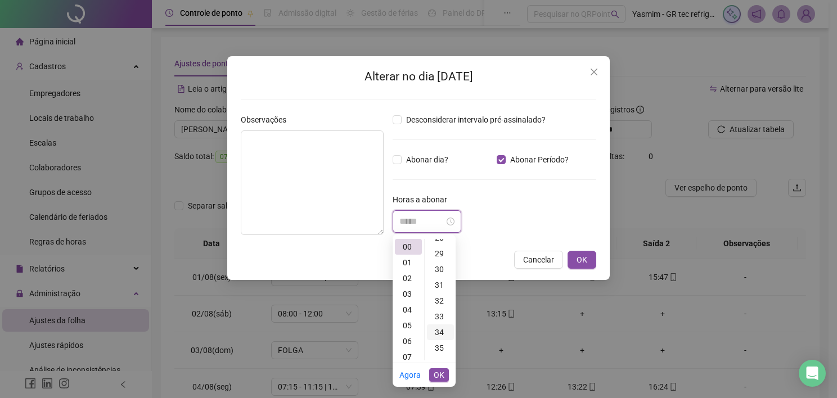
scroll to position [506, 0]
click at [436, 340] on div "38" at bounding box center [440, 339] width 27 height 16
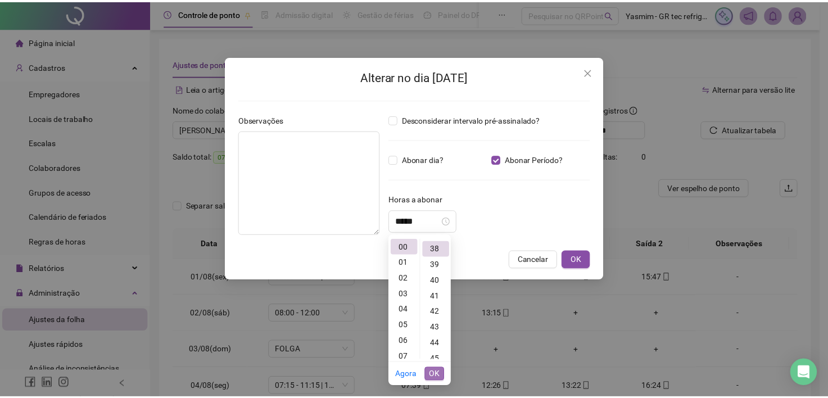
scroll to position [598, 0]
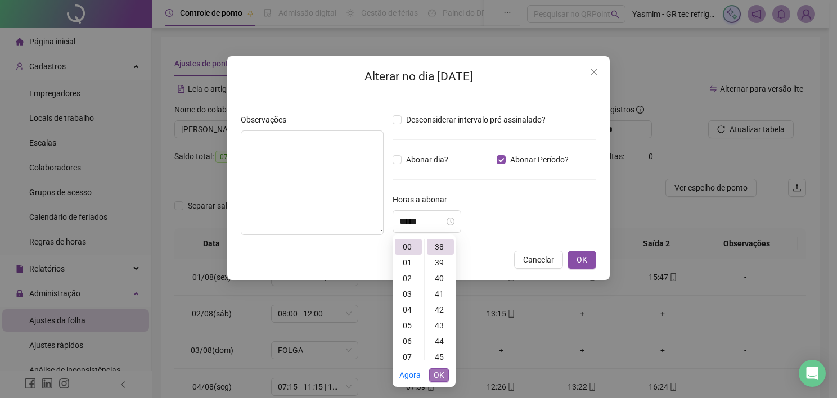
click at [438, 377] on span "OK" at bounding box center [439, 375] width 11 height 12
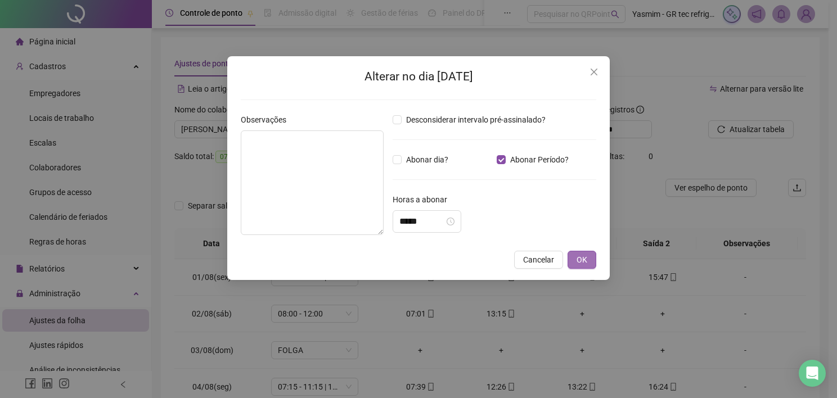
click at [574, 255] on button "OK" at bounding box center [581, 260] width 29 height 18
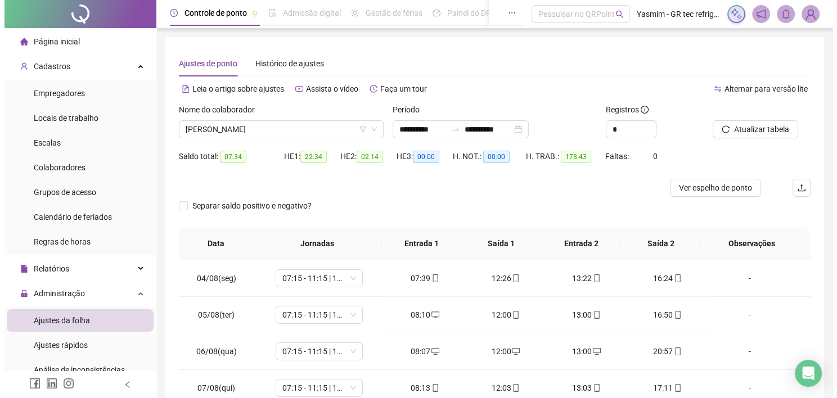
scroll to position [112, 0]
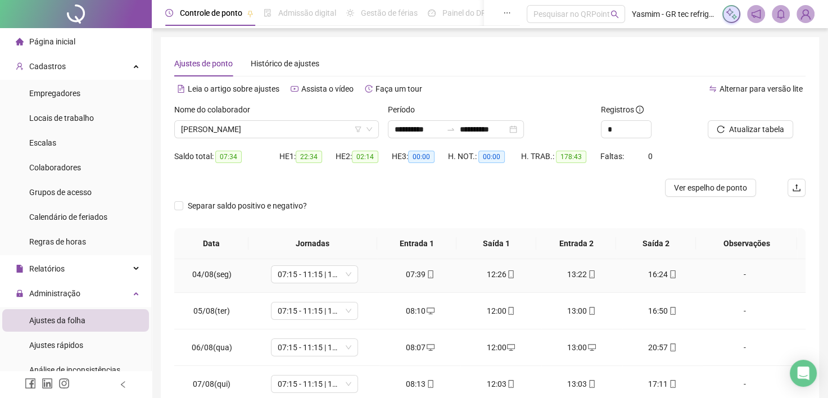
click at [723, 273] on div "-" at bounding box center [745, 274] width 66 height 12
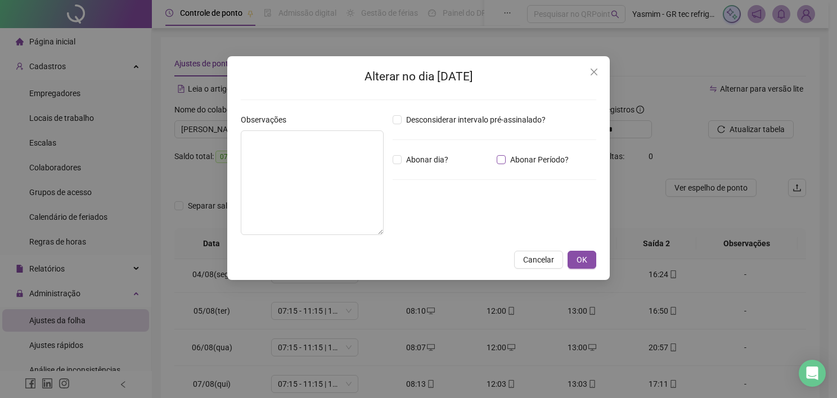
click at [512, 154] on span "Abonar Período?" at bounding box center [539, 160] width 67 height 12
click at [431, 224] on input "*****" at bounding box center [421, 221] width 45 height 13
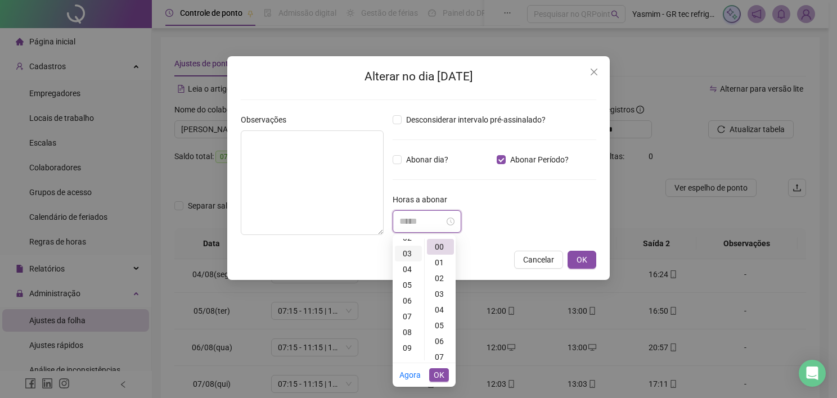
scroll to position [56, 0]
click at [407, 269] on div "05" at bounding box center [408, 269] width 27 height 16
click at [439, 330] on div "23" at bounding box center [440, 328] width 27 height 16
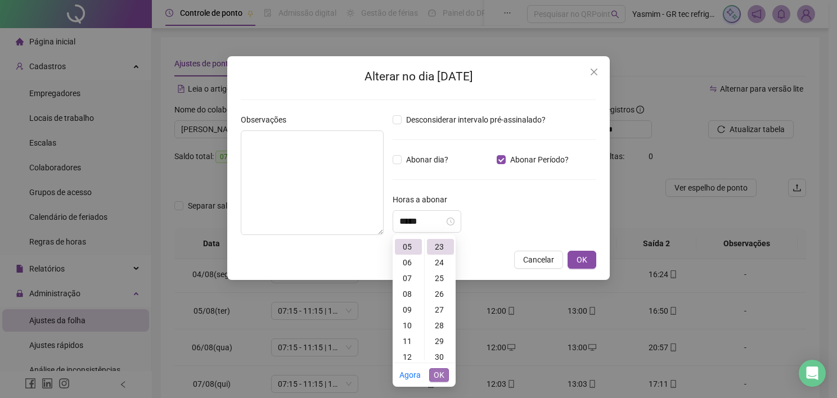
click at [434, 372] on span "OK" at bounding box center [439, 375] width 11 height 12
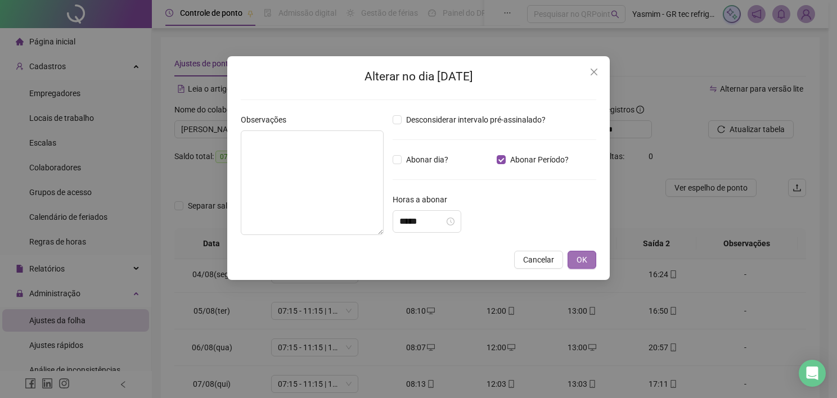
click at [583, 255] on span "OK" at bounding box center [581, 260] width 11 height 12
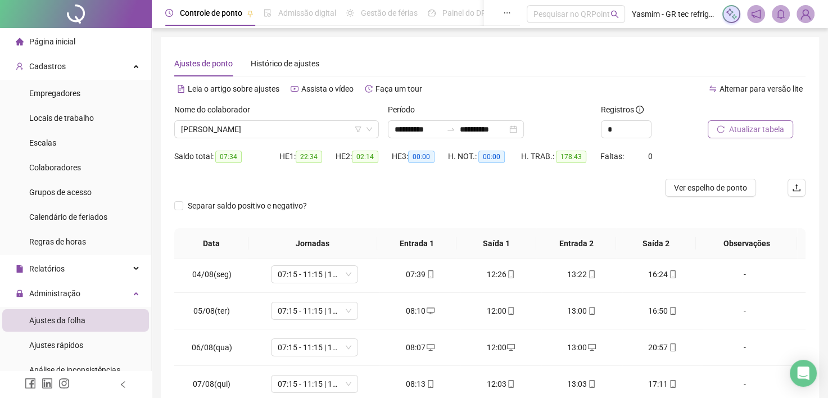
click at [719, 128] on icon "reload" at bounding box center [721, 129] width 8 height 8
click at [729, 308] on div "-" at bounding box center [745, 311] width 66 height 12
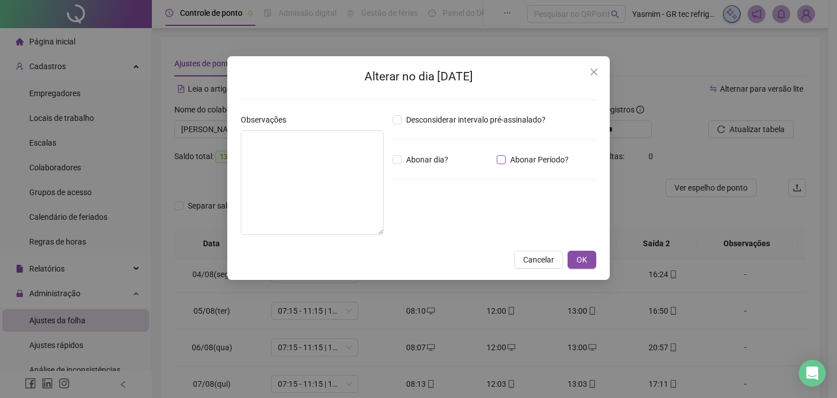
click at [526, 164] on div "Desconsiderar intervalo pré-assinalado? Abonar dia? Abonar Período? Horas a abo…" at bounding box center [494, 179] width 213 height 130
drag, startPoint x: 525, startPoint y: 163, endPoint x: 517, endPoint y: 159, distance: 9.1
click at [524, 158] on span "Abonar Período?" at bounding box center [539, 160] width 67 height 12
click at [429, 225] on input "*****" at bounding box center [421, 221] width 45 height 13
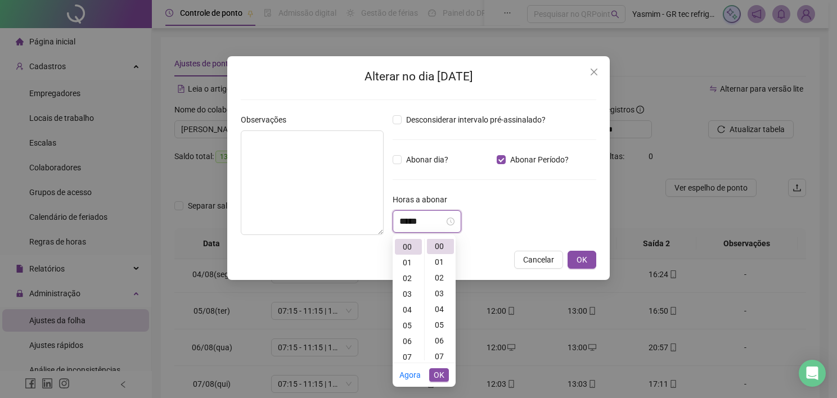
scroll to position [0, 0]
click at [405, 259] on div "01" at bounding box center [408, 263] width 27 height 16
click at [440, 346] on div "10" at bounding box center [440, 348] width 27 height 16
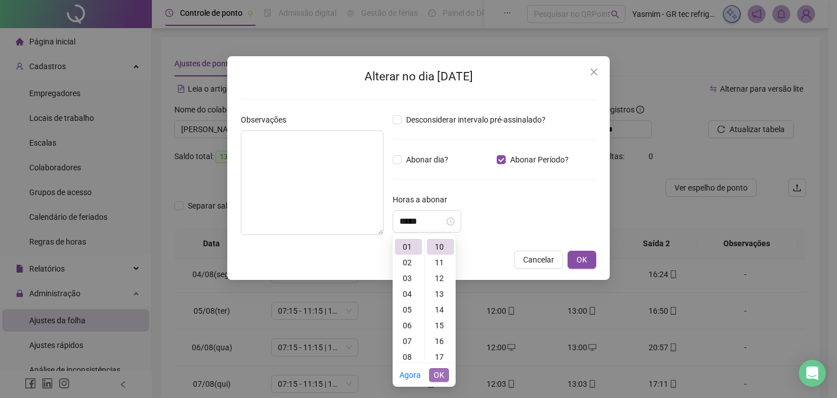
click at [436, 371] on span "OK" at bounding box center [439, 375] width 11 height 12
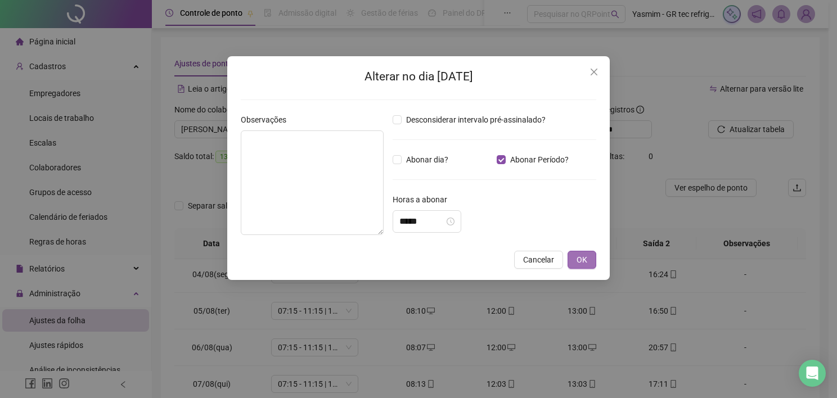
click at [570, 253] on button "OK" at bounding box center [581, 260] width 29 height 18
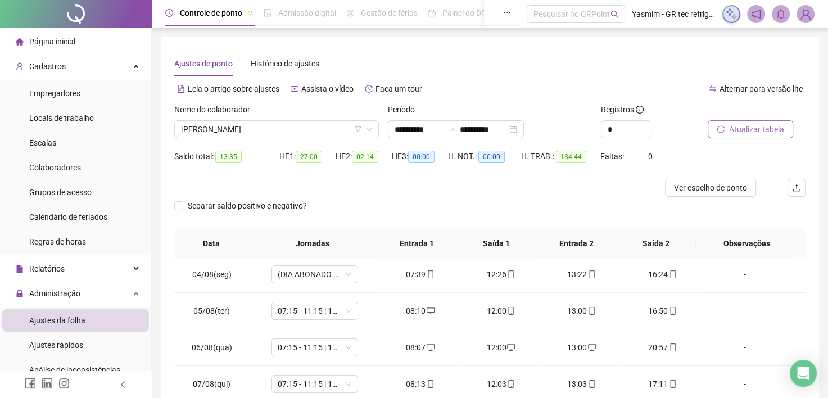
click at [728, 134] on button "Atualizar tabela" at bounding box center [750, 129] width 85 height 18
click at [736, 347] on div "-" at bounding box center [745, 347] width 66 height 12
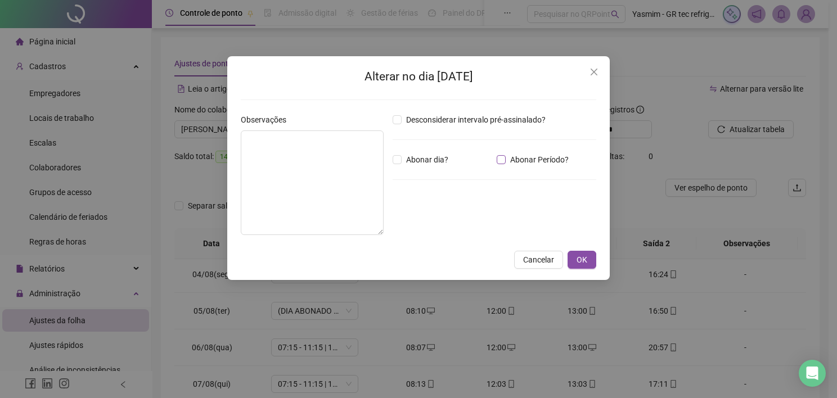
click at [507, 160] on span "Abonar Período?" at bounding box center [539, 160] width 67 height 12
drag, startPoint x: 448, startPoint y: 214, endPoint x: 443, endPoint y: 226, distance: 12.6
click at [444, 215] on input "*****" at bounding box center [421, 221] width 45 height 13
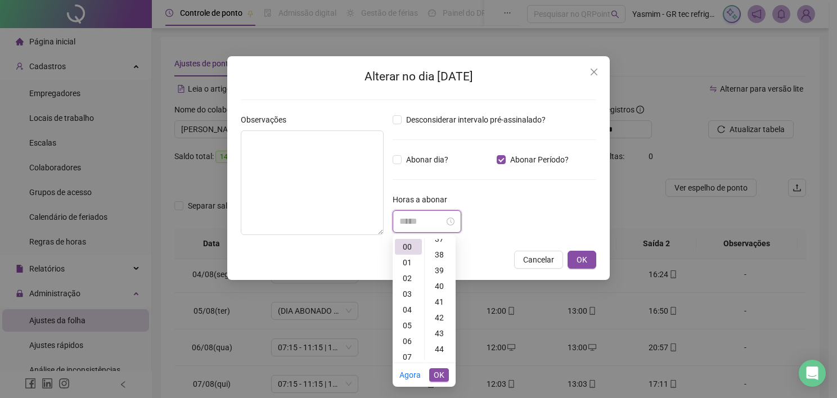
scroll to position [731, 0]
click at [439, 315] on div "51" at bounding box center [440, 319] width 27 height 16
drag, startPoint x: 441, startPoint y: 375, endPoint x: 537, endPoint y: 314, distance: 113.3
click at [441, 375] on span "OK" at bounding box center [439, 375] width 11 height 12
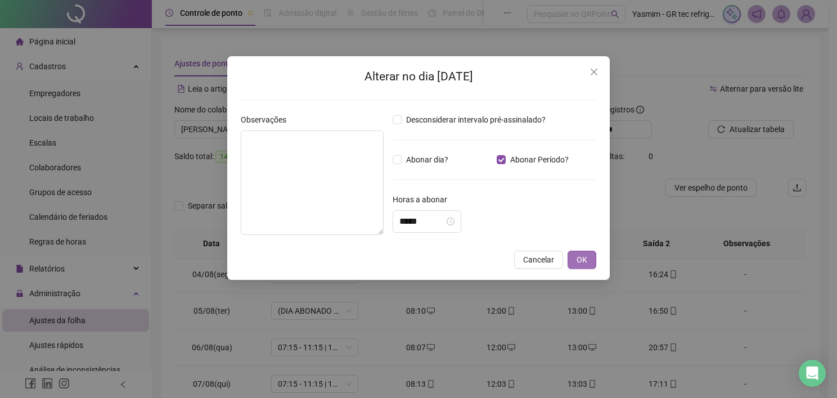
click at [581, 256] on span "OK" at bounding box center [581, 260] width 11 height 12
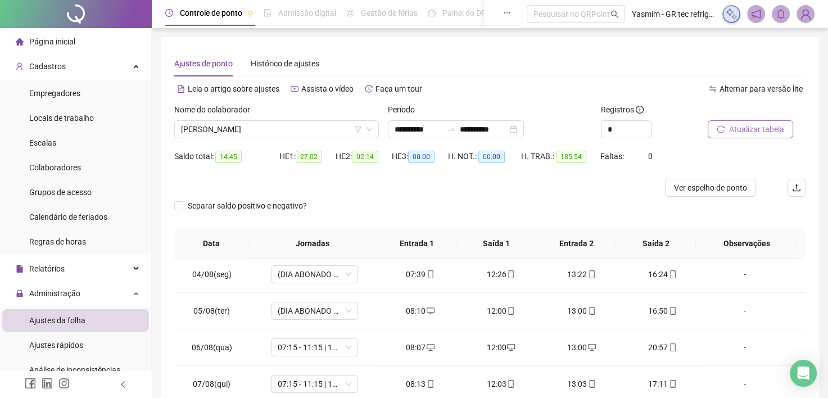
click at [750, 126] on span "Atualizar tabela" at bounding box center [756, 129] width 55 height 12
drag, startPoint x: 738, startPoint y: 384, endPoint x: 583, endPoint y: 255, distance: 202.0
click at [738, 384] on div "-" at bounding box center [745, 384] width 66 height 12
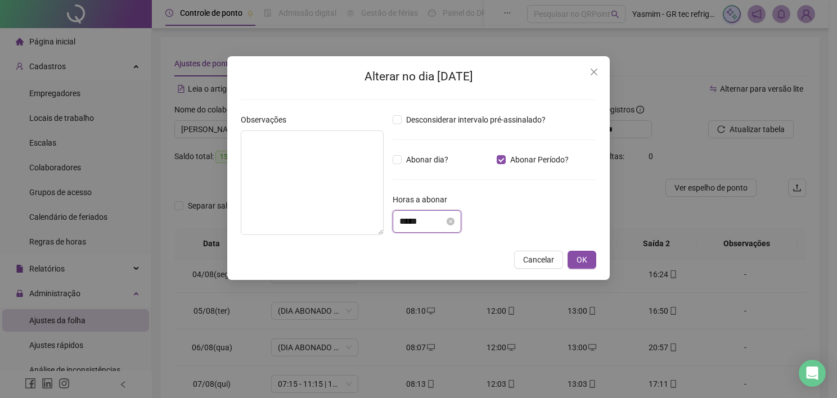
click at [425, 227] on input "*****" at bounding box center [421, 221] width 45 height 13
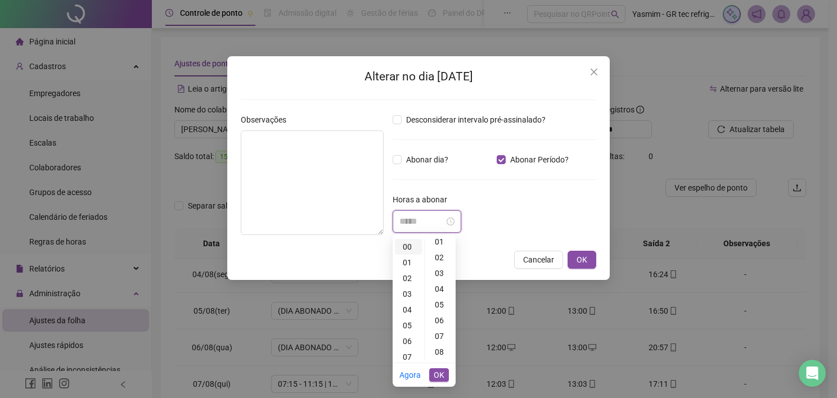
scroll to position [0, 0]
click at [409, 260] on div "01" at bounding box center [408, 263] width 27 height 16
click at [435, 274] on div "02" at bounding box center [440, 278] width 27 height 16
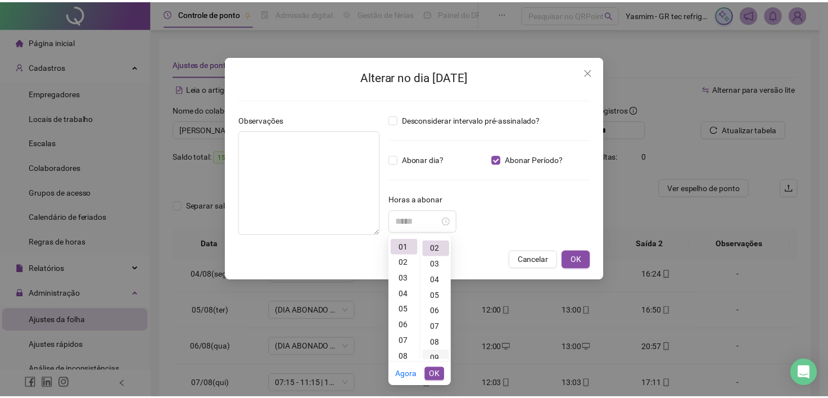
scroll to position [31, 0]
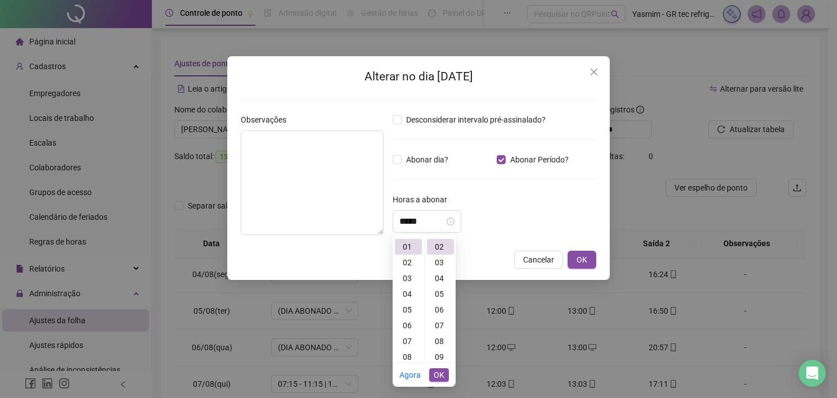
click at [439, 372] on span "OK" at bounding box center [439, 375] width 11 height 12
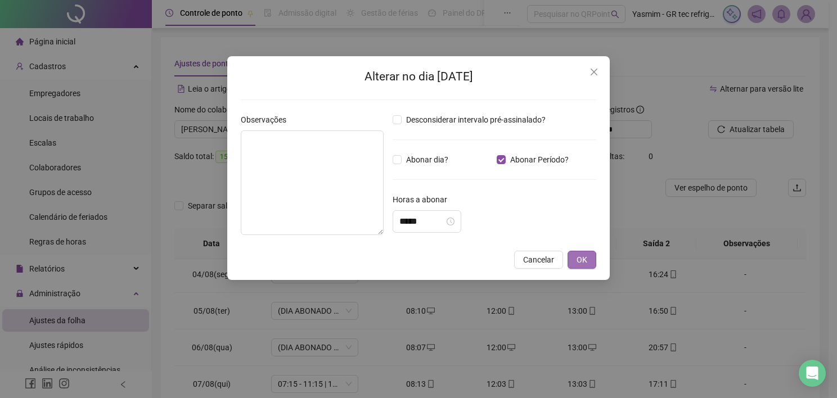
click at [572, 260] on button "OK" at bounding box center [581, 260] width 29 height 18
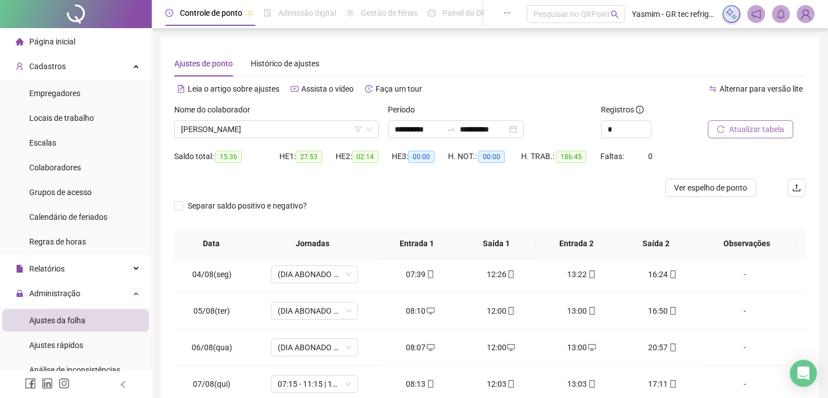
click at [715, 138] on button "Atualizar tabela" at bounding box center [750, 129] width 85 height 18
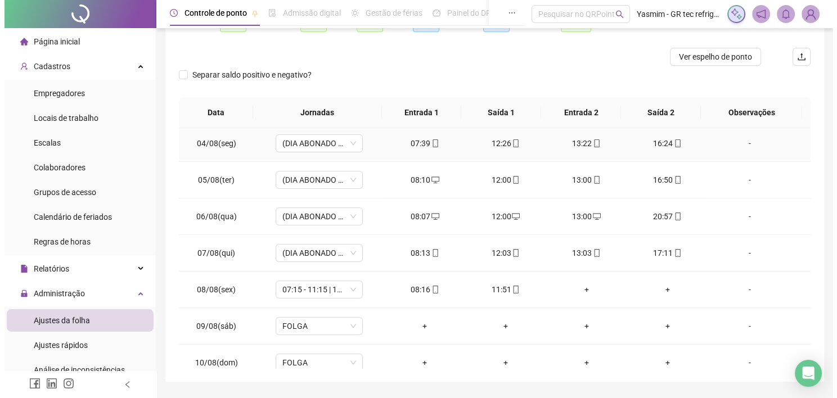
scroll to position [163, 0]
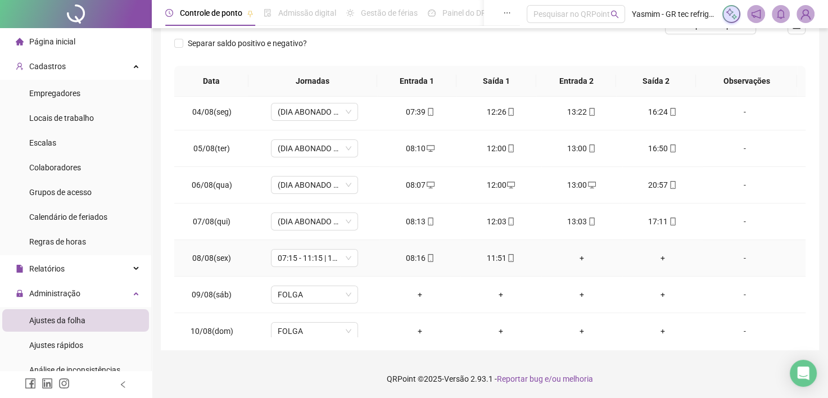
click at [737, 258] on div "-" at bounding box center [745, 258] width 66 height 12
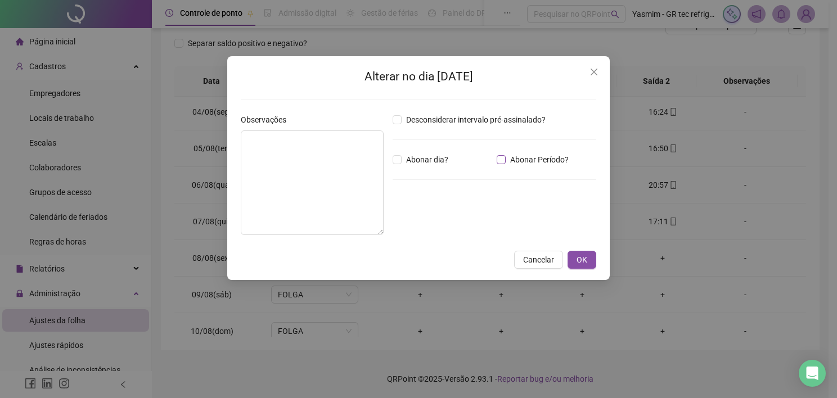
click at [526, 164] on span "Abonar Período?" at bounding box center [539, 160] width 67 height 12
click at [434, 219] on input "*****" at bounding box center [421, 221] width 45 height 13
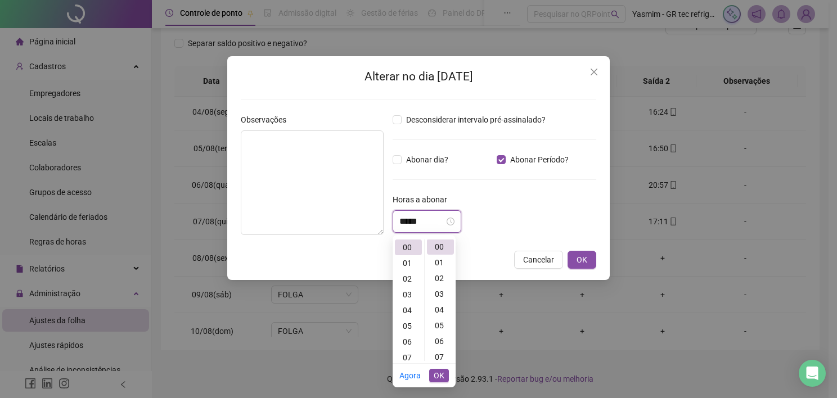
scroll to position [0, 0]
click at [406, 327] on div "05" at bounding box center [408, 326] width 27 height 16
click at [440, 324] on div "12" at bounding box center [440, 324] width 27 height 16
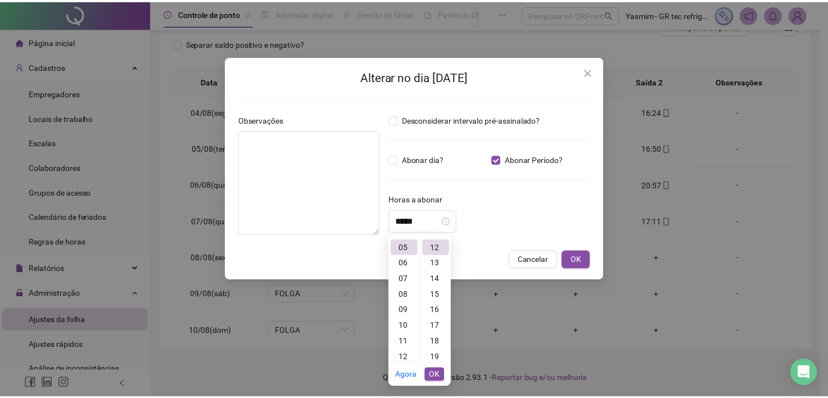
scroll to position [189, 0]
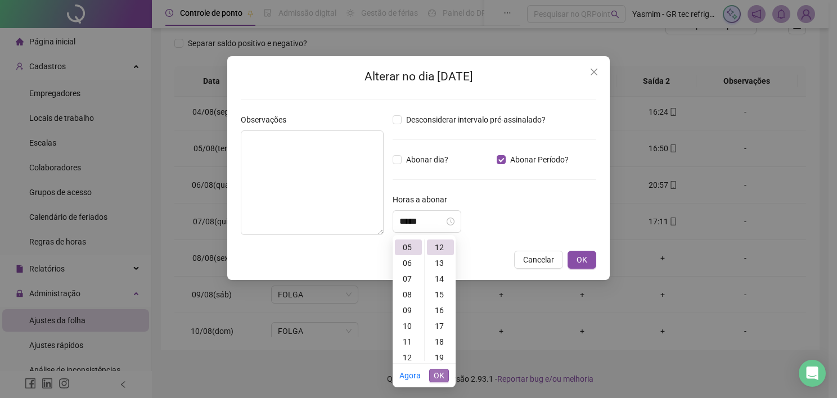
click at [438, 372] on span "OK" at bounding box center [439, 375] width 11 height 12
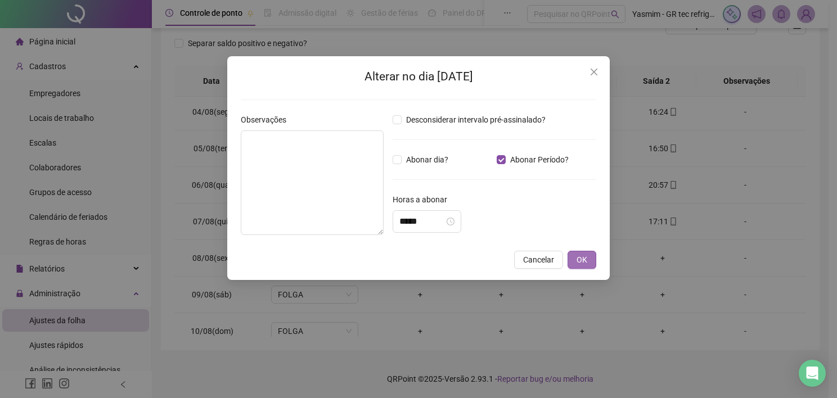
click at [575, 258] on button "OK" at bounding box center [581, 260] width 29 height 18
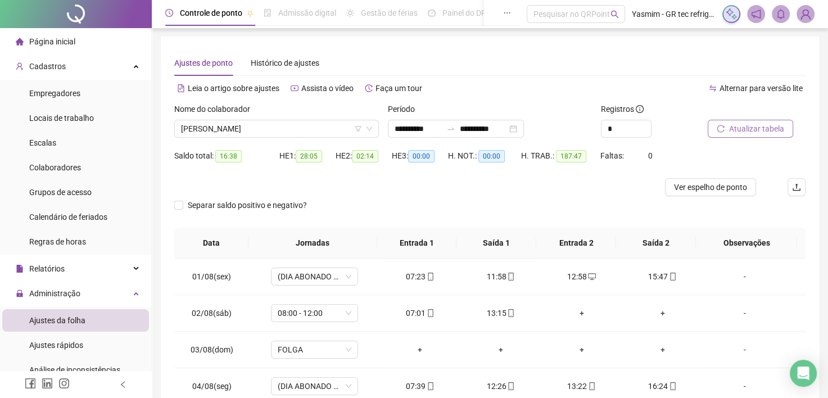
scroll to position [0, 0]
click at [737, 132] on span "Atualizar tabela" at bounding box center [756, 129] width 55 height 12
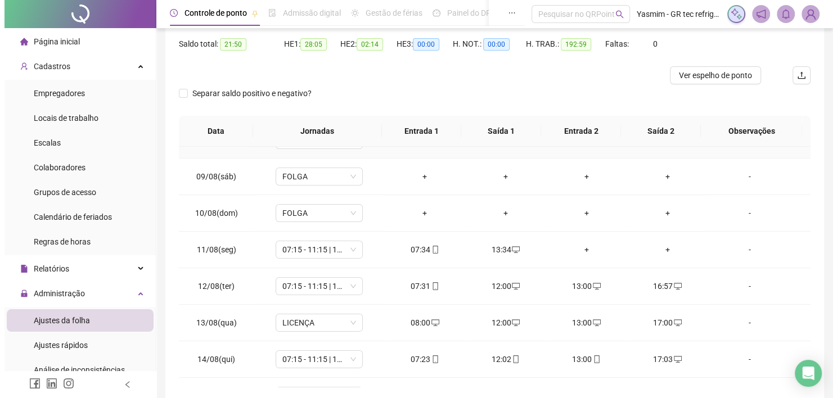
scroll to position [281, 0]
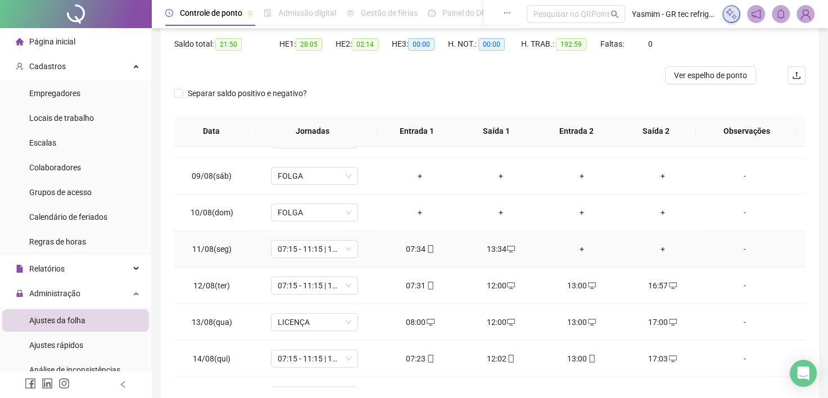
drag, startPoint x: 742, startPoint y: 245, endPoint x: 691, endPoint y: 251, distance: 52.0
click at [742, 246] on div "-" at bounding box center [745, 249] width 66 height 12
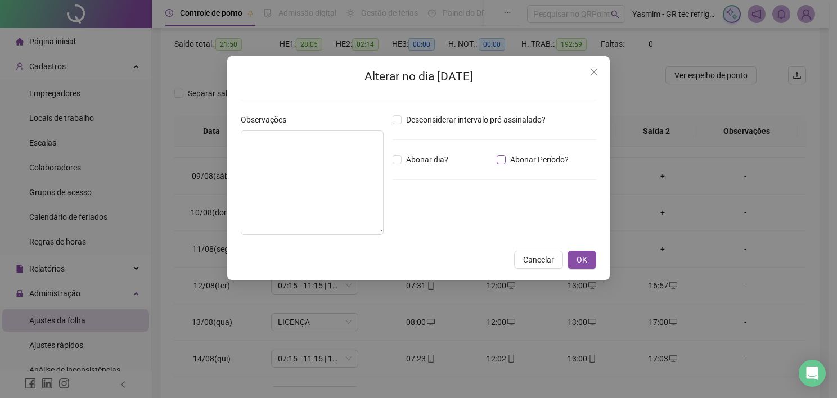
click at [513, 157] on span "Abonar Período?" at bounding box center [539, 160] width 67 height 12
click at [444, 216] on input "*****" at bounding box center [421, 221] width 45 height 13
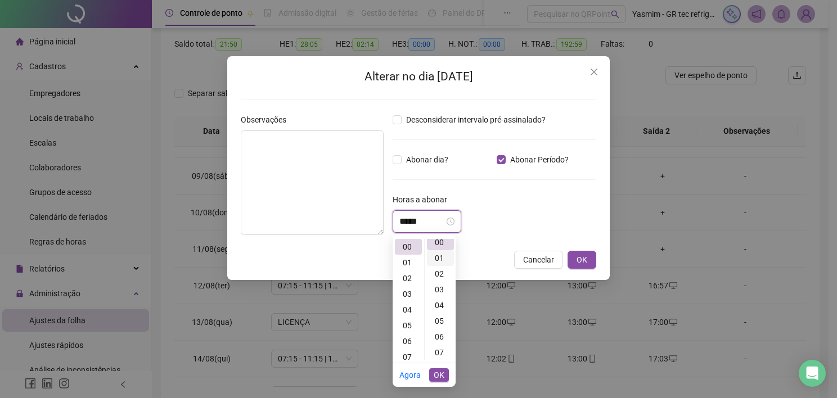
scroll to position [0, 0]
click at [406, 313] on div "04" at bounding box center [408, 310] width 27 height 16
click at [441, 359] on div "07" at bounding box center [440, 357] width 27 height 16
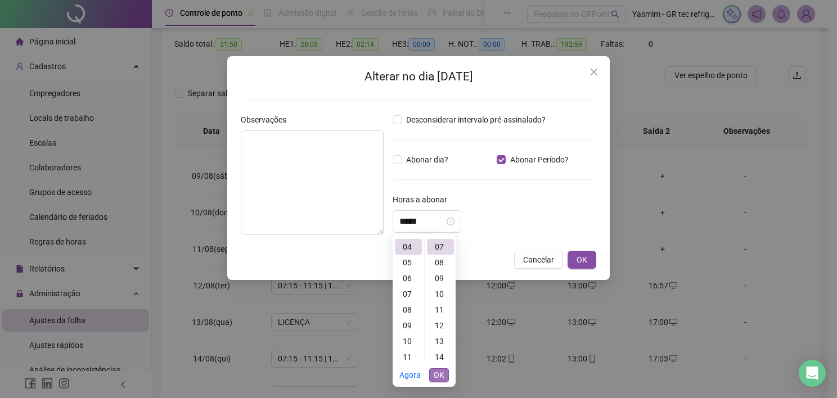
click at [438, 371] on span "OK" at bounding box center [439, 375] width 11 height 12
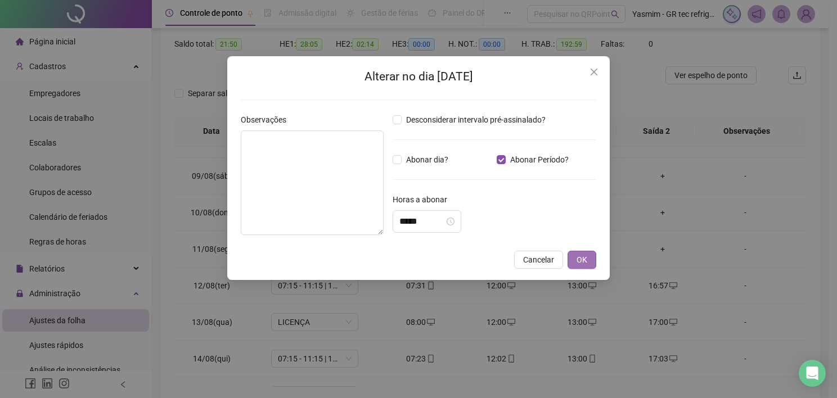
click at [583, 259] on span "OK" at bounding box center [581, 260] width 11 height 12
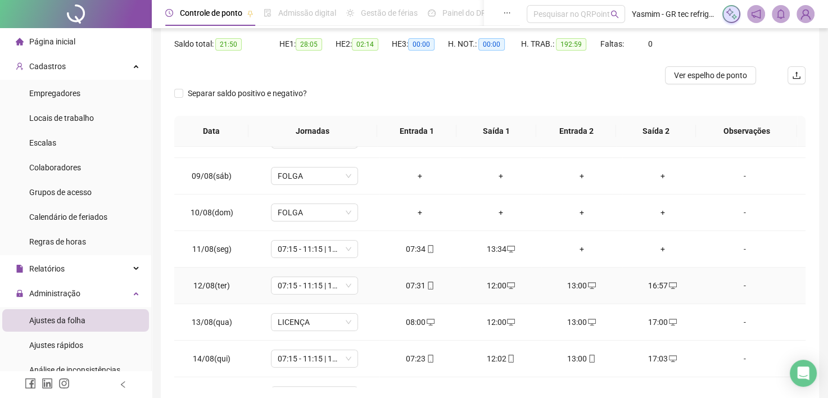
click at [735, 283] on div "-" at bounding box center [745, 285] width 66 height 12
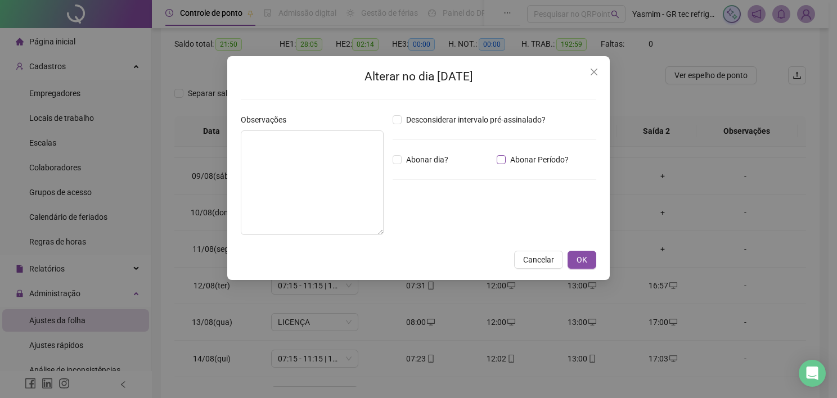
click at [546, 159] on span "Abonar Período?" at bounding box center [539, 160] width 67 height 12
click at [444, 222] on input "*****" at bounding box center [421, 221] width 45 height 13
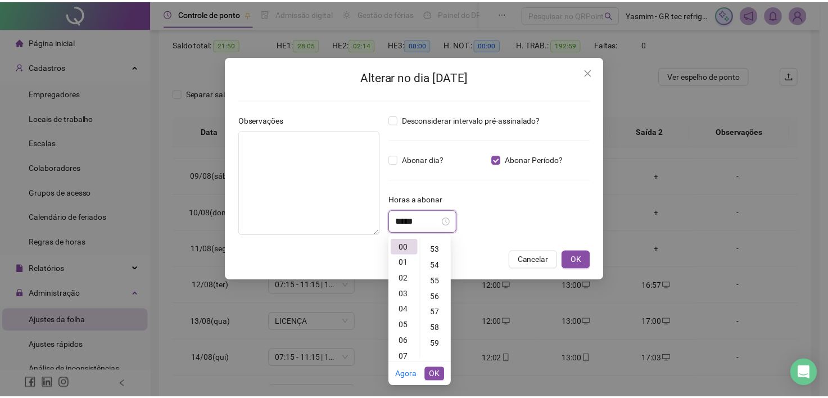
scroll to position [929, 0]
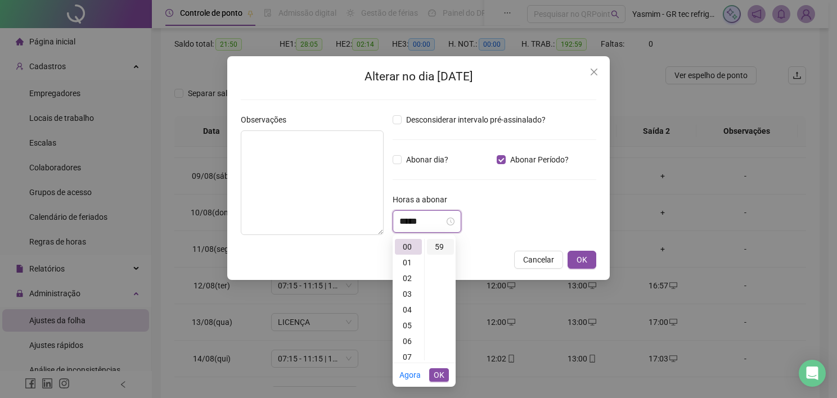
type input "*****"
click at [439, 249] on div "59" at bounding box center [440, 247] width 27 height 16
click at [438, 371] on span "OK" at bounding box center [439, 375] width 11 height 12
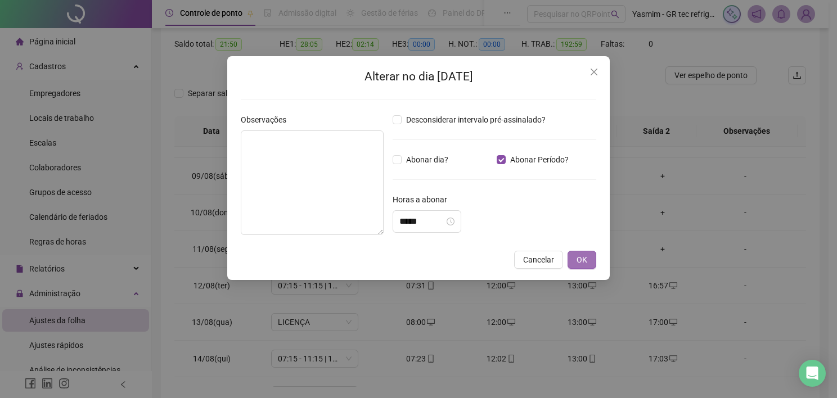
click at [578, 263] on span "OK" at bounding box center [581, 260] width 11 height 12
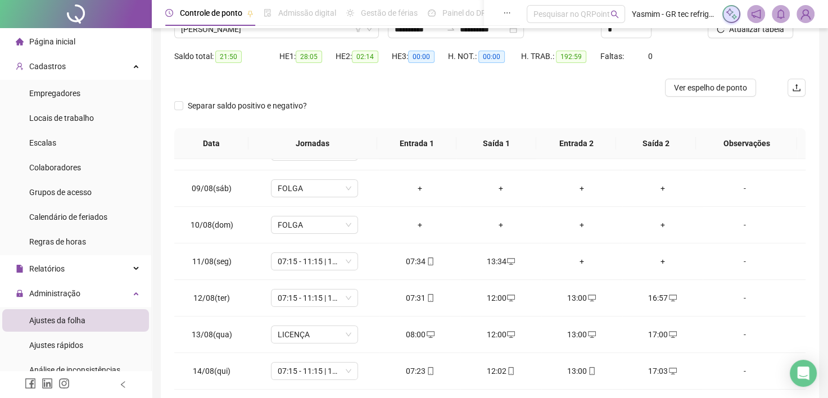
scroll to position [0, 0]
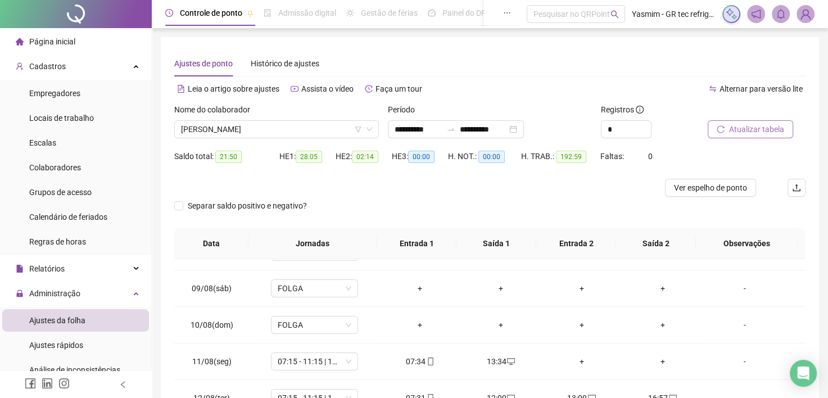
click at [745, 128] on span "Atualizar tabela" at bounding box center [756, 129] width 55 height 12
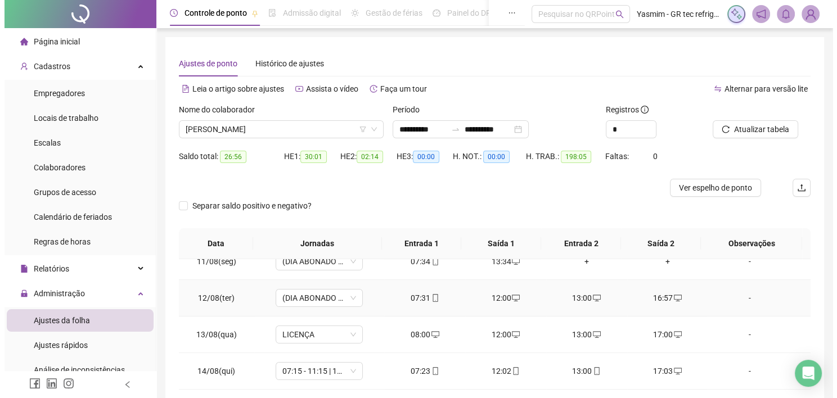
scroll to position [394, 0]
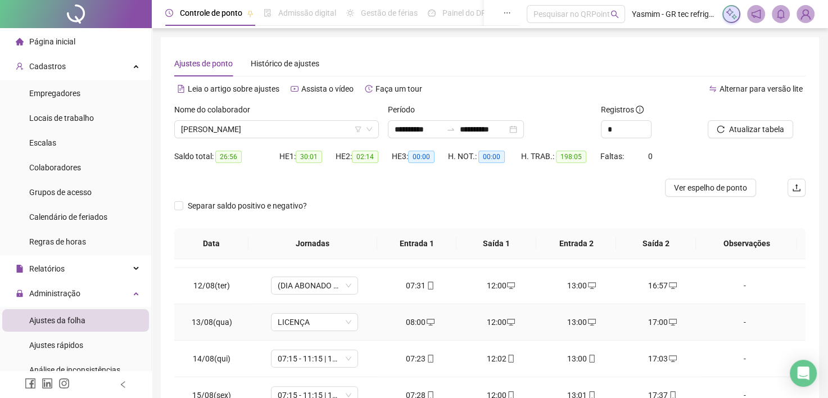
click at [414, 317] on div "08:00" at bounding box center [420, 322] width 63 height 12
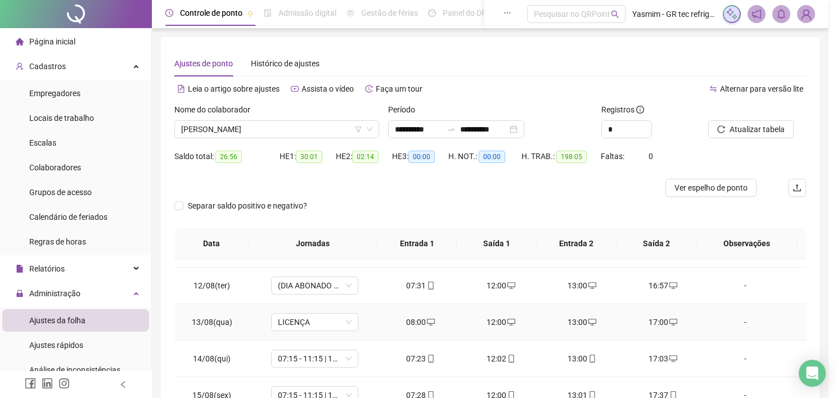
type input "**********"
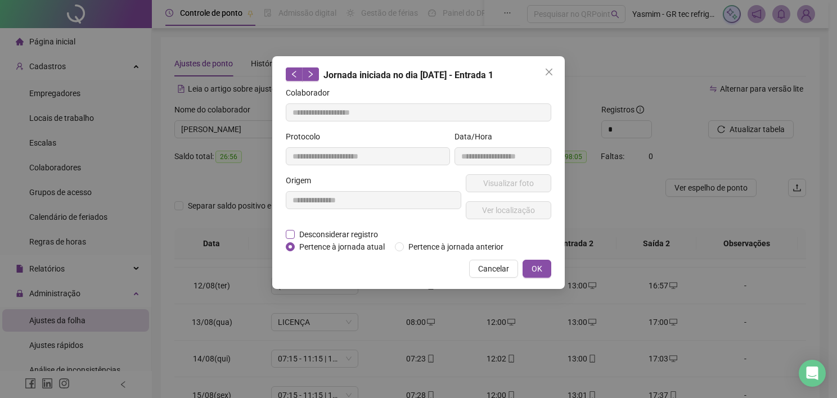
click at [356, 233] on span "Desconsiderar registro" at bounding box center [339, 234] width 88 height 12
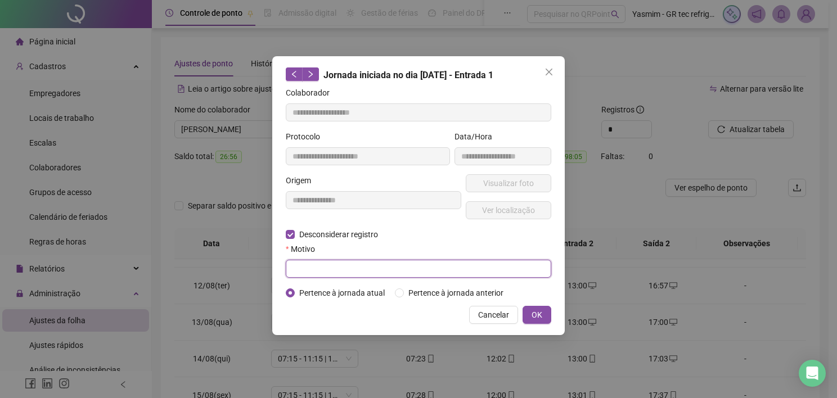
click at [434, 270] on input "text" at bounding box center [418, 269] width 265 height 18
type input "****"
click at [548, 315] on button "OK" at bounding box center [536, 315] width 29 height 18
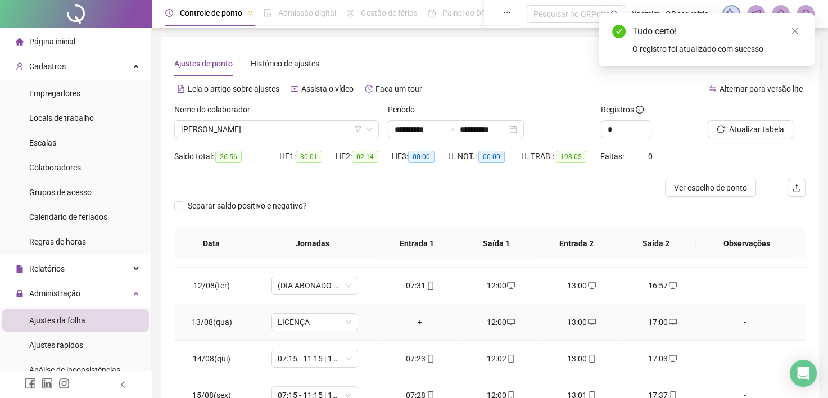
click at [507, 321] on icon "desktop" at bounding box center [511, 322] width 8 height 8
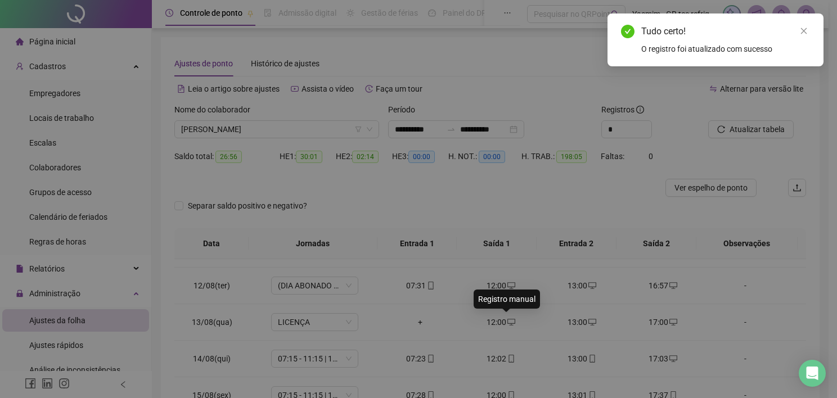
type input "**********"
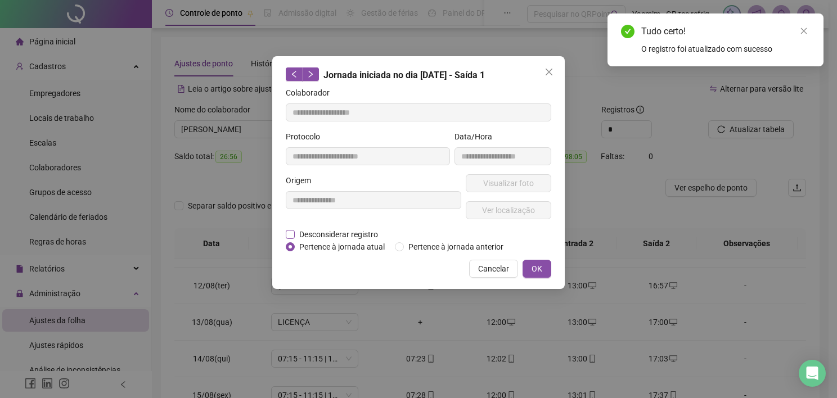
click at [360, 231] on span "Desconsiderar registro" at bounding box center [339, 234] width 88 height 12
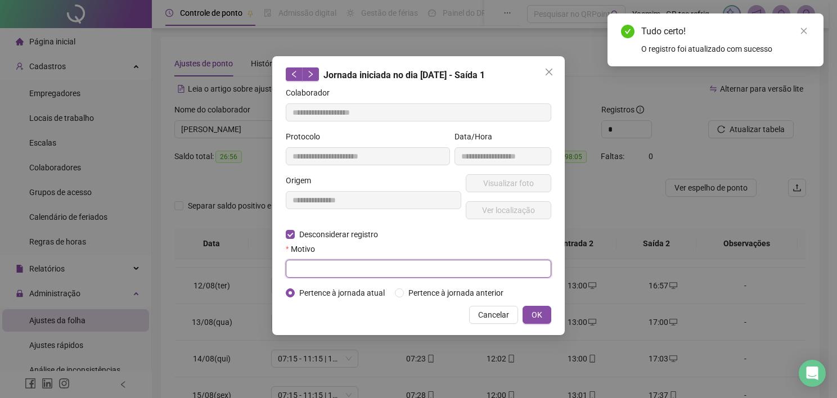
click at [356, 270] on input "text" at bounding box center [418, 269] width 265 height 18
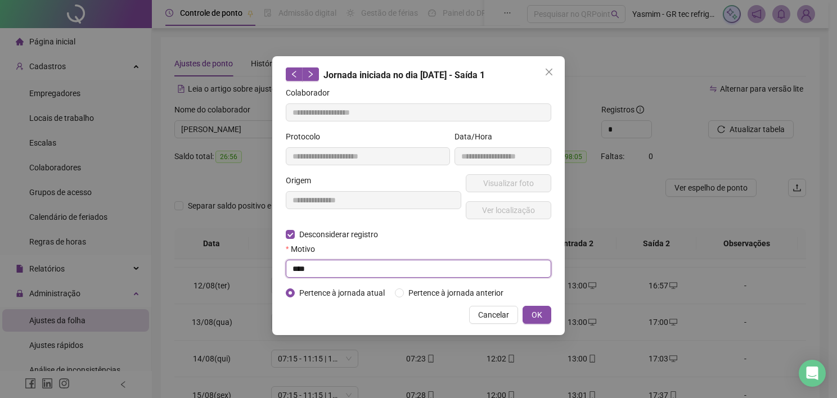
type input "****"
click at [532, 314] on span "OK" at bounding box center [536, 315] width 11 height 12
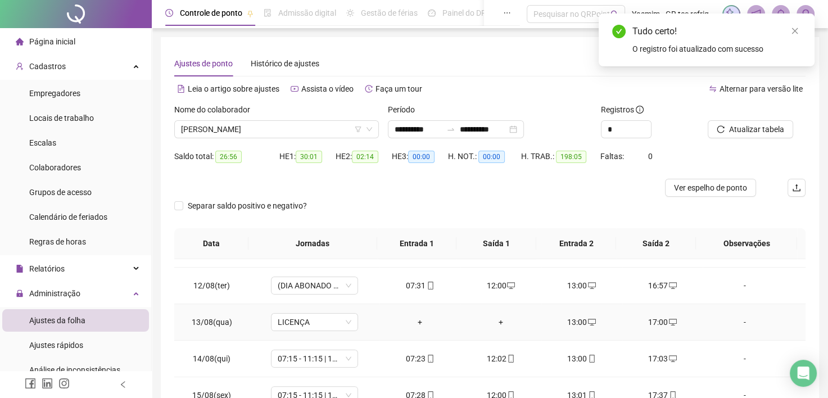
click at [570, 316] on div "13:00" at bounding box center [582, 322] width 63 height 12
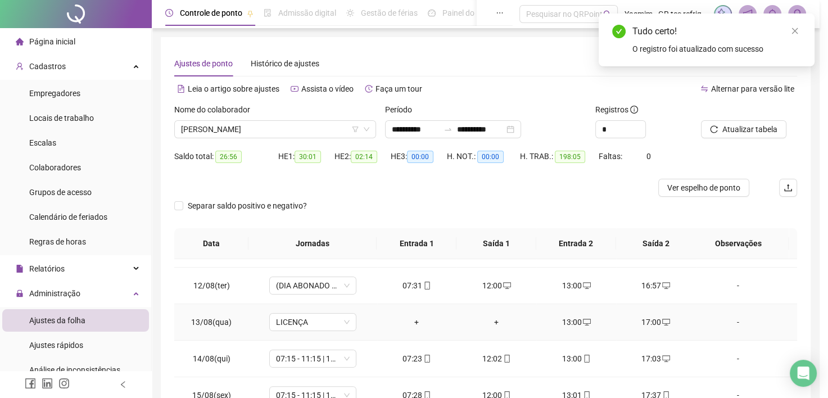
type input "**********"
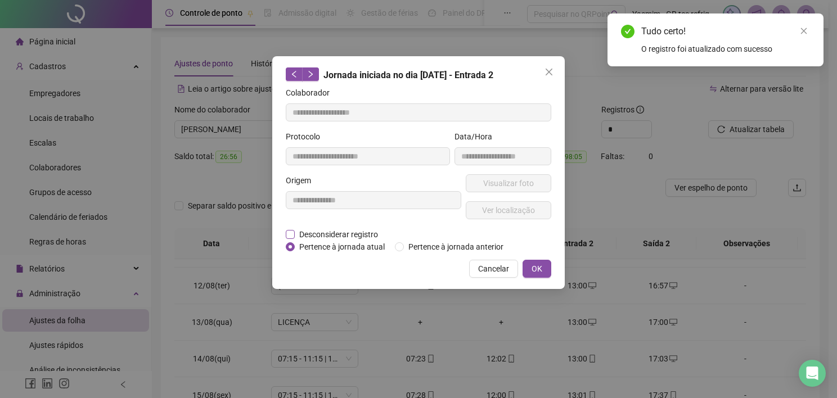
click at [367, 234] on span "Desconsiderar registro" at bounding box center [339, 234] width 88 height 12
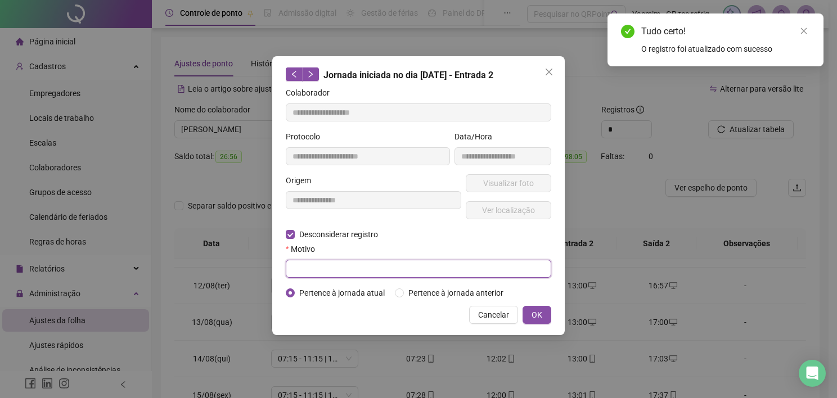
click at [368, 269] on input "text" at bounding box center [418, 269] width 265 height 18
type input "****"
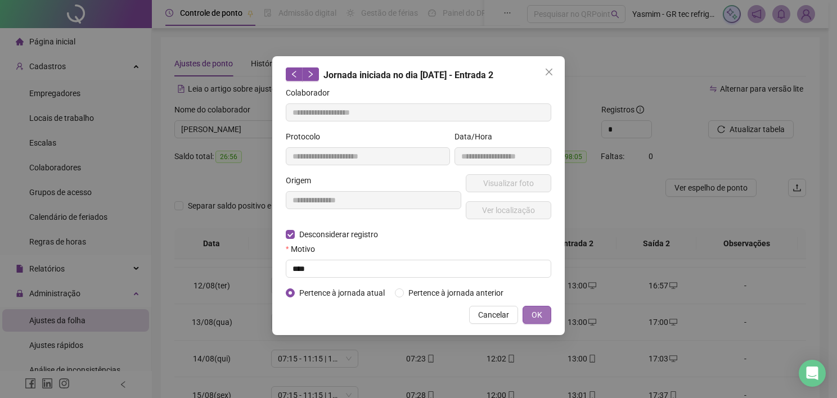
click at [531, 315] on span "OK" at bounding box center [536, 315] width 11 height 12
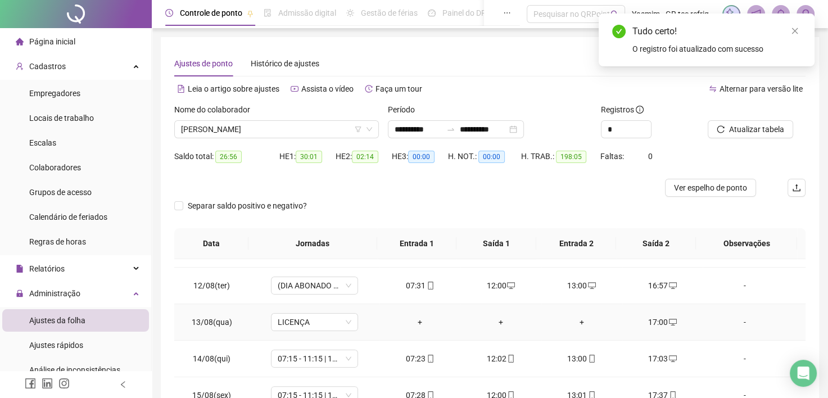
click at [669, 323] on icon "desktop" at bounding box center [673, 322] width 8 height 8
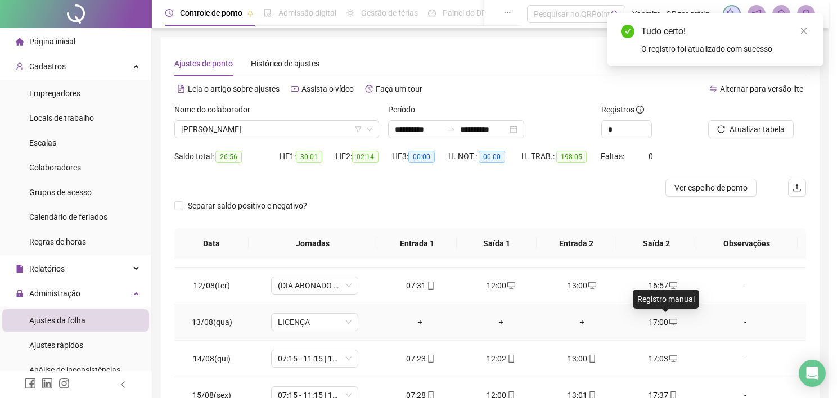
type input "**********"
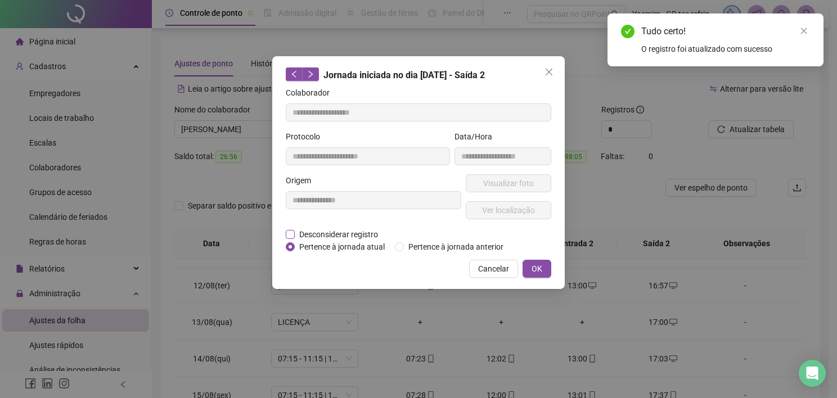
click at [351, 232] on span "Desconsiderar registro" at bounding box center [339, 234] width 88 height 12
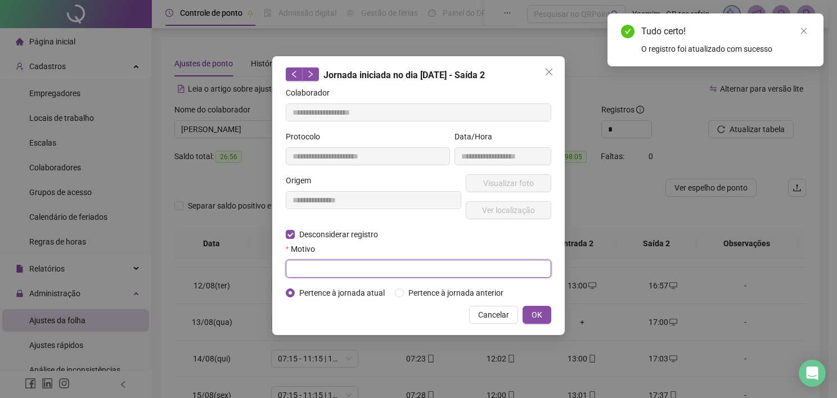
drag, startPoint x: 342, startPoint y: 268, endPoint x: 353, endPoint y: 268, distance: 11.3
click at [342, 268] on input "text" at bounding box center [418, 269] width 265 height 18
type input "****"
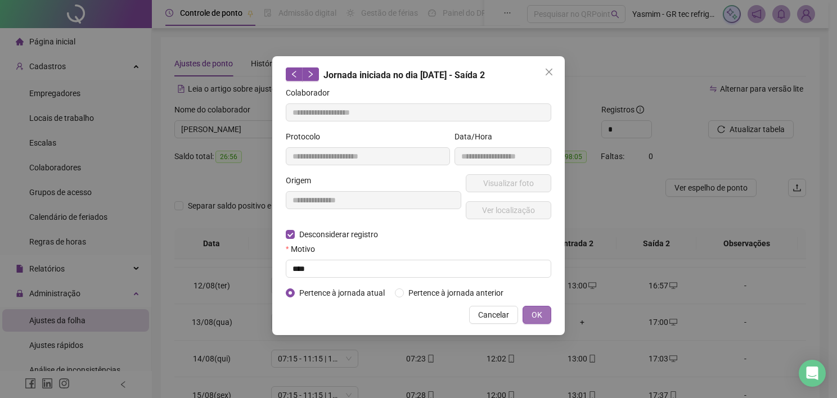
click at [535, 317] on span "OK" at bounding box center [536, 315] width 11 height 12
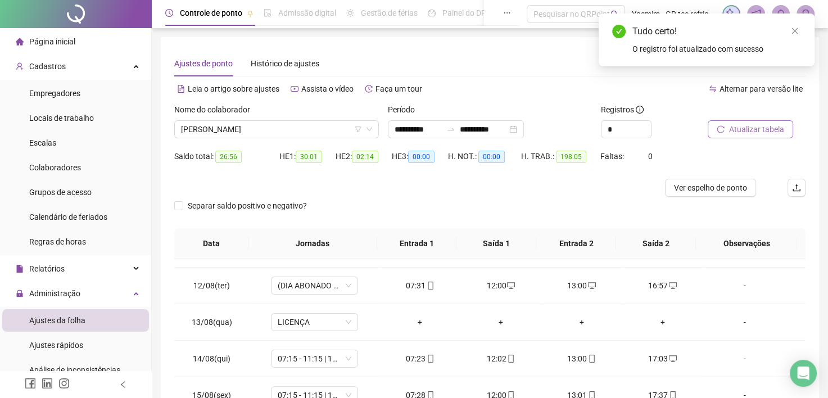
click at [770, 124] on span "Atualizar tabela" at bounding box center [756, 129] width 55 height 12
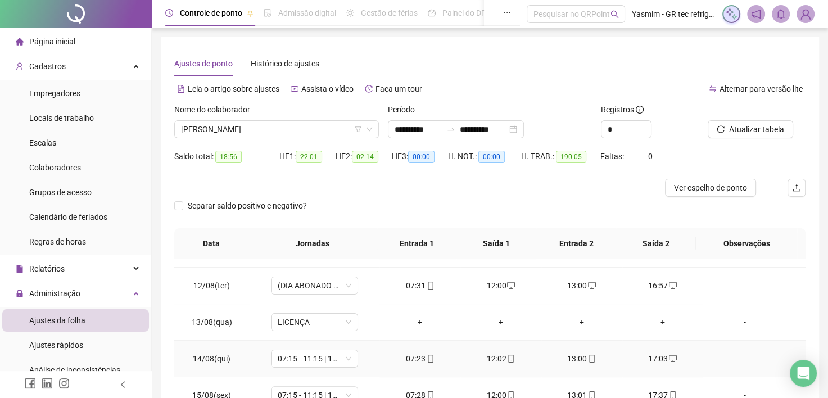
click at [739, 355] on div "-" at bounding box center [745, 359] width 66 height 12
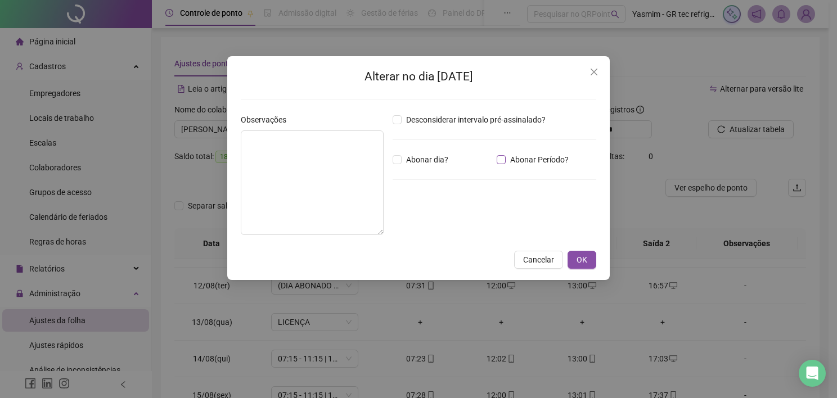
click at [517, 162] on span "Abonar Período?" at bounding box center [539, 160] width 67 height 12
click at [414, 222] on input "*****" at bounding box center [421, 221] width 45 height 13
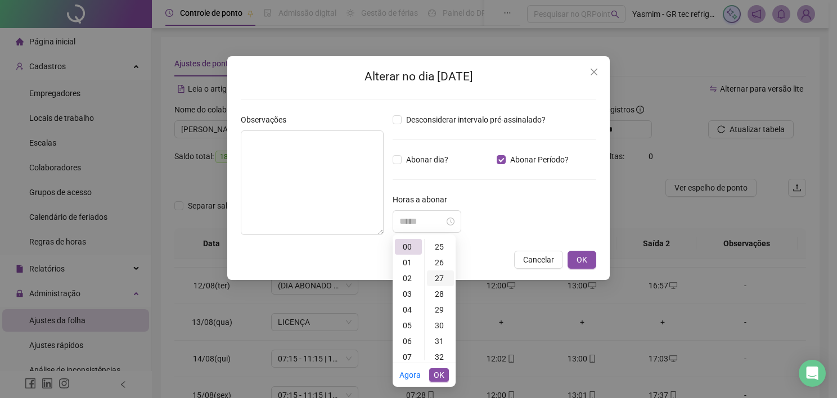
click at [439, 278] on div "27" at bounding box center [440, 278] width 27 height 16
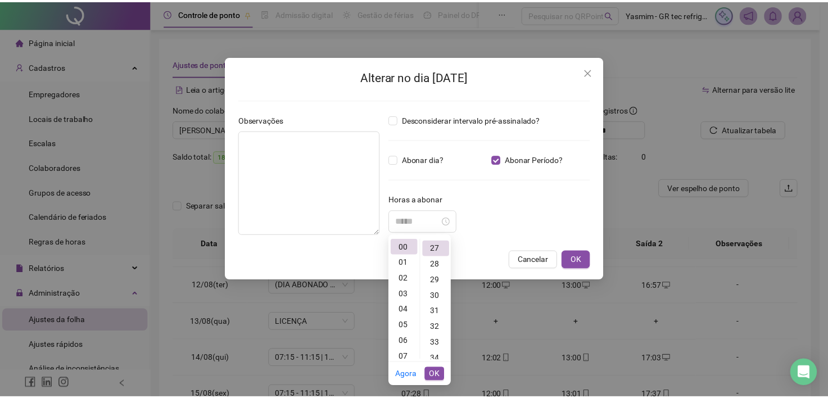
scroll to position [425, 0]
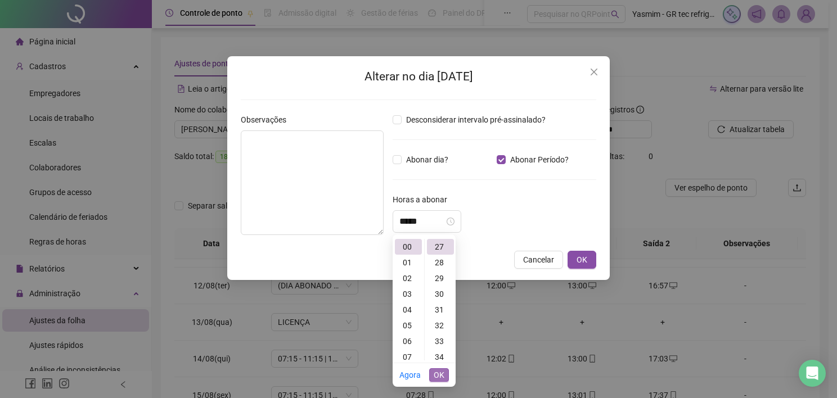
click at [441, 373] on span "OK" at bounding box center [439, 375] width 11 height 12
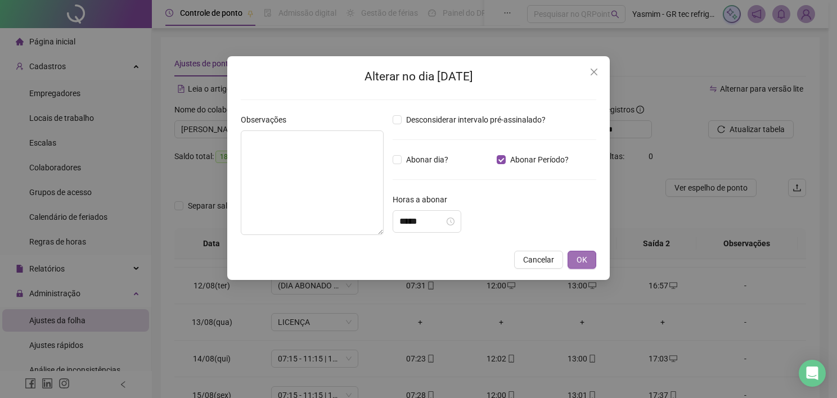
click at [589, 263] on button "OK" at bounding box center [581, 260] width 29 height 18
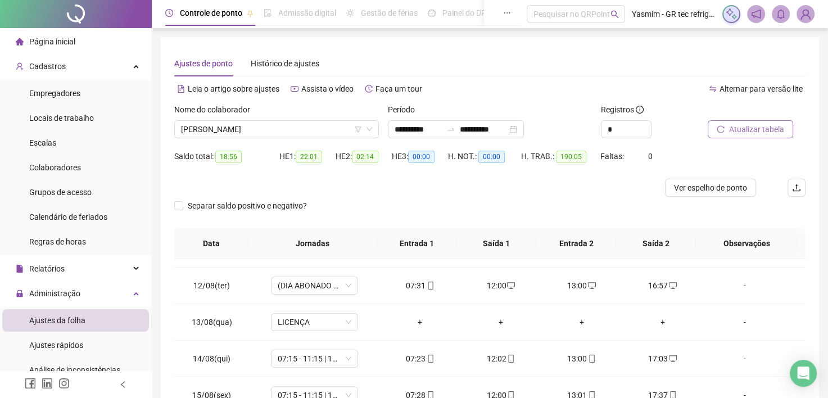
click at [744, 132] on span "Atualizar tabela" at bounding box center [756, 129] width 55 height 12
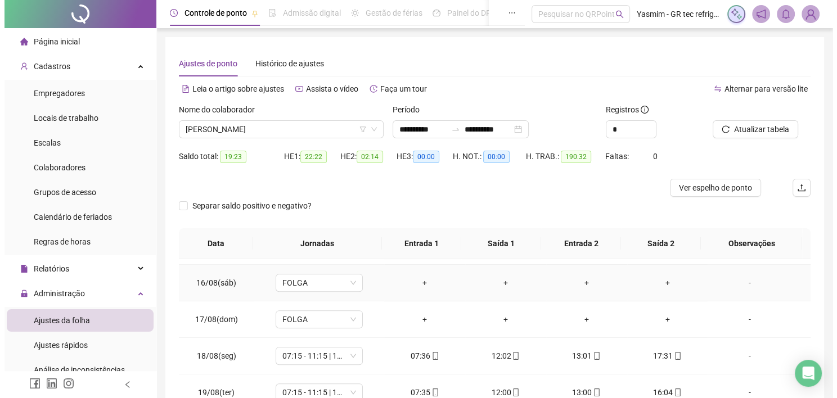
scroll to position [562, 0]
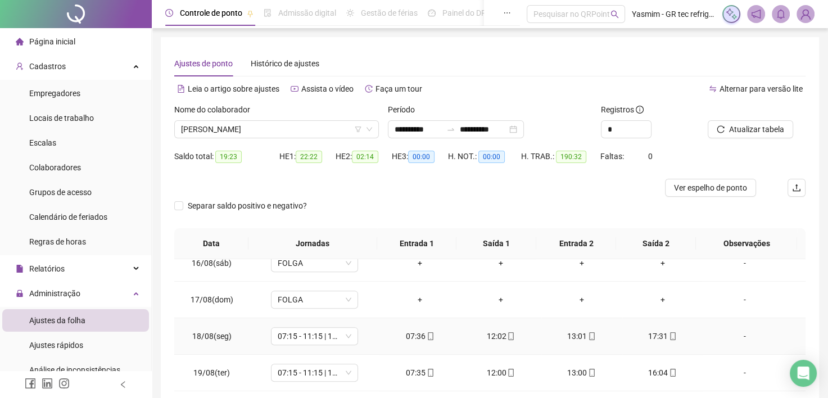
click at [725, 335] on div "-" at bounding box center [745, 336] width 66 height 12
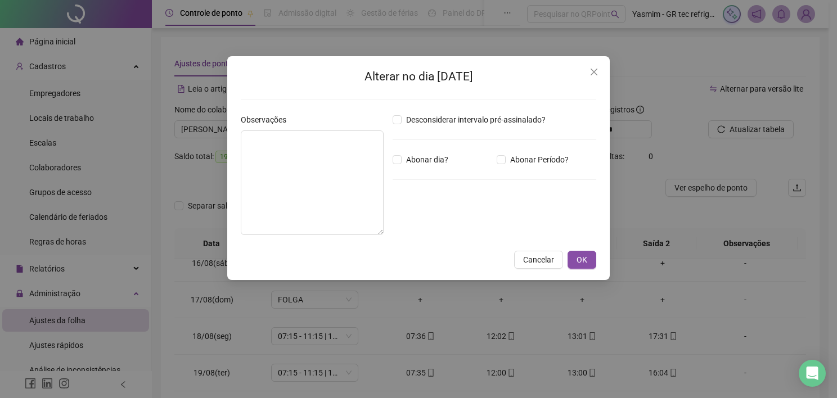
drag, startPoint x: 536, startPoint y: 157, endPoint x: 498, endPoint y: 185, distance: 47.6
click at [535, 157] on span "Abonar Período?" at bounding box center [539, 160] width 67 height 12
click at [517, 160] on span "Abonar Período?" at bounding box center [539, 160] width 67 height 12
click at [428, 228] on div "*****" at bounding box center [427, 221] width 69 height 22
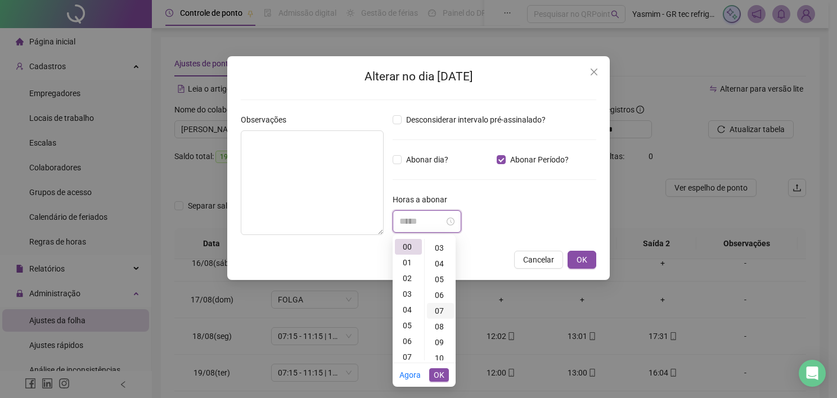
scroll to position [56, 0]
click at [440, 320] on div "08" at bounding box center [440, 317] width 27 height 16
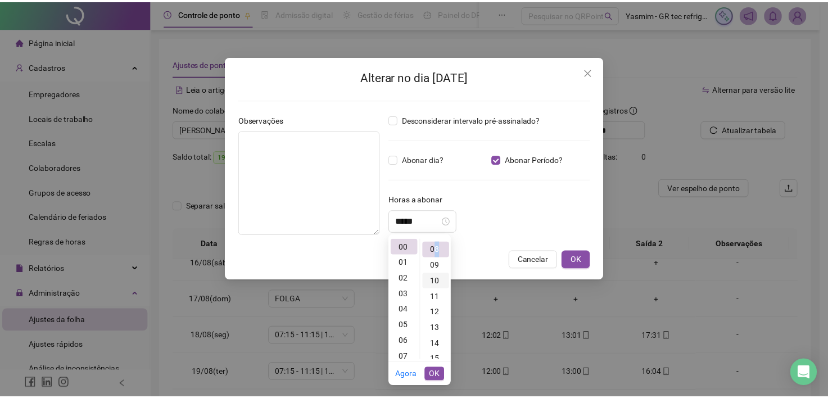
scroll to position [126, 0]
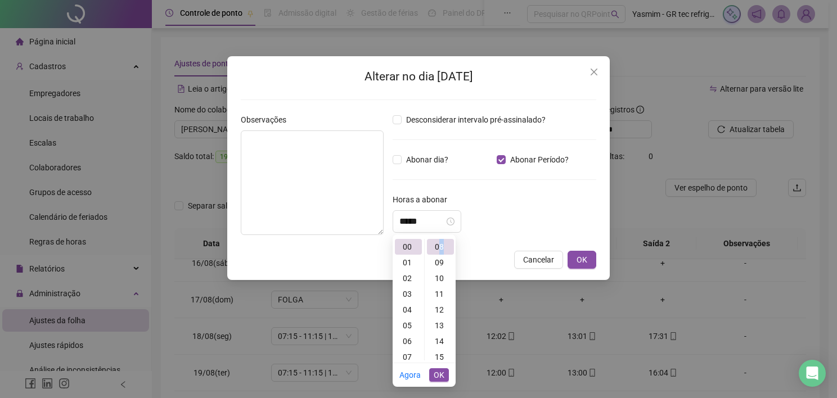
drag, startPoint x: 440, startPoint y: 320, endPoint x: 461, endPoint y: 360, distance: 44.8
click at [436, 378] on span "OK" at bounding box center [439, 375] width 11 height 12
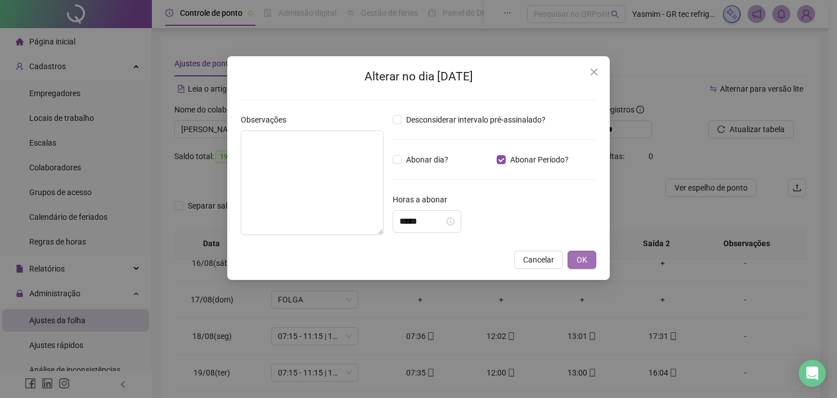
click at [578, 260] on span "OK" at bounding box center [581, 260] width 11 height 12
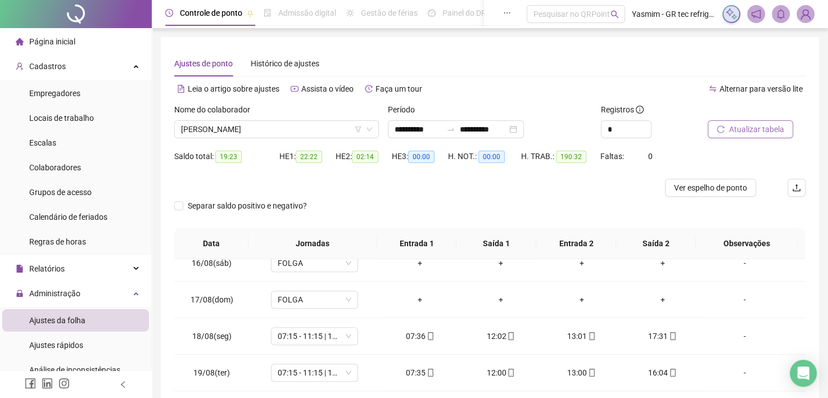
click at [726, 133] on button "Atualizar tabela" at bounding box center [750, 129] width 85 height 18
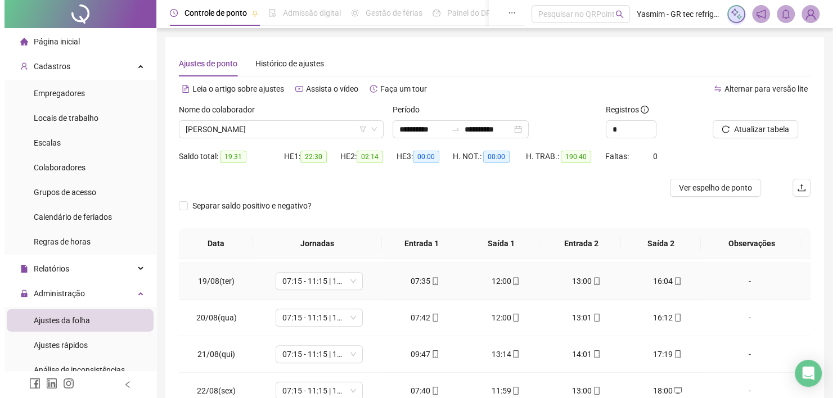
scroll to position [675, 0]
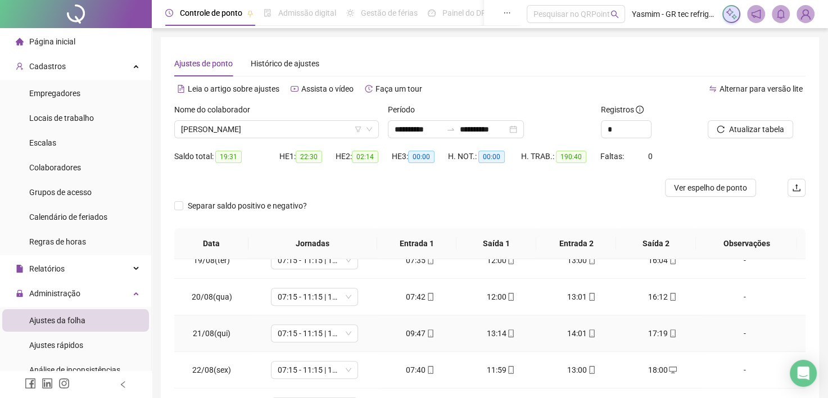
click at [734, 333] on div "-" at bounding box center [745, 333] width 66 height 12
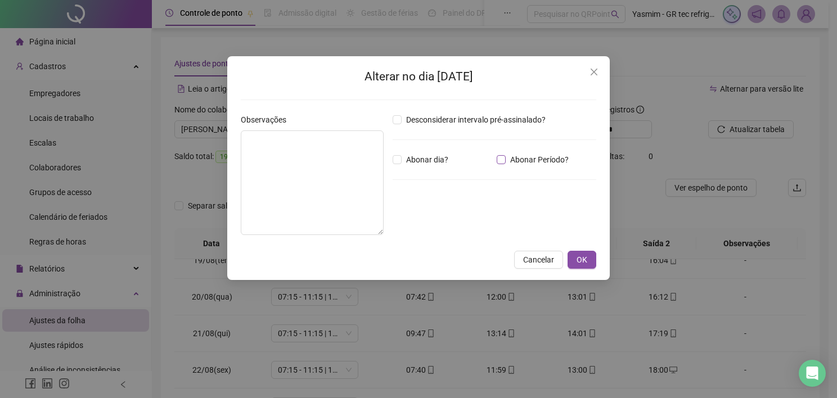
click at [516, 160] on span "Abonar Período?" at bounding box center [539, 160] width 67 height 12
click at [441, 223] on input "*****" at bounding box center [421, 221] width 45 height 13
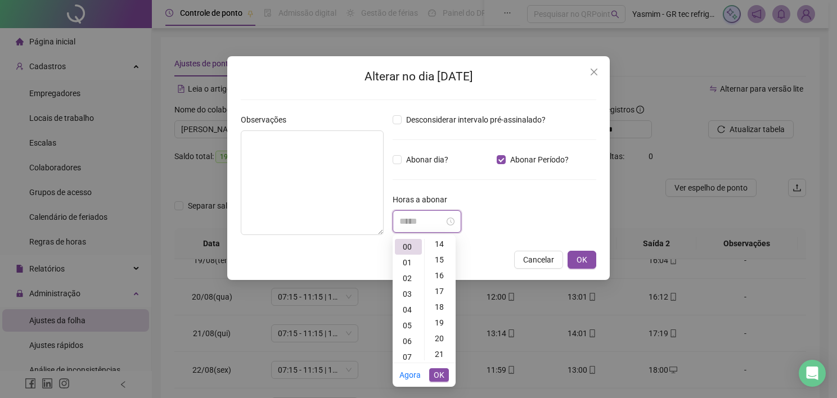
scroll to position [225, 0]
click at [441, 333] on div "20" at bounding box center [440, 337] width 27 height 16
type input "*****"
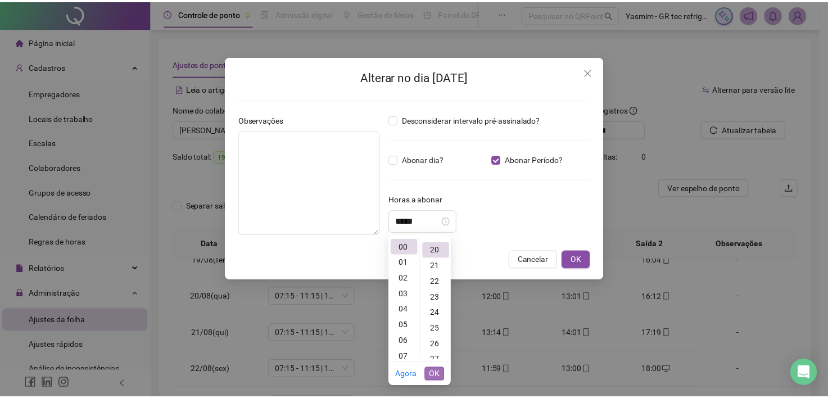
scroll to position [315, 0]
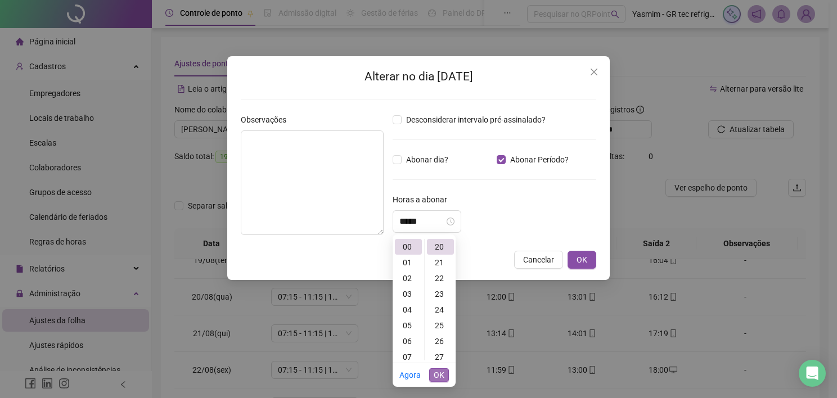
click at [440, 375] on span "OK" at bounding box center [439, 375] width 11 height 12
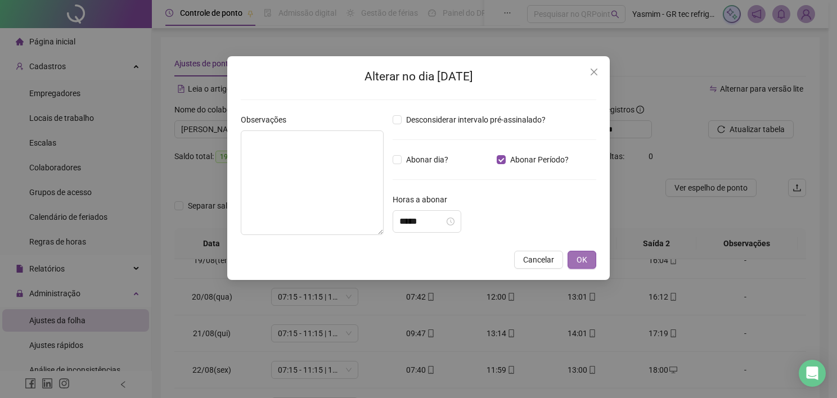
click at [585, 259] on span "OK" at bounding box center [581, 260] width 11 height 12
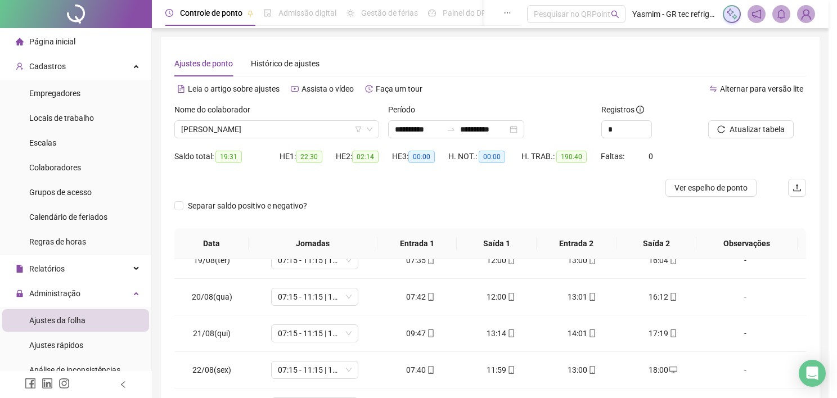
click at [582, 257] on div "Alterar no dia 21/08/2025 Observações Desconsiderar intervalo pré-assinalado? A…" at bounding box center [418, 199] width 837 height 398
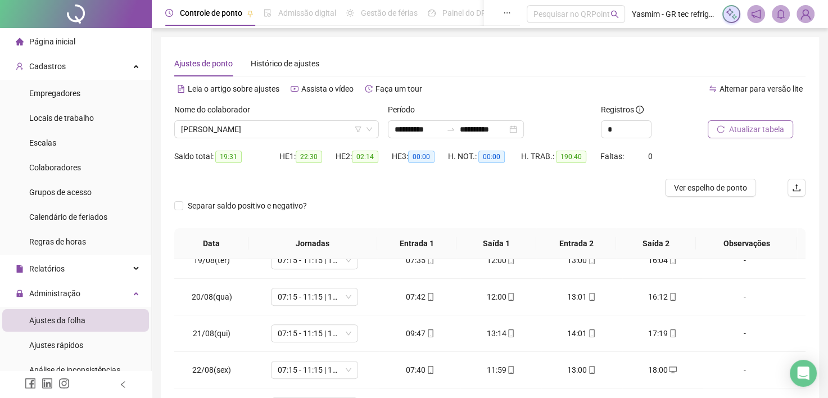
click at [718, 136] on button "Atualizar tabela" at bounding box center [750, 129] width 85 height 18
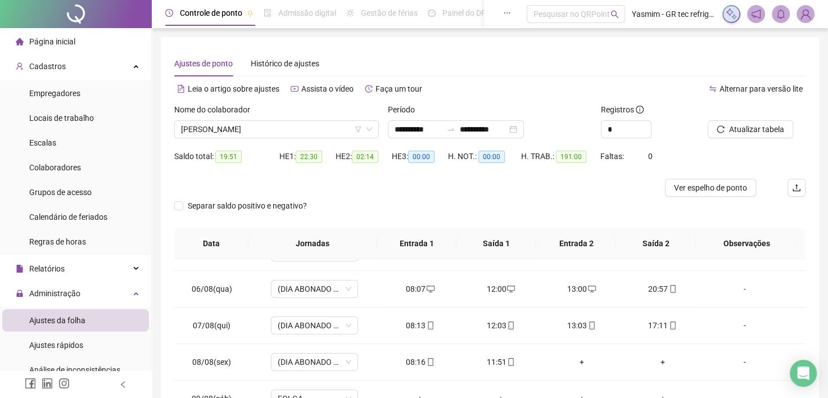
scroll to position [169, 0]
click at [645, 290] on div "20:57" at bounding box center [663, 291] width 63 height 12
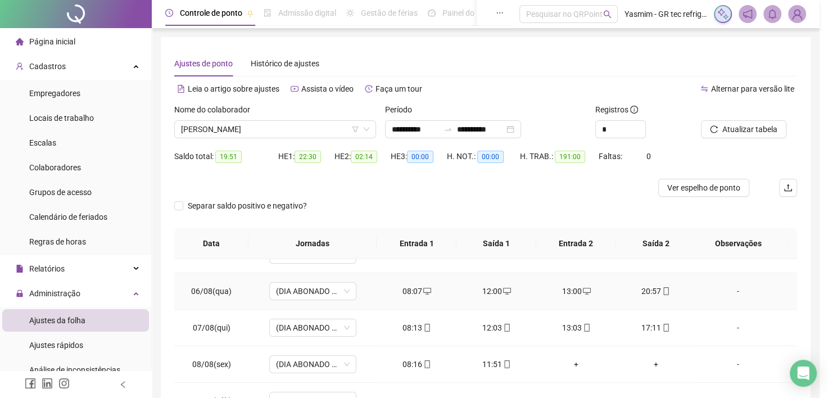
type input "**********"
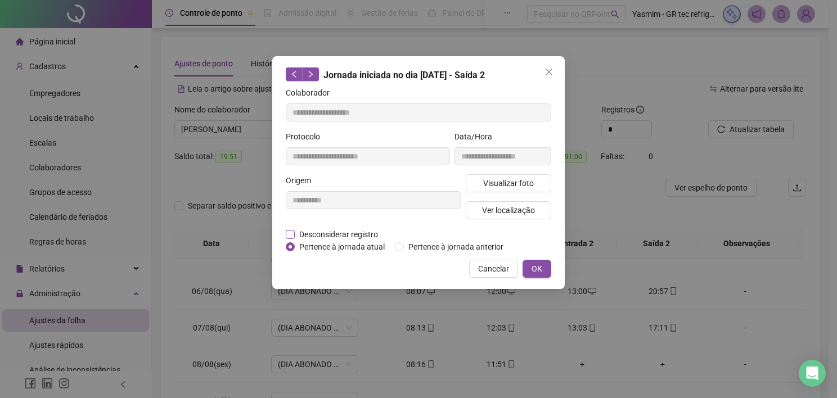
click at [344, 235] on span "Desconsiderar registro" at bounding box center [339, 234] width 88 height 12
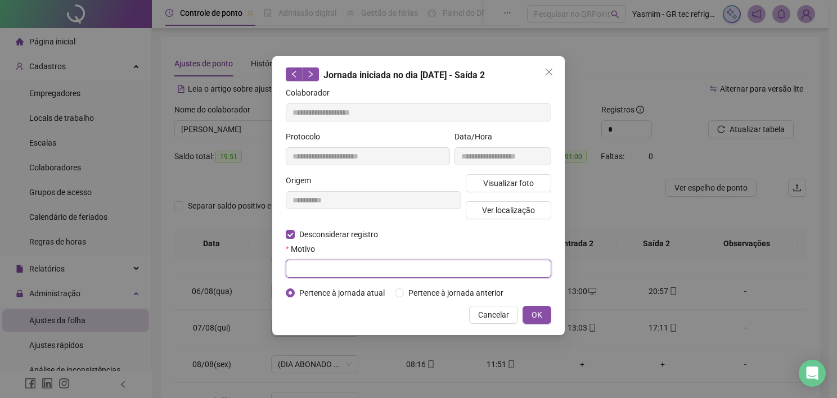
click at [351, 263] on input "text" at bounding box center [418, 269] width 265 height 18
type input "****"
click at [535, 319] on span "OK" at bounding box center [536, 315] width 11 height 12
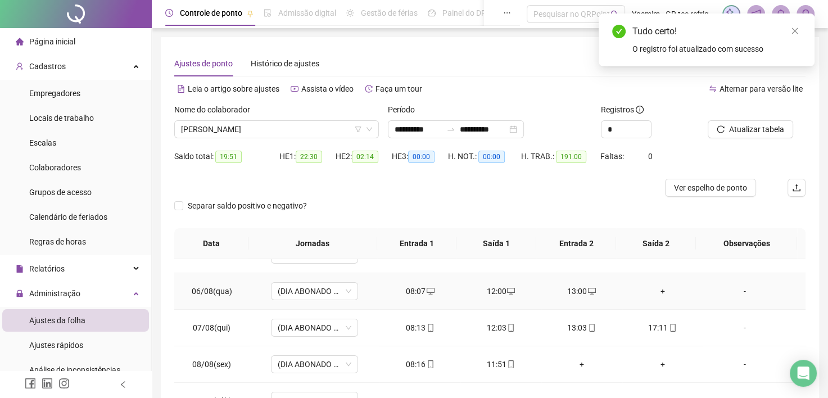
click at [659, 295] on div "+" at bounding box center [663, 291] width 63 height 12
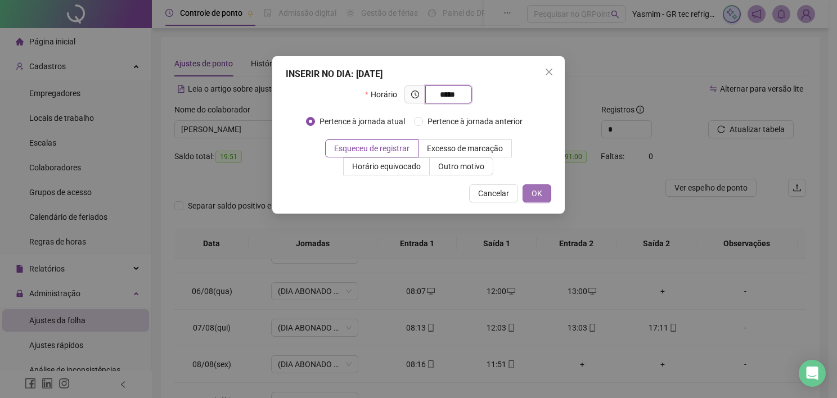
type input "*****"
click at [542, 195] on span "OK" at bounding box center [536, 193] width 11 height 12
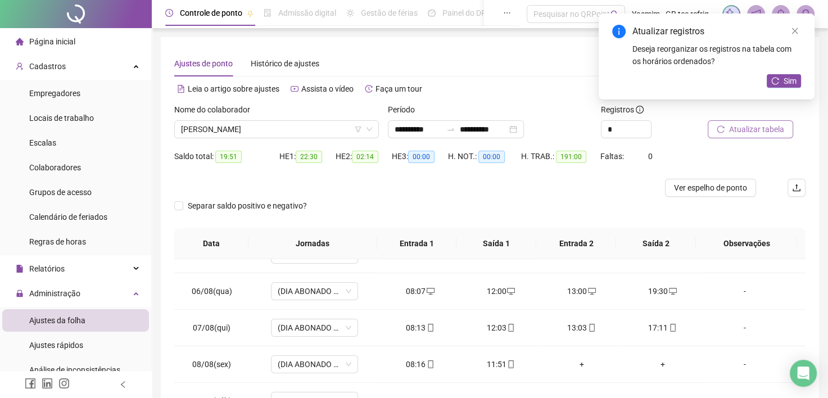
click at [740, 135] on span "Atualizar tabela" at bounding box center [756, 129] width 55 height 12
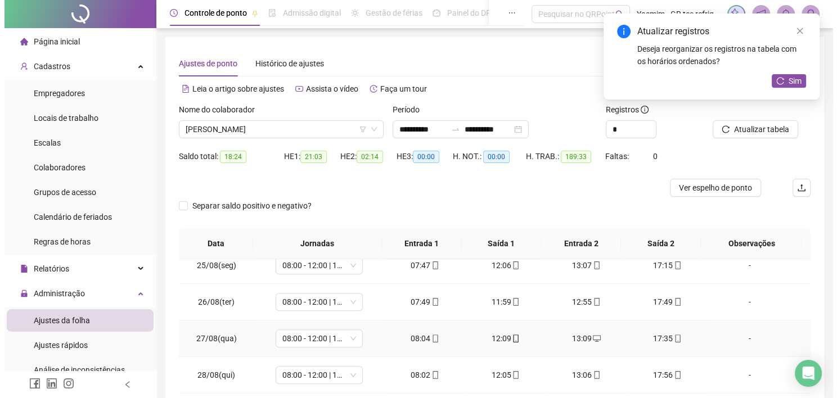
scroll to position [163, 0]
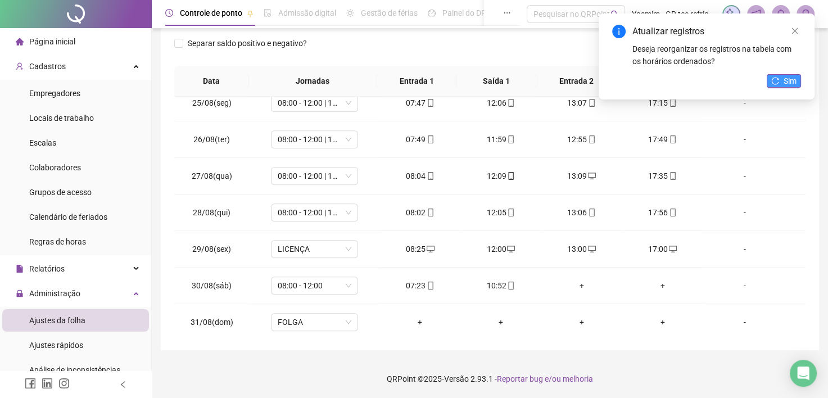
click at [789, 78] on span "Sim" at bounding box center [790, 81] width 13 height 12
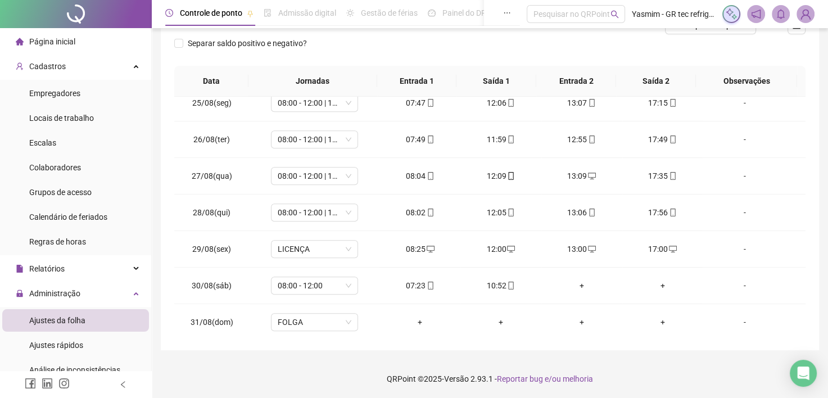
click at [427, 246] on icon "desktop" at bounding box center [431, 249] width 8 height 8
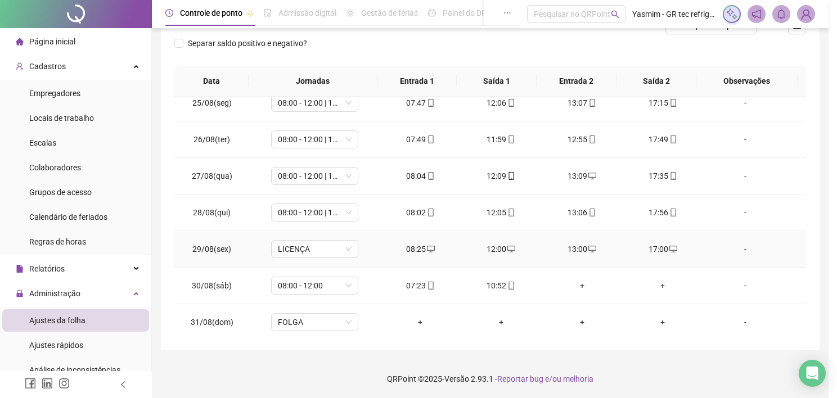
type input "**********"
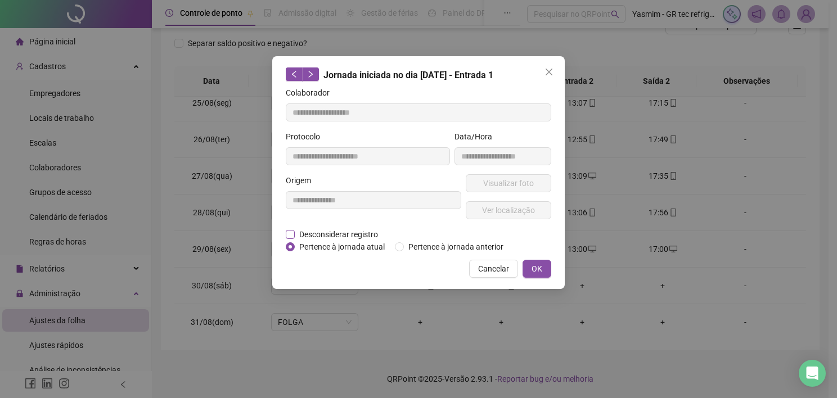
click at [343, 229] on span "Desconsiderar registro" at bounding box center [339, 234] width 88 height 12
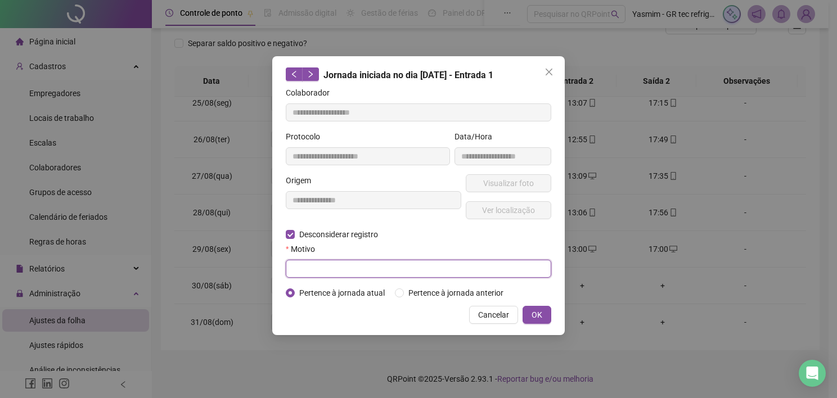
click at [357, 272] on input "text" at bounding box center [418, 269] width 265 height 18
type input "****"
click at [542, 313] on button "OK" at bounding box center [536, 315] width 29 height 18
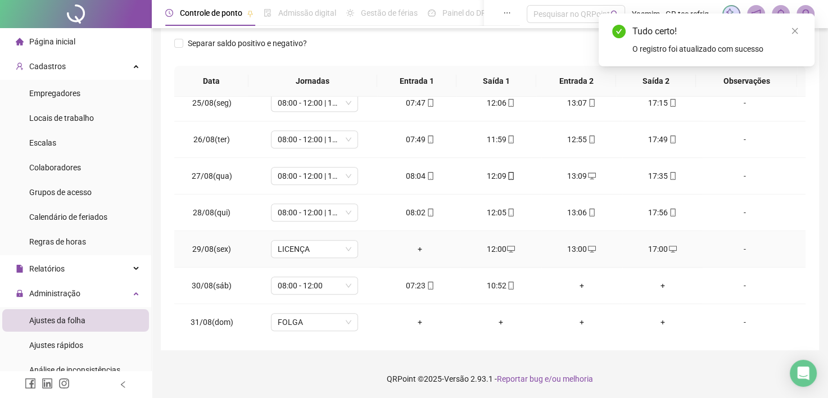
click at [499, 245] on div "12:00" at bounding box center [501, 249] width 63 height 12
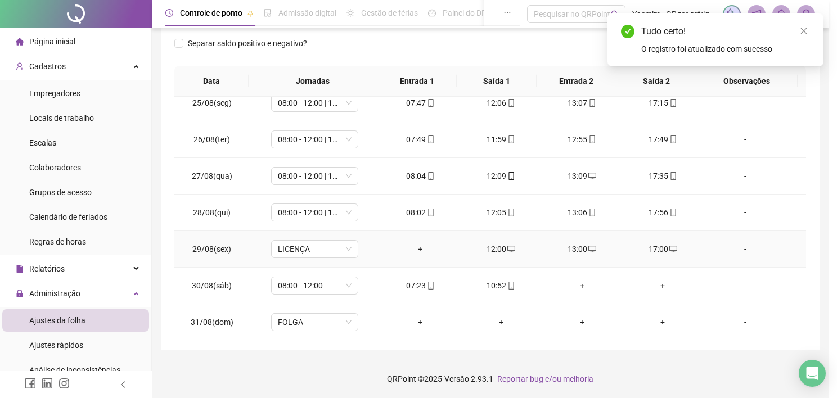
type input "**********"
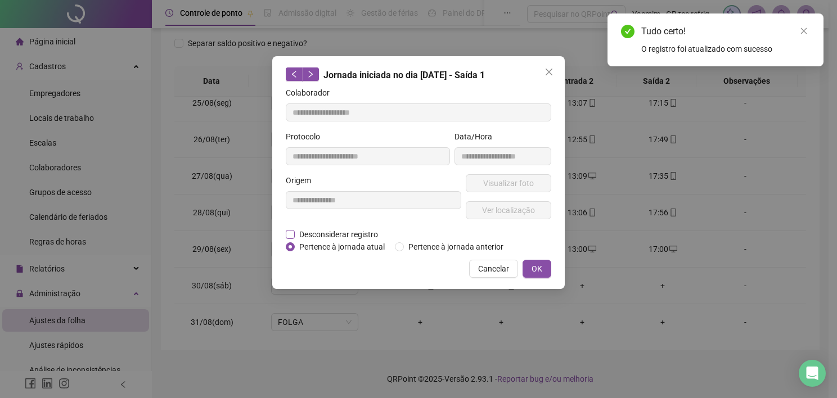
click at [377, 235] on span "Desconsiderar registro" at bounding box center [339, 234] width 88 height 12
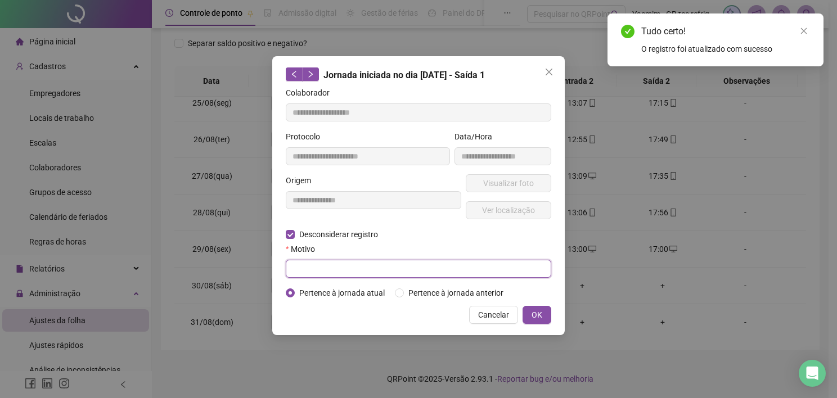
click at [368, 268] on input "text" at bounding box center [418, 269] width 265 height 18
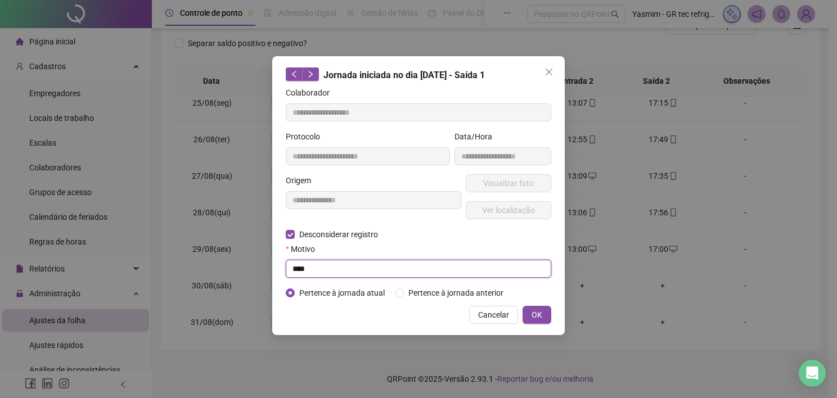
type input "****"
click at [535, 317] on span "OK" at bounding box center [536, 315] width 11 height 12
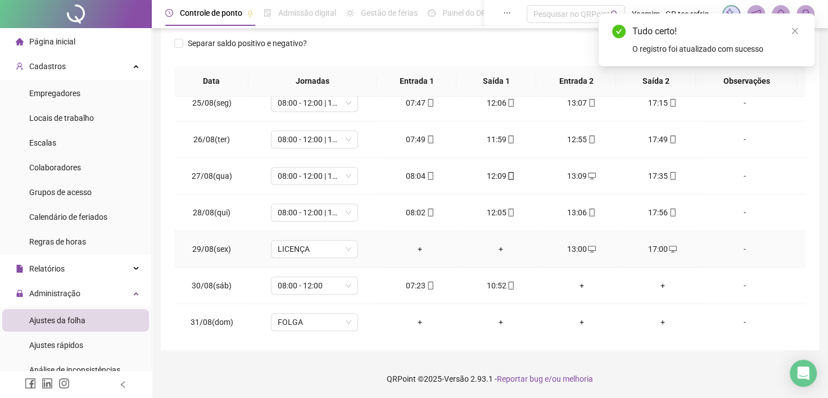
click at [576, 245] on div "13:00" at bounding box center [582, 249] width 63 height 12
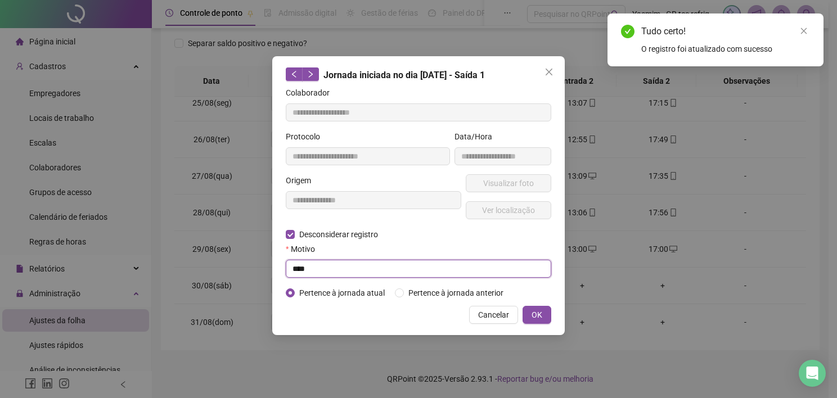
click at [387, 269] on input "****" at bounding box center [418, 269] width 265 height 18
type input "**********"
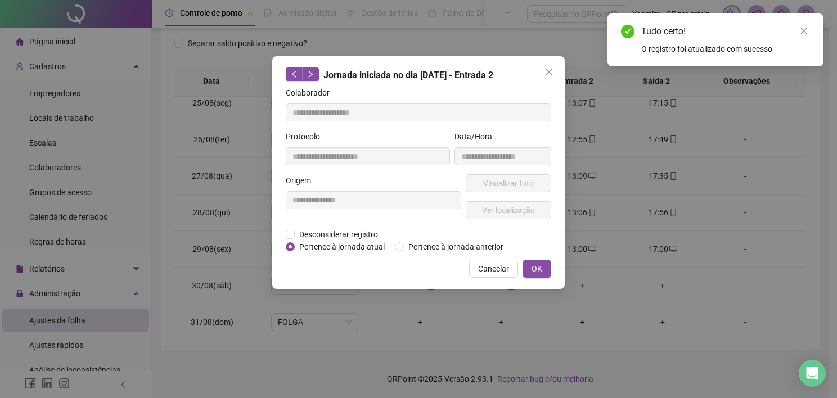
drag, startPoint x: 535, startPoint y: 312, endPoint x: 540, endPoint y: 287, distance: 25.1
click at [535, 313] on div "**********" at bounding box center [418, 199] width 837 height 398
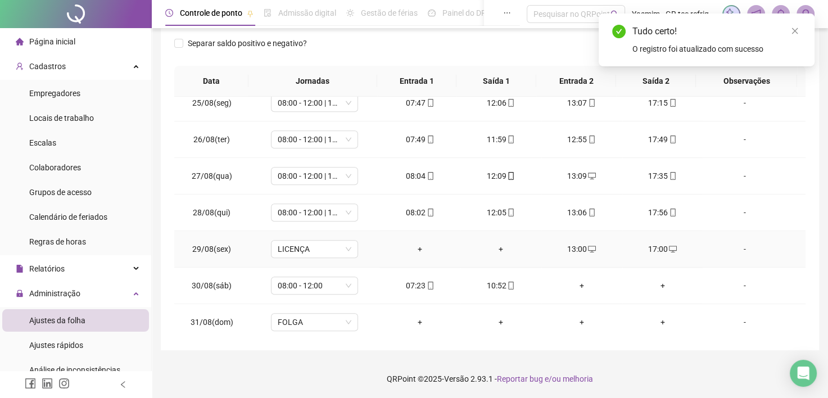
click at [572, 247] on div "13:00" at bounding box center [582, 249] width 63 height 12
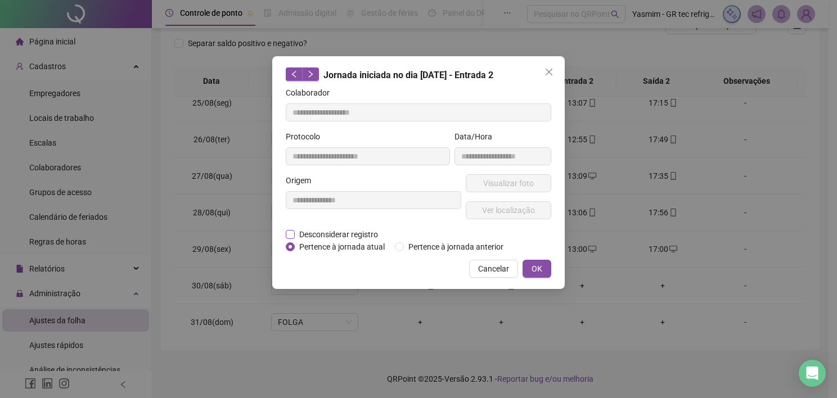
click at [363, 235] on span "Desconsiderar registro" at bounding box center [339, 234] width 88 height 12
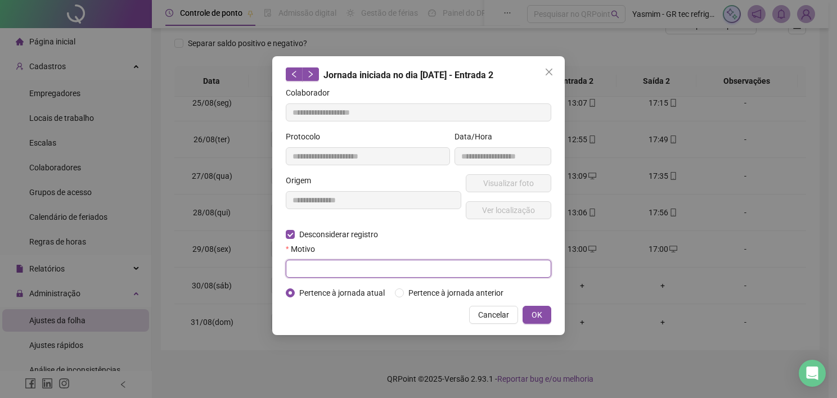
click at [372, 269] on input "text" at bounding box center [418, 269] width 265 height 18
type input "****"
click at [535, 310] on span "OK" at bounding box center [536, 315] width 11 height 12
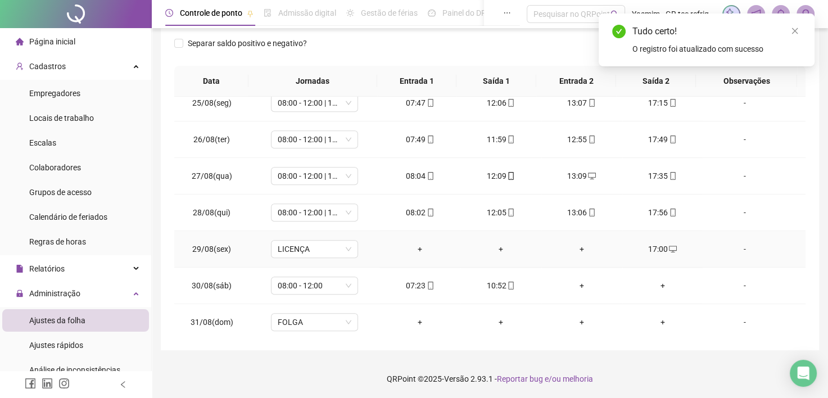
click at [661, 238] on td "17:00" at bounding box center [663, 249] width 81 height 37
drag, startPoint x: 643, startPoint y: 247, endPoint x: 457, endPoint y: 265, distance: 187.1
click at [643, 247] on div "17:00" at bounding box center [663, 249] width 63 height 12
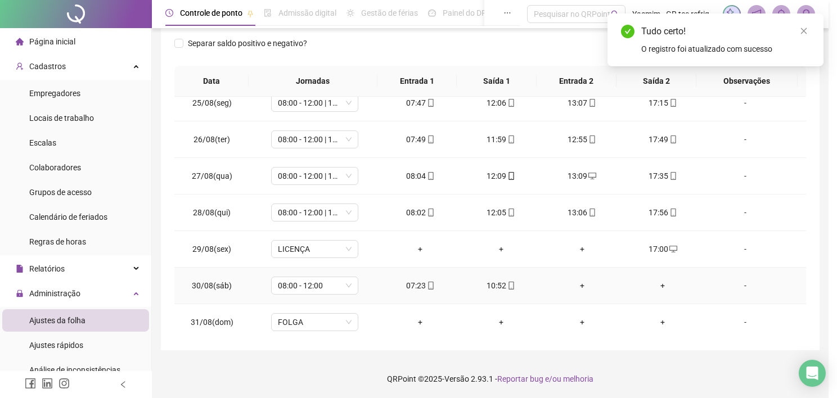
type input "**********"
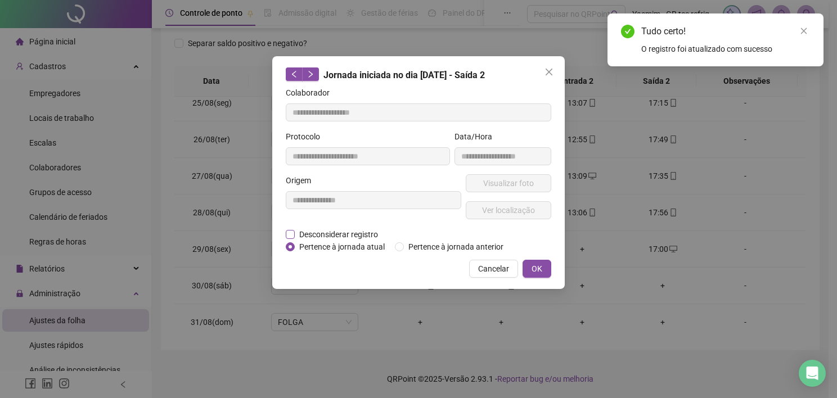
click at [357, 232] on span "Desconsiderar registro" at bounding box center [339, 234] width 88 height 12
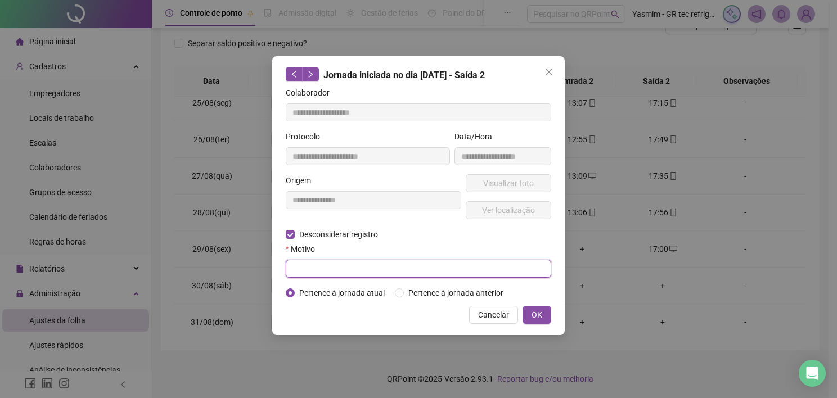
click at [360, 264] on input "text" at bounding box center [418, 269] width 265 height 18
type input "****"
click at [529, 313] on button "OK" at bounding box center [536, 315] width 29 height 18
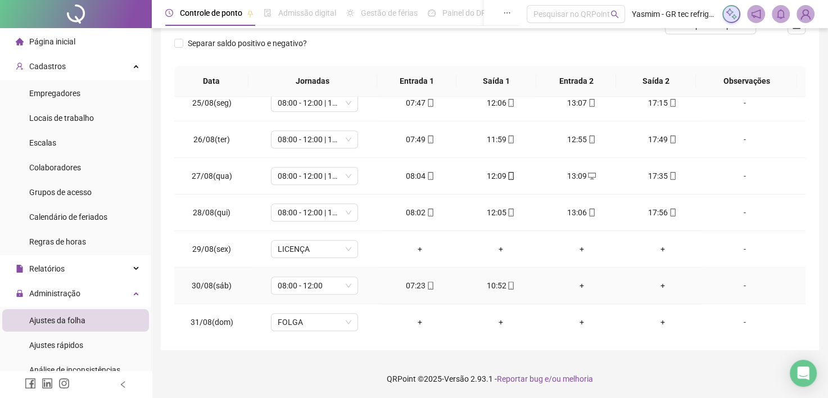
click at [738, 279] on div "-" at bounding box center [745, 285] width 66 height 12
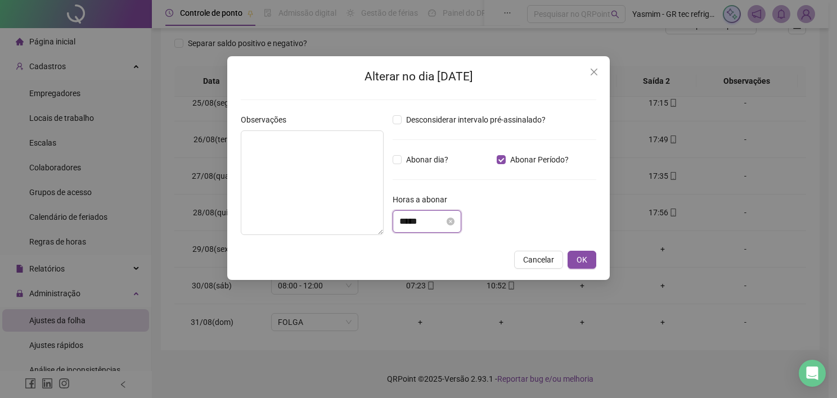
click at [444, 219] on input "*****" at bounding box center [421, 221] width 45 height 13
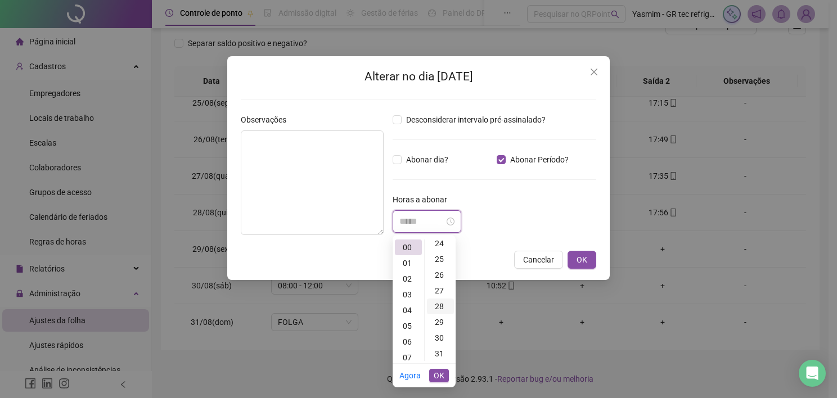
scroll to position [394, 0]
drag, startPoint x: 441, startPoint y: 339, endPoint x: 439, endPoint y: 351, distance: 12.1
click at [441, 340] on div "31" at bounding box center [440, 342] width 27 height 16
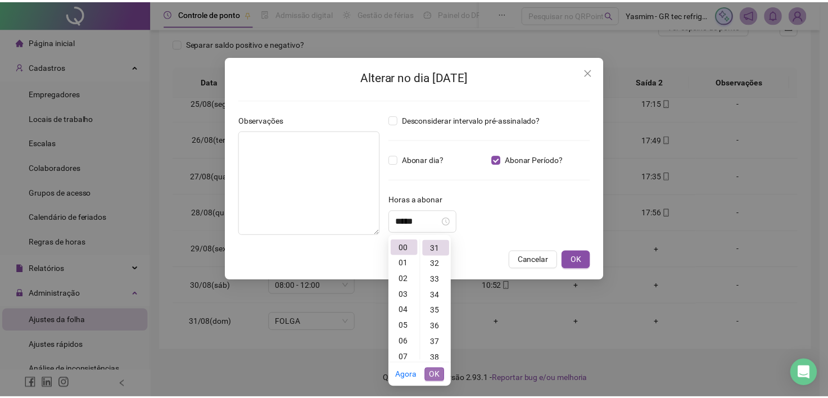
scroll to position [488, 0]
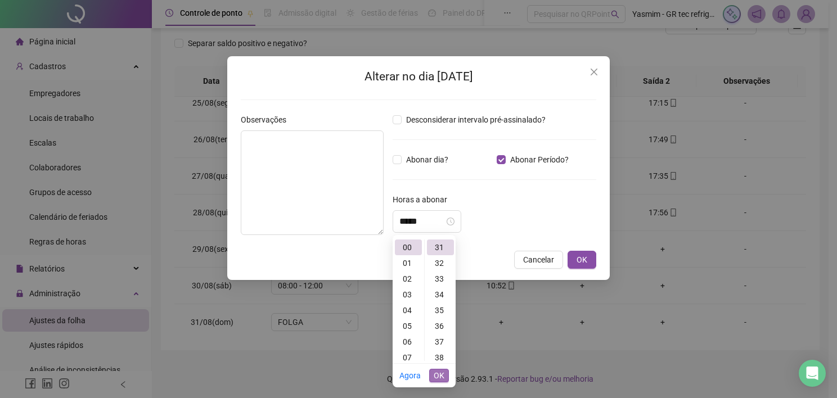
click at [434, 378] on span "OK" at bounding box center [439, 375] width 11 height 12
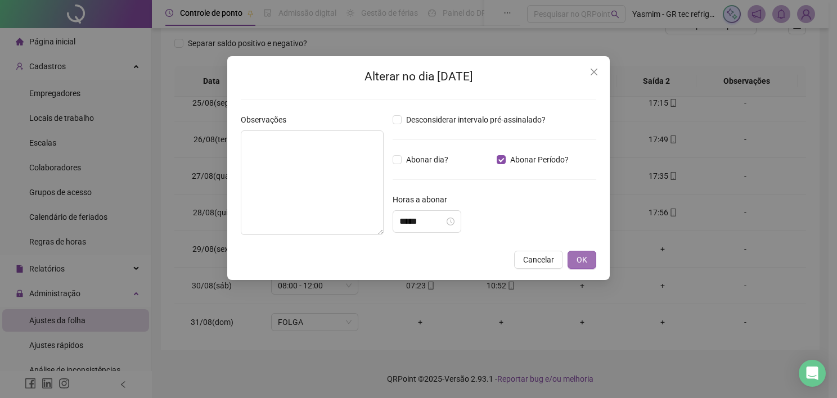
click at [581, 261] on span "OK" at bounding box center [581, 260] width 11 height 12
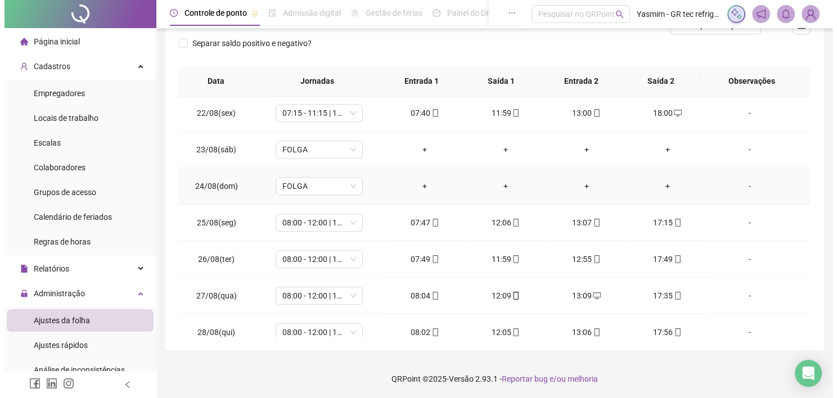
scroll to position [720, 0]
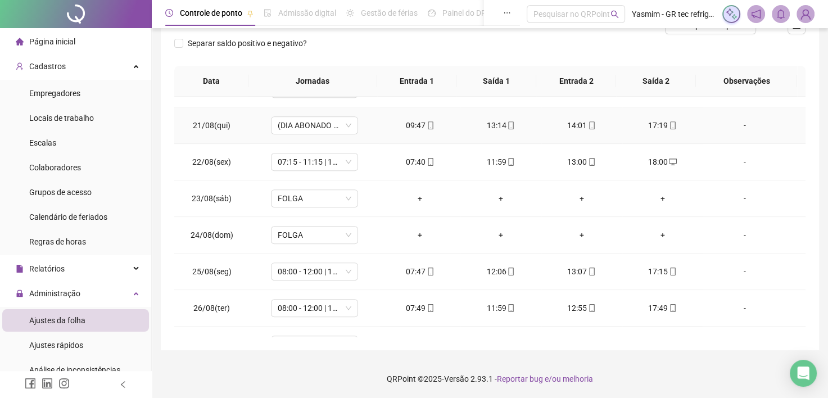
click at [723, 123] on div "-" at bounding box center [745, 125] width 66 height 12
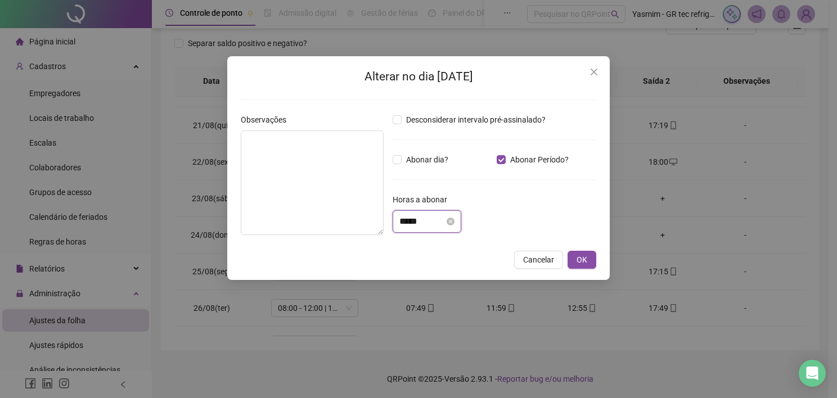
click at [416, 220] on input "*****" at bounding box center [421, 221] width 45 height 13
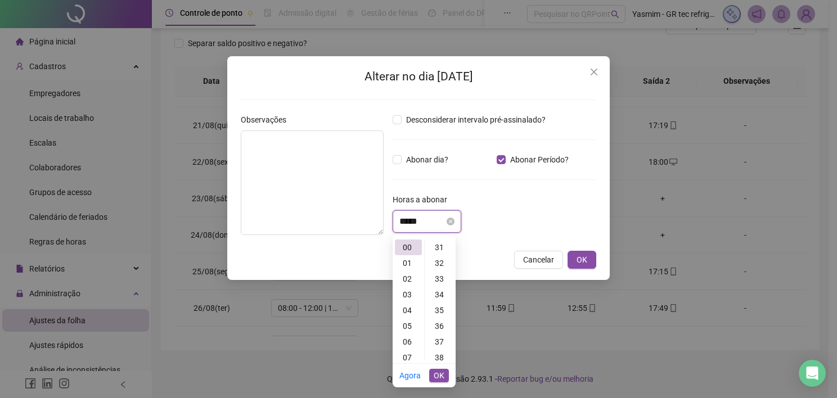
scroll to position [315, 0]
click at [406, 281] on div "02" at bounding box center [408, 279] width 27 height 16
click at [441, 261] on div "03" at bounding box center [440, 261] width 27 height 16
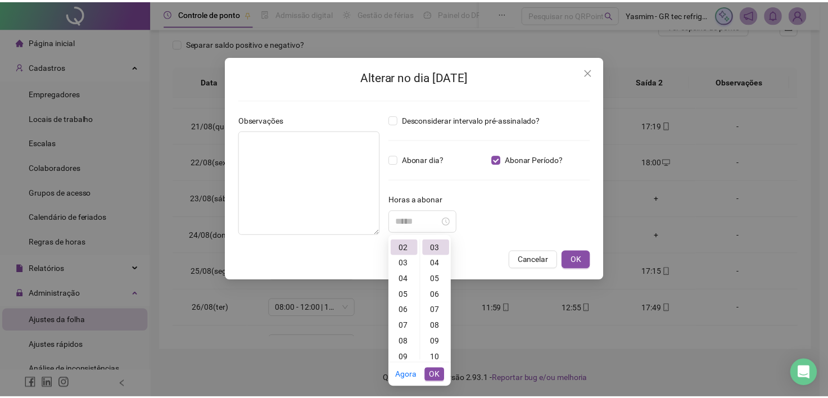
scroll to position [47, 0]
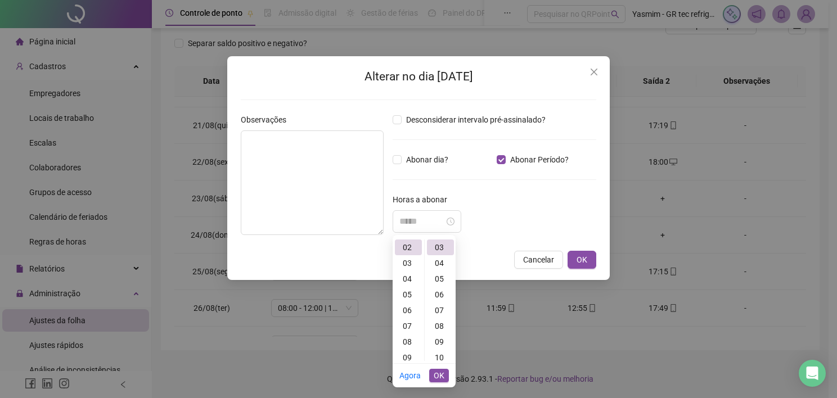
type input "*****"
drag, startPoint x: 440, startPoint y: 373, endPoint x: 574, endPoint y: 335, distance: 138.7
click at [440, 373] on span "OK" at bounding box center [439, 375] width 11 height 12
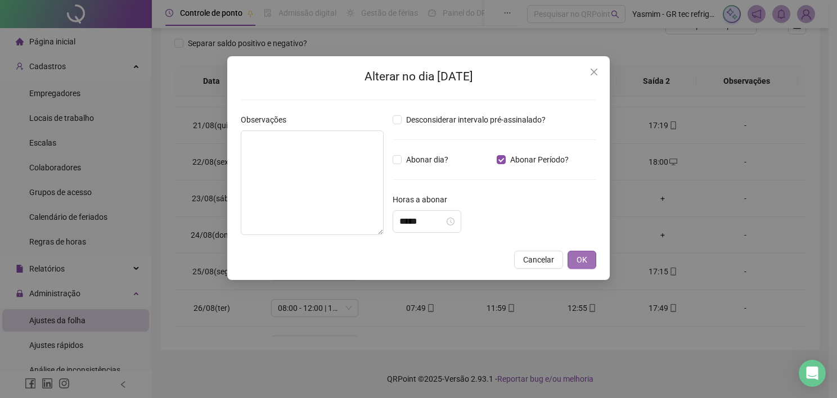
click at [571, 254] on button "OK" at bounding box center [581, 260] width 29 height 18
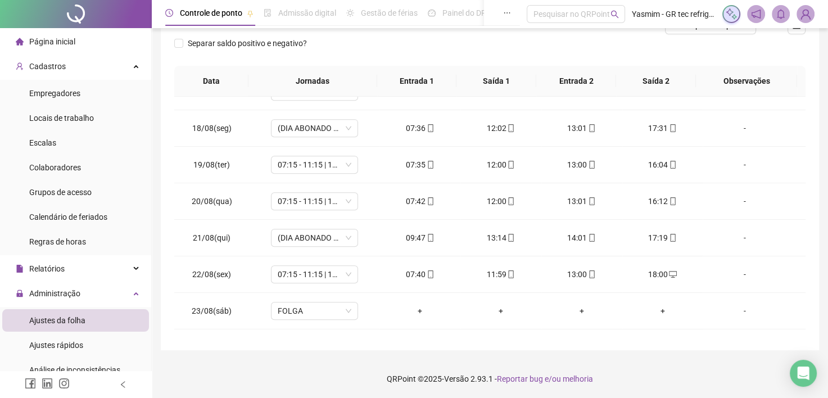
scroll to position [50, 0]
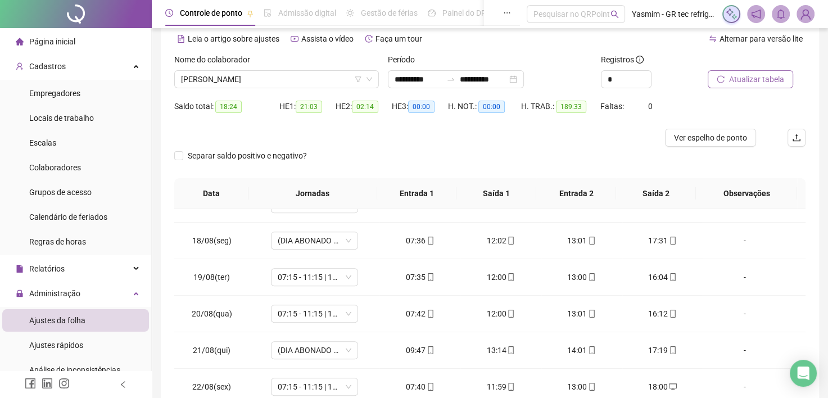
click at [738, 70] on button "Atualizar tabela" at bounding box center [750, 79] width 85 height 18
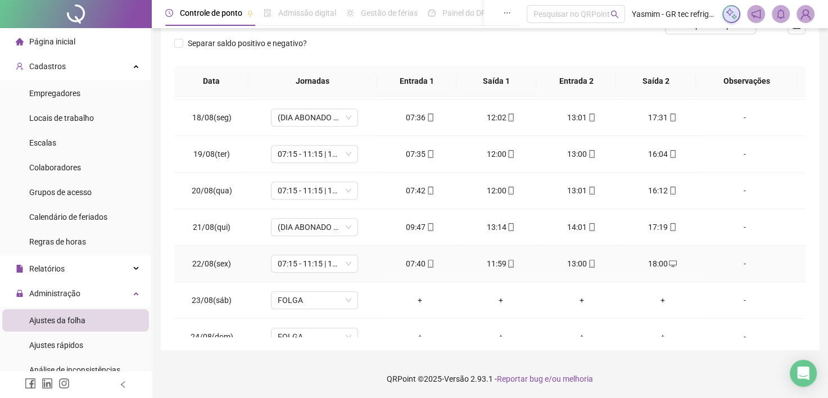
scroll to position [675, 0]
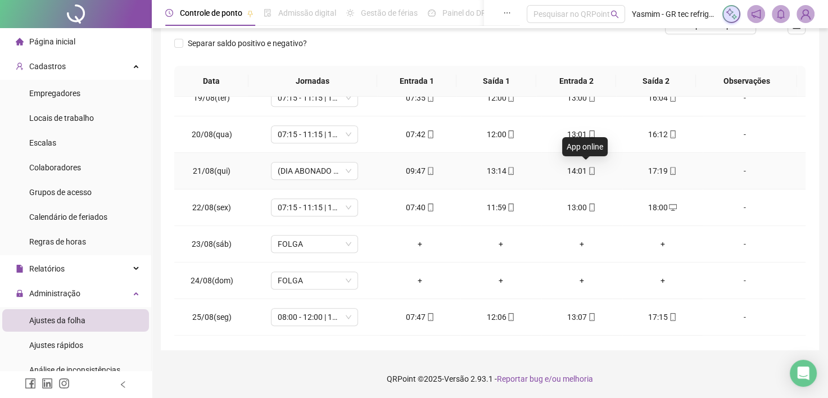
click at [588, 169] on icon "mobile" at bounding box center [592, 171] width 8 height 8
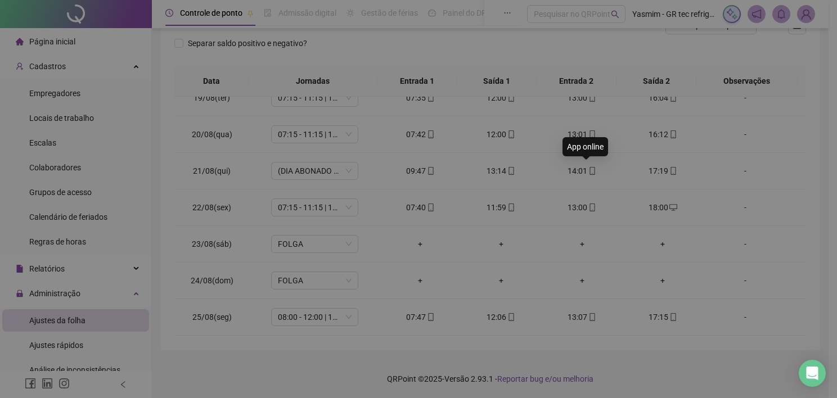
type input "**********"
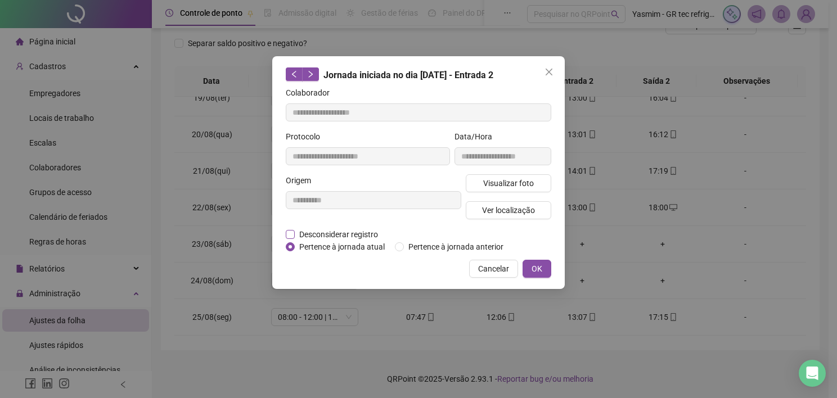
click at [357, 233] on span "Desconsiderar registro" at bounding box center [339, 234] width 88 height 12
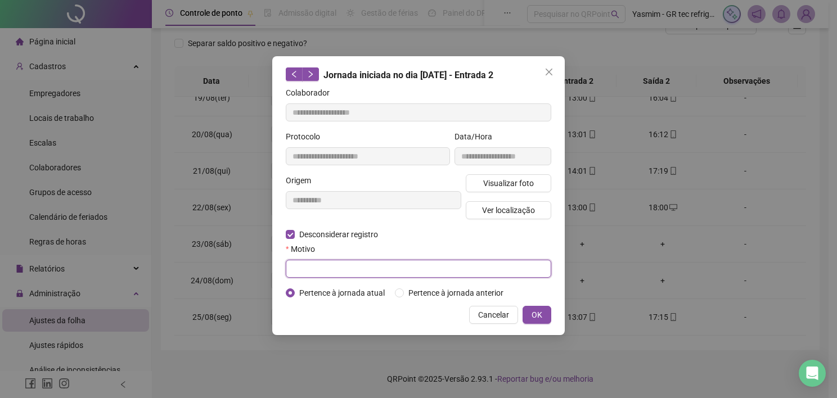
click at [371, 261] on input "text" at bounding box center [418, 269] width 265 height 18
type input "****"
click at [536, 314] on span "OK" at bounding box center [536, 315] width 11 height 12
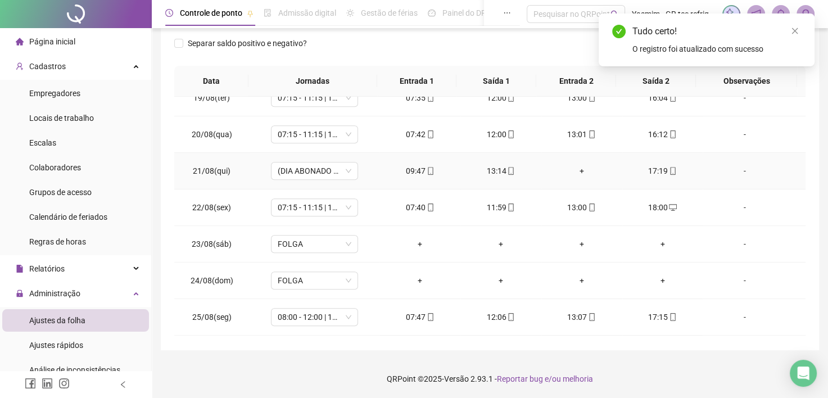
click at [574, 167] on div "+" at bounding box center [582, 171] width 63 height 12
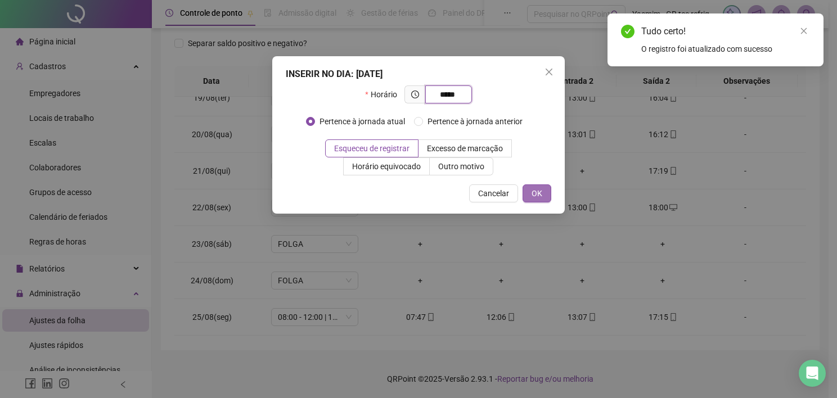
type input "*****"
click at [543, 196] on button "OK" at bounding box center [536, 193] width 29 height 18
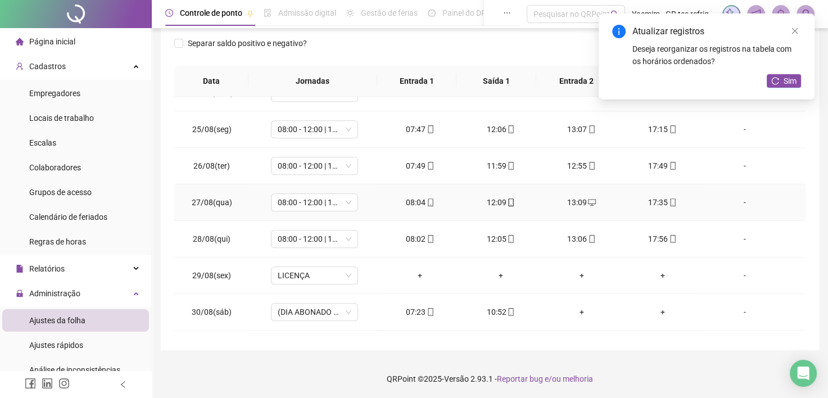
scroll to position [889, 0]
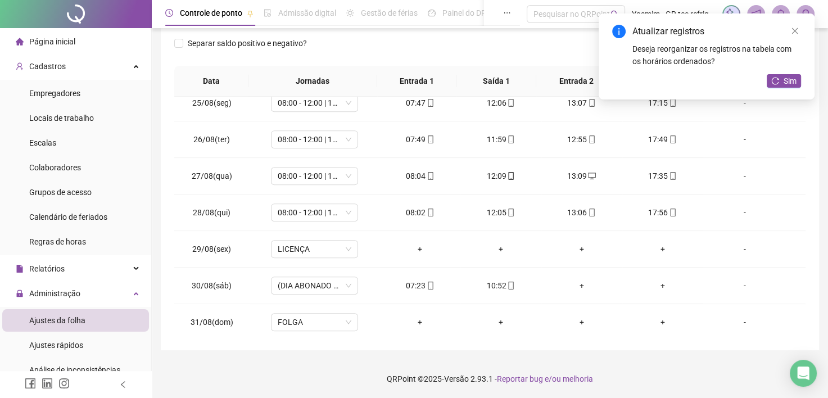
click at [772, 90] on div "Atualizar registros Deseja reorganizar os registros na tabela com os horários o…" at bounding box center [707, 56] width 216 height 86
click at [773, 82] on icon "reload" at bounding box center [776, 81] width 8 height 8
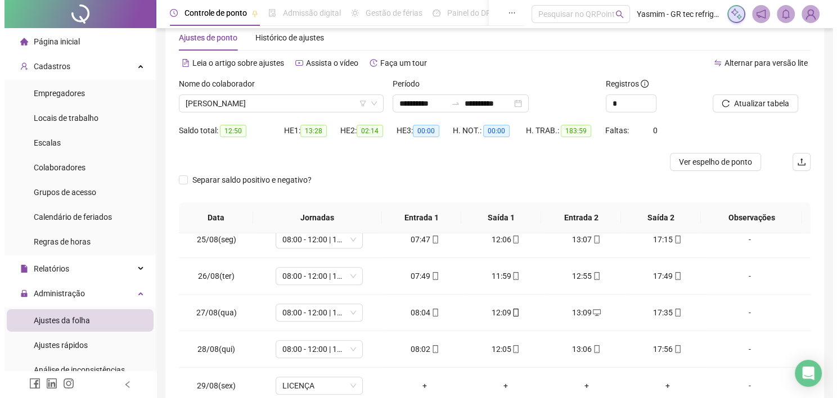
scroll to position [0, 0]
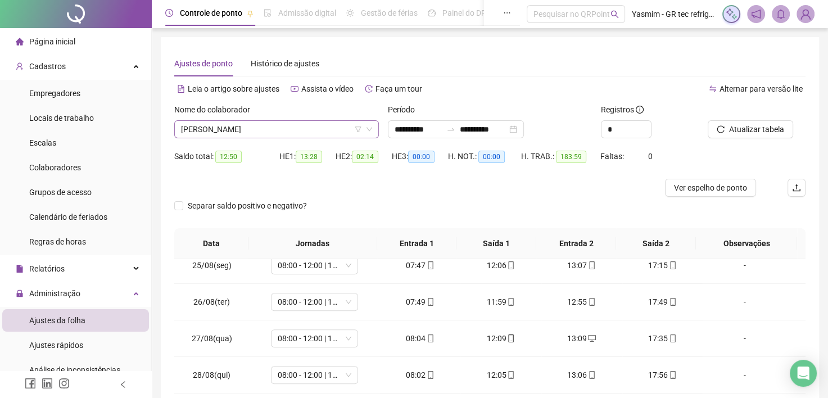
click at [276, 133] on span "[PERSON_NAME]" at bounding box center [276, 129] width 191 height 17
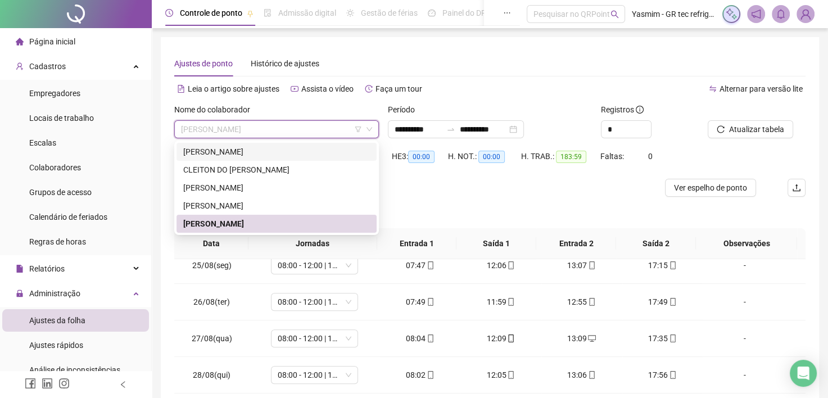
click at [277, 153] on div "[PERSON_NAME]" at bounding box center [276, 152] width 187 height 12
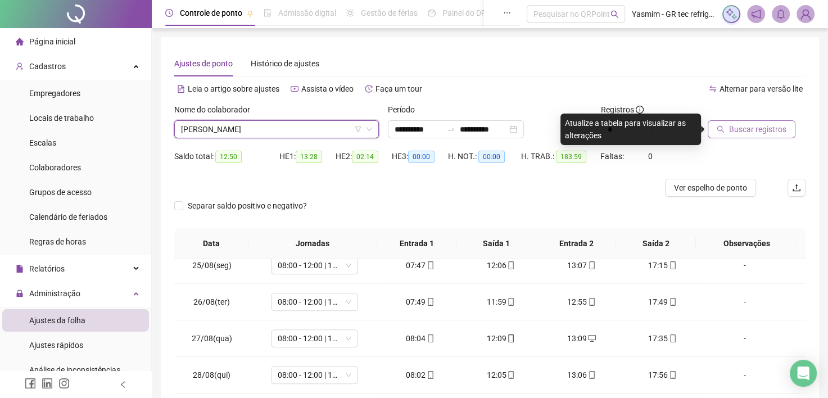
click at [759, 133] on span "Buscar registros" at bounding box center [757, 129] width 57 height 12
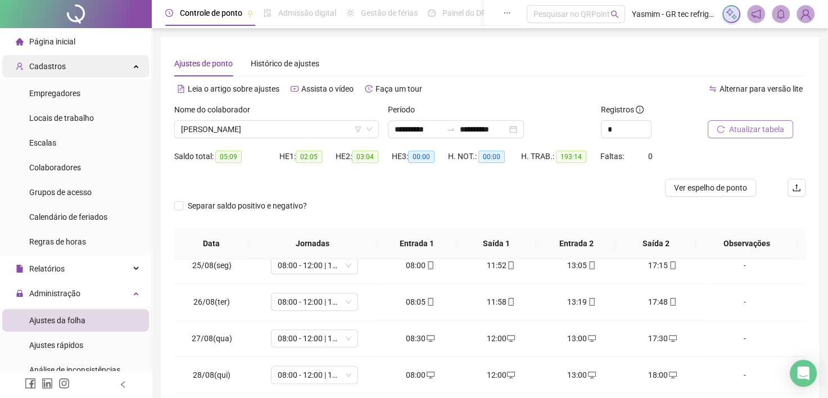
click at [89, 67] on div "Cadastros" at bounding box center [75, 66] width 147 height 22
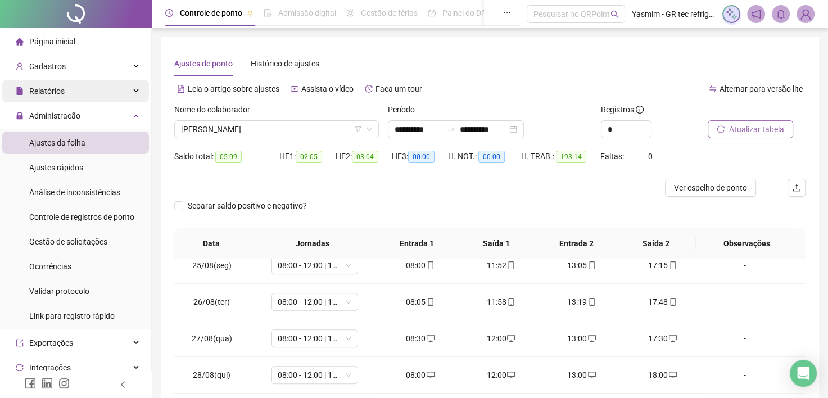
click at [81, 87] on div "Relatórios" at bounding box center [75, 91] width 147 height 22
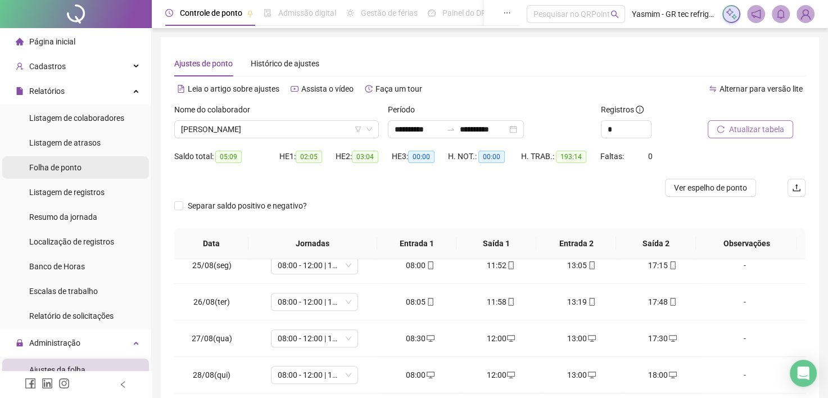
click at [70, 172] on span "Folha de ponto" at bounding box center [55, 167] width 52 height 9
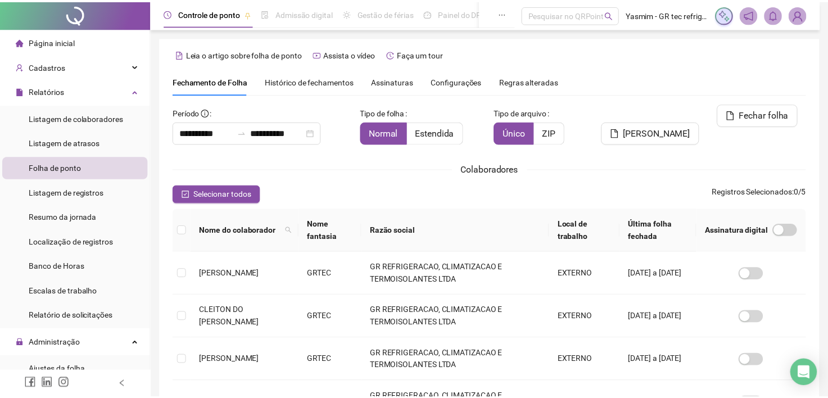
scroll to position [31, 0]
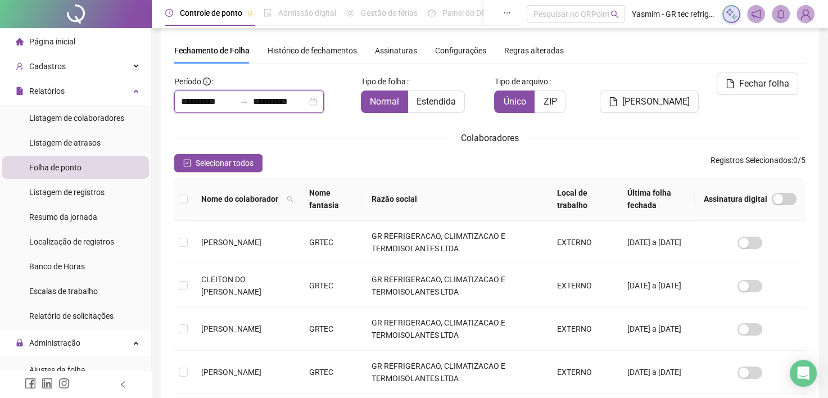
drag, startPoint x: 295, startPoint y: 105, endPoint x: 311, endPoint y: 117, distance: 20.1
click at [294, 105] on input "**********" at bounding box center [280, 101] width 54 height 13
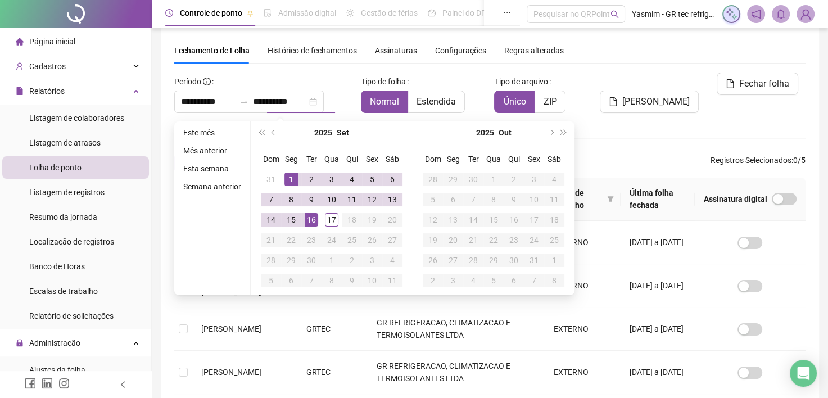
drag, startPoint x: 272, startPoint y: 137, endPoint x: 292, endPoint y: 145, distance: 21.5
click at [272, 137] on button "prev-year" at bounding box center [274, 132] width 12 height 22
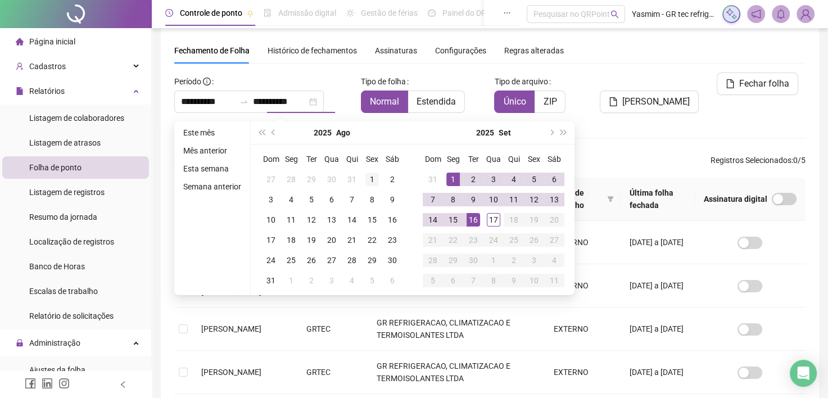
type input "**********"
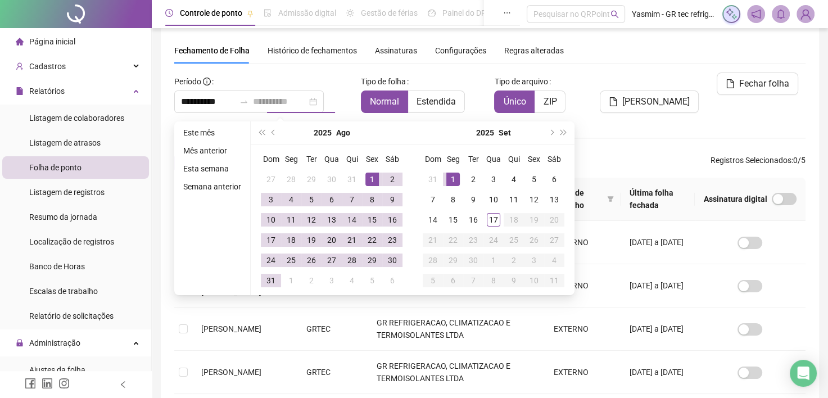
click at [369, 171] on td "1" at bounding box center [372, 179] width 20 height 20
click at [265, 279] on div "31" at bounding box center [270, 280] width 13 height 13
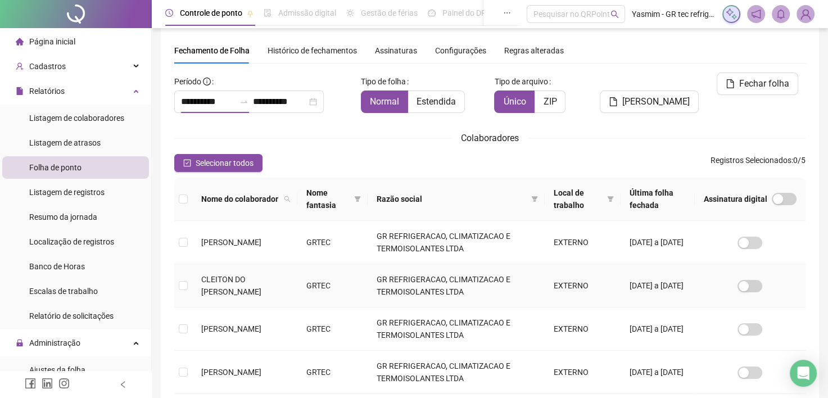
type input "**********"
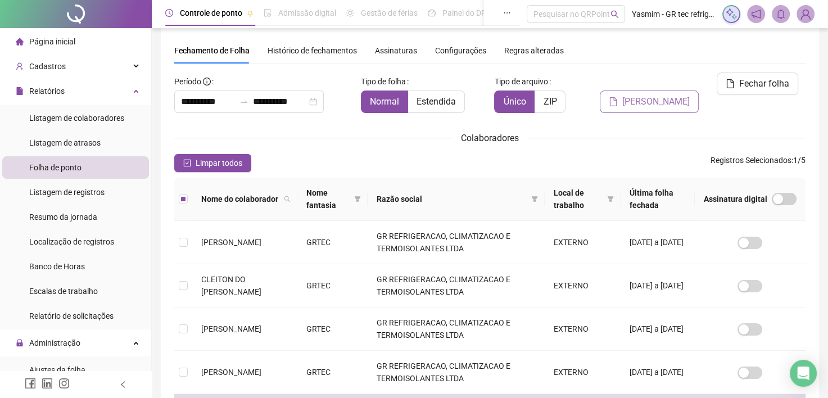
click at [679, 95] on span "[PERSON_NAME]" at bounding box center [656, 101] width 67 height 13
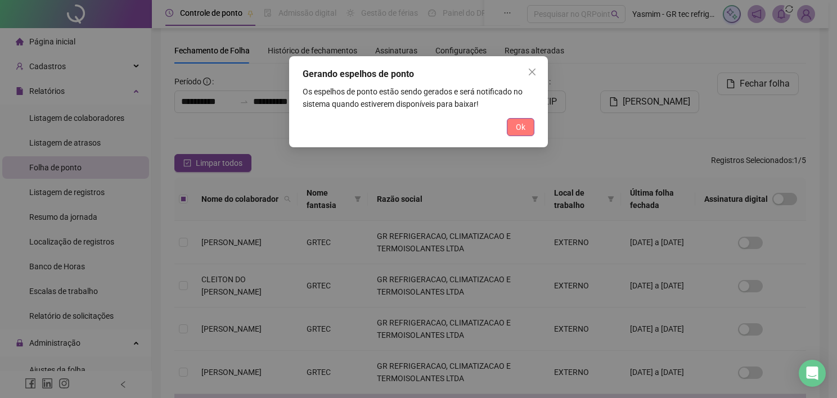
click at [516, 127] on span "Ok" at bounding box center [521, 127] width 10 height 12
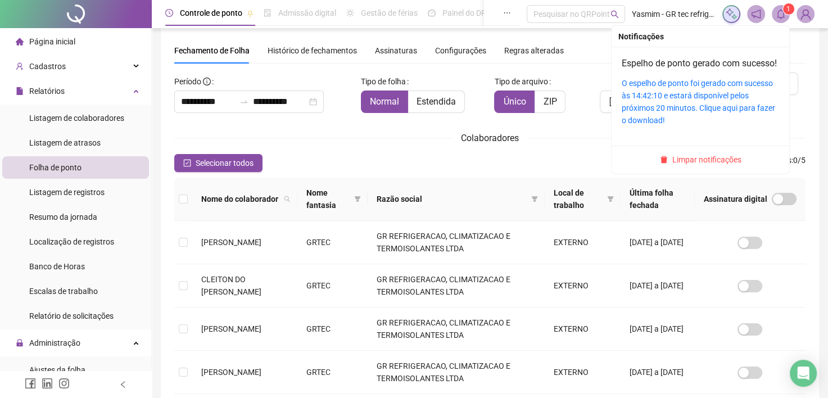
click at [781, 18] on icon "bell" at bounding box center [781, 14] width 10 height 10
click at [715, 105] on link "O espelho de ponto foi gerado com sucesso às 14:42:10 e estará disponível pelos…" at bounding box center [699, 102] width 154 height 46
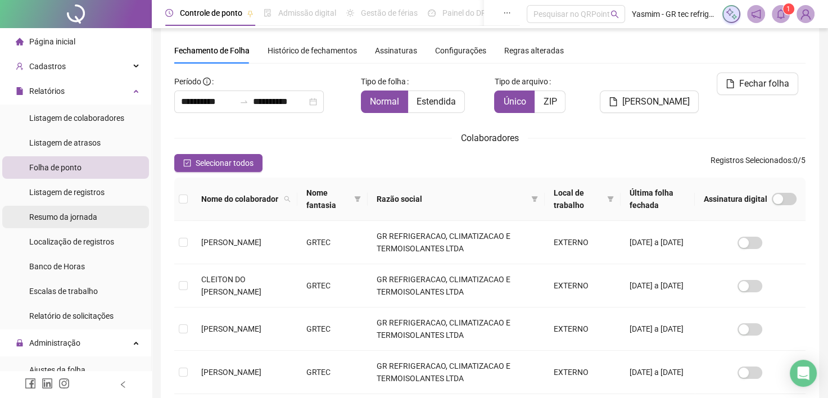
scroll to position [169, 0]
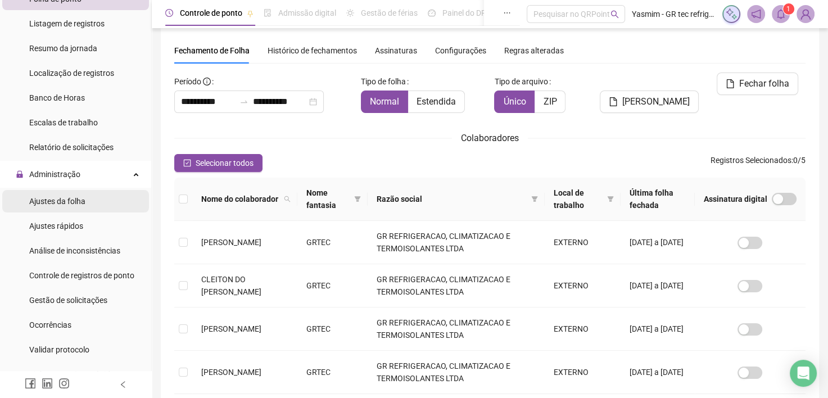
click at [72, 199] on span "Ajustes da folha" at bounding box center [57, 201] width 56 height 9
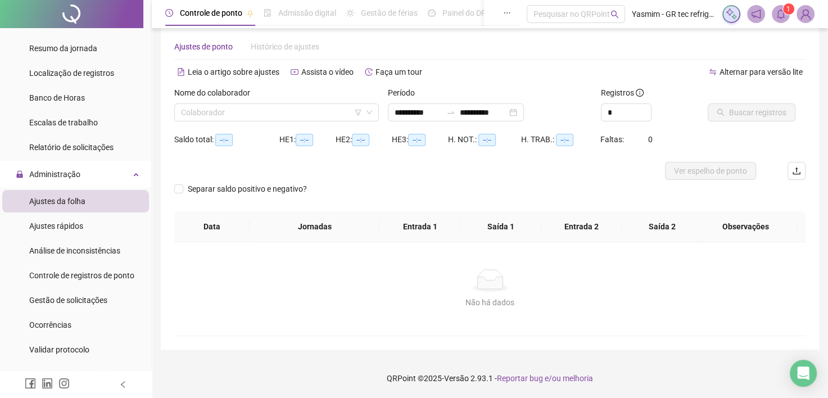
scroll to position [16, 0]
type input "**********"
click at [260, 119] on input "search" at bounding box center [271, 113] width 181 height 17
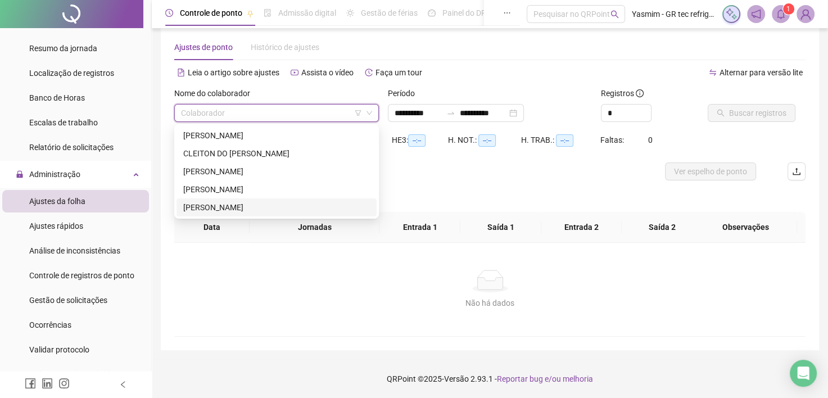
click at [220, 209] on div "[PERSON_NAME]" at bounding box center [276, 207] width 187 height 12
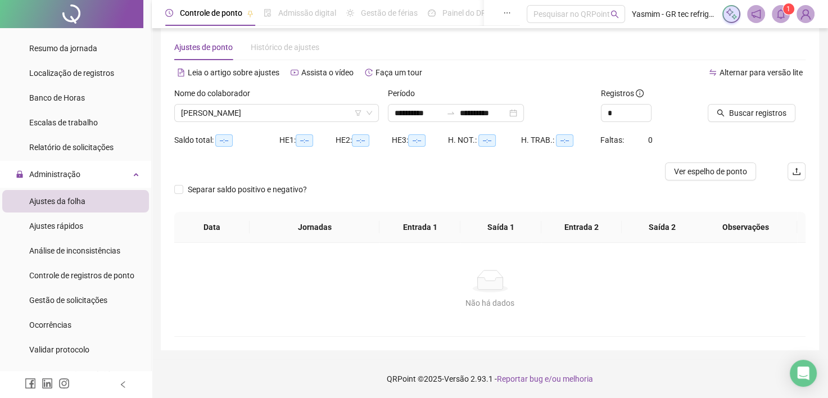
click at [422, 122] on div "**********" at bounding box center [491, 109] width 214 height 44
click at [419, 115] on input "**********" at bounding box center [418, 113] width 47 height 12
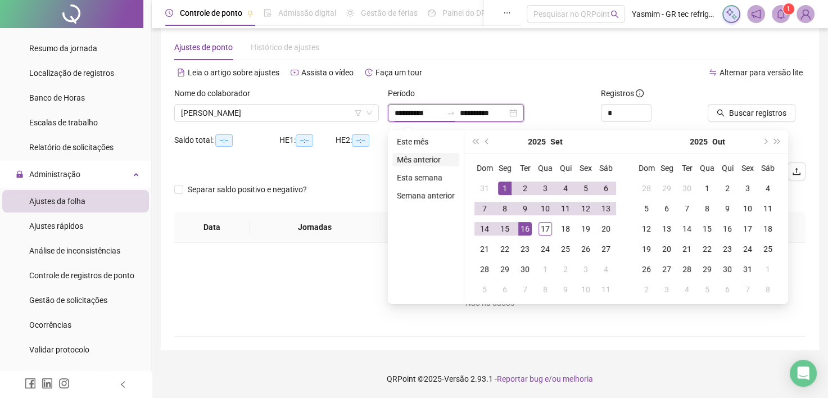
type input "**********"
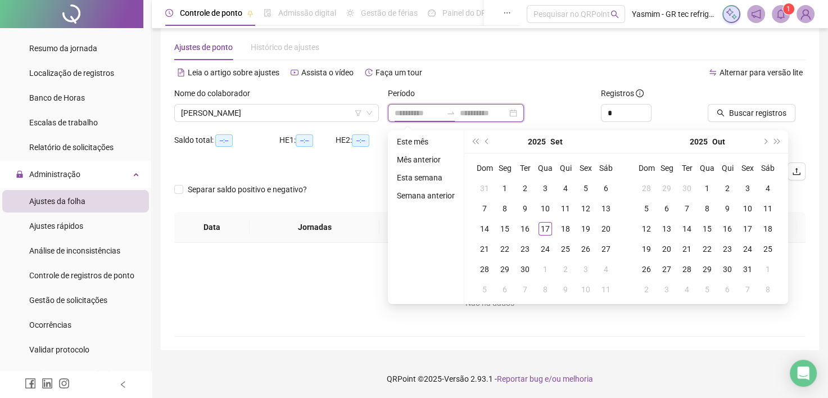
type input "**********"
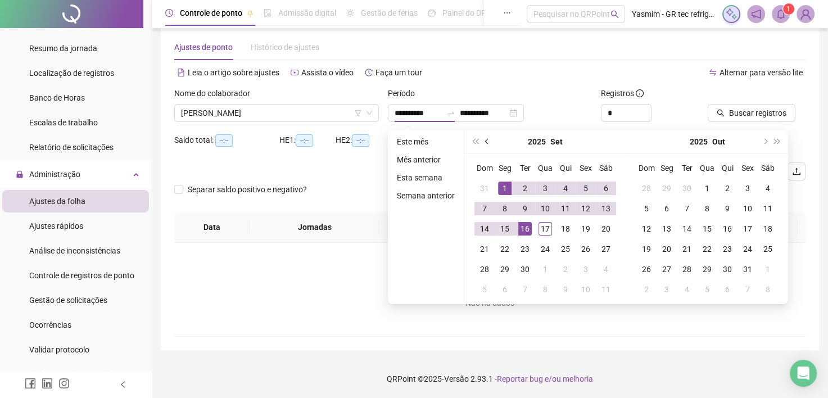
click at [486, 142] on span "prev-year" at bounding box center [488, 142] width 6 height 6
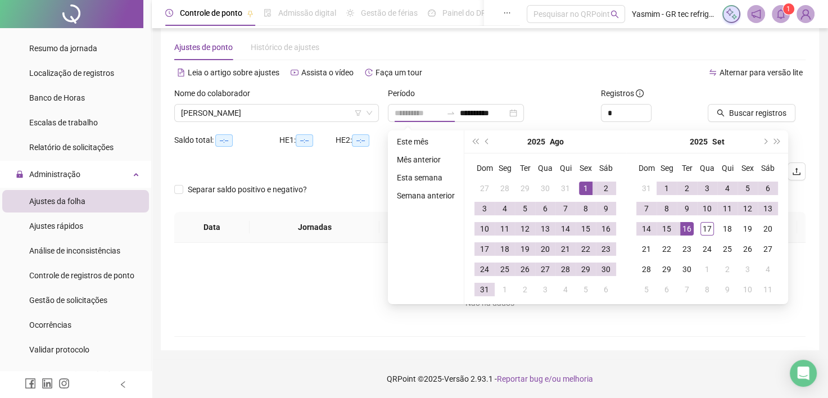
type input "**********"
click at [579, 189] on div "1" at bounding box center [585, 188] width 13 height 13
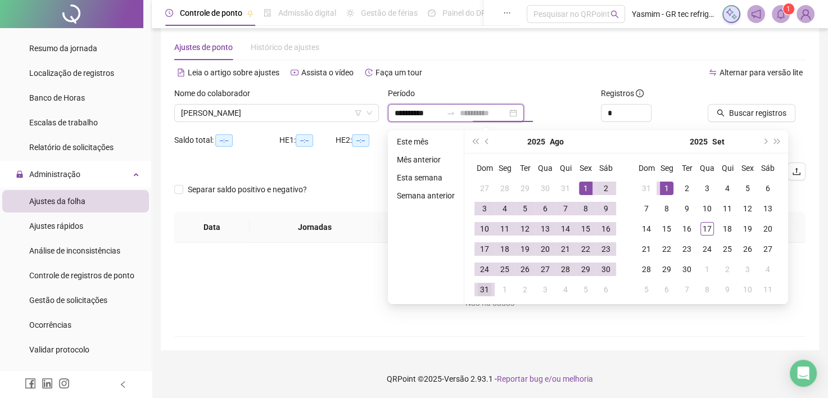
type input "**********"
click at [492, 288] on td "31" at bounding box center [485, 289] width 20 height 20
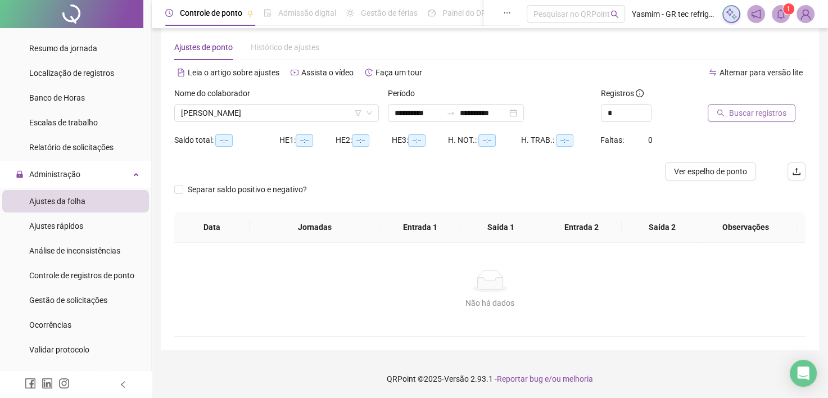
click at [742, 104] on button "Buscar registros" at bounding box center [752, 113] width 88 height 18
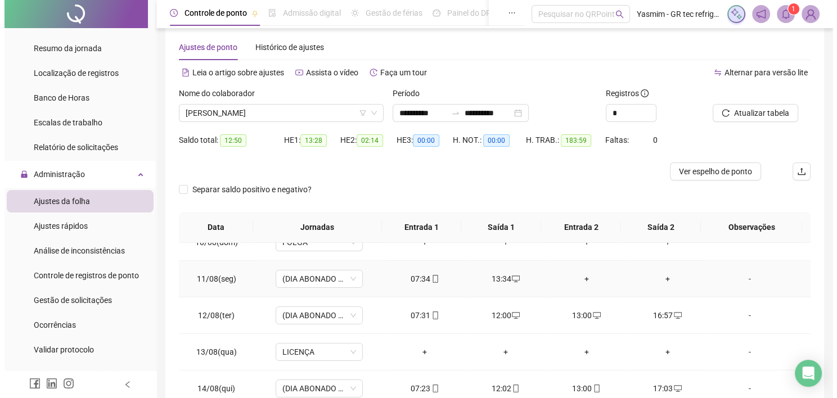
scroll to position [337, 0]
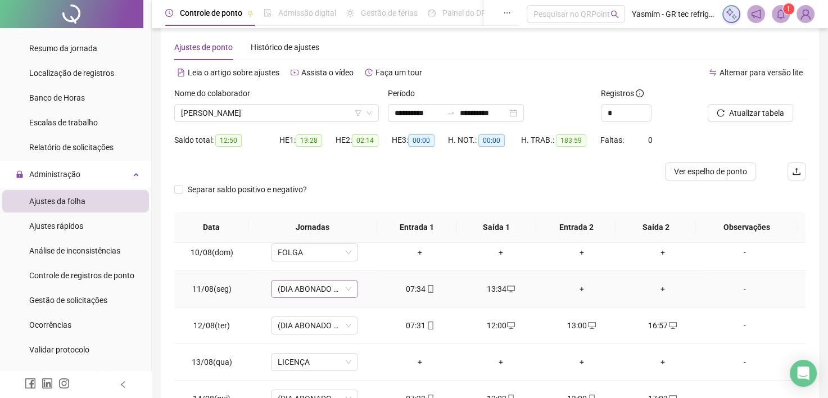
click at [314, 290] on span "(DIA ABONADO PARCIALMENTE)" at bounding box center [315, 289] width 74 height 17
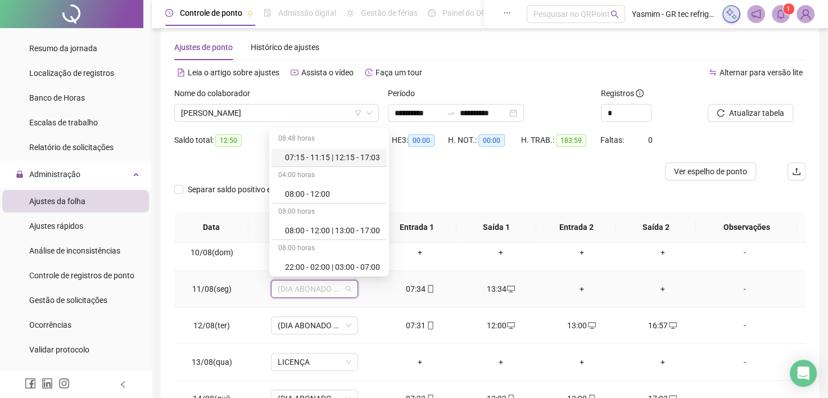
click at [344, 156] on div "07:15 - 11:15 | 12:15 - 17:03" at bounding box center [332, 157] width 95 height 12
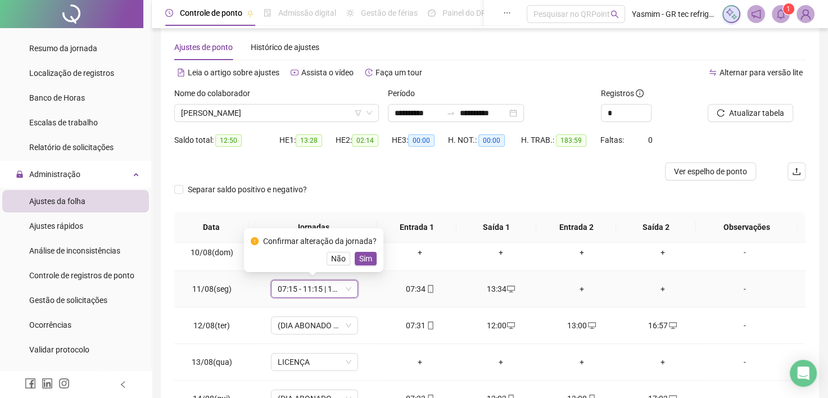
click at [372, 258] on button "Sim" at bounding box center [366, 258] width 22 height 13
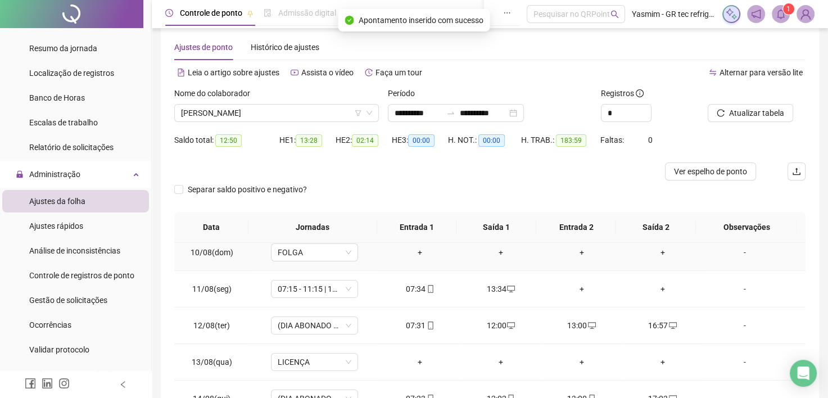
click at [361, 256] on td "FOLGA" at bounding box center [315, 253] width 130 height 37
click at [745, 113] on span "Atualizar tabela" at bounding box center [756, 113] width 55 height 12
click at [734, 288] on div "-" at bounding box center [745, 289] width 66 height 12
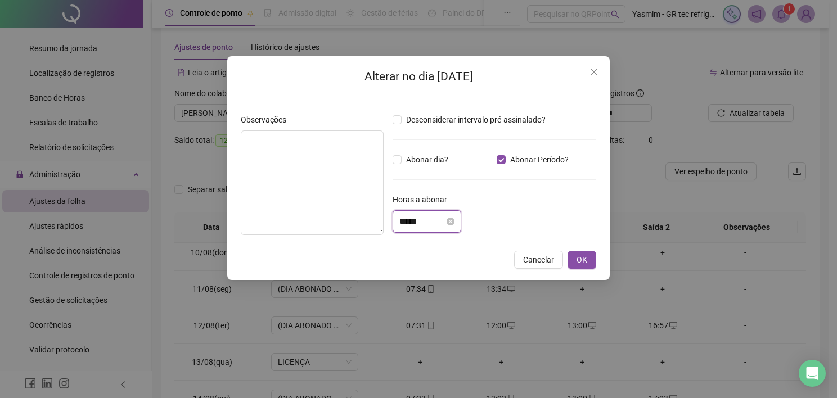
click at [408, 220] on input "*****" at bounding box center [421, 221] width 45 height 13
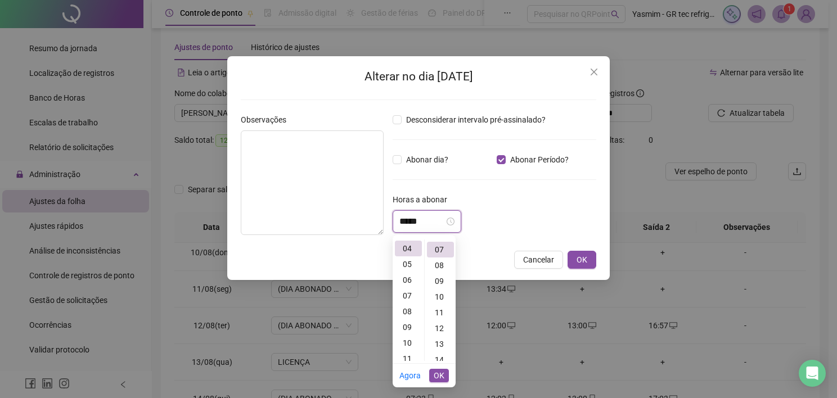
scroll to position [110, 0]
click at [407, 286] on div "03" at bounding box center [408, 288] width 27 height 16
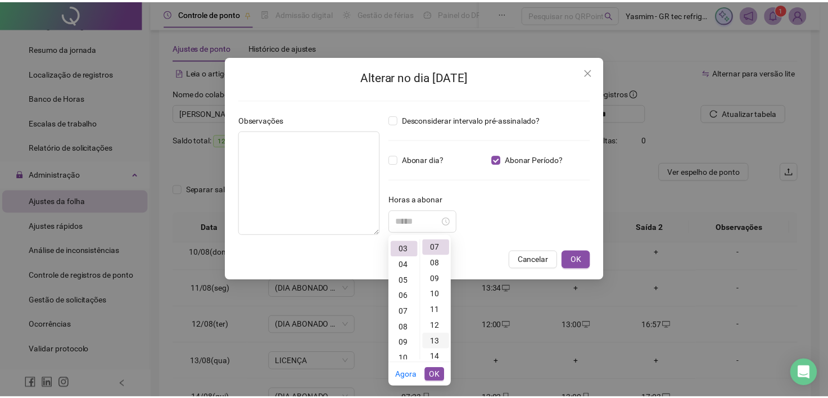
scroll to position [47, 0]
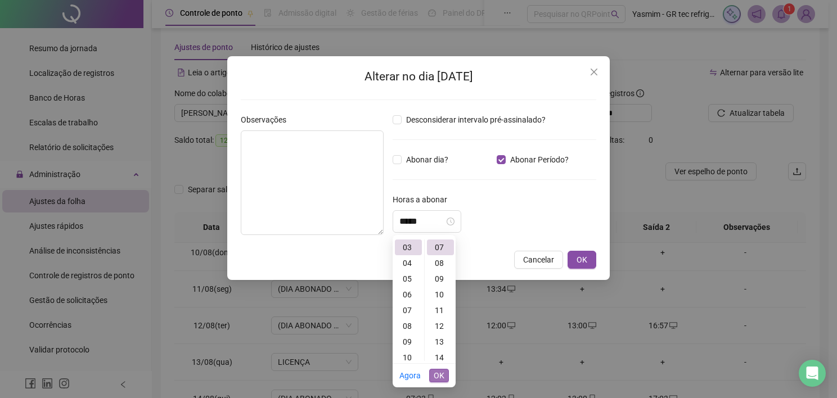
click at [439, 373] on span "OK" at bounding box center [439, 375] width 11 height 12
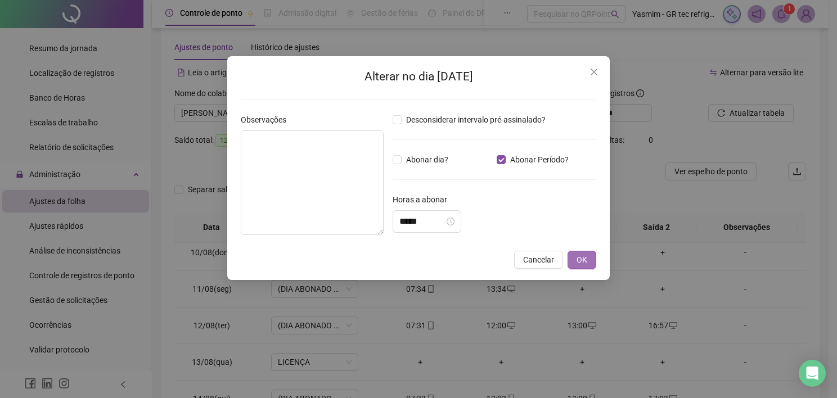
click at [574, 261] on button "OK" at bounding box center [581, 260] width 29 height 18
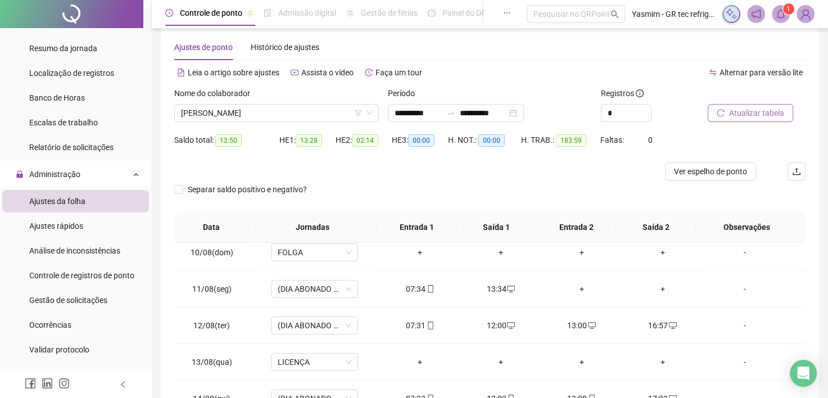
click at [740, 116] on span "Atualizar tabela" at bounding box center [756, 113] width 55 height 12
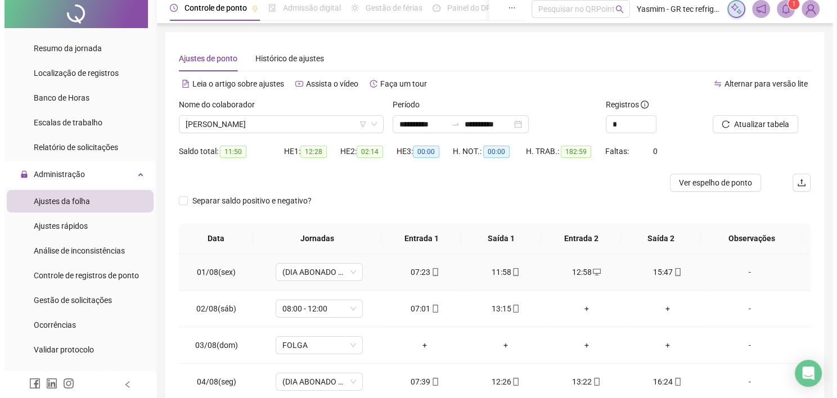
scroll to position [0, 0]
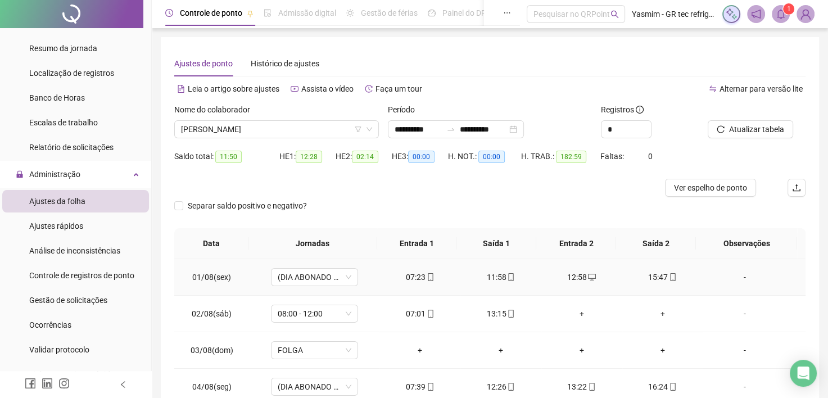
click at [738, 274] on div "-" at bounding box center [745, 277] width 66 height 12
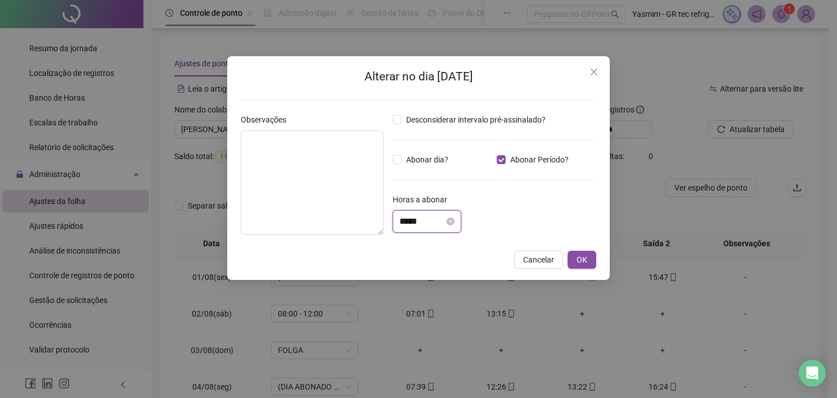
click at [438, 222] on input "*****" at bounding box center [421, 221] width 45 height 13
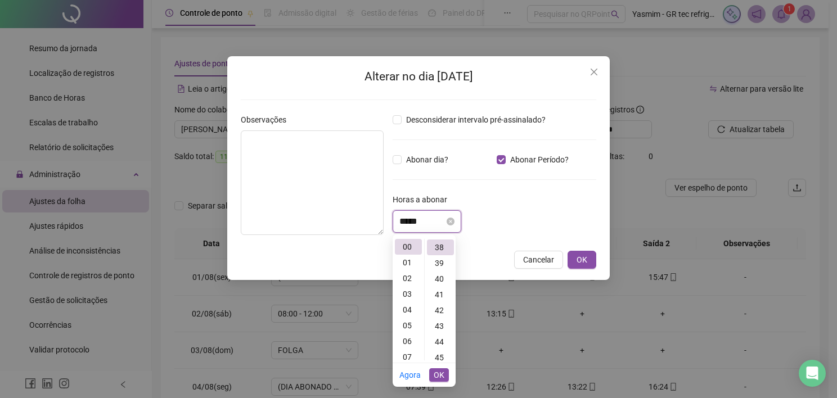
scroll to position [598, 0]
click at [412, 261] on div "01" at bounding box center [408, 263] width 27 height 16
click at [439, 258] on div "14" at bounding box center [440, 263] width 27 height 16
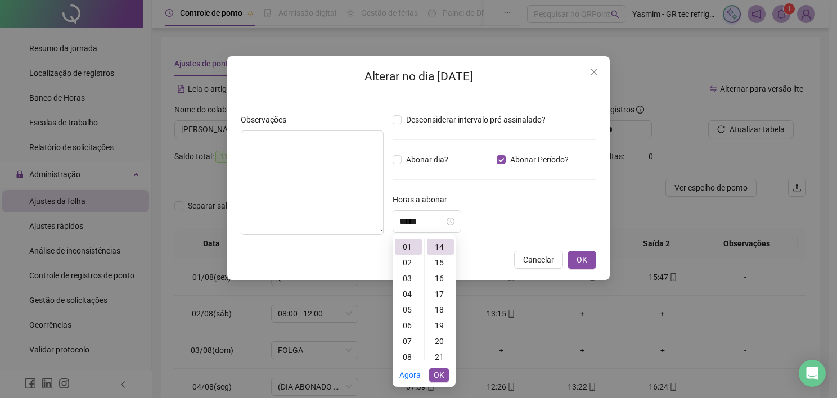
drag, startPoint x: 439, startPoint y: 371, endPoint x: 503, endPoint y: 335, distance: 73.3
click at [439, 371] on span "OK" at bounding box center [439, 375] width 11 height 12
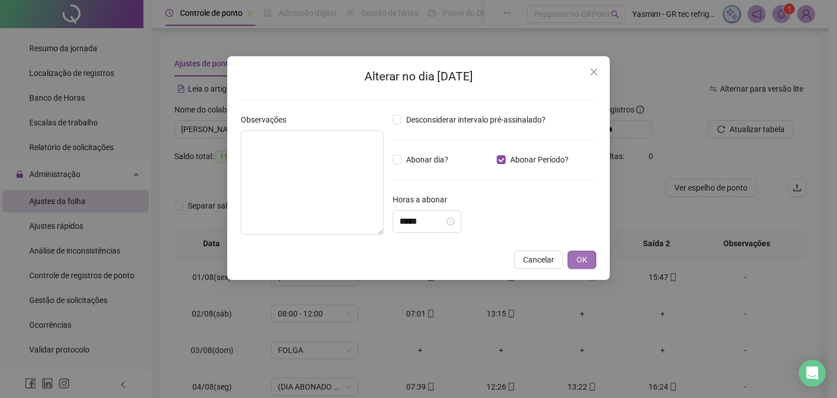
click at [585, 256] on span "OK" at bounding box center [581, 260] width 11 height 12
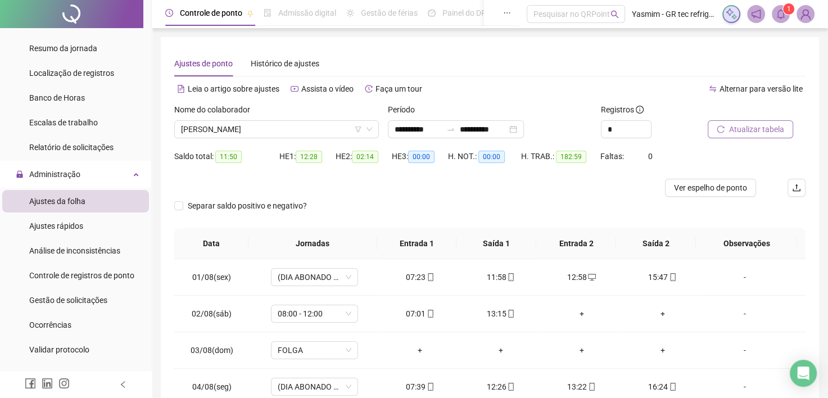
click at [741, 124] on span "Atualizar tabela" at bounding box center [756, 129] width 55 height 12
click at [738, 274] on div "-" at bounding box center [745, 277] width 66 height 12
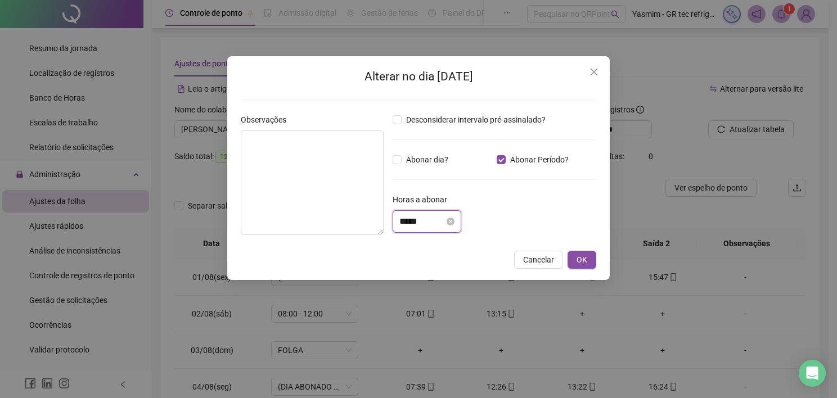
click at [431, 220] on input "*****" at bounding box center [421, 221] width 45 height 13
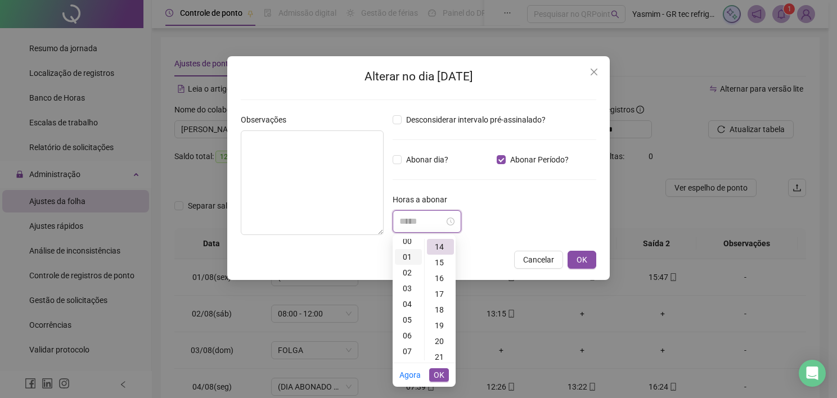
scroll to position [0, 0]
click at [409, 246] on div "00" at bounding box center [408, 247] width 27 height 16
click at [439, 313] on div "36" at bounding box center [440, 312] width 27 height 16
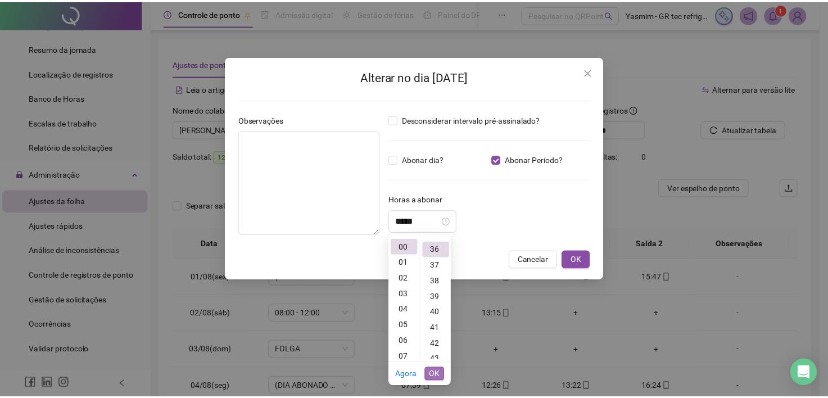
scroll to position [567, 0]
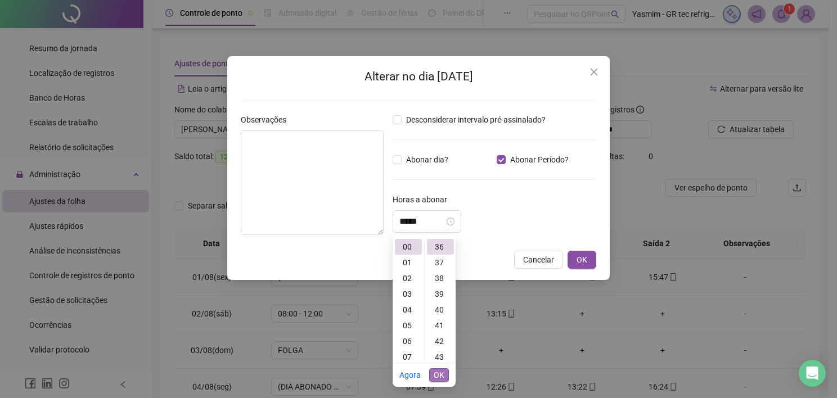
click at [441, 374] on span "OK" at bounding box center [439, 375] width 11 height 12
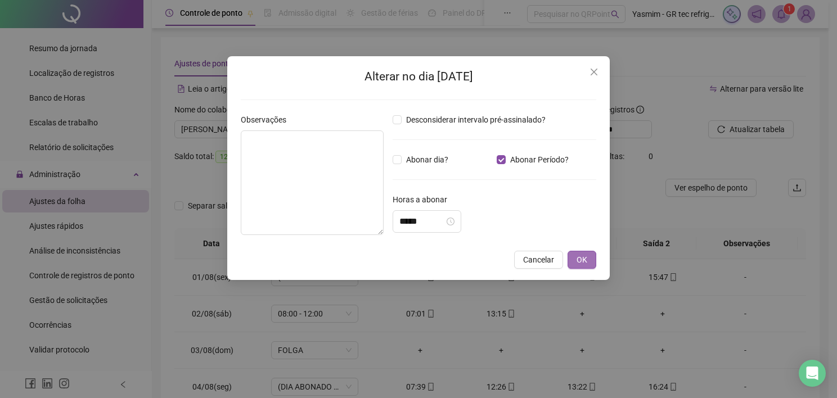
click at [575, 255] on button "OK" at bounding box center [581, 260] width 29 height 18
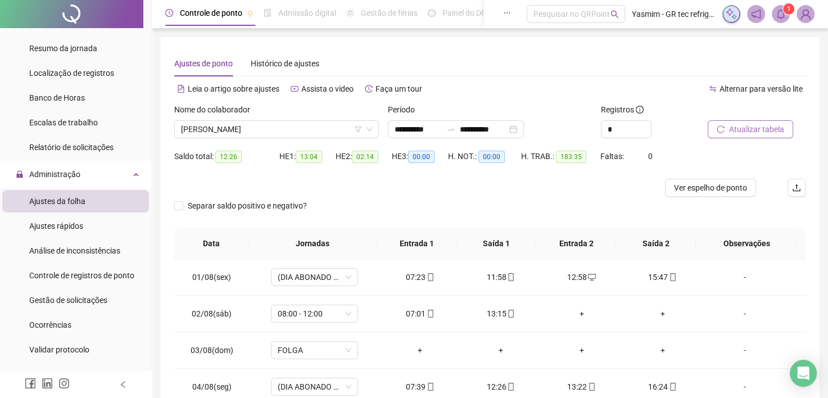
click at [737, 132] on span "Atualizar tabela" at bounding box center [756, 129] width 55 height 12
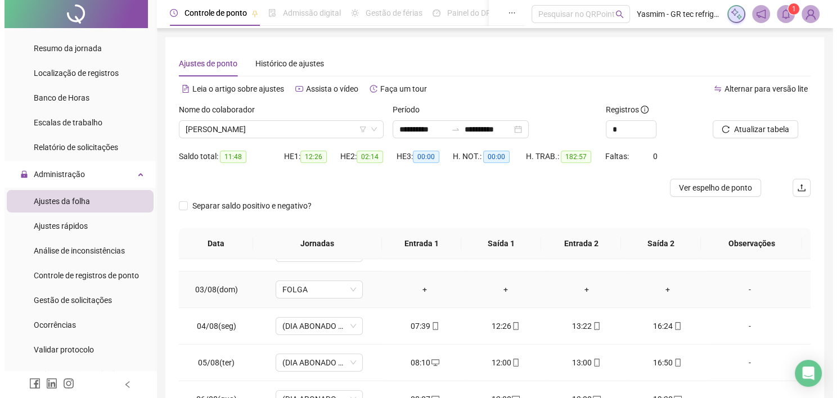
scroll to position [112, 0]
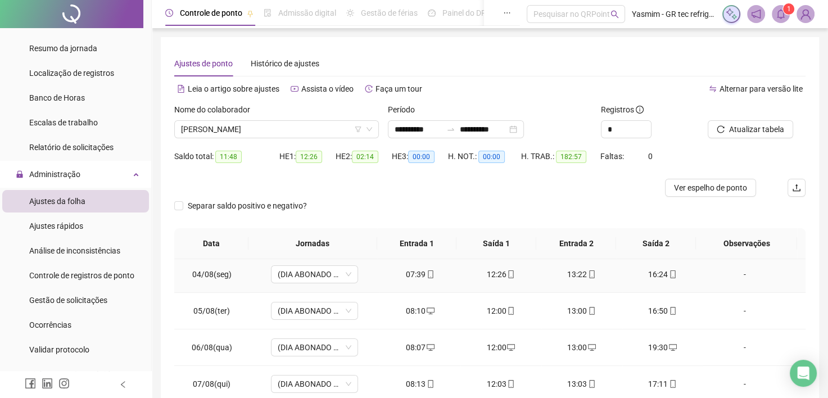
click at [740, 274] on div "-" at bounding box center [745, 274] width 66 height 12
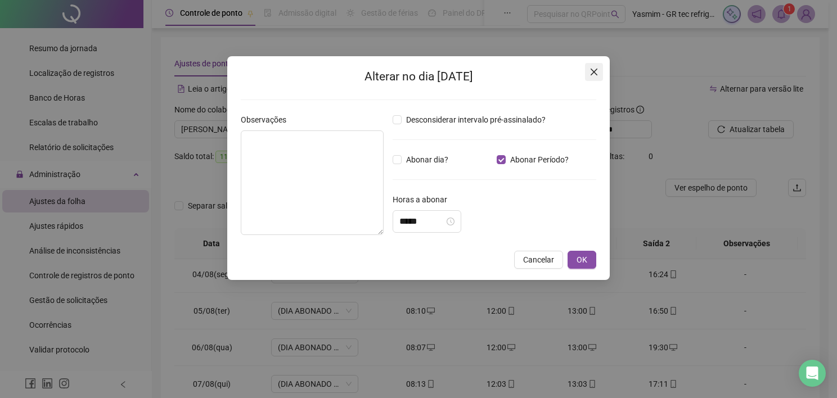
click at [592, 63] on button "Close" at bounding box center [594, 72] width 18 height 18
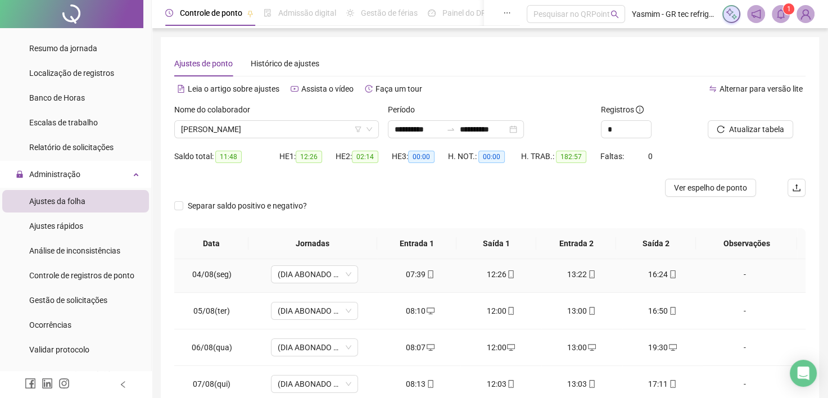
click at [736, 272] on div "-" at bounding box center [745, 274] width 66 height 12
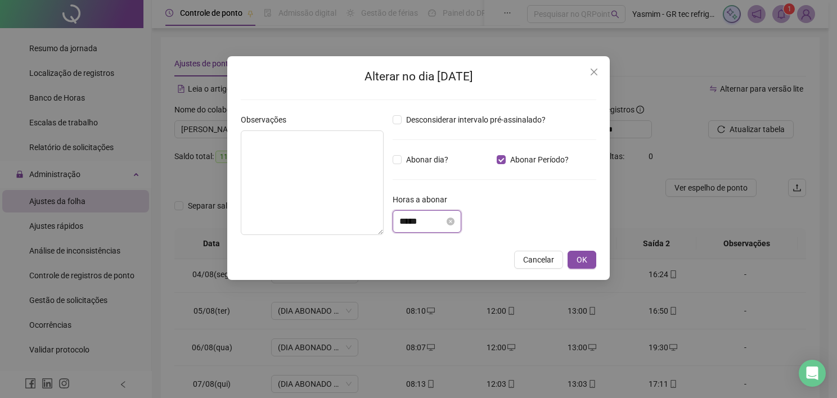
drag, startPoint x: 435, startPoint y: 221, endPoint x: 427, endPoint y: 223, distance: 7.5
click at [434, 222] on input "*****" at bounding box center [421, 221] width 45 height 13
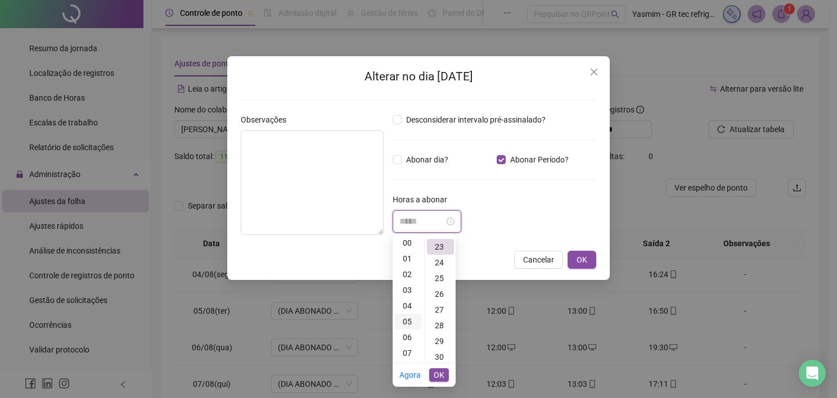
scroll to position [0, 0]
click at [407, 250] on div "00" at bounding box center [408, 247] width 27 height 16
click at [439, 304] on div "59" at bounding box center [440, 308] width 27 height 16
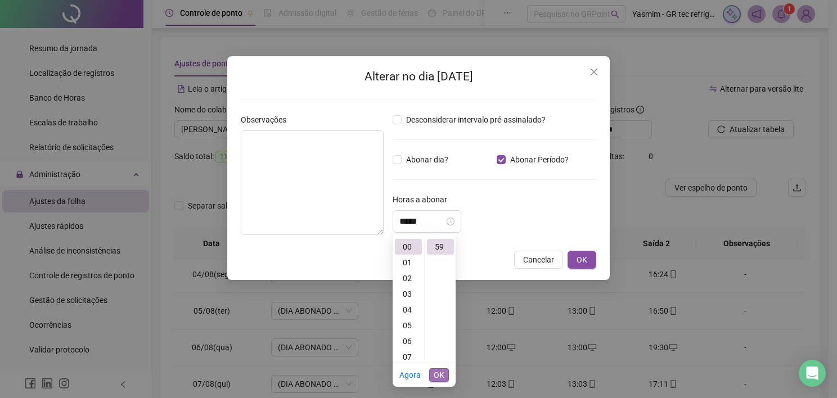
click at [443, 373] on span "OK" at bounding box center [439, 375] width 11 height 12
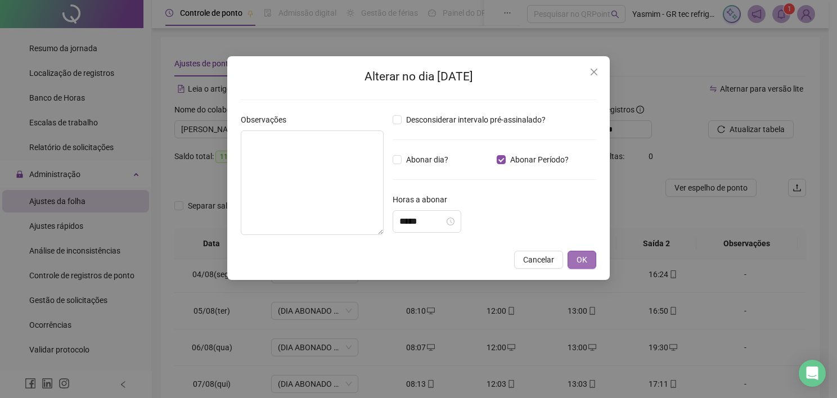
click at [582, 255] on span "OK" at bounding box center [581, 260] width 11 height 12
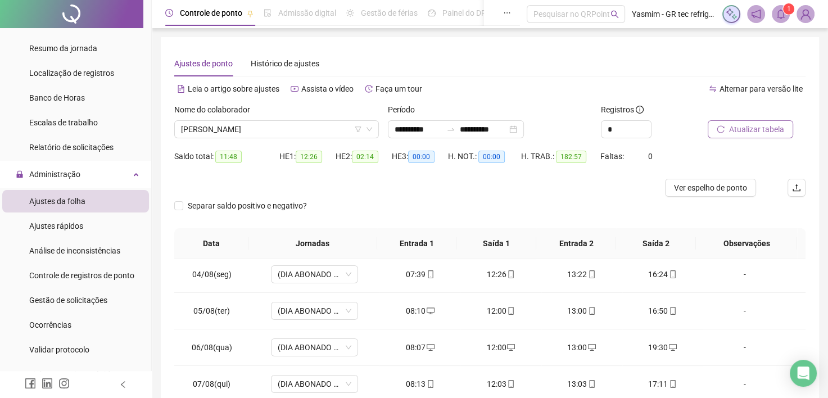
click at [734, 130] on span "Atualizar tabela" at bounding box center [756, 129] width 55 height 12
click at [727, 310] on div "-" at bounding box center [745, 311] width 66 height 12
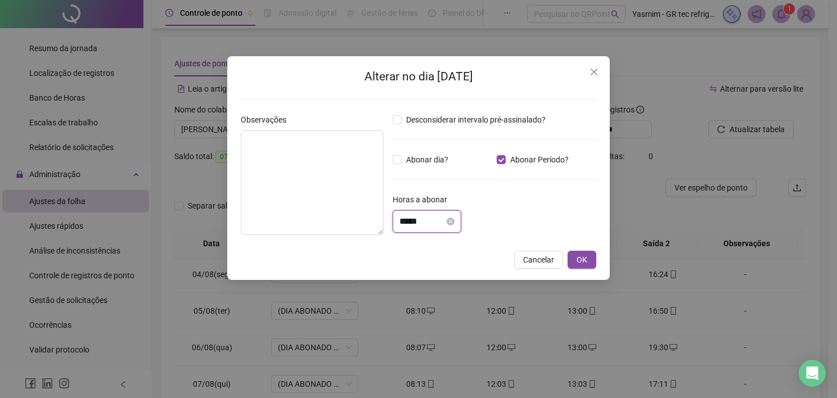
click at [425, 218] on input "*****" at bounding box center [421, 221] width 45 height 13
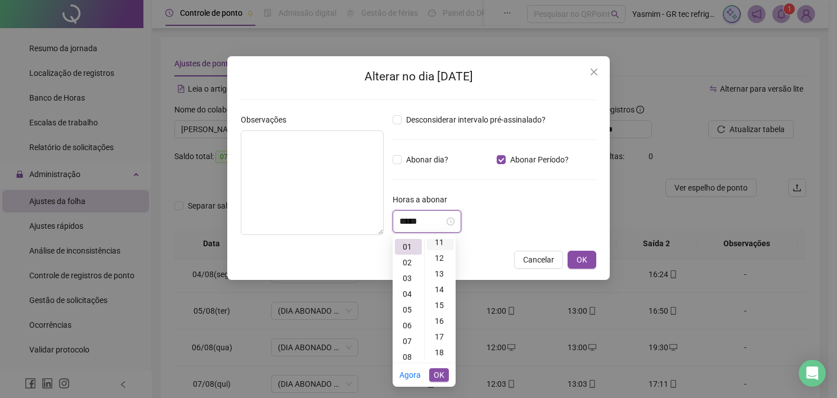
scroll to position [157, 0]
click at [441, 269] on div "08" at bounding box center [440, 272] width 27 height 16
click at [438, 378] on span "OK" at bounding box center [439, 375] width 11 height 12
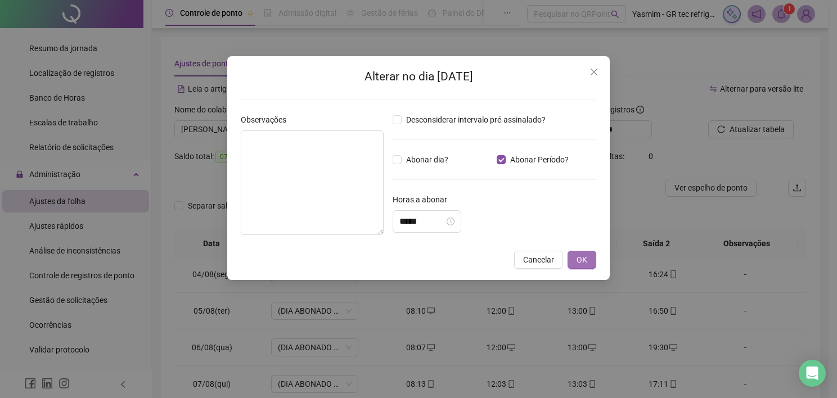
click at [580, 251] on button "OK" at bounding box center [581, 260] width 29 height 18
click at [581, 259] on div "Alterar no dia [DATE] Observações Desconsiderar intervalo pré-assinalado? Abona…" at bounding box center [418, 199] width 837 height 398
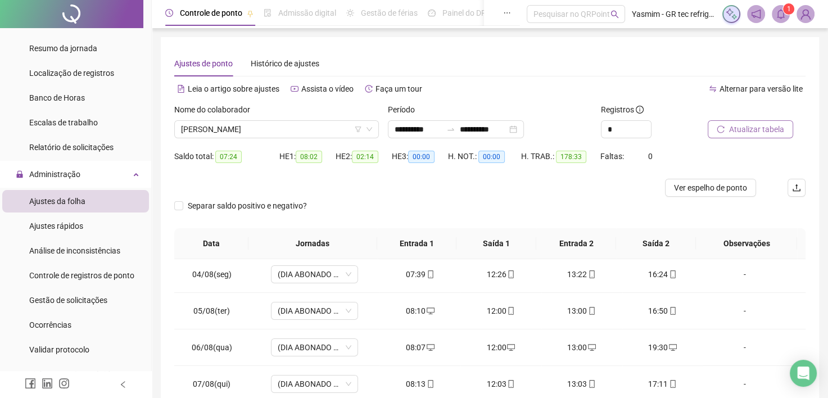
click at [766, 123] on span "Atualizar tabela" at bounding box center [756, 129] width 55 height 12
click at [732, 387] on div "-" at bounding box center [745, 384] width 66 height 12
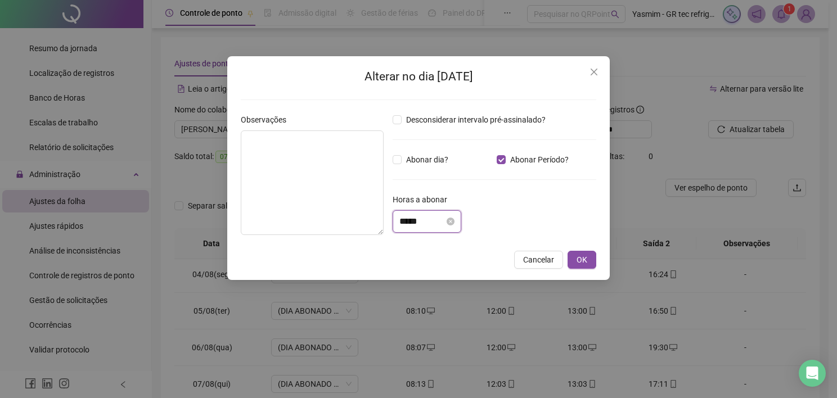
click at [425, 224] on input "*****" at bounding box center [421, 221] width 45 height 13
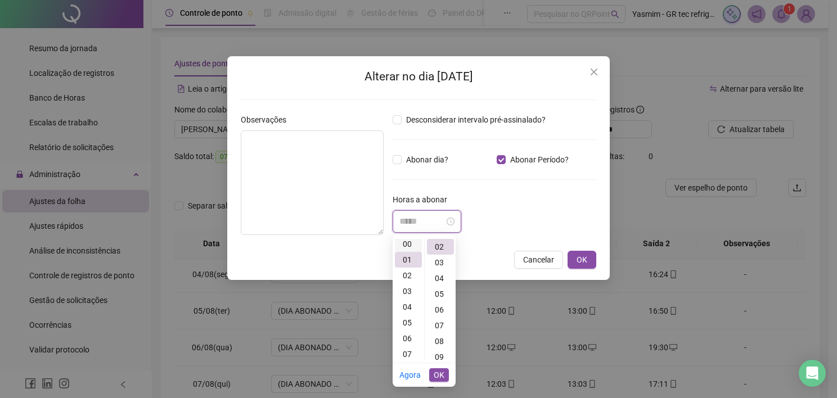
scroll to position [0, 0]
click at [408, 249] on div "00" at bounding box center [408, 247] width 27 height 16
click at [444, 274] on div "50" at bounding box center [440, 272] width 27 height 16
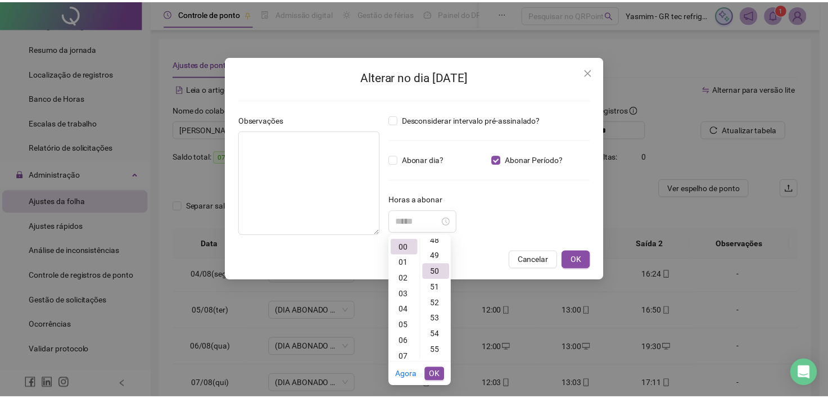
scroll to position [787, 0]
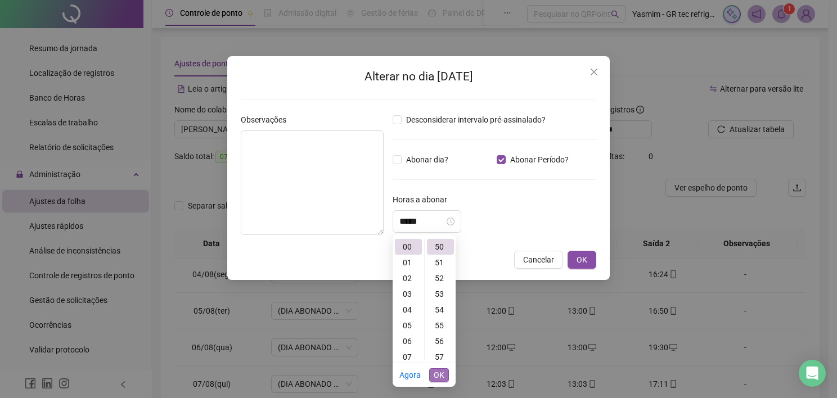
click at [439, 375] on span "OK" at bounding box center [439, 375] width 11 height 12
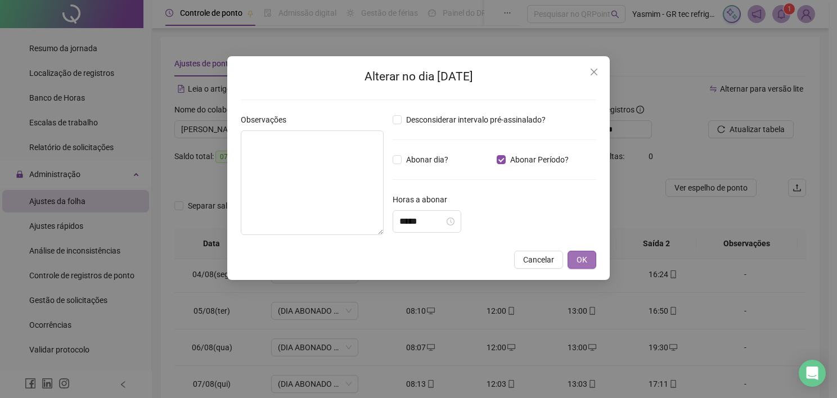
click at [575, 259] on button "OK" at bounding box center [581, 260] width 29 height 18
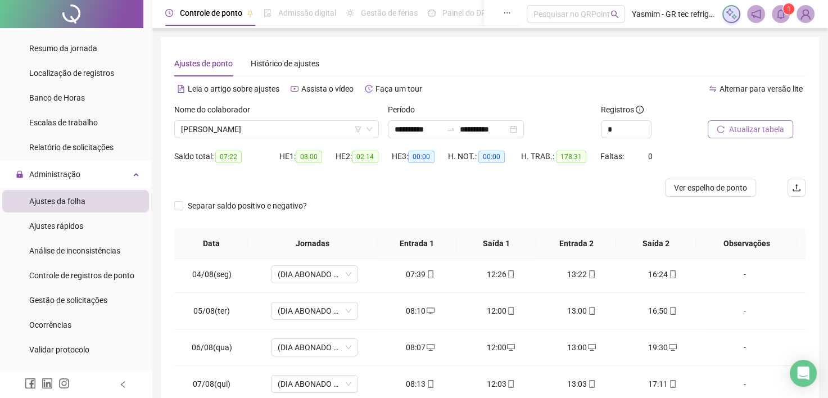
click at [737, 123] on span "Atualizar tabela" at bounding box center [756, 129] width 55 height 12
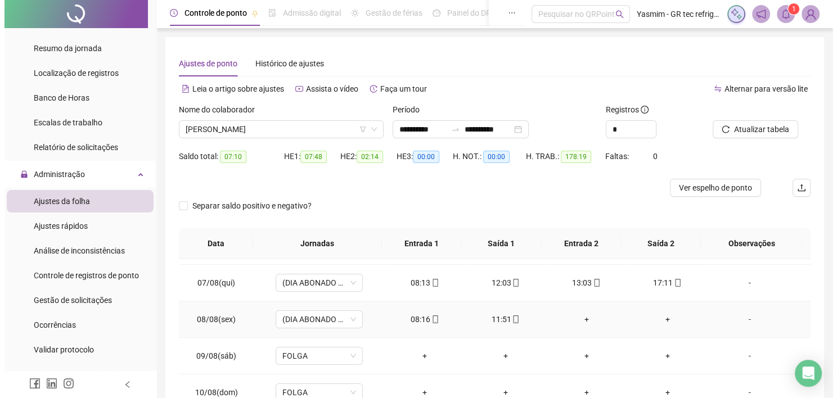
scroll to position [225, 0]
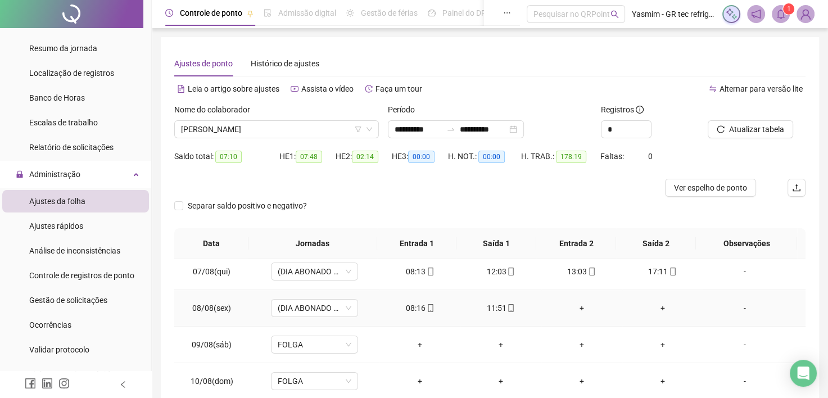
click at [738, 312] on div "-" at bounding box center [745, 308] width 66 height 12
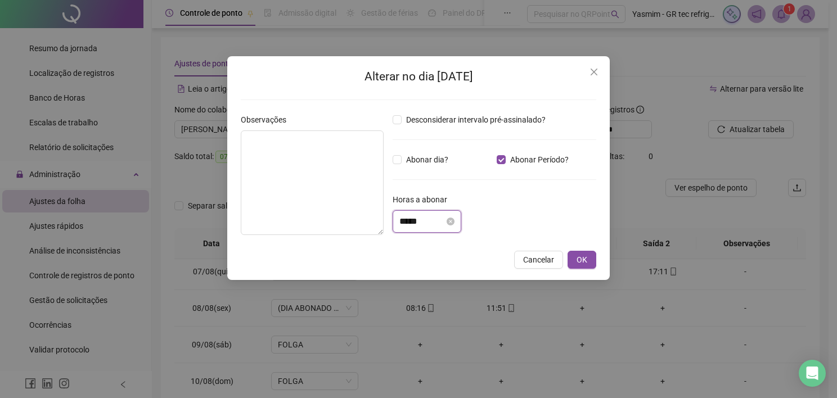
click at [425, 216] on input "*****" at bounding box center [421, 221] width 45 height 13
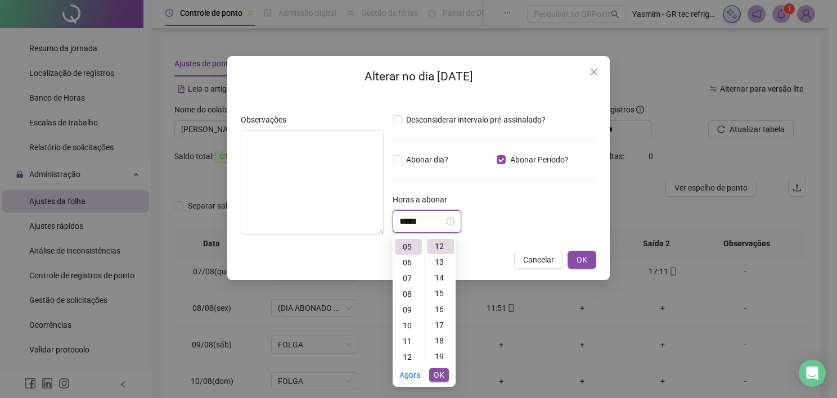
scroll to position [189, 0]
click at [439, 259] on div "13" at bounding box center [440, 263] width 27 height 16
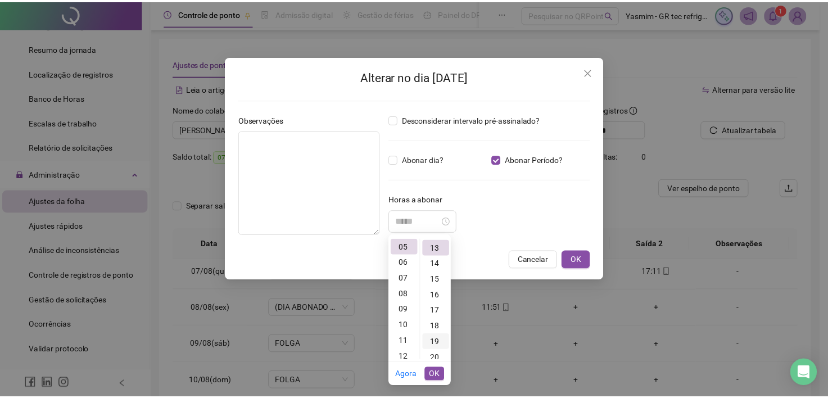
scroll to position [205, 0]
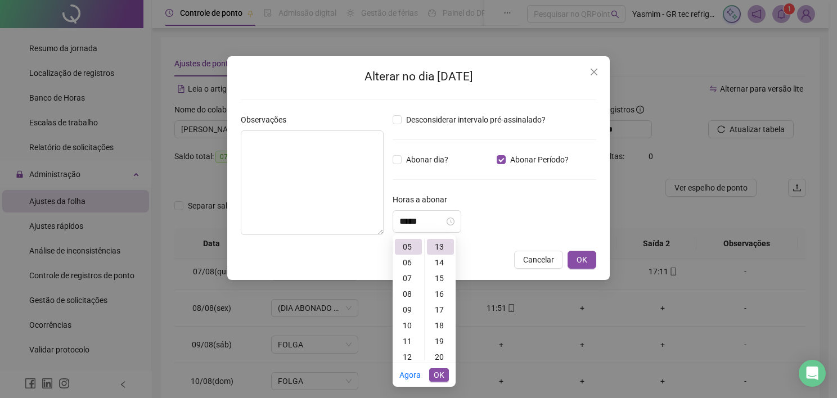
click at [440, 386] on li "OK" at bounding box center [439, 375] width 20 height 24
click at [441, 377] on span "OK" at bounding box center [439, 375] width 11 height 12
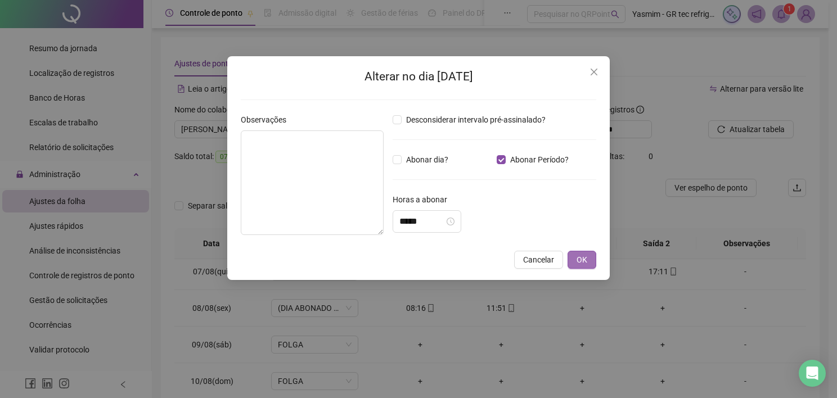
click at [579, 260] on span "OK" at bounding box center [581, 260] width 11 height 12
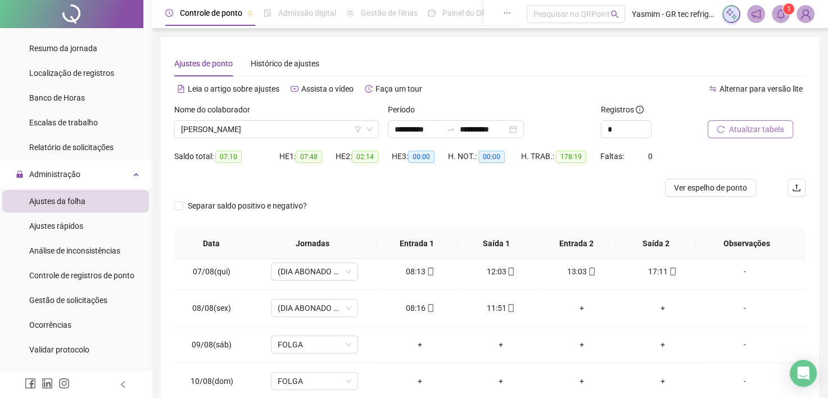
click at [763, 130] on span "Atualizar tabela" at bounding box center [756, 129] width 55 height 12
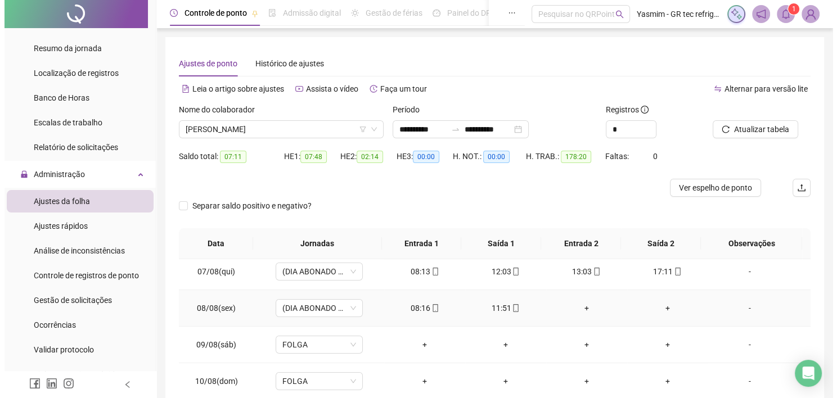
scroll to position [281, 0]
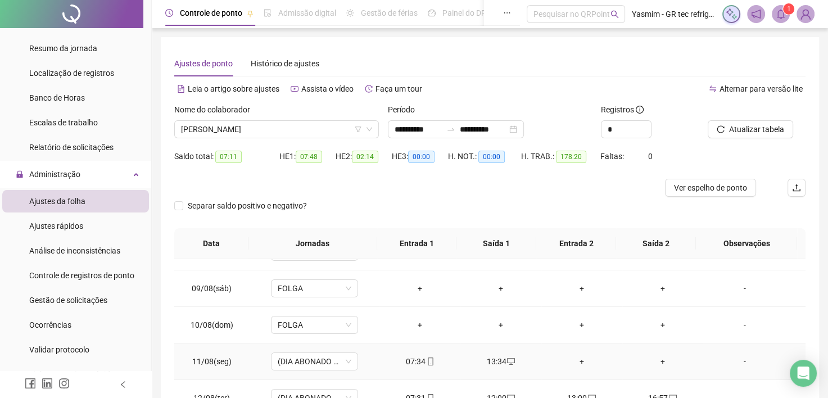
click at [734, 359] on div "-" at bounding box center [745, 361] width 66 height 12
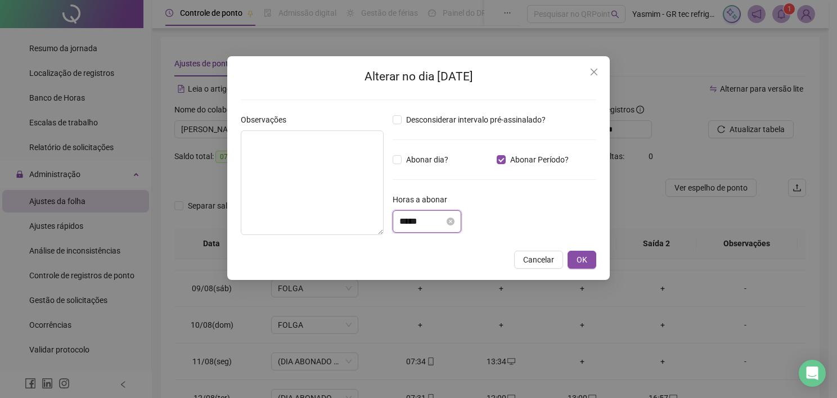
click at [443, 217] on input "*****" at bounding box center [421, 221] width 45 height 13
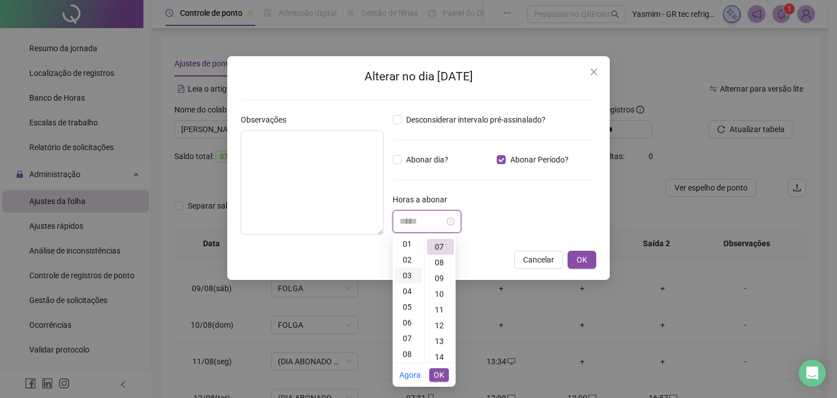
scroll to position [0, 0]
click at [408, 281] on div "02" at bounding box center [408, 278] width 27 height 16
click at [437, 330] on div "48" at bounding box center [440, 330] width 27 height 16
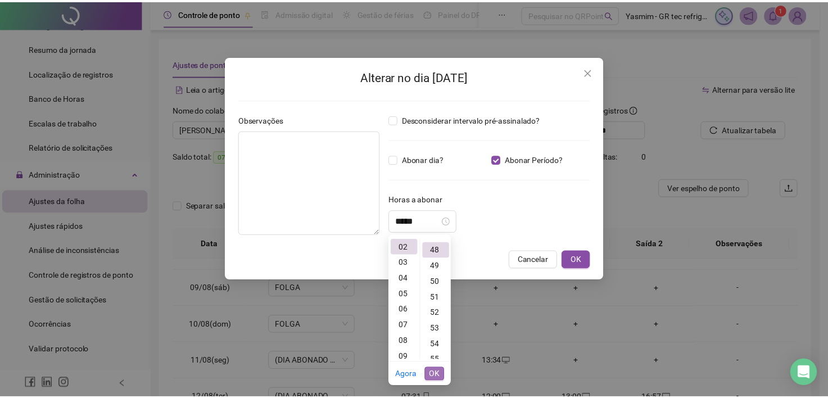
scroll to position [756, 0]
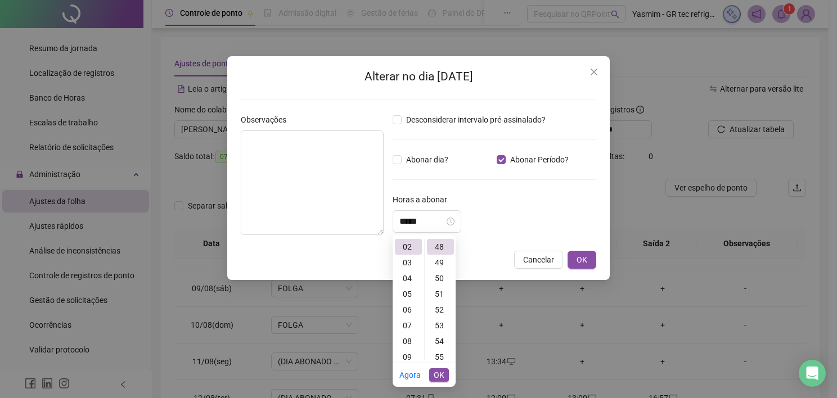
click at [438, 380] on span "OK" at bounding box center [439, 375] width 11 height 12
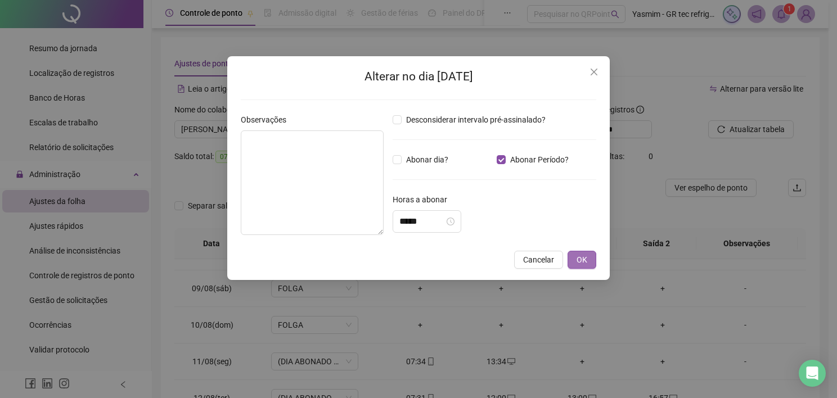
click at [578, 261] on span "OK" at bounding box center [581, 260] width 11 height 12
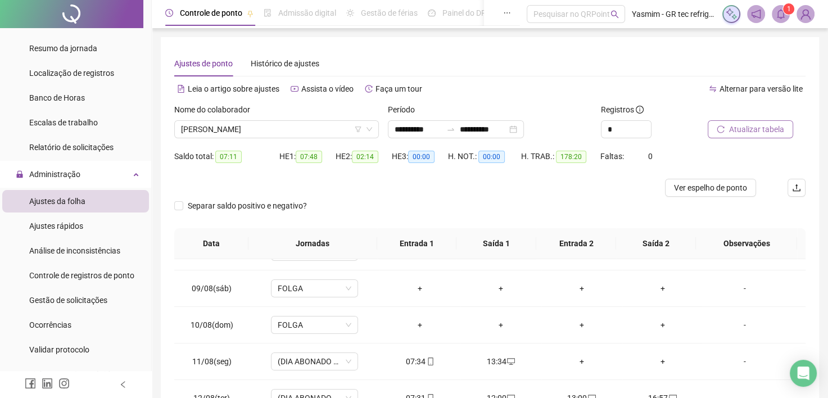
click at [759, 127] on span "Atualizar tabela" at bounding box center [756, 129] width 55 height 12
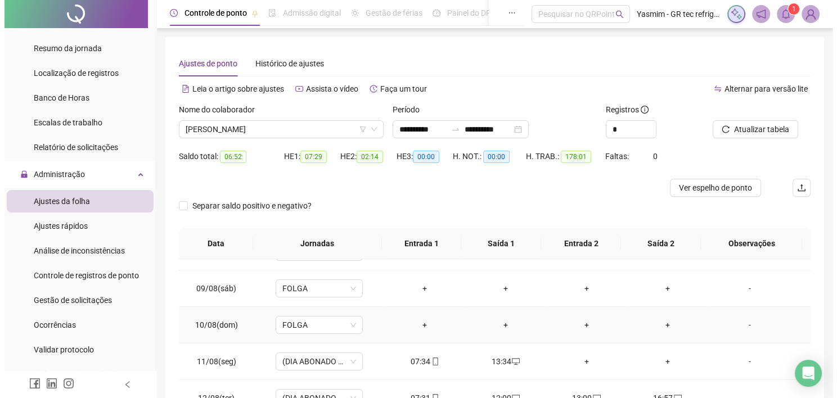
scroll to position [337, 0]
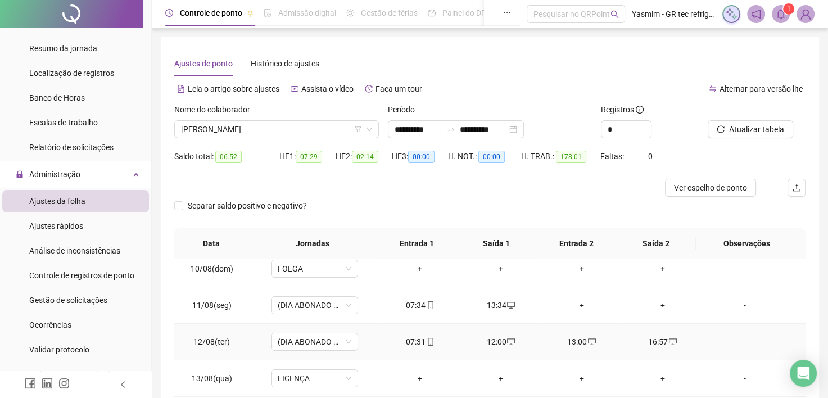
click at [740, 342] on div "-" at bounding box center [745, 342] width 66 height 12
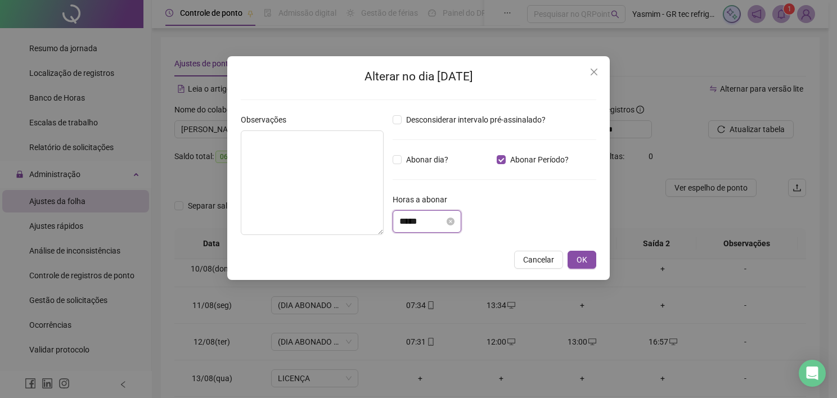
click at [429, 217] on input "*****" at bounding box center [421, 221] width 45 height 13
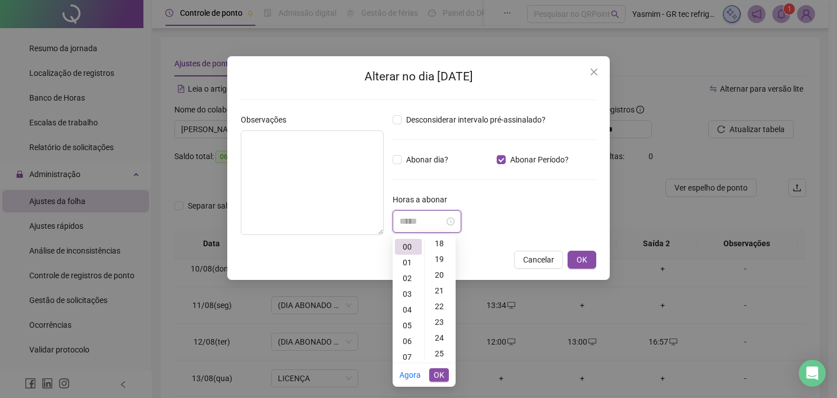
scroll to position [254, 0]
click at [439, 336] on div "22" at bounding box center [440, 339] width 27 height 16
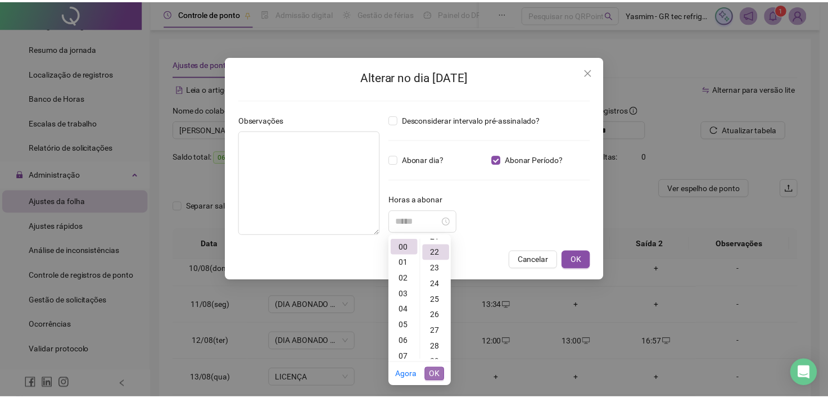
scroll to position [346, 0]
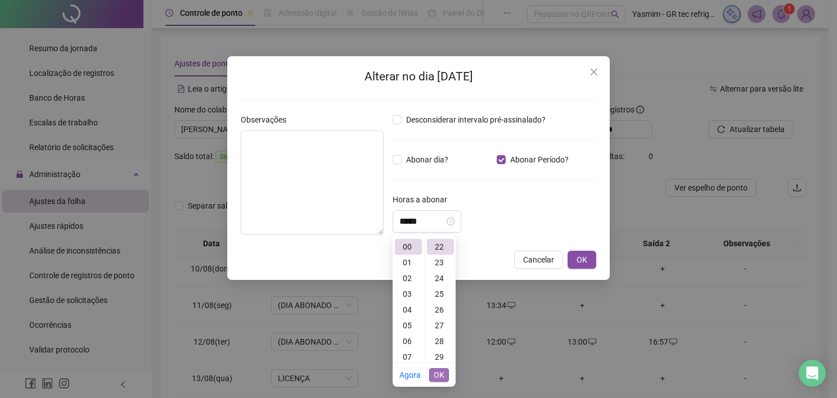
click at [439, 377] on span "OK" at bounding box center [439, 375] width 11 height 12
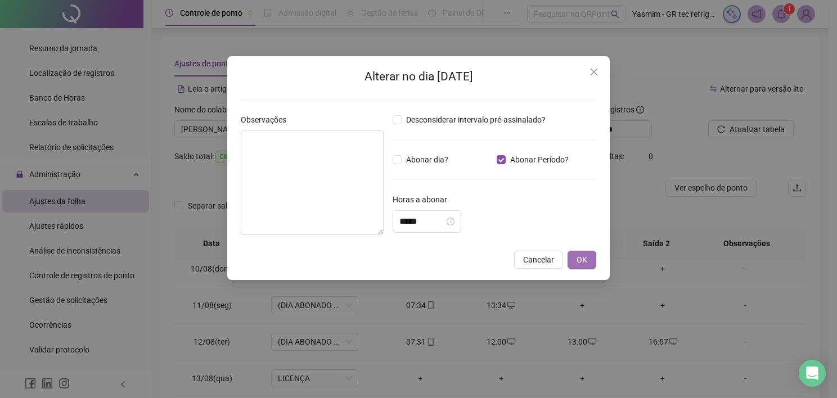
click at [576, 254] on span "OK" at bounding box center [581, 260] width 11 height 12
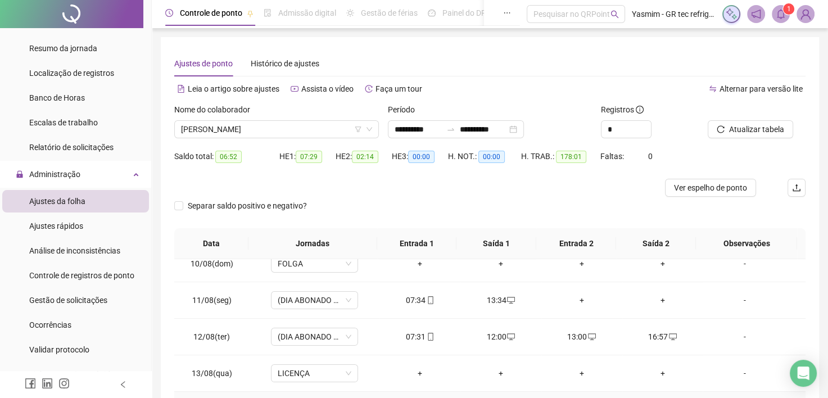
scroll to position [337, 0]
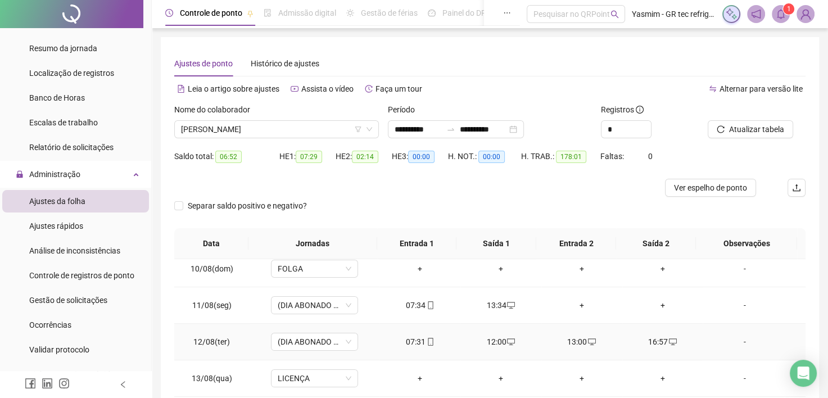
click at [743, 336] on div "-" at bounding box center [745, 342] width 66 height 12
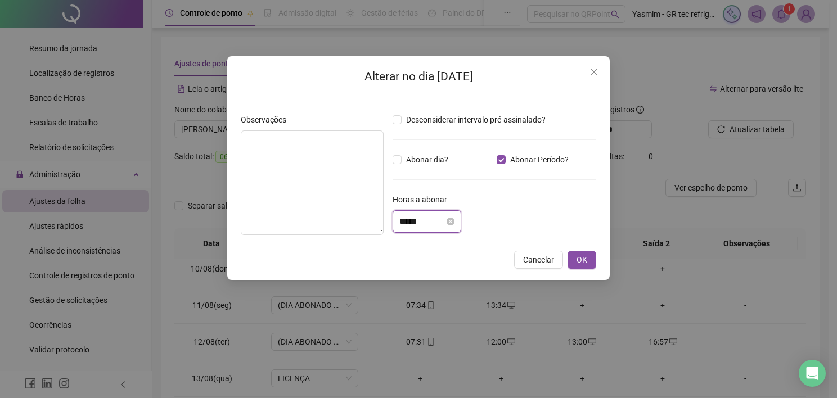
click at [444, 222] on input "*****" at bounding box center [421, 221] width 45 height 13
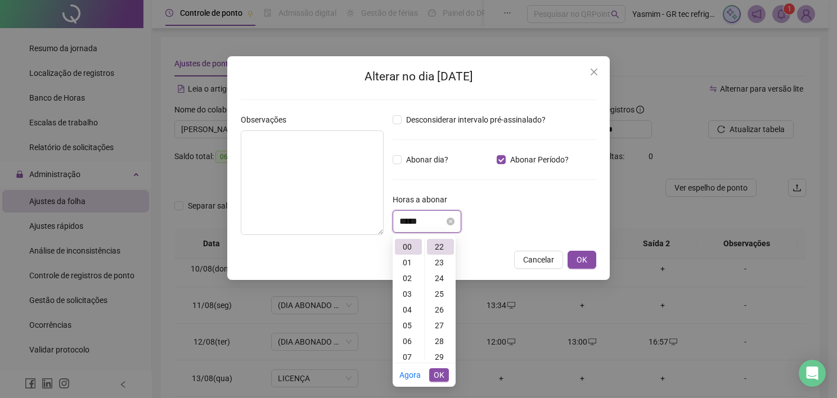
click at [444, 222] on input "*****" at bounding box center [421, 221] width 45 height 13
click at [597, 69] on icon "close" at bounding box center [593, 72] width 7 height 7
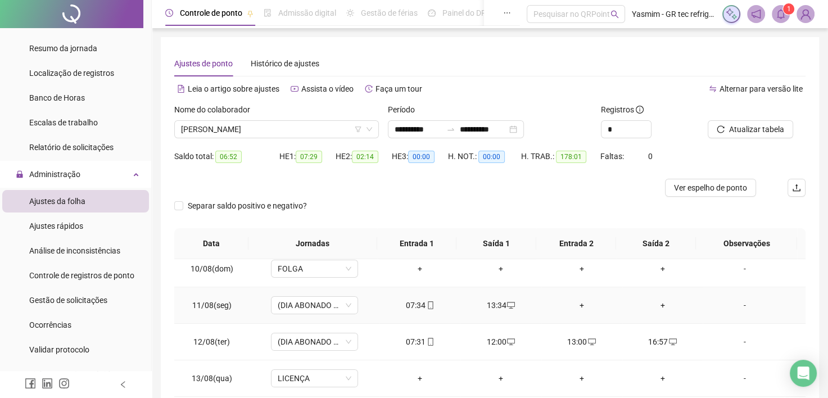
click at [749, 304] on div "-" at bounding box center [745, 305] width 66 height 12
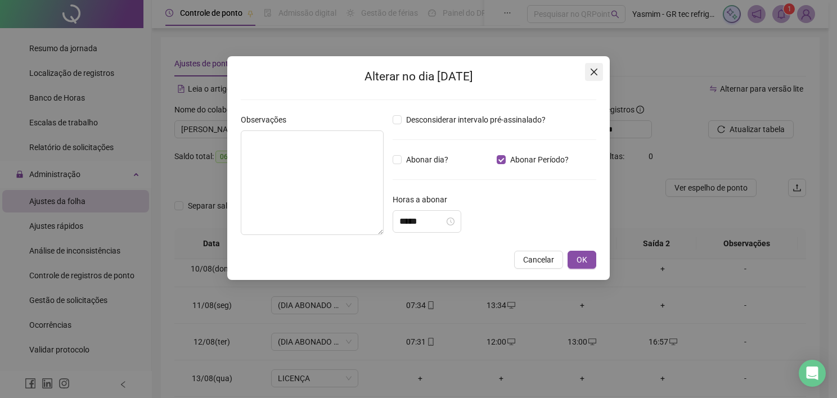
click at [592, 72] on icon "close" at bounding box center [593, 71] width 9 height 9
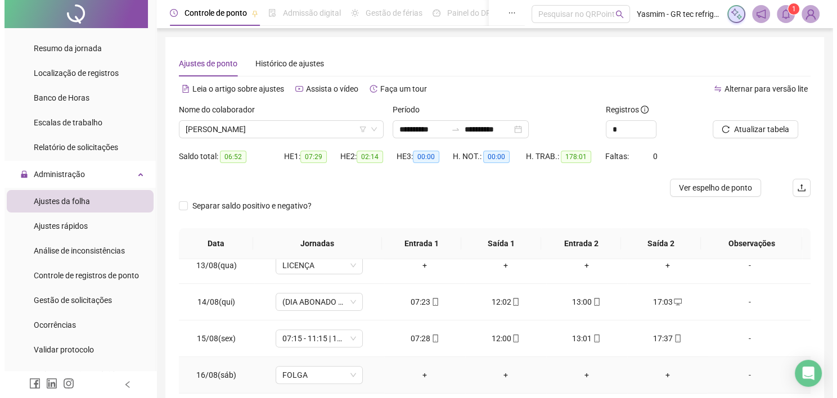
scroll to position [450, 0]
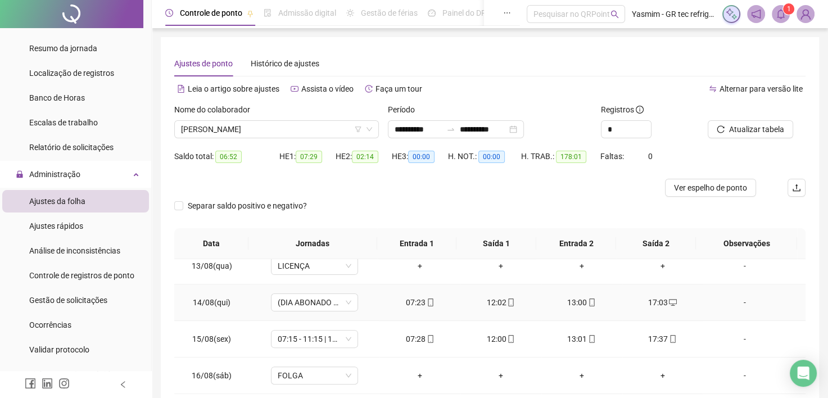
click at [736, 299] on div "-" at bounding box center [745, 302] width 66 height 12
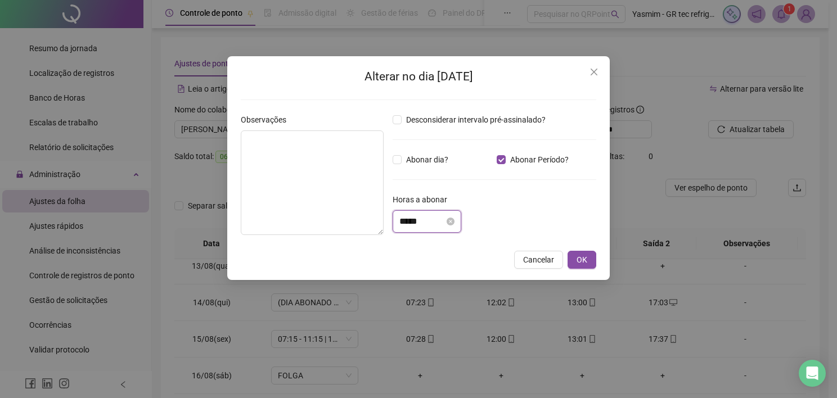
click at [439, 225] on input "*****" at bounding box center [421, 221] width 45 height 13
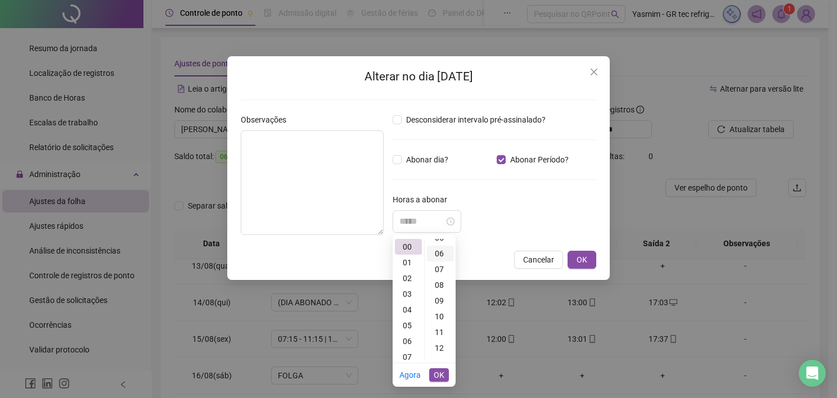
click at [443, 249] on div "06" at bounding box center [440, 254] width 27 height 16
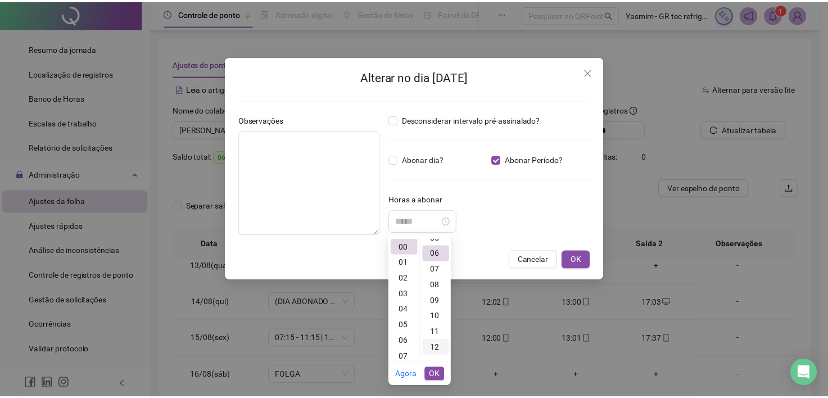
scroll to position [94, 0]
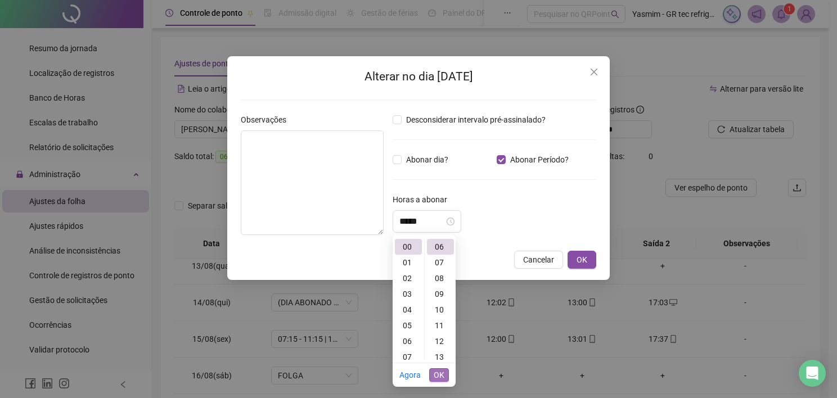
drag, startPoint x: 442, startPoint y: 377, endPoint x: 451, endPoint y: 365, distance: 14.8
click at [442, 376] on span "OK" at bounding box center [439, 375] width 11 height 12
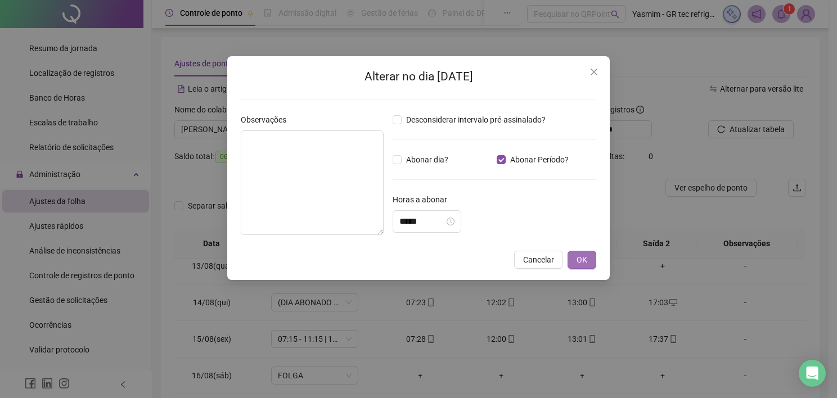
click at [586, 259] on span "OK" at bounding box center [581, 260] width 11 height 12
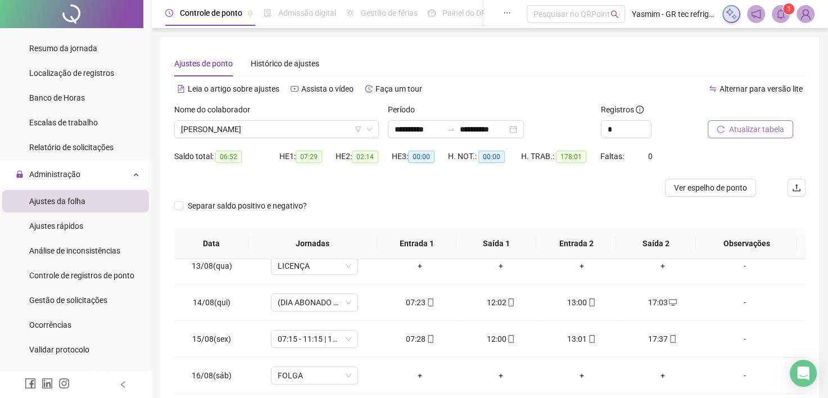
click at [737, 128] on span "Atualizar tabela" at bounding box center [756, 129] width 55 height 12
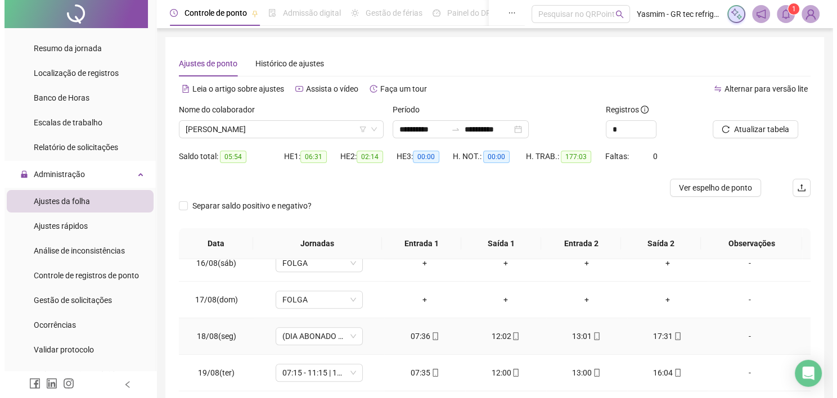
scroll to position [619, 0]
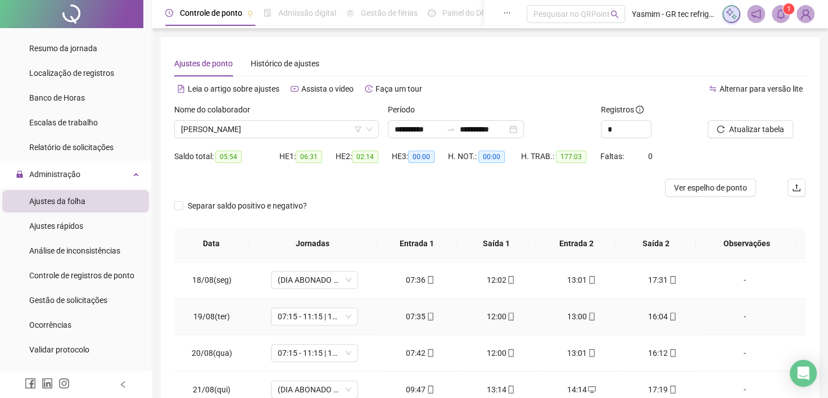
click at [734, 311] on div "-" at bounding box center [745, 316] width 66 height 12
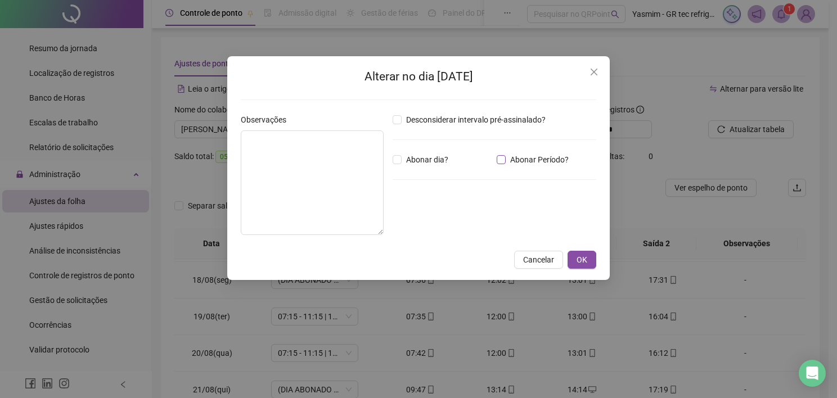
click at [514, 159] on span "Abonar Período?" at bounding box center [539, 160] width 67 height 12
click at [439, 220] on input "*****" at bounding box center [421, 221] width 45 height 13
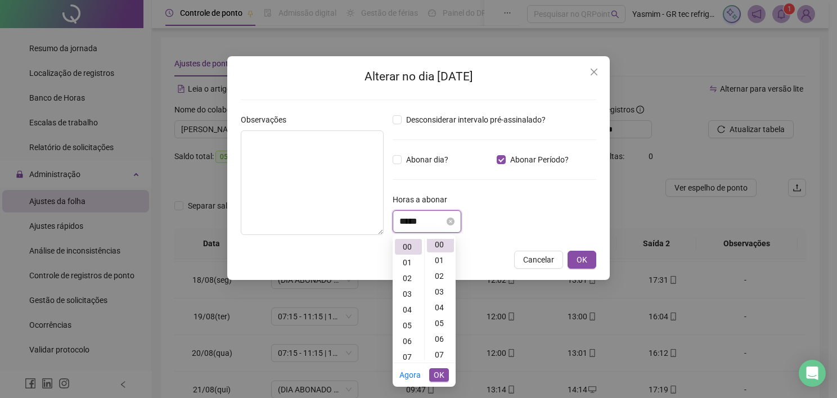
scroll to position [0, 0]
click at [401, 264] on div "01" at bounding box center [408, 263] width 27 height 16
click at [440, 322] on div "19" at bounding box center [440, 321] width 27 height 16
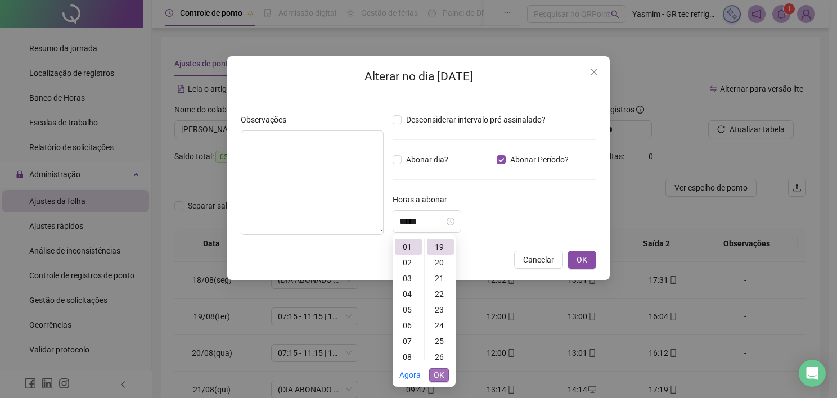
click at [439, 372] on span "OK" at bounding box center [439, 375] width 11 height 12
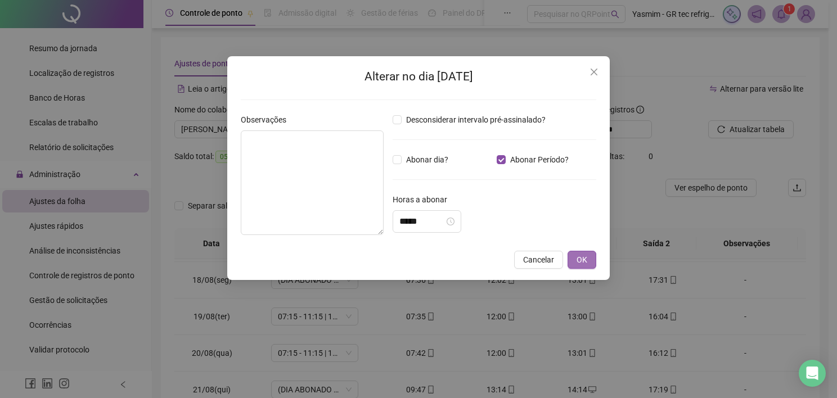
click at [587, 262] on span "OK" at bounding box center [581, 260] width 11 height 12
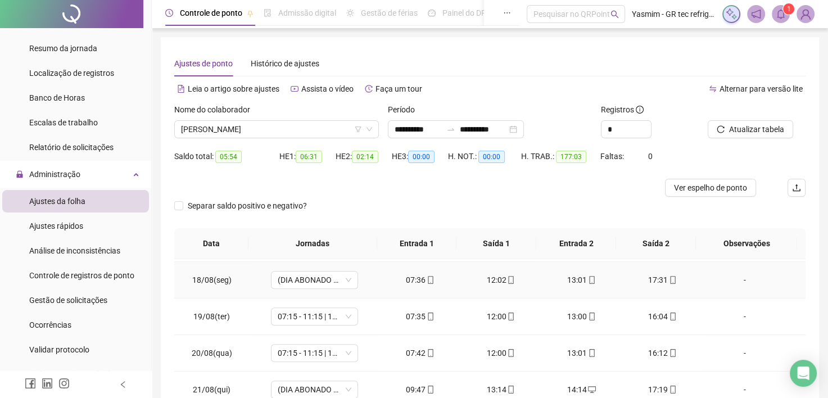
click at [734, 277] on div "-" at bounding box center [745, 280] width 66 height 12
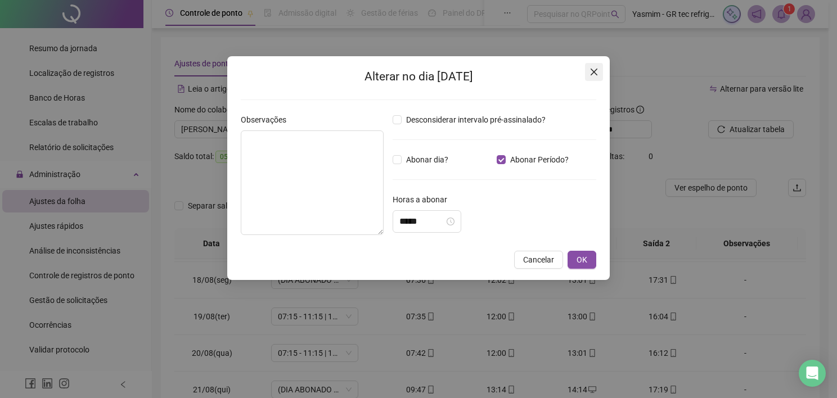
click at [592, 69] on icon "close" at bounding box center [593, 72] width 7 height 7
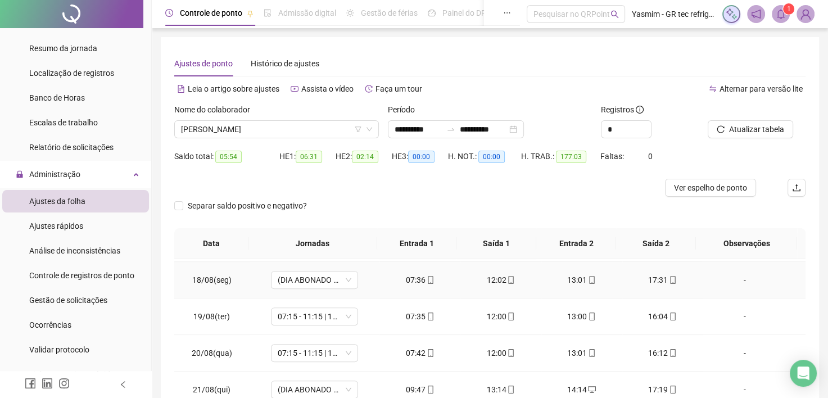
click at [737, 274] on div "-" at bounding box center [745, 280] width 66 height 12
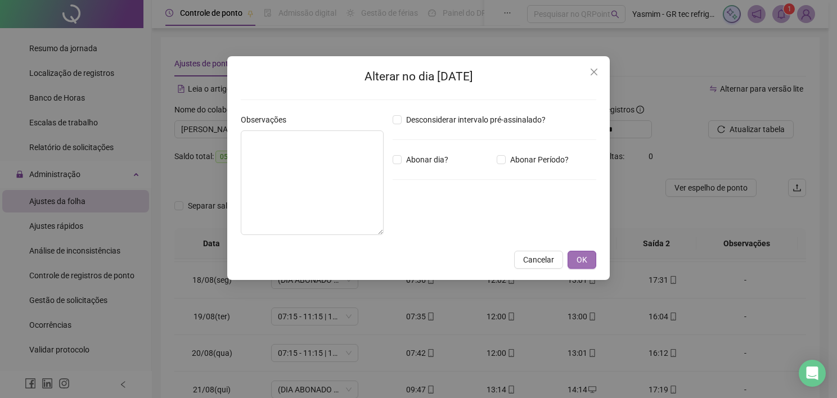
click at [579, 260] on span "OK" at bounding box center [581, 260] width 11 height 12
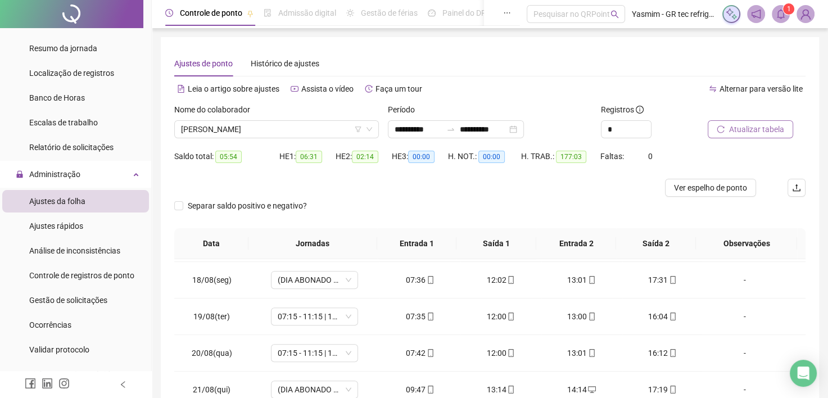
click at [732, 133] on span "Atualizar tabela" at bounding box center [756, 129] width 55 height 12
click at [735, 347] on div "-" at bounding box center [745, 353] width 66 height 12
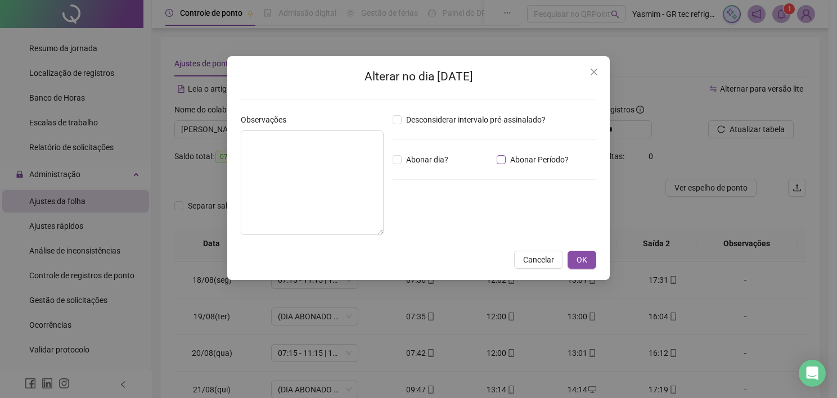
click at [526, 157] on span "Abonar Período?" at bounding box center [539, 160] width 67 height 12
click at [430, 217] on input "*****" at bounding box center [421, 221] width 45 height 13
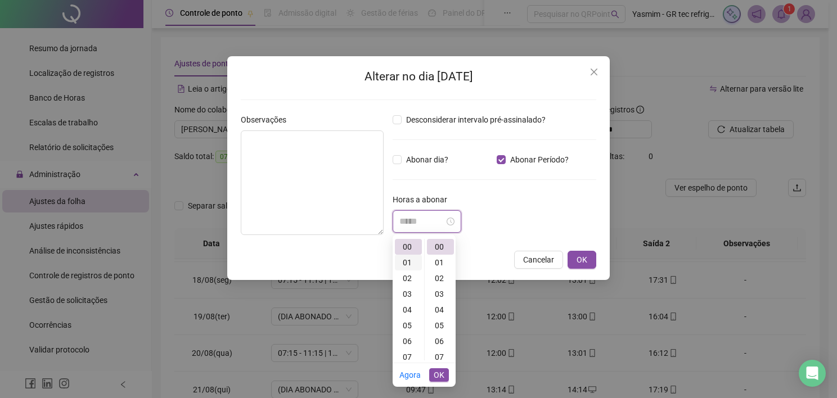
scroll to position [0, 0]
click at [409, 264] on div "01" at bounding box center [408, 263] width 27 height 16
click at [441, 324] on div "19" at bounding box center [440, 321] width 27 height 16
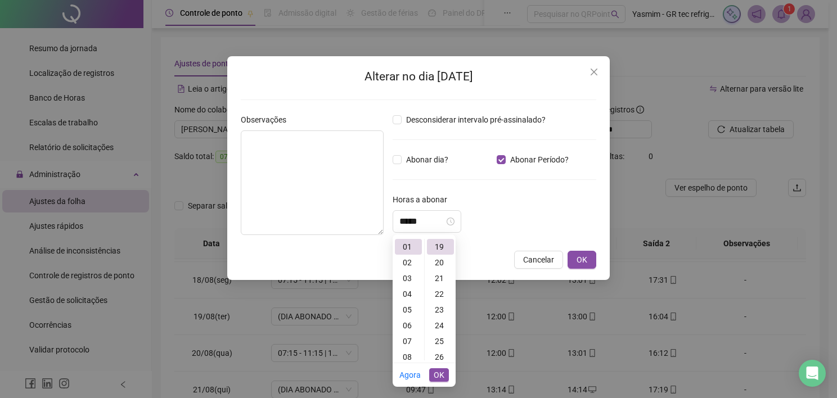
click at [441, 371] on span "OK" at bounding box center [439, 375] width 11 height 12
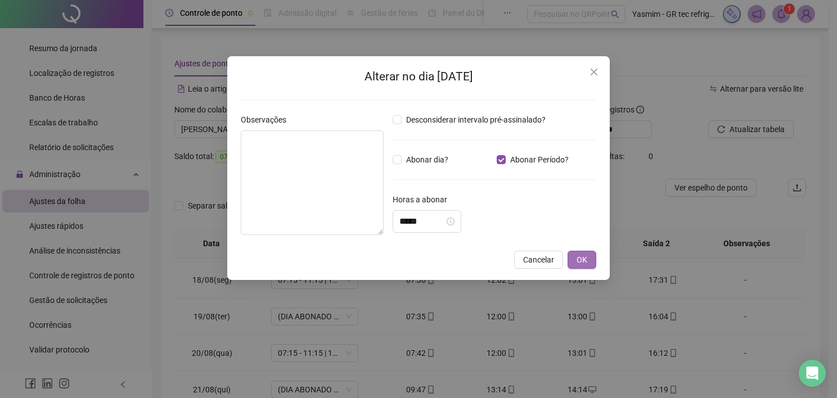
click at [578, 255] on span "OK" at bounding box center [581, 260] width 11 height 12
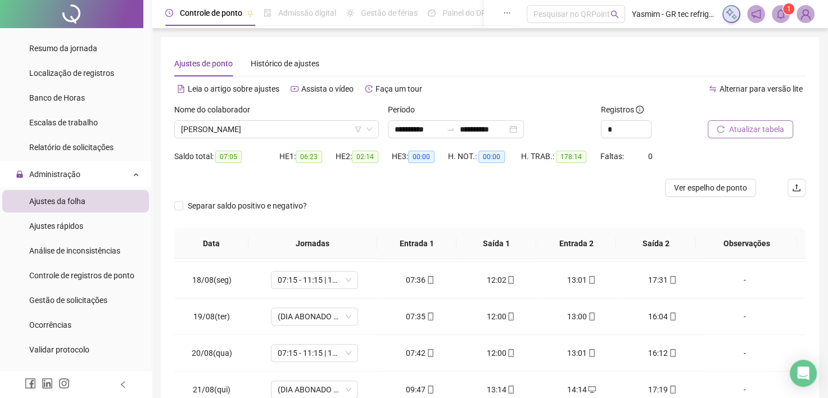
click at [734, 128] on span "Atualizar tabela" at bounding box center [756, 129] width 55 height 12
click at [734, 317] on div "-" at bounding box center [745, 316] width 66 height 12
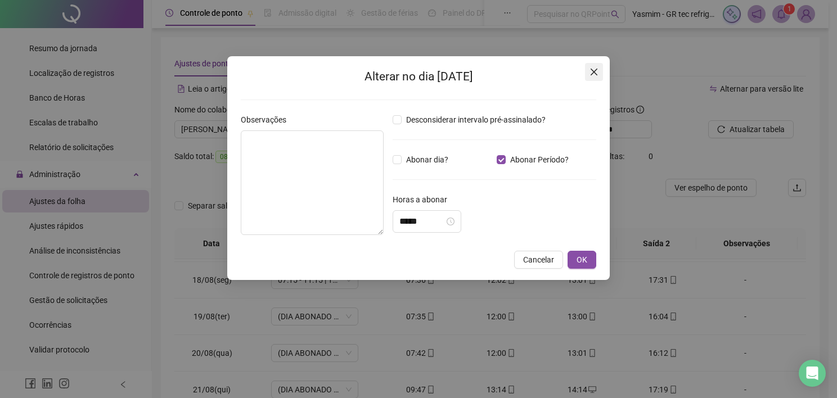
click at [592, 72] on icon "close" at bounding box center [593, 71] width 9 height 9
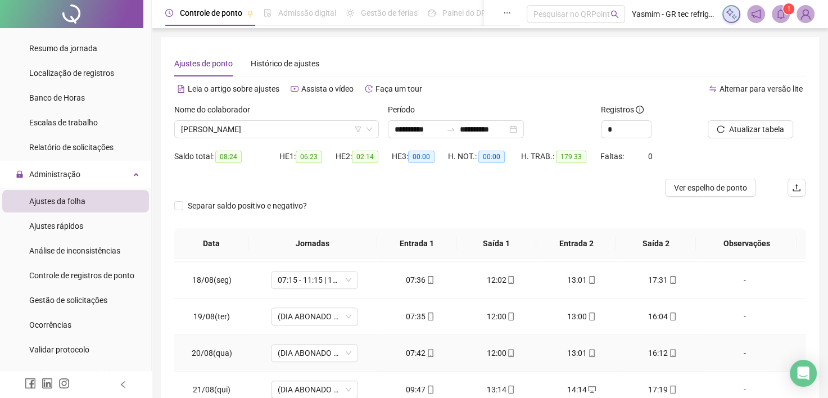
click at [738, 351] on div "-" at bounding box center [745, 353] width 66 height 12
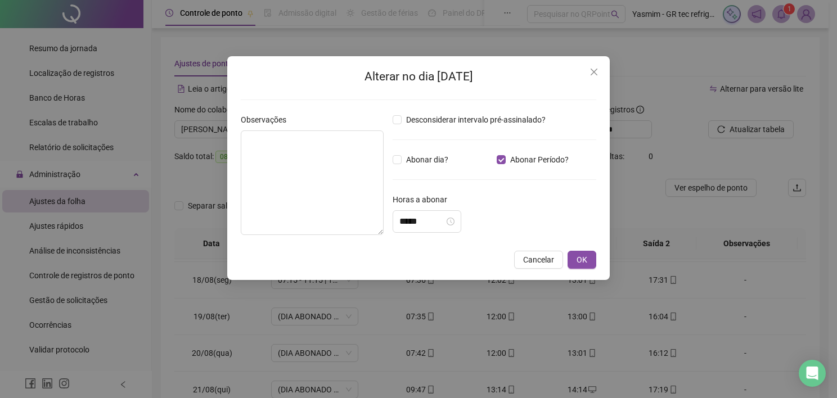
click at [588, 70] on span "Close" at bounding box center [594, 71] width 18 height 9
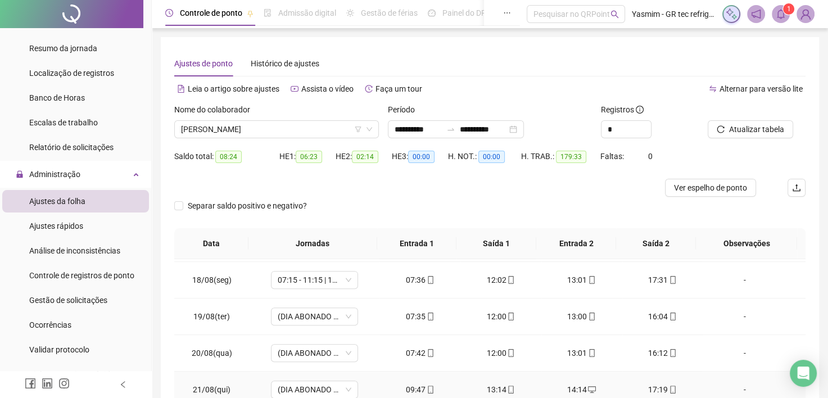
click at [731, 384] on div "-" at bounding box center [745, 390] width 66 height 12
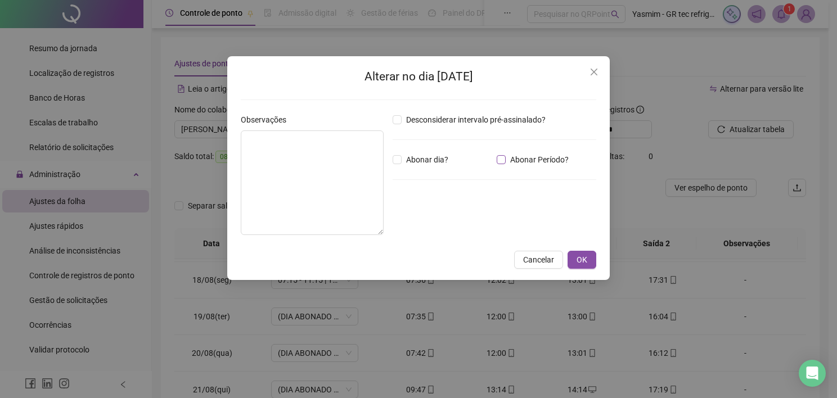
click at [525, 161] on span "Abonar Período?" at bounding box center [539, 160] width 67 height 12
click at [439, 227] on input "*****" at bounding box center [421, 221] width 45 height 13
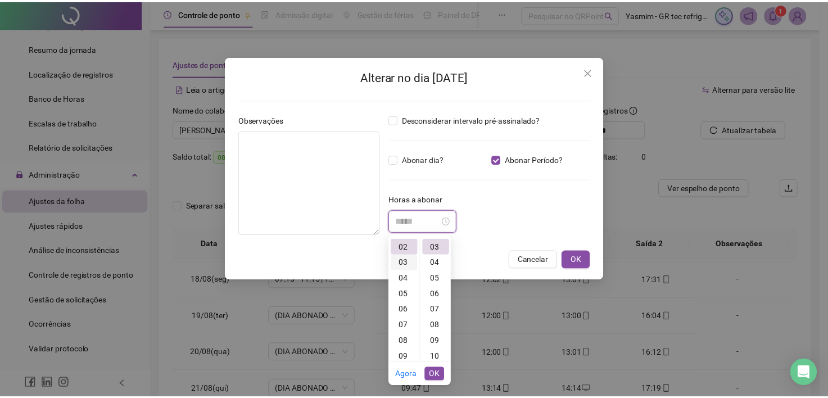
scroll to position [47, 0]
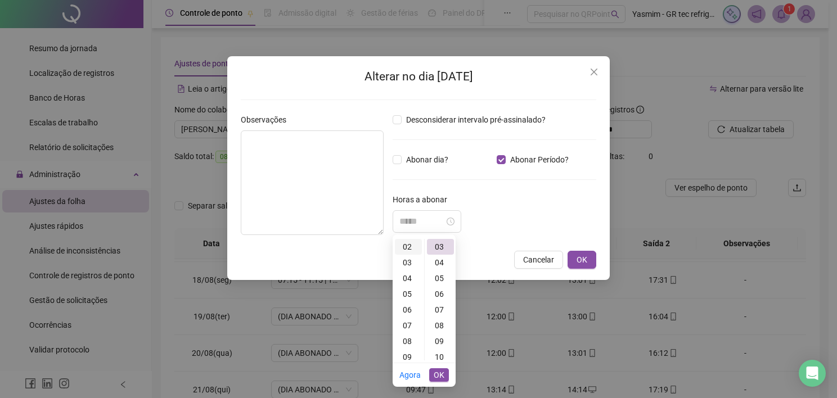
click at [409, 250] on div "02" at bounding box center [408, 247] width 27 height 16
click at [439, 242] on div "03" at bounding box center [440, 247] width 27 height 16
drag, startPoint x: 440, startPoint y: 372, endPoint x: 450, endPoint y: 361, distance: 15.1
click at [439, 372] on span "OK" at bounding box center [439, 375] width 11 height 12
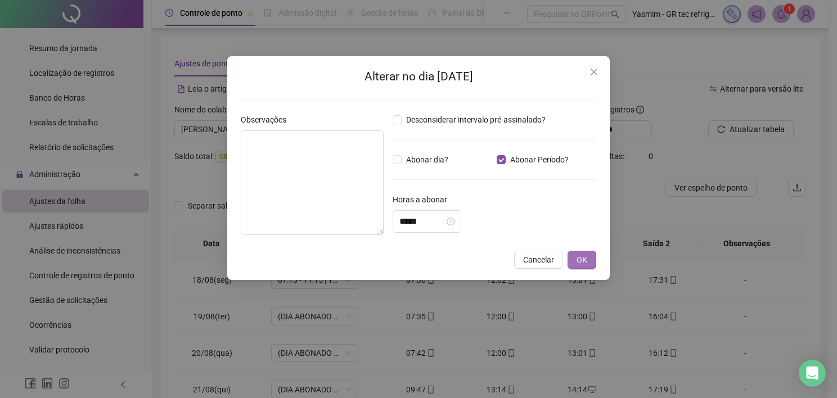
click at [585, 260] on span "OK" at bounding box center [581, 260] width 11 height 12
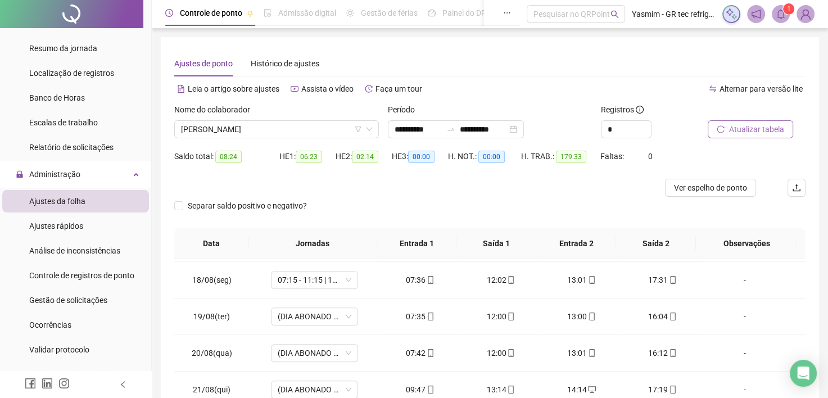
click at [737, 120] on button "Atualizar tabela" at bounding box center [750, 129] width 85 height 18
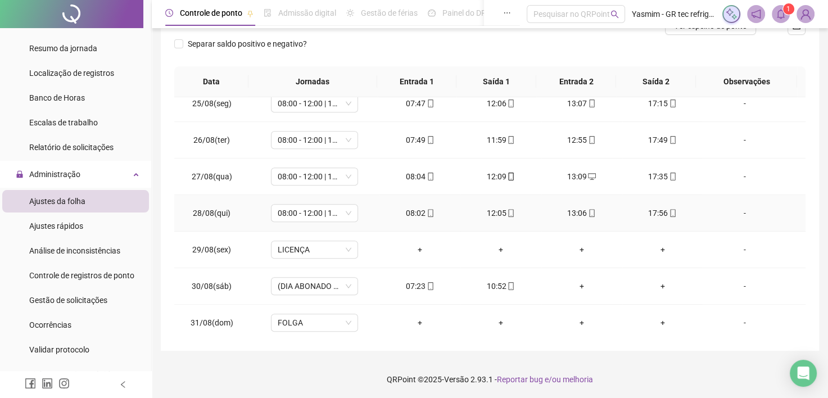
scroll to position [163, 0]
click at [729, 279] on div "-" at bounding box center [745, 285] width 66 height 12
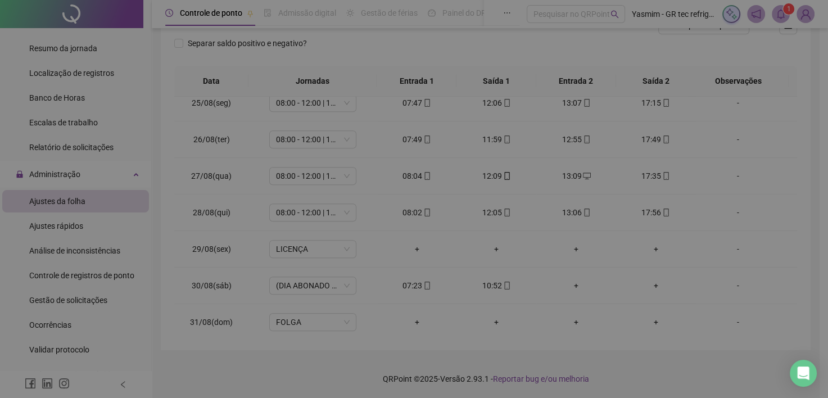
click at [740, 279] on div "Alterar no dia 30/08/2025 Observações Desconsiderar intervalo pré-assinalado? A…" at bounding box center [414, 199] width 828 height 398
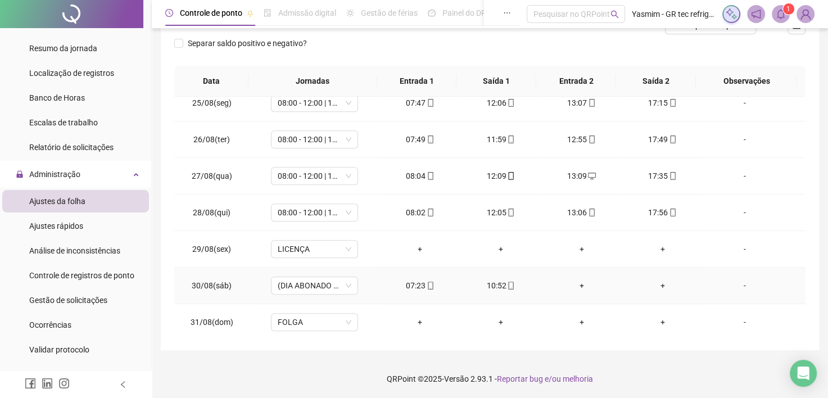
click at [735, 287] on div "-" at bounding box center [745, 285] width 66 height 12
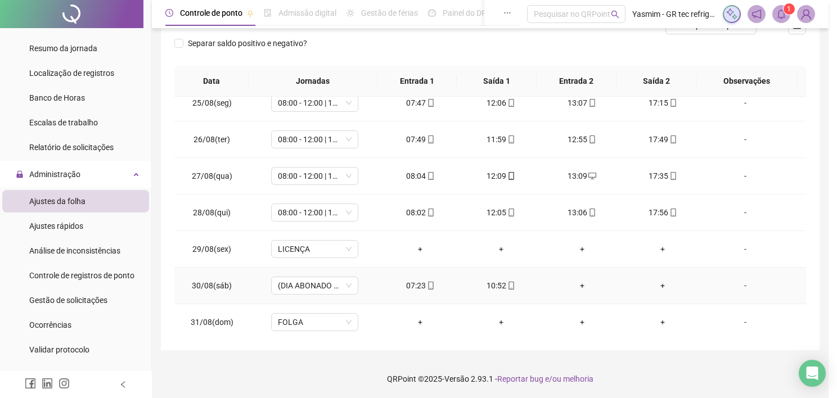
type input "*****"
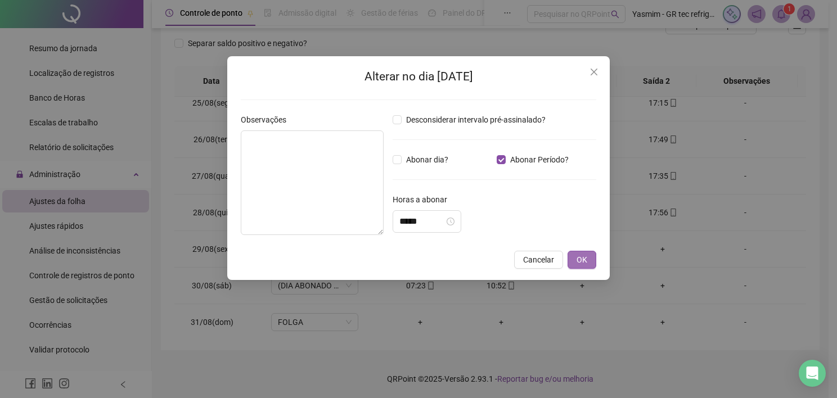
click at [580, 259] on span "OK" at bounding box center [581, 260] width 11 height 12
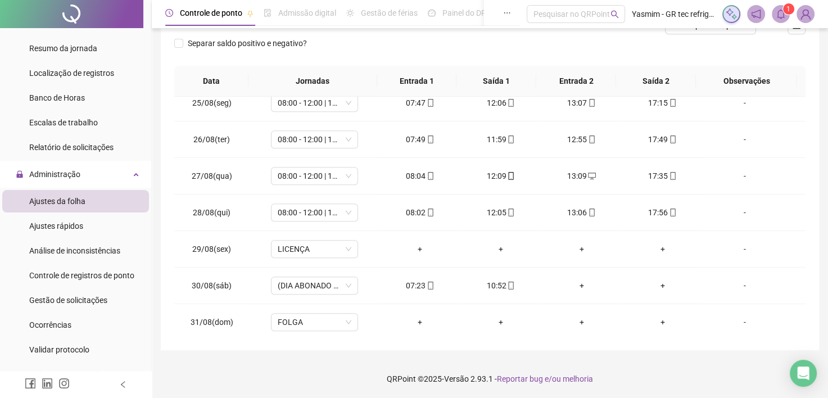
scroll to position [0, 0]
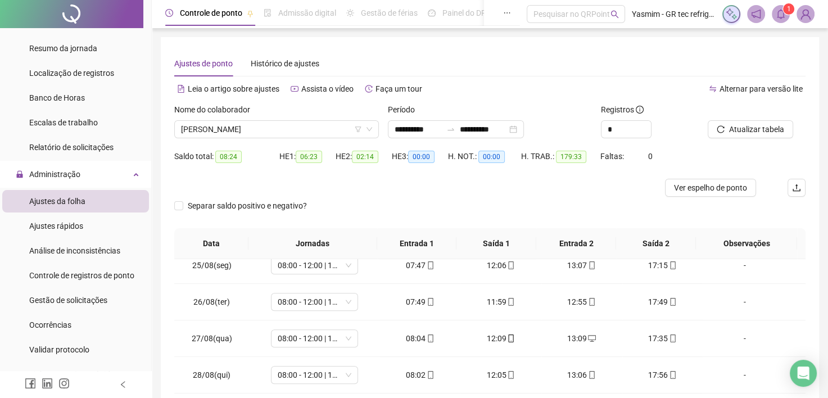
click at [757, 115] on div at bounding box center [743, 111] width 70 height 17
click at [757, 126] on span "Atualizar tabela" at bounding box center [756, 129] width 55 height 12
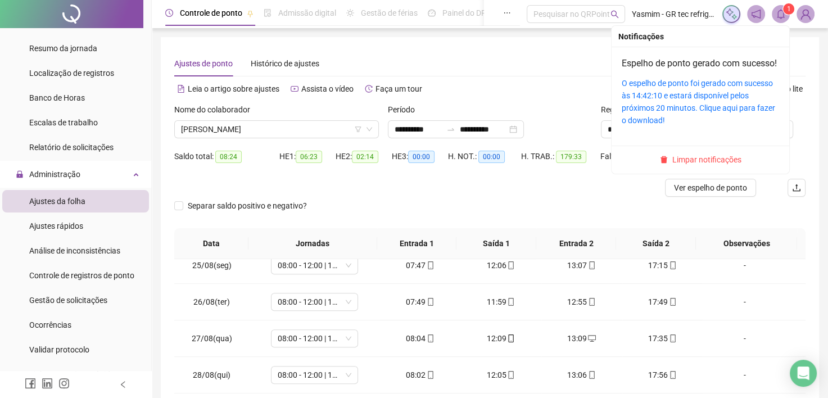
click at [787, 11] on span "1" at bounding box center [789, 9] width 4 height 8
click at [719, 166] on span "Limpar notificações" at bounding box center [707, 160] width 69 height 12
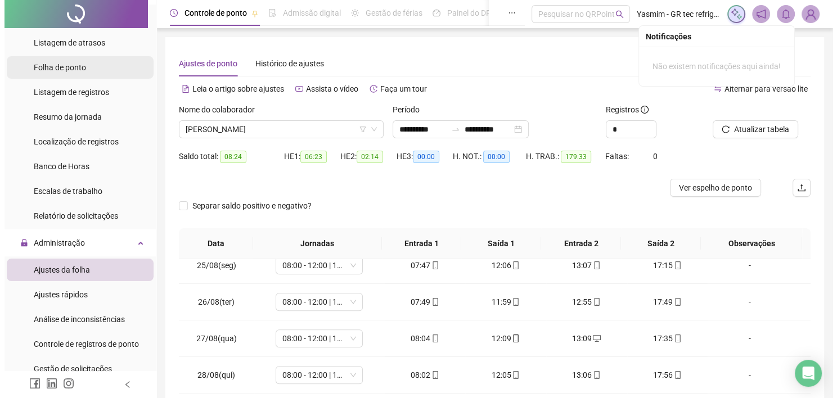
scroll to position [56, 0]
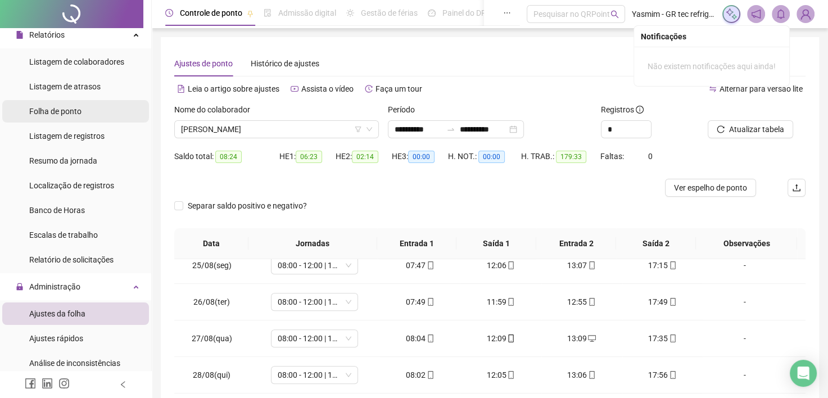
click at [70, 110] on span "Folha de ponto" at bounding box center [55, 111] width 52 height 9
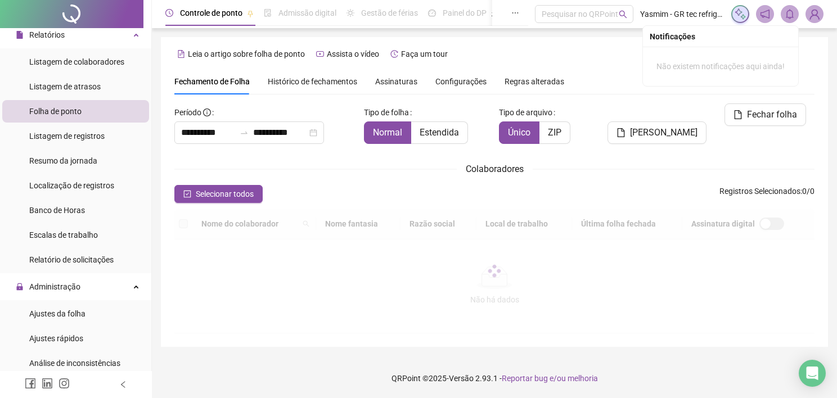
click at [199, 162] on div "Colaboradores" at bounding box center [494, 169] width 640 height 14
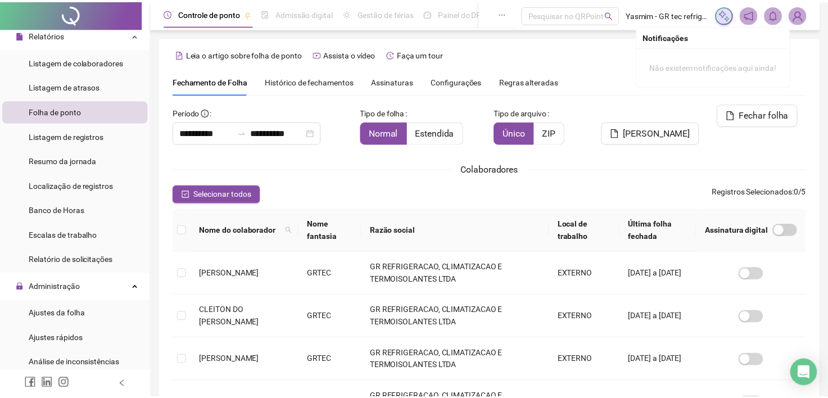
scroll to position [31, 0]
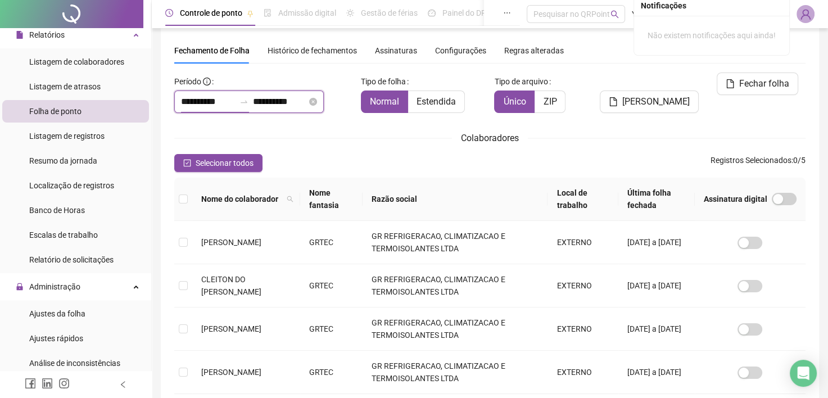
click at [218, 100] on input "**********" at bounding box center [208, 101] width 54 height 13
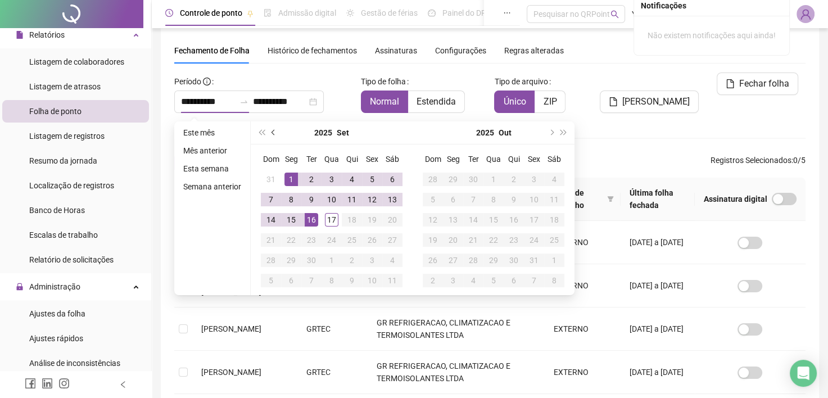
click at [271, 140] on button "prev-year" at bounding box center [274, 132] width 12 height 22
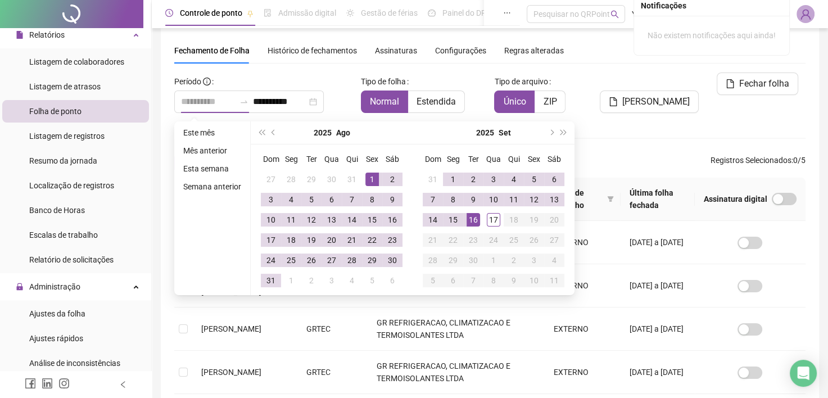
type input "**********"
click at [366, 174] on div "1" at bounding box center [372, 179] width 13 height 13
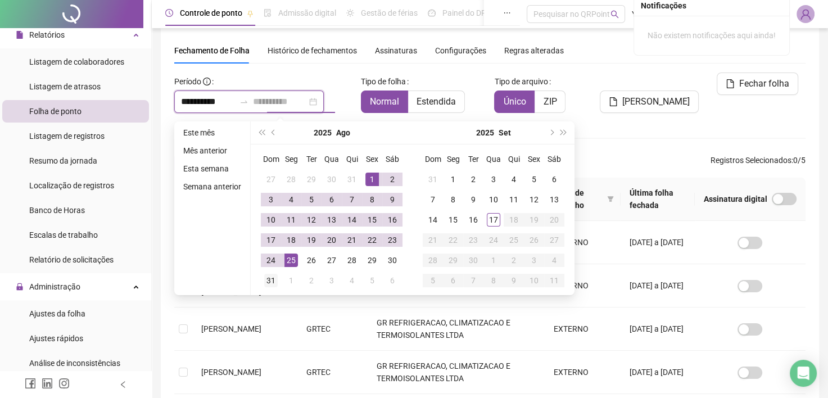
type input "**********"
click at [268, 277] on div "31" at bounding box center [270, 280] width 13 height 13
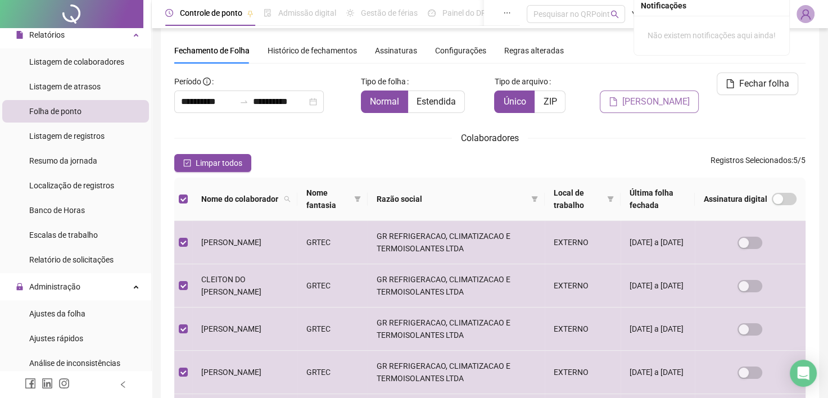
click at [661, 95] on span "[PERSON_NAME]" at bounding box center [656, 101] width 67 height 13
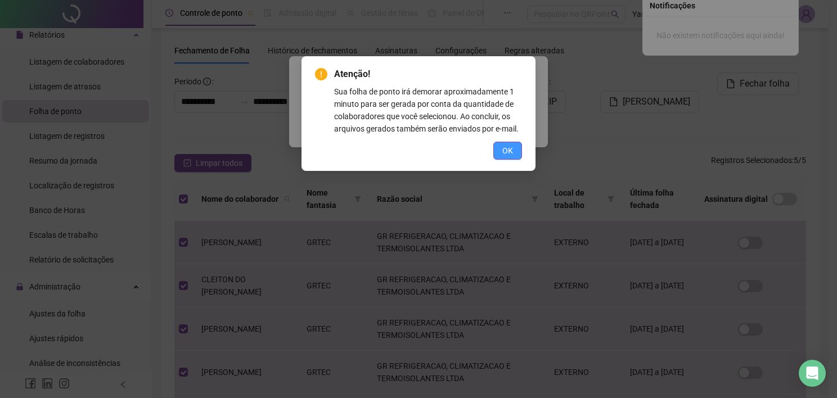
click at [513, 148] on button "OK" at bounding box center [507, 151] width 29 height 18
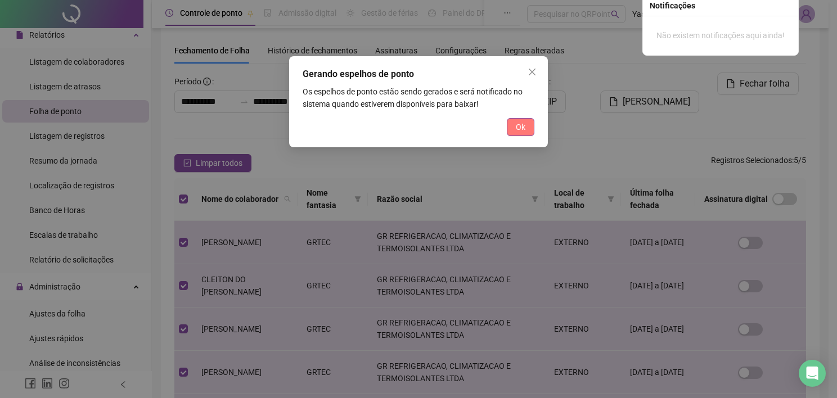
click at [525, 119] on button "Ok" at bounding box center [521, 127] width 28 height 18
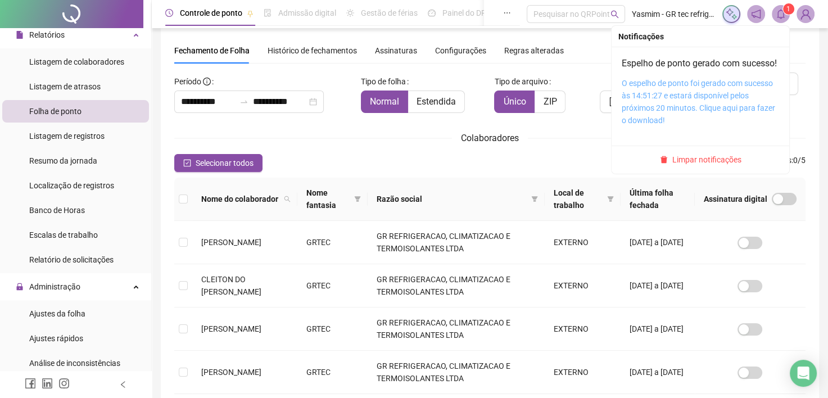
click at [704, 106] on link "O espelho de ponto foi gerado com sucesso às 14:51:27 e estará disponível pelos…" at bounding box center [699, 102] width 154 height 46
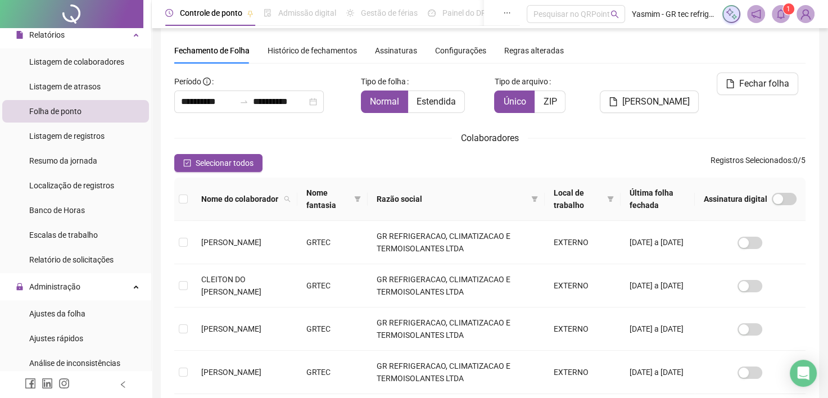
click at [286, 47] on span "Histórico de fechamentos" at bounding box center [312, 50] width 89 height 9
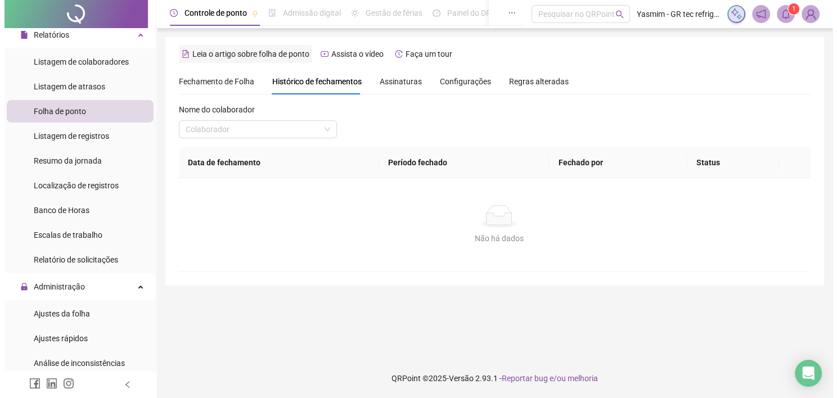
scroll to position [0, 0]
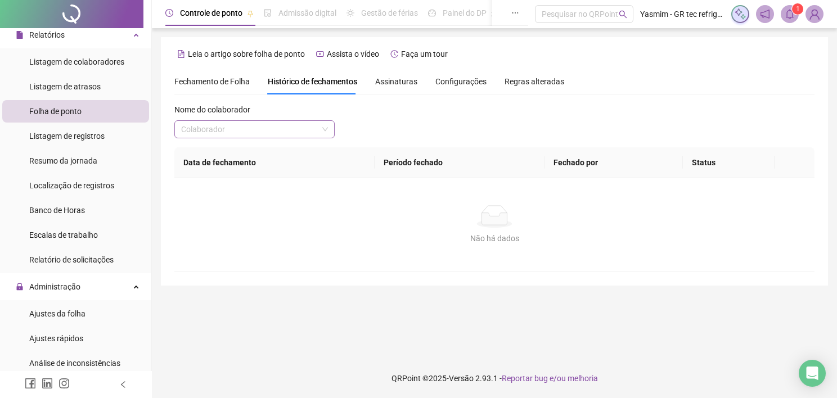
click at [294, 130] on input "search" at bounding box center [249, 129] width 137 height 17
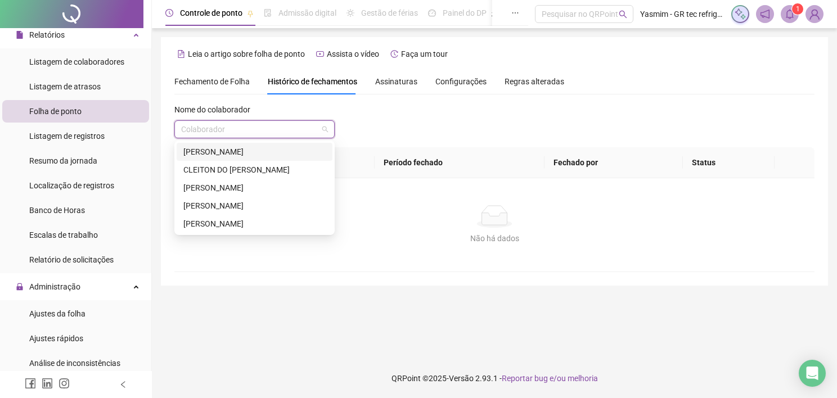
click at [276, 148] on div "[PERSON_NAME]" at bounding box center [254, 152] width 142 height 12
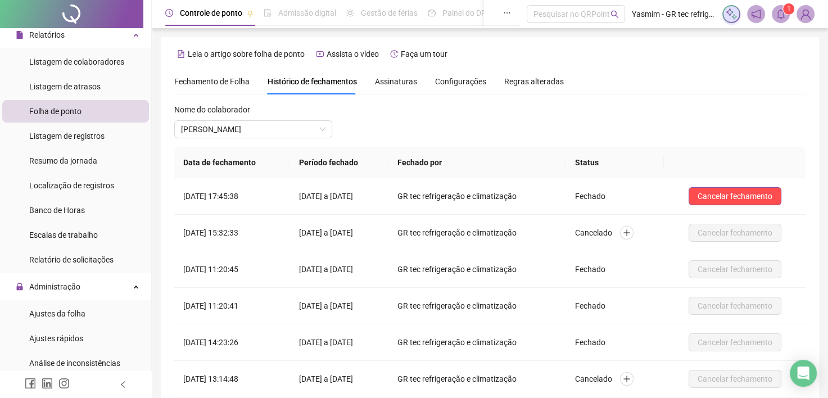
click at [245, 80] on span "Fechamento de Folha" at bounding box center [211, 81] width 75 height 9
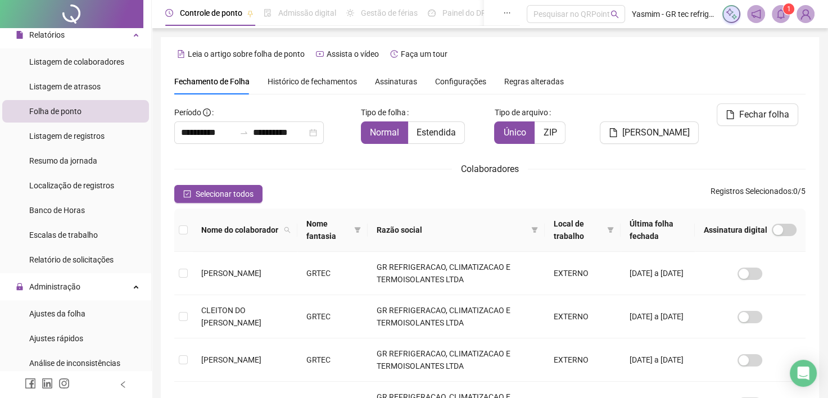
scroll to position [31, 0]
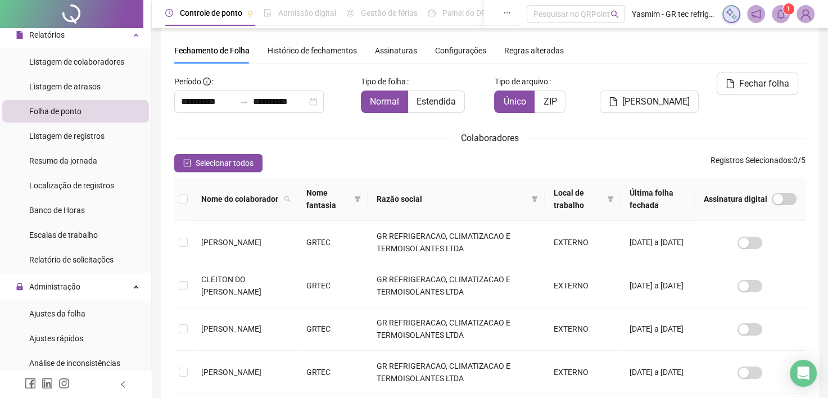
type input "**********"
click at [190, 164] on icon "check-square" at bounding box center [187, 163] width 7 height 7
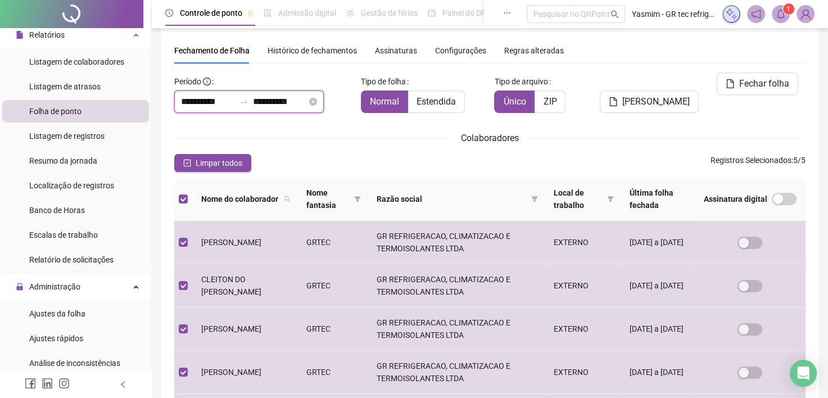
click at [196, 98] on input "**********" at bounding box center [208, 101] width 54 height 13
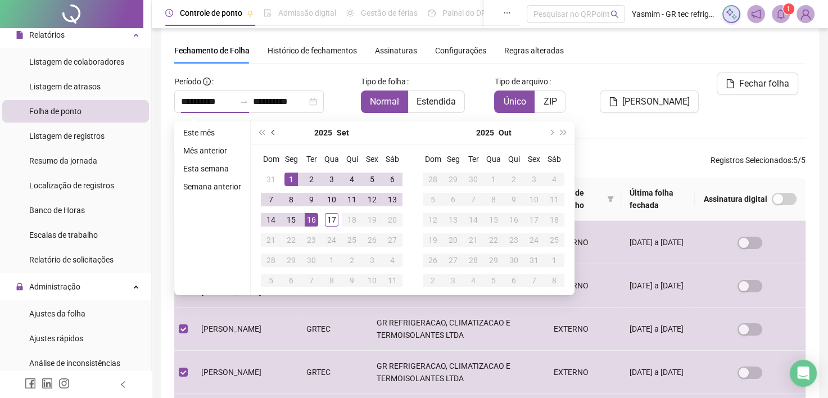
click at [270, 133] on button "prev-year" at bounding box center [274, 132] width 12 height 22
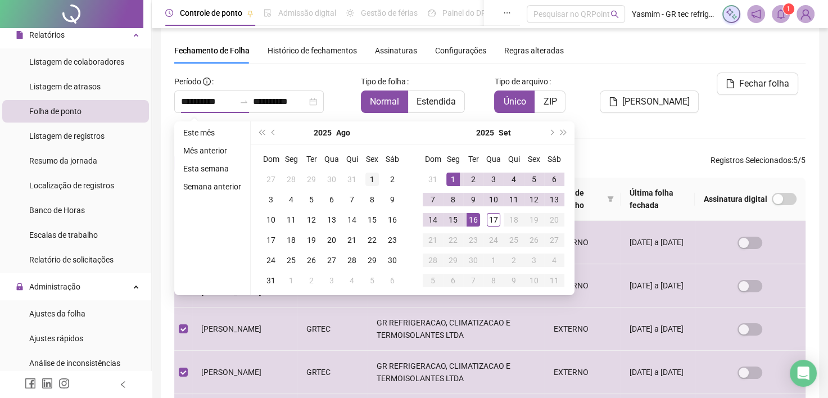
type input "**********"
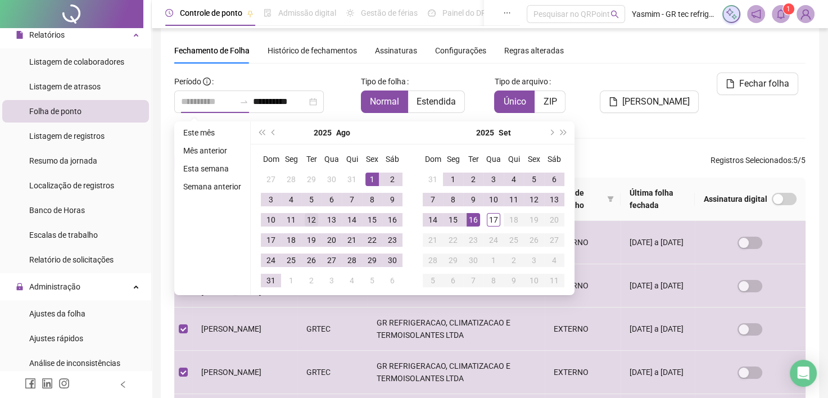
drag, startPoint x: 371, startPoint y: 179, endPoint x: 301, endPoint y: 227, distance: 84.4
click at [370, 179] on div "1" at bounding box center [372, 179] width 13 height 13
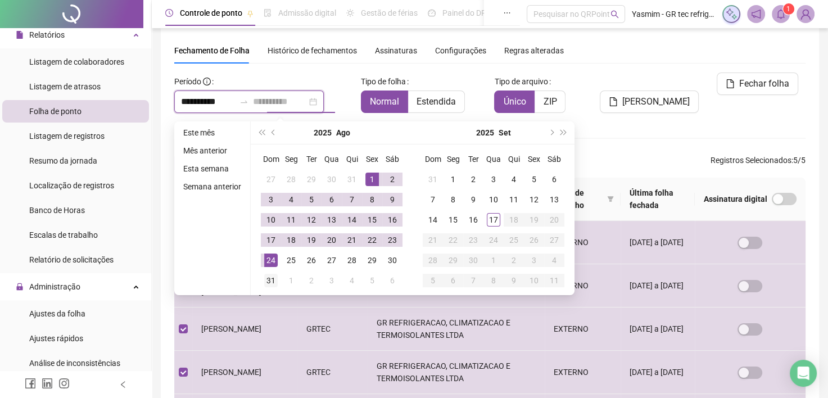
type input "**********"
click at [273, 276] on div "31" at bounding box center [270, 280] width 13 height 13
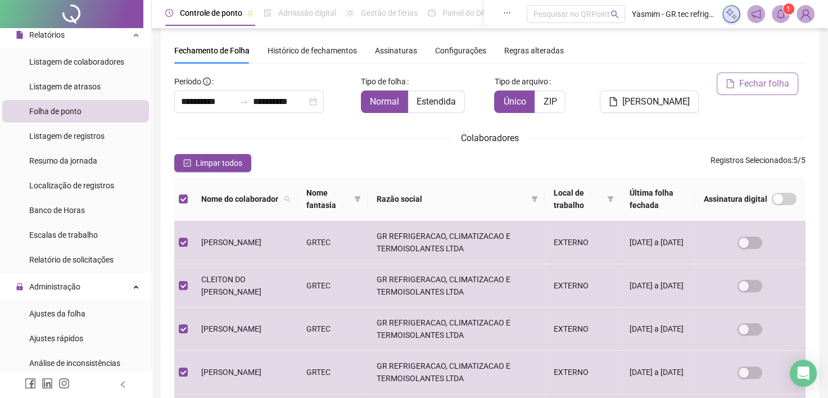
click at [739, 84] on button "Fechar folha" at bounding box center [758, 84] width 82 height 22
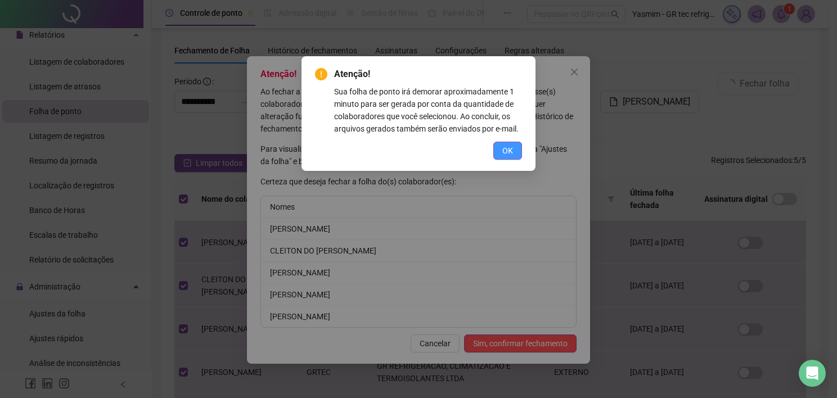
click at [515, 153] on button "OK" at bounding box center [507, 151] width 29 height 18
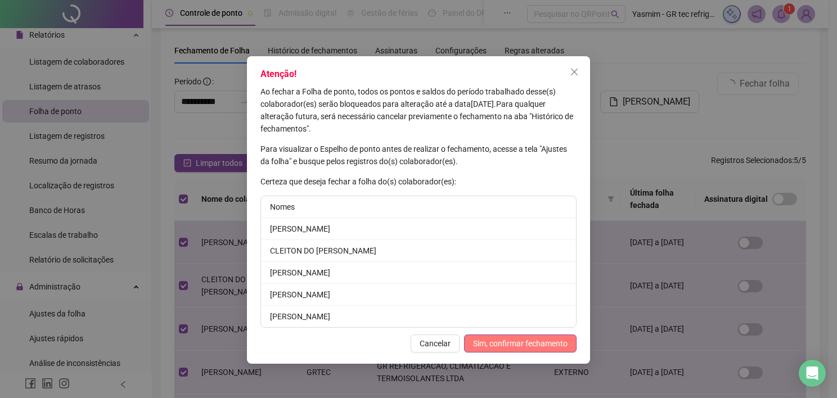
click at [516, 342] on span "Sim, confirmar fechamento" at bounding box center [520, 343] width 94 height 12
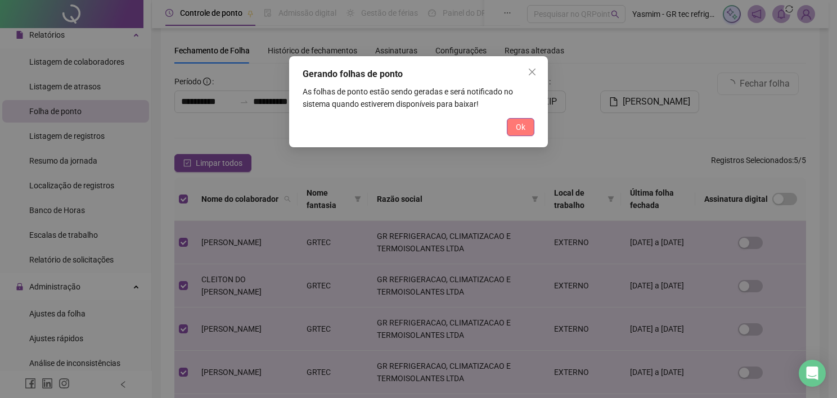
click at [523, 124] on span "Ok" at bounding box center [521, 127] width 10 height 12
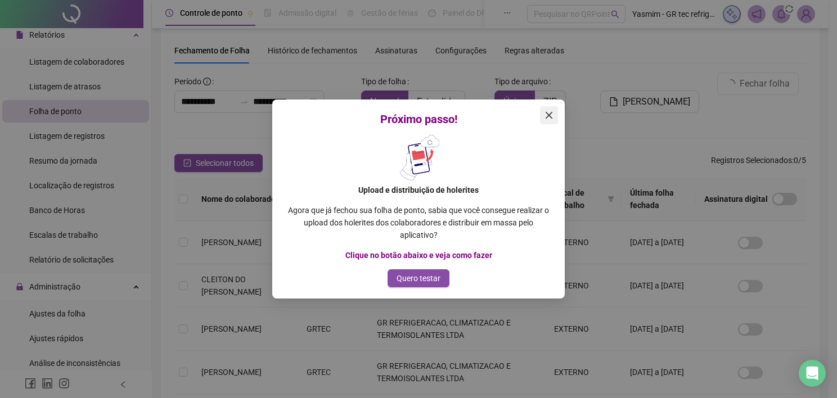
click at [551, 115] on icon "close" at bounding box center [548, 115] width 9 height 9
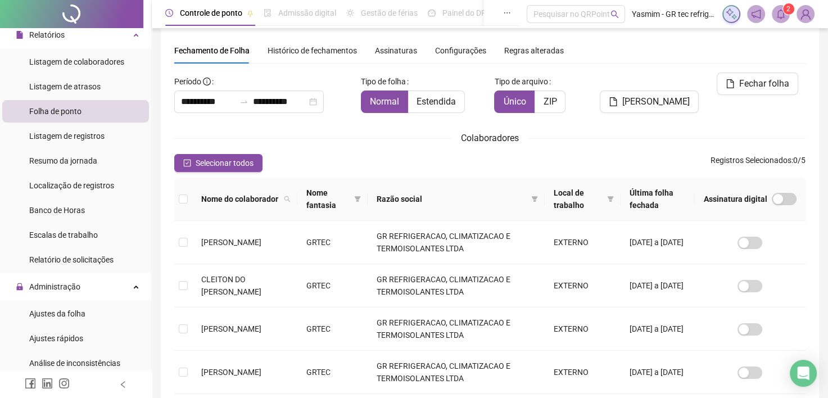
click at [777, 11] on icon "bell" at bounding box center [781, 14] width 10 height 10
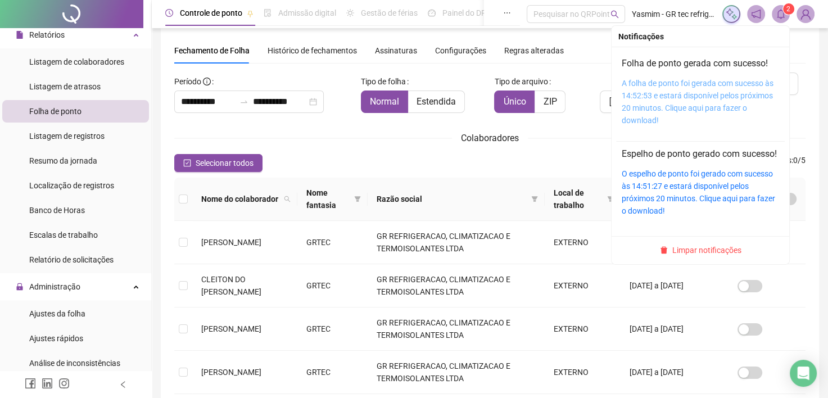
click at [725, 79] on link "A folha de ponto foi gerada com sucesso às 14:52:53 e estará disponível pelos p…" at bounding box center [698, 102] width 152 height 46
